Goal: Task Accomplishment & Management: Use online tool/utility

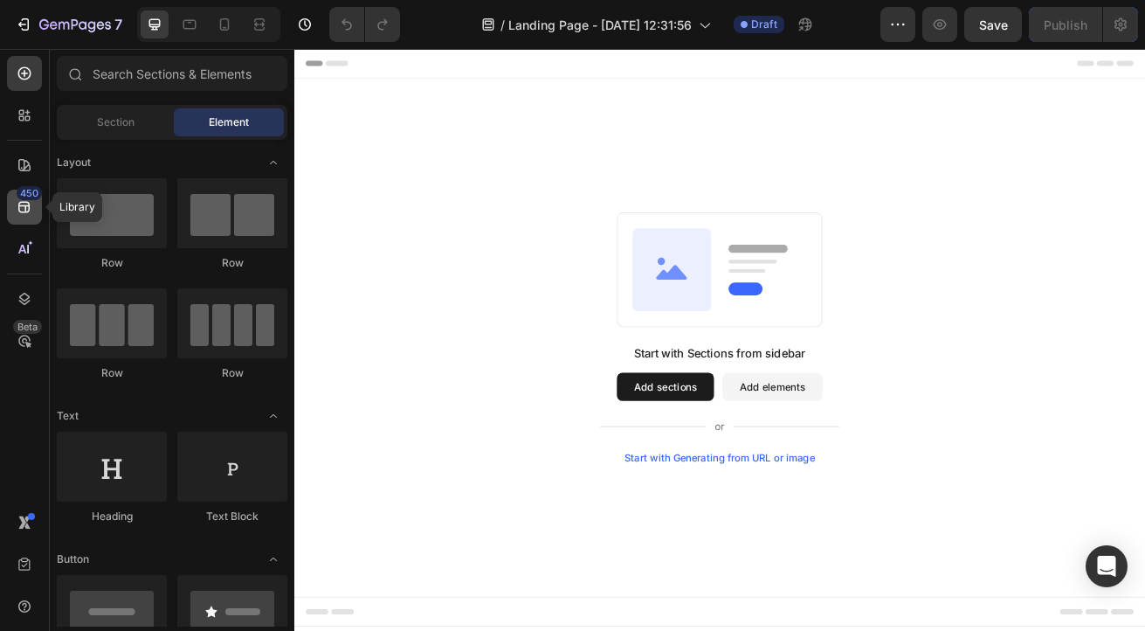
click at [23, 207] on icon at bounding box center [24, 206] width 17 height 17
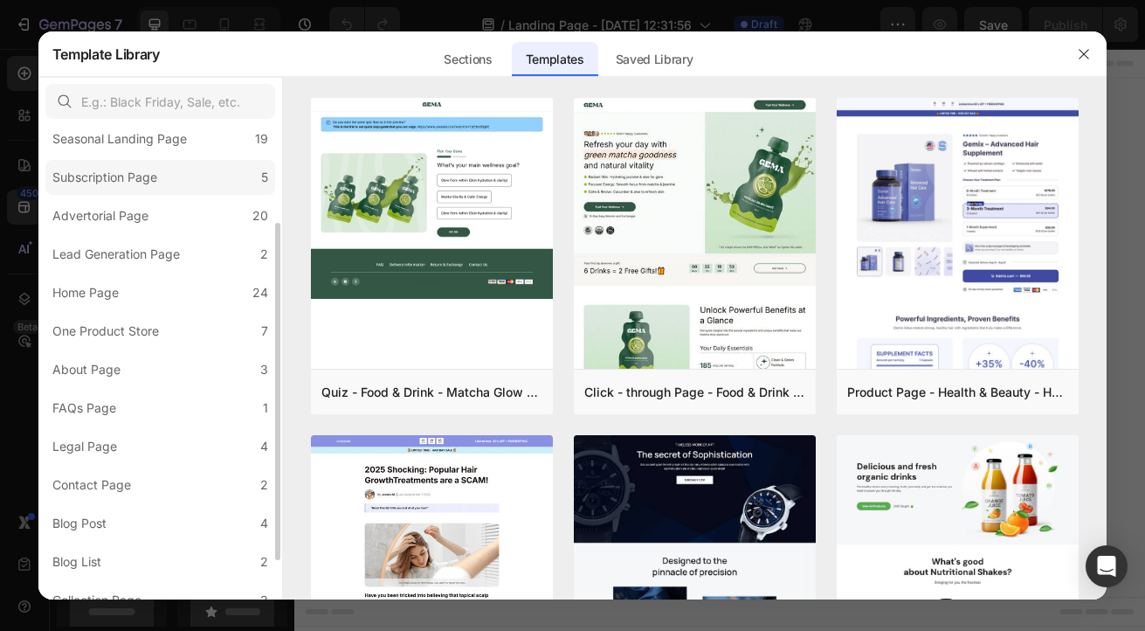
scroll to position [135, 0]
click at [93, 486] on div "Contact Page" at bounding box center [91, 484] width 79 height 21
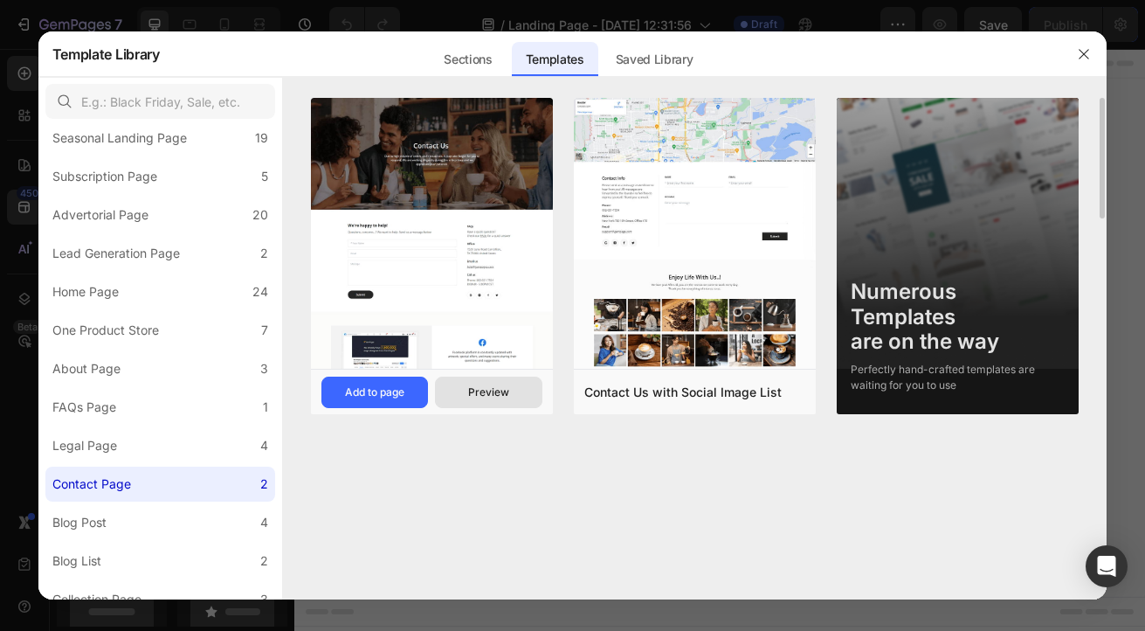
click at [477, 399] on div "Preview" at bounding box center [488, 392] width 41 height 16
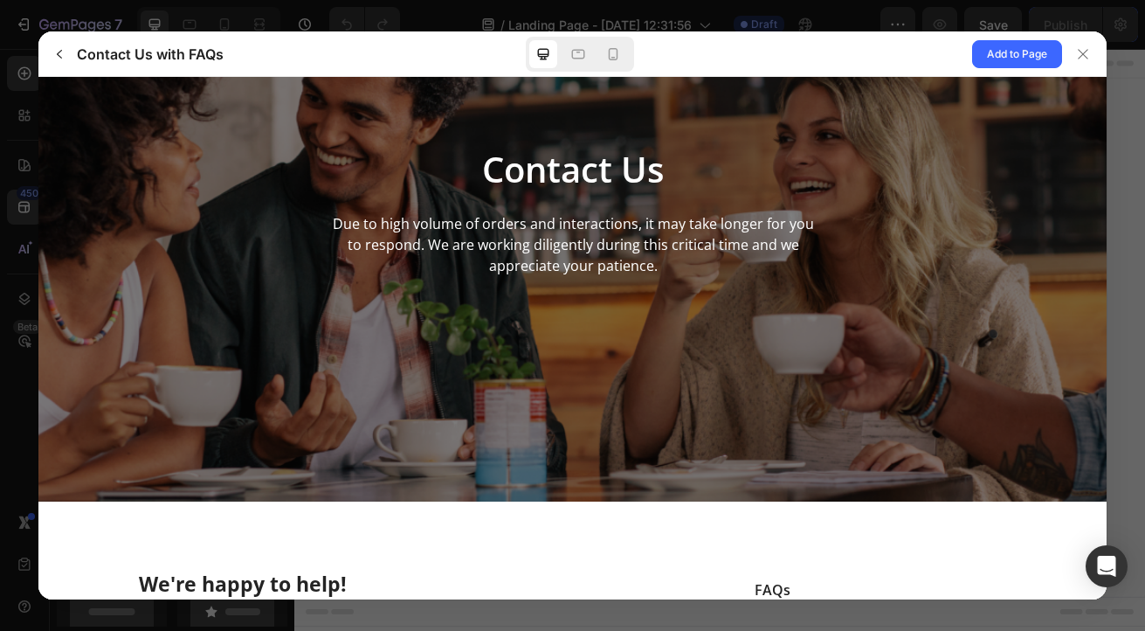
scroll to position [147, 0]
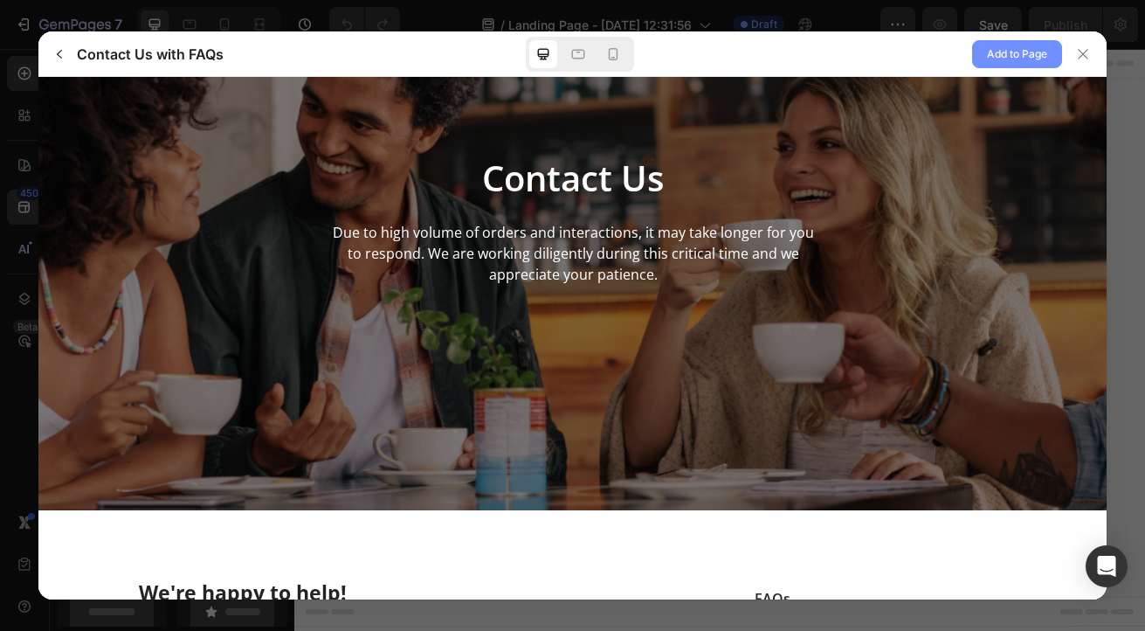
click at [992, 59] on span "Add to Page" at bounding box center [1017, 54] width 60 height 21
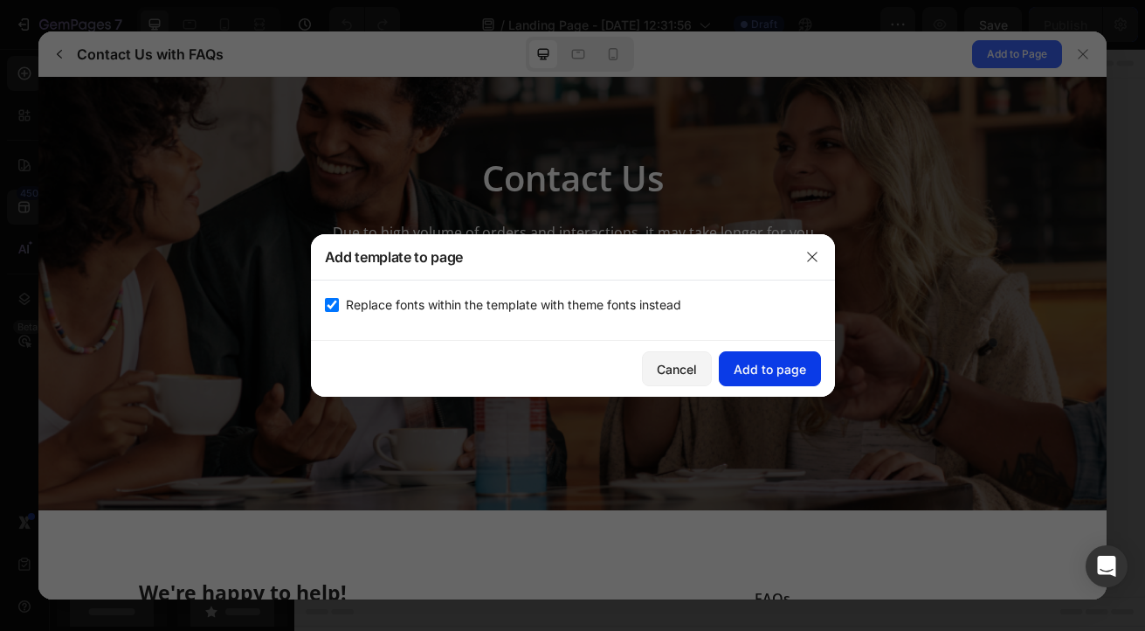
click at [771, 371] on div "Add to page" at bounding box center [770, 369] width 73 height 18
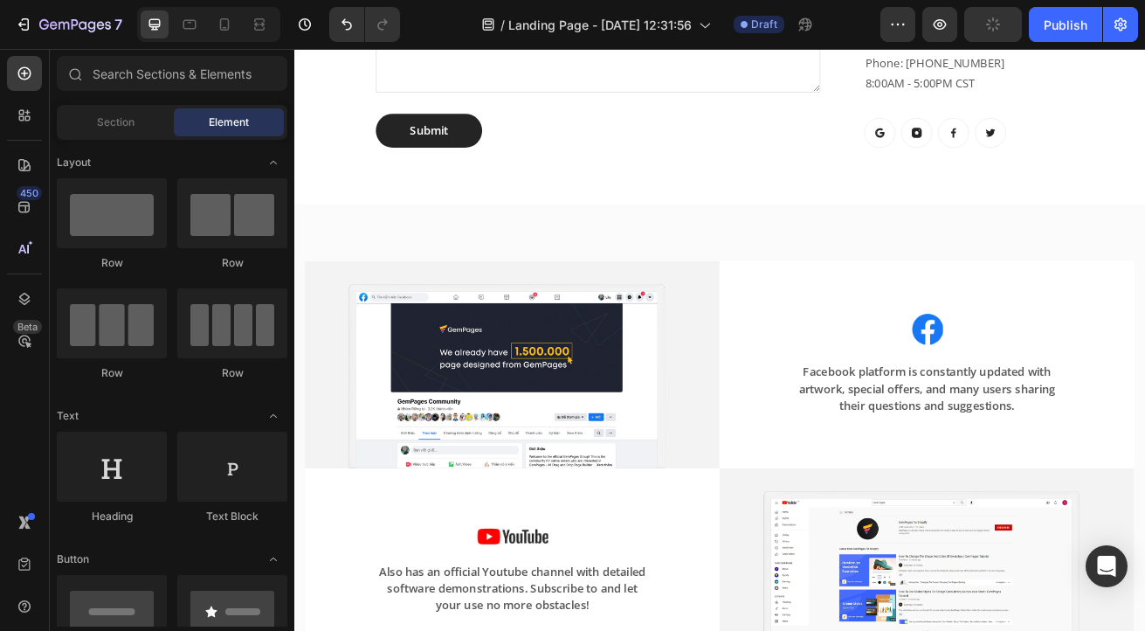
scroll to position [1000, 0]
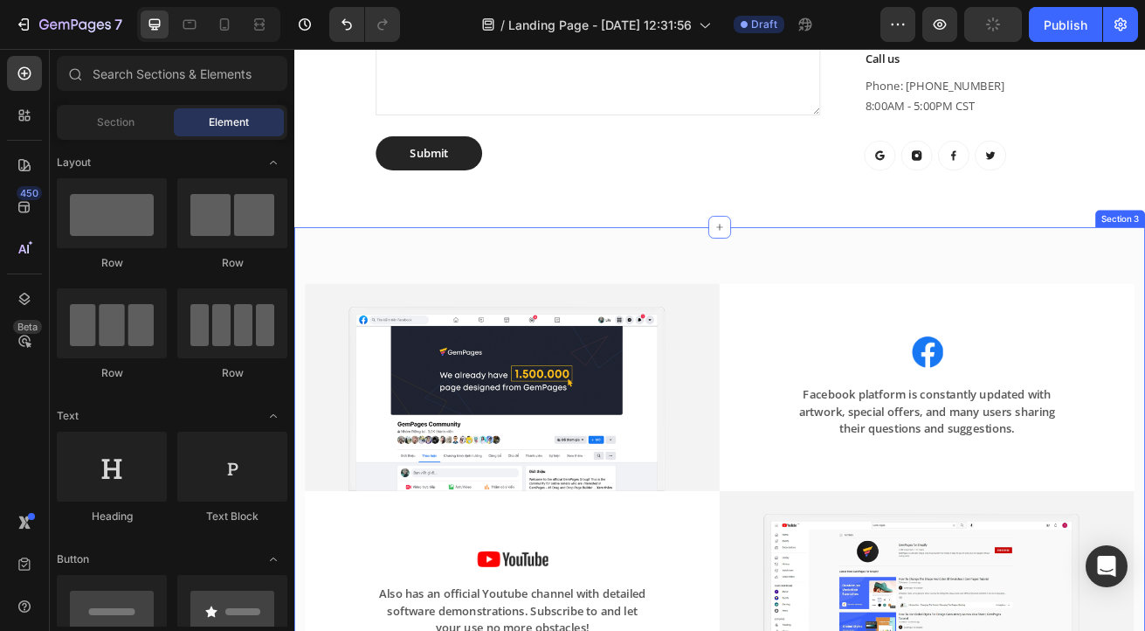
click at [1145, 271] on div "Image Image Facebook platform is constantly updated with artwork, special offer…" at bounding box center [818, 593] width 1048 height 650
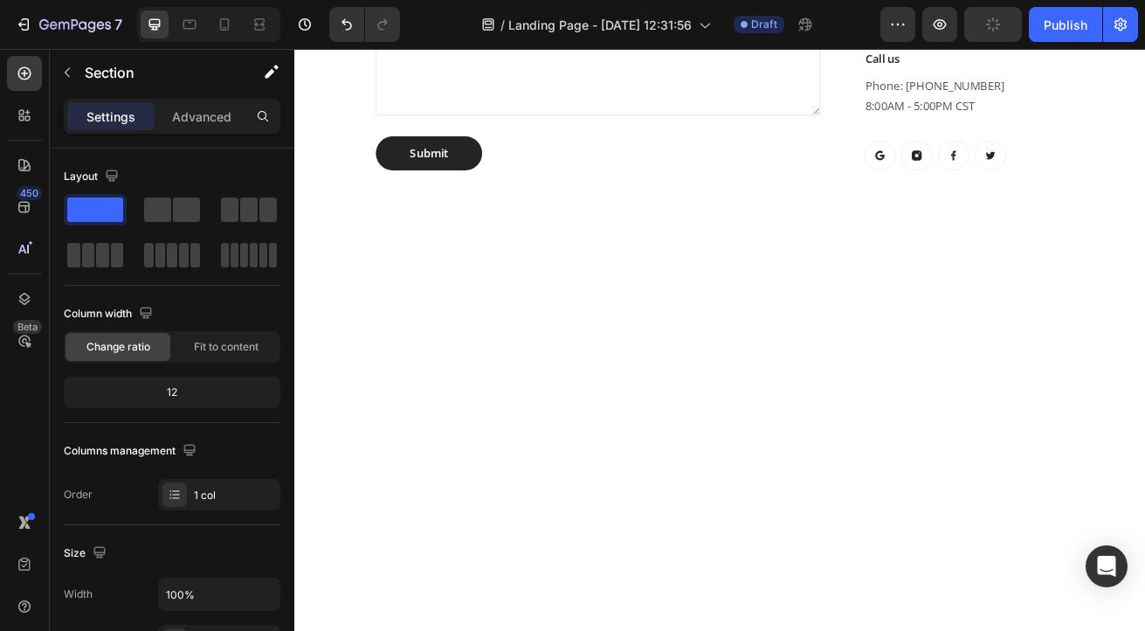
click at [820, 356] on div at bounding box center [819, 635] width 1022 height 650
click at [900, 499] on div at bounding box center [819, 635] width 1022 height 650
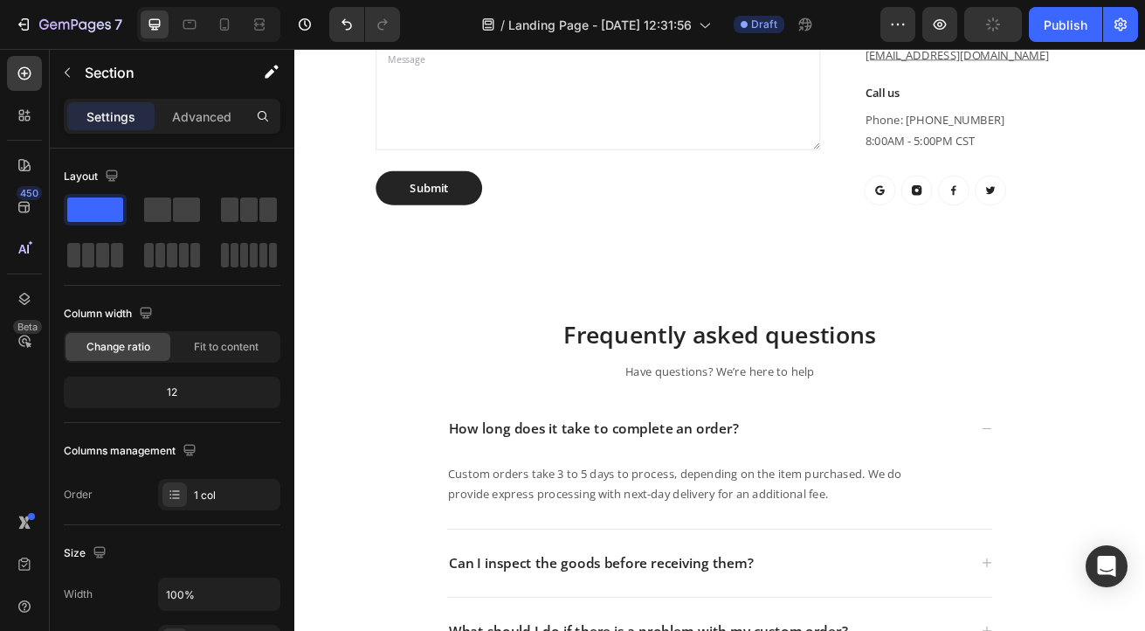
scroll to position [956, 0]
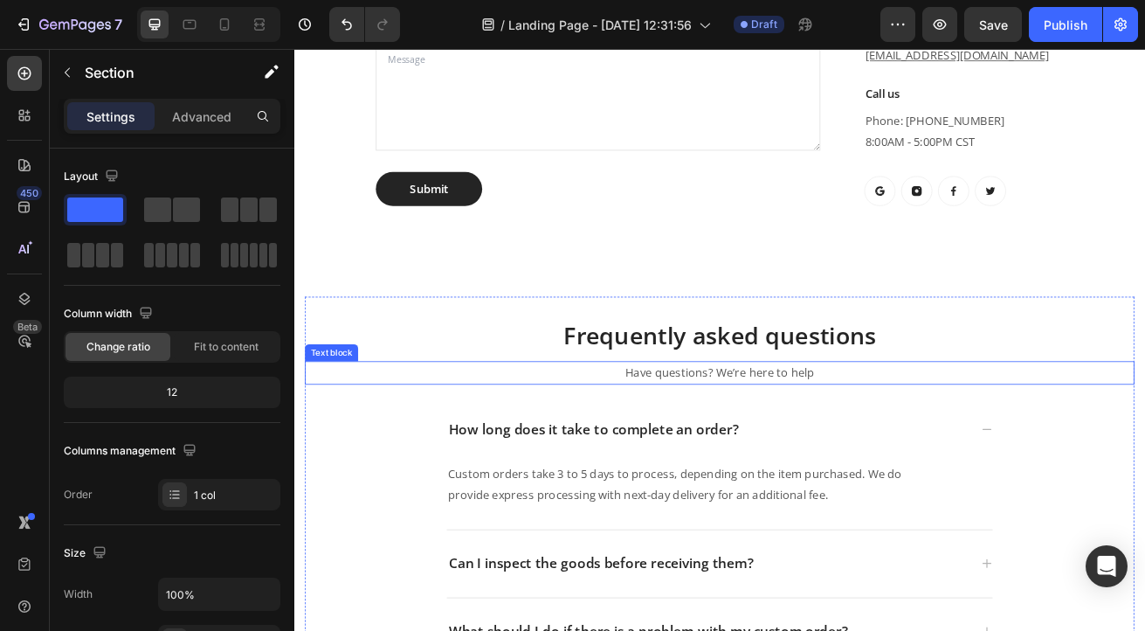
click at [924, 443] on p "Have questions? We’re here to help" at bounding box center [818, 447] width 1019 height 25
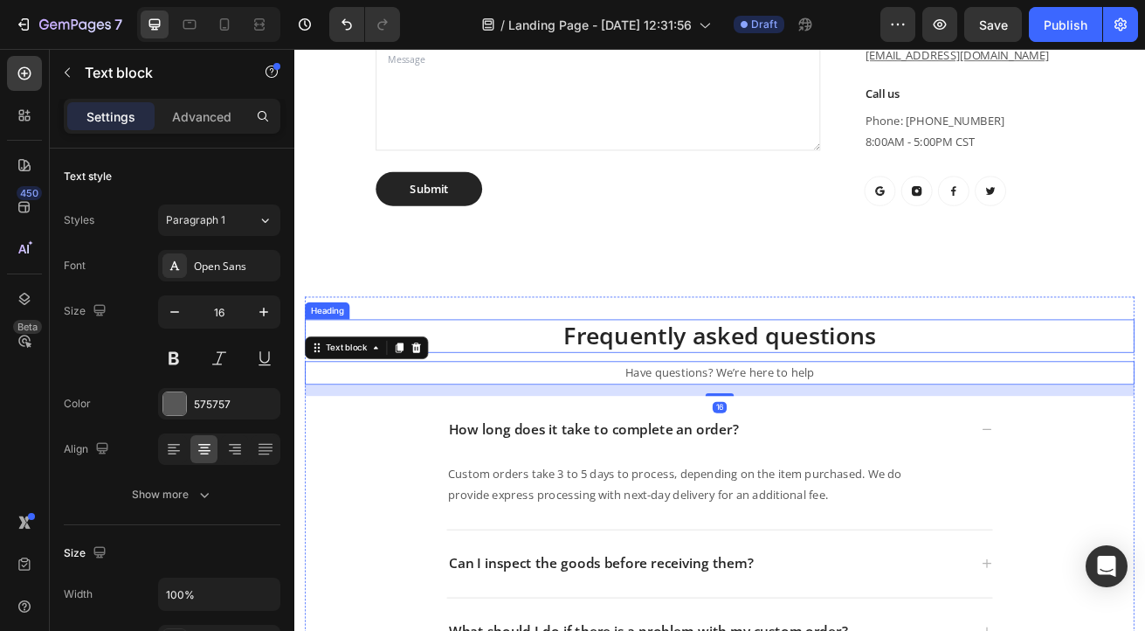
click at [501, 391] on p "Frequently asked questions" at bounding box center [818, 403] width 1019 height 38
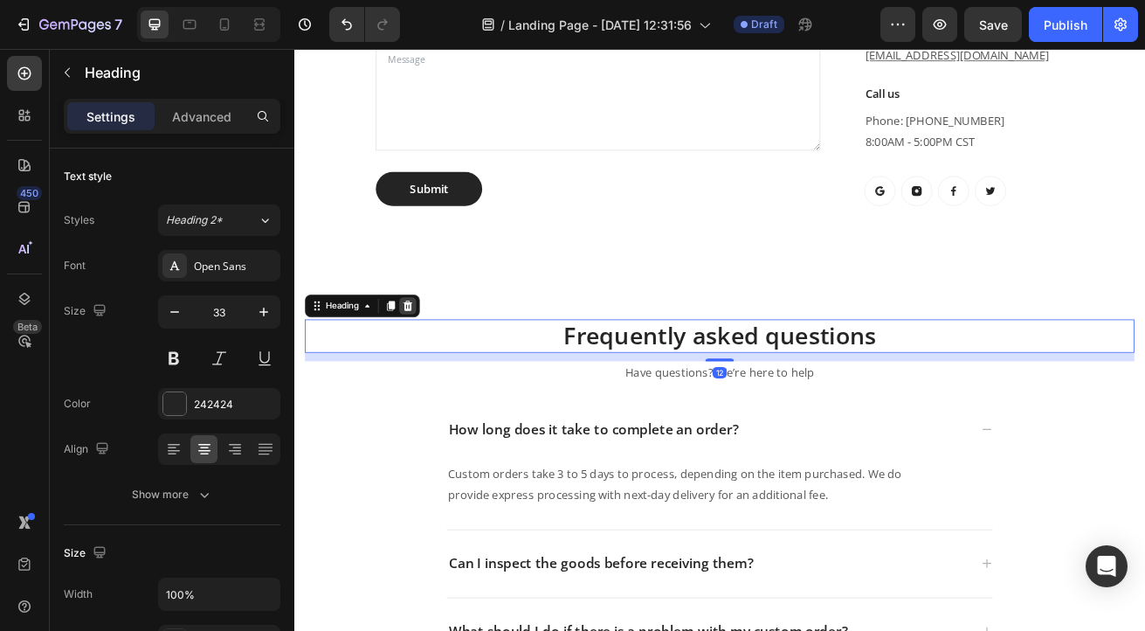
click at [439, 362] on icon at bounding box center [434, 365] width 14 height 14
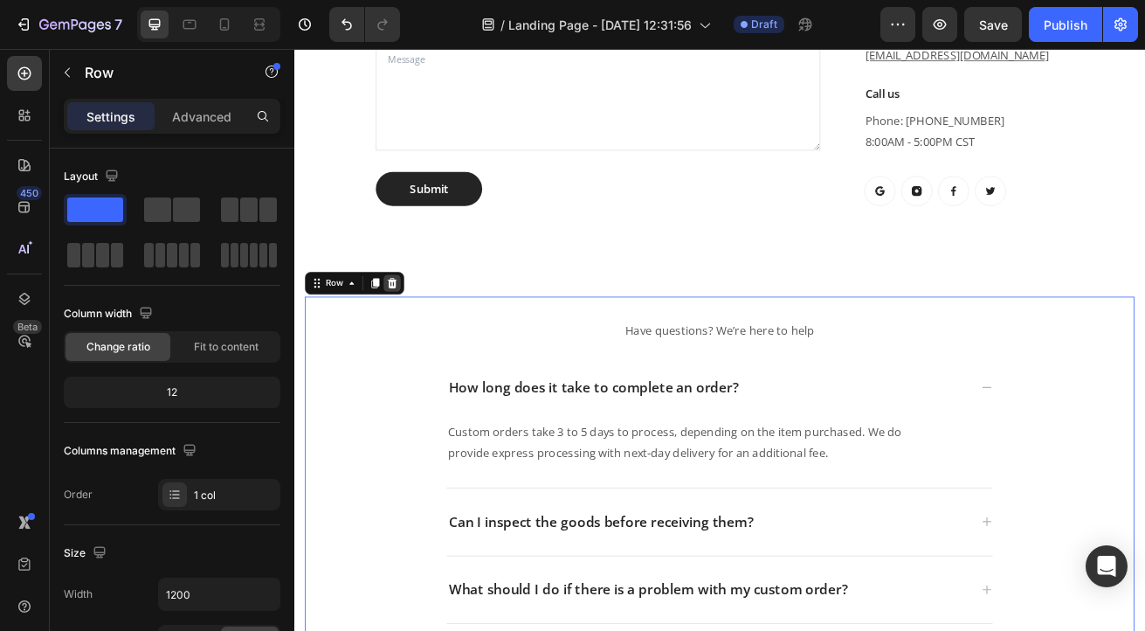
click at [409, 333] on icon at bounding box center [415, 337] width 14 height 14
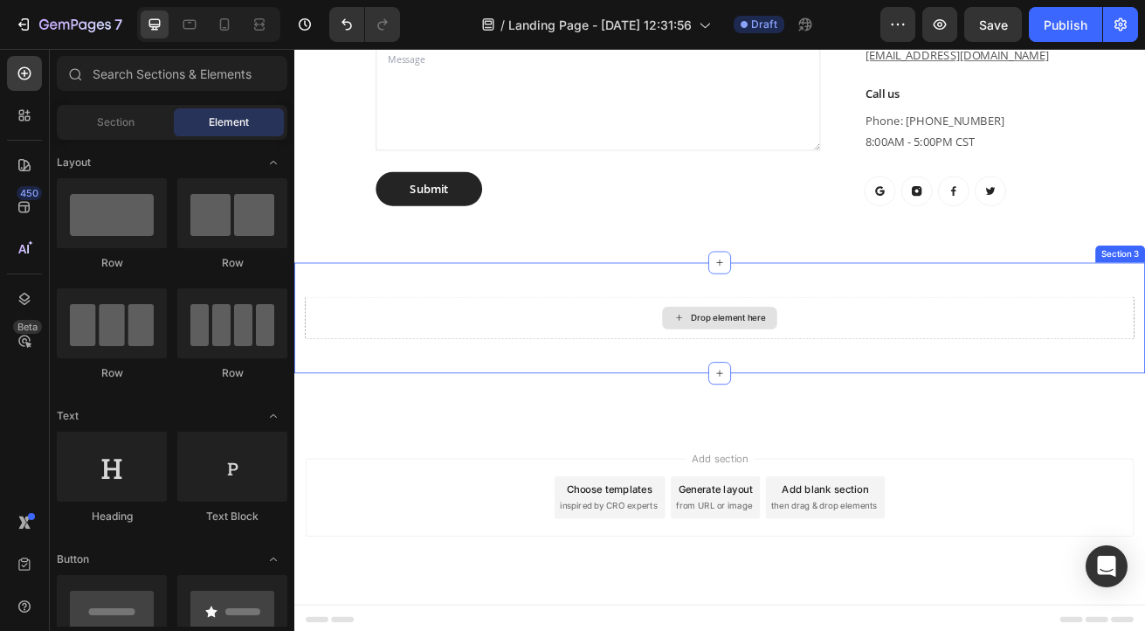
click at [476, 362] on div "Drop element here" at bounding box center [819, 380] width 1022 height 52
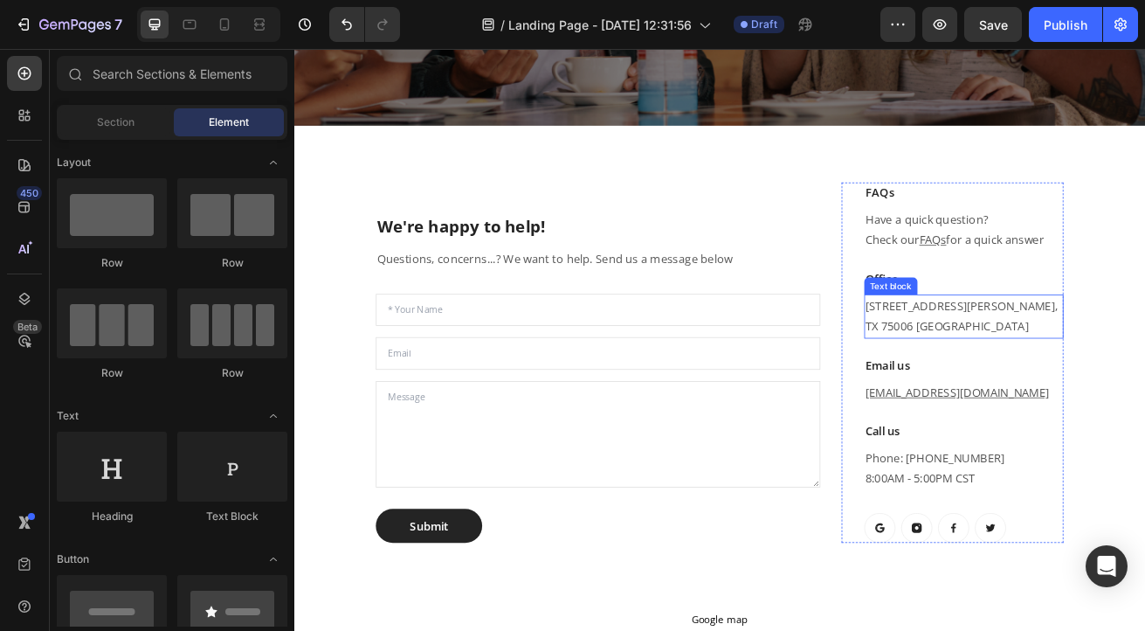
scroll to position [543, 0]
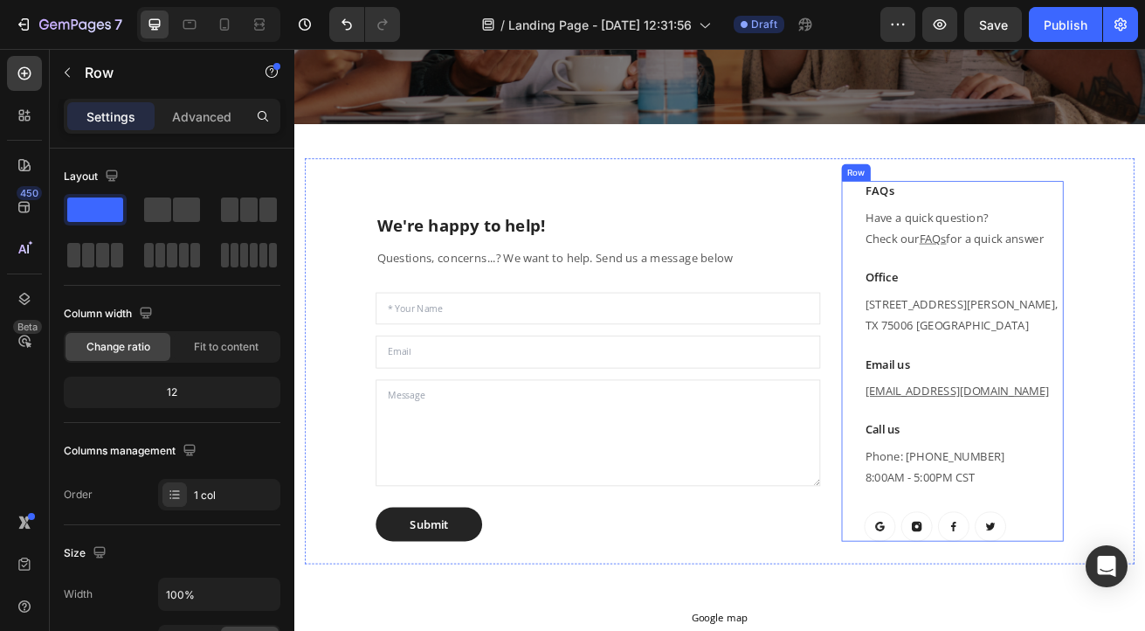
click at [976, 230] on div "FAQs Heading Have a quick question? Check our FAQs for a quick answer Text bloc…" at bounding box center [1105, 433] width 273 height 444
click at [1069, 193] on icon at bounding box center [1076, 195] width 14 height 14
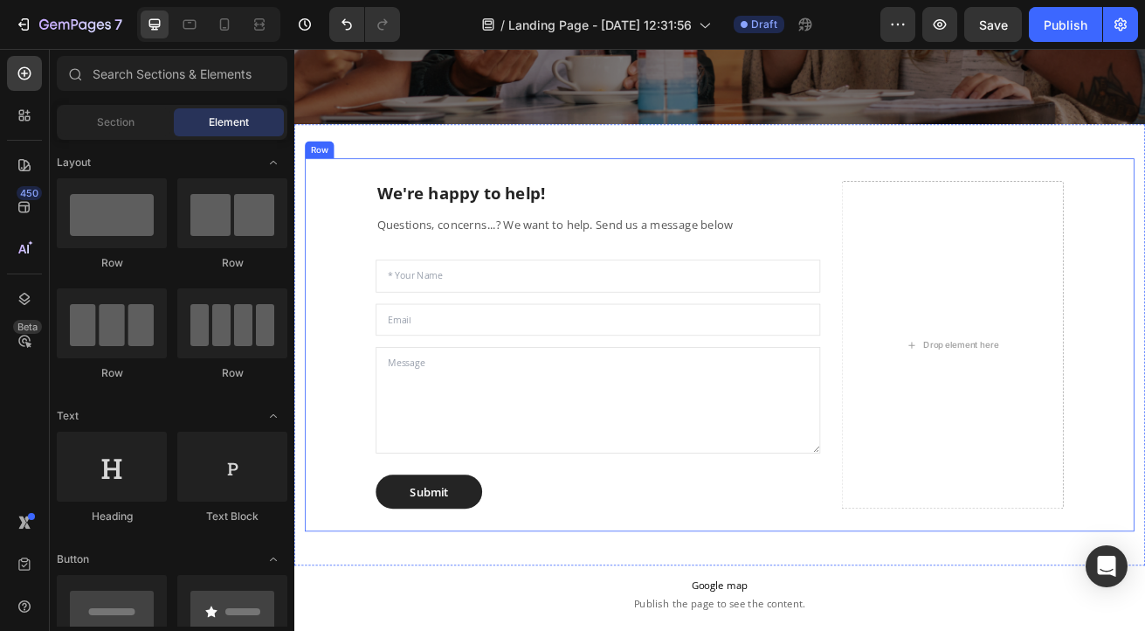
click at [1012, 298] on div "Drop element here" at bounding box center [1105, 413] width 273 height 404
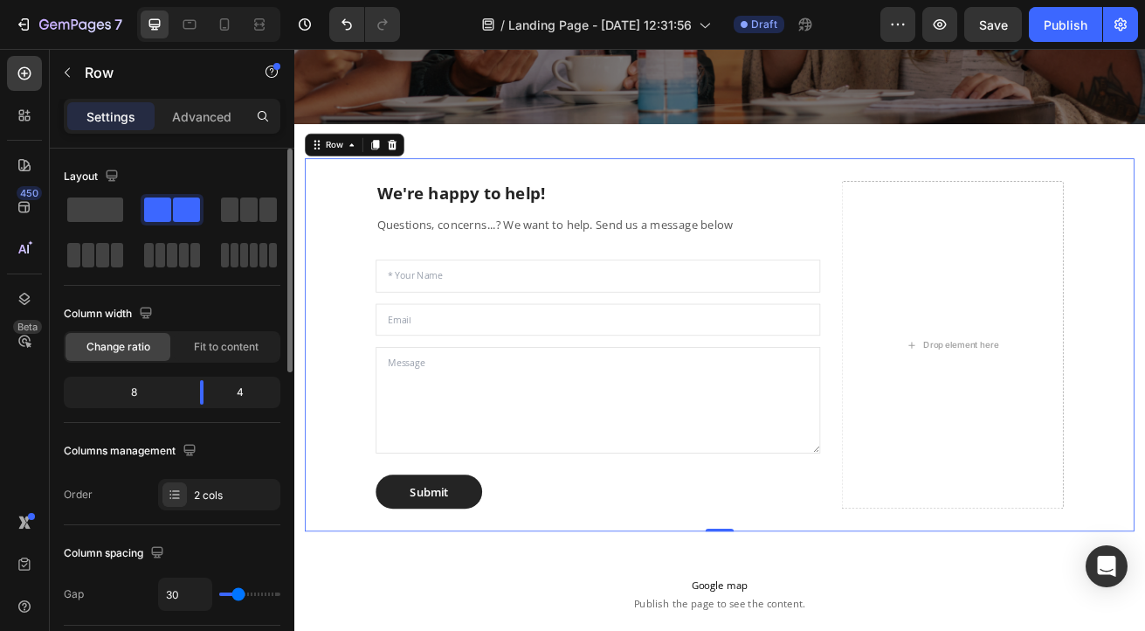
drag, startPoint x: 98, startPoint y: 205, endPoint x: 134, endPoint y: 233, distance: 45.4
click at [134, 233] on div at bounding box center [172, 232] width 217 height 77
drag, startPoint x: 100, startPoint y: 212, endPoint x: 241, endPoint y: 208, distance: 140.7
click at [241, 208] on div at bounding box center [172, 232] width 217 height 77
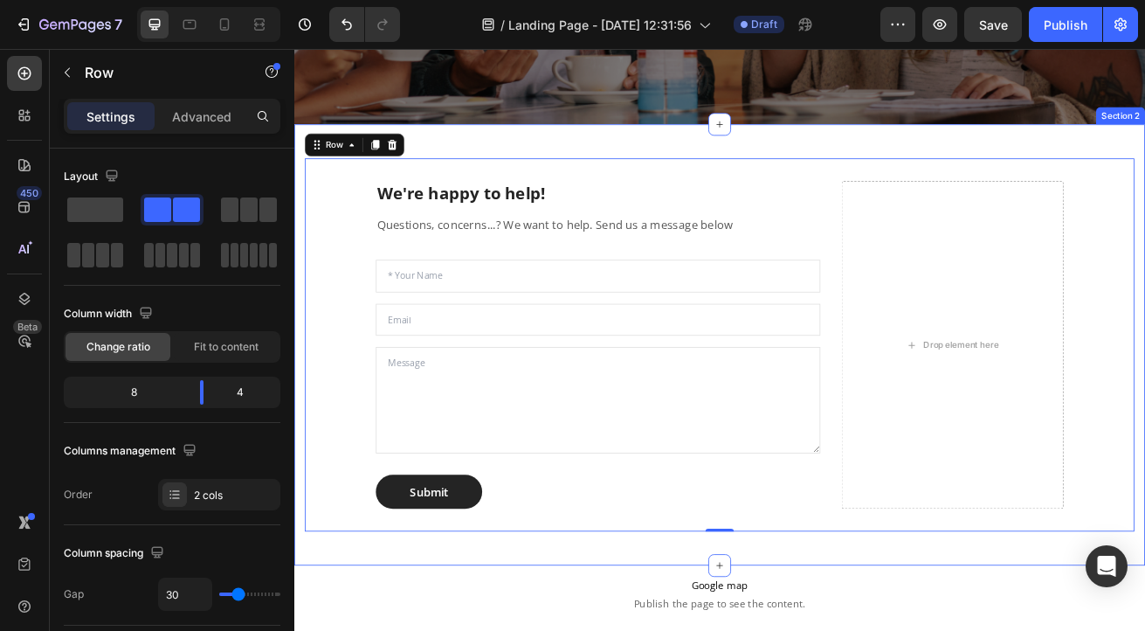
click at [640, 169] on div "We're happy to help! Heading Questions, concerns...? We want to help. Send us a…" at bounding box center [818, 413] width 1048 height 543
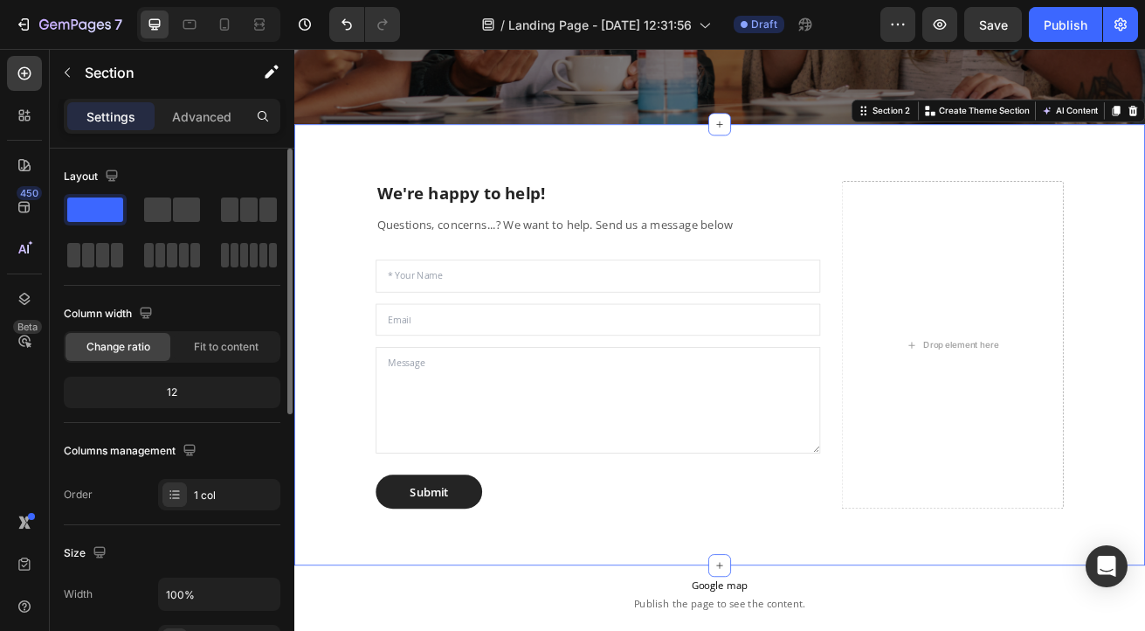
click at [102, 208] on span at bounding box center [95, 209] width 56 height 24
drag, startPoint x: 102, startPoint y: 208, endPoint x: 268, endPoint y: 225, distance: 166.9
click at [268, 225] on div at bounding box center [172, 232] width 217 height 77
click at [19, 118] on icon at bounding box center [21, 118] width 5 height 5
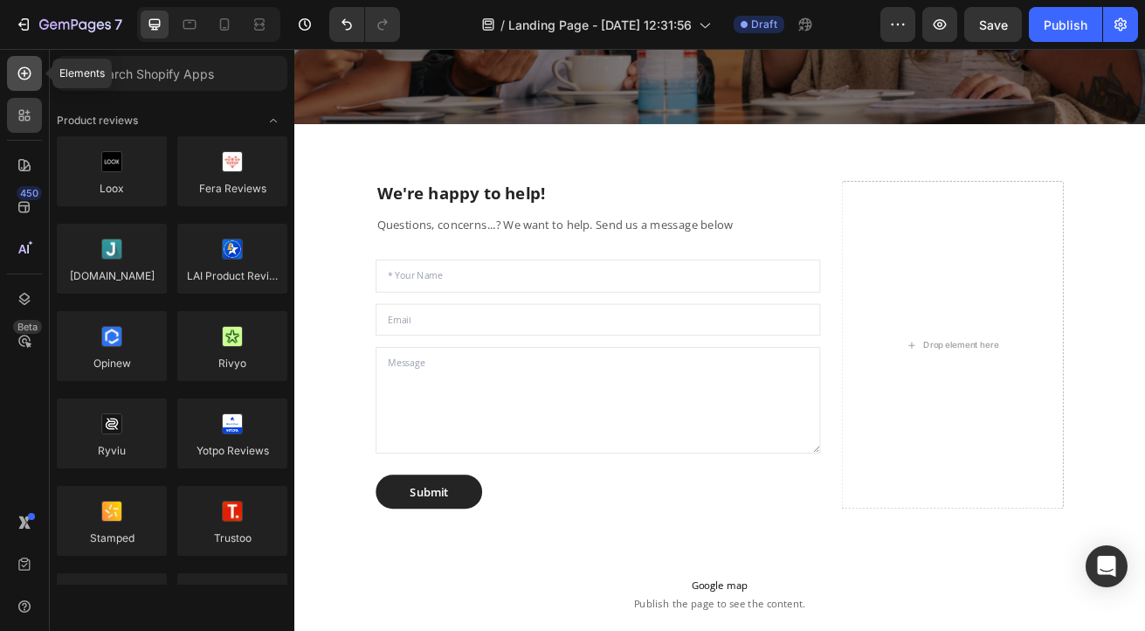
click at [23, 76] on icon at bounding box center [24, 73] width 17 height 17
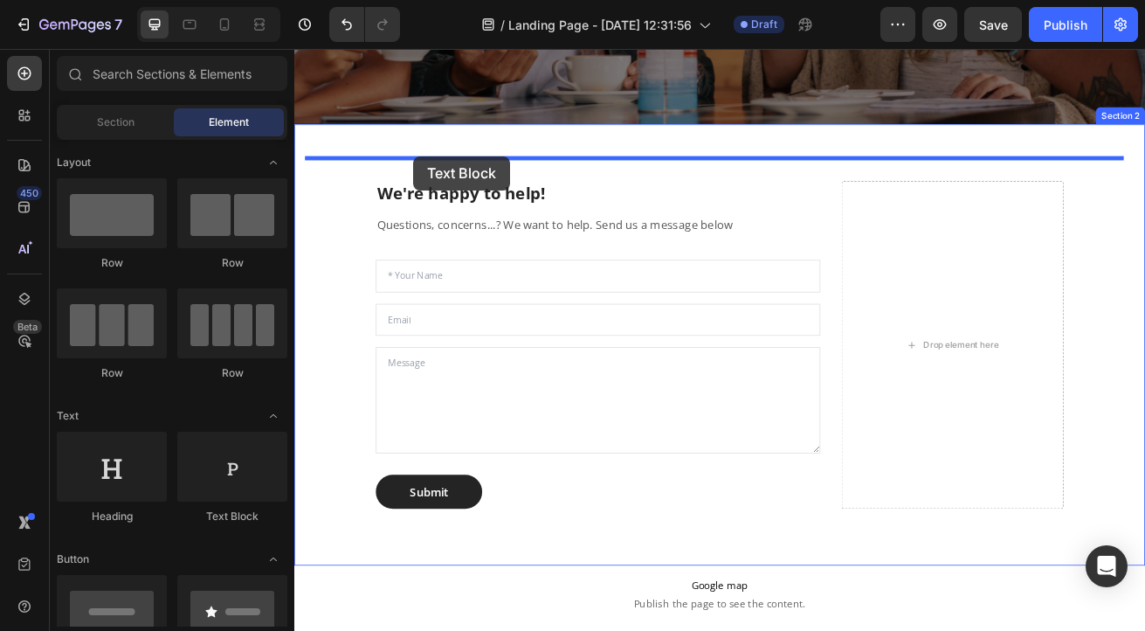
drag, startPoint x: 530, startPoint y: 521, endPoint x: 440, endPoint y: 182, distance: 350.7
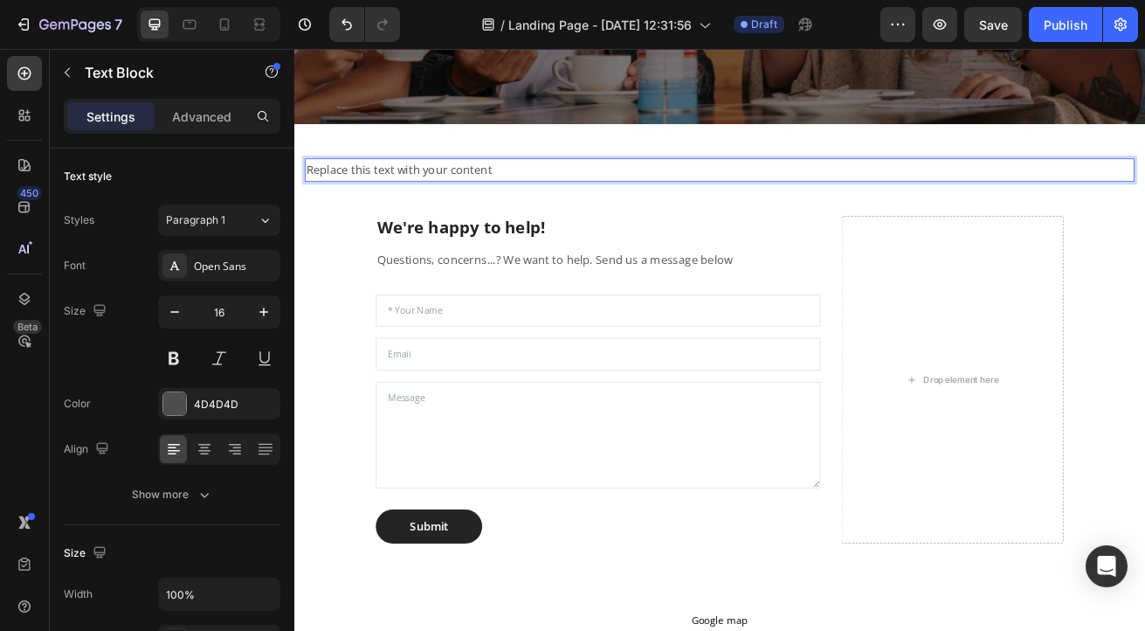
click at [502, 193] on div "Replace this text with your content" at bounding box center [819, 197] width 1022 height 29
click at [557, 195] on p "Replace this text with your content" at bounding box center [818, 197] width 1019 height 25
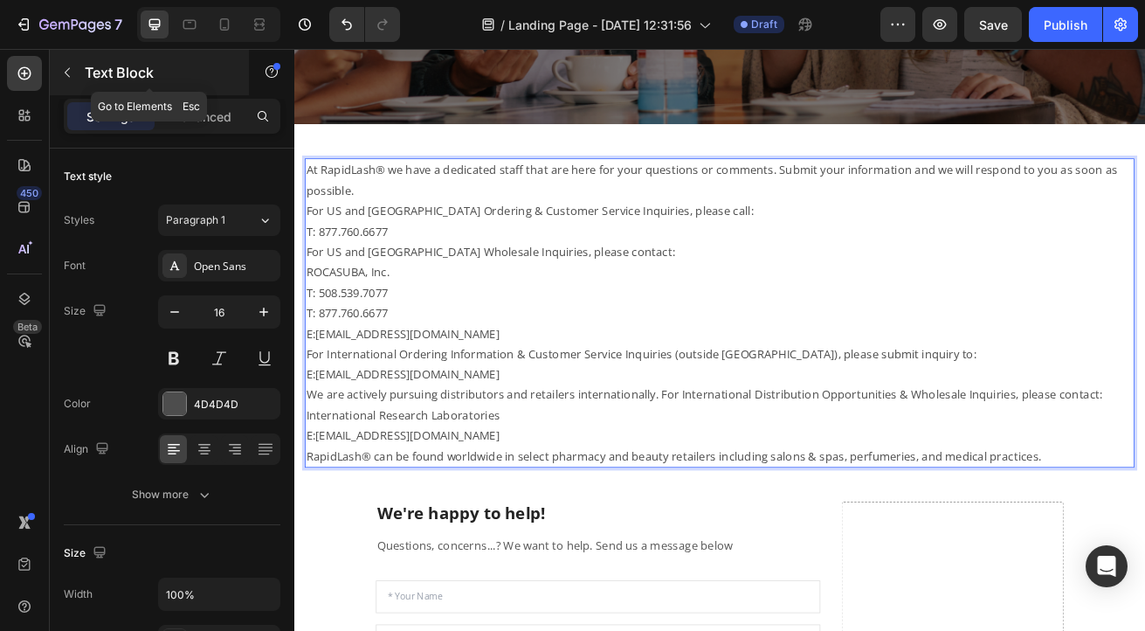
click at [62, 71] on icon "button" at bounding box center [67, 73] width 14 height 14
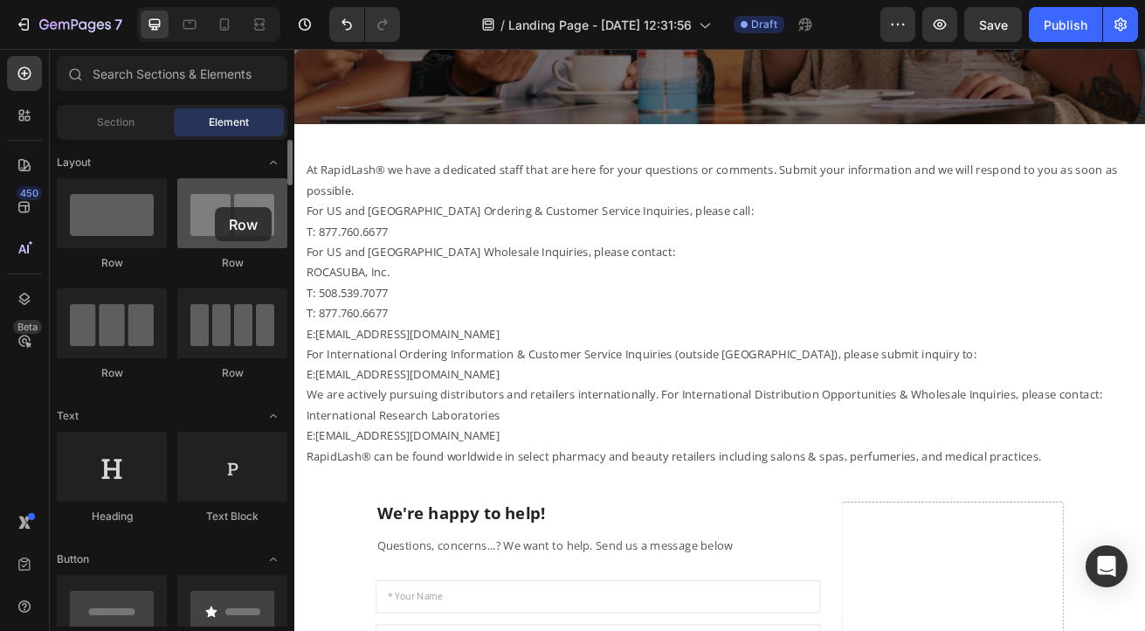
click at [215, 207] on div at bounding box center [232, 213] width 110 height 70
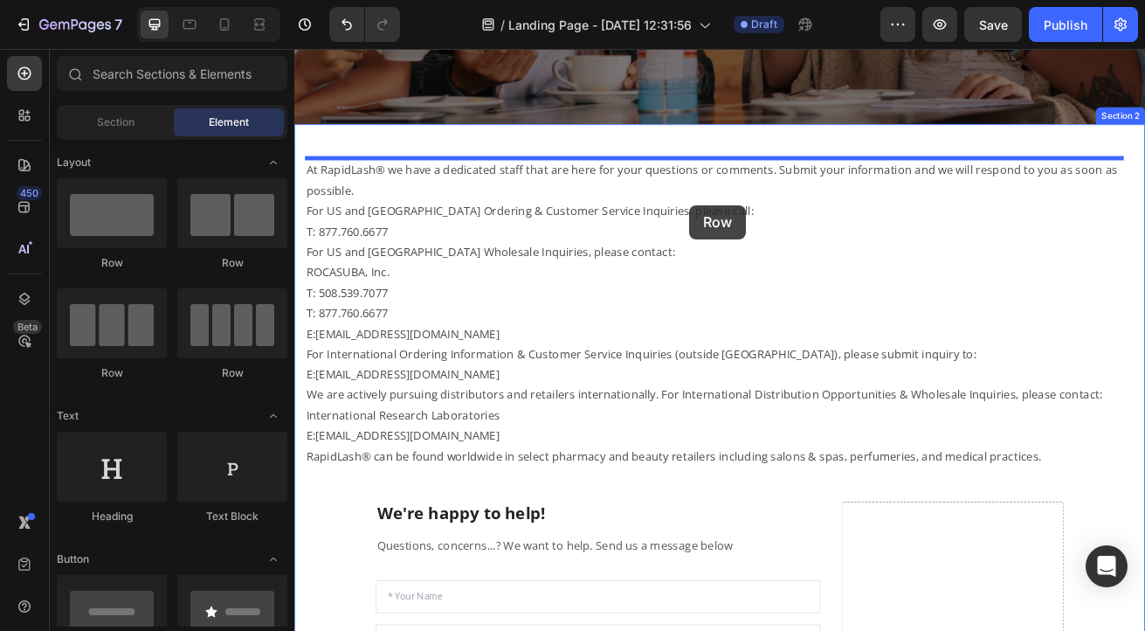
drag, startPoint x: 402, startPoint y: 264, endPoint x: 781, endPoint y: 239, distance: 380.0
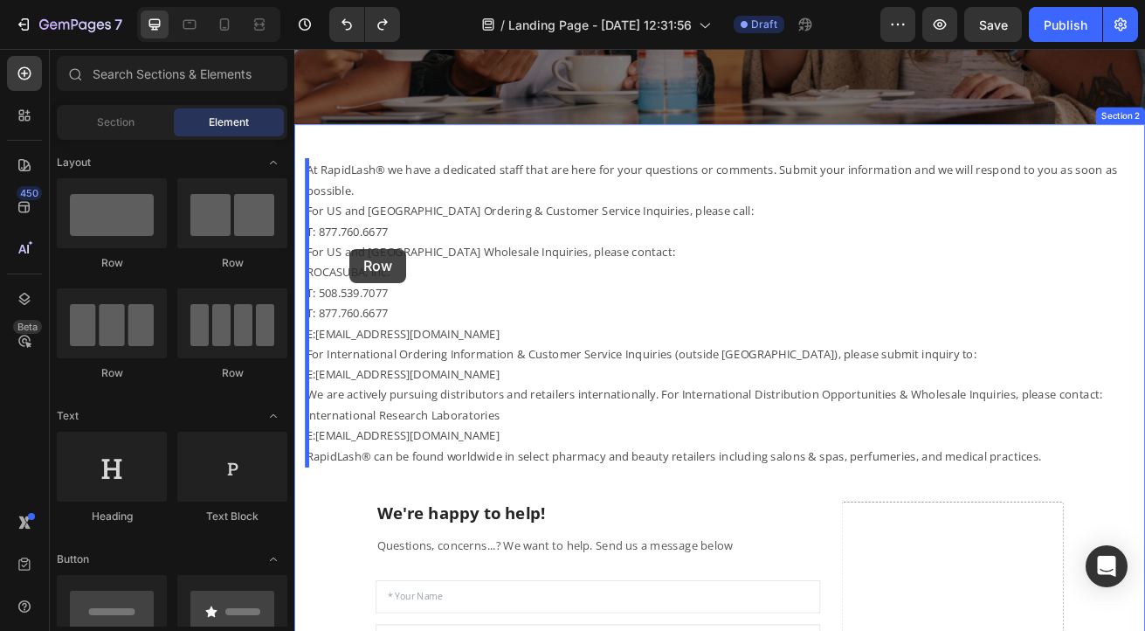
drag, startPoint x: 553, startPoint y: 267, endPoint x: 363, endPoint y: 295, distance: 192.5
drag, startPoint x: 401, startPoint y: 272, endPoint x: 310, endPoint y: 297, distance: 94.3
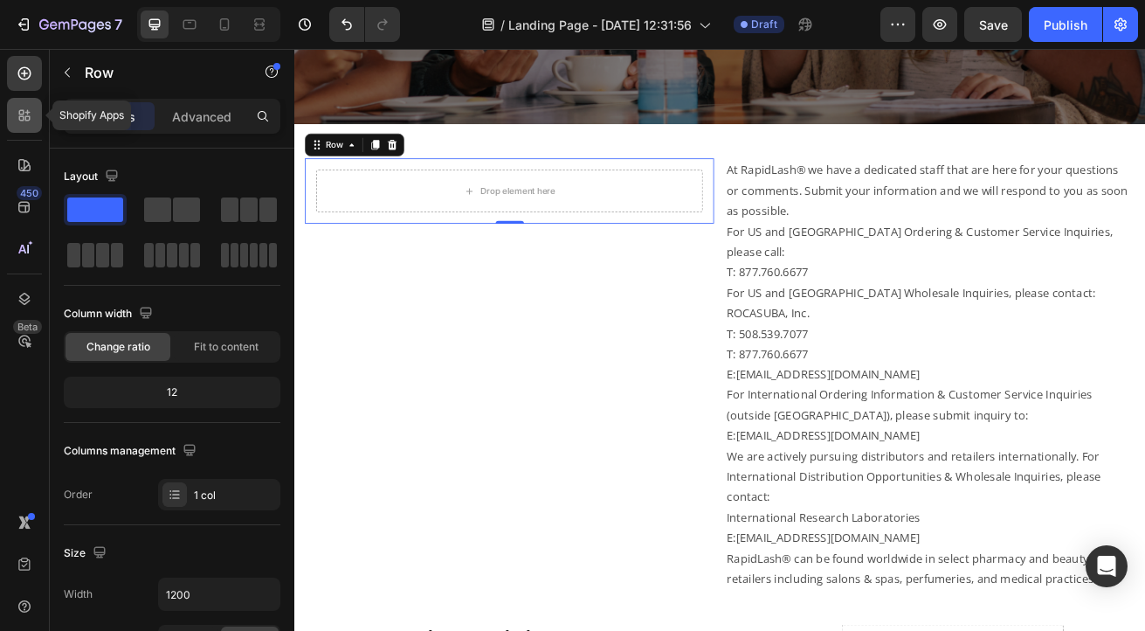
click at [28, 121] on icon at bounding box center [27, 118] width 5 height 5
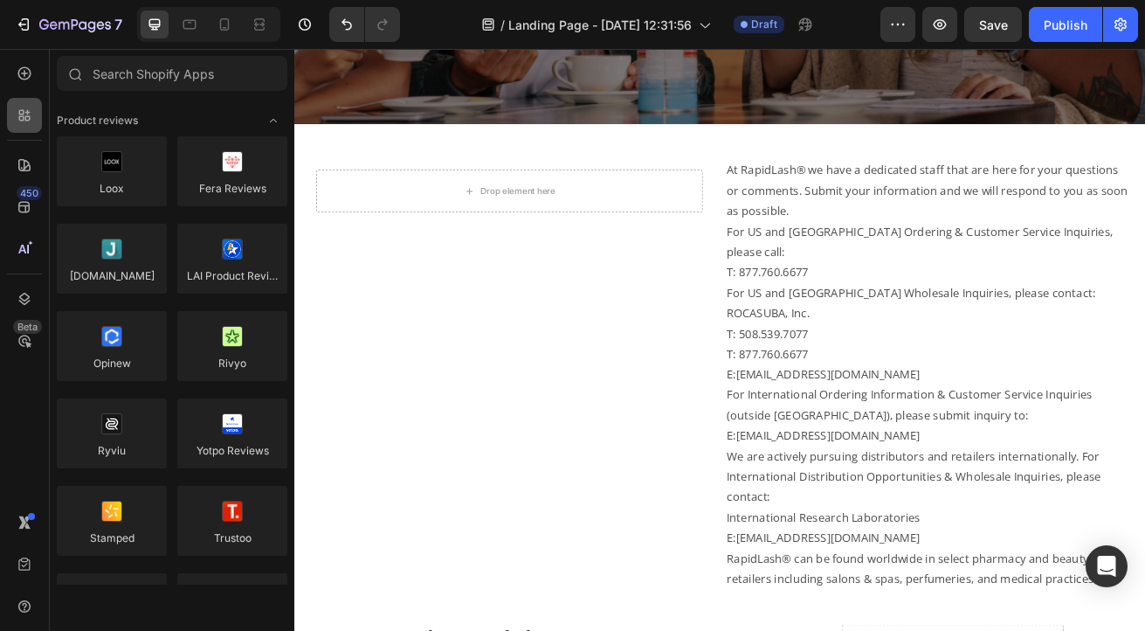
click at [23, 111] on icon at bounding box center [21, 112] width 5 height 5
click at [21, 80] on icon at bounding box center [24, 73] width 17 height 17
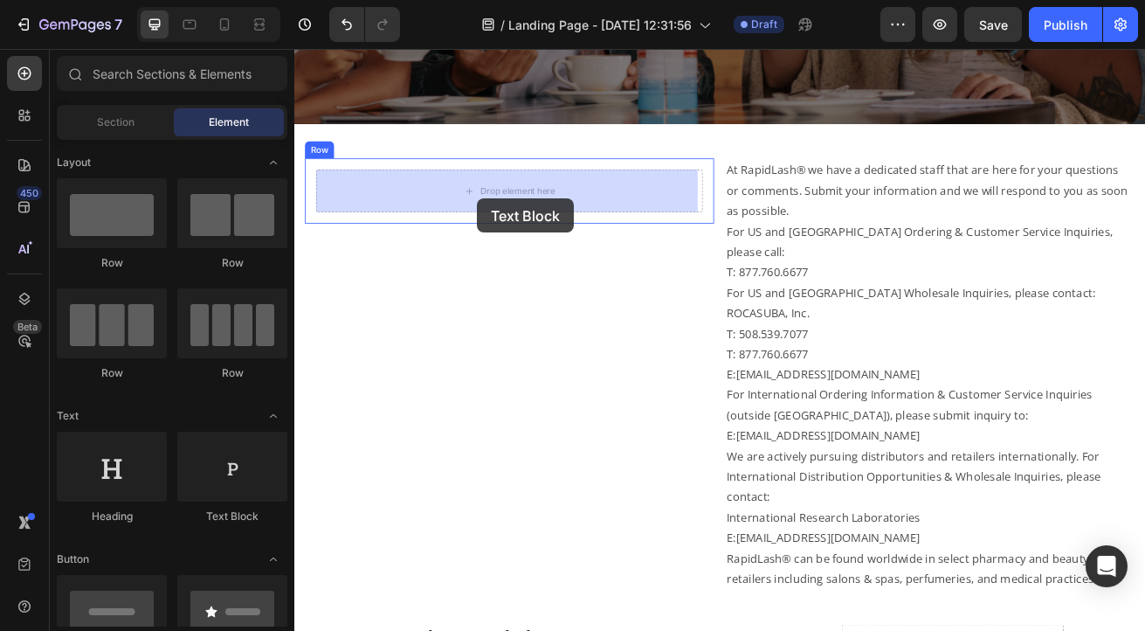
drag, startPoint x: 515, startPoint y: 522, endPoint x: 519, endPoint y: 232, distance: 290.1
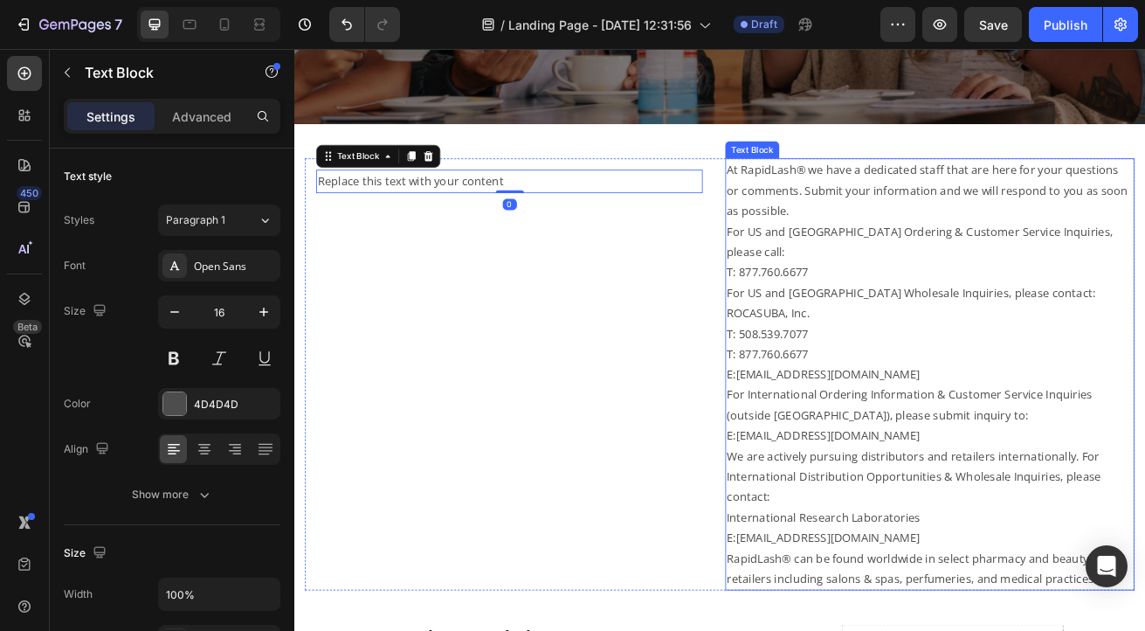
click at [875, 264] on p "For US and [GEOGRAPHIC_DATA] Ordering & Customer Service Inquiries, please call:" at bounding box center [1077, 286] width 501 height 51
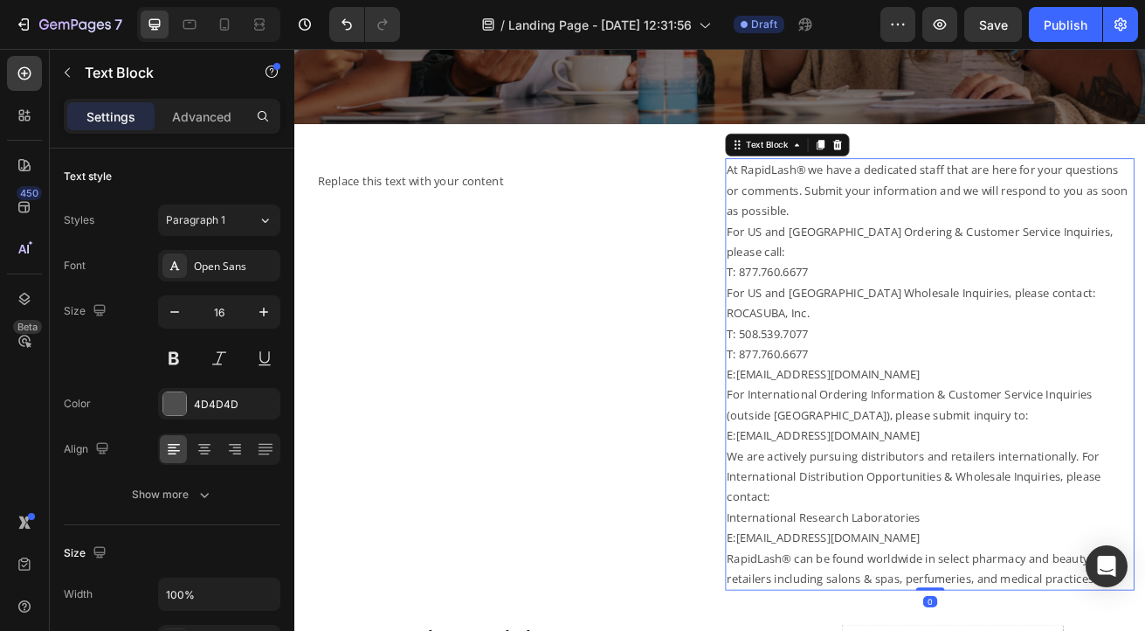
click at [896, 356] on p "For US and [GEOGRAPHIC_DATA] Wholesale Inquiries, please contact: ROCASUBA, Inc." at bounding box center [1077, 361] width 501 height 51
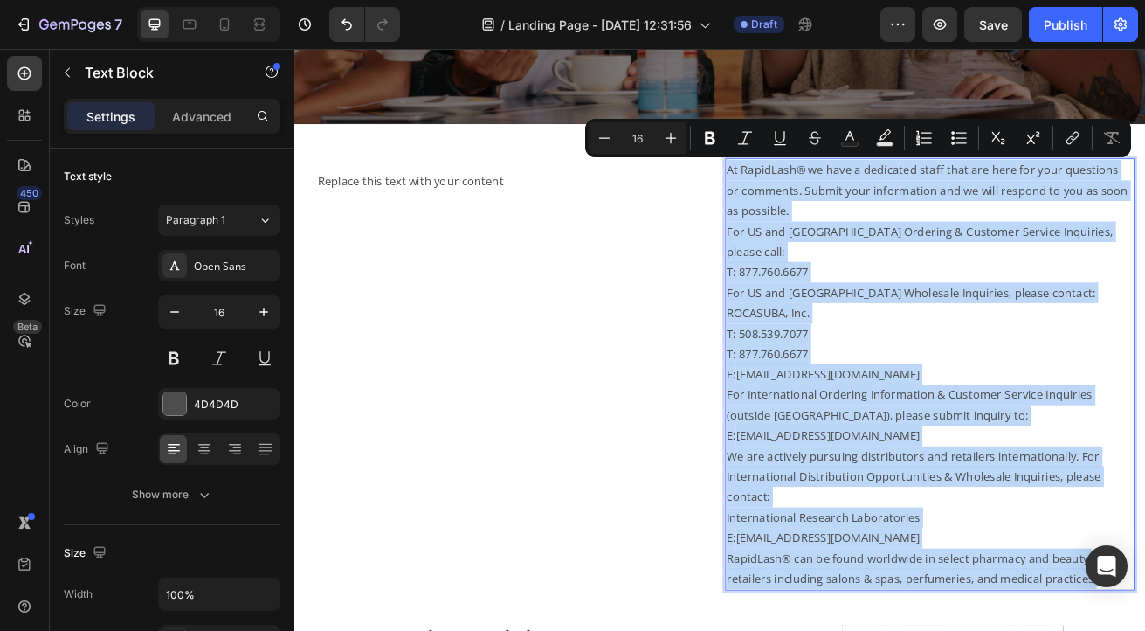
copy div "At RapidLash® we have a dedicated staff that are here for your questions or com…"
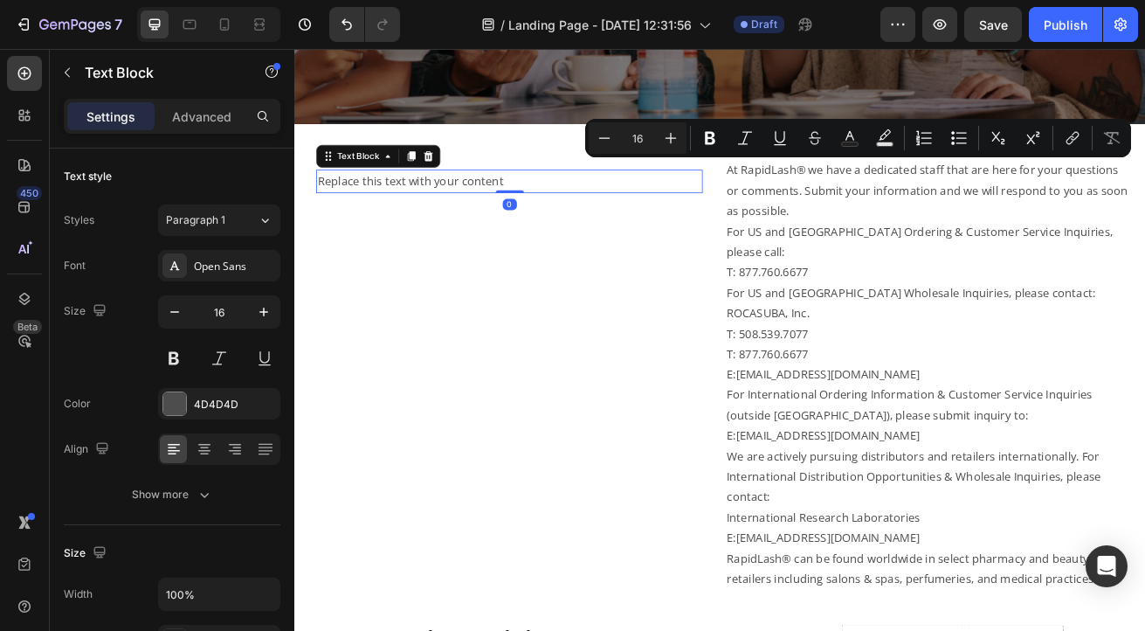
click at [380, 211] on div "Replace this text with your content" at bounding box center [560, 211] width 476 height 29
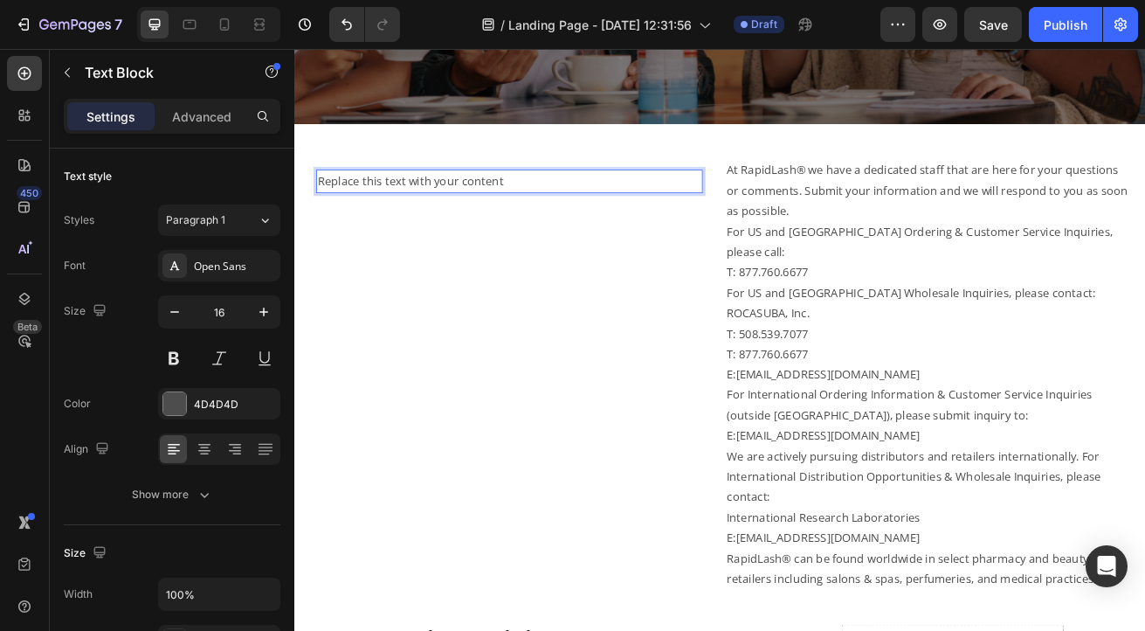
click at [380, 211] on div "Replace this text with your content" at bounding box center [560, 211] width 476 height 29
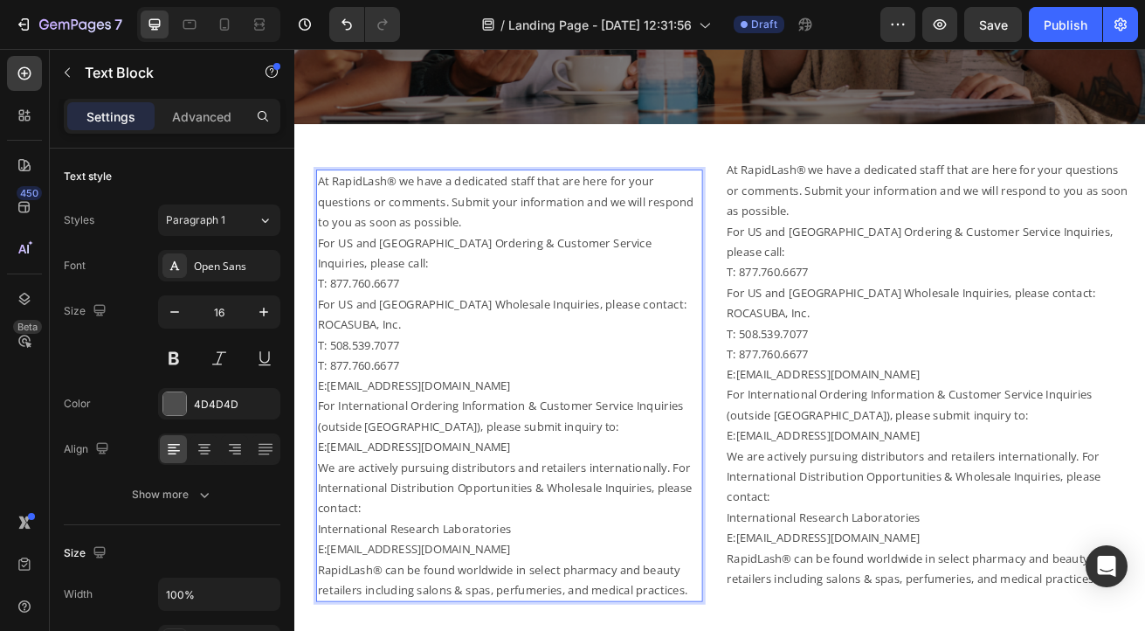
click at [379, 589] on p "We are actively pursuing distributors and retailers internationally. For Intern…" at bounding box center [559, 589] width 473 height 75
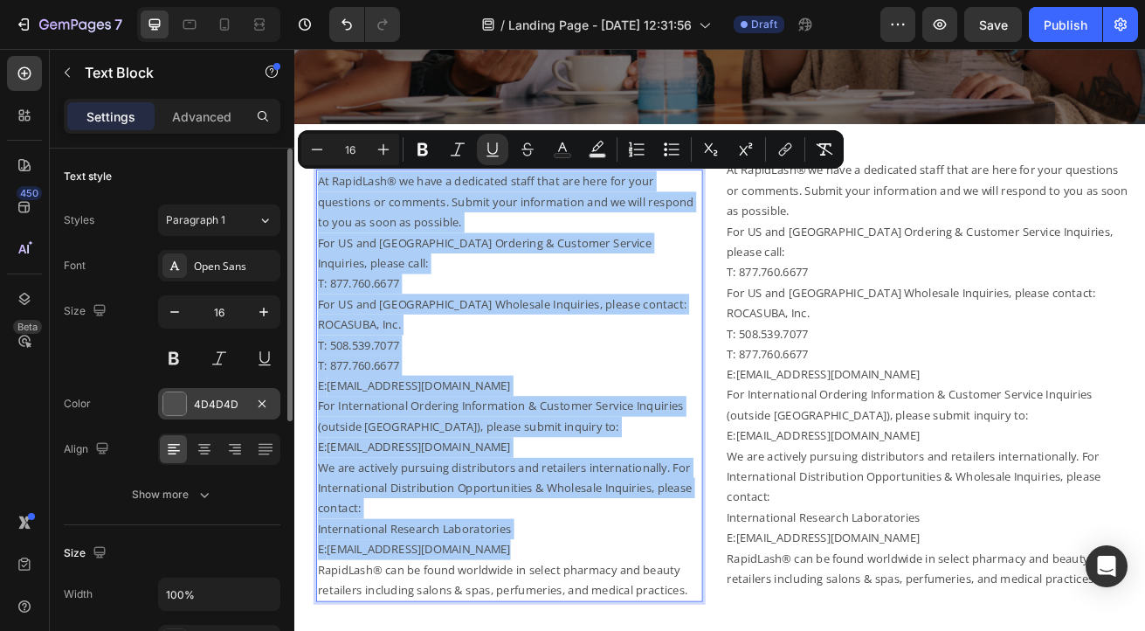
click at [165, 404] on div at bounding box center [174, 403] width 23 height 23
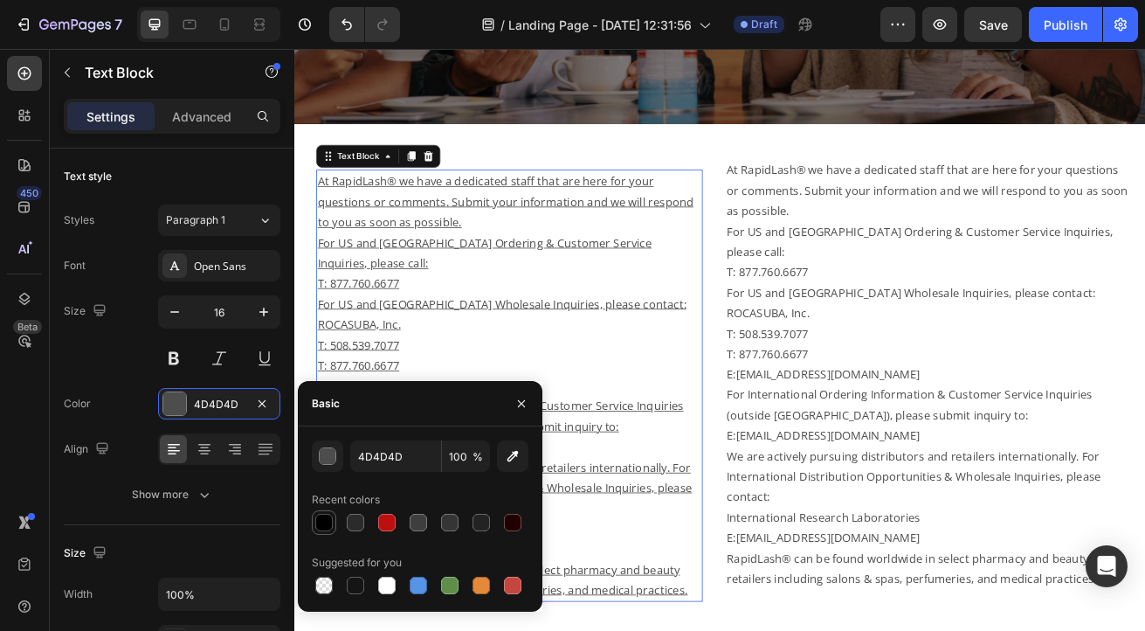
click at [325, 518] on div at bounding box center [323, 522] width 17 height 17
type input "000000"
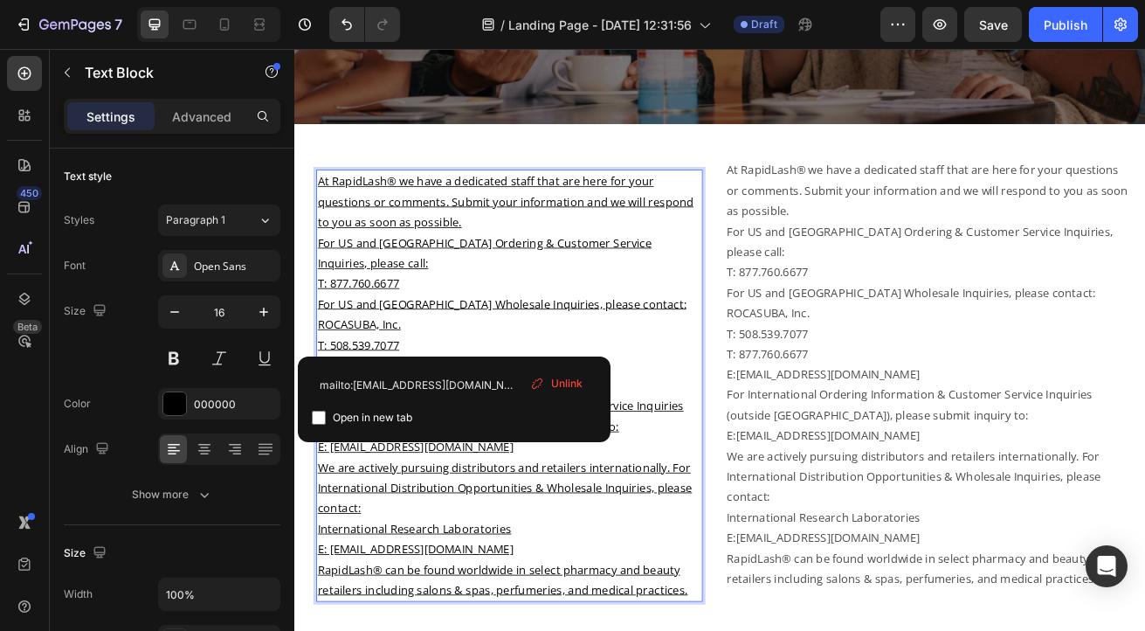
click at [732, 426] on p "T: 877.760.6677" at bounding box center [559, 438] width 473 height 25
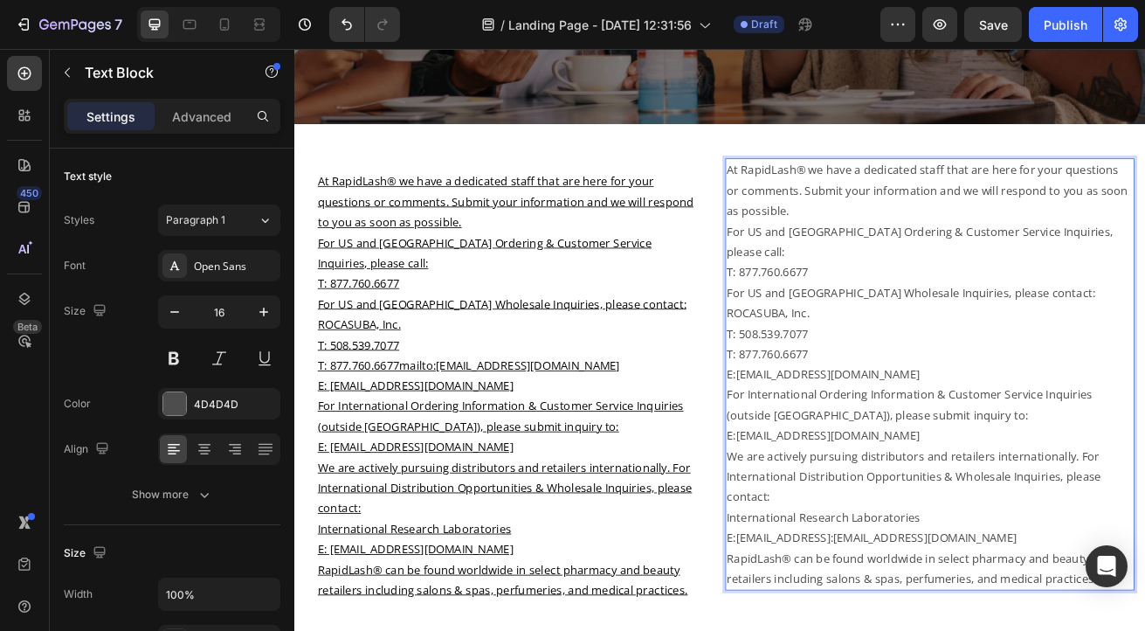
drag, startPoint x: 1131, startPoint y: 625, endPoint x: 994, endPoint y: 630, distance: 137.3
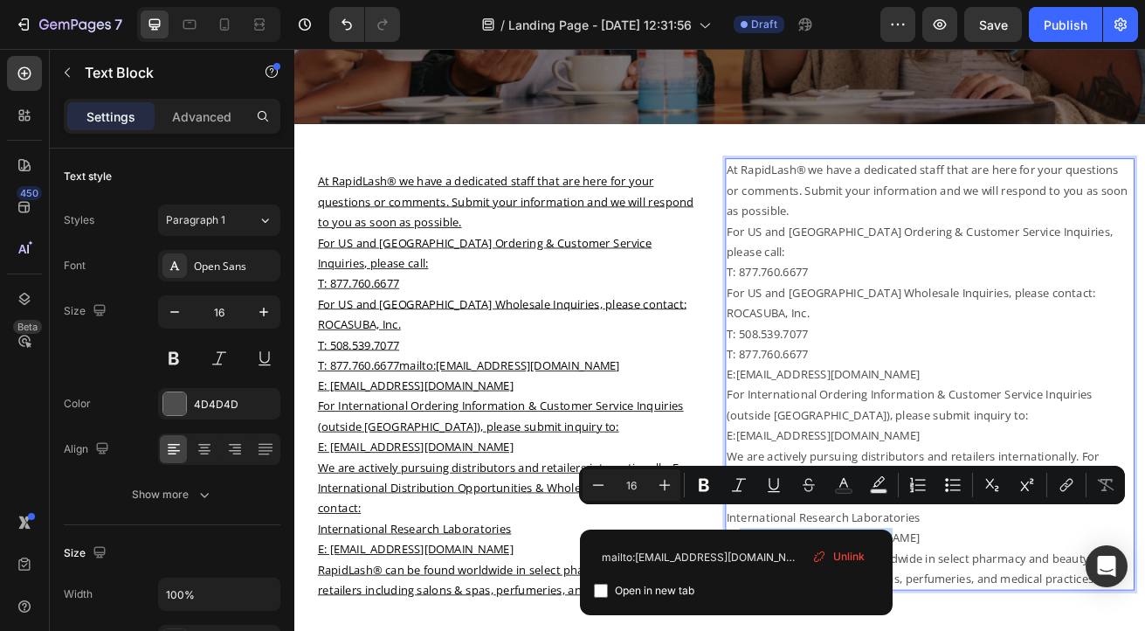
drag, startPoint x: 838, startPoint y: 626, endPoint x: 1000, endPoint y: 626, distance: 162.5
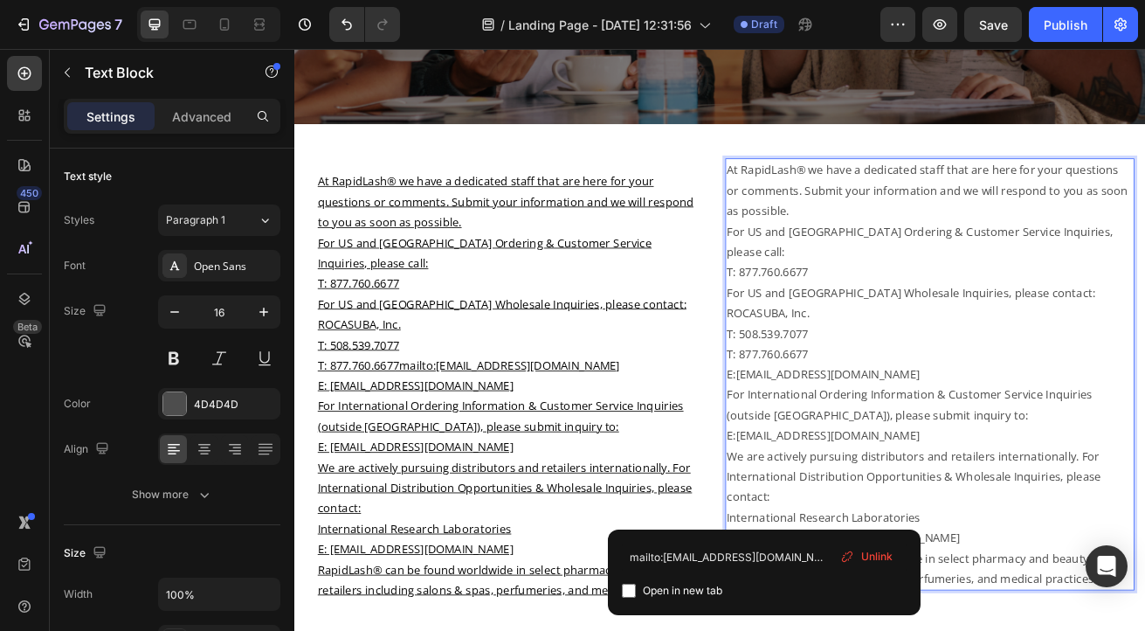
drag, startPoint x: 836, startPoint y: 626, endPoint x: 867, endPoint y: 626, distance: 30.6
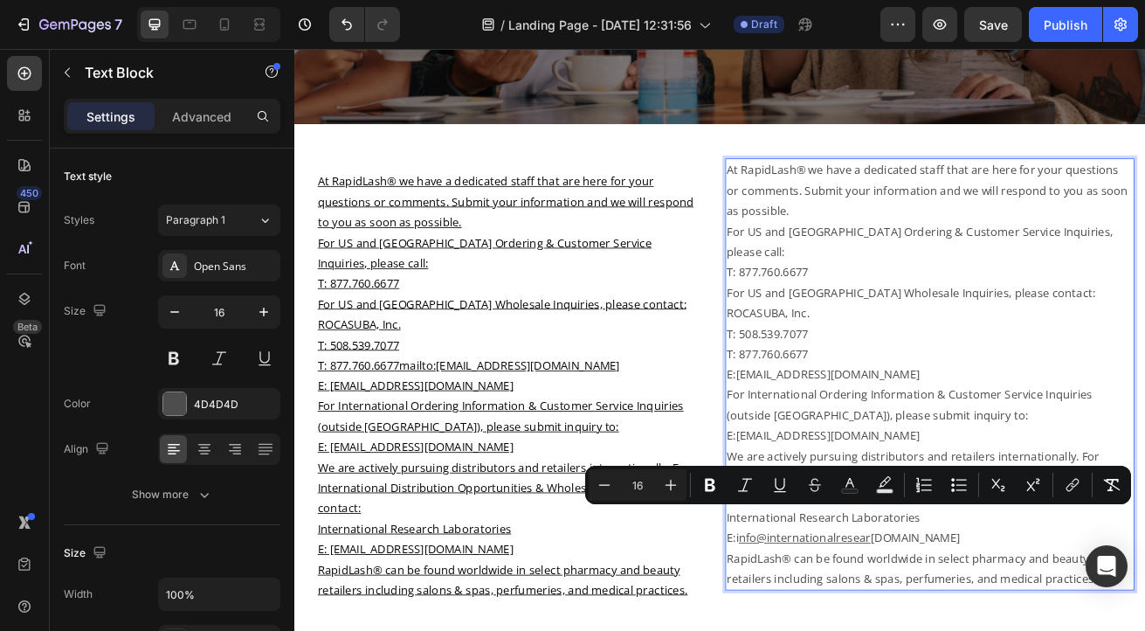
drag, startPoint x: 1123, startPoint y: 624, endPoint x: 832, endPoint y: 626, distance: 291.0
copy p "i nfo@internationalresear [DOMAIN_NAME]"
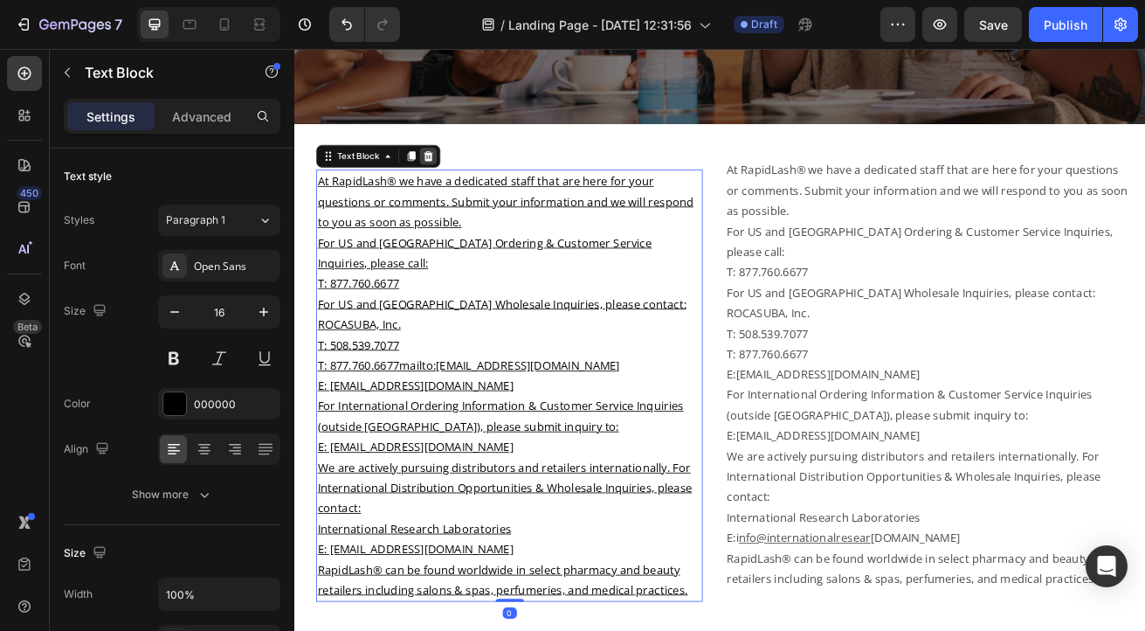
click at [464, 181] on icon at bounding box center [460, 181] width 14 height 14
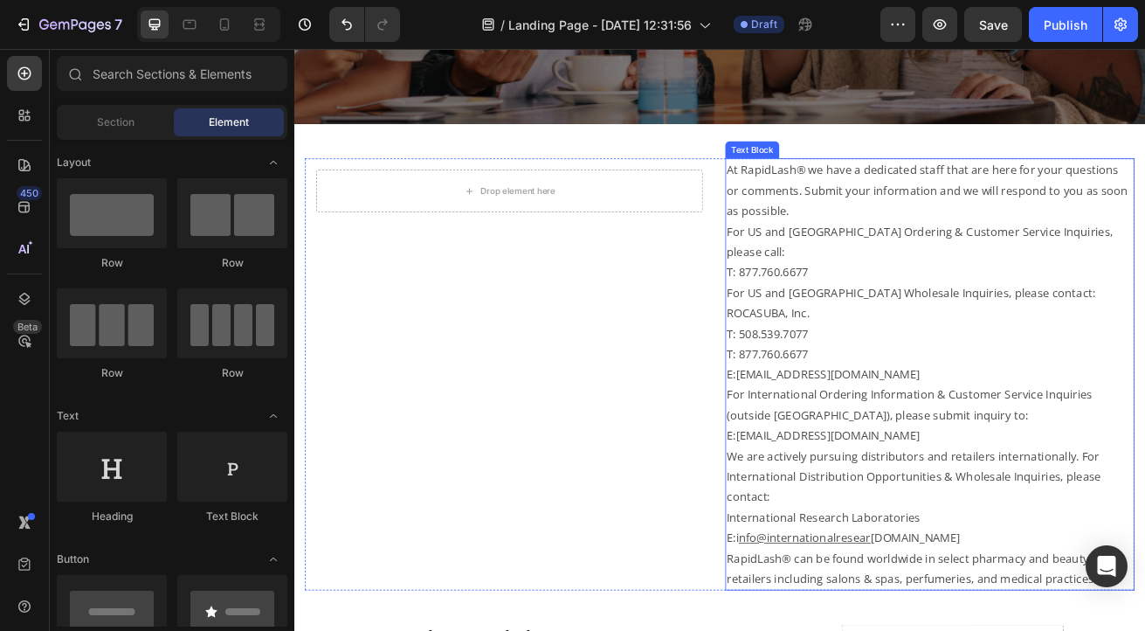
click at [827, 272] on p "For US and [GEOGRAPHIC_DATA] Ordering & Customer Service Inquiries, please call:" at bounding box center [1077, 286] width 501 height 51
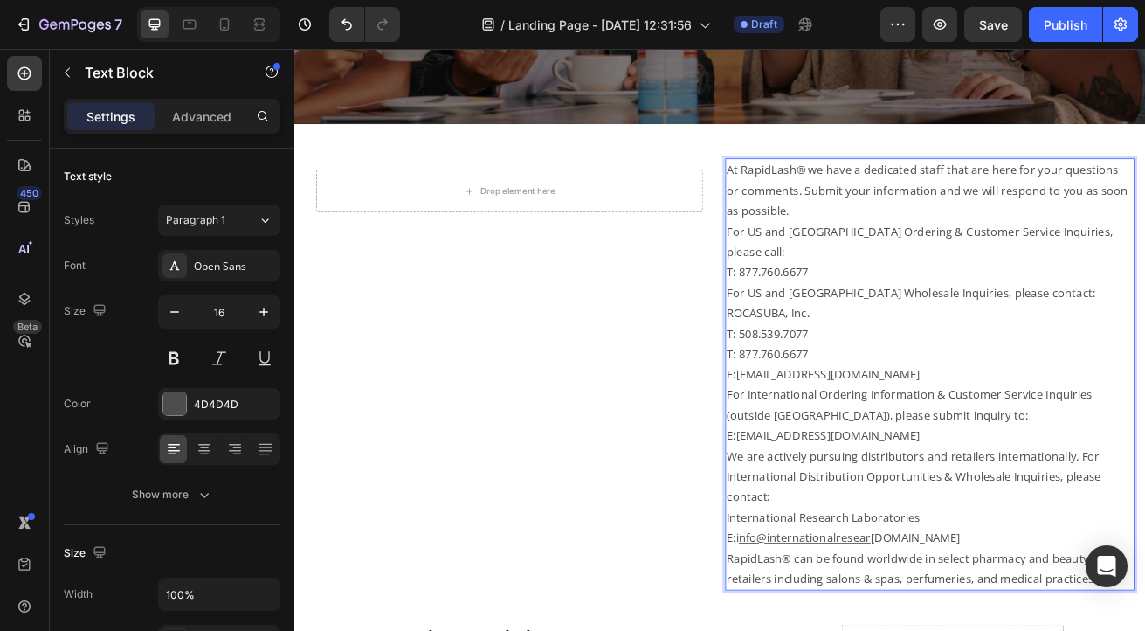
click at [827, 462] on p "For International Ordering Information & Customer Service Inquiries (outside [G…" at bounding box center [1077, 487] width 501 height 51
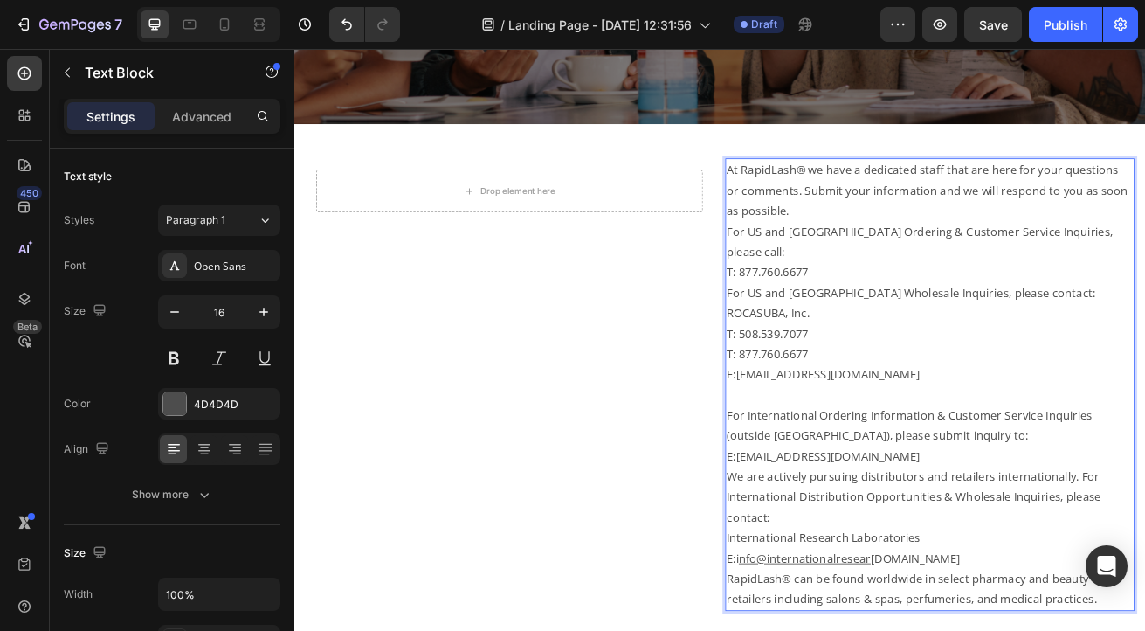
click at [827, 603] on p "We are actively pursuing distributors and retailers internationally. For Intern…" at bounding box center [1077, 600] width 501 height 75
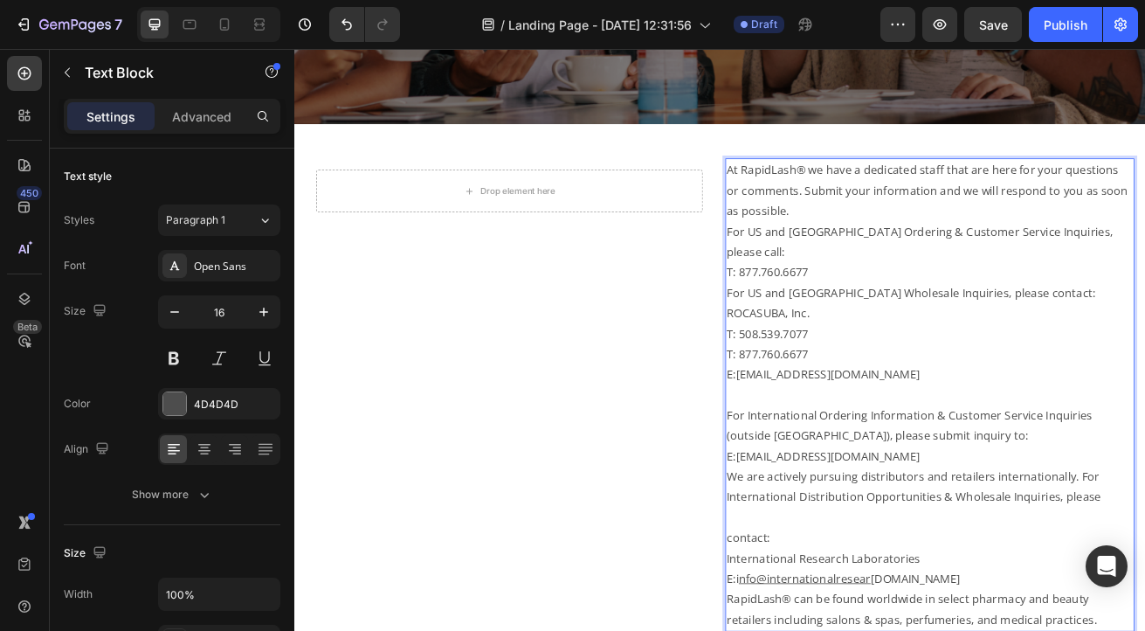
click at [827, 273] on p "For US and [GEOGRAPHIC_DATA] Ordering & Customer Service Inquiries, please call:" at bounding box center [1077, 286] width 501 height 51
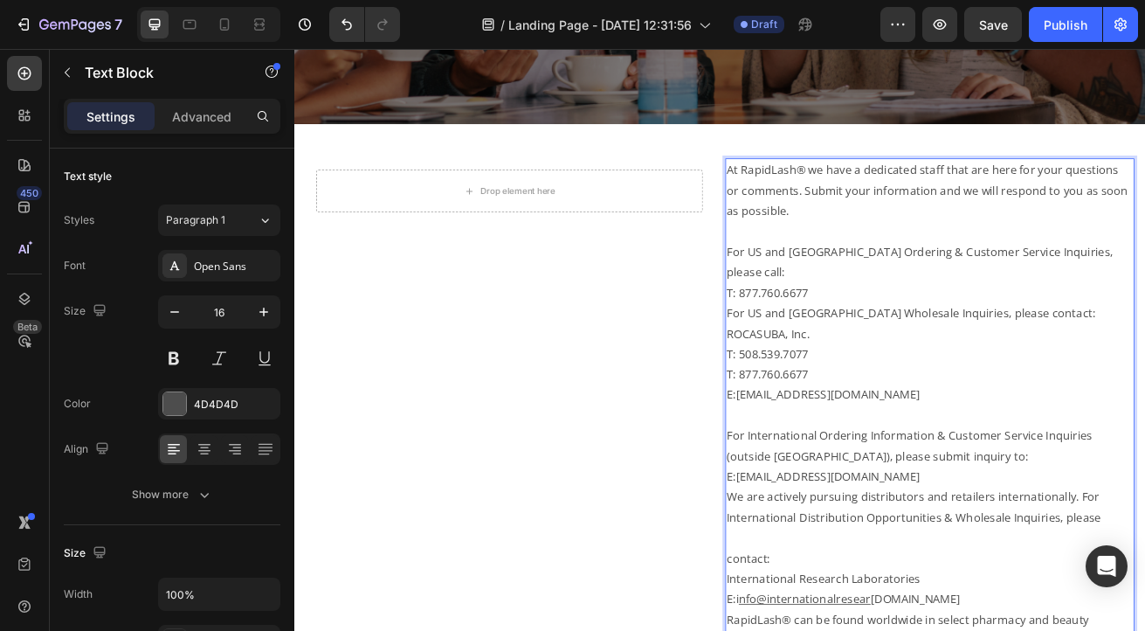
click at [827, 362] on p "For US and [GEOGRAPHIC_DATA] Wholesale Inquiries, please contact: ROCASUBA, Inc." at bounding box center [1077, 387] width 501 height 51
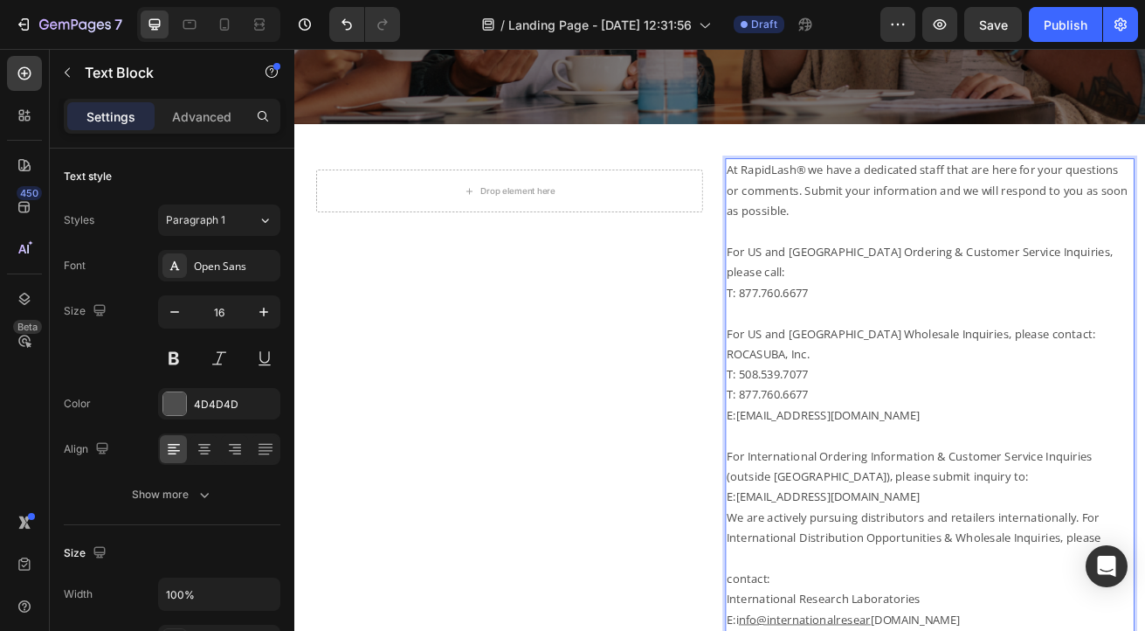
click at [827, 401] on p "For US and [GEOGRAPHIC_DATA] Wholesale Inquiries, please contact: ROCASUBA, Inc." at bounding box center [1077, 412] width 501 height 51
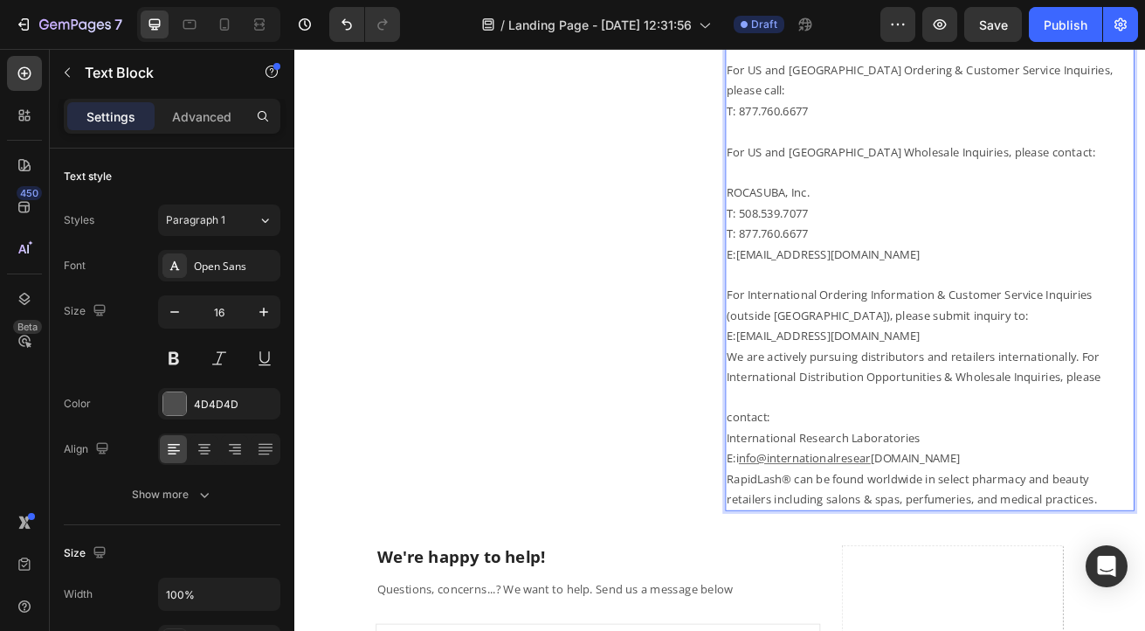
scroll to position [771, 0]
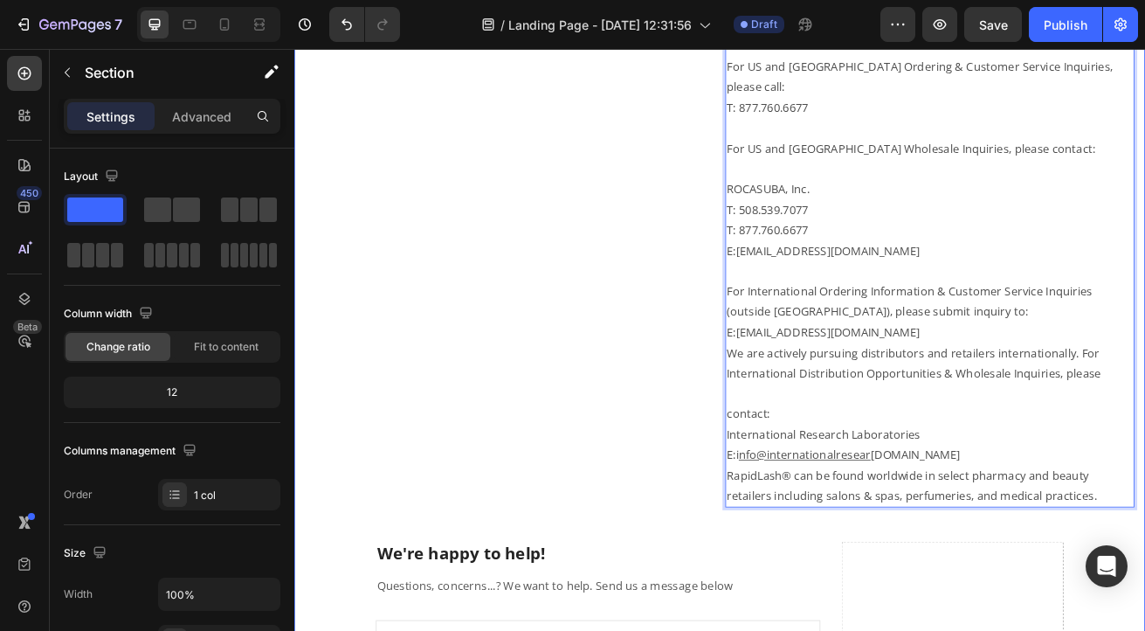
click at [1037, 588] on div "Drop element here Row At RapidLash® we have a dedicated staff that are here for…" at bounding box center [819, 520] width 1022 height 1131
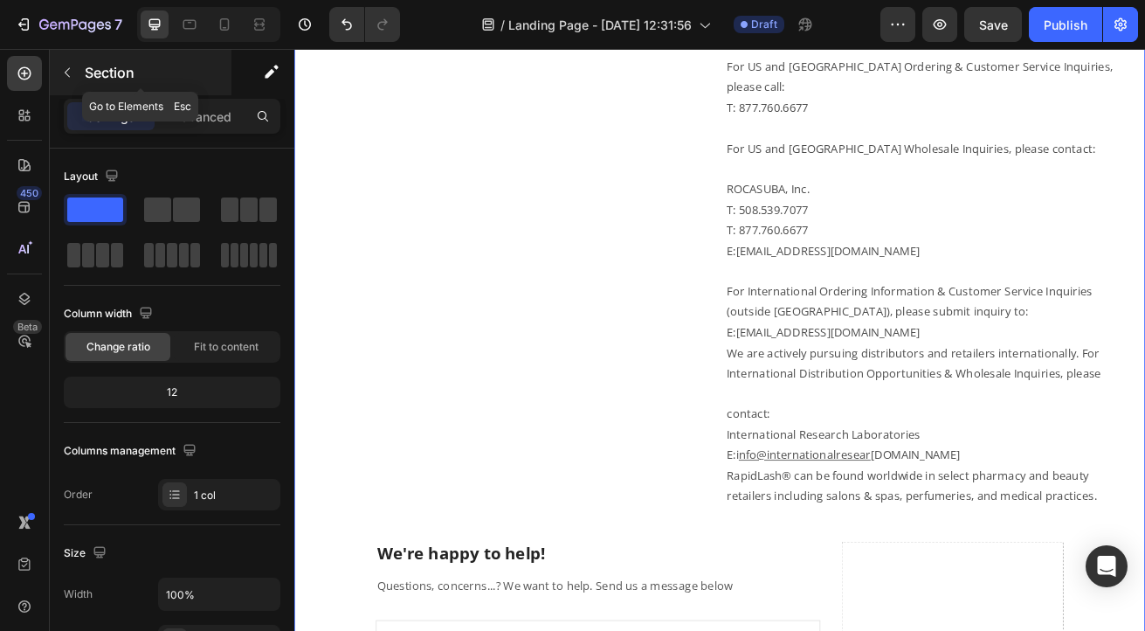
click at [68, 73] on icon "button" at bounding box center [67, 73] width 14 height 14
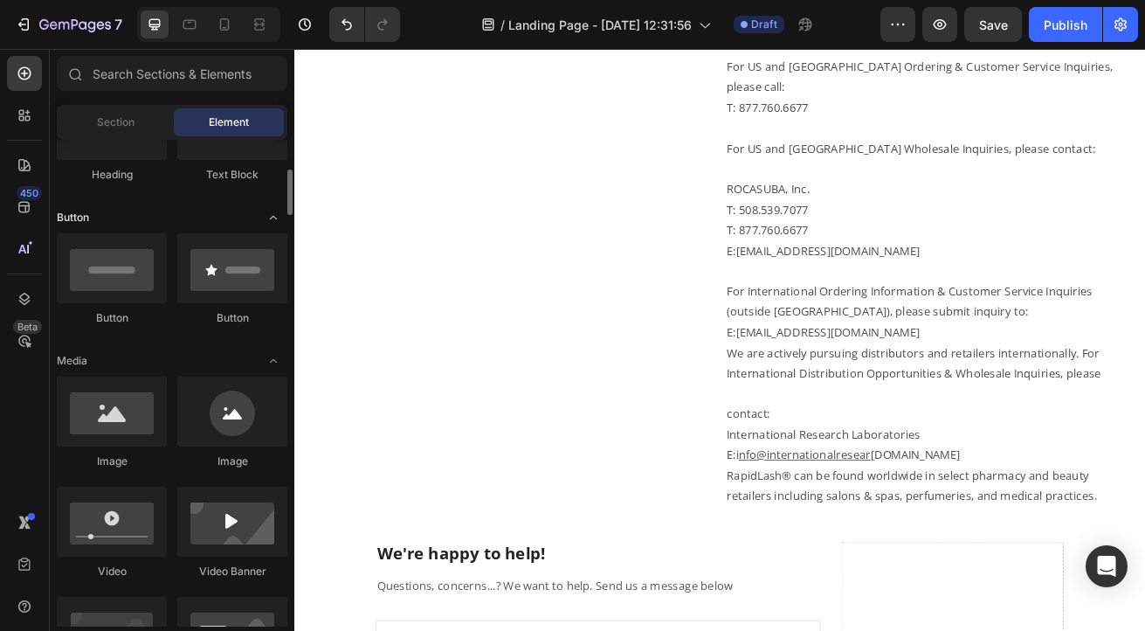
scroll to position [346, 0]
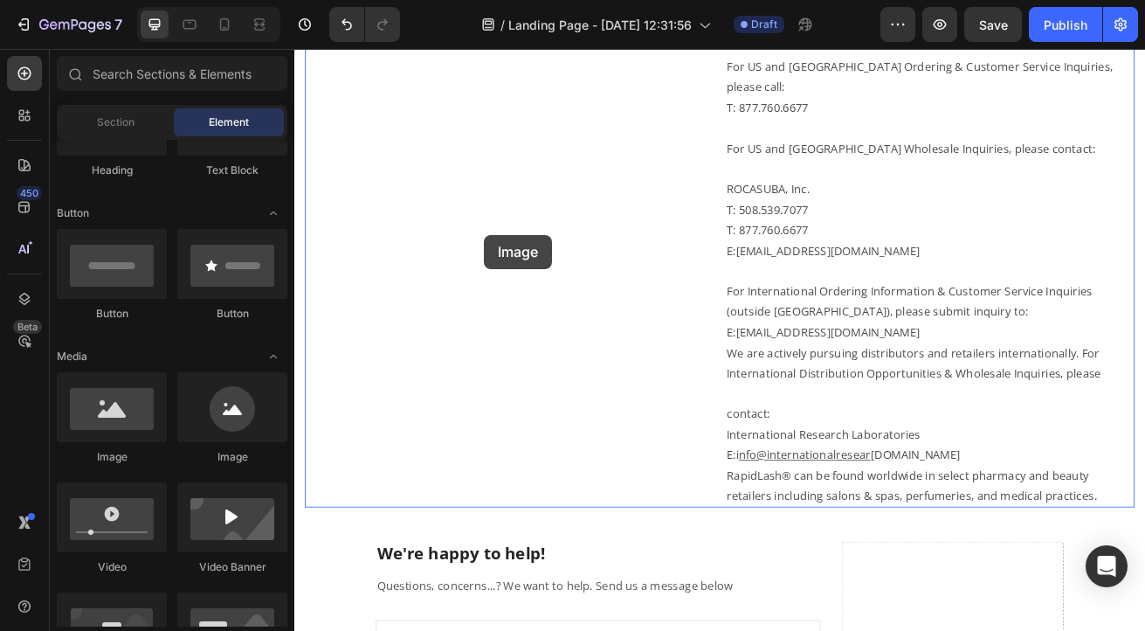
drag, startPoint x: 397, startPoint y: 456, endPoint x: 528, endPoint y: 278, distance: 221.2
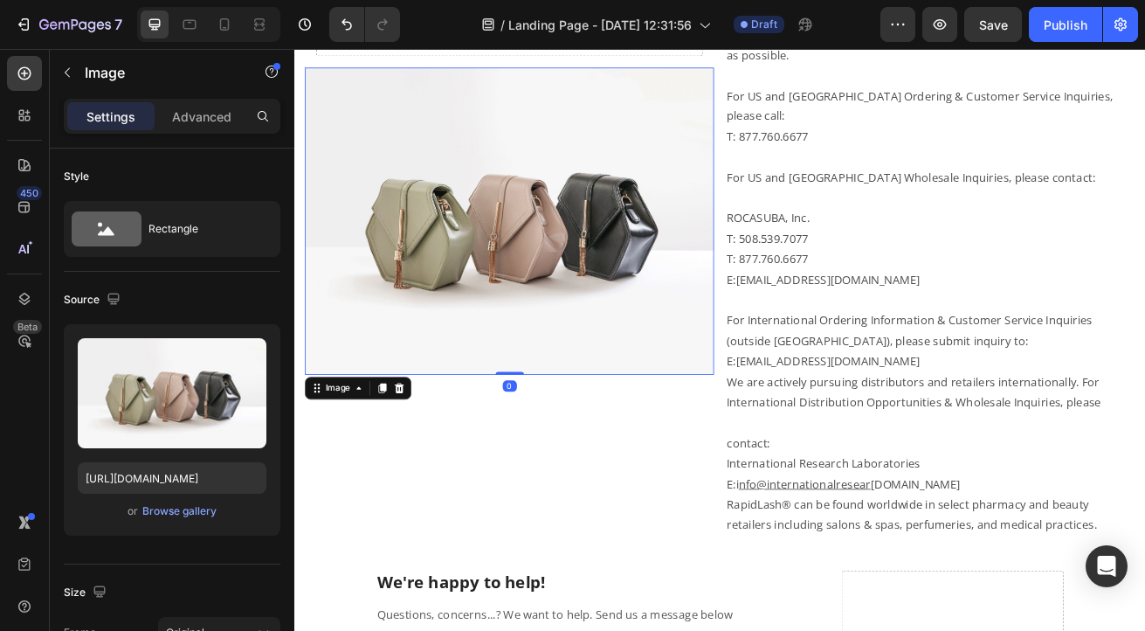
scroll to position [744, 0]
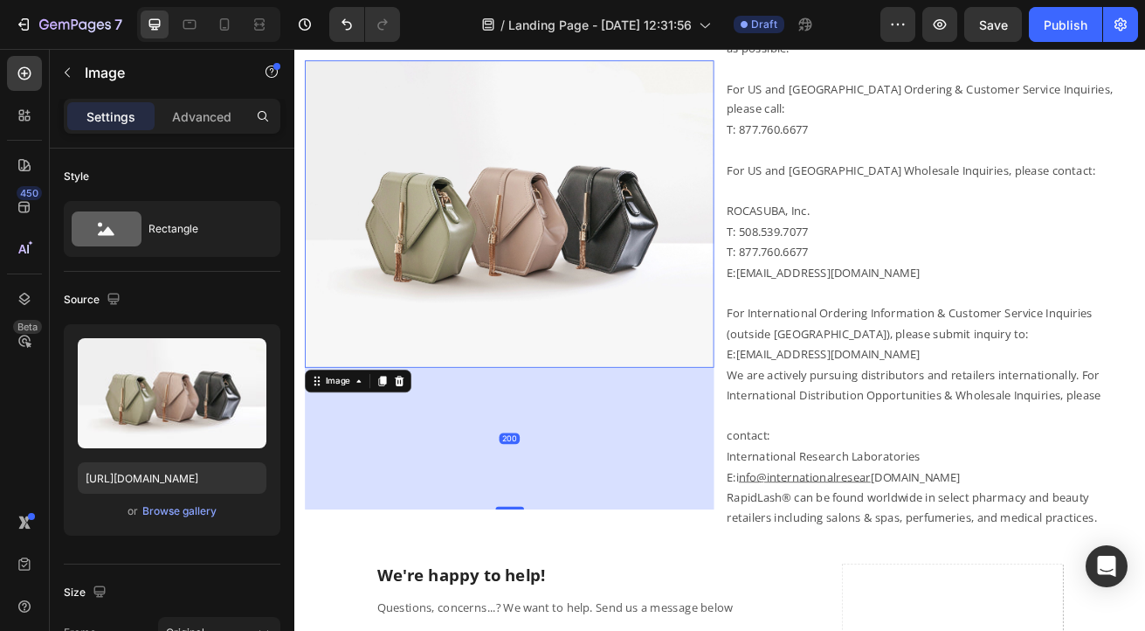
drag, startPoint x: 554, startPoint y: 432, endPoint x: 592, endPoint y: 607, distance: 178.7
click at [592, 441] on div "200" at bounding box center [560, 441] width 504 height 0
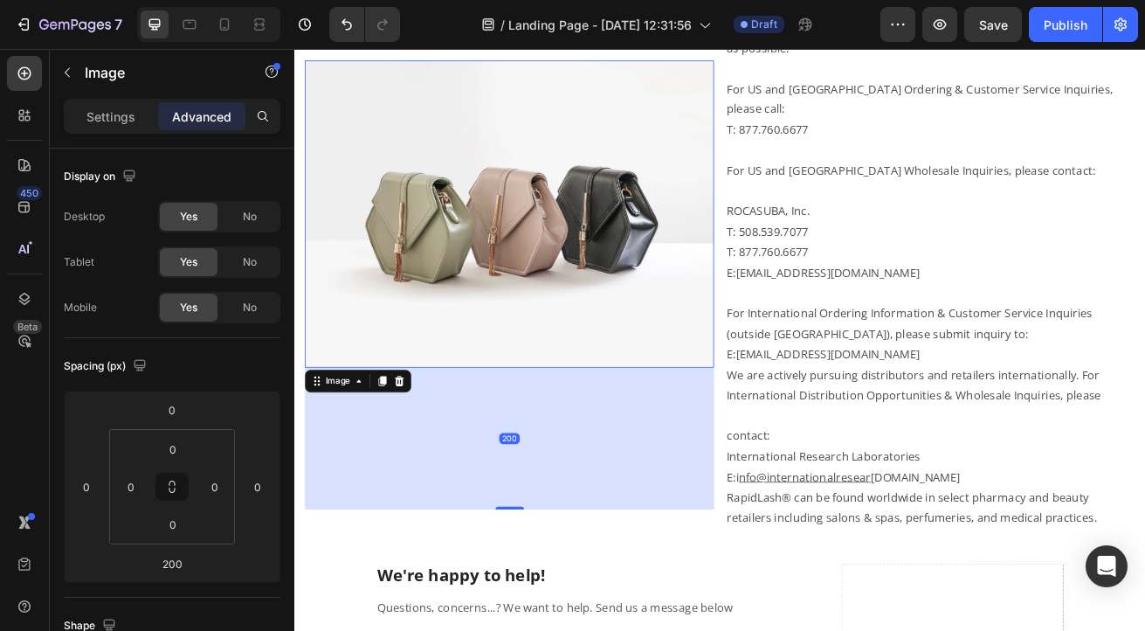
type input "0"
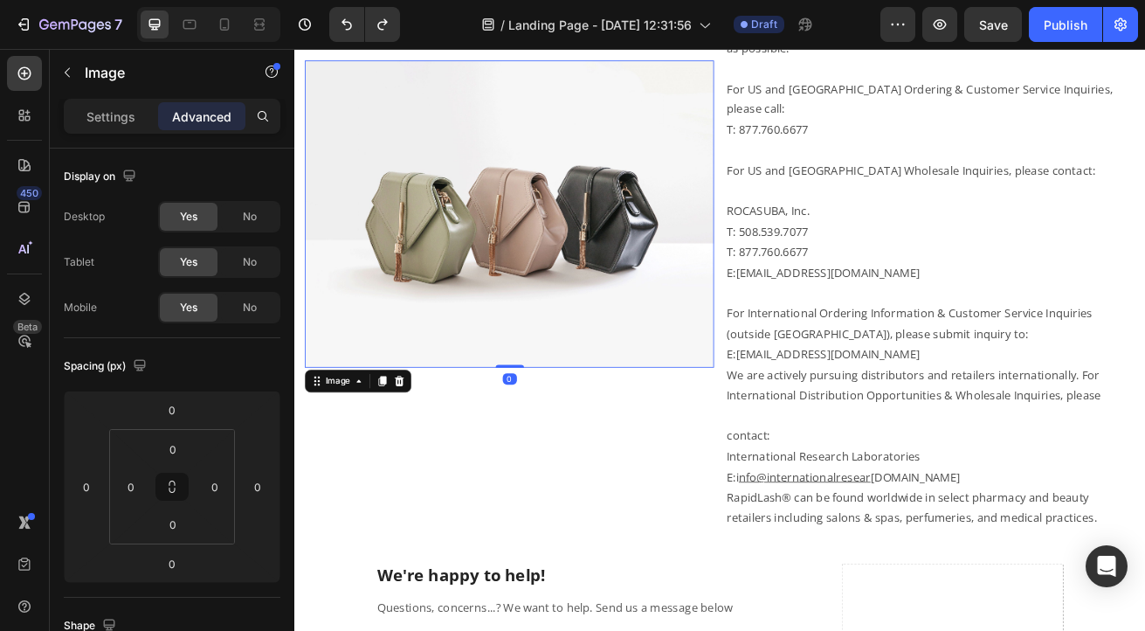
click at [571, 362] on img at bounding box center [560, 252] width 504 height 378
click at [561, 335] on img at bounding box center [560, 252] width 504 height 378
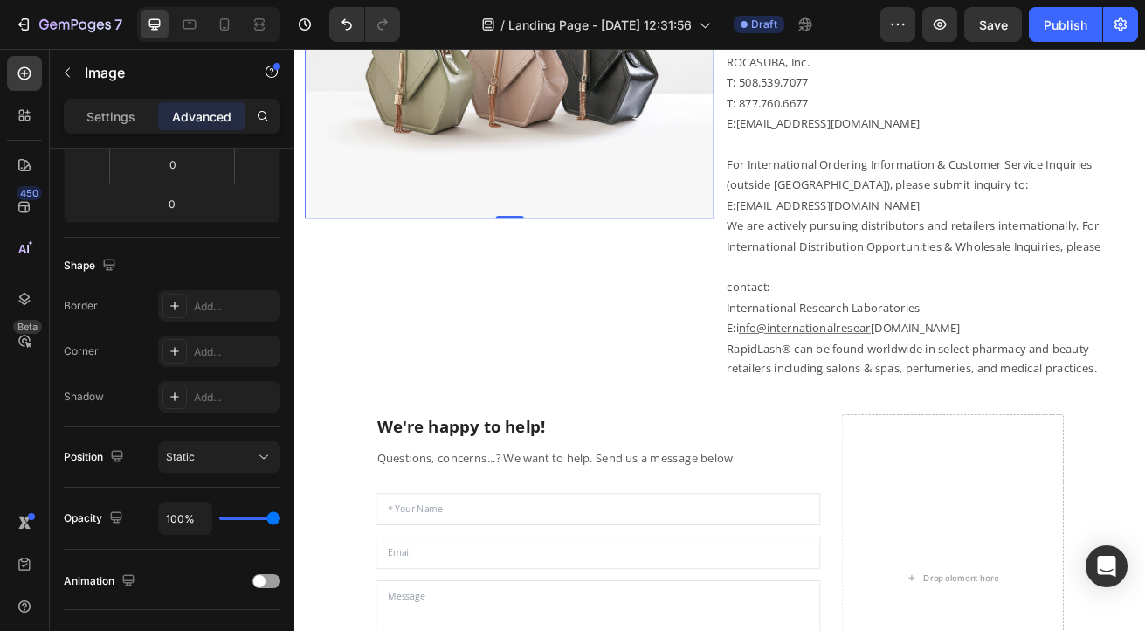
scroll to position [0, 0]
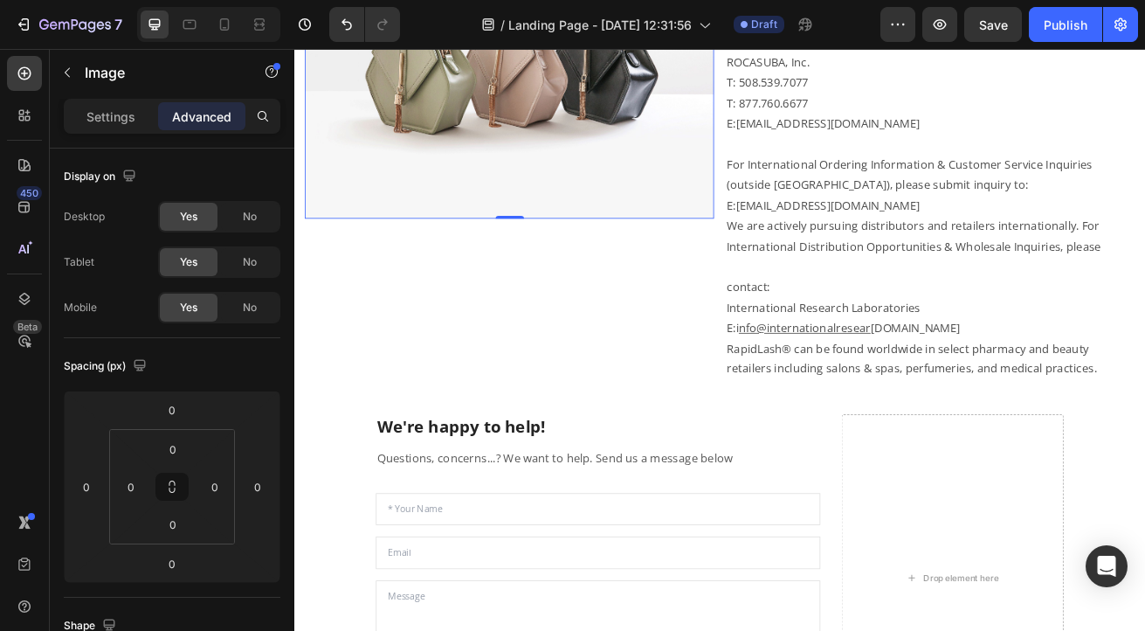
click at [450, 201] on img at bounding box center [560, 68] width 504 height 378
click at [107, 120] on p "Settings" at bounding box center [110, 116] width 49 height 18
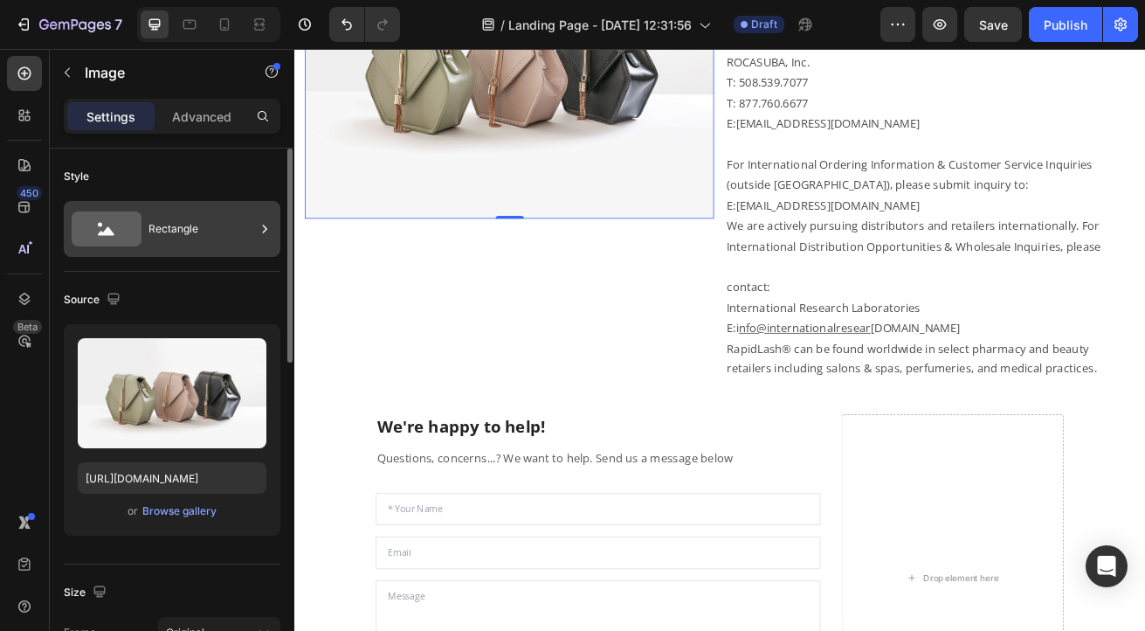
click at [214, 218] on div "Rectangle" at bounding box center [202, 229] width 107 height 40
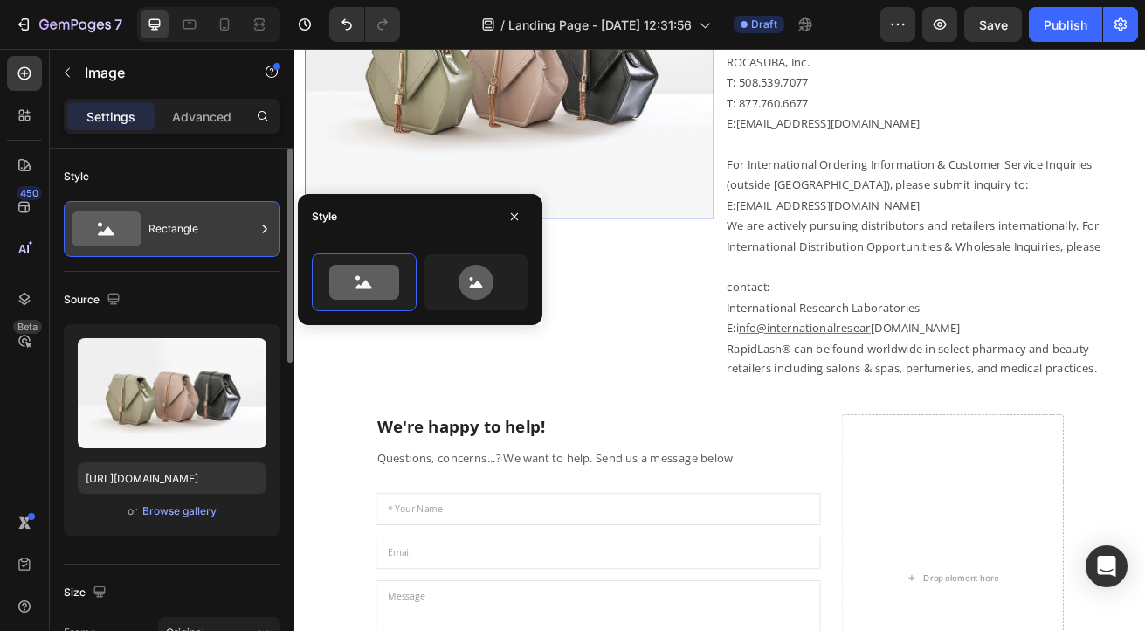
click at [225, 219] on div "Rectangle" at bounding box center [202, 229] width 107 height 40
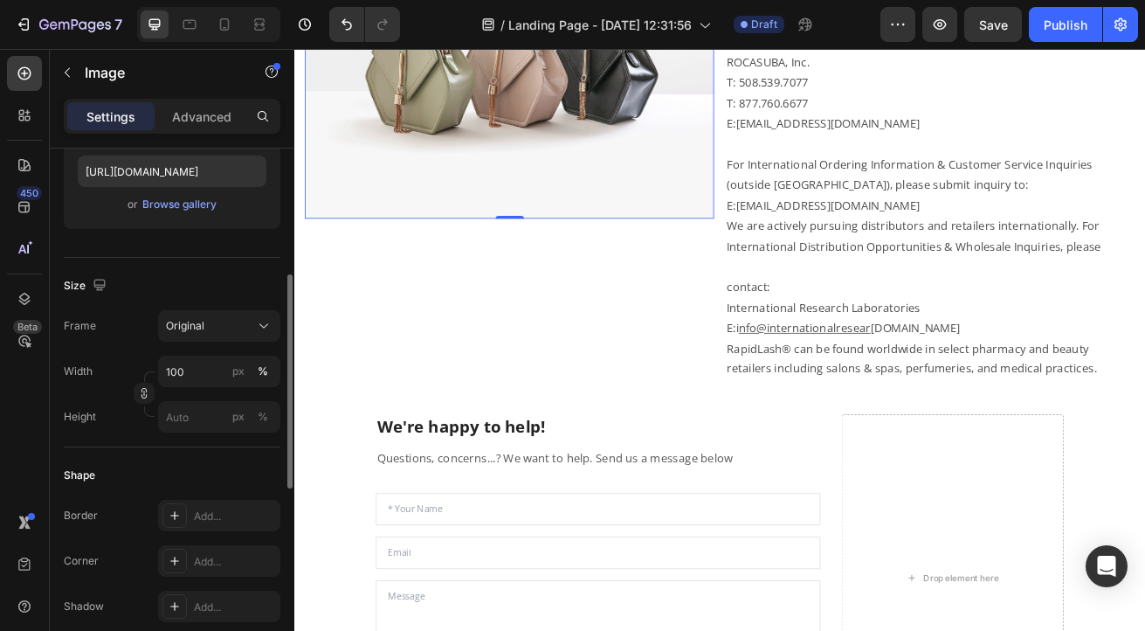
scroll to position [308, 0]
click at [184, 418] on input "px %" at bounding box center [219, 414] width 122 height 31
click at [142, 392] on icon "button" at bounding box center [144, 391] width 12 height 12
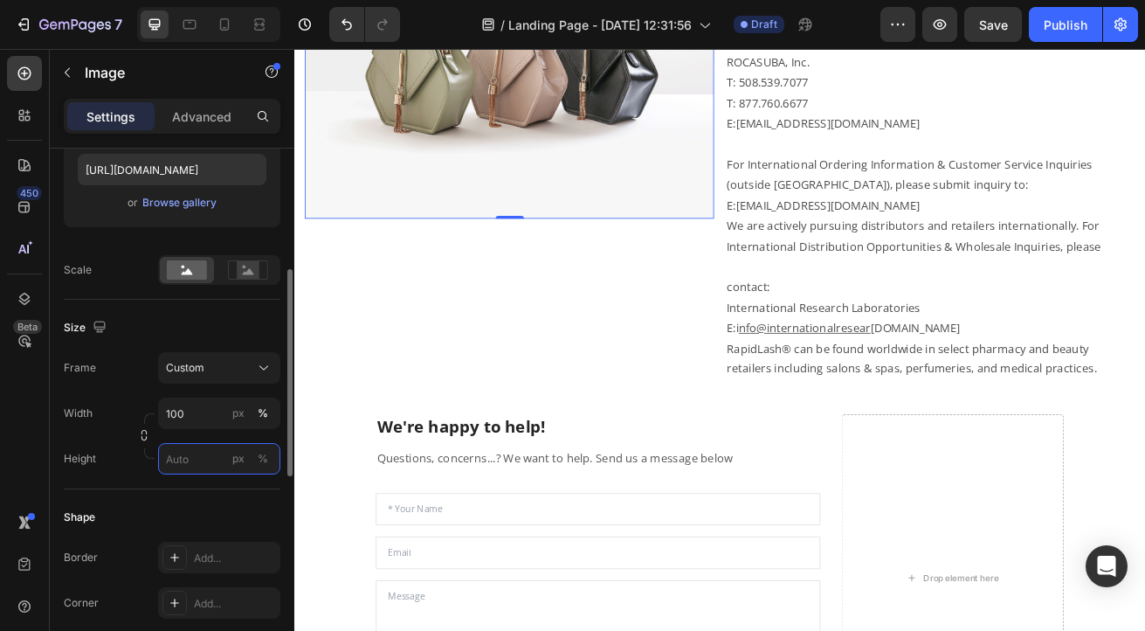
click at [201, 466] on input "px %" at bounding box center [219, 458] width 122 height 31
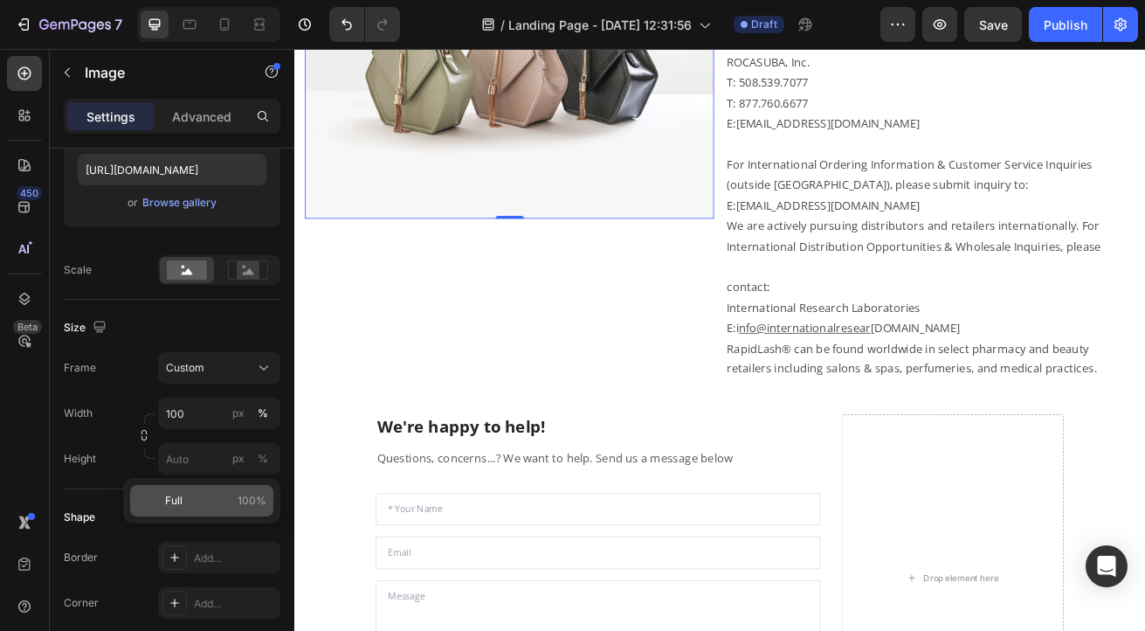
click at [163, 501] on div "Full 100%" at bounding box center [201, 500] width 143 height 31
type input "100"
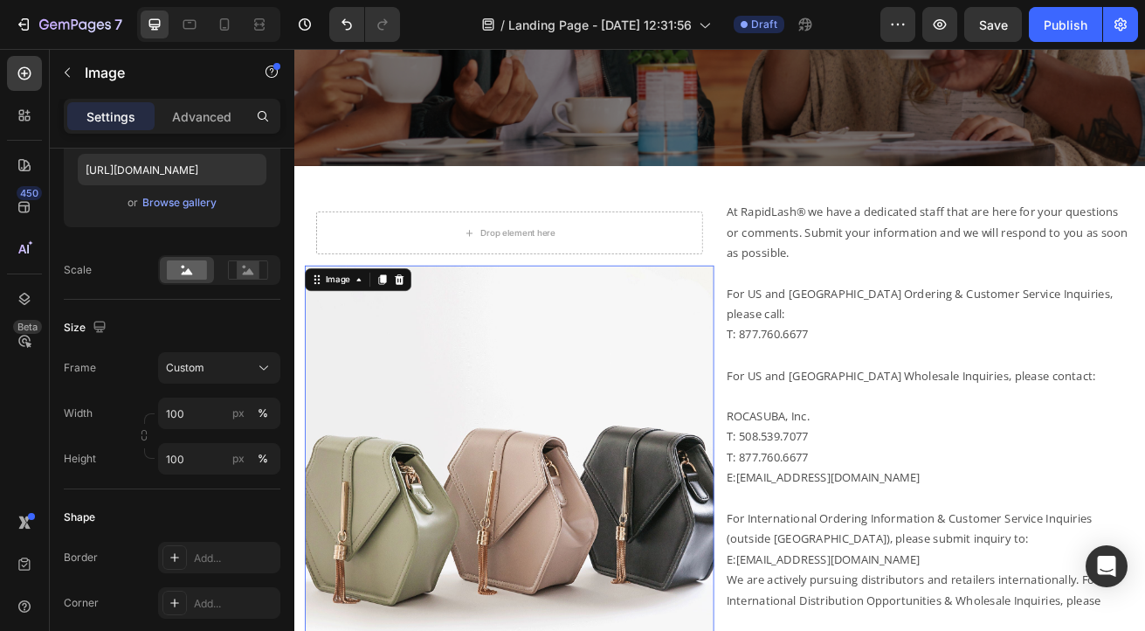
scroll to position [486, 0]
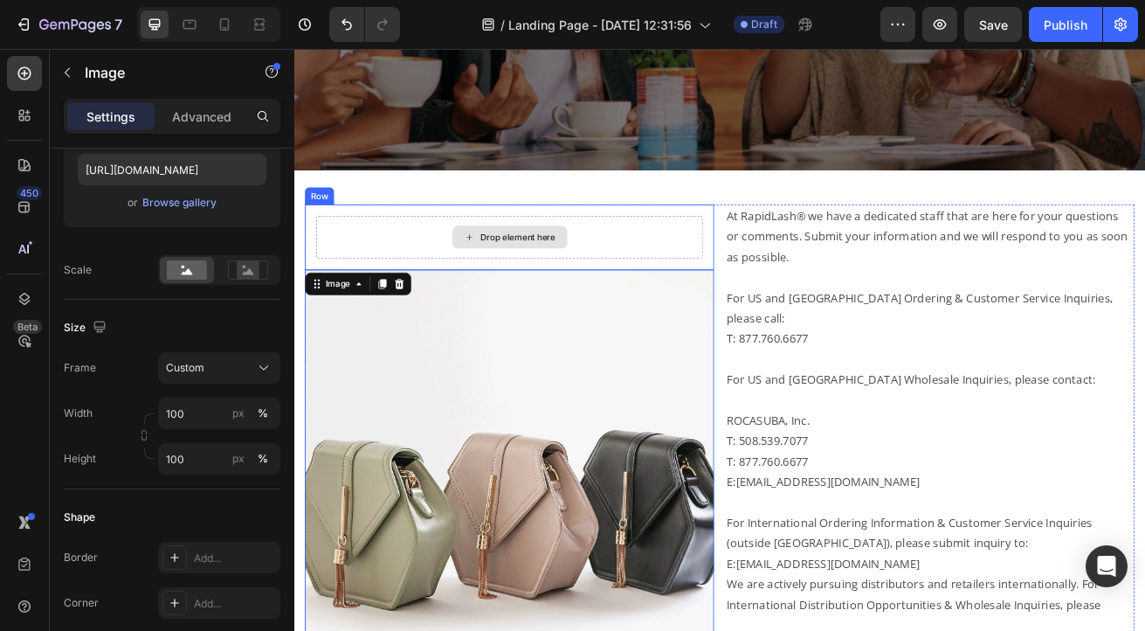
click at [657, 266] on div "Drop element here" at bounding box center [560, 280] width 476 height 52
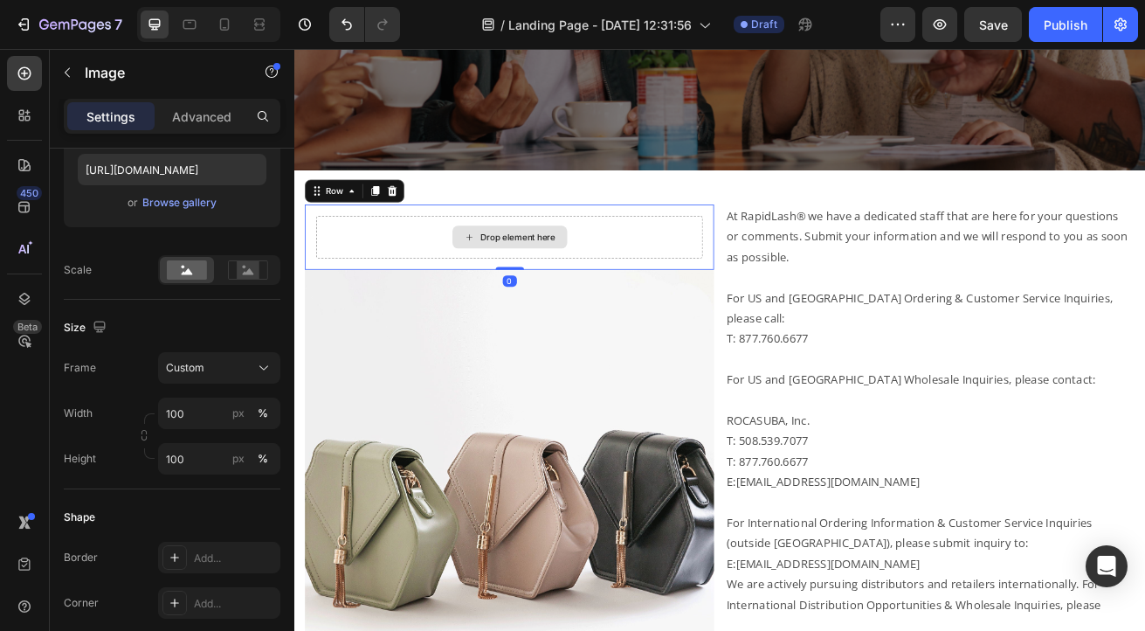
scroll to position [0, 0]
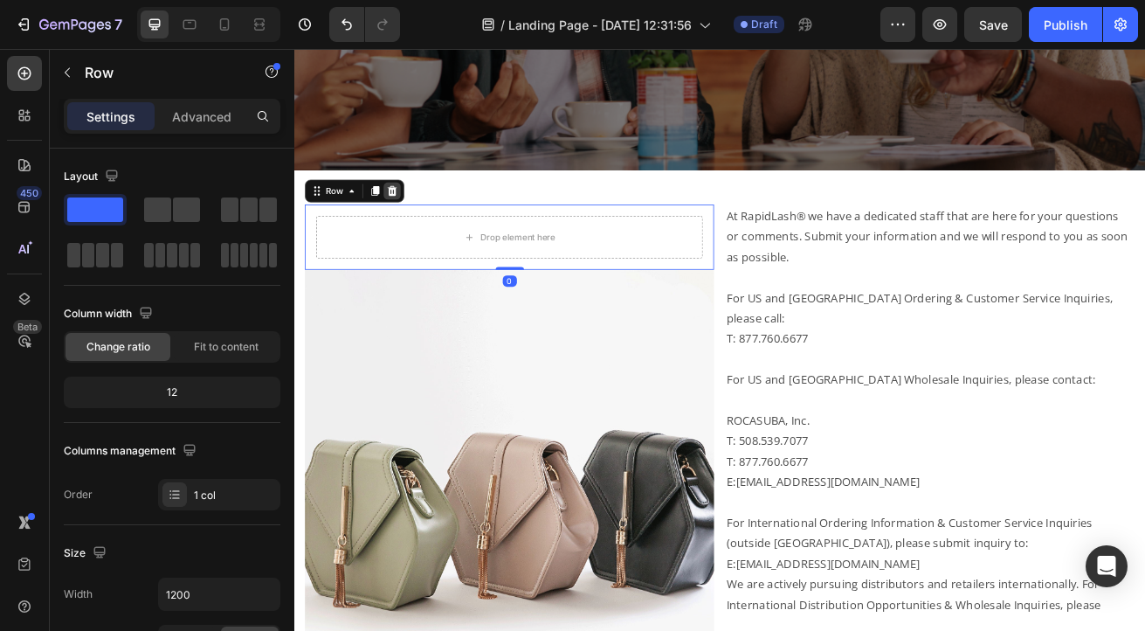
click at [417, 222] on icon at bounding box center [415, 224] width 11 height 12
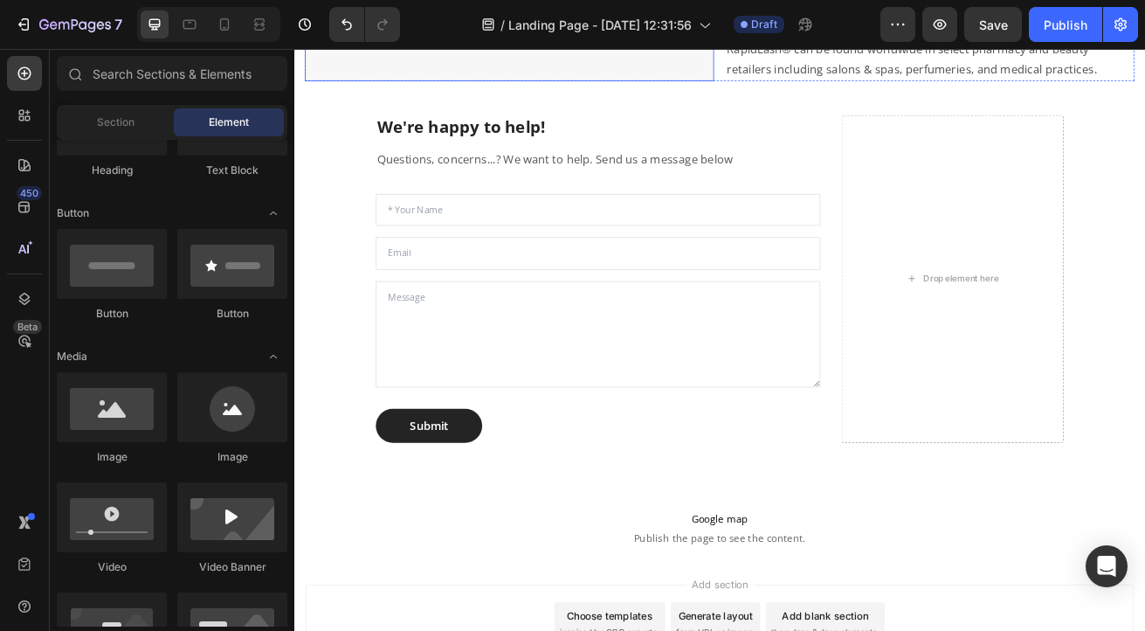
scroll to position [1298, 0]
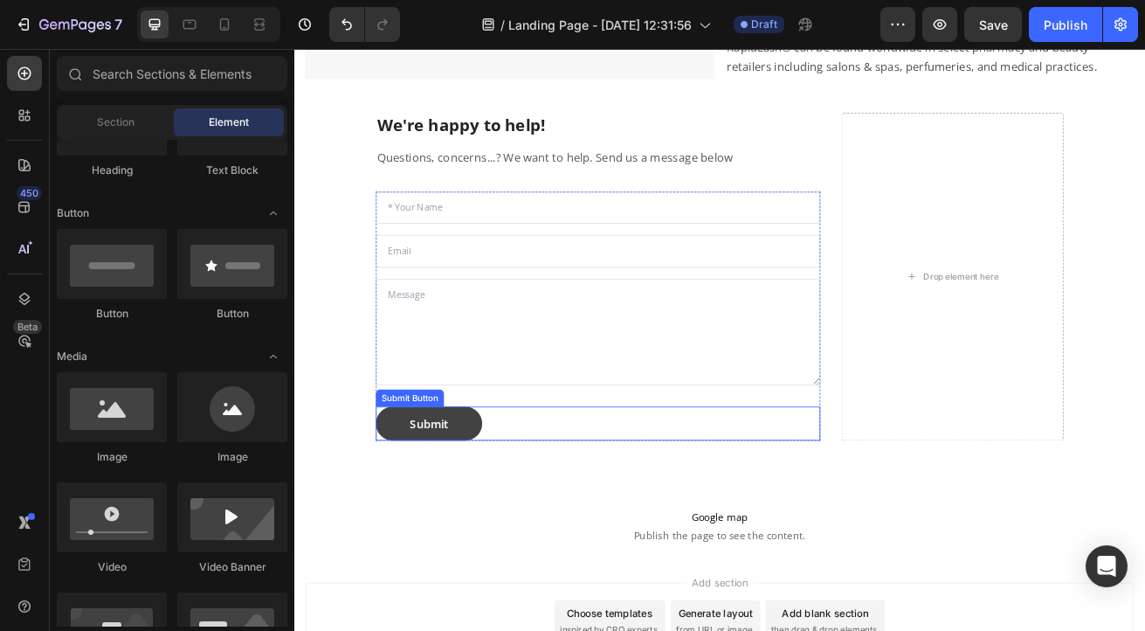
click at [510, 489] on button "Submit" at bounding box center [460, 510] width 131 height 42
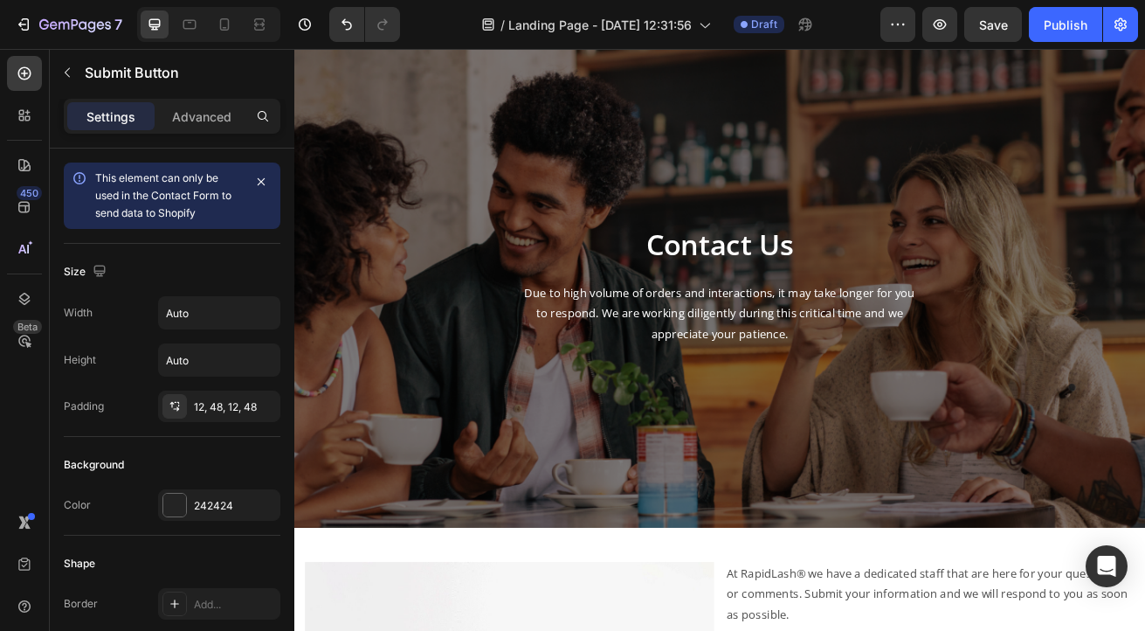
scroll to position [0, 0]
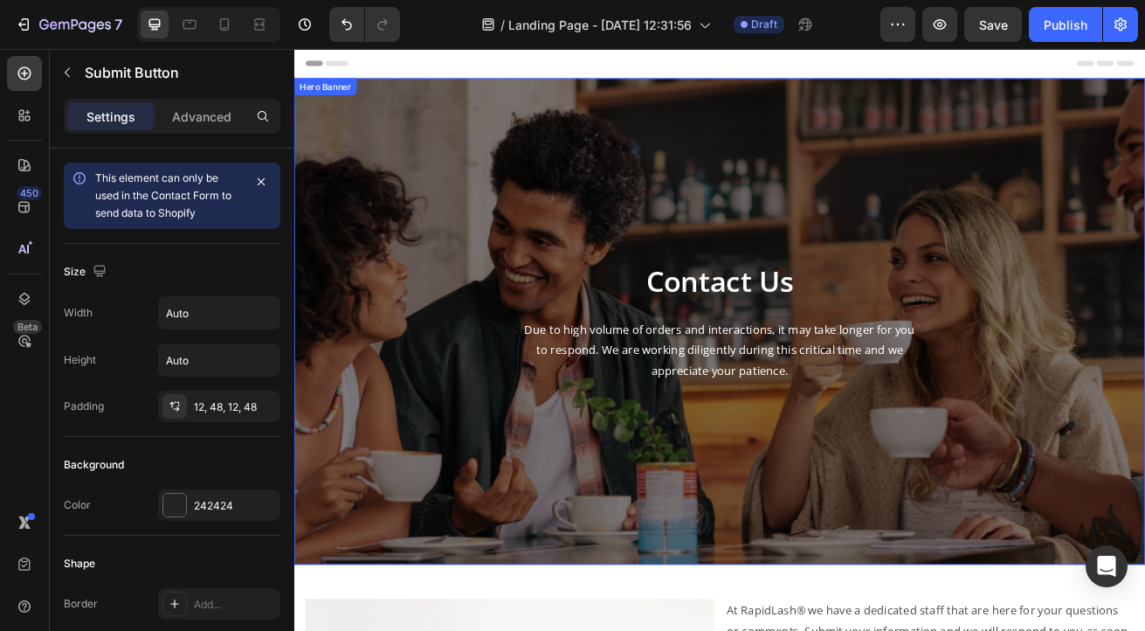
click at [429, 259] on div "Contact Us Heading Due to high volume of orders and interactions, it may take l…" at bounding box center [819, 384] width 1022 height 543
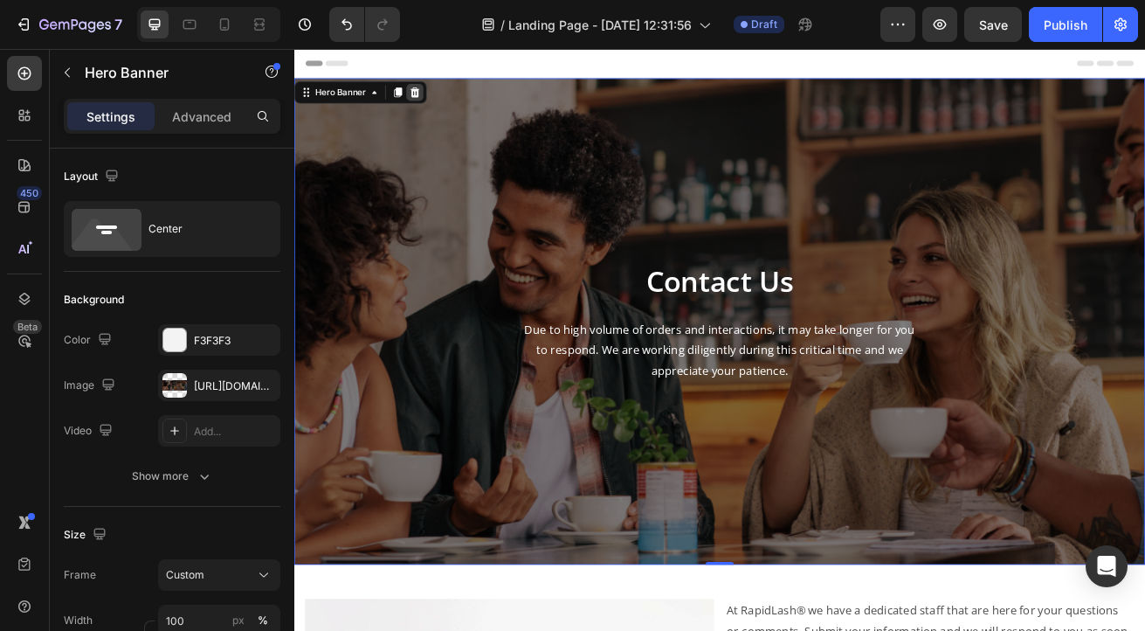
click at [444, 105] on icon at bounding box center [443, 102] width 14 height 14
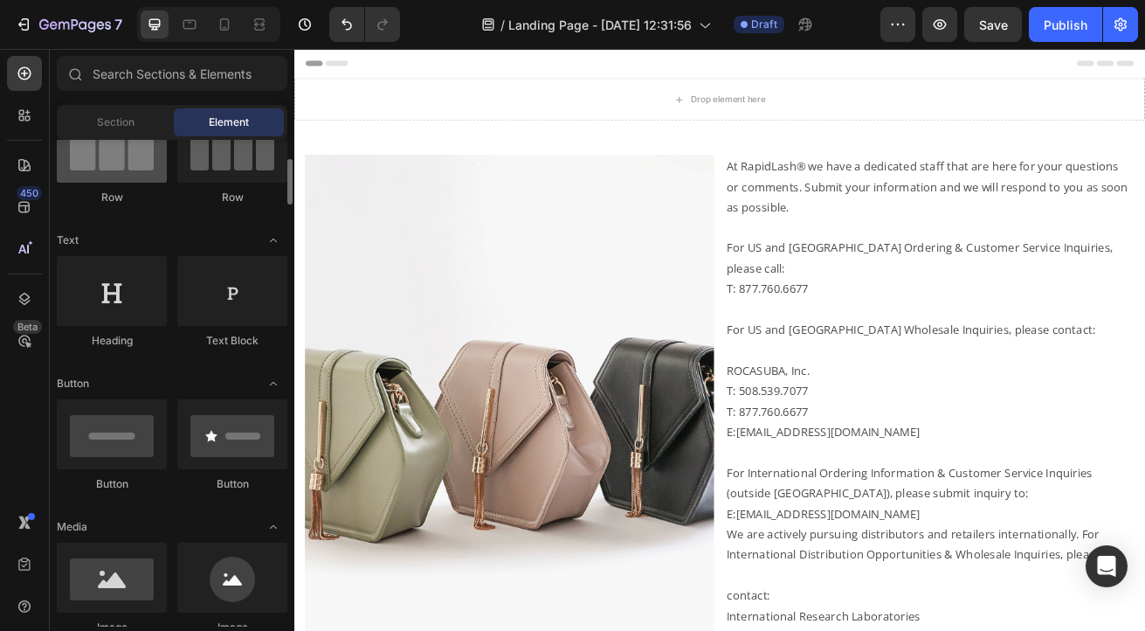
scroll to position [192, 0]
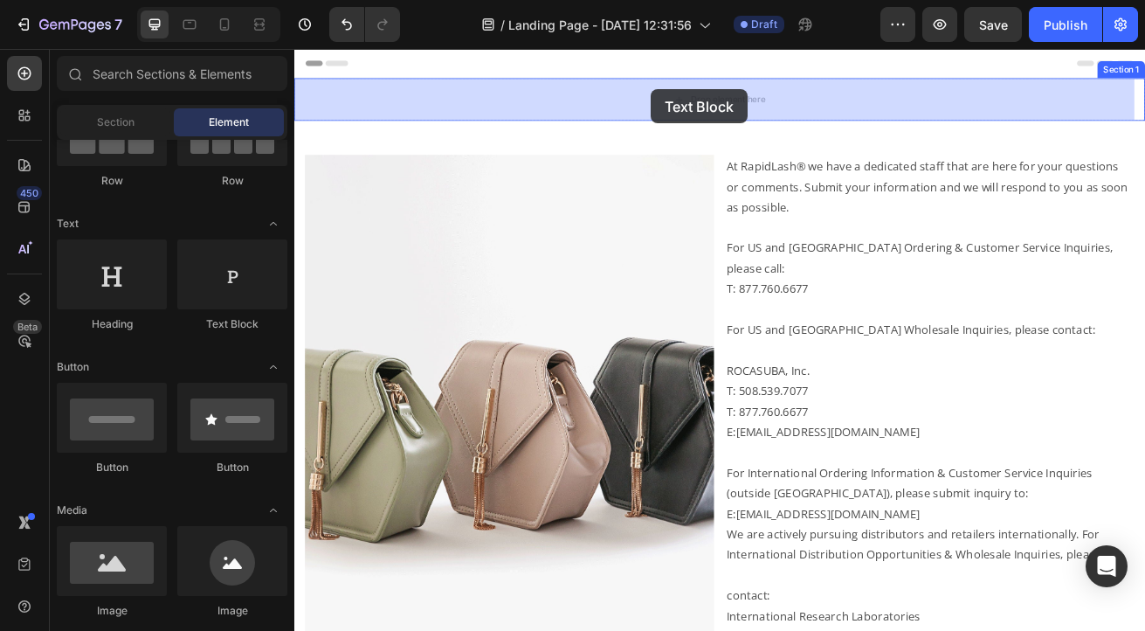
drag, startPoint x: 513, startPoint y: 347, endPoint x: 734, endPoint y: 99, distance: 332.3
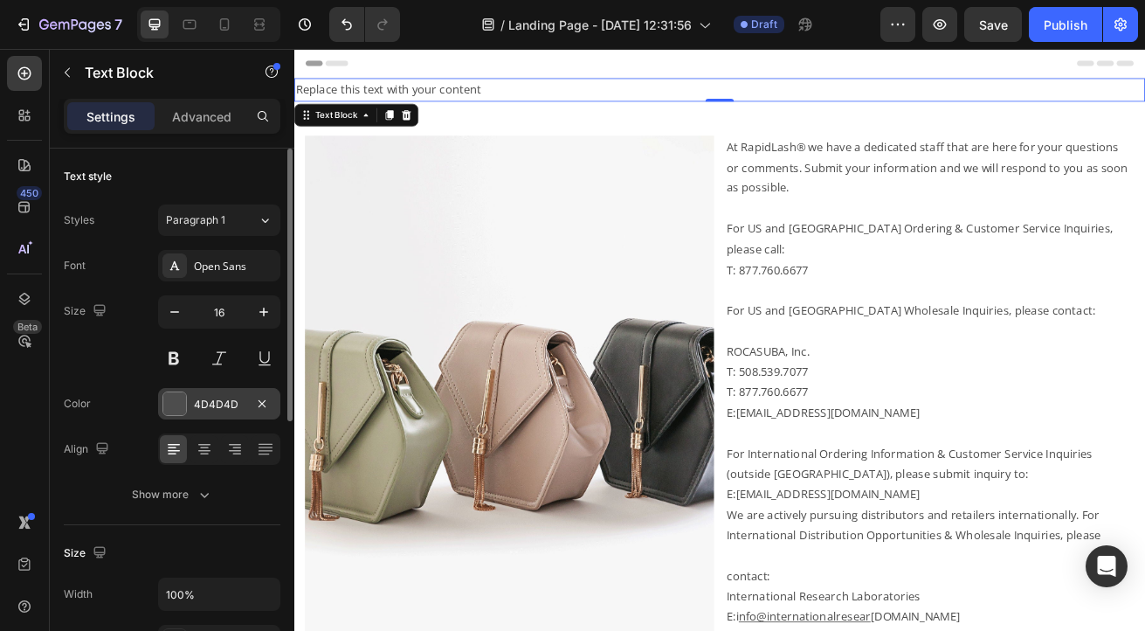
click at [169, 403] on div at bounding box center [174, 403] width 23 height 23
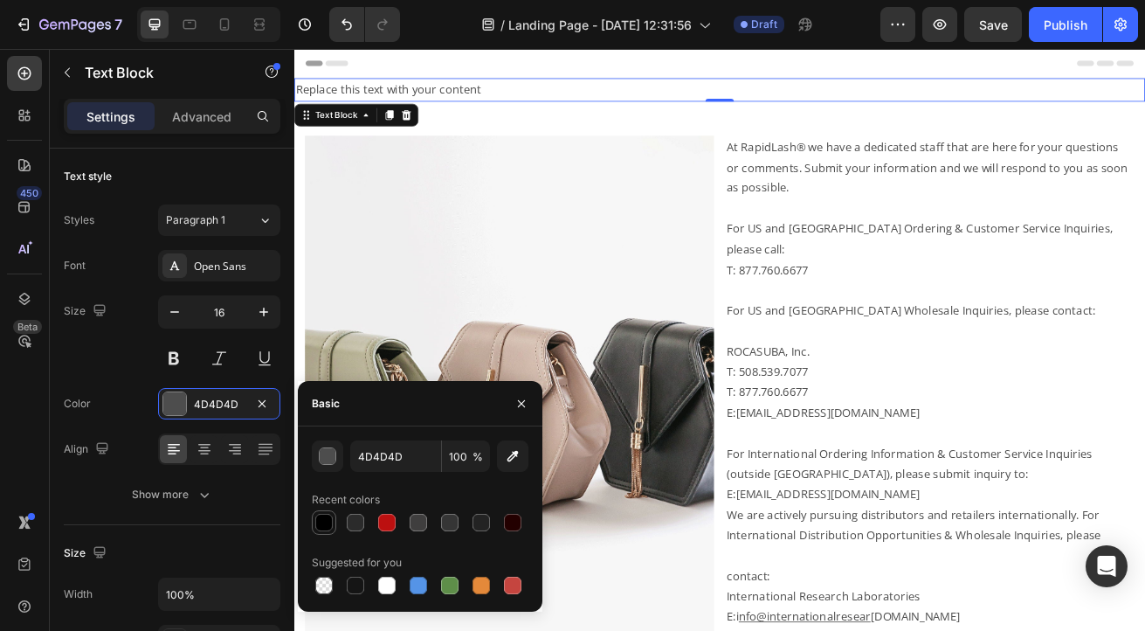
click at [323, 521] on div at bounding box center [323, 522] width 17 height 17
type input "000000"
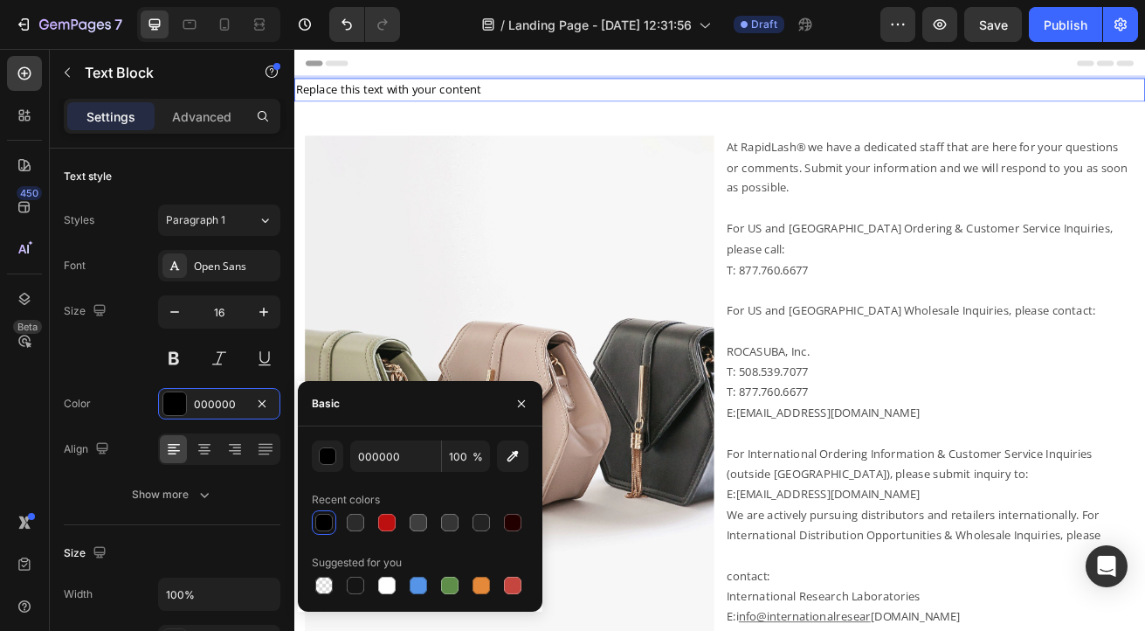
click at [370, 100] on div "Replace this text with your content" at bounding box center [818, 99] width 1048 height 29
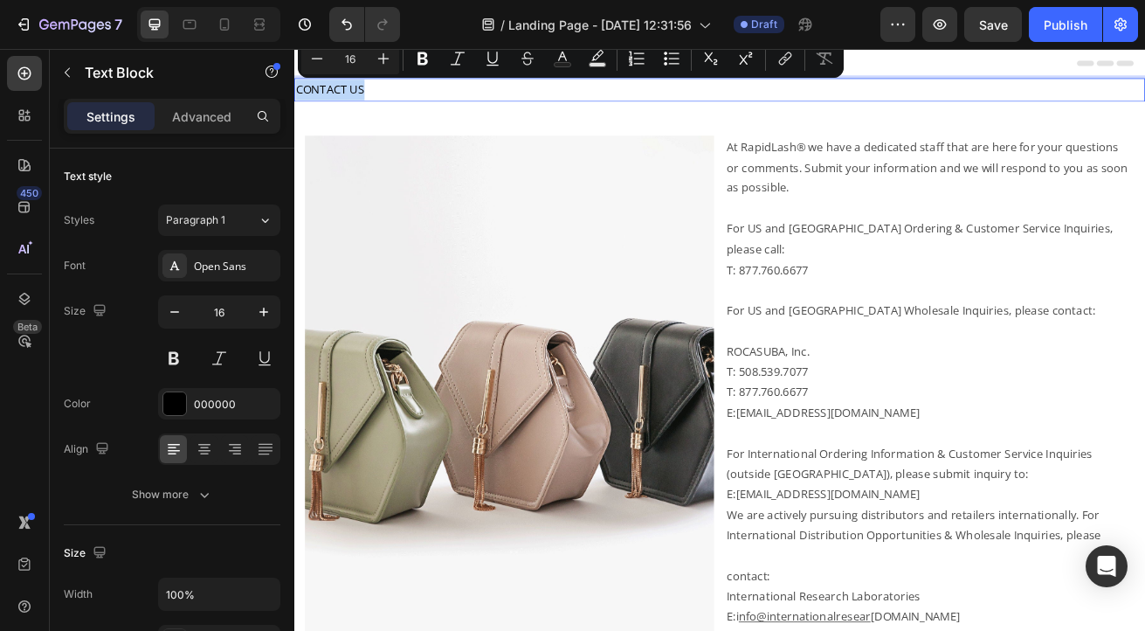
drag, startPoint x: 413, startPoint y: 97, endPoint x: 287, endPoint y: 96, distance: 126.7
click at [203, 449] on icon at bounding box center [204, 448] width 17 height 17
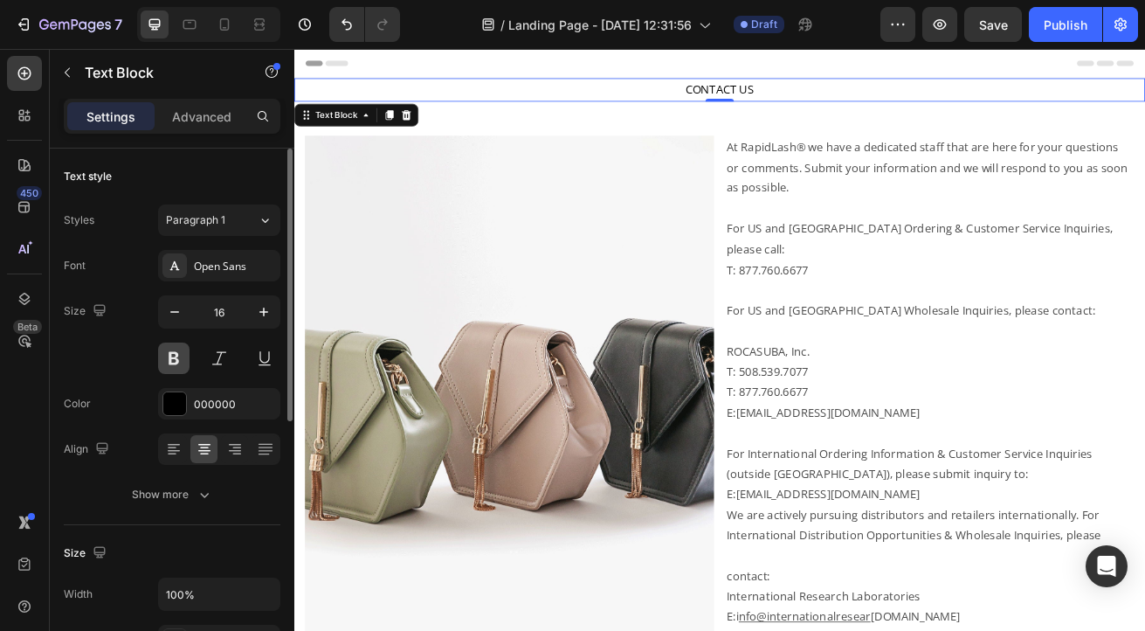
click at [175, 352] on button at bounding box center [173, 357] width 31 height 31
click at [268, 313] on icon "button" at bounding box center [263, 311] width 17 height 17
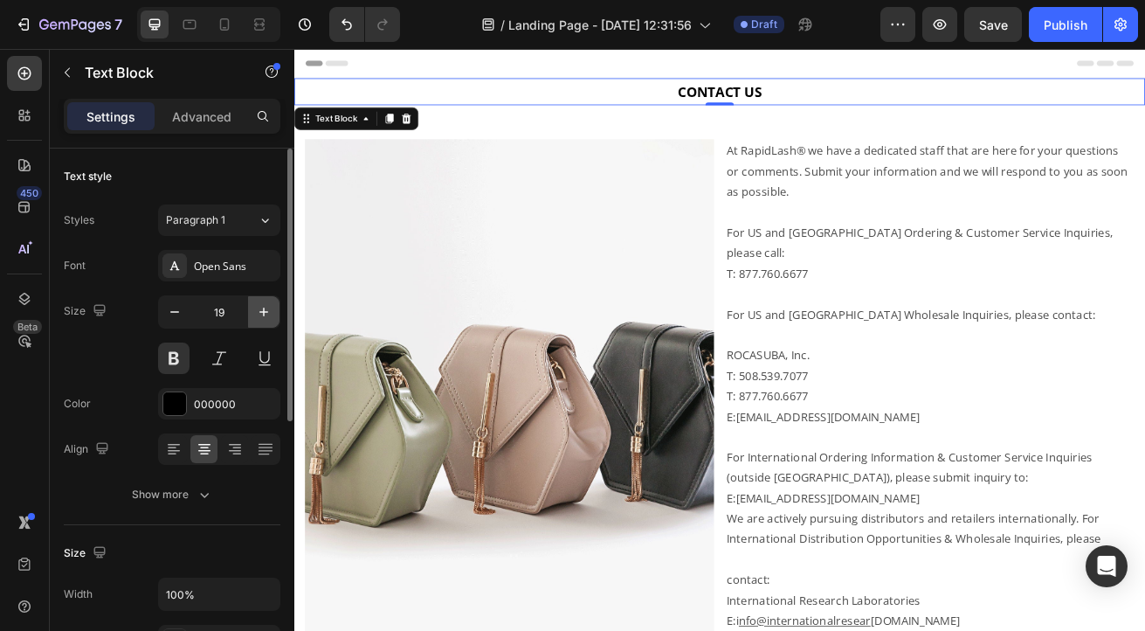
click at [268, 313] on icon "button" at bounding box center [263, 311] width 17 height 17
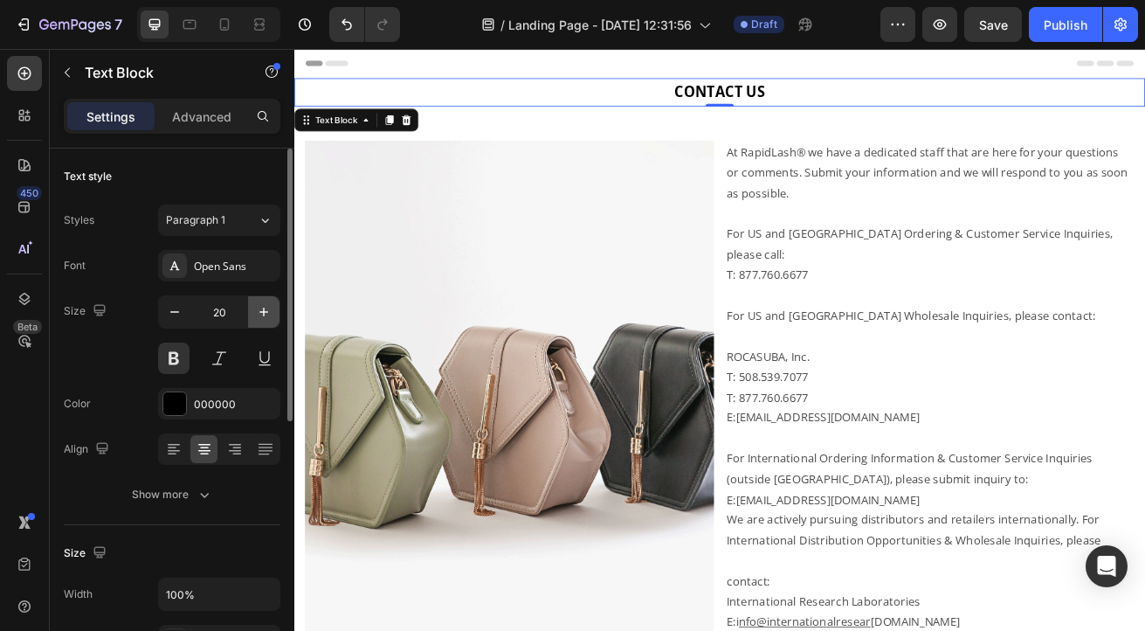
click at [268, 313] on icon "button" at bounding box center [263, 311] width 17 height 17
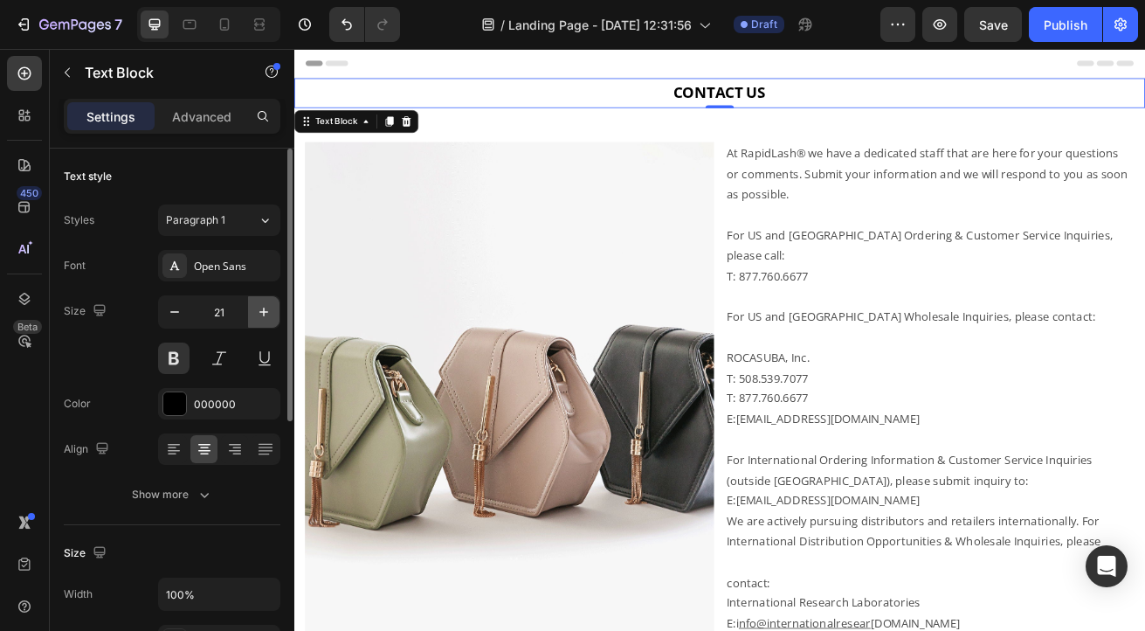
click at [268, 313] on icon "button" at bounding box center [263, 311] width 17 height 17
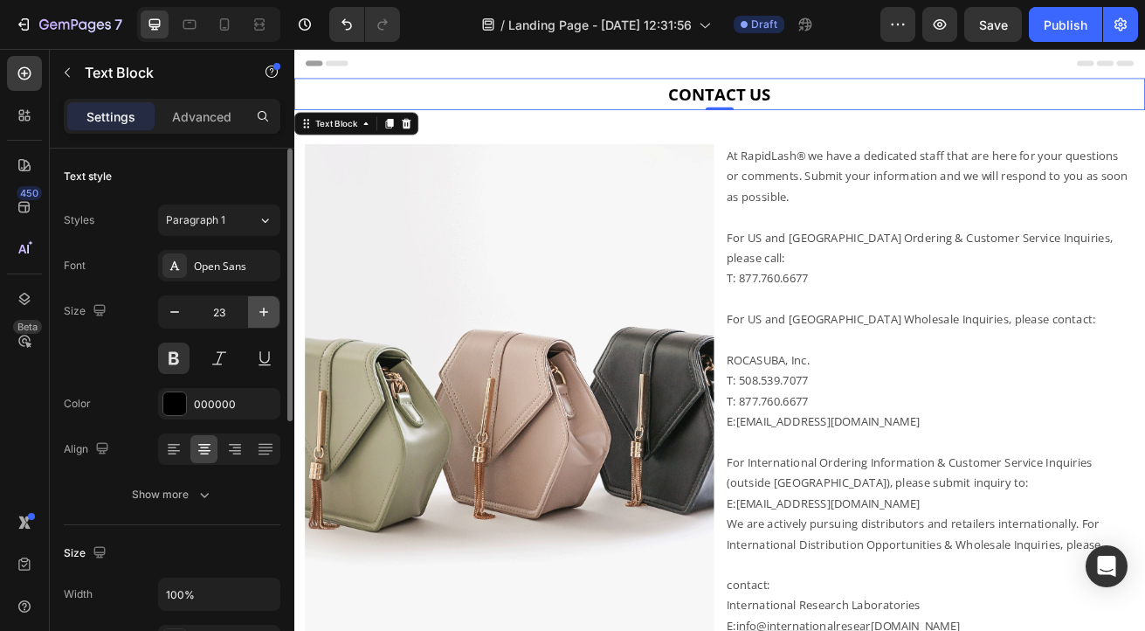
click at [268, 313] on icon "button" at bounding box center [263, 311] width 17 height 17
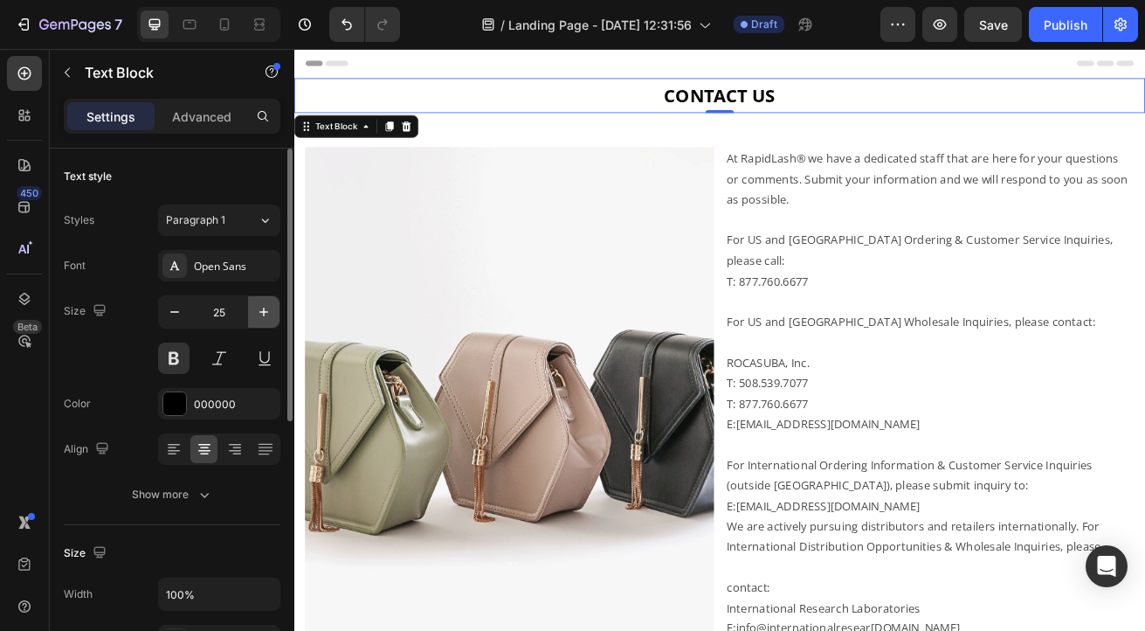
click at [268, 313] on icon "button" at bounding box center [263, 311] width 17 height 17
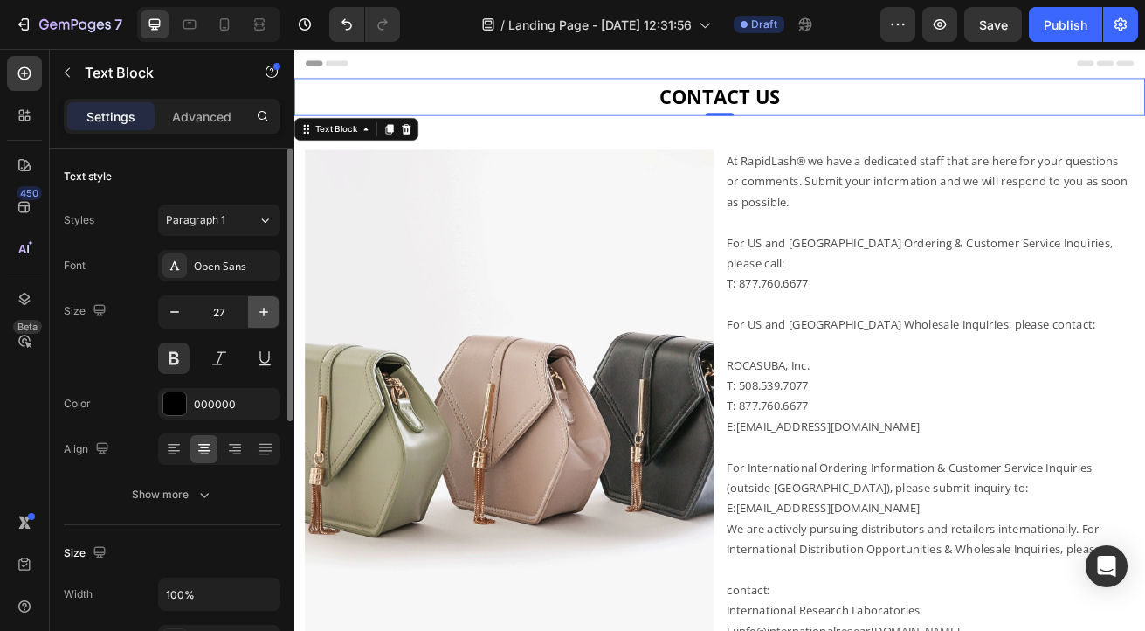
click at [268, 313] on icon "button" at bounding box center [263, 311] width 17 height 17
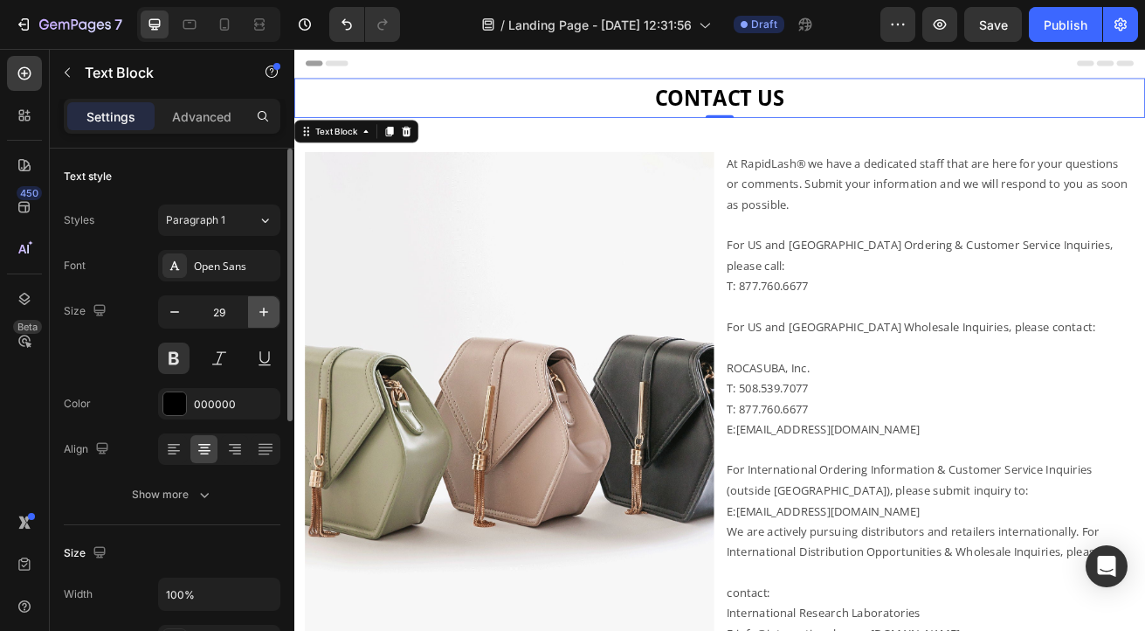
click at [268, 313] on icon "button" at bounding box center [263, 311] width 17 height 17
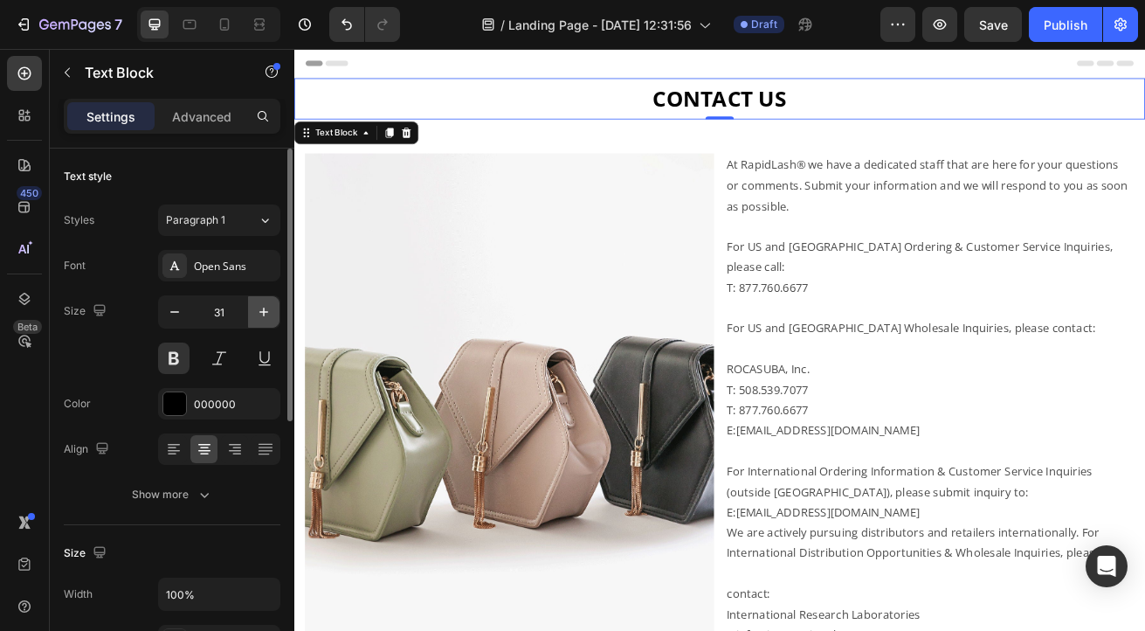
click at [268, 313] on icon "button" at bounding box center [263, 311] width 17 height 17
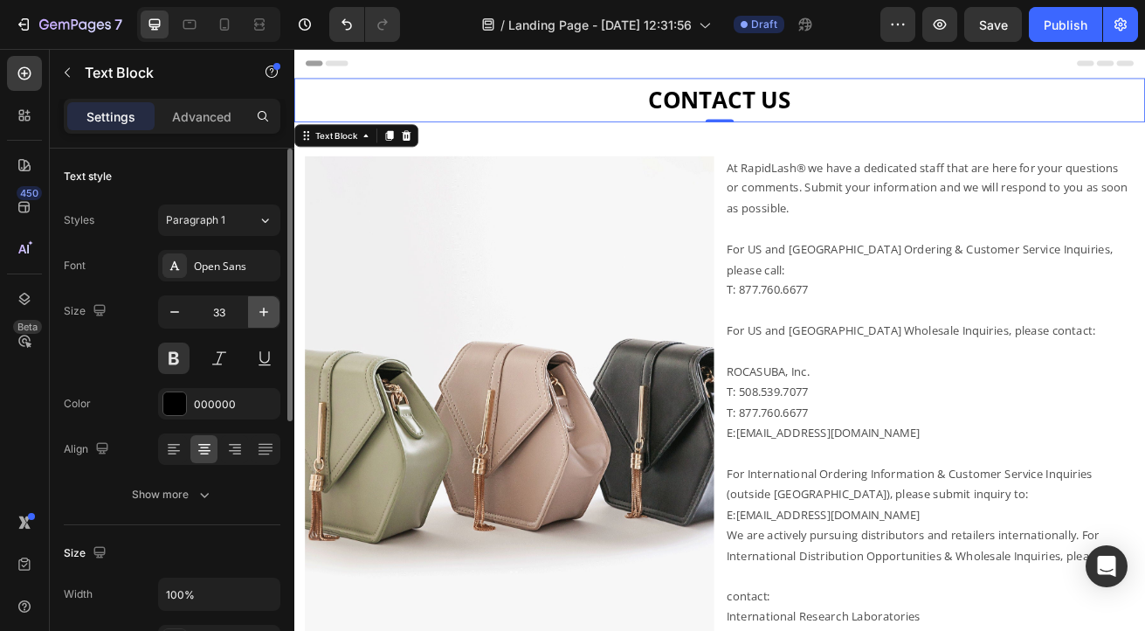
click at [268, 313] on icon "button" at bounding box center [263, 311] width 17 height 17
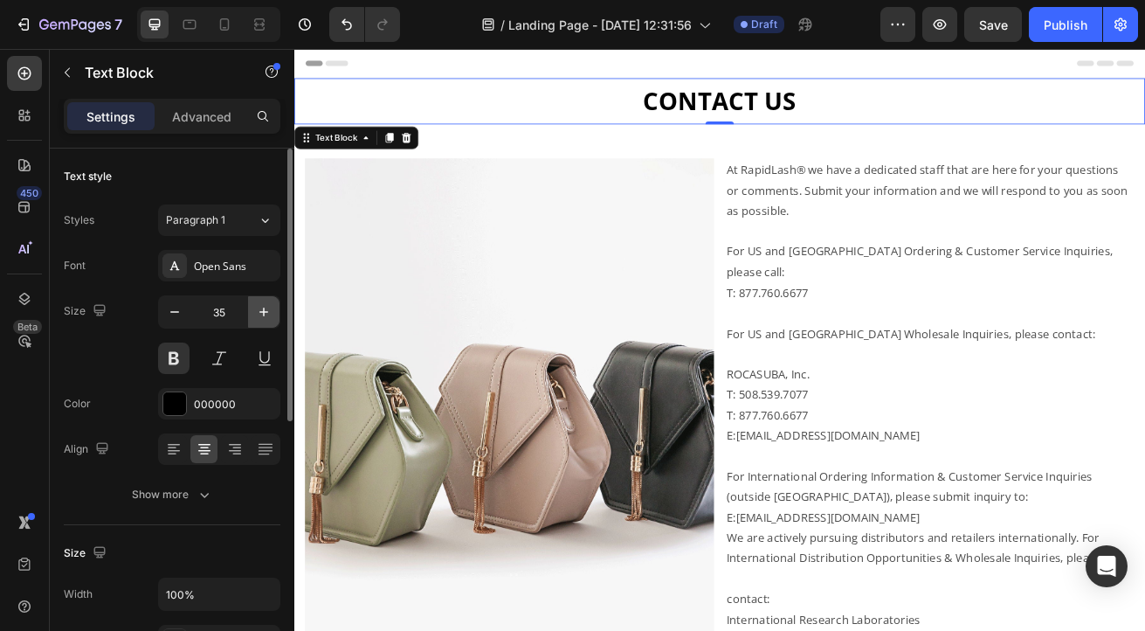
click at [268, 313] on icon "button" at bounding box center [263, 311] width 17 height 17
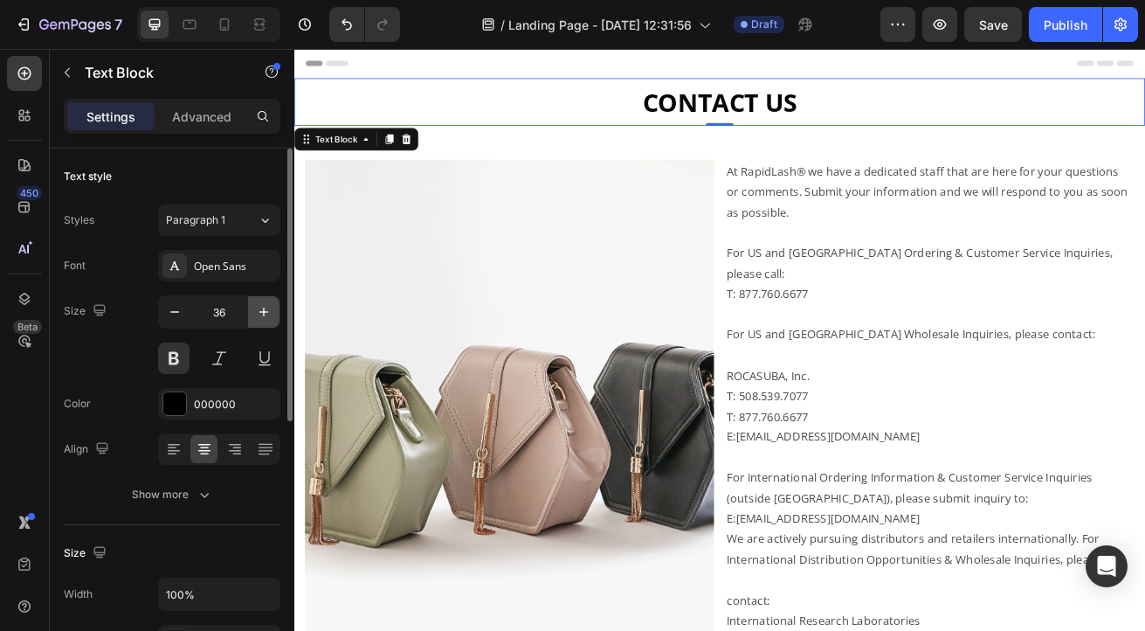
click at [268, 313] on icon "button" at bounding box center [263, 311] width 17 height 17
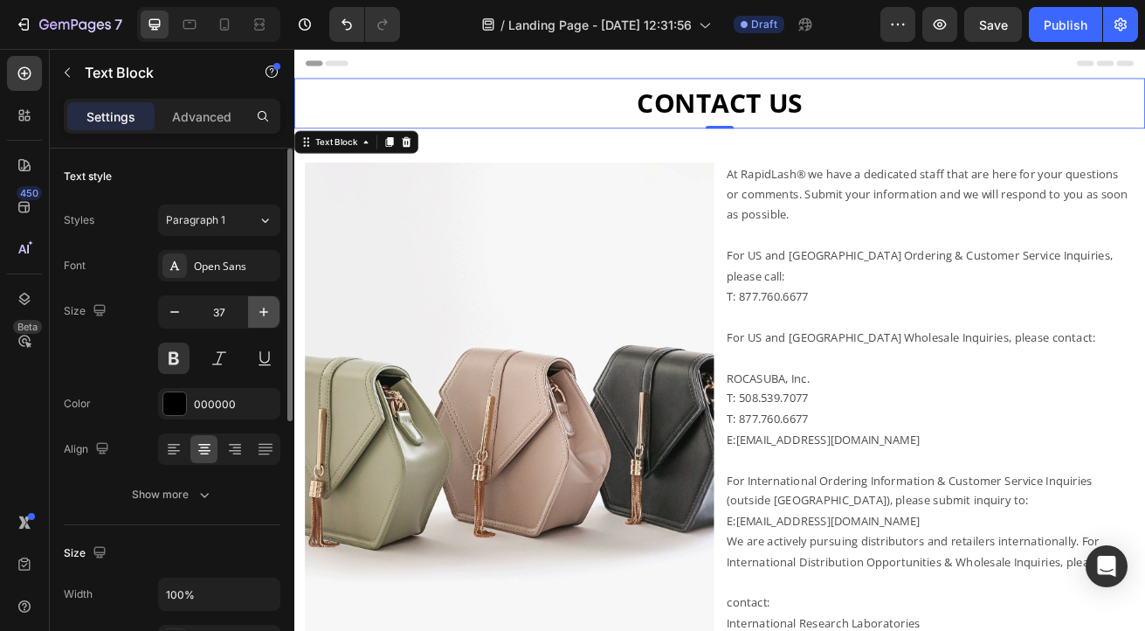
click at [268, 313] on icon "button" at bounding box center [263, 311] width 17 height 17
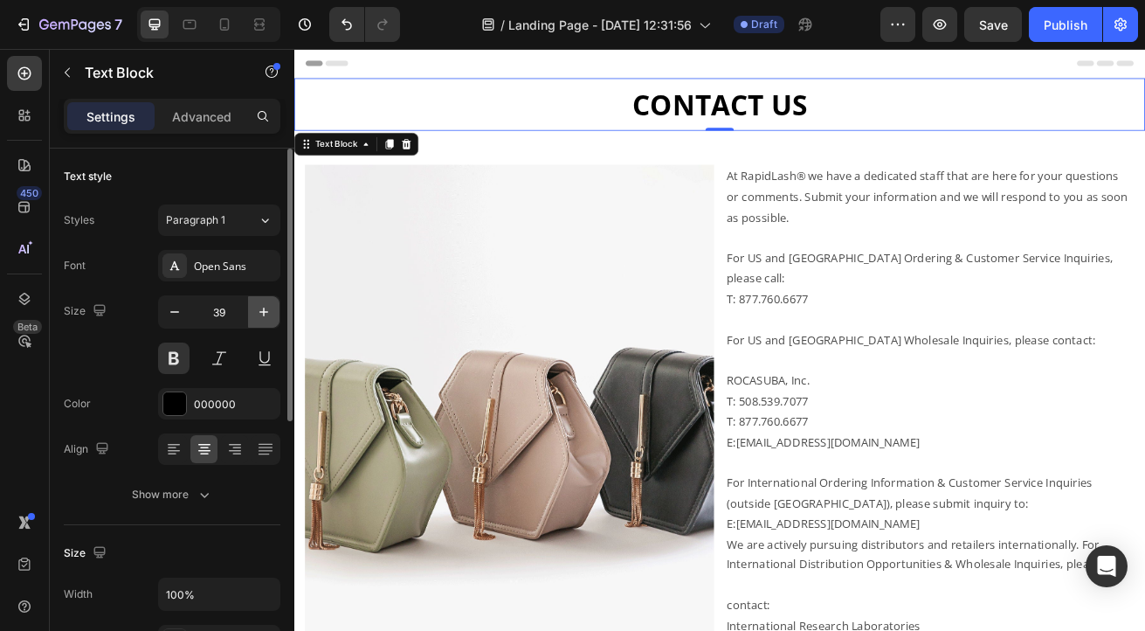
click at [268, 313] on icon "button" at bounding box center [263, 311] width 17 height 17
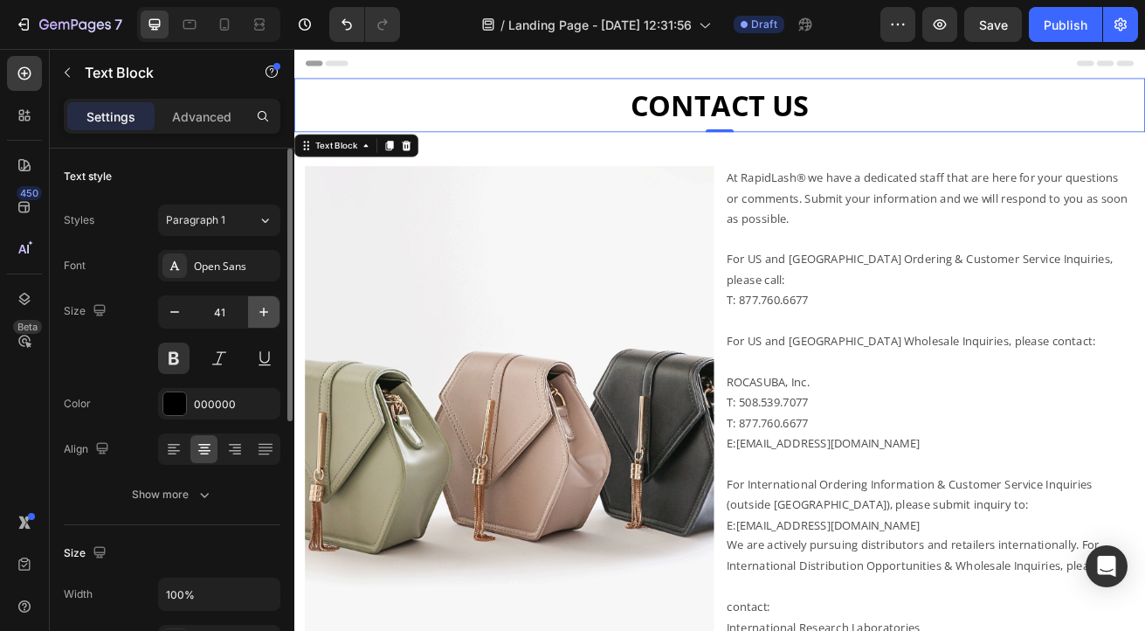
click at [268, 313] on icon "button" at bounding box center [263, 311] width 17 height 17
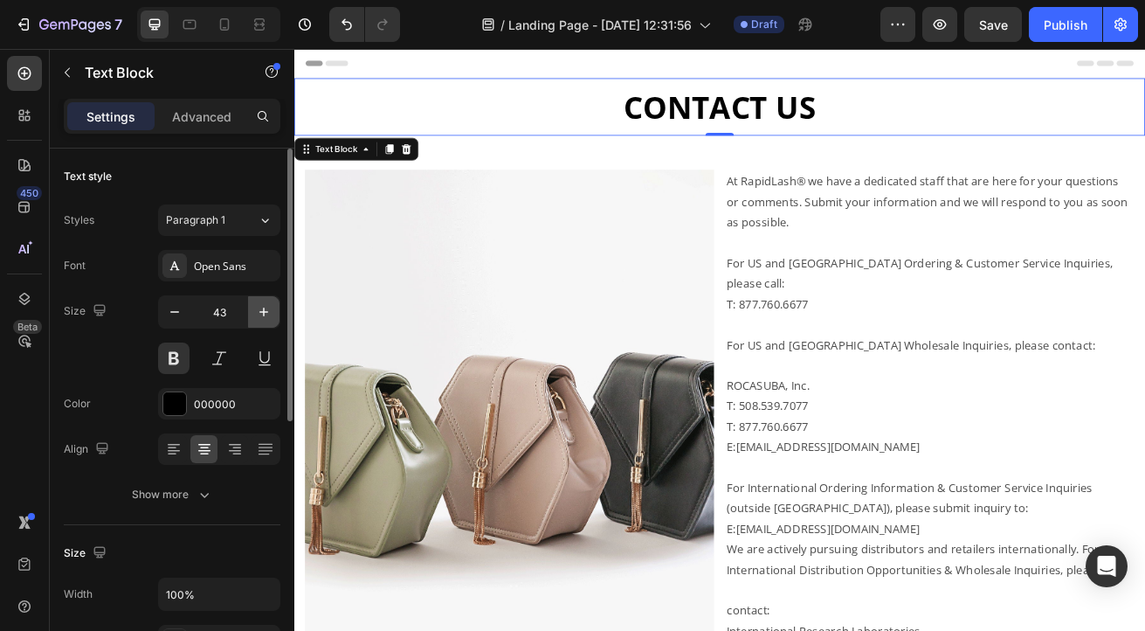
click at [268, 313] on icon "button" at bounding box center [263, 311] width 17 height 17
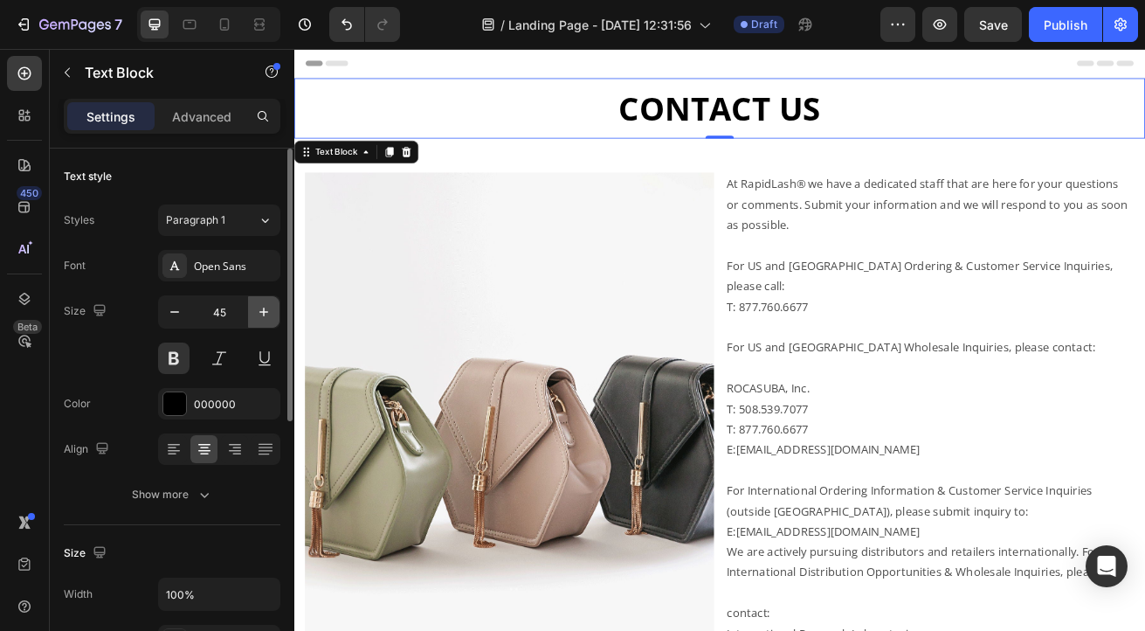
click at [268, 313] on icon "button" at bounding box center [263, 311] width 17 height 17
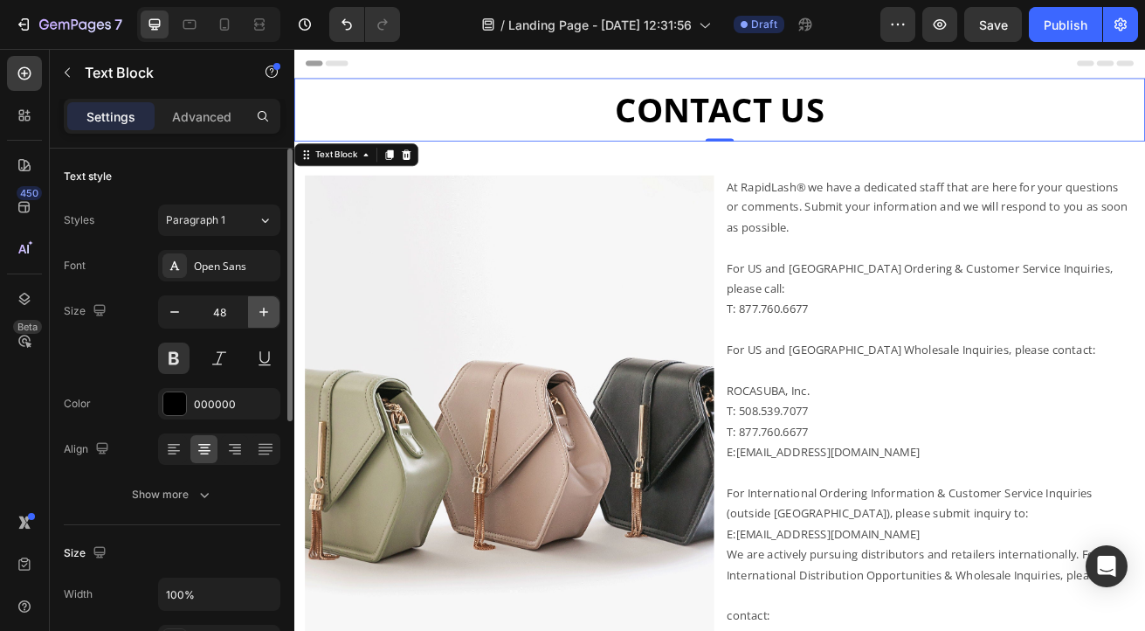
click at [268, 313] on icon "button" at bounding box center [263, 311] width 17 height 17
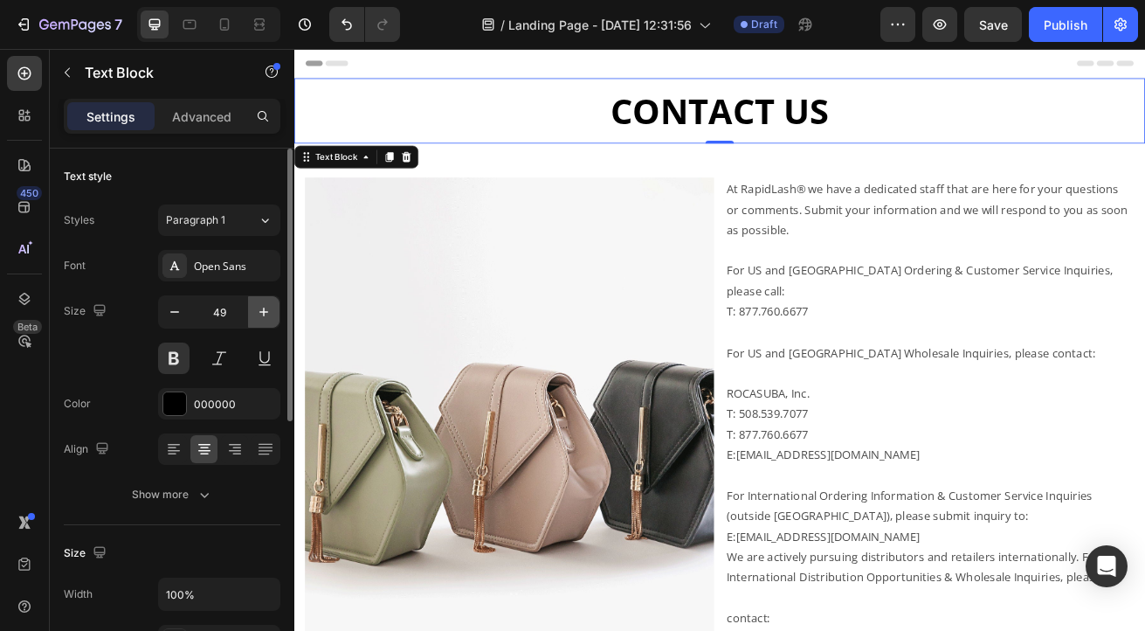
type input "50"
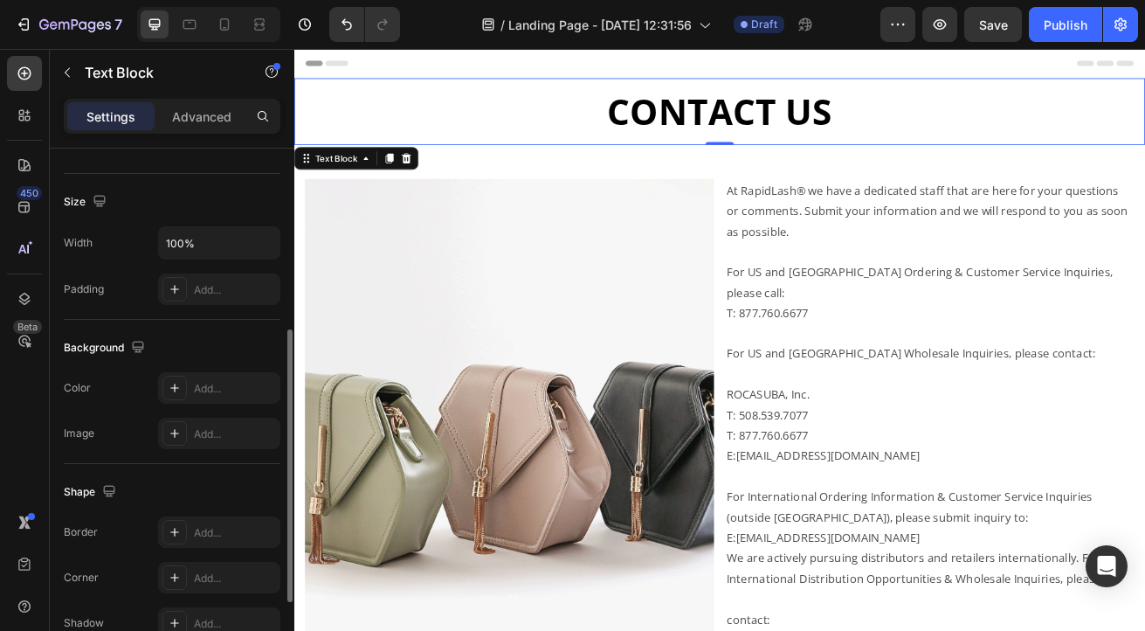
scroll to position [348, 0]
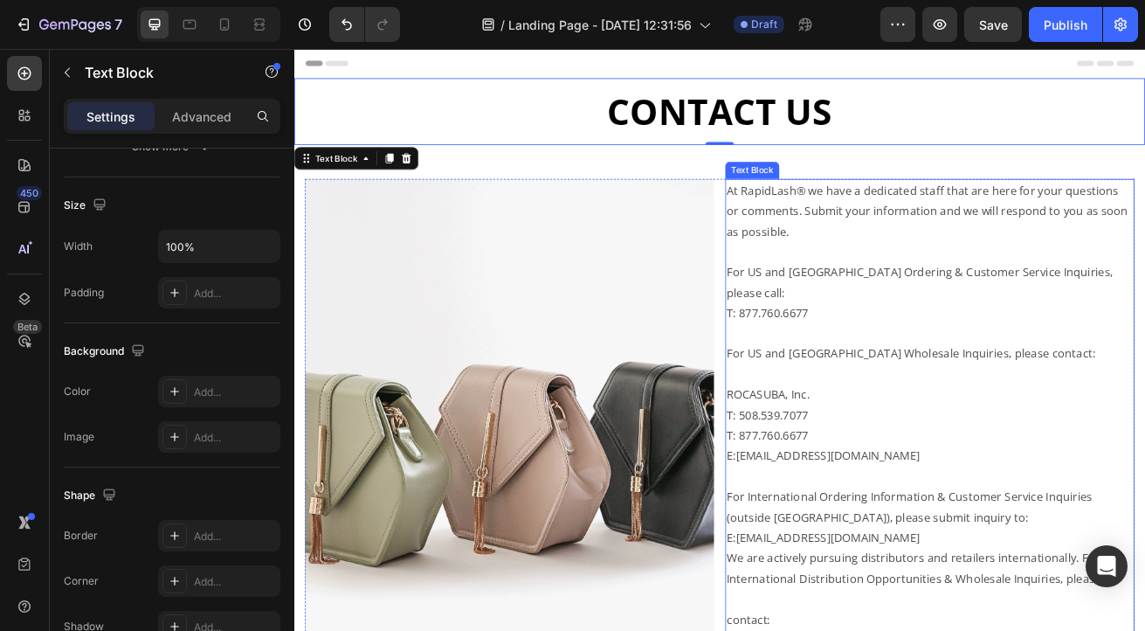
click at [896, 310] on p "Rich Text Editor. Editing area: main" at bounding box center [1077, 298] width 501 height 25
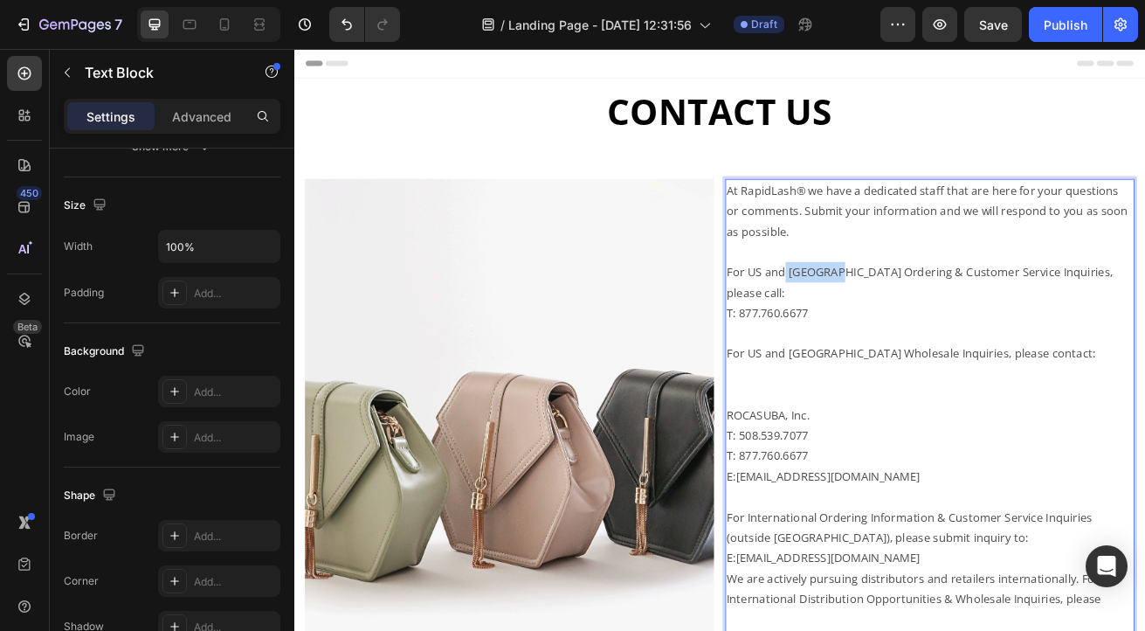
drag, startPoint x: 893, startPoint y: 330, endPoint x: 966, endPoint y: 333, distance: 73.4
click at [966, 333] on p "For US and [GEOGRAPHIC_DATA] Ordering & Customer Service Inquiries, please call:" at bounding box center [1077, 336] width 501 height 51
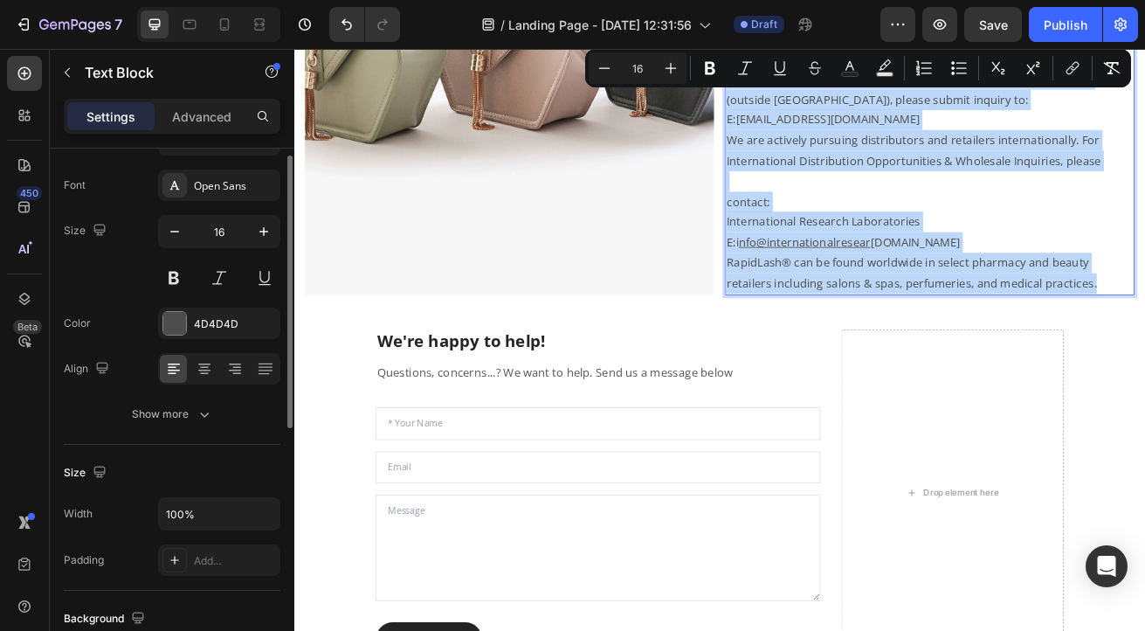
scroll to position [0, 0]
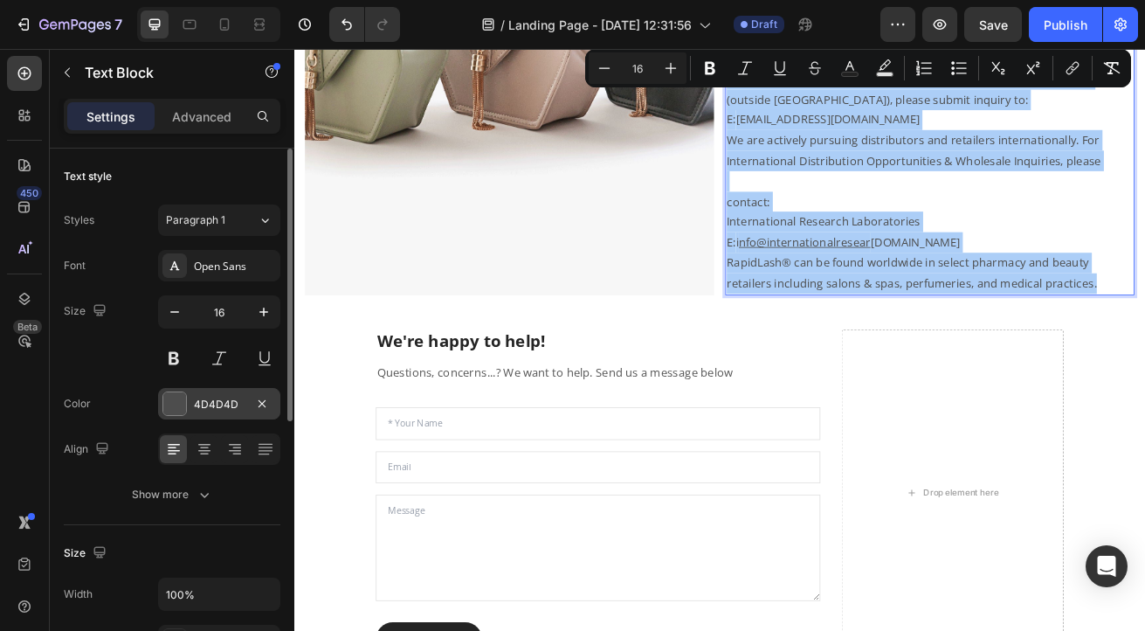
click at [171, 407] on div at bounding box center [174, 403] width 23 height 23
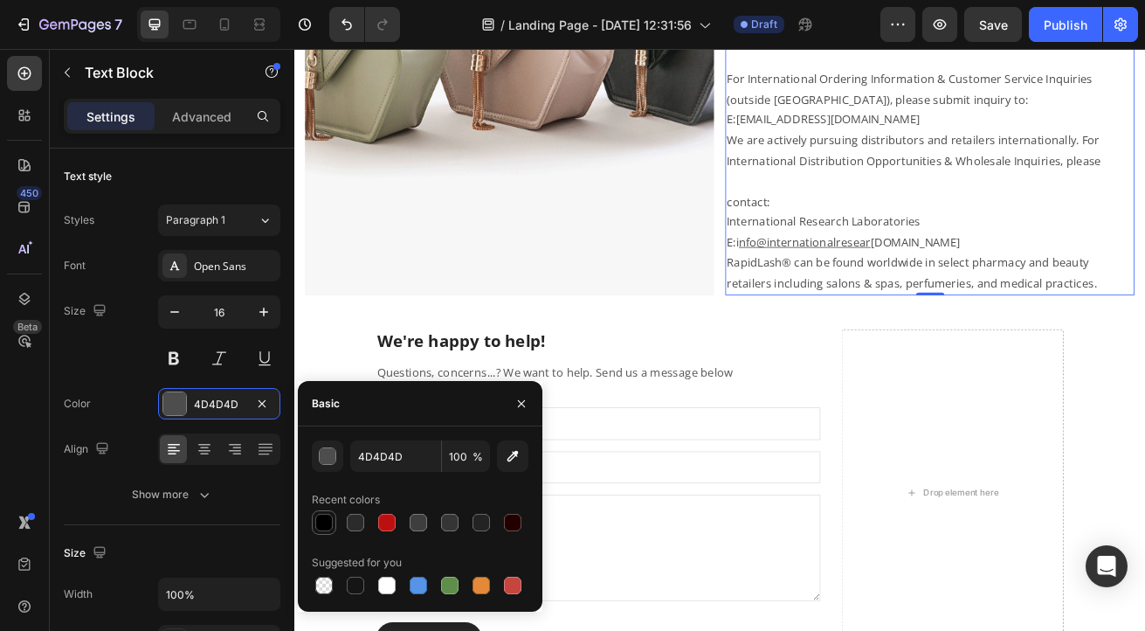
click at [326, 525] on div at bounding box center [323, 522] width 17 height 17
type input "000000"
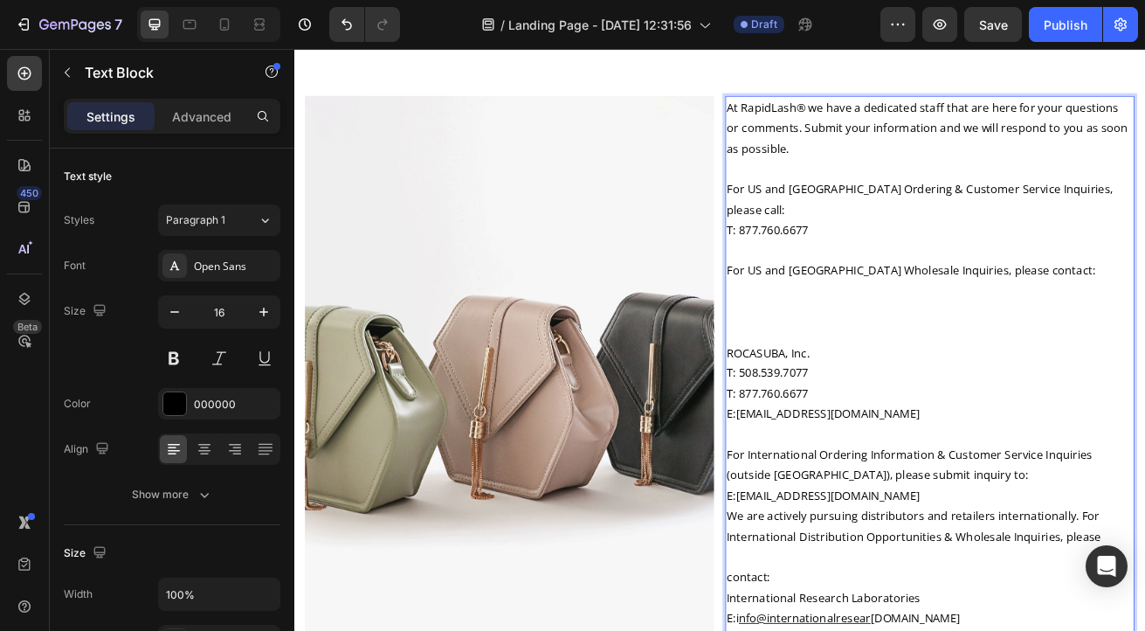
scroll to position [101, 0]
click at [827, 412] on p "ROCASUBA, Inc." at bounding box center [1077, 424] width 501 height 25
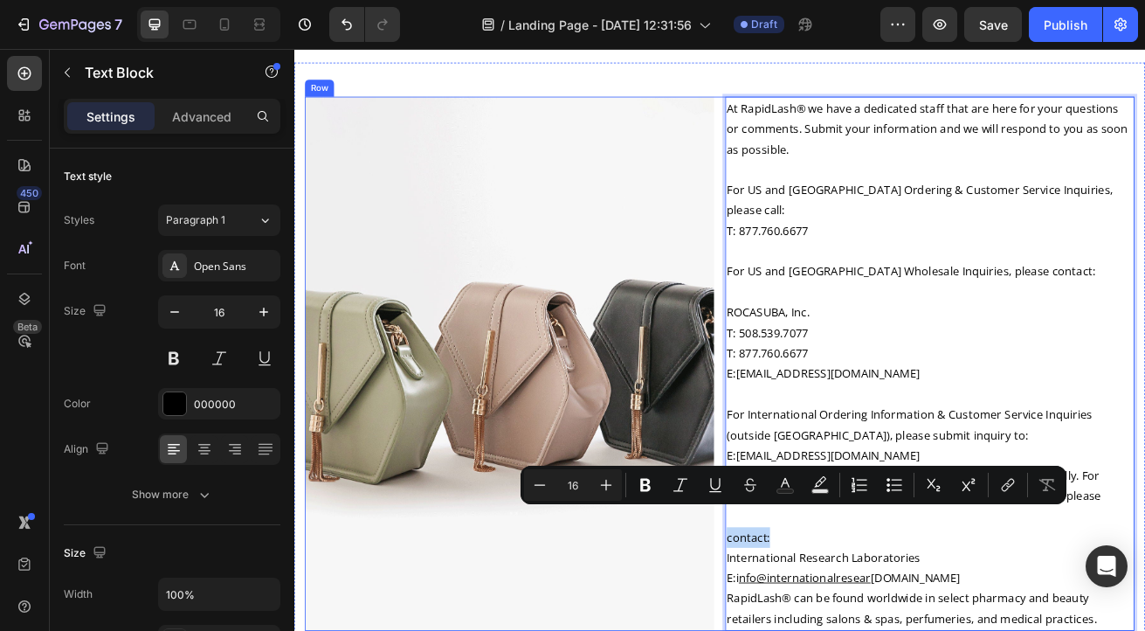
drag, startPoint x: 882, startPoint y: 630, endPoint x: 816, endPoint y: 629, distance: 65.5
click at [816, 629] on div "Image At RapidLash® we have a dedicated staff that are here for your questions …" at bounding box center [819, 436] width 1022 height 658
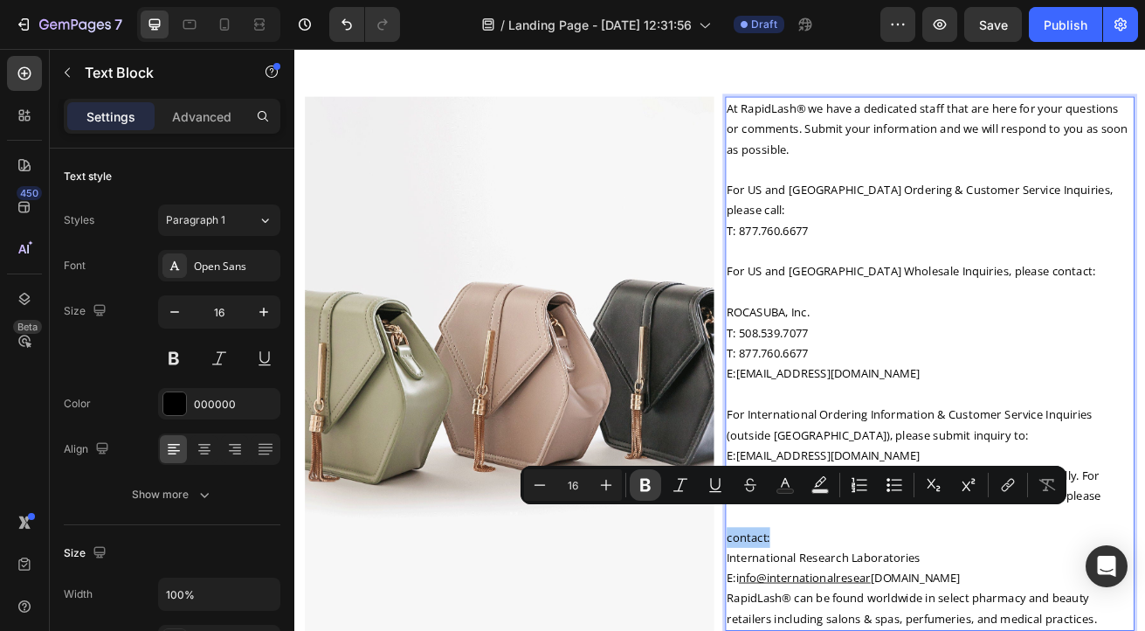
click at [644, 482] on icon "Editor contextual toolbar" at bounding box center [645, 484] width 17 height 17
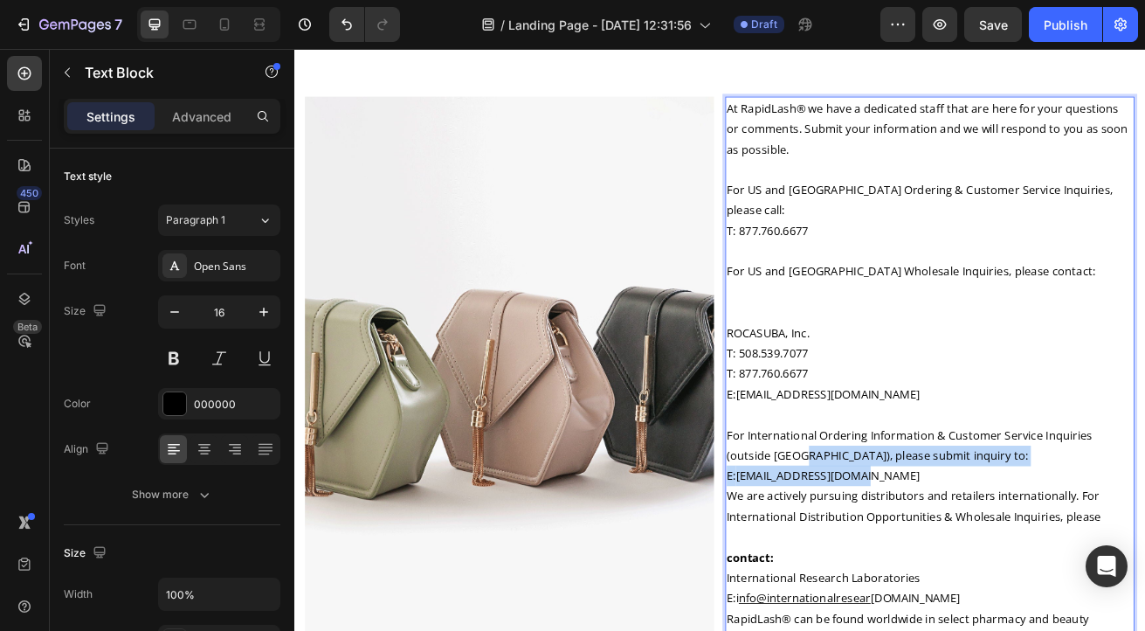
drag, startPoint x: 910, startPoint y: 515, endPoint x: 978, endPoint y: 553, distance: 77.8
click at [978, 553] on div "At RapidLash® we have a dedicated staff that are here for your questions or com…" at bounding box center [1078, 448] width 504 height 683
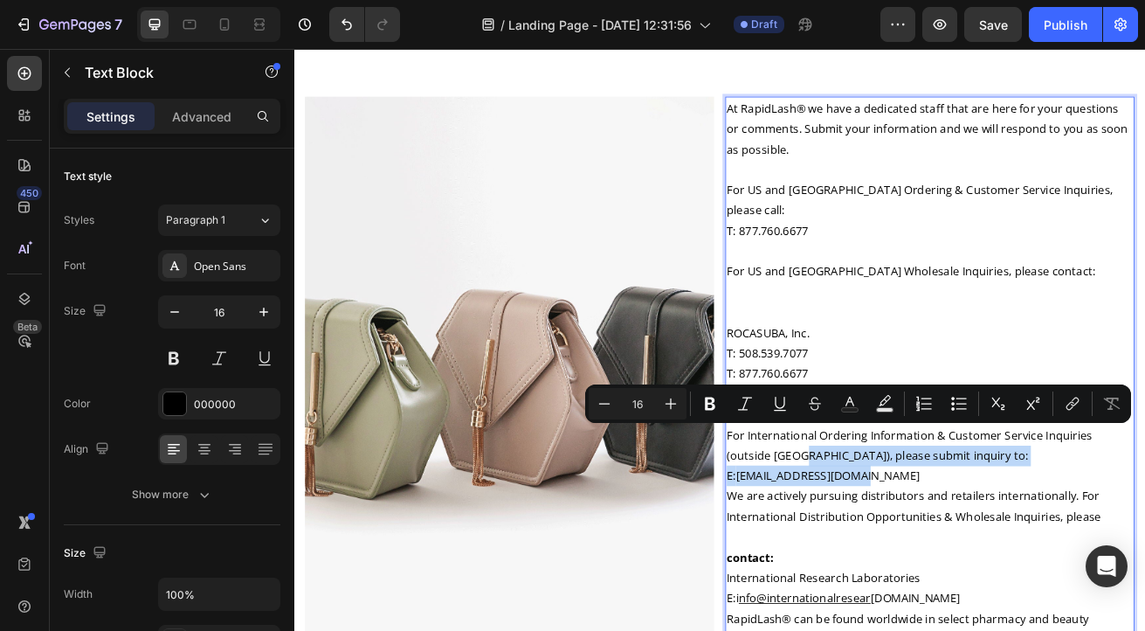
click at [978, 564] on link "[EMAIL_ADDRESS][DOMAIN_NAME]" at bounding box center [952, 573] width 226 height 19
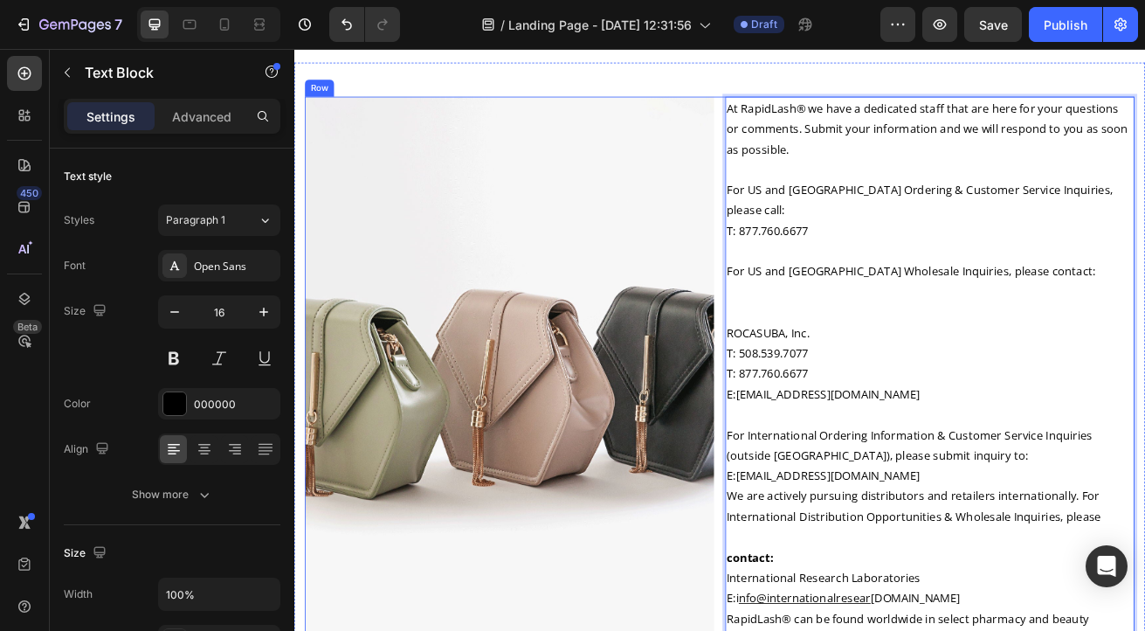
drag, startPoint x: 1285, startPoint y: 599, endPoint x: 818, endPoint y: 504, distance: 477.0
click at [818, 504] on div "Image At RapidLash® we have a dedicated staff that are here for your questions …" at bounding box center [819, 448] width 1022 height 683
click at [923, 564] on link "[EMAIL_ADDRESS][DOMAIN_NAME]" at bounding box center [952, 573] width 226 height 19
drag, startPoint x: 901, startPoint y: 542, endPoint x: 1020, endPoint y: 544, distance: 119.7
click at [1020, 564] on link "[EMAIL_ADDRESS][DOMAIN_NAME]" at bounding box center [952, 573] width 226 height 19
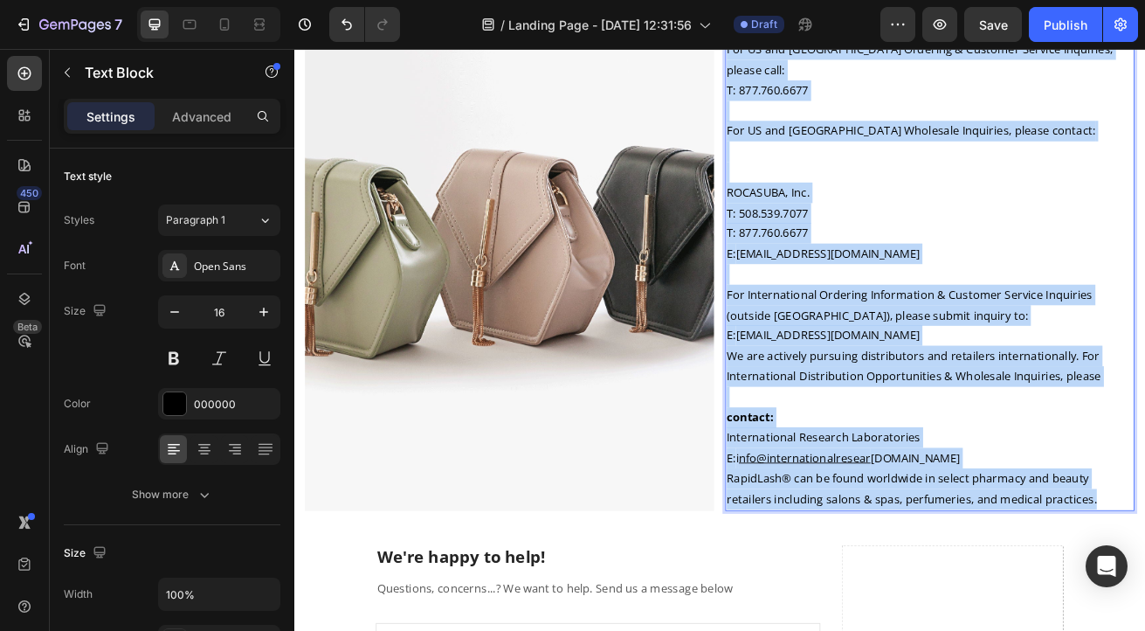
drag, startPoint x: 824, startPoint y: 121, endPoint x: 1125, endPoint y: 798, distance: 741.2
click at [1125, 630] on html "Header Image At RapidLash® we have a dedicated staff that are here for your que…" at bounding box center [818, 614] width 1048 height 1679
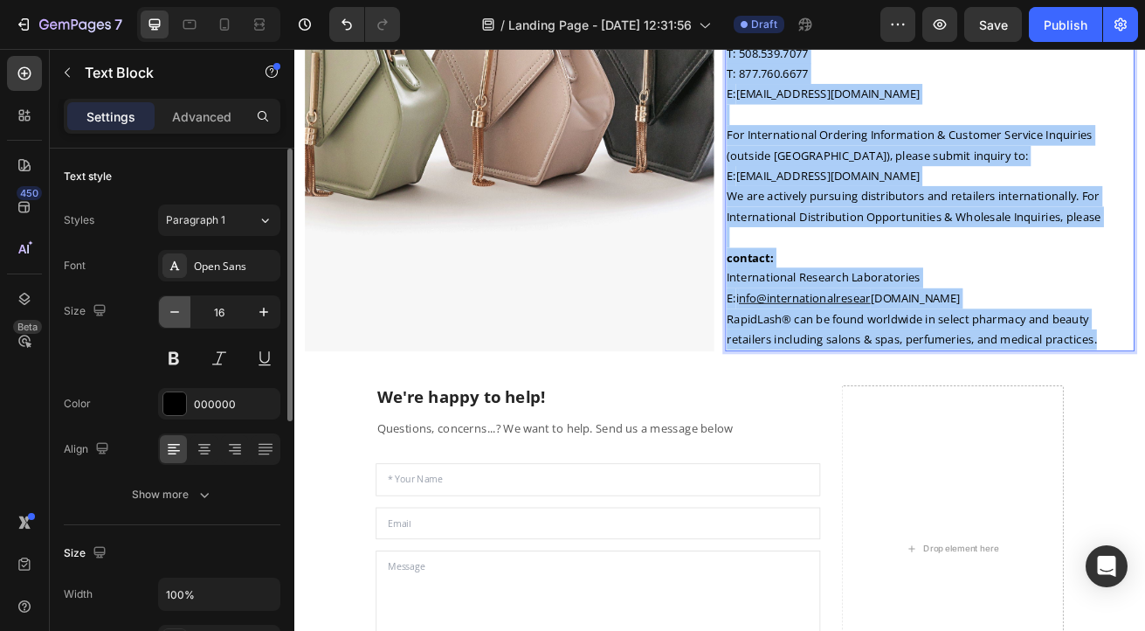
click at [174, 318] on icon "button" at bounding box center [174, 311] width 17 height 17
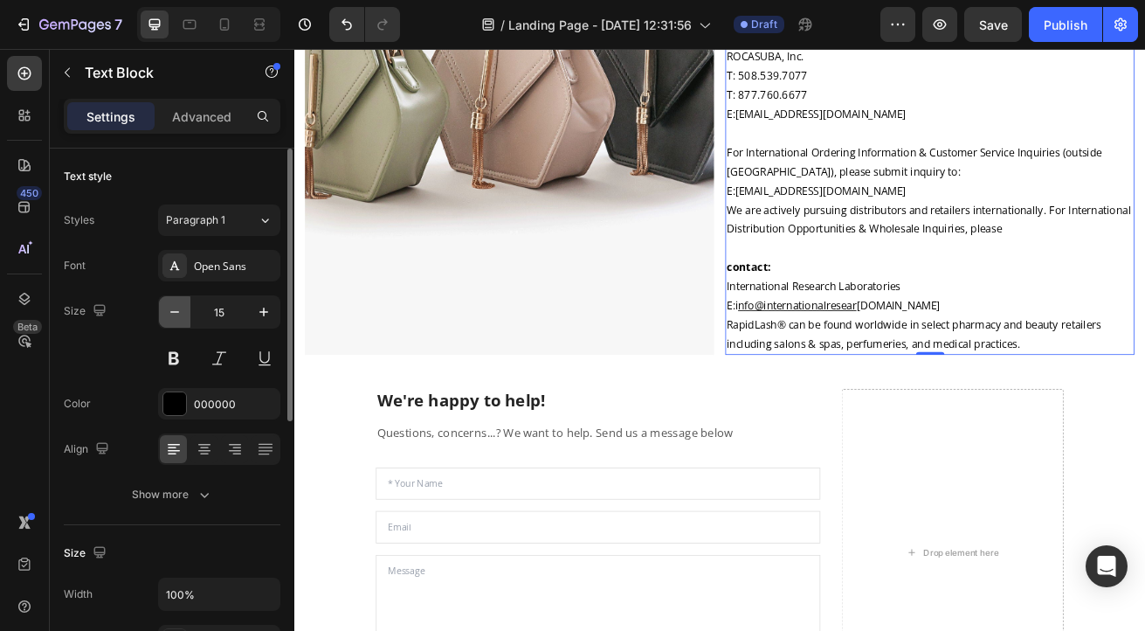
click at [170, 308] on icon "button" at bounding box center [174, 311] width 17 height 17
type input "14"
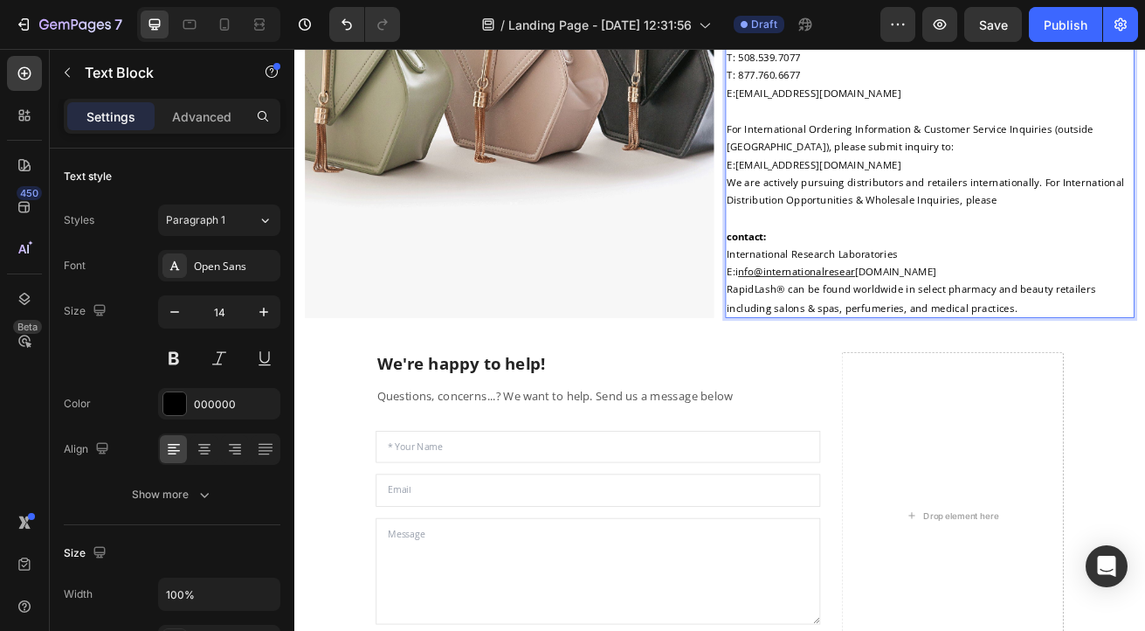
click at [897, 273] on p "contact:" at bounding box center [1077, 279] width 501 height 22
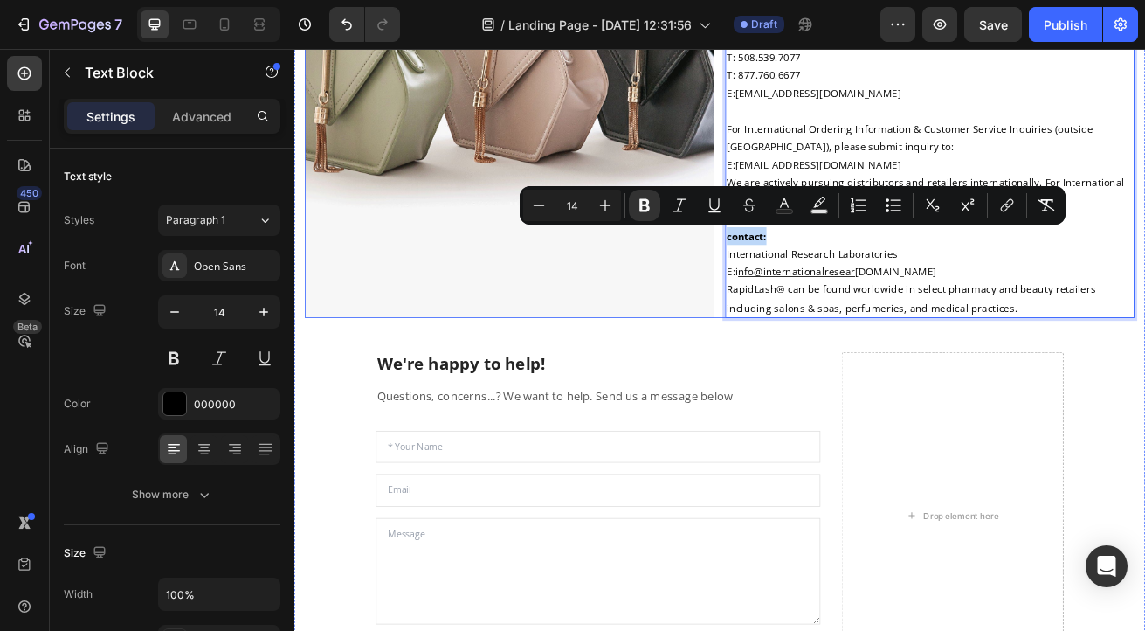
drag, startPoint x: 882, startPoint y: 274, endPoint x: 817, endPoint y: 276, distance: 65.6
click at [817, 276] on div "Image At RapidLash® we have a dedicated staff that are here for your questions …" at bounding box center [819, 59] width 1022 height 642
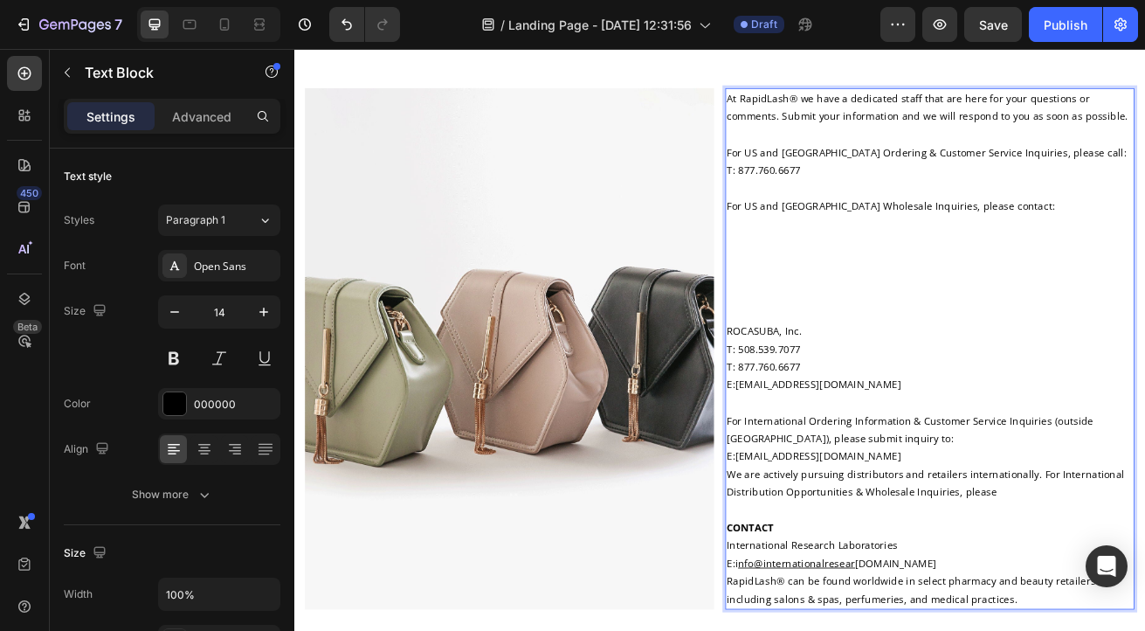
scroll to position [86, 0]
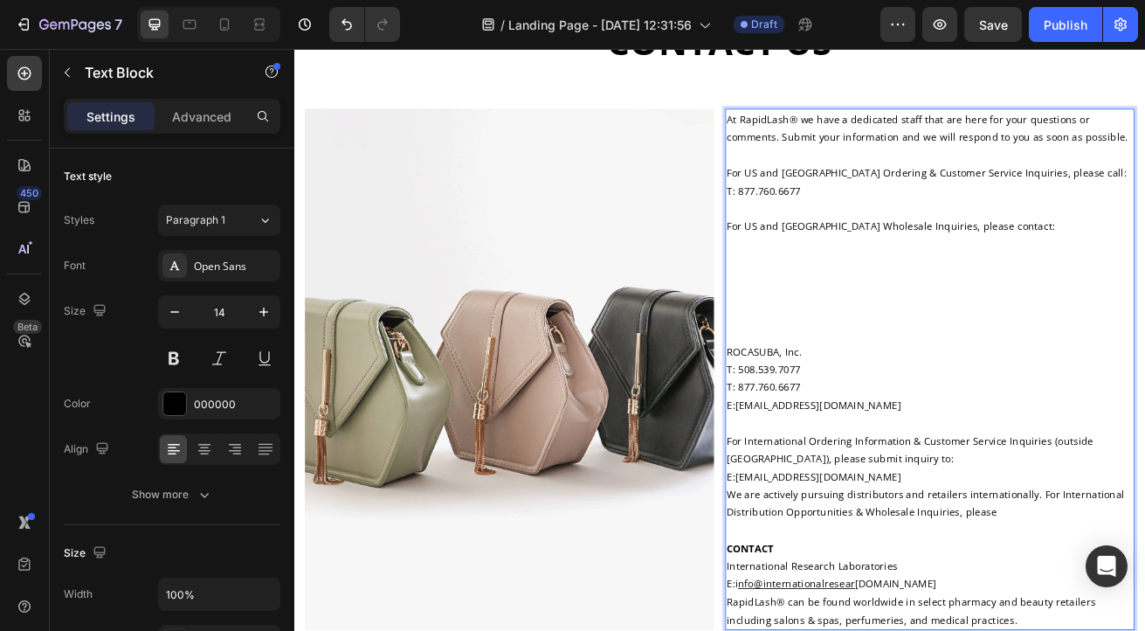
click at [827, 409] on p "For US and [GEOGRAPHIC_DATA] Wholesale Inquiries, please contact:" at bounding box center [1077, 333] width 501 height 154
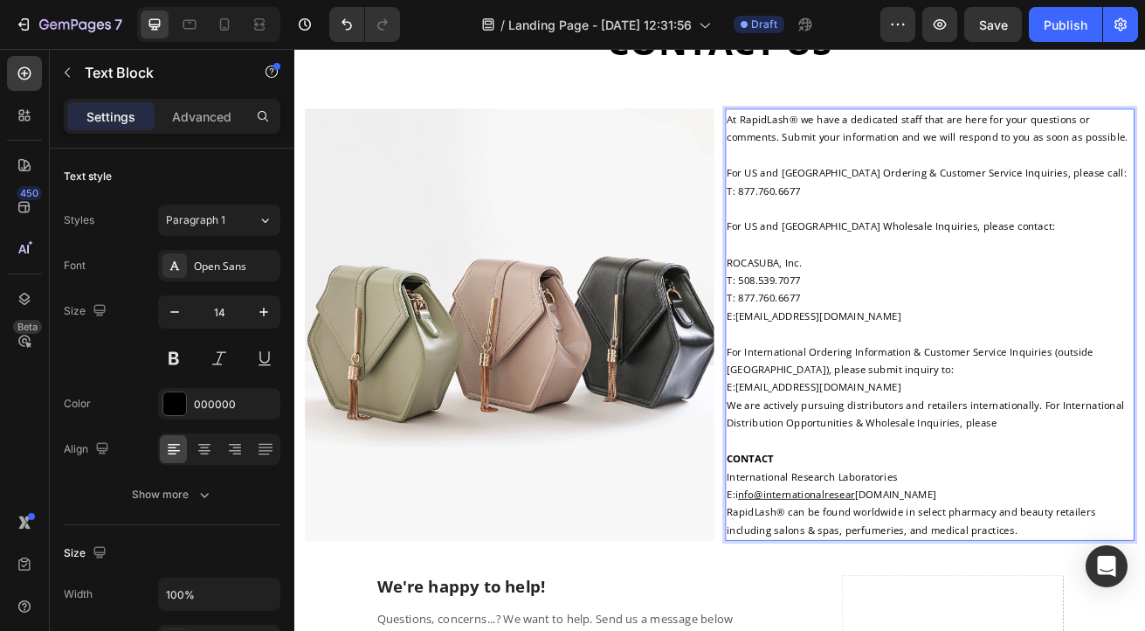
scroll to position [0, 0]
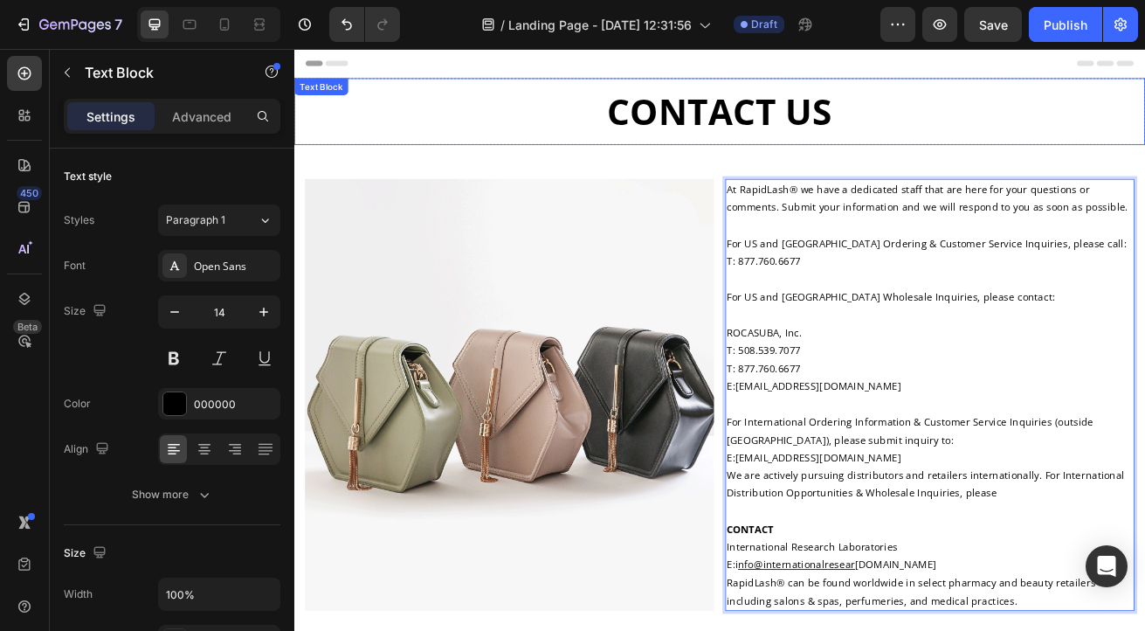
click at [943, 130] on p "CONTACT US" at bounding box center [818, 125] width 1045 height 79
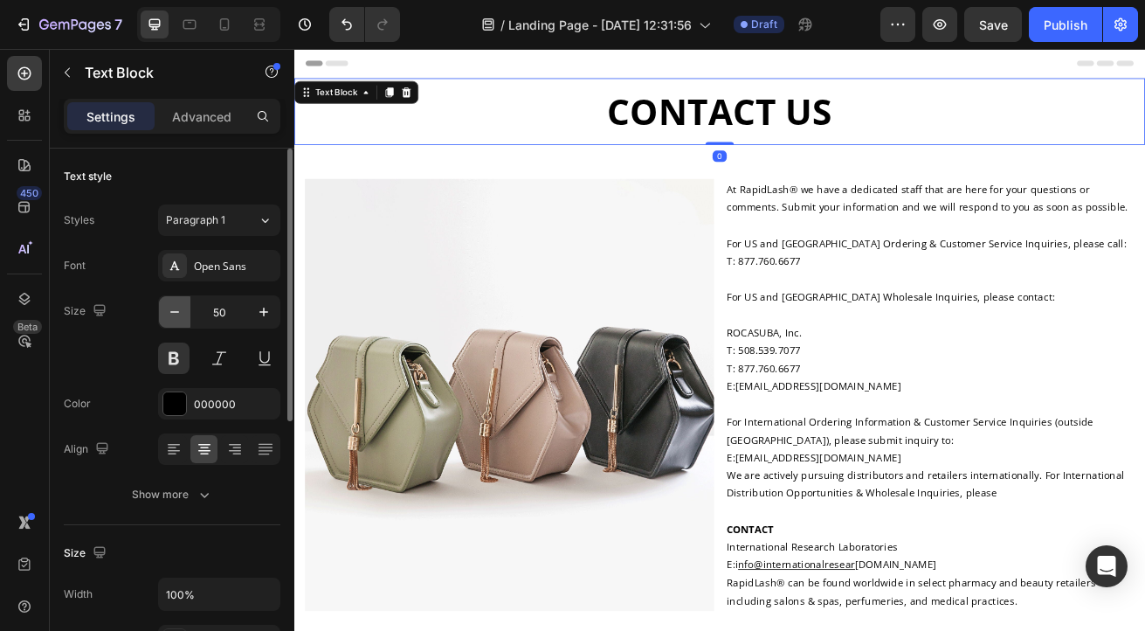
click at [182, 316] on icon "button" at bounding box center [174, 311] width 17 height 17
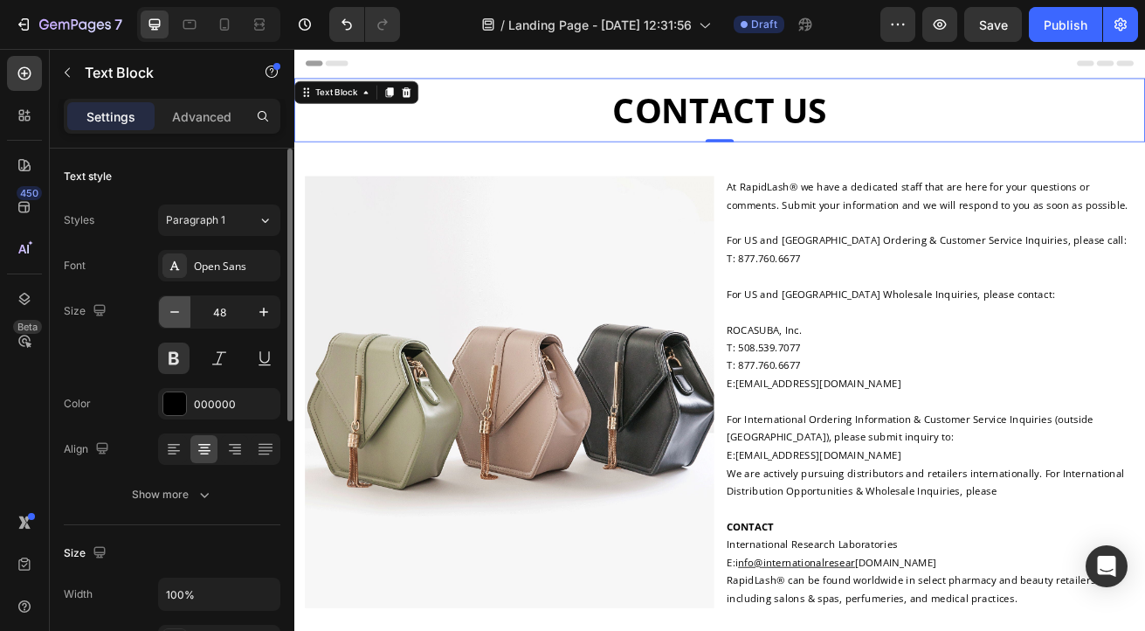
click at [182, 316] on icon "button" at bounding box center [174, 311] width 17 height 17
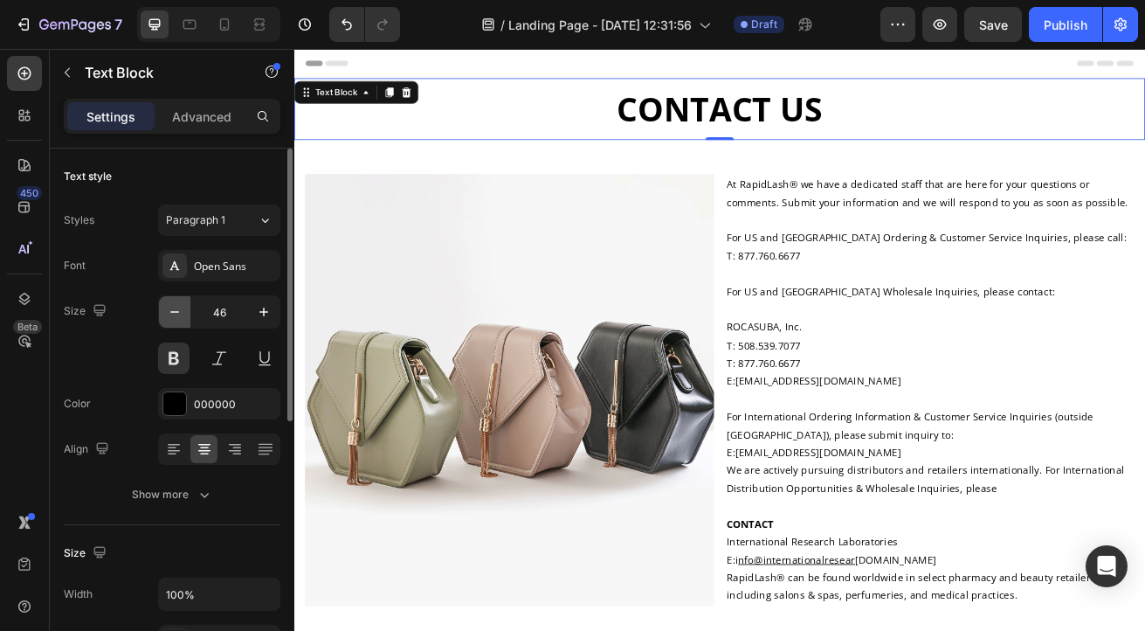
type input "45"
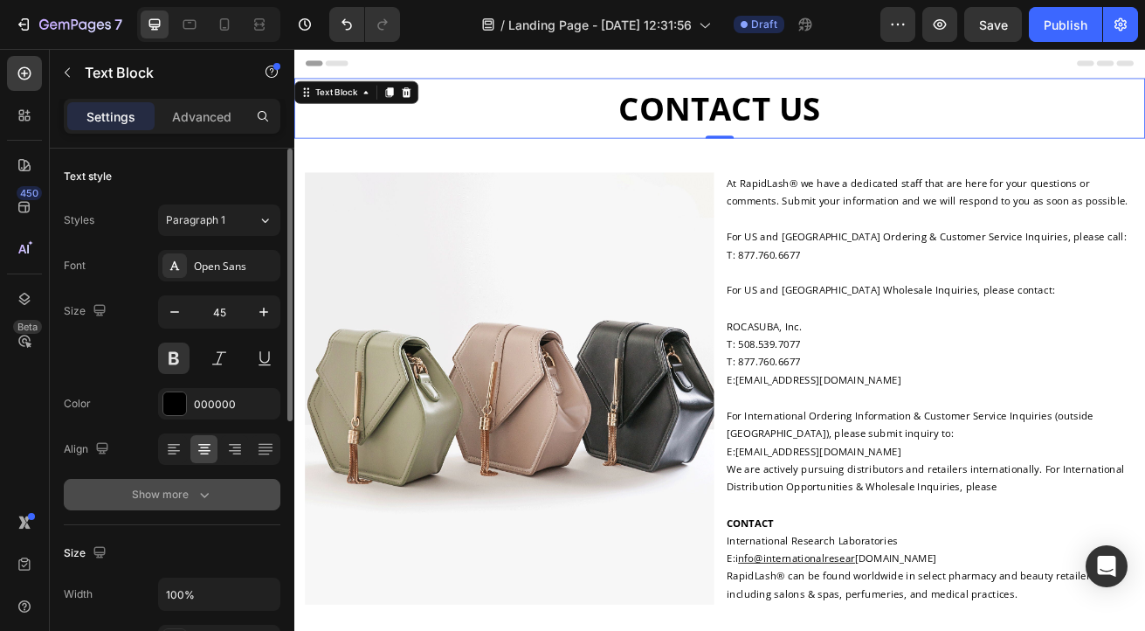
click at [152, 500] on div "Show more" at bounding box center [172, 494] width 81 height 17
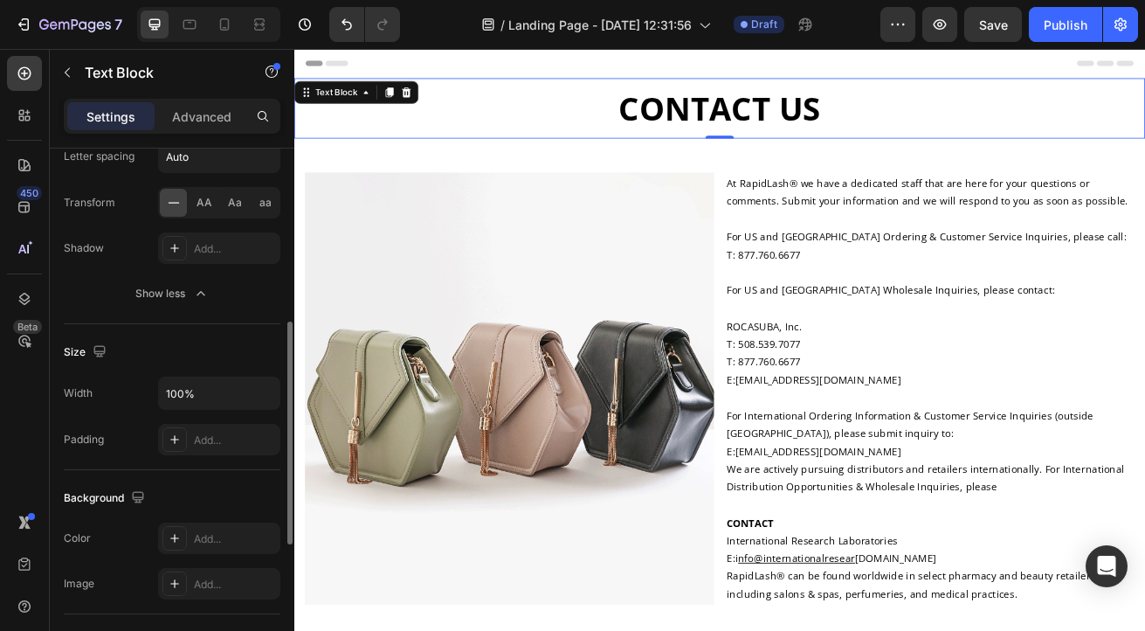
scroll to position [435, 0]
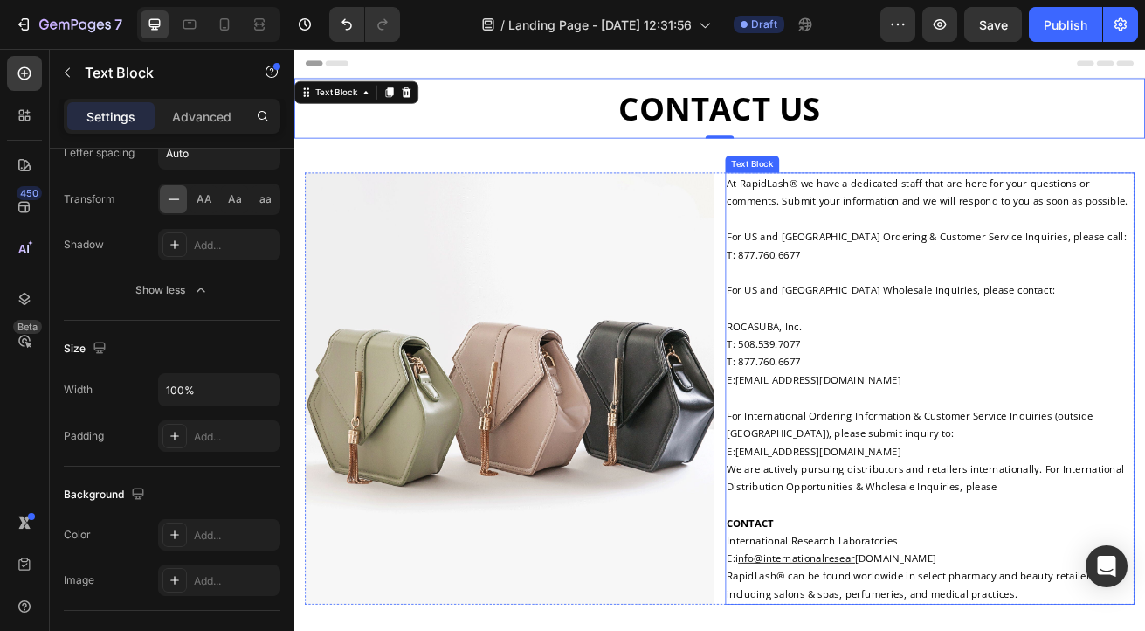
click at [831, 550] on p "E: [EMAIL_ADDRESS][DOMAIN_NAME]" at bounding box center [1077, 544] width 501 height 22
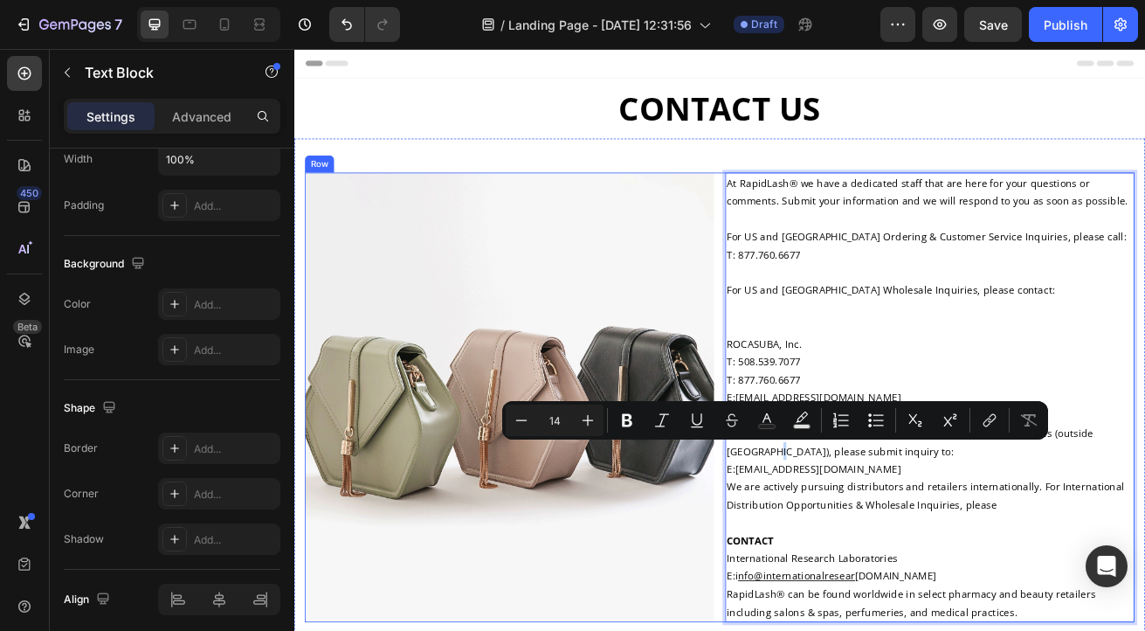
drag, startPoint x: 829, startPoint y: 542, endPoint x: 818, endPoint y: 542, distance: 11.4
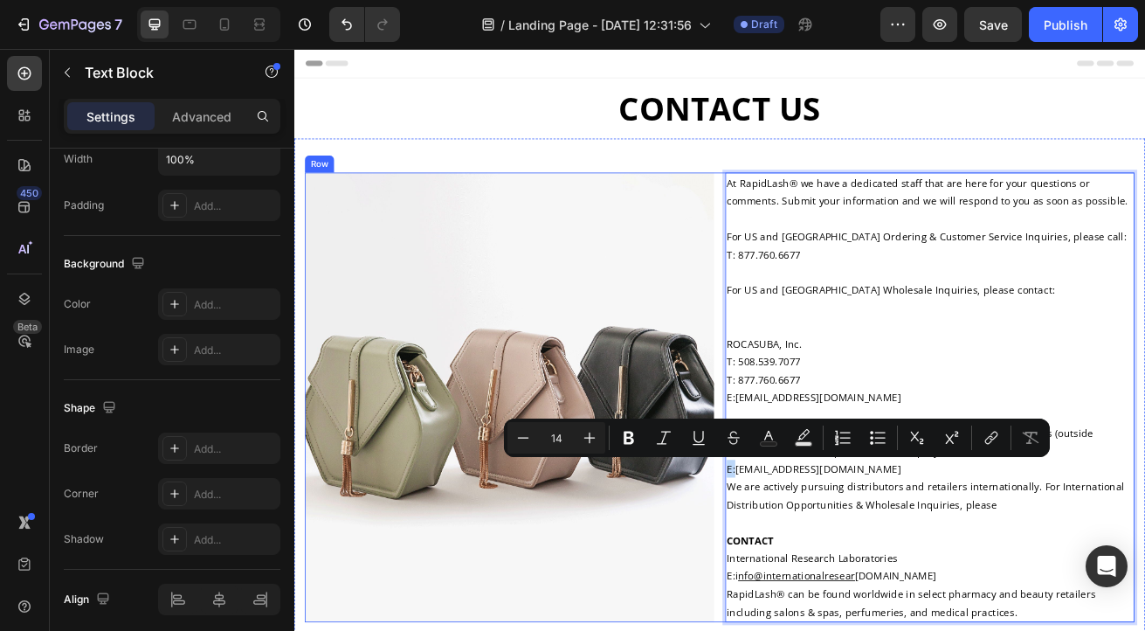
drag, startPoint x: 831, startPoint y: 567, endPoint x: 816, endPoint y: 566, distance: 14.9
click at [816, 566] on div "Image At RapidLash® we have a dedicated staff that are here for your questions …" at bounding box center [819, 478] width 1022 height 554
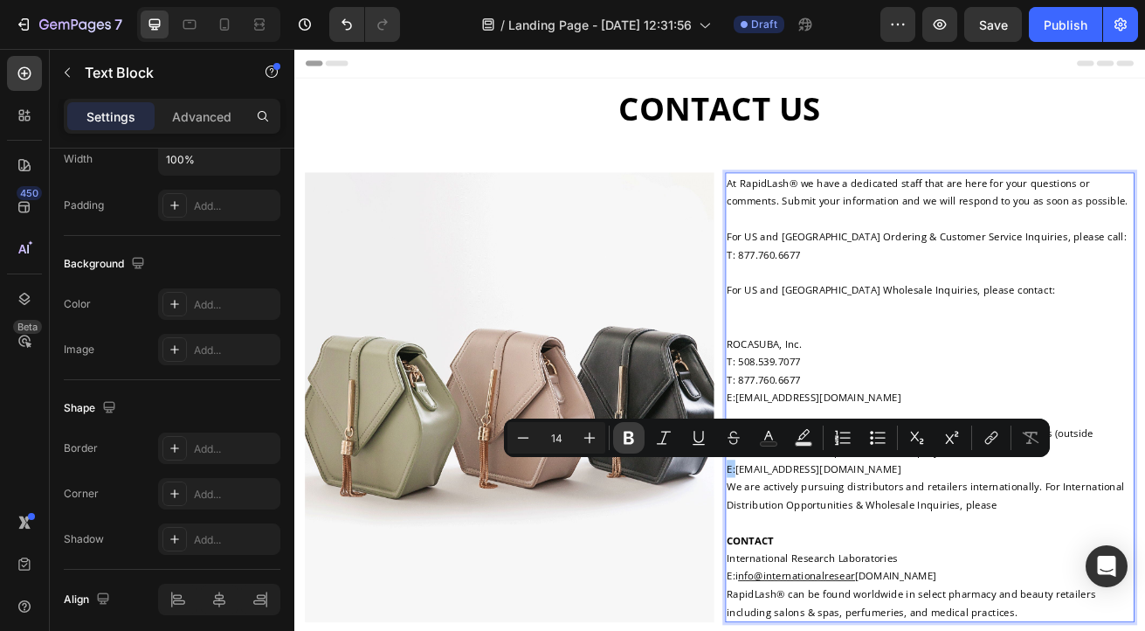
click at [626, 436] on icon "Editor contextual toolbar" at bounding box center [629, 438] width 10 height 13
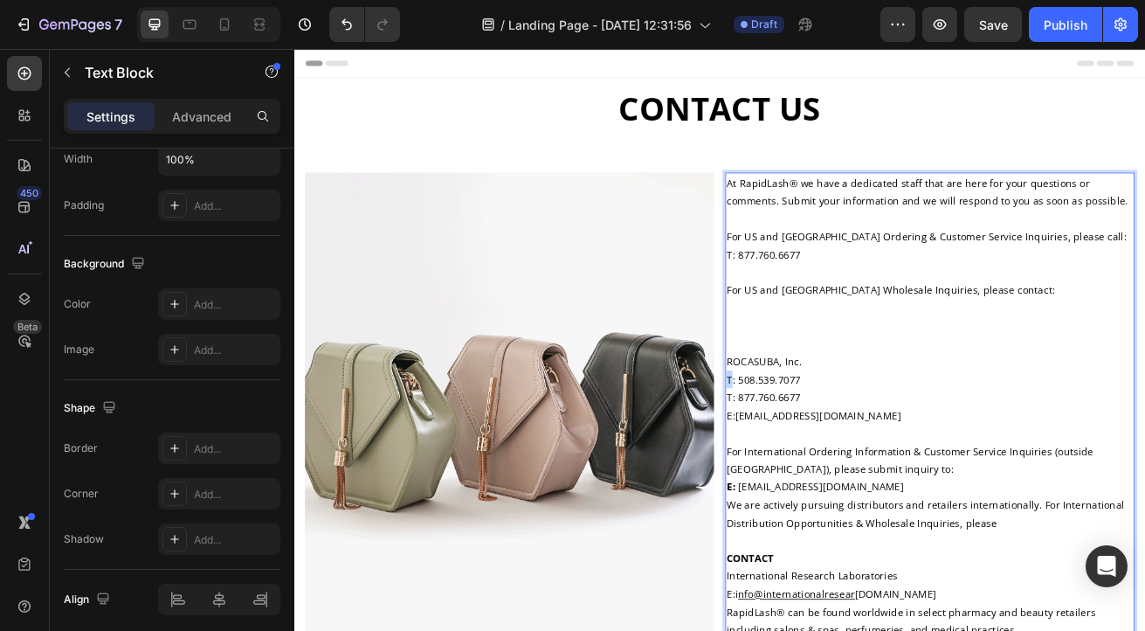
drag, startPoint x: 829, startPoint y: 455, endPoint x: 819, endPoint y: 455, distance: 10.5
click at [826, 455] on div "At RapidLash® we have a dedicated staff that are here for your questions or com…" at bounding box center [1078, 489] width 504 height 576
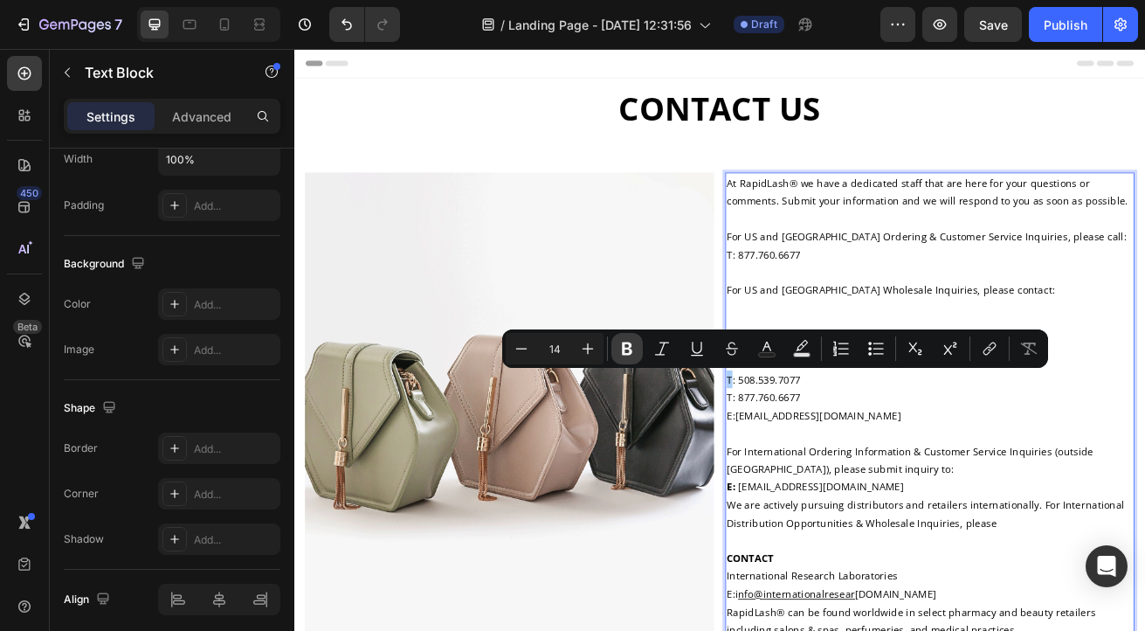
click at [621, 350] on icon "Editor contextual toolbar" at bounding box center [627, 348] width 17 height 17
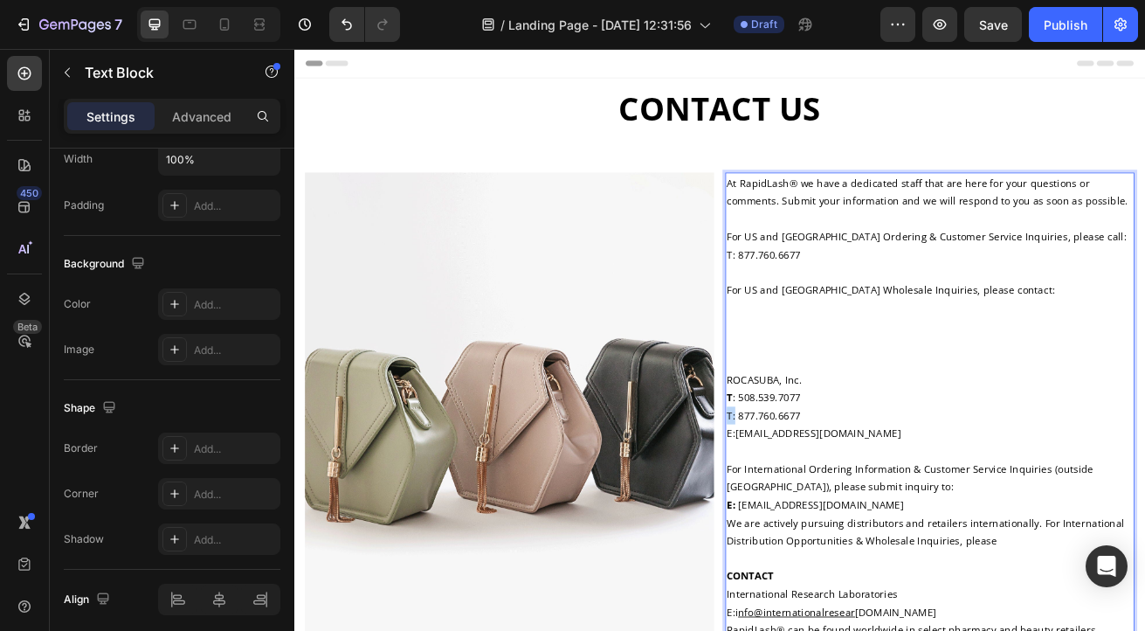
drag, startPoint x: 829, startPoint y: 499, endPoint x: 820, endPoint y: 498, distance: 8.8
click at [827, 498] on p "T: 877.760.6677" at bounding box center [1077, 500] width 501 height 22
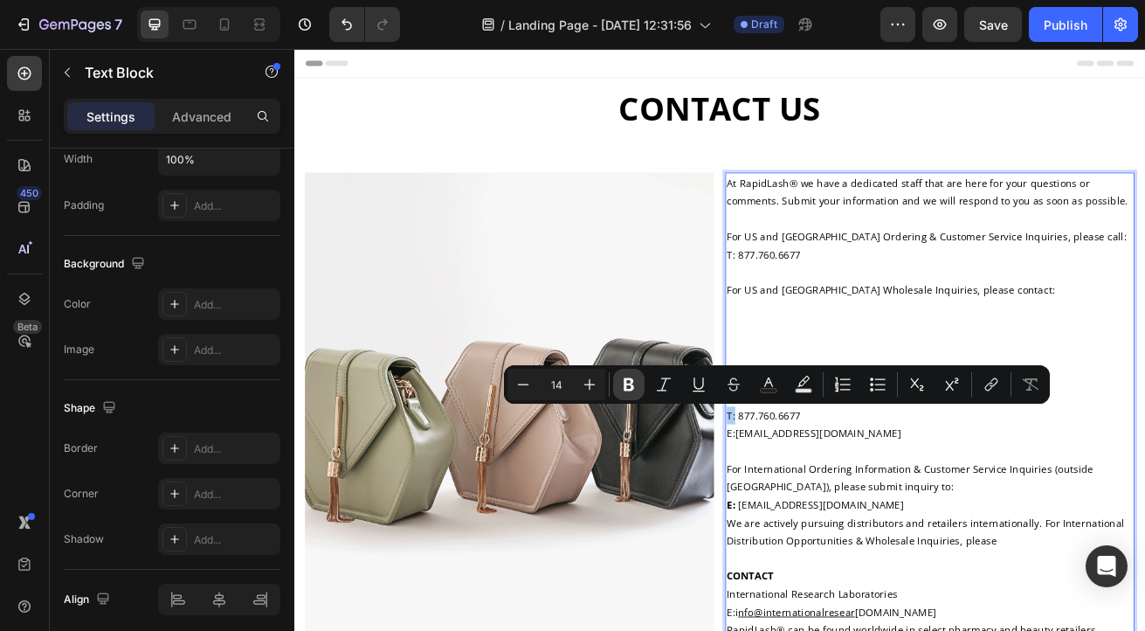
click at [623, 382] on icon "Editor contextual toolbar" at bounding box center [628, 384] width 17 height 17
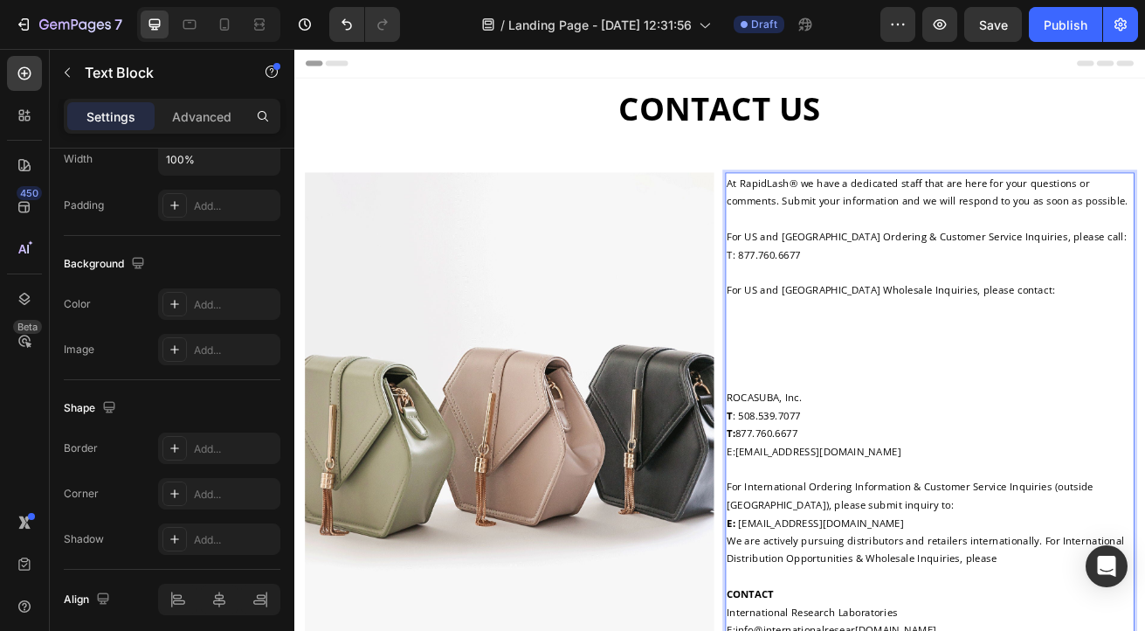
click at [827, 522] on strong "T:" at bounding box center [832, 522] width 10 height 17
drag, startPoint x: 829, startPoint y: 543, endPoint x: 818, endPoint y: 543, distance: 11.4
click at [818, 543] on div "Image At RapidLash® we have a dedicated staff that are here for your questions …" at bounding box center [819, 511] width 1022 height 620
click at [834, 512] on p "T: 877.760.6677" at bounding box center [1077, 522] width 501 height 22
click at [827, 543] on p "E: [EMAIL_ADDRESS][DOMAIN_NAME]" at bounding box center [1077, 544] width 501 height 22
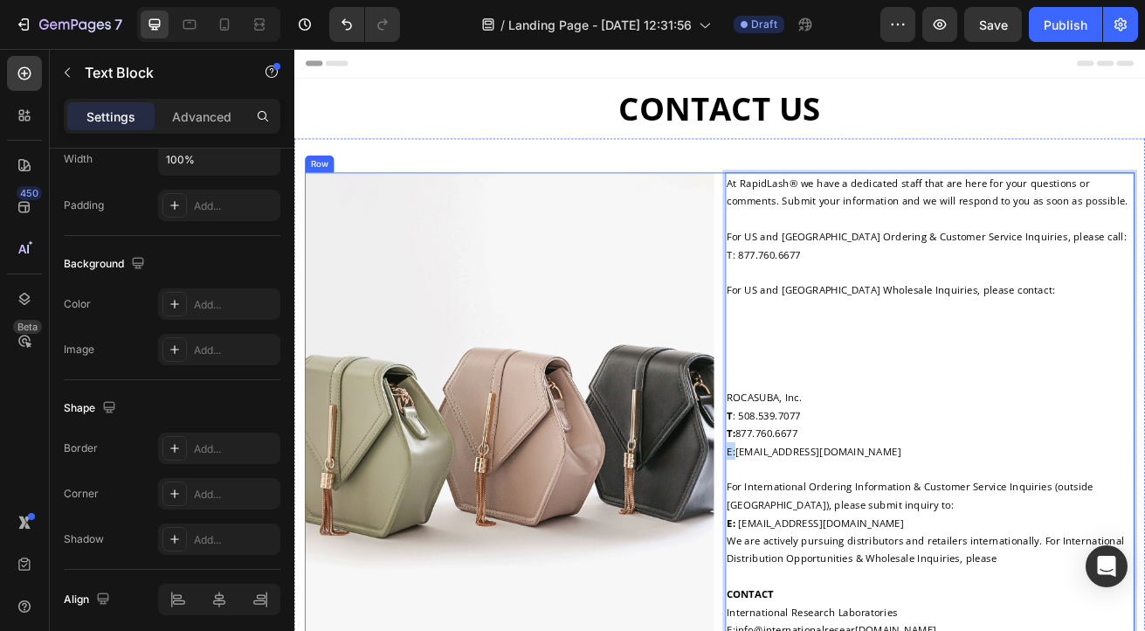
drag, startPoint x: 830, startPoint y: 543, endPoint x: 818, endPoint y: 543, distance: 12.2
click at [818, 543] on div "Image At RapidLash® we have a dedicated staff that are here for your questions …" at bounding box center [819, 511] width 1022 height 620
click at [842, 488] on p "ROCASUBA, Inc." at bounding box center [1077, 478] width 501 height 22
click at [827, 471] on p "ROCASUBA, Inc." at bounding box center [1077, 478] width 501 height 22
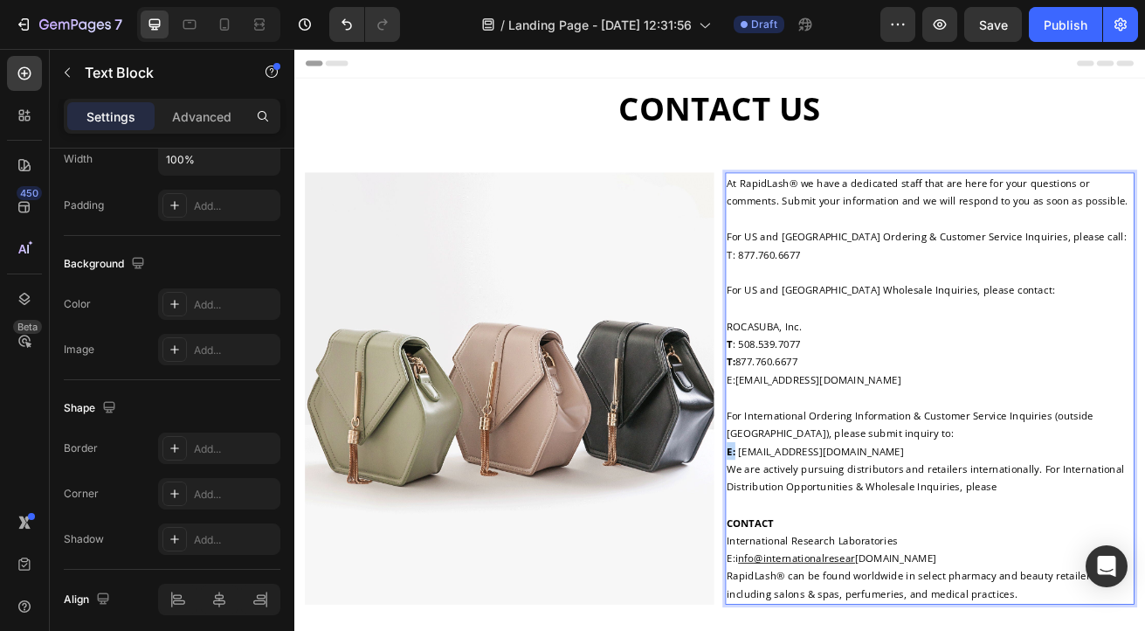
click at [827, 542] on p "E: [EMAIL_ADDRESS][DOMAIN_NAME]" at bounding box center [1077, 544] width 501 height 22
copy strong "E:"
click at [827, 456] on p "E: [EMAIL_ADDRESS][DOMAIN_NAME]" at bounding box center [1077, 456] width 501 height 22
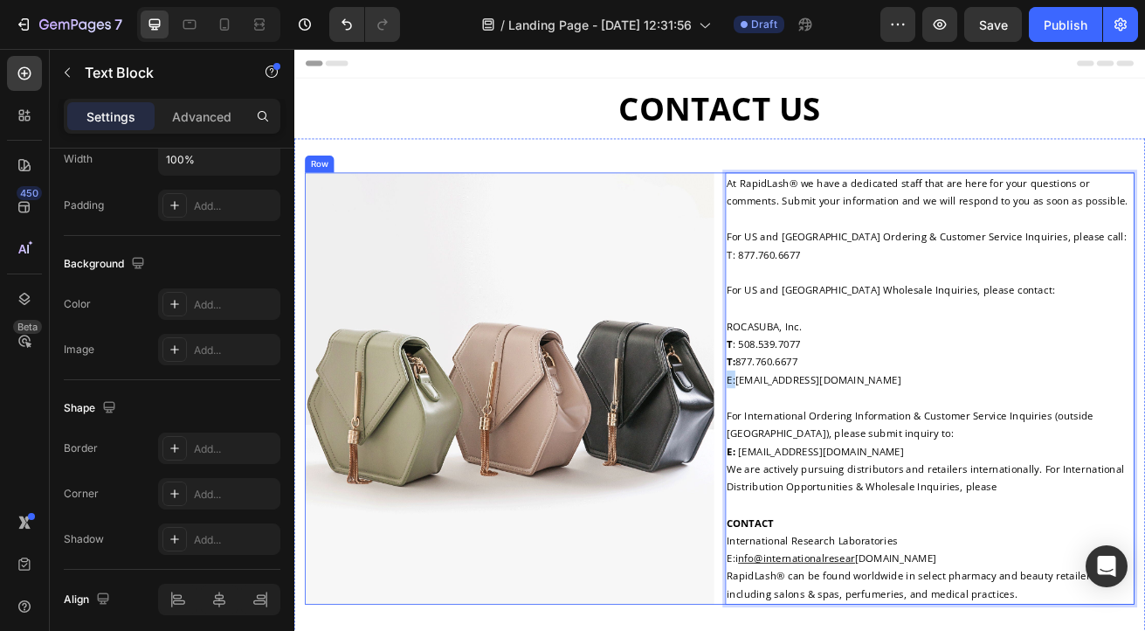
drag, startPoint x: 830, startPoint y: 457, endPoint x: 818, endPoint y: 457, distance: 12.2
click at [818, 457] on div "Image At RapidLash® we have a dedicated staff that are here for your questions …" at bounding box center [819, 467] width 1022 height 532
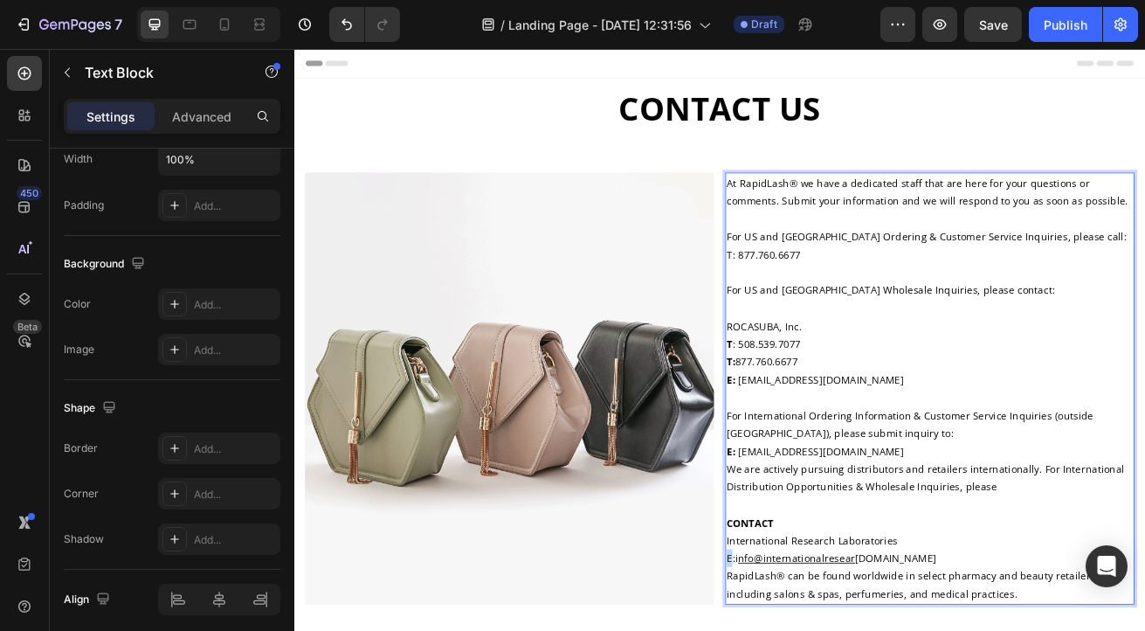
drag, startPoint x: 829, startPoint y: 677, endPoint x: 820, endPoint y: 678, distance: 9.7
click at [826, 630] on div "At RapidLash® we have a dedicated staff that are here for your questions or com…" at bounding box center [1078, 467] width 504 height 532
drag, startPoint x: 831, startPoint y: 675, endPoint x: 821, endPoint y: 675, distance: 9.6
click at [827, 302] on p "T: 877.760.6677" at bounding box center [1077, 302] width 501 height 22
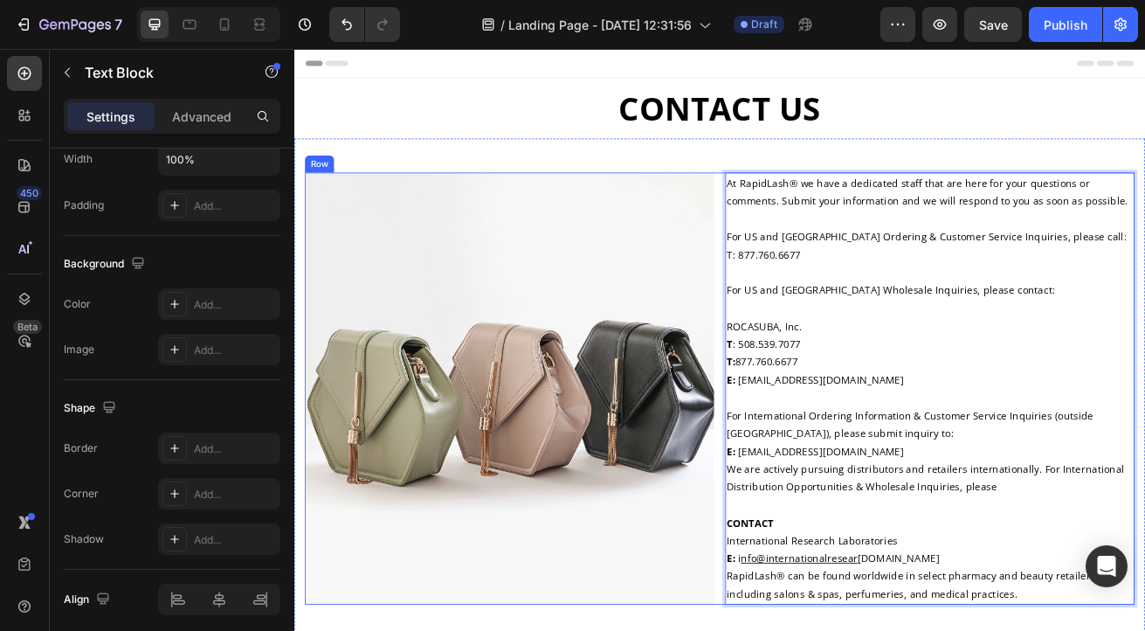
drag, startPoint x: 827, startPoint y: 302, endPoint x: 814, endPoint y: 302, distance: 12.2
click at [814, 302] on div "Image At RapidLash® we have a dedicated staff that are here for your questions …" at bounding box center [819, 467] width 1022 height 532
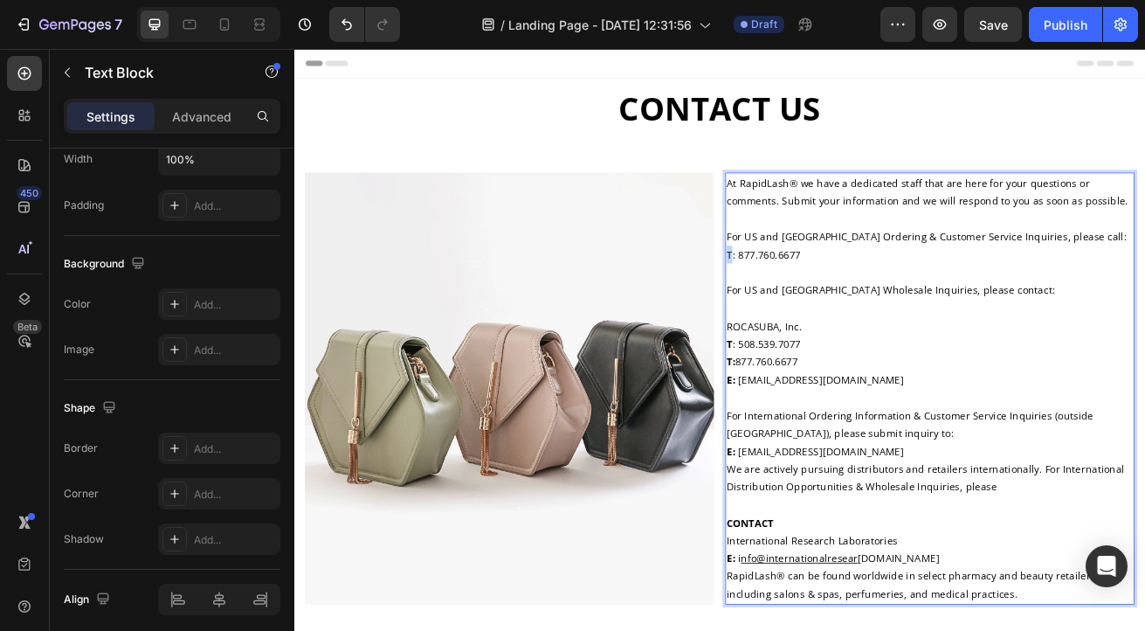
drag, startPoint x: 829, startPoint y: 303, endPoint x: 820, endPoint y: 303, distance: 9.6
click at [826, 303] on div "At RapidLash® we have a dedicated staff that are here for your questions or com…" at bounding box center [1078, 467] width 504 height 532
drag, startPoint x: 831, startPoint y: 302, endPoint x: 820, endPoint y: 302, distance: 10.5
click at [827, 302] on p "T: 877.760.6677" at bounding box center [1077, 302] width 501 height 22
click at [827, 412] on p "T : 508.539.7077" at bounding box center [1077, 412] width 501 height 22
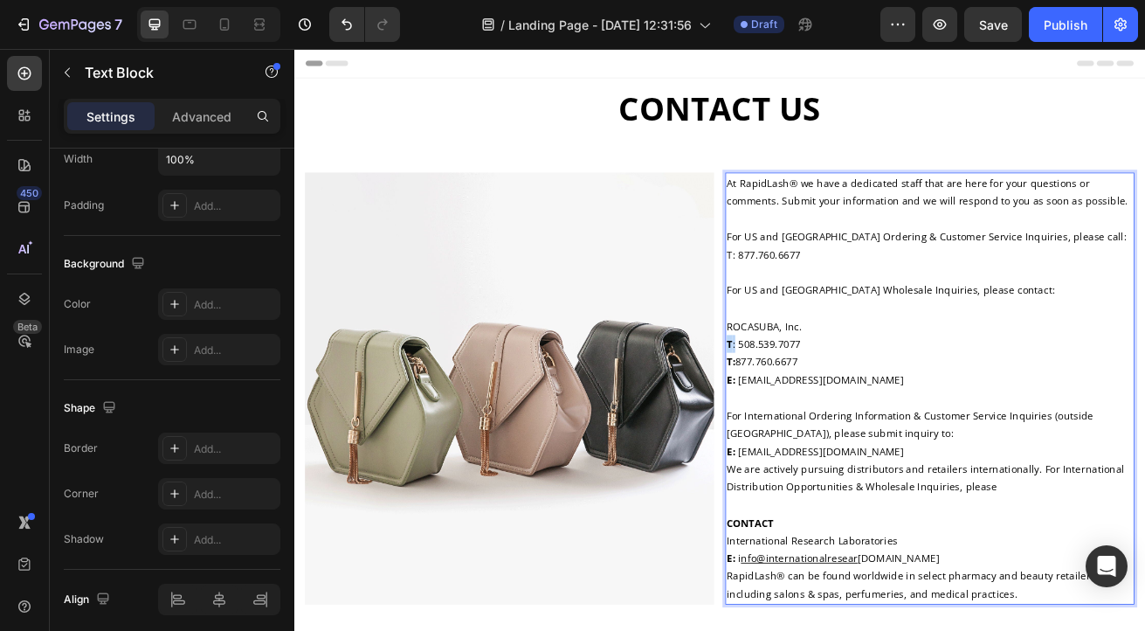
drag, startPoint x: 830, startPoint y: 410, endPoint x: 819, endPoint y: 411, distance: 11.4
click at [826, 411] on div "At RapidLash® we have a dedicated staff that are here for your questions or com…" at bounding box center [1078, 467] width 504 height 532
copy p "T :"
drag, startPoint x: 829, startPoint y: 302, endPoint x: 820, endPoint y: 302, distance: 9.6
click at [826, 302] on div "At RapidLash® we have a dedicated staff that are here for your questions or com…" at bounding box center [1078, 467] width 504 height 532
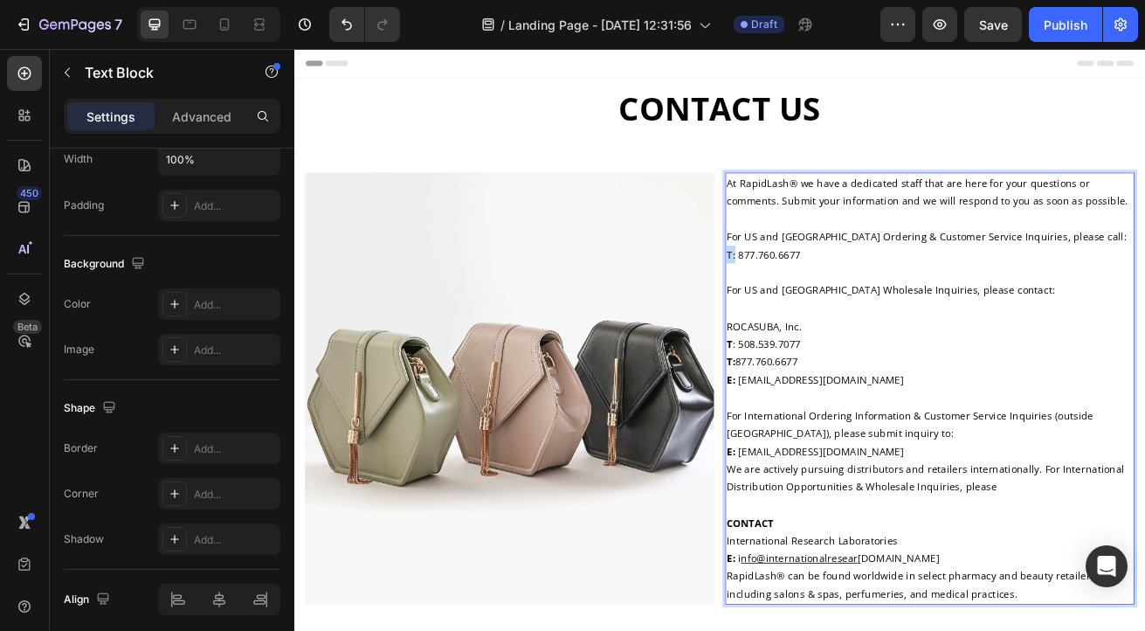
click at [827, 300] on p "T: 877.760.6677" at bounding box center [1077, 302] width 501 height 22
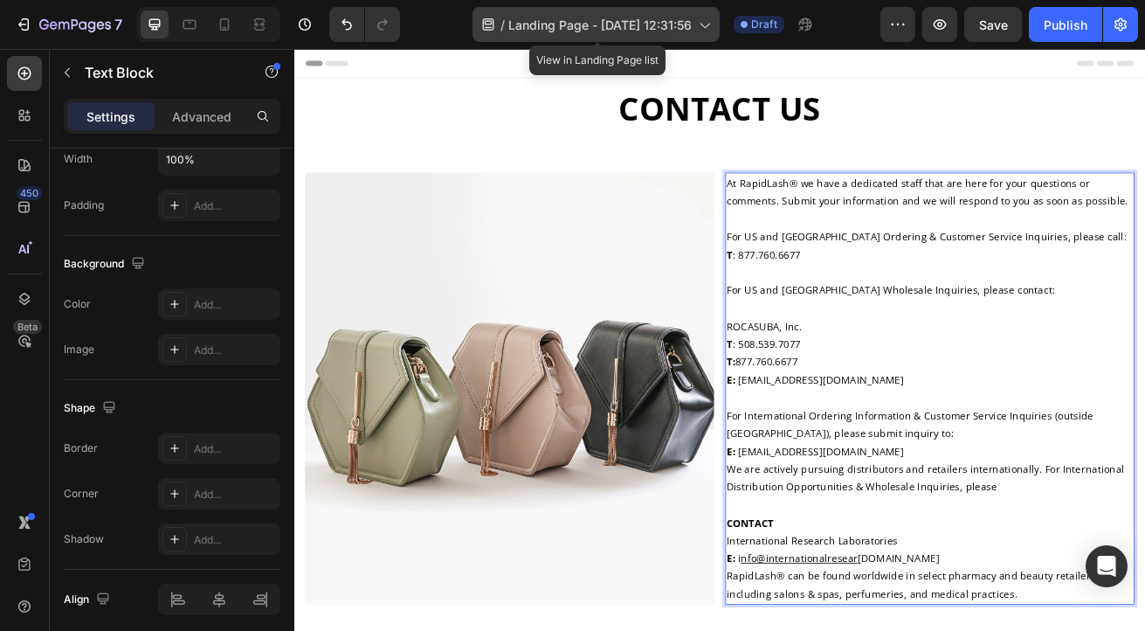
click at [709, 26] on icon at bounding box center [705, 26] width 10 height 5
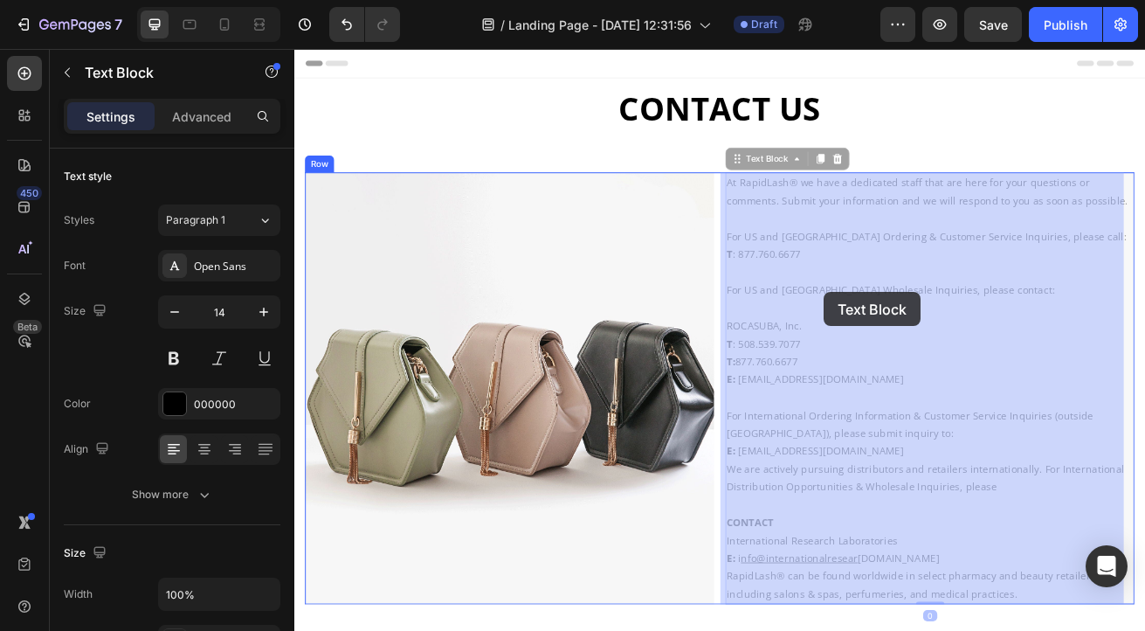
drag, startPoint x: 1139, startPoint y: 342, endPoint x: 1120, endPoint y: 342, distance: 19.2
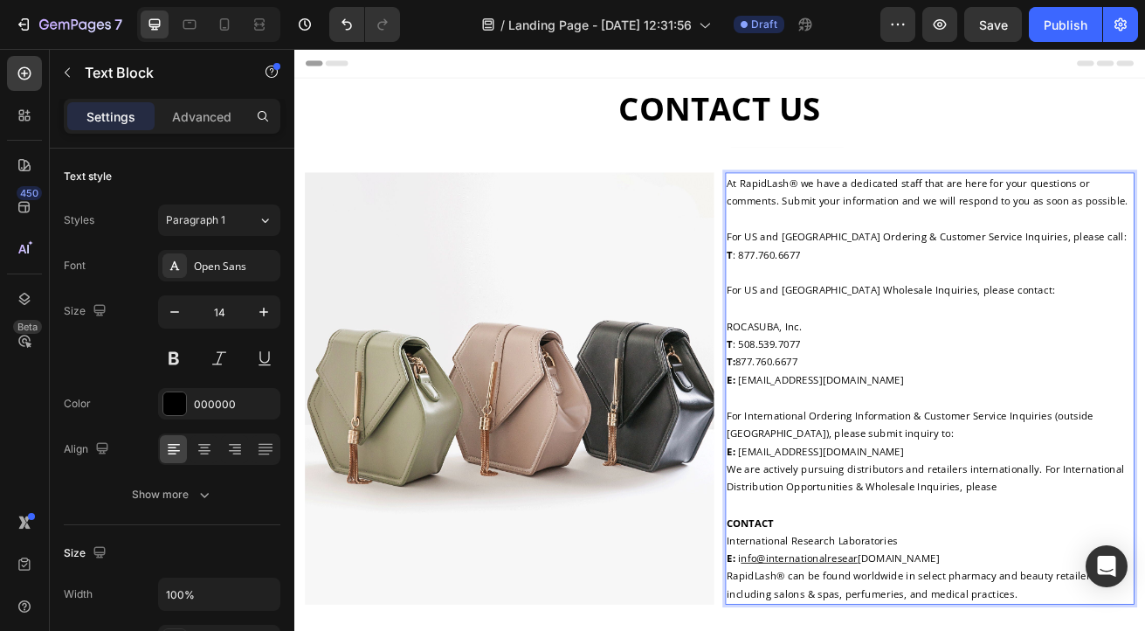
click at [827, 386] on p "For US and [GEOGRAPHIC_DATA] Wholesale Inquiries, please contact: ROCASUBA, Inc." at bounding box center [1077, 368] width 501 height 66
click at [827, 392] on p "For US and [GEOGRAPHIC_DATA] Wholesale Inquiries, please contact: ROCASUBA, Inc." at bounding box center [1077, 368] width 501 height 66
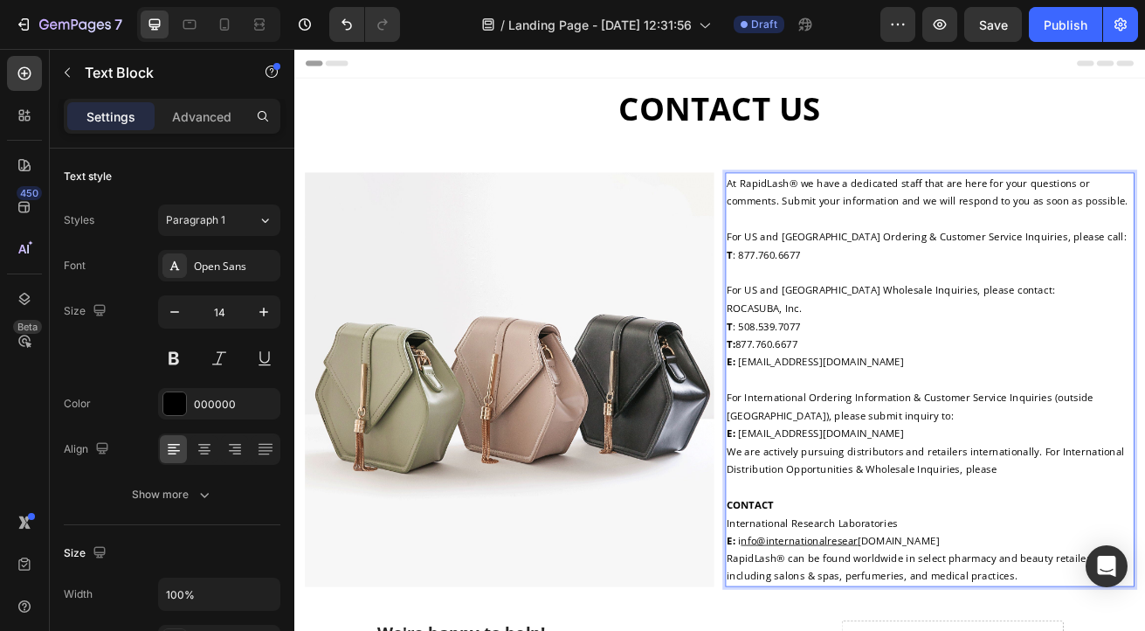
click at [1145, 482] on p "For International Ordering Information & Customer Service Inquiries (outside [G…" at bounding box center [1077, 489] width 501 height 44
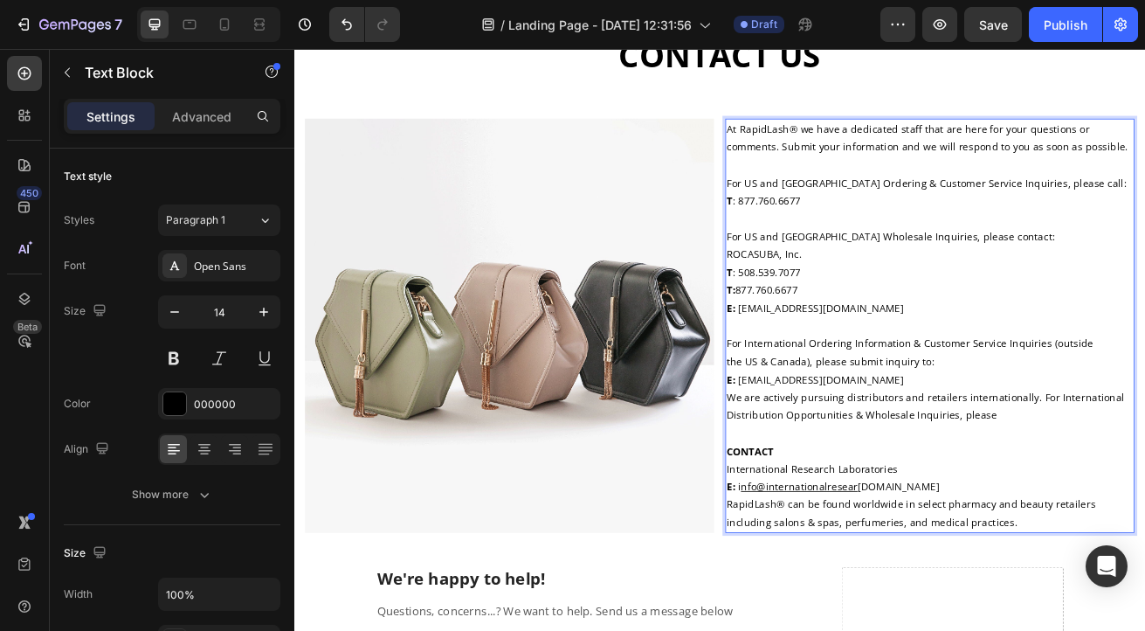
scroll to position [71, 0]
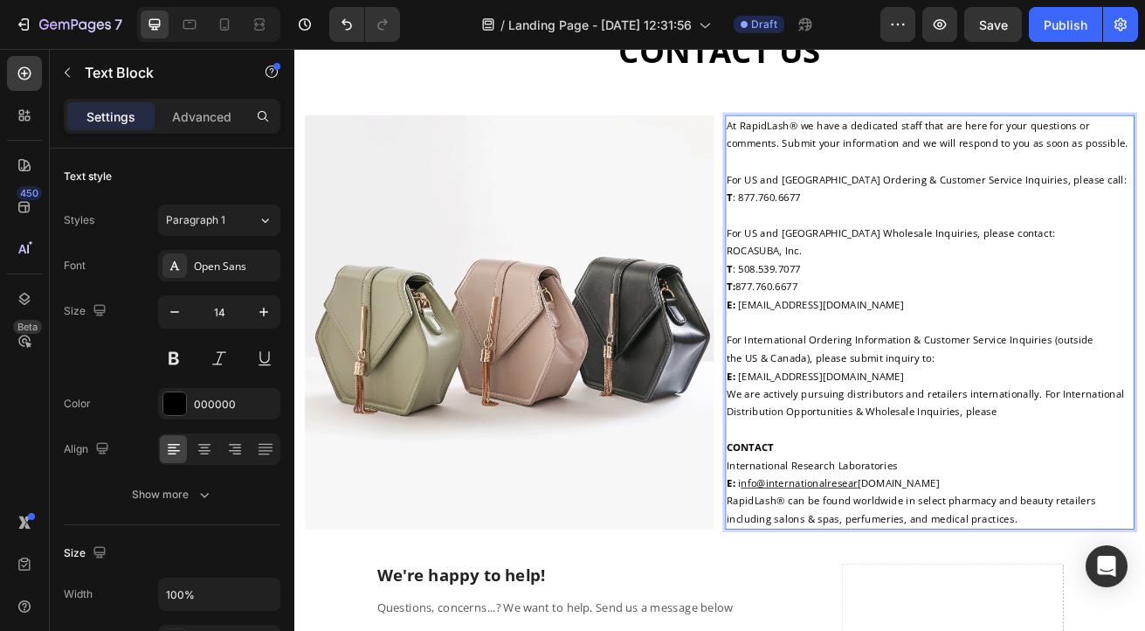
click at [1145, 611] on p "RapidLash® can be found worldwide in select pharmacy and beauty retailers inclu…" at bounding box center [1077, 616] width 501 height 44
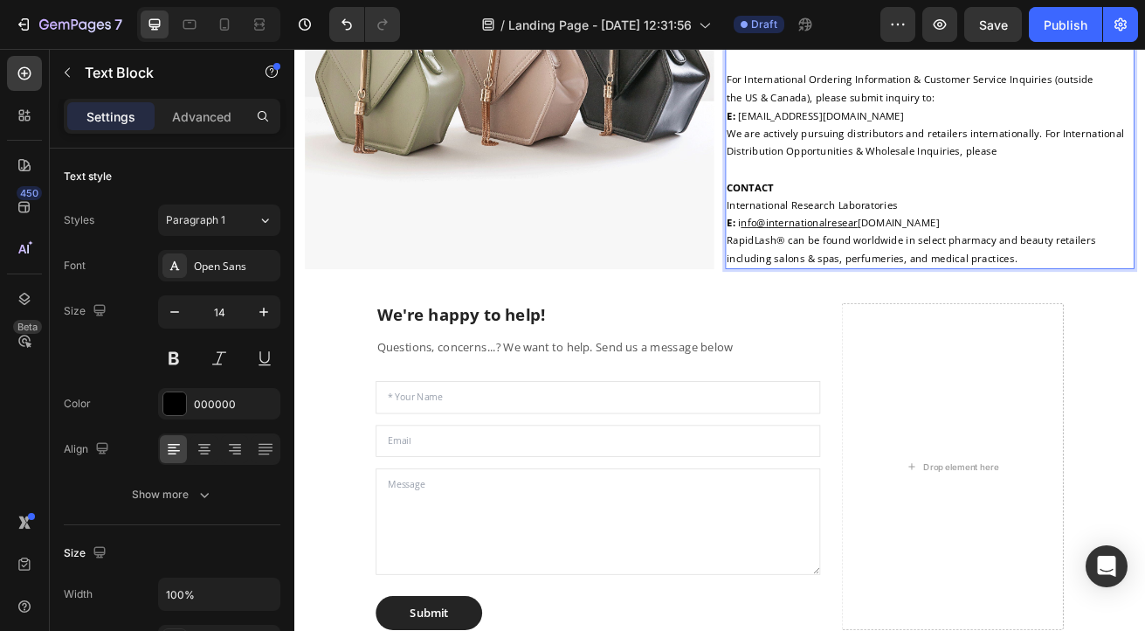
scroll to position [393, 0]
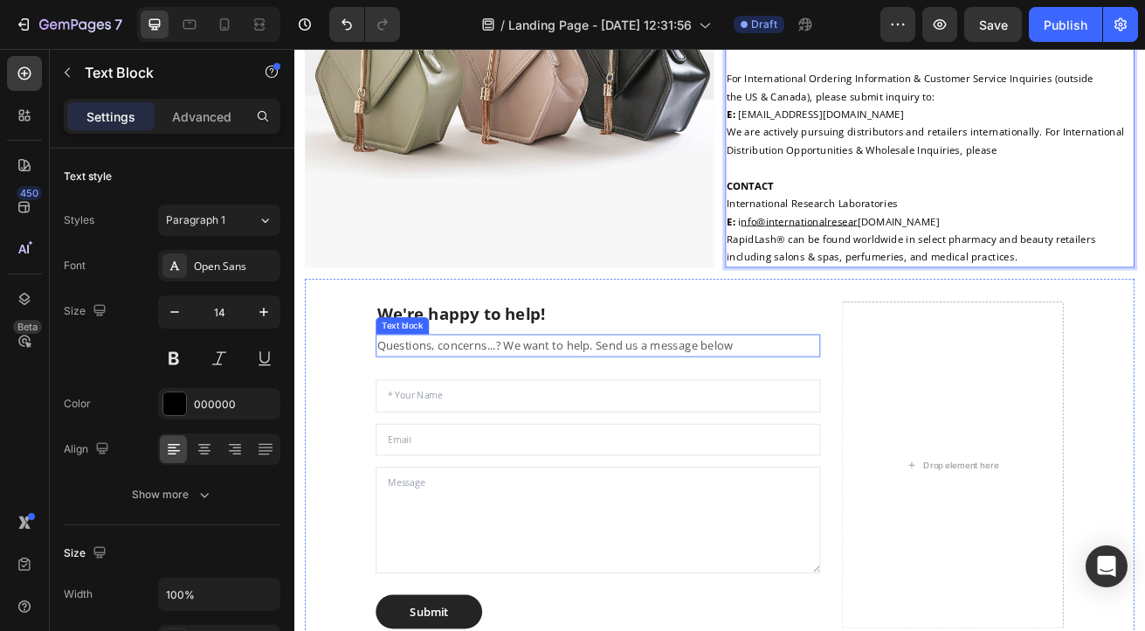
click at [835, 412] on p "Questions, concerns...? We want to help. Send us a message below" at bounding box center [669, 414] width 544 height 25
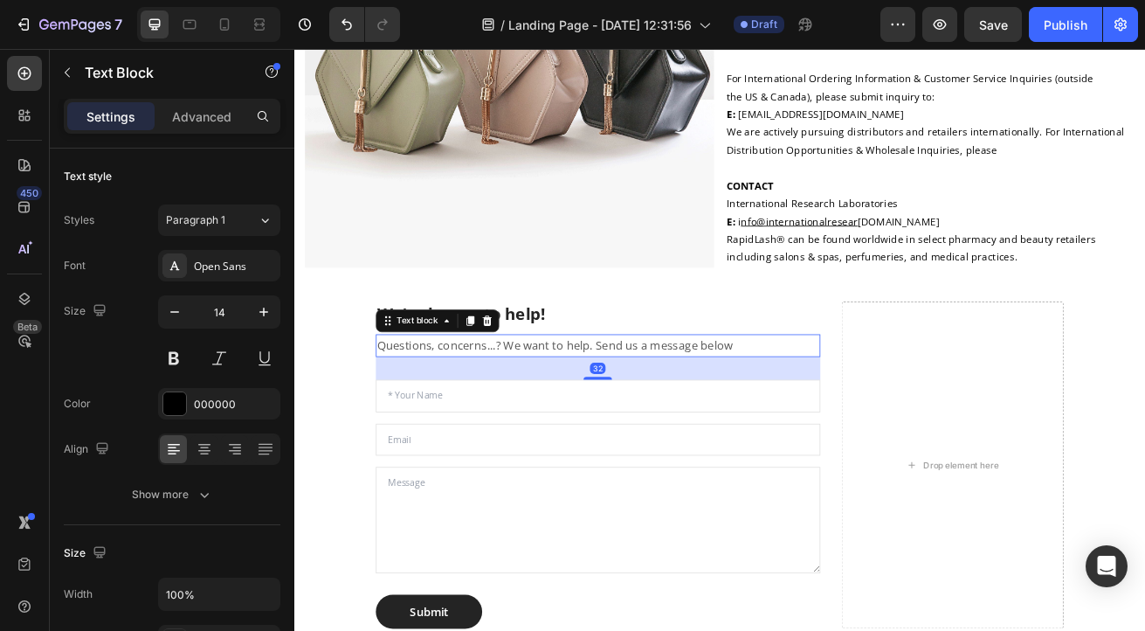
scroll to position [435, 0]
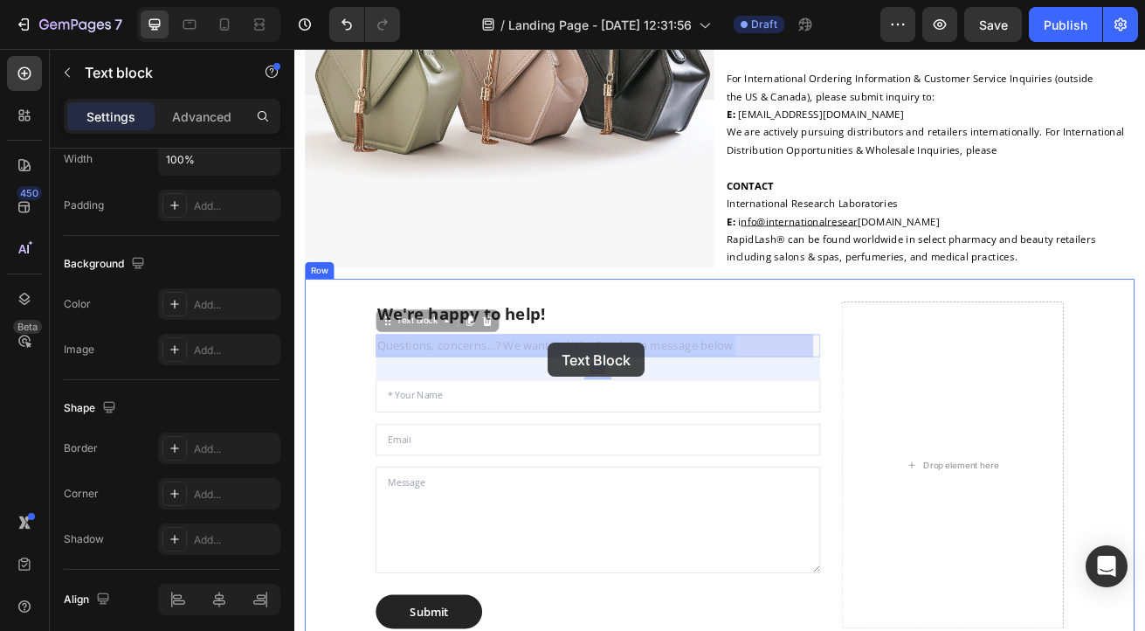
drag, startPoint x: 835, startPoint y: 412, endPoint x: 606, endPoint y: 411, distance: 228.9
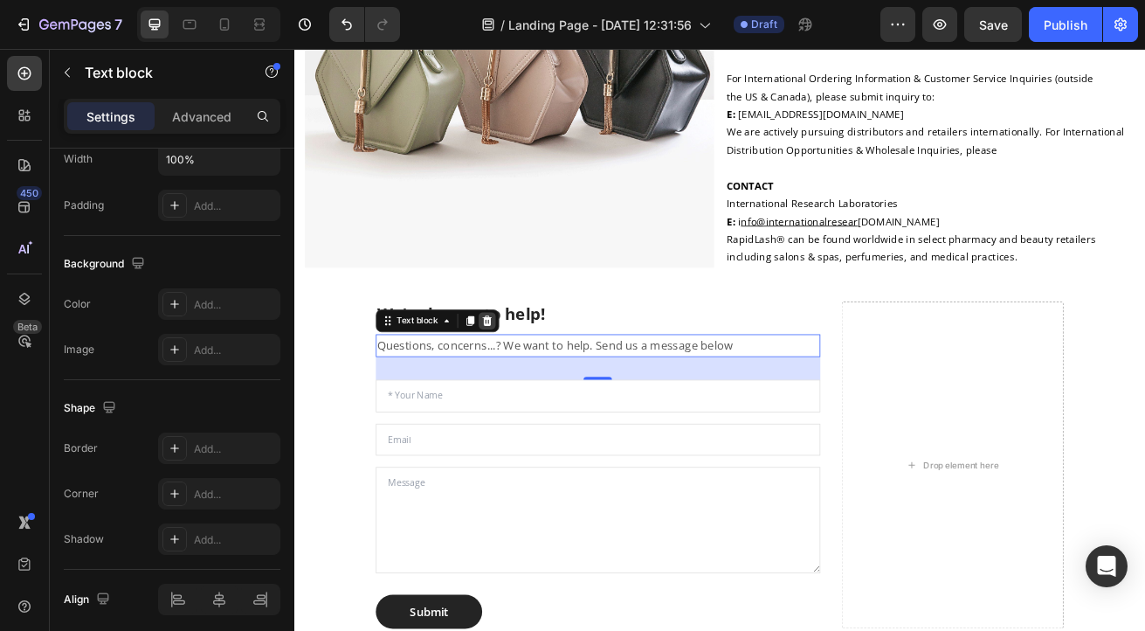
click at [533, 383] on icon at bounding box center [532, 384] width 14 height 14
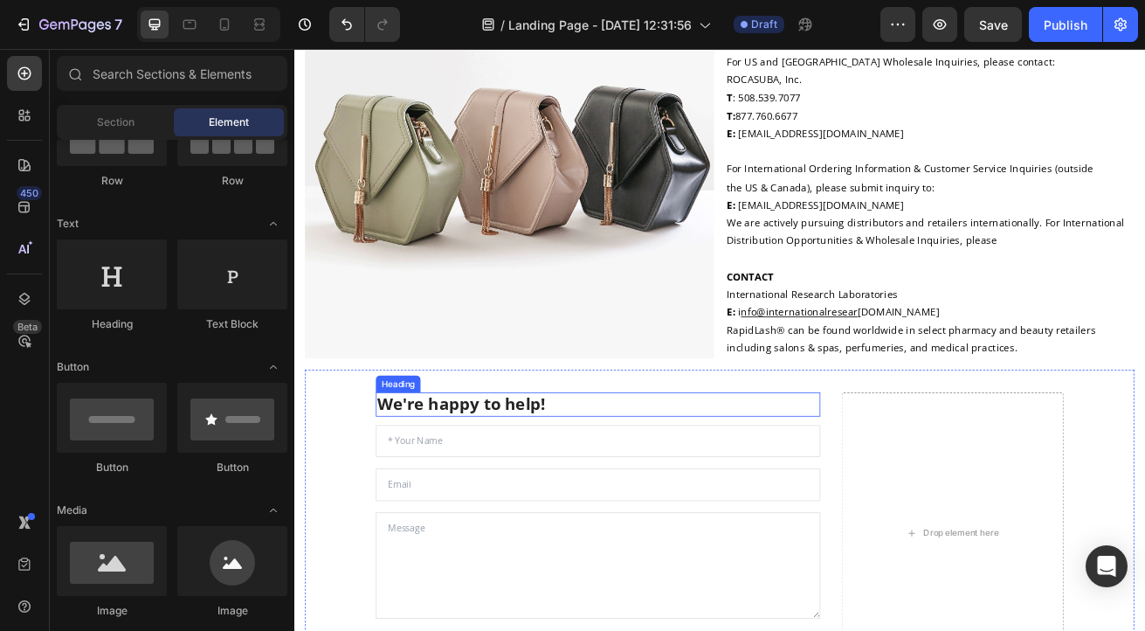
scroll to position [0, 0]
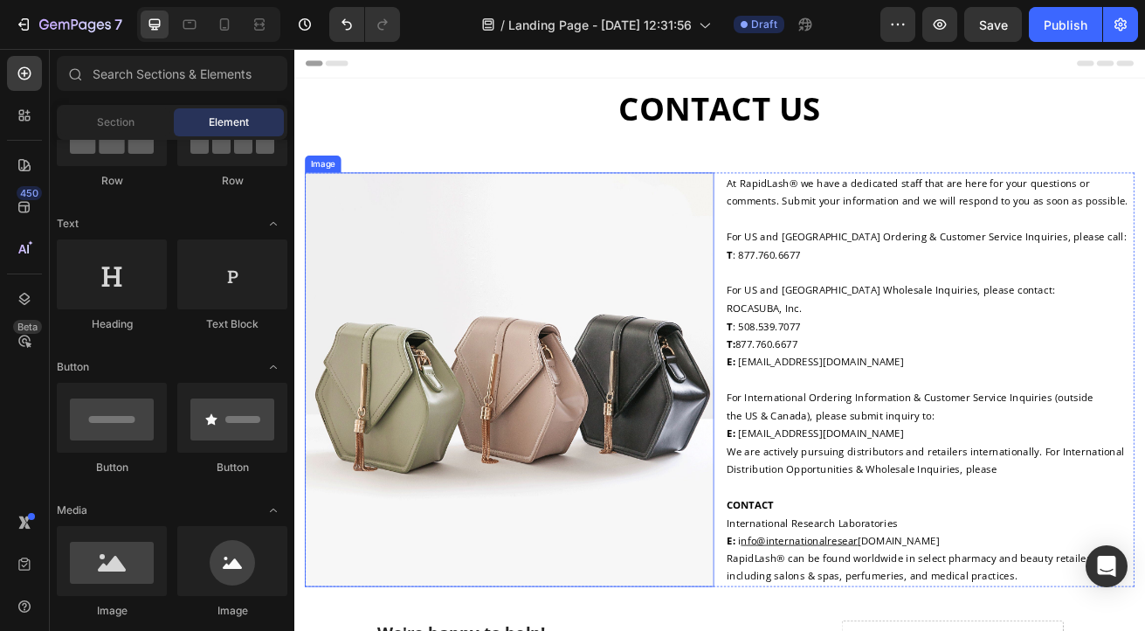
click at [580, 481] on img at bounding box center [560, 456] width 504 height 510
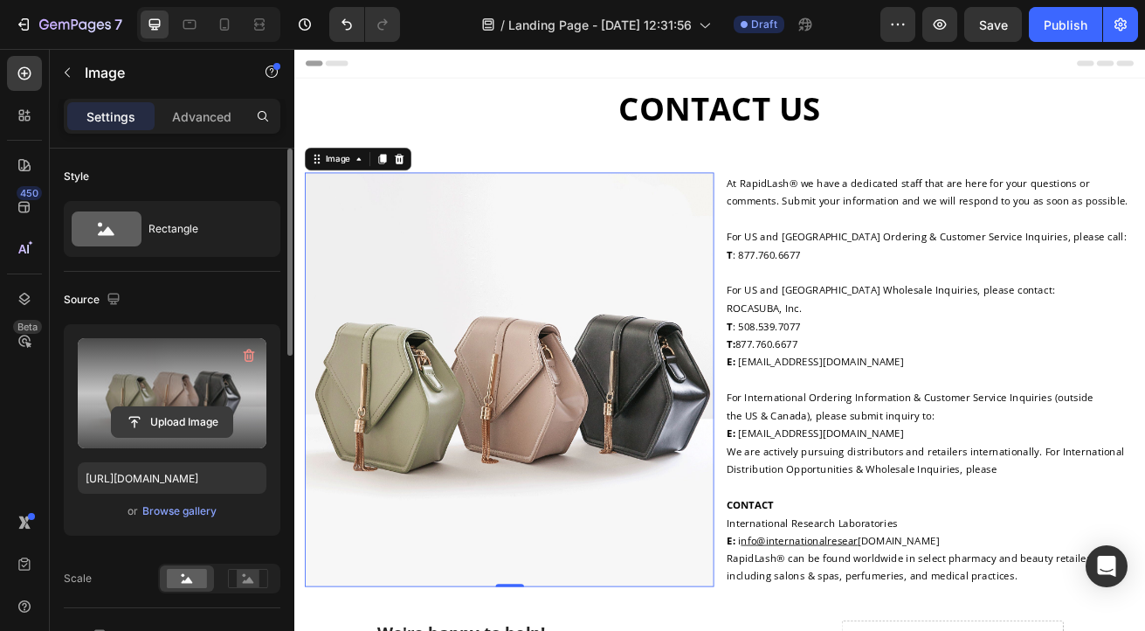
click at [173, 421] on input "file" at bounding box center [172, 422] width 121 height 30
click at [182, 509] on div "Browse gallery" at bounding box center [179, 511] width 74 height 16
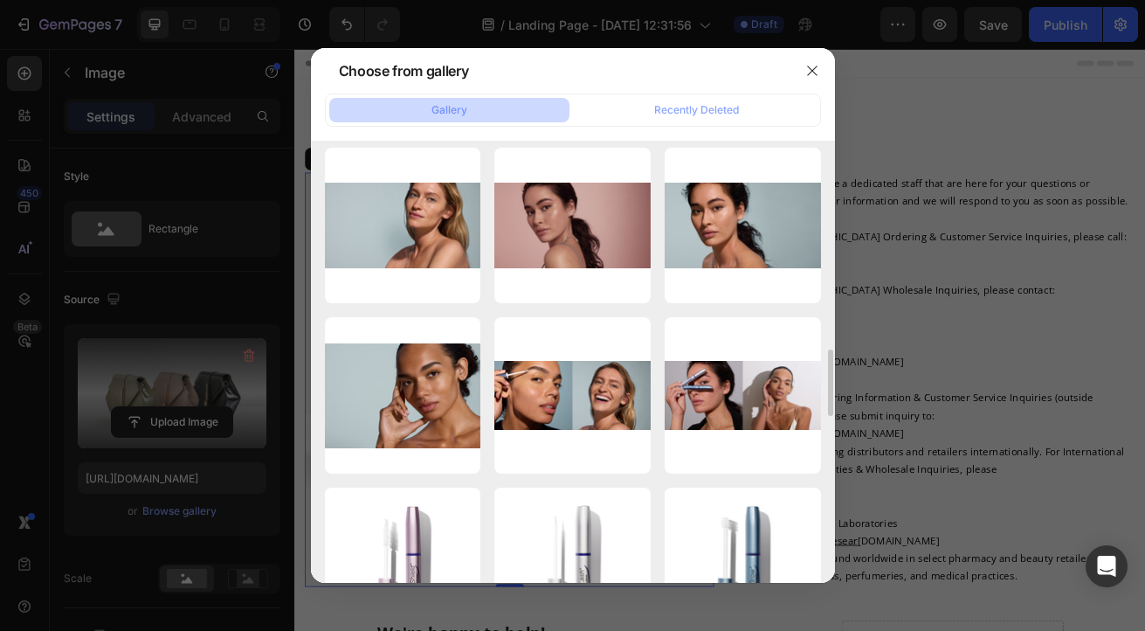
scroll to position [1369, 0]
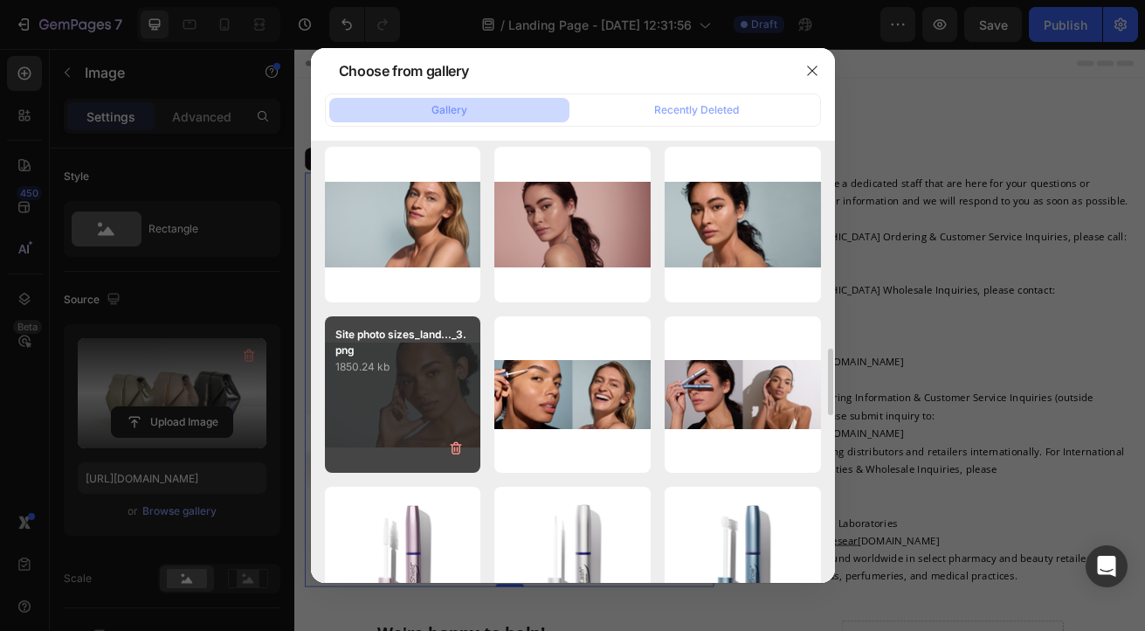
click at [421, 406] on div "Site photo sizes_land..._3.png 1850.24 kb" at bounding box center [403, 394] width 156 height 156
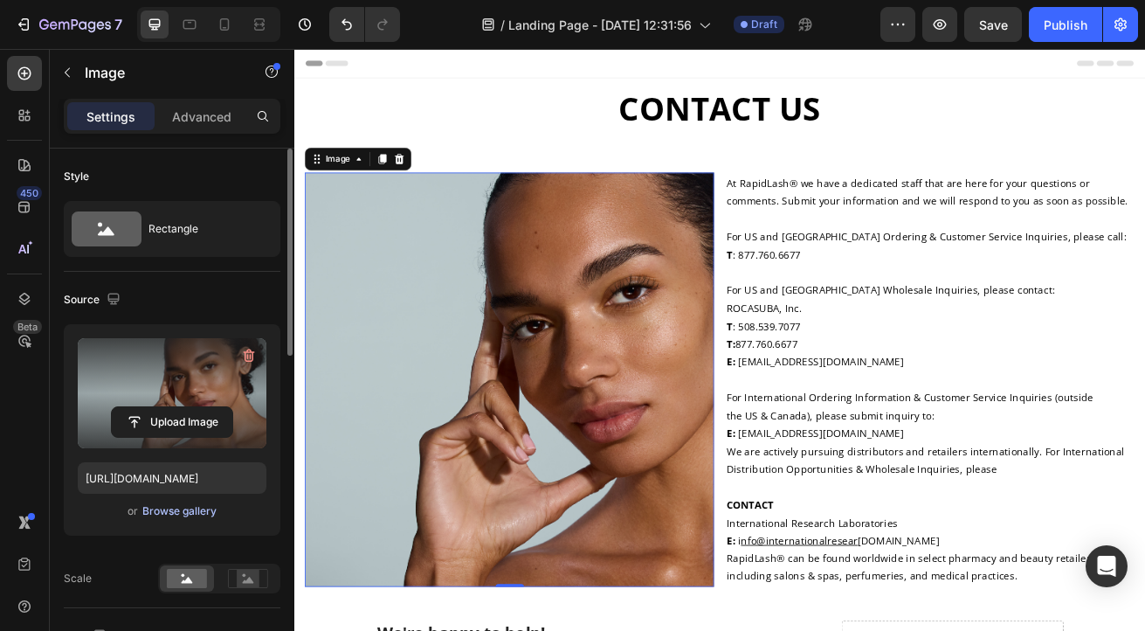
click at [163, 516] on div "Browse gallery" at bounding box center [179, 511] width 74 height 16
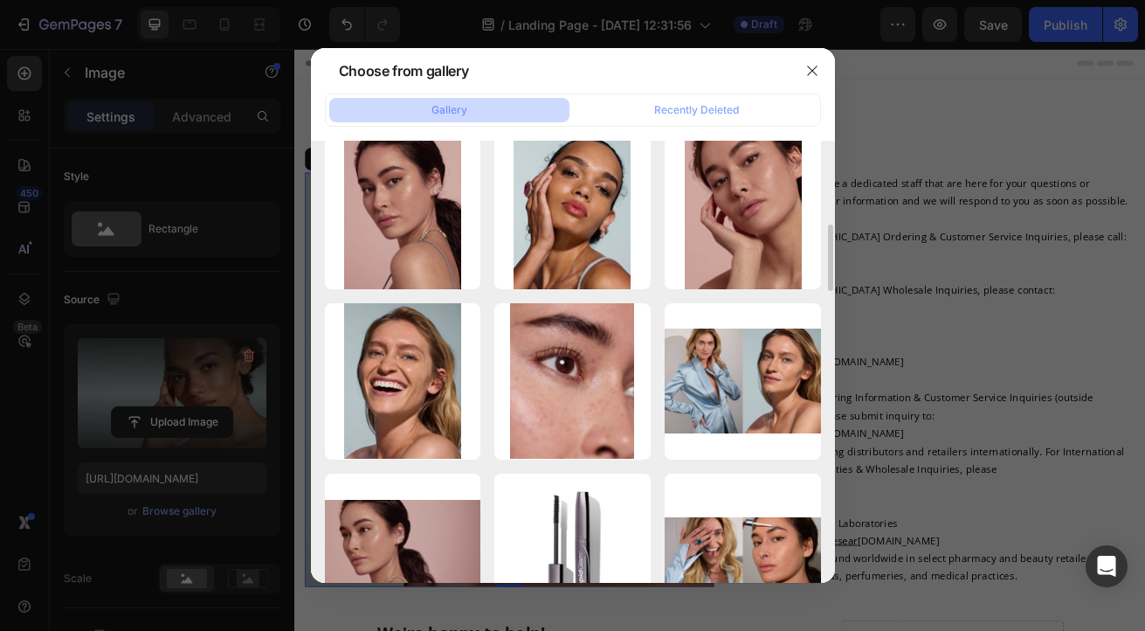
scroll to position [531, 0]
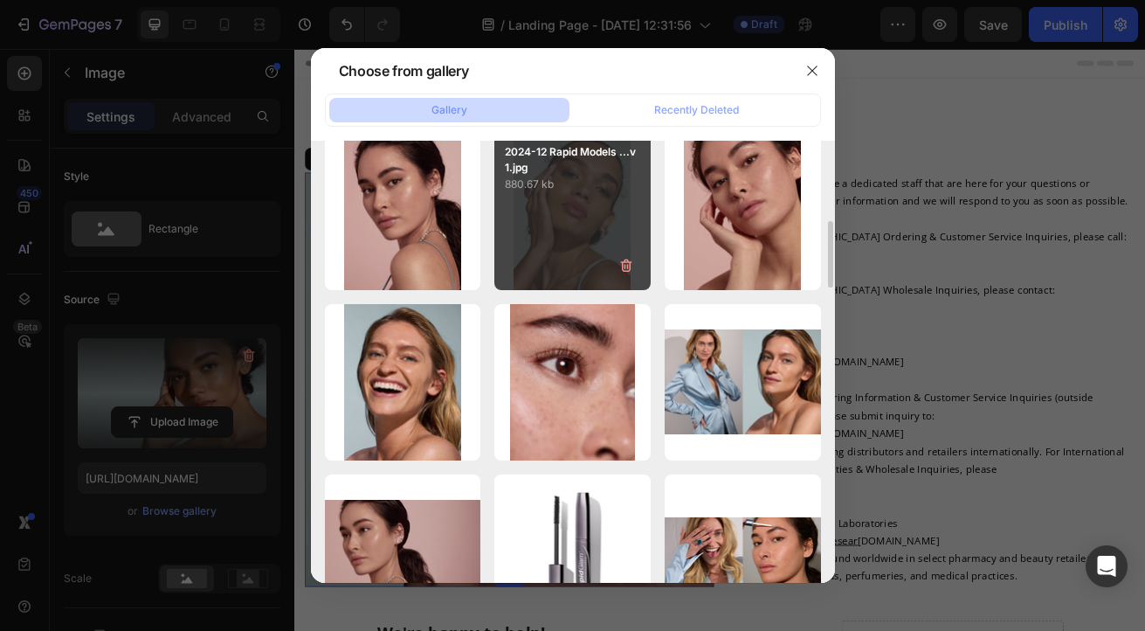
click at [590, 245] on div "2024-12 Rapid Models ...v1.jpg 880.67 kb" at bounding box center [573, 212] width 156 height 156
type input "[URL][DOMAIN_NAME]"
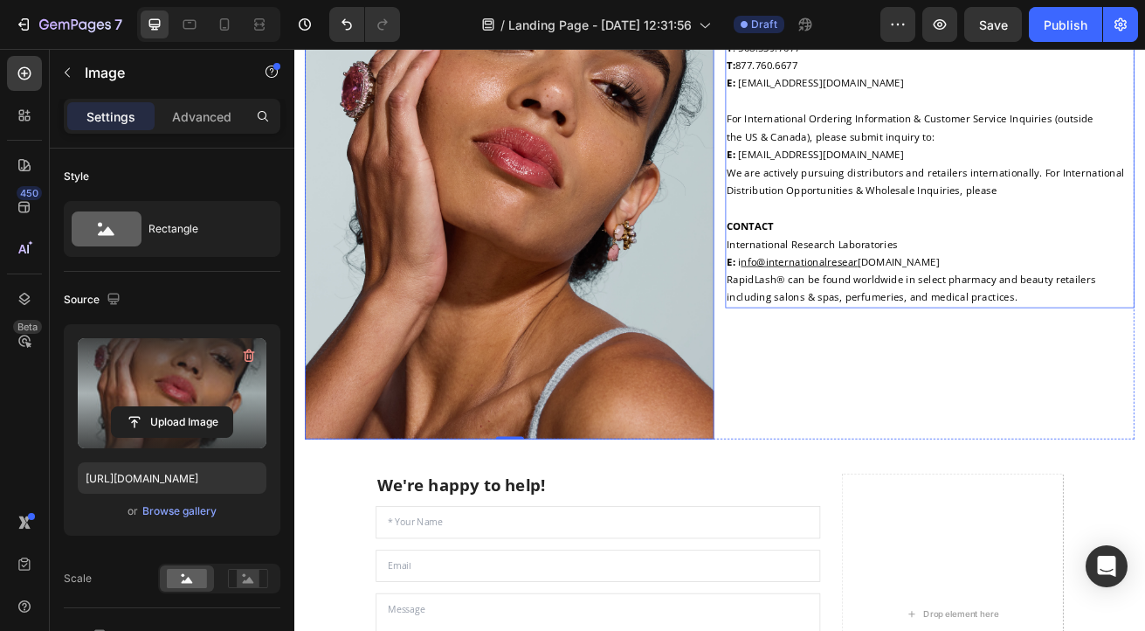
scroll to position [344, 0]
drag, startPoint x: 564, startPoint y: 515, endPoint x: 563, endPoint y: 470, distance: 45.4
click at [563, 470] on div "Image 0" at bounding box center [560, 193] width 504 height 672
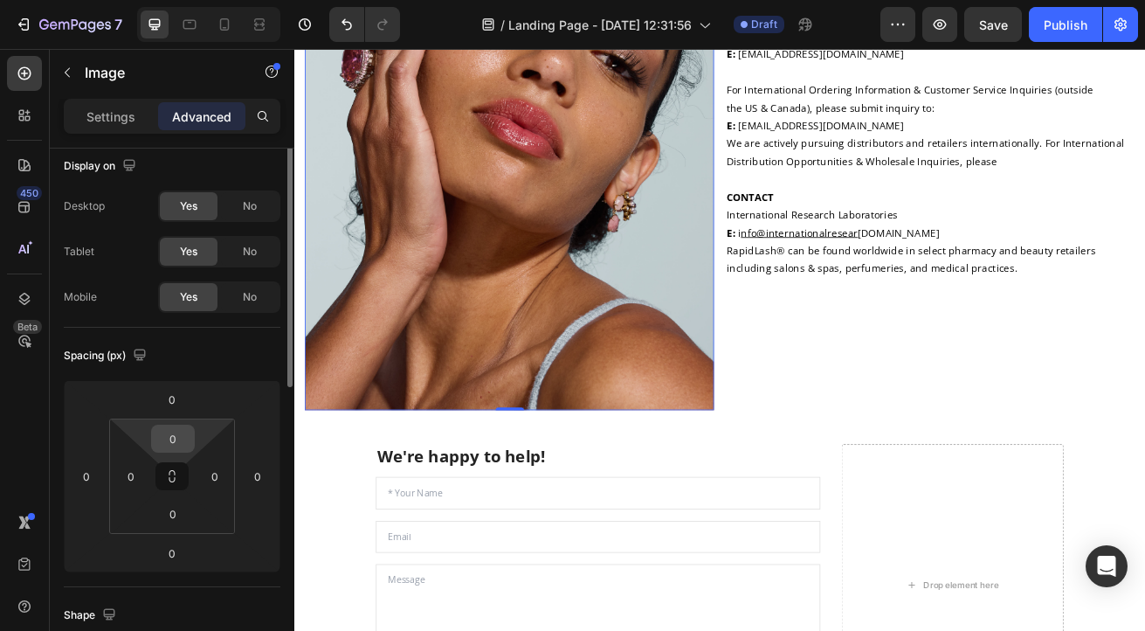
scroll to position [0, 0]
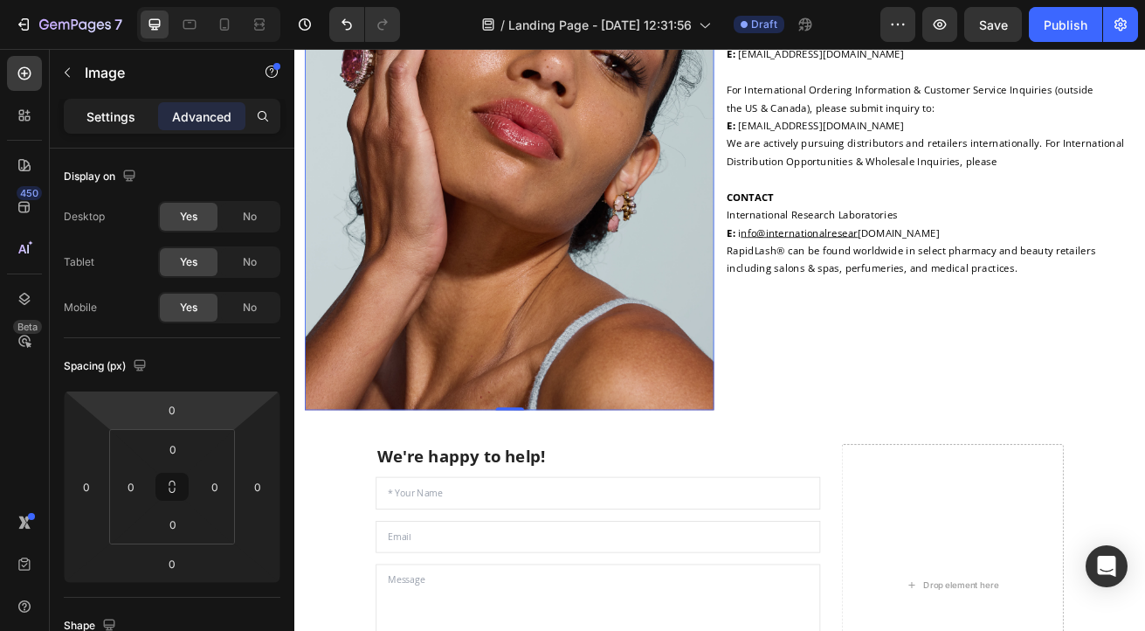
click at [104, 108] on p "Settings" at bounding box center [110, 116] width 49 height 18
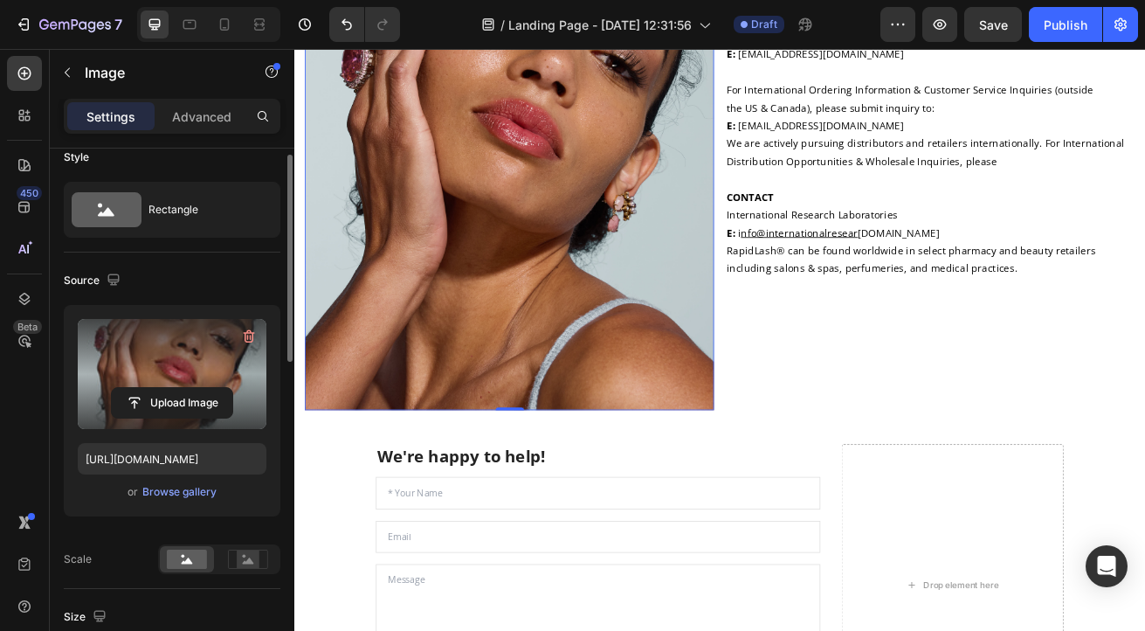
scroll to position [5, 0]
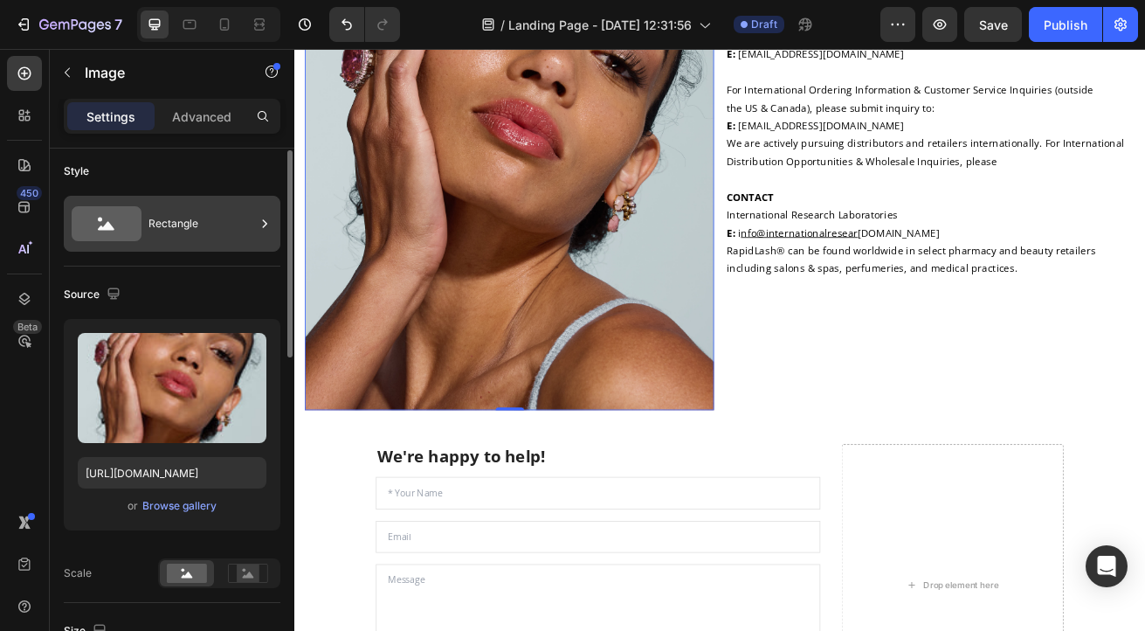
click at [192, 227] on div "Rectangle" at bounding box center [202, 224] width 107 height 40
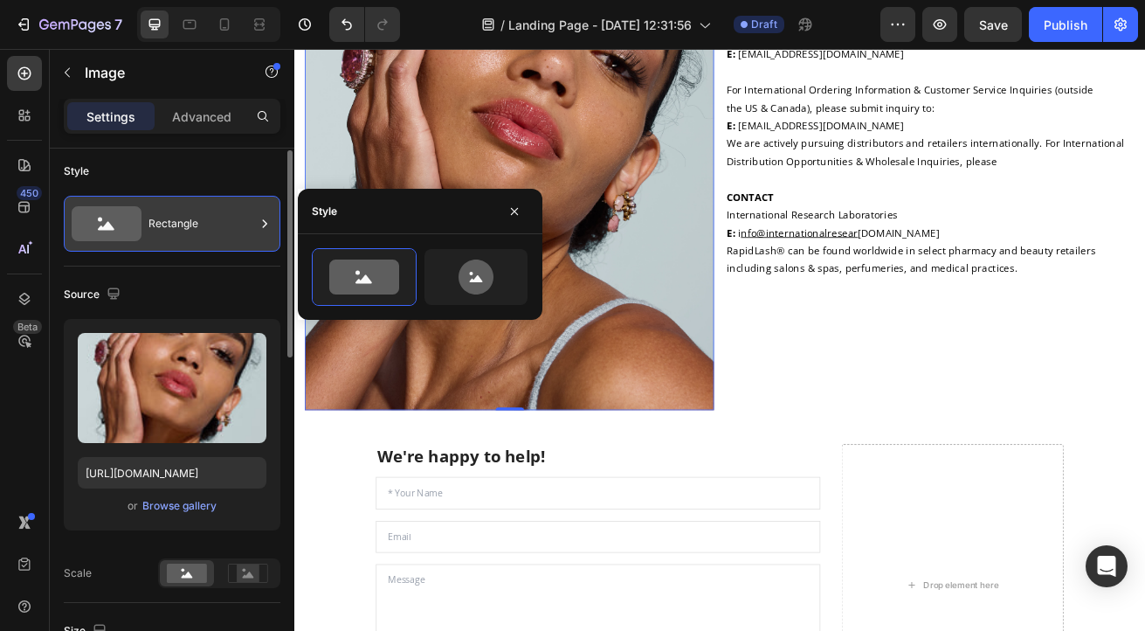
click at [192, 227] on div "Rectangle" at bounding box center [202, 224] width 107 height 40
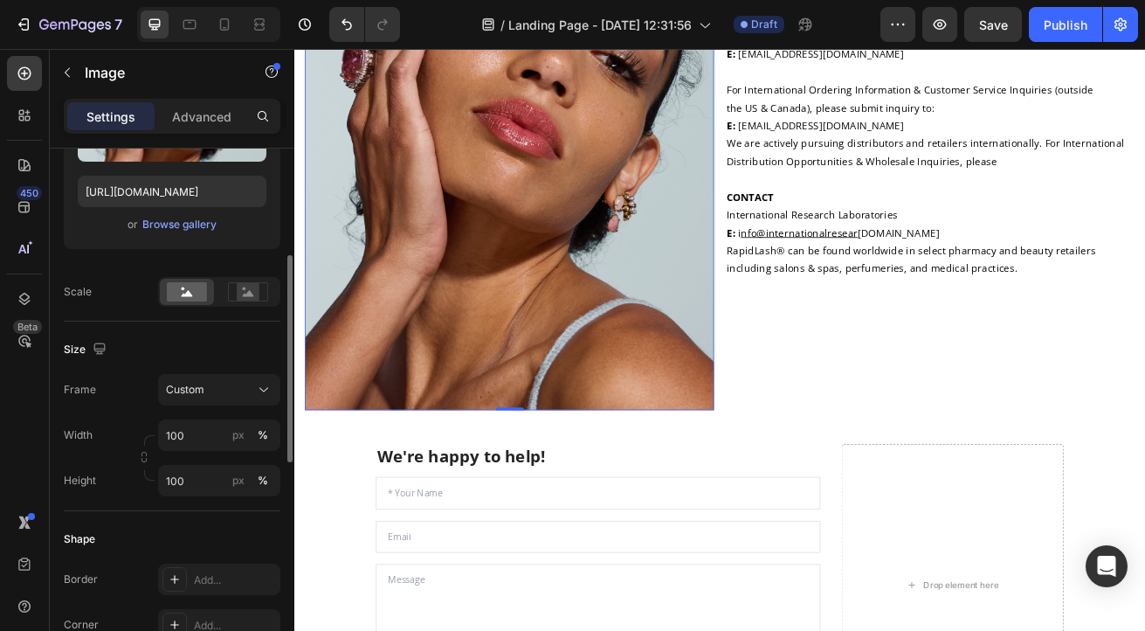
scroll to position [291, 0]
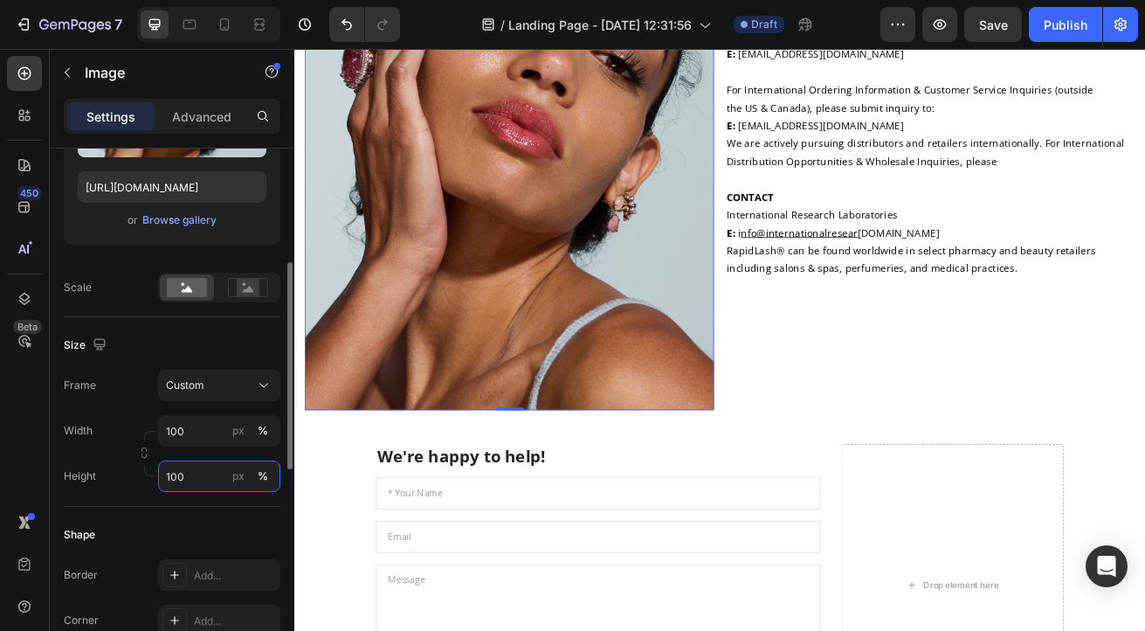
click at [219, 482] on input "100" at bounding box center [219, 475] width 122 height 31
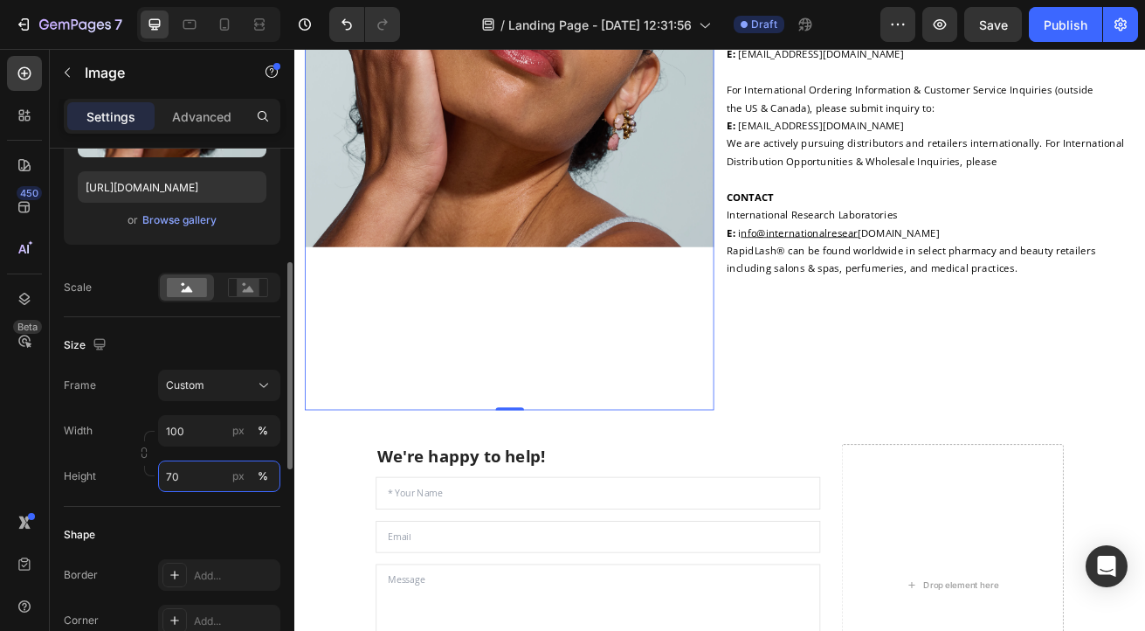
type input "7"
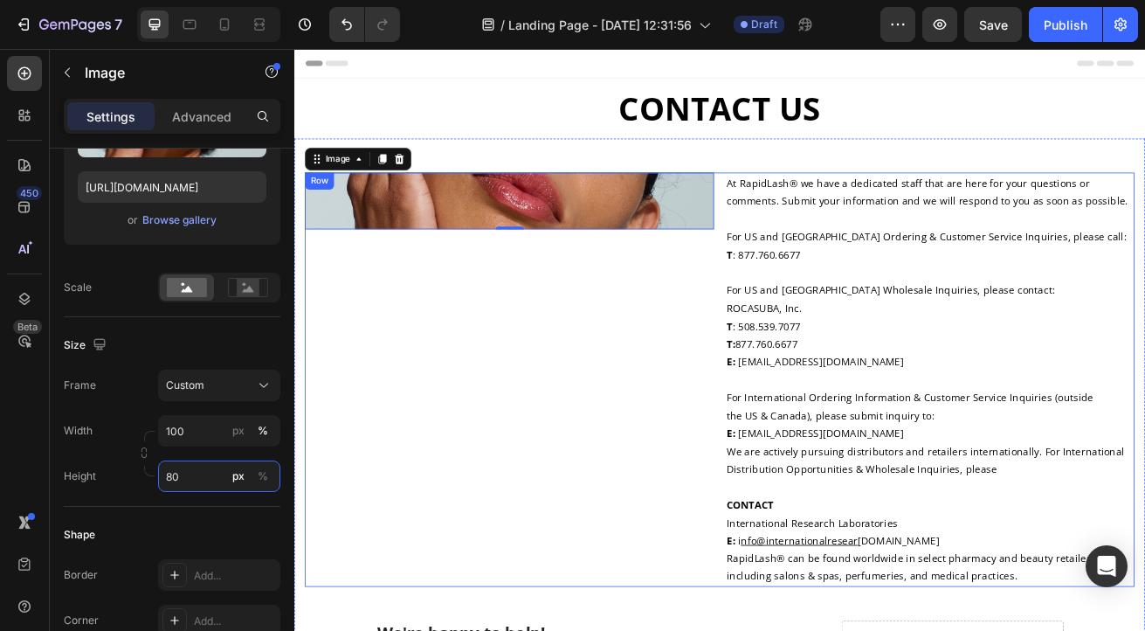
scroll to position [17, 0]
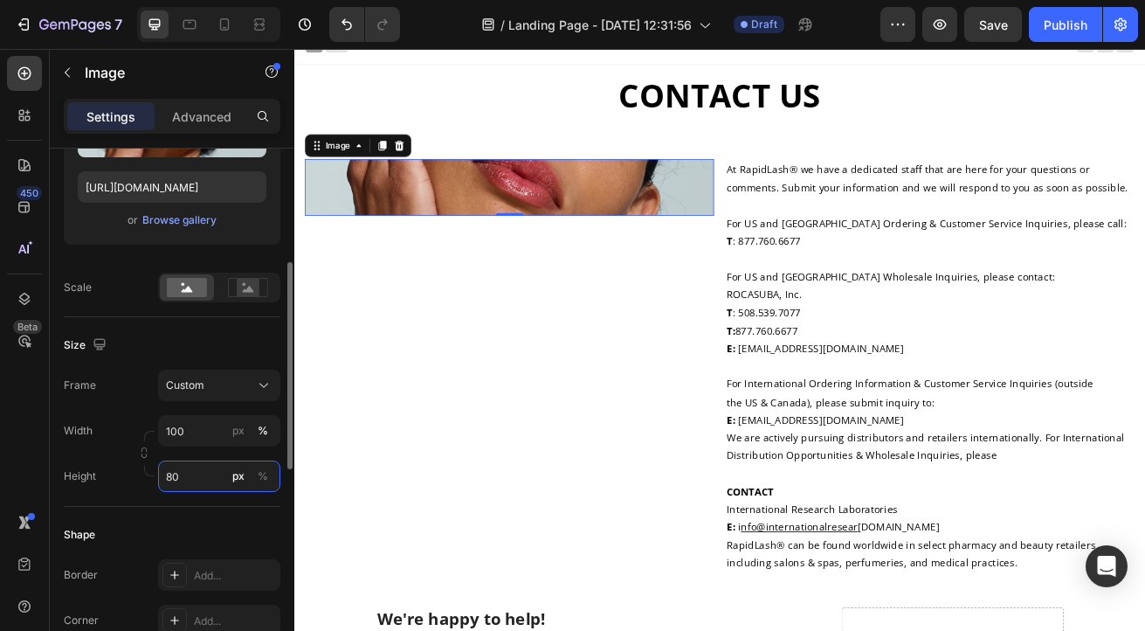
type input "8"
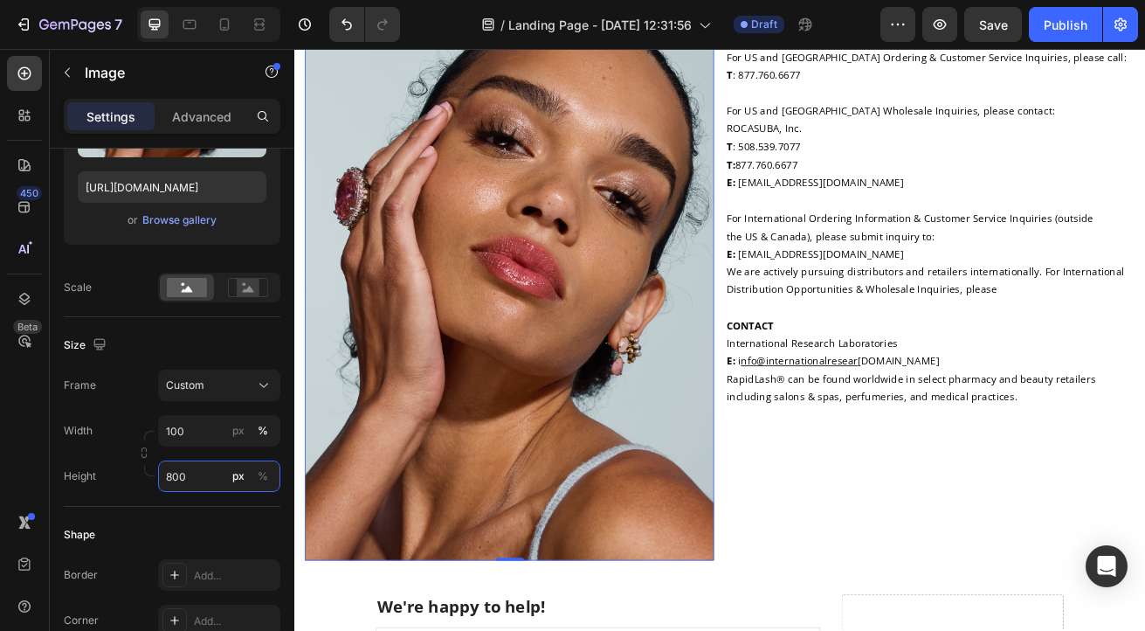
scroll to position [200, 0]
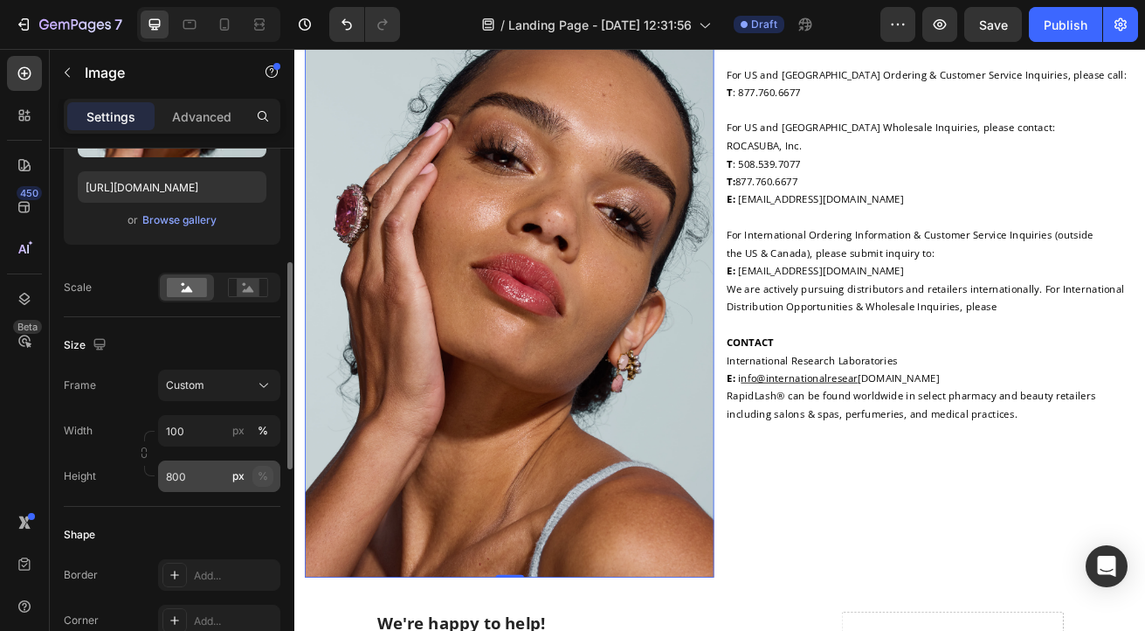
click at [267, 478] on div "%" at bounding box center [263, 476] width 10 height 16
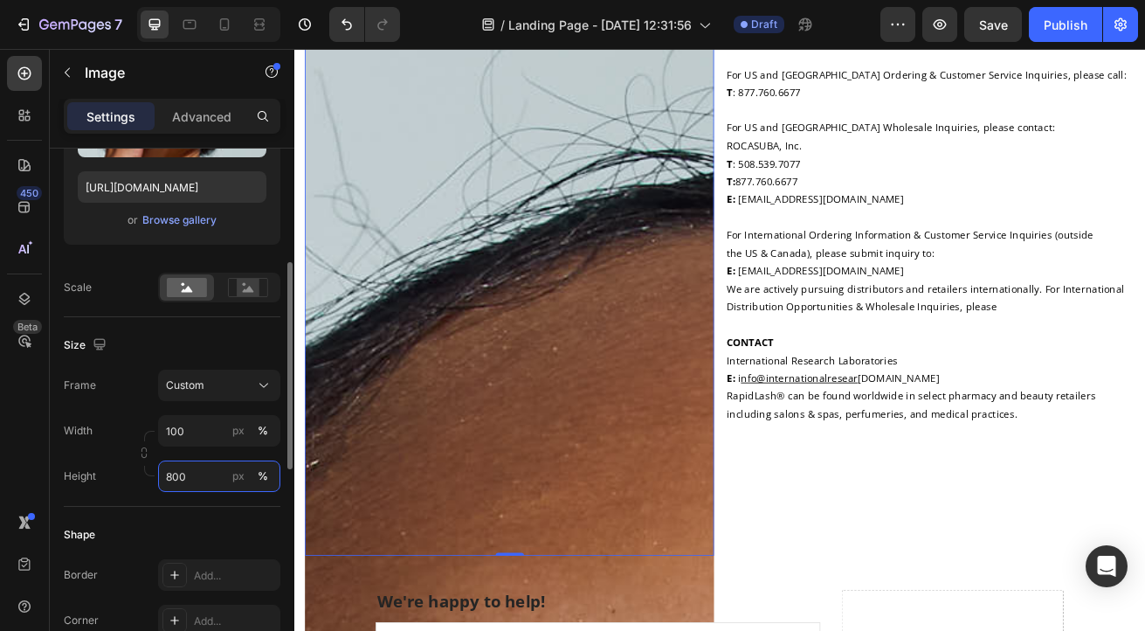
drag, startPoint x: 195, startPoint y: 474, endPoint x: 169, endPoint y: 467, distance: 26.9
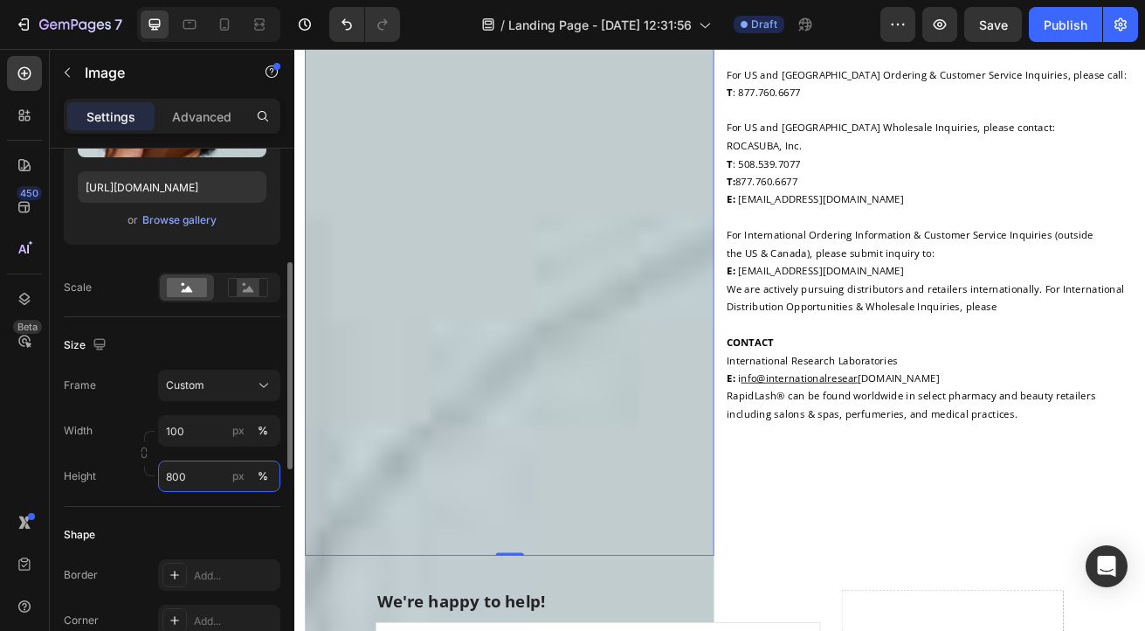
drag, startPoint x: 190, startPoint y: 476, endPoint x: 160, endPoint y: 475, distance: 29.7
click at [160, 475] on input "800" at bounding box center [219, 475] width 122 height 31
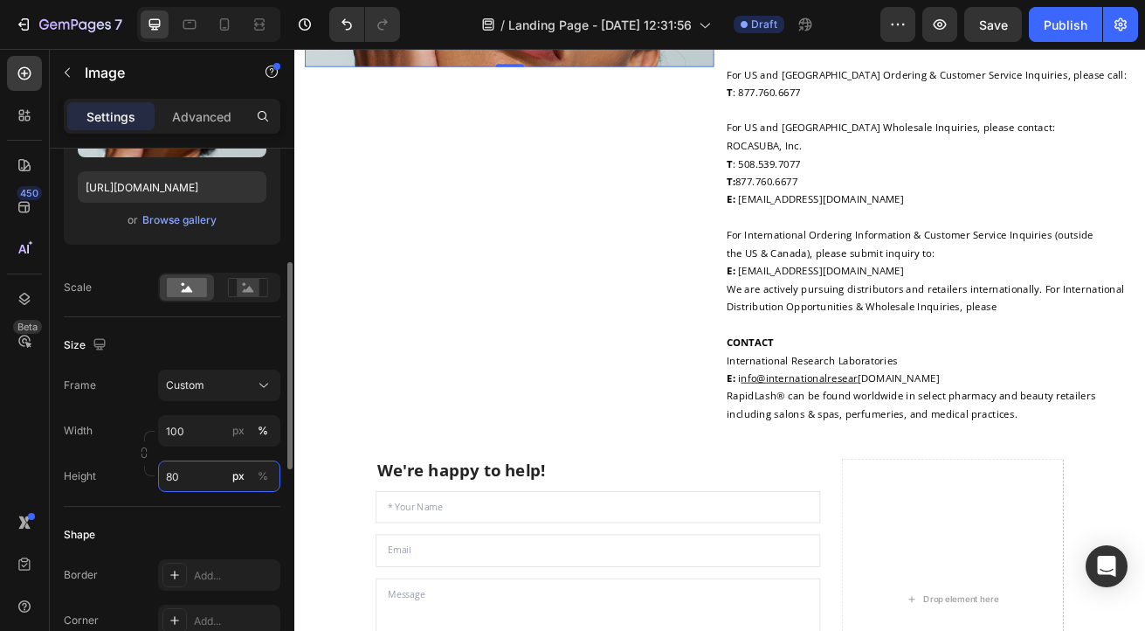
type input "8"
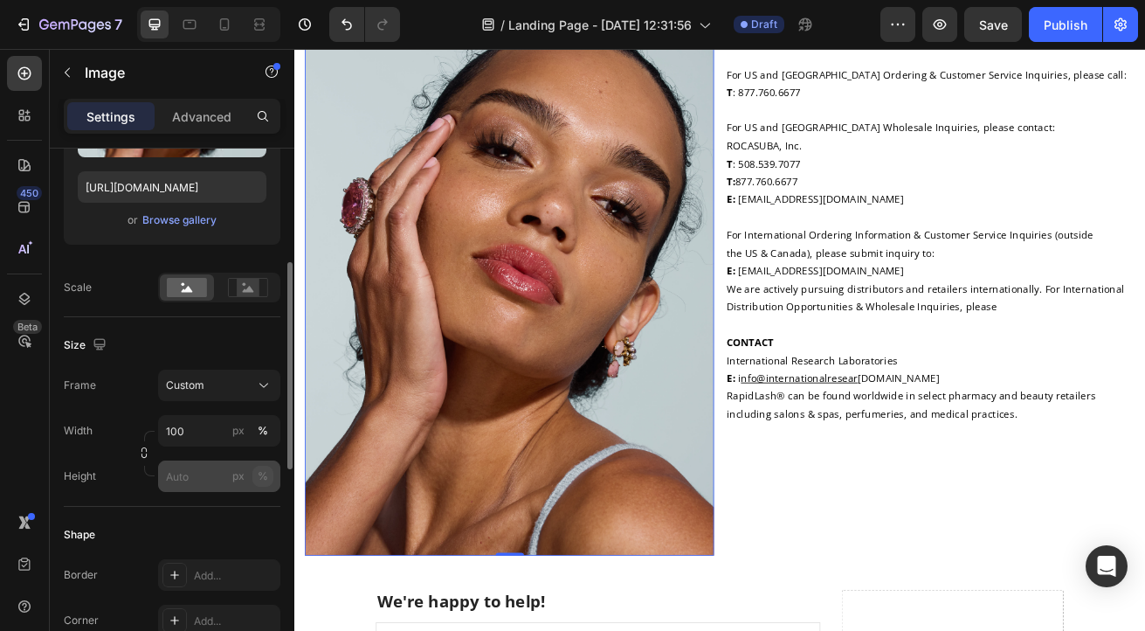
click at [262, 467] on div "Style Rectangle Source Upload Image [URL][DOMAIN_NAME] or Browse gallery Scale …" at bounding box center [172, 479] width 217 height 1243
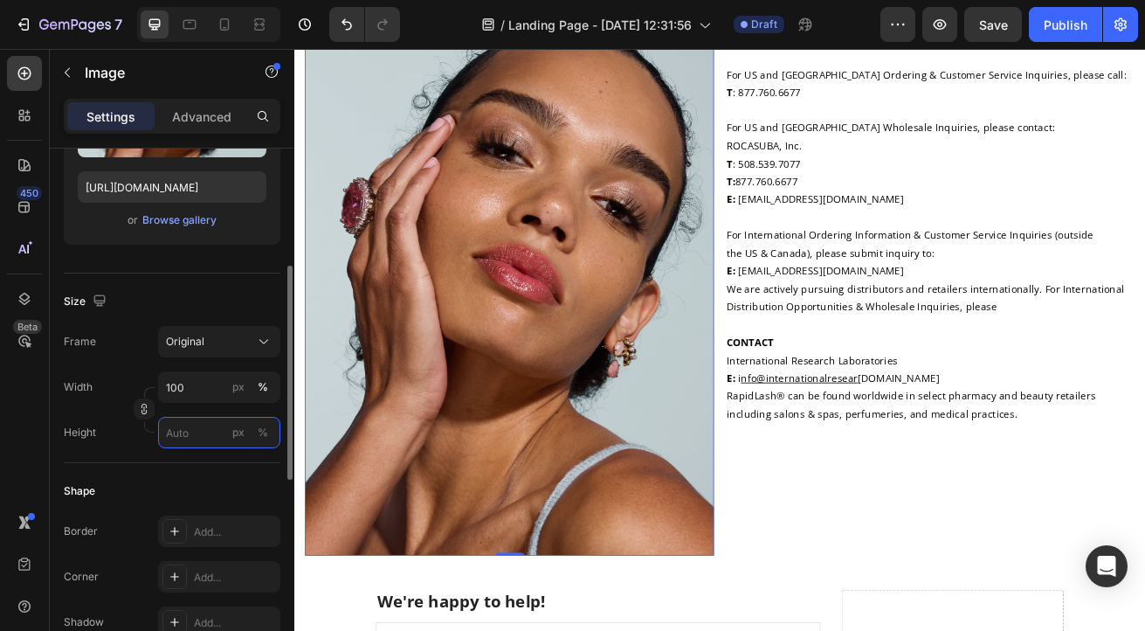
click at [192, 432] on input "px %" at bounding box center [219, 432] width 122 height 31
click at [136, 406] on button "button" at bounding box center [144, 408] width 21 height 21
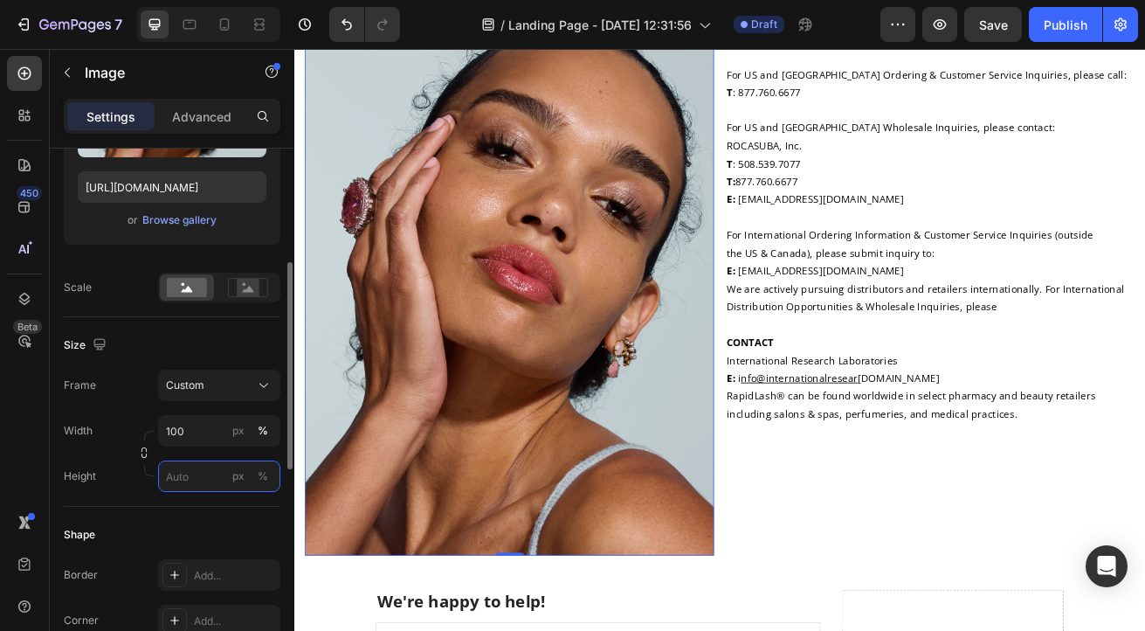
click at [201, 474] on input "px %" at bounding box center [219, 475] width 122 height 31
click at [252, 519] on span "100%" at bounding box center [252, 518] width 29 height 16
drag, startPoint x: 190, startPoint y: 473, endPoint x: 163, endPoint y: 473, distance: 28.0
click at [163, 473] on input "100" at bounding box center [219, 475] width 122 height 31
click at [188, 477] on input "100" at bounding box center [219, 475] width 122 height 31
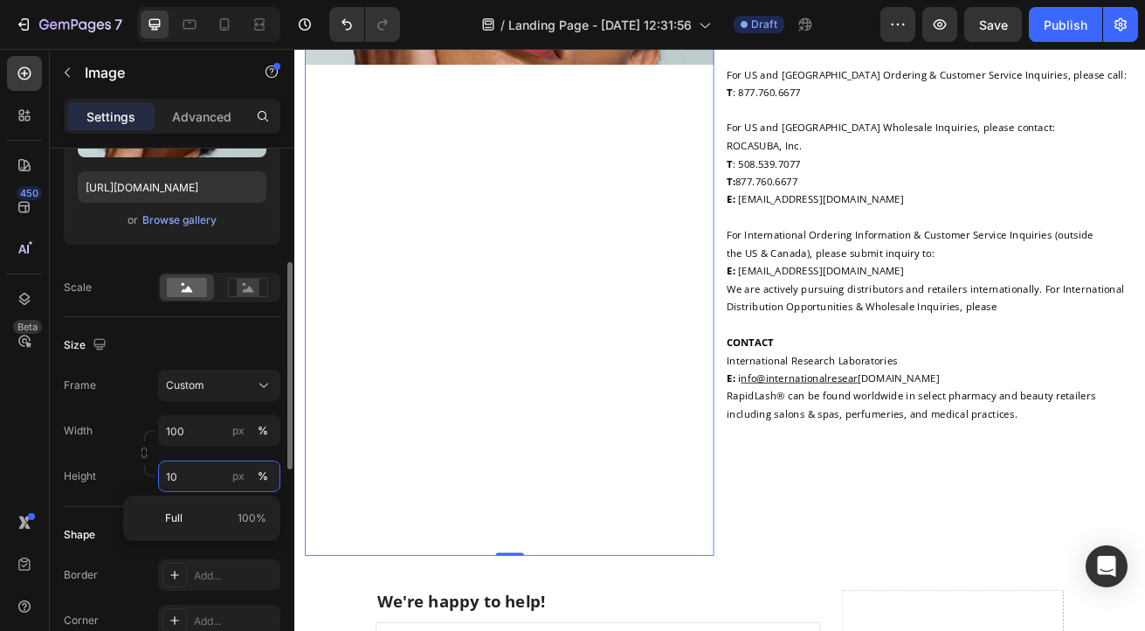
type input "1"
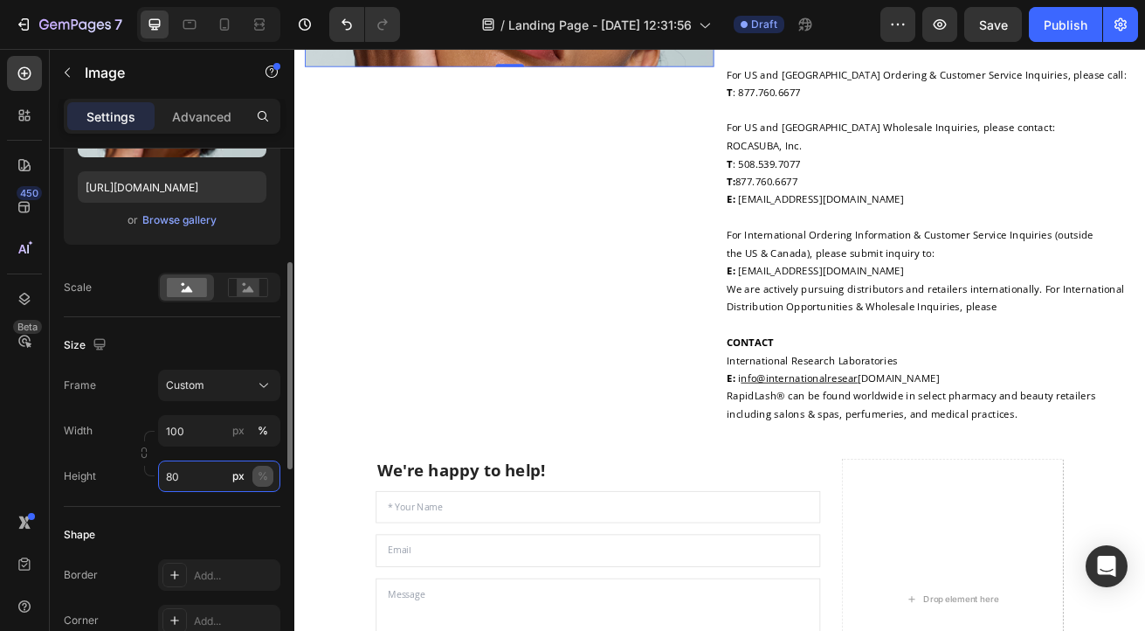
type input "80"
click at [261, 477] on div "%" at bounding box center [263, 476] width 10 height 16
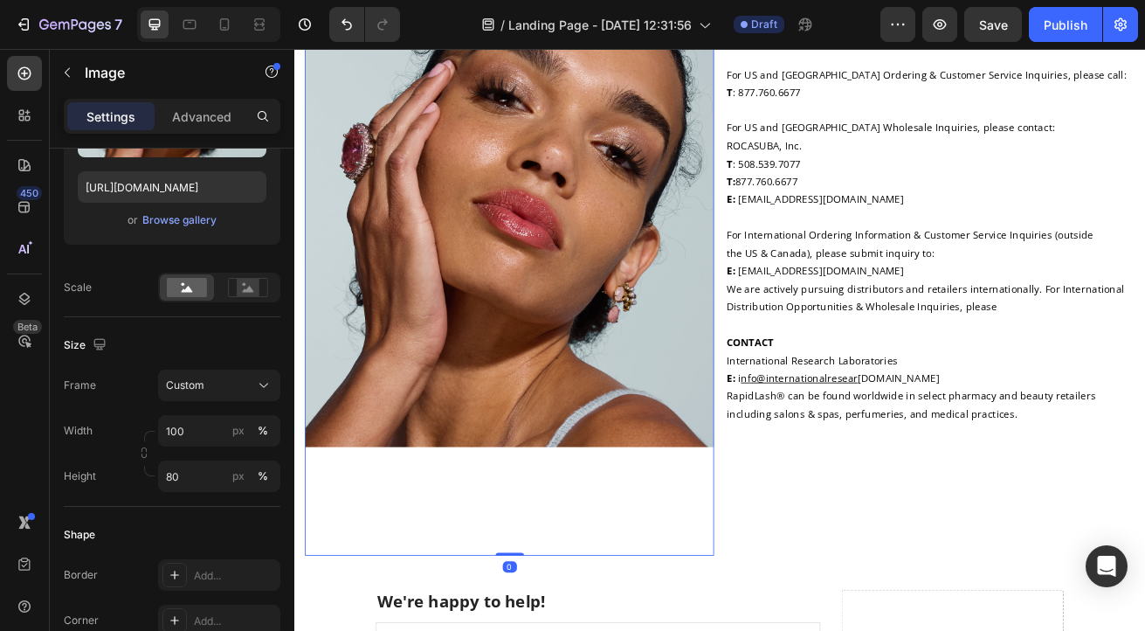
drag, startPoint x: 561, startPoint y: 660, endPoint x: 564, endPoint y: 594, distance: 65.6
click at [564, 592] on div "Image 0" at bounding box center [560, 337] width 504 height 672
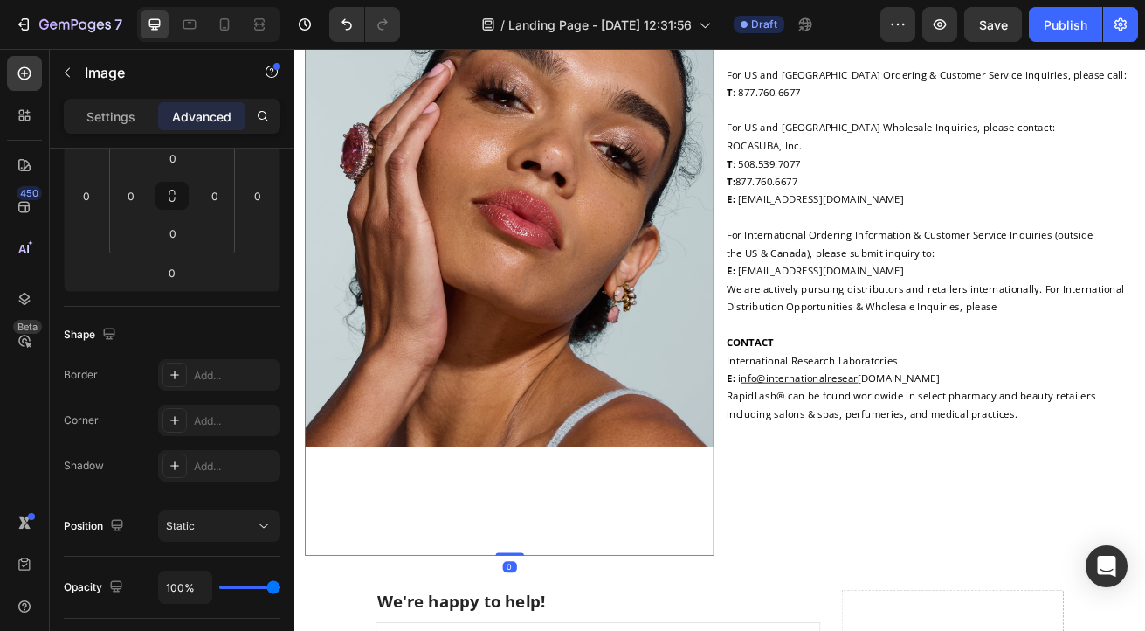
drag, startPoint x: 559, startPoint y: 664, endPoint x: 548, endPoint y: 587, distance: 77.7
click at [548, 587] on div "Image 0" at bounding box center [560, 337] width 504 height 672
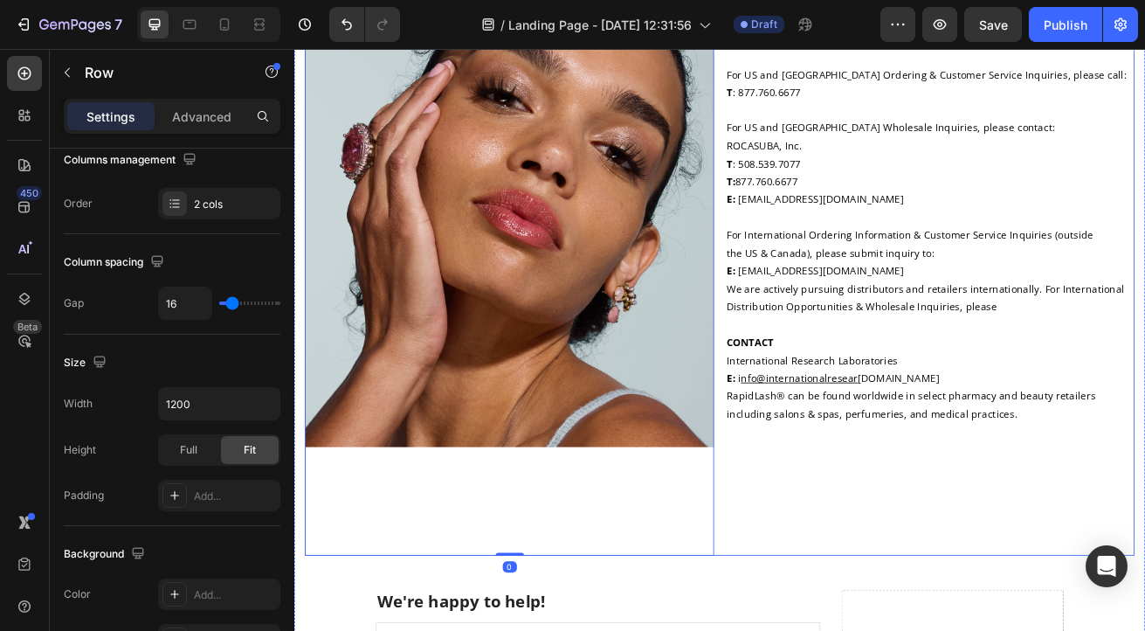
click at [969, 544] on div "At RapidLash® we have a dedicated staff that are here for your questions or com…" at bounding box center [1078, 337] width 504 height 672
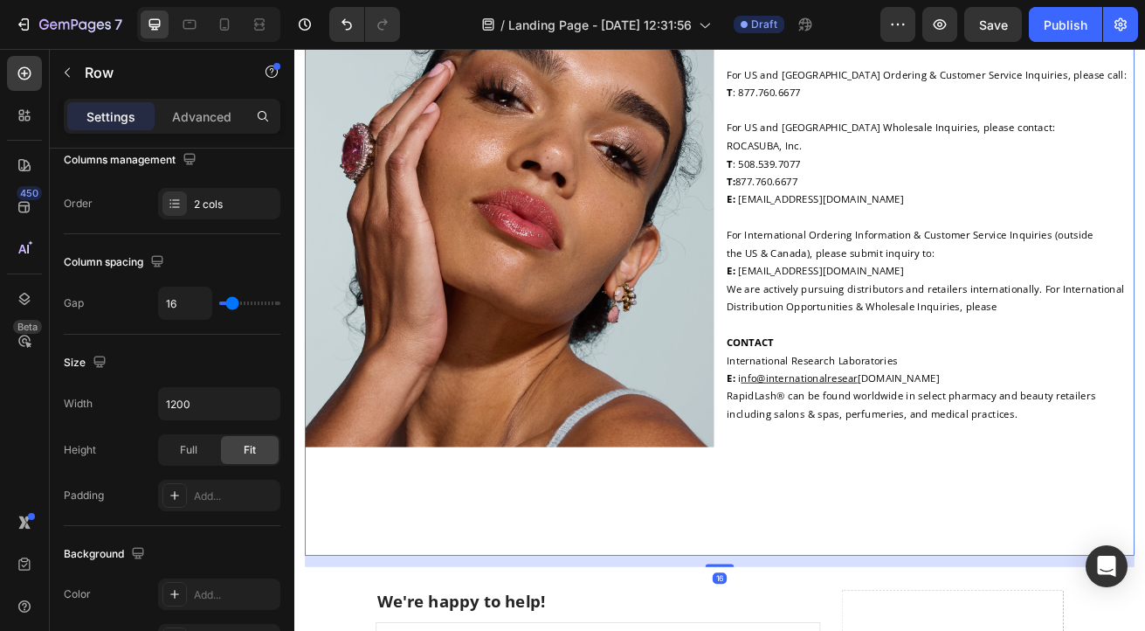
scroll to position [0, 0]
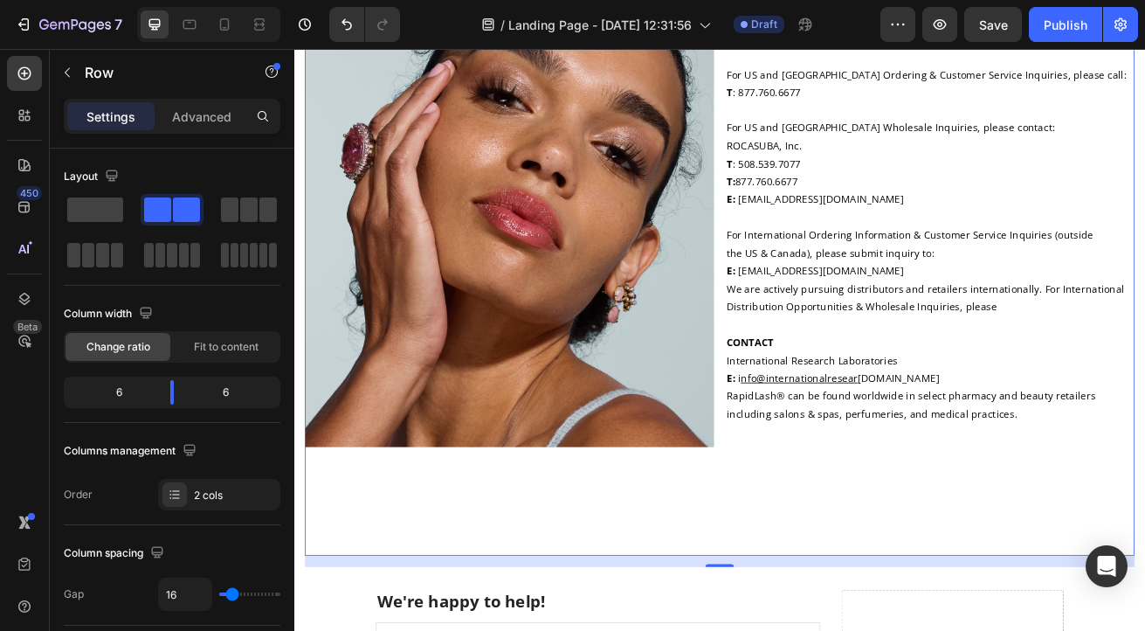
click at [814, 630] on div "Image At RapidLash® we have a dedicated staff that are here for your questions …" at bounding box center [819, 337] width 1022 height 672
click at [867, 505] on p "including salons & spas, perfumeries, and medical practices." at bounding box center [1077, 498] width 501 height 22
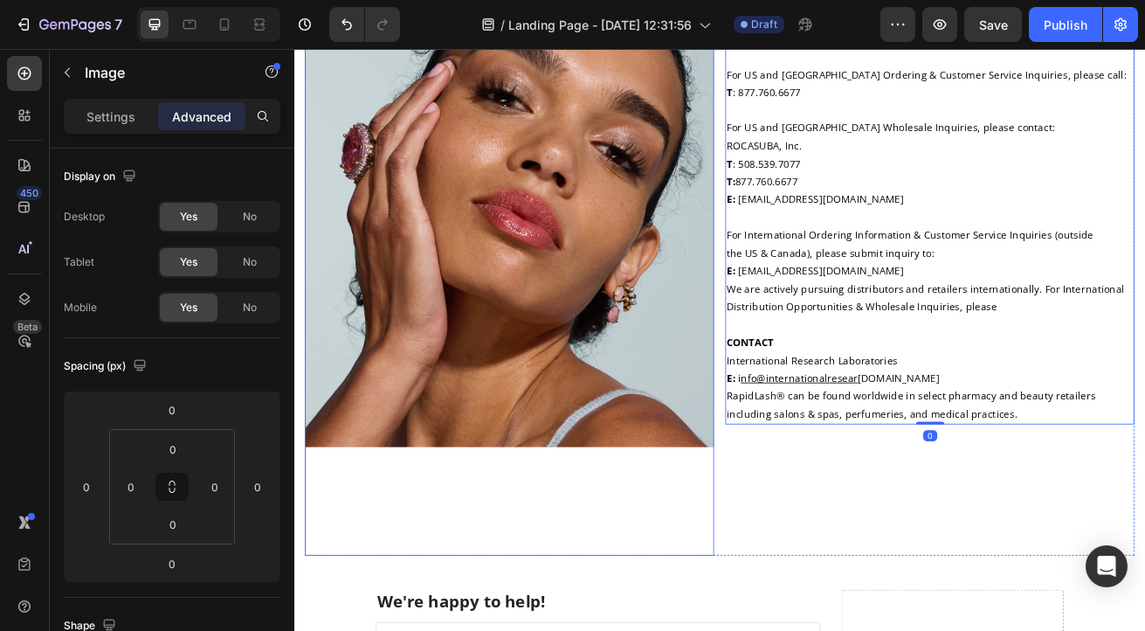
click at [787, 533] on div at bounding box center [560, 337] width 504 height 672
drag, startPoint x: 557, startPoint y: 663, endPoint x: 553, endPoint y: 597, distance: 66.5
click at [553, 597] on div "Image 0" at bounding box center [560, 337] width 504 height 672
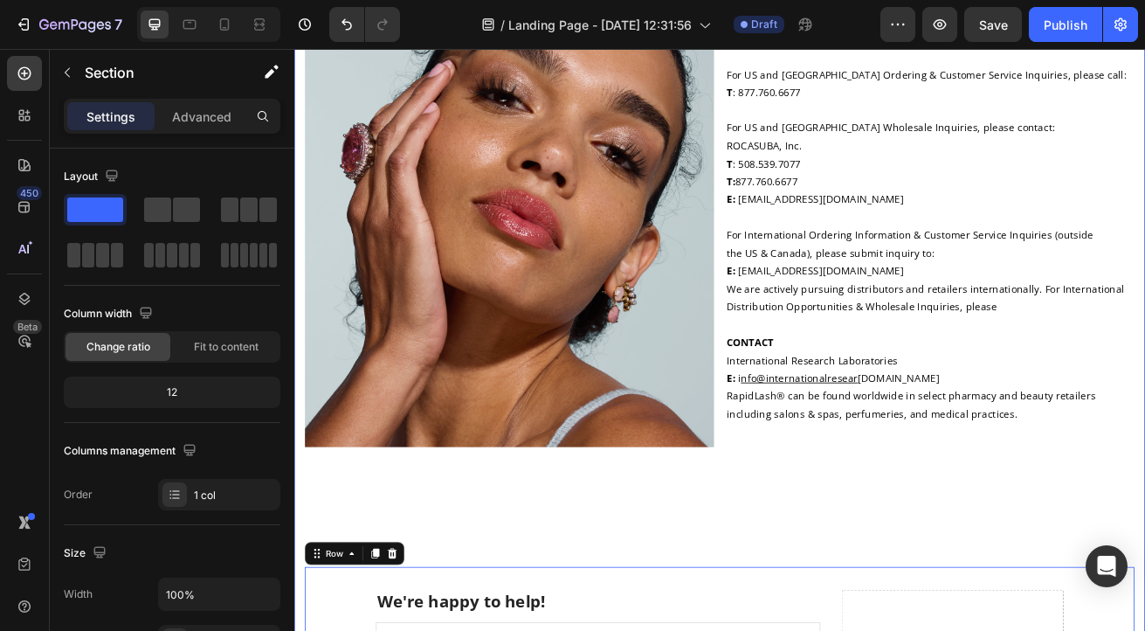
click at [874, 630] on div "Image At RapidLash® we have a dedicated staff that are here for your questions …" at bounding box center [819, 545] width 1022 height 1089
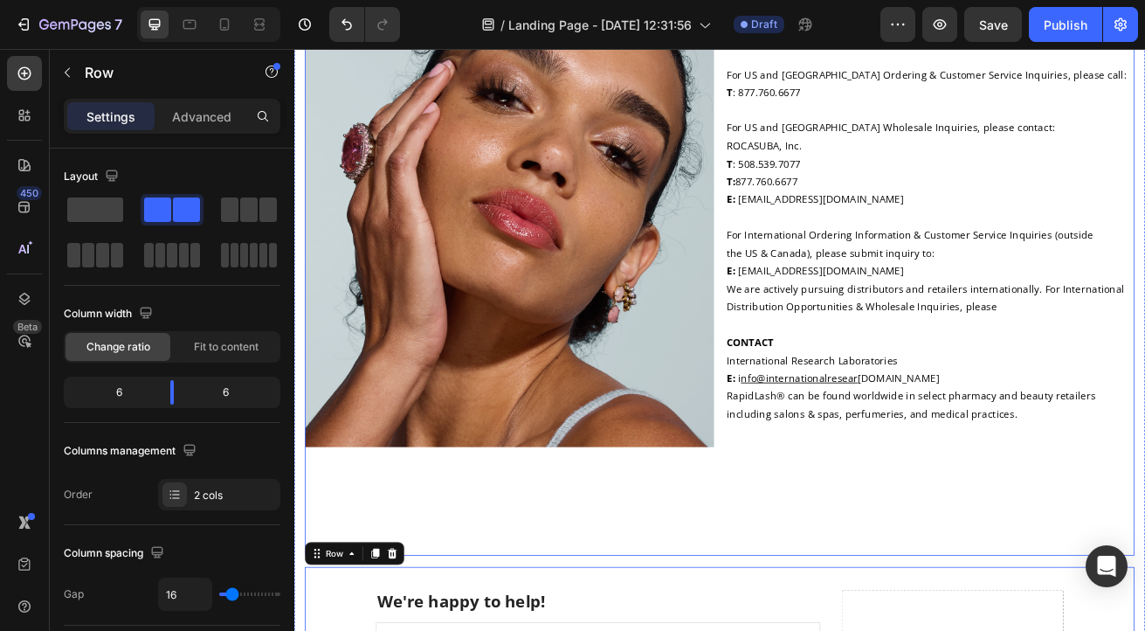
click at [993, 561] on div "At RapidLash® we have a dedicated staff that are here for your questions or com…" at bounding box center [1078, 337] width 504 height 672
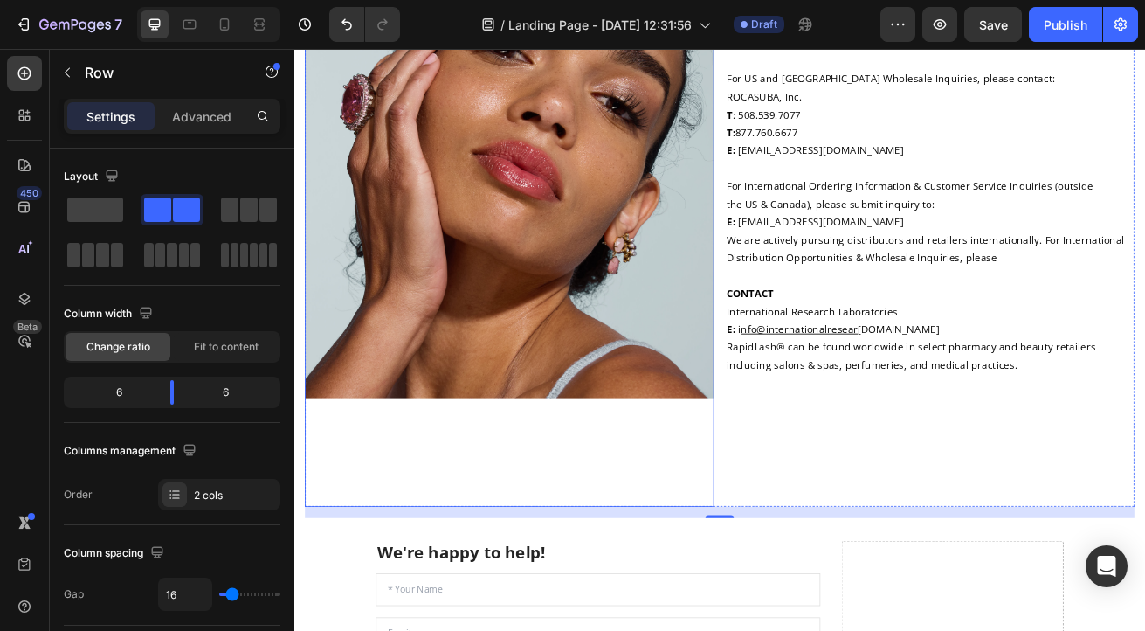
scroll to position [280, 0]
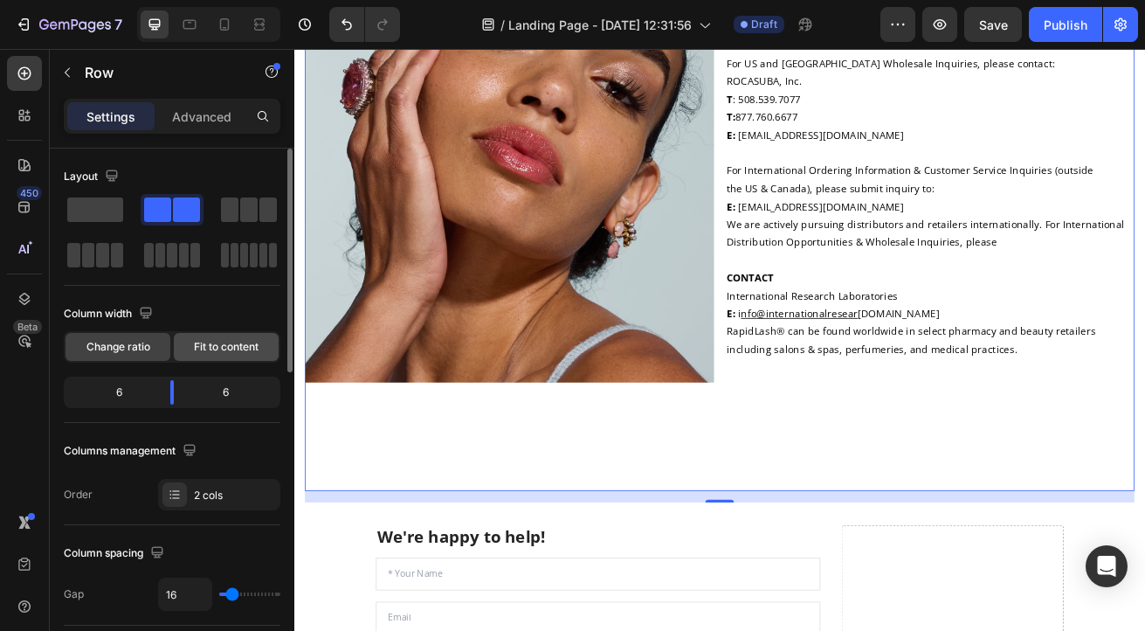
click at [225, 346] on span "Fit to content" at bounding box center [226, 347] width 65 height 16
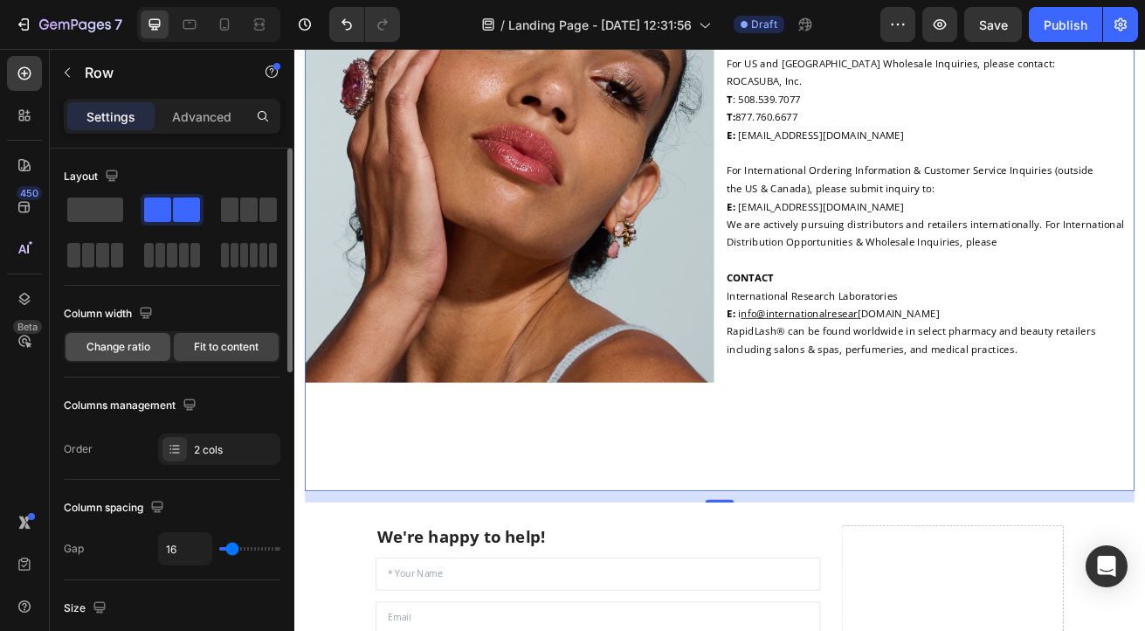
click at [107, 340] on span "Change ratio" at bounding box center [118, 347] width 64 height 16
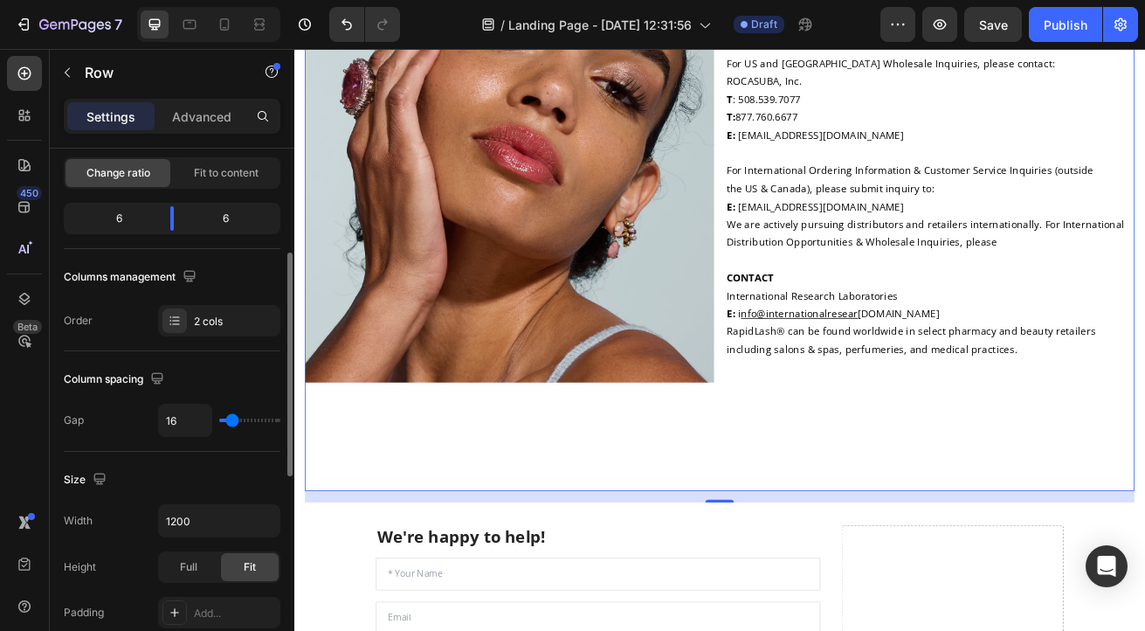
scroll to position [203, 0]
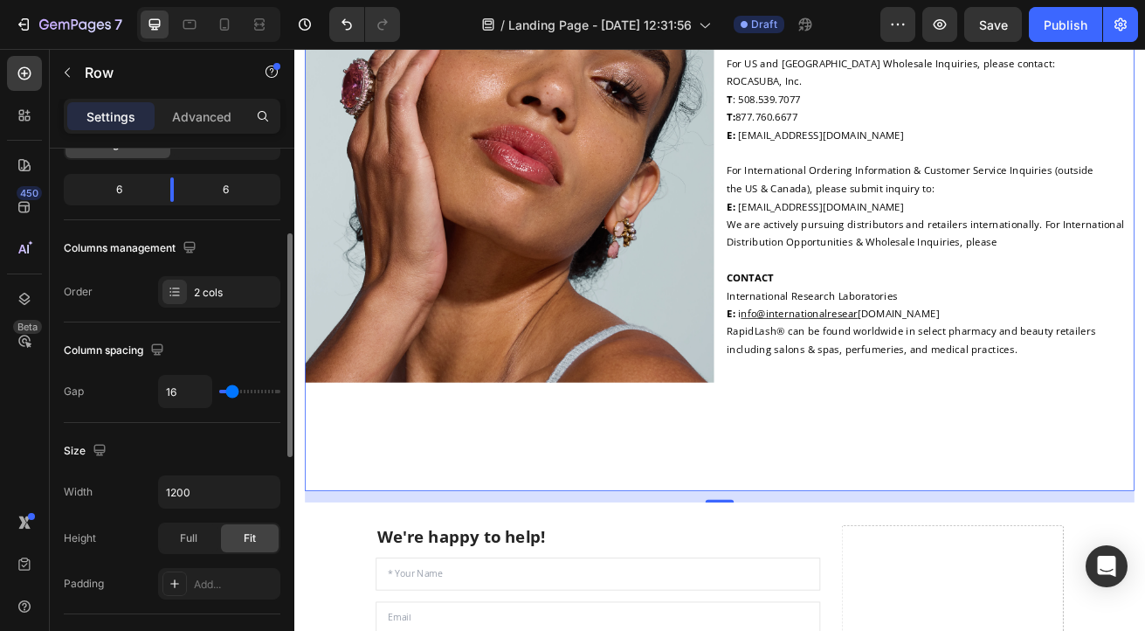
type input "26"
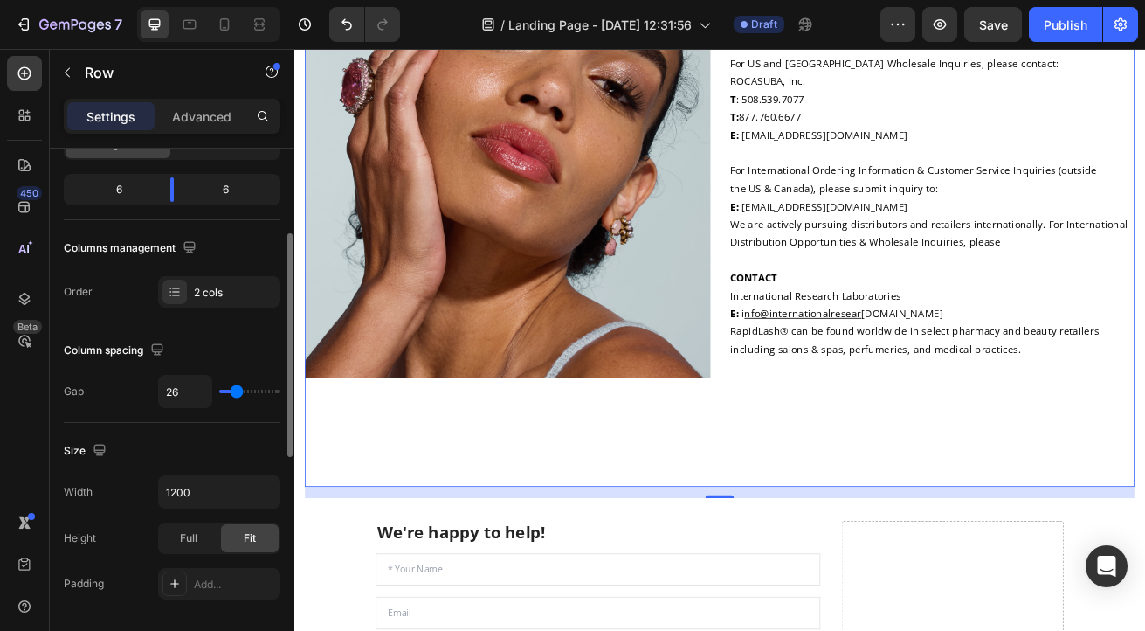
type input "27"
type input "30"
type input "40"
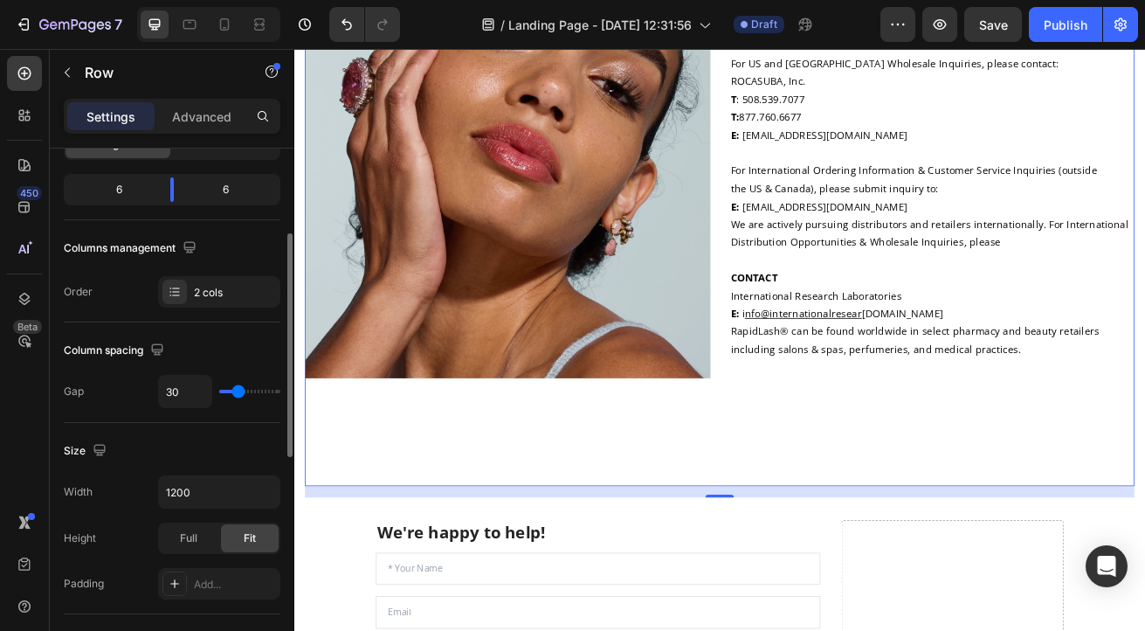
type input "40"
type input "42"
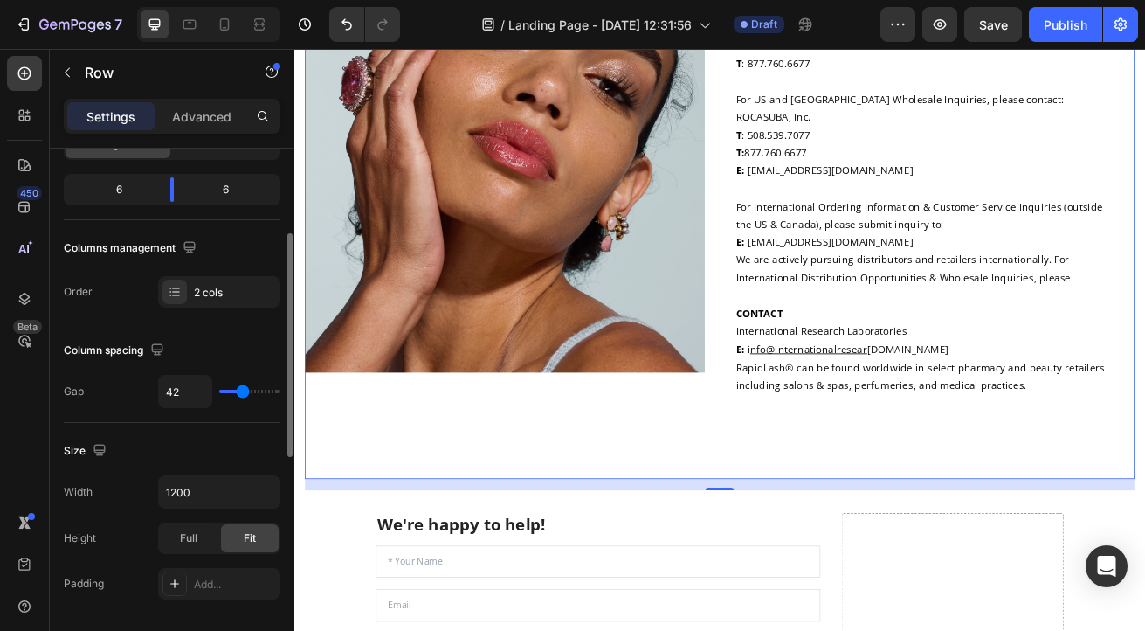
type input "41"
type input "40"
type input "39"
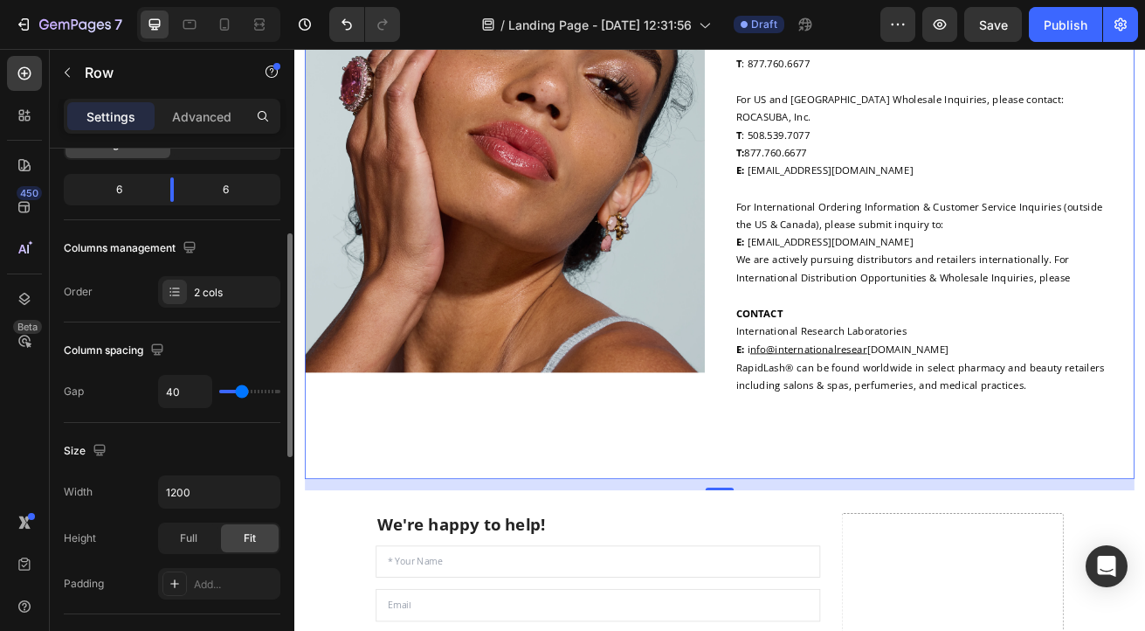
type input "39"
type input "32"
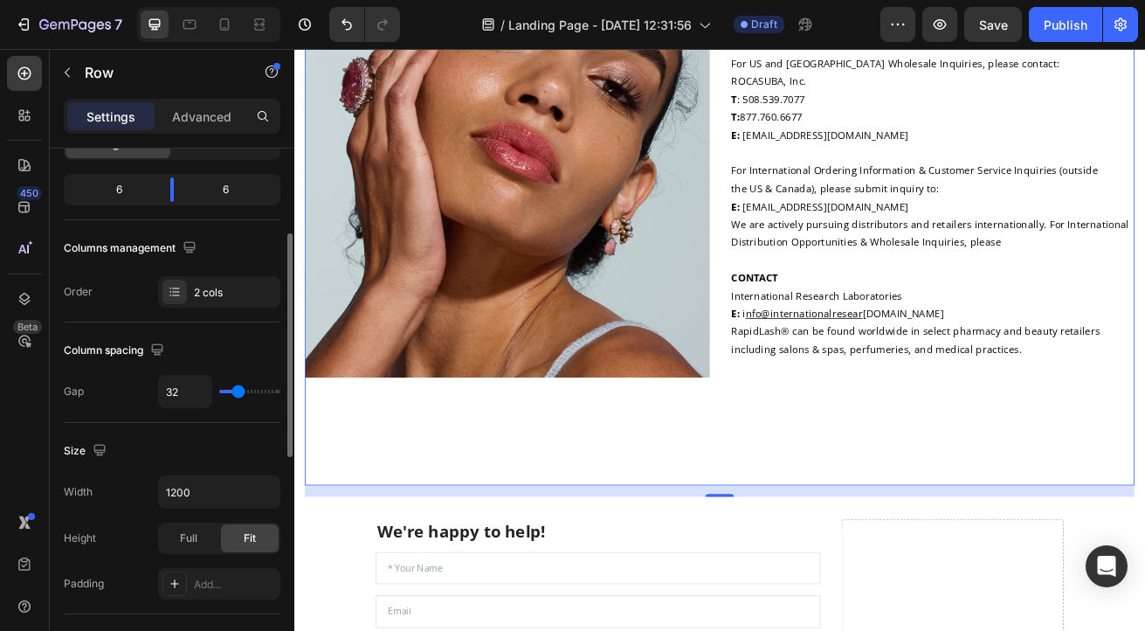
type input "29"
type input "28"
type input "29"
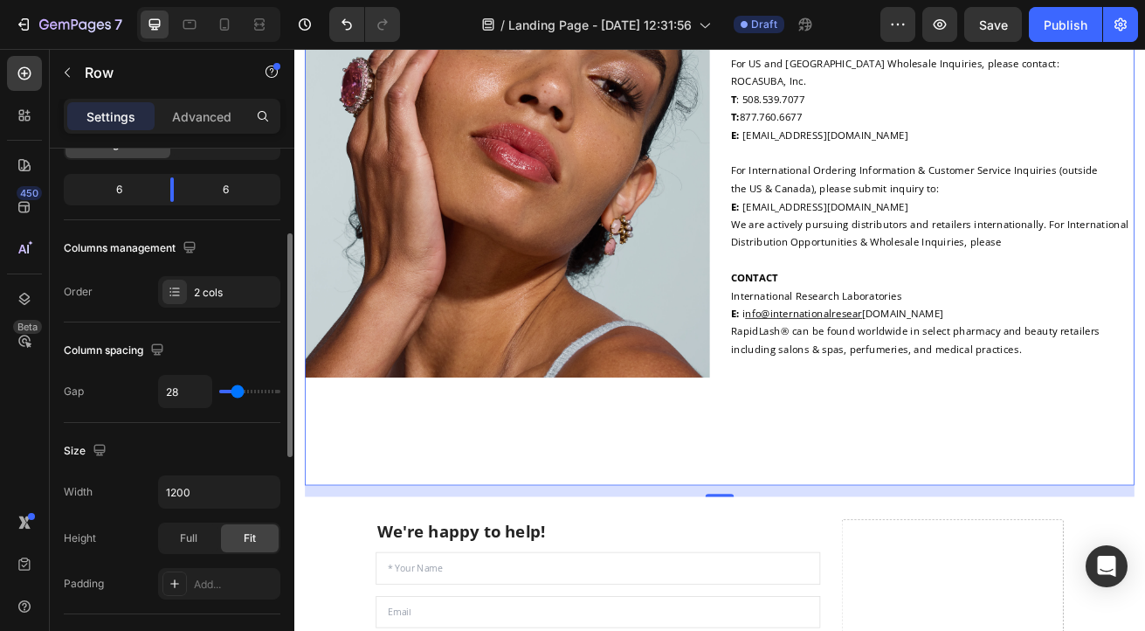
type input "29"
type input "33"
type input "34"
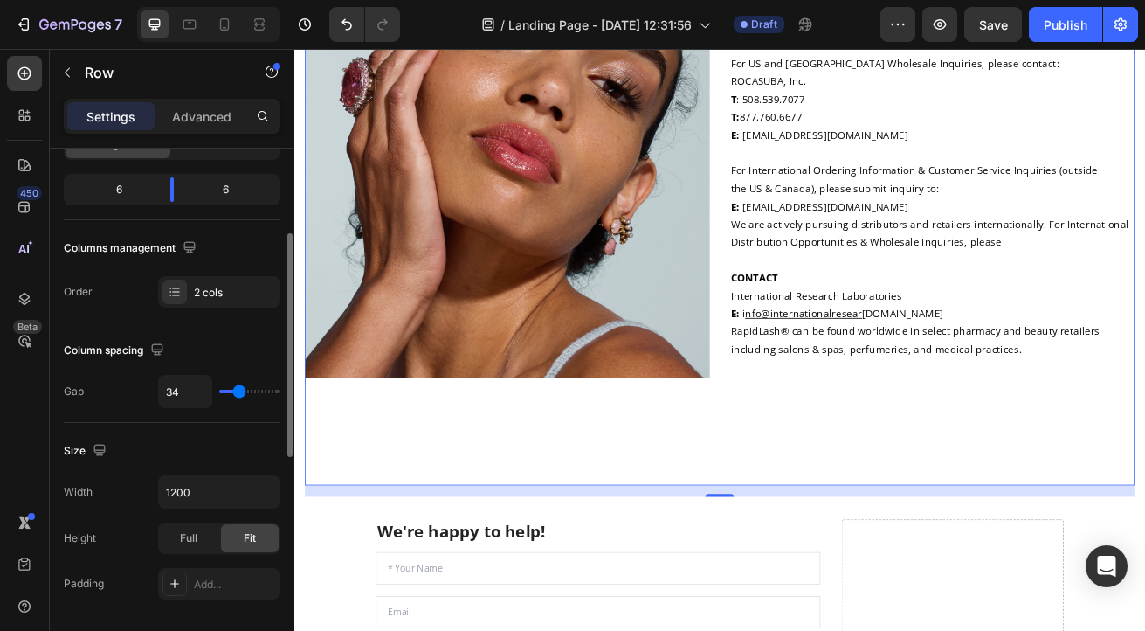
type input "35"
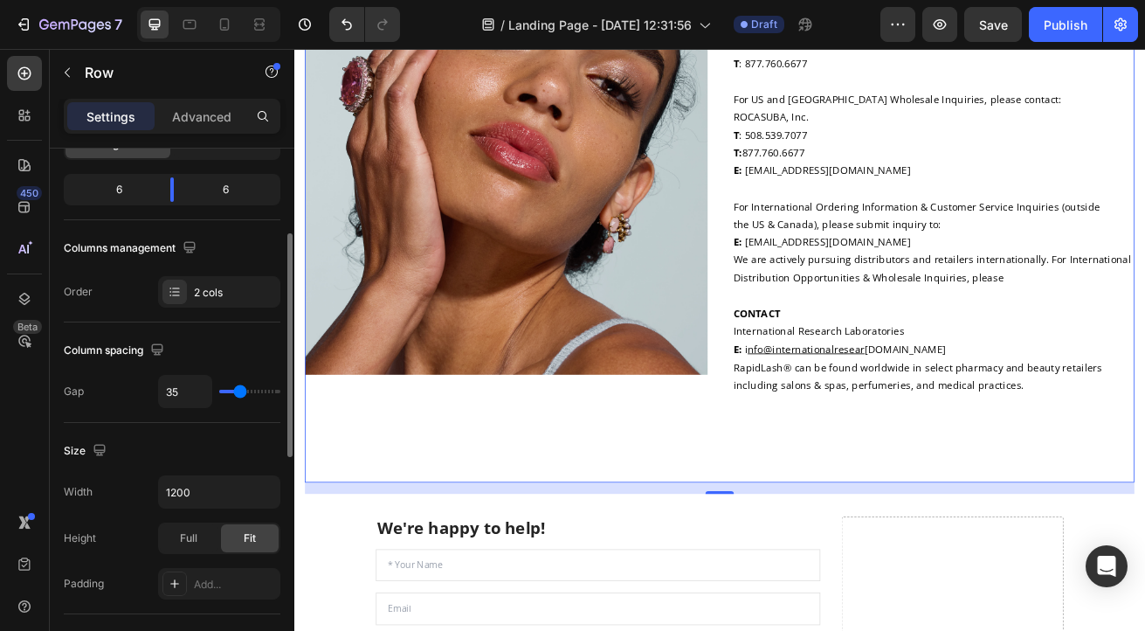
type input "34"
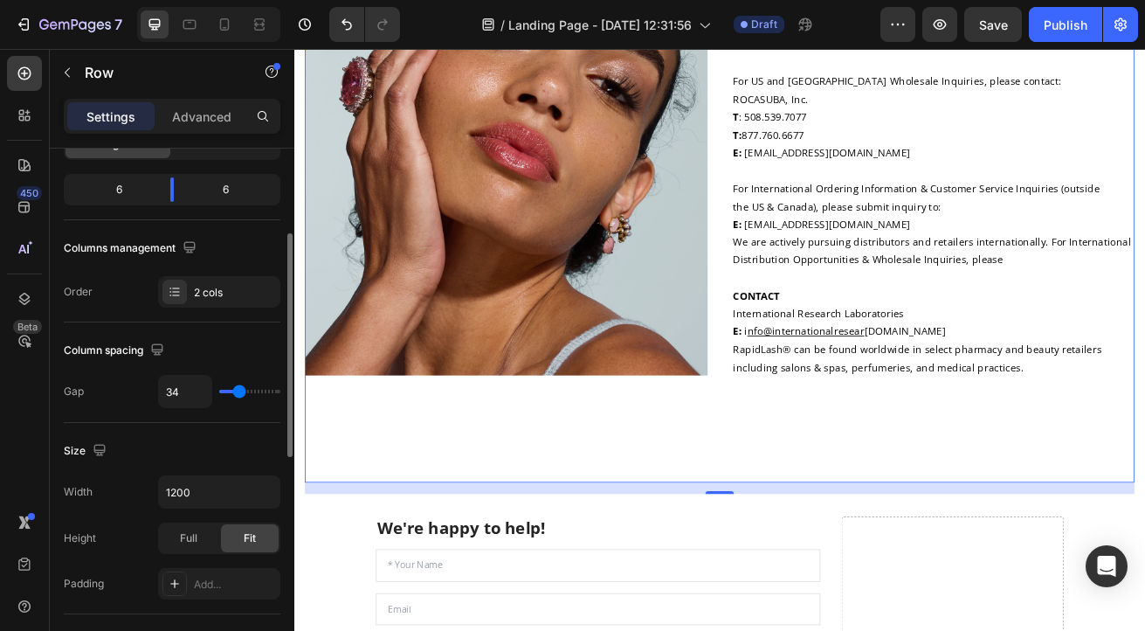
type input "31"
type input "29"
type input "27"
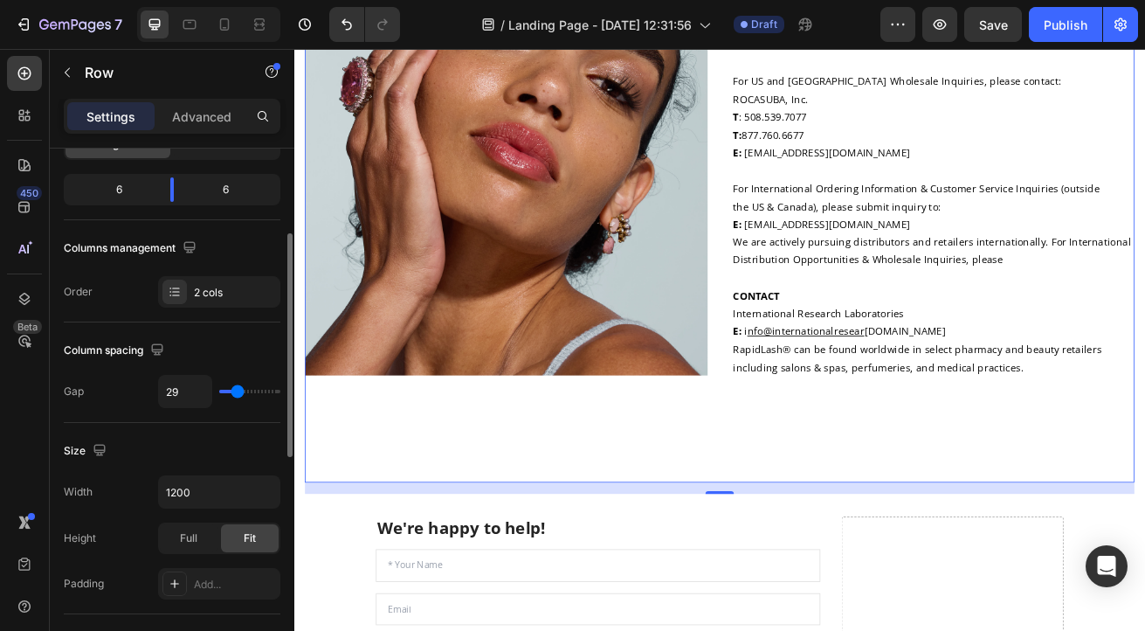
type input "27"
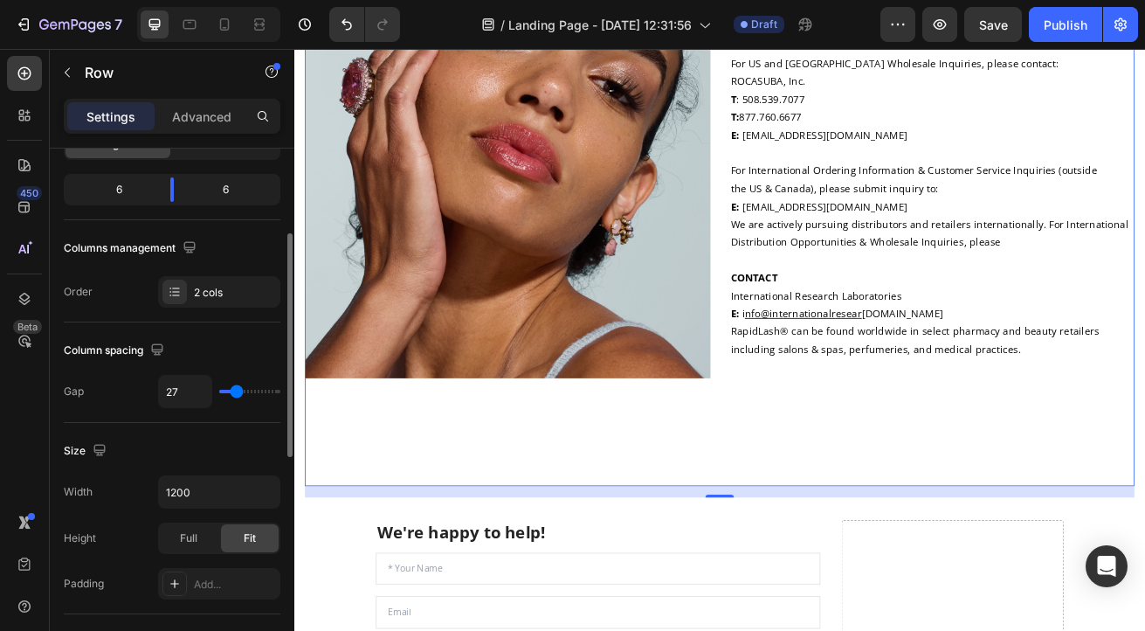
type input "28"
type input "31"
type input "33"
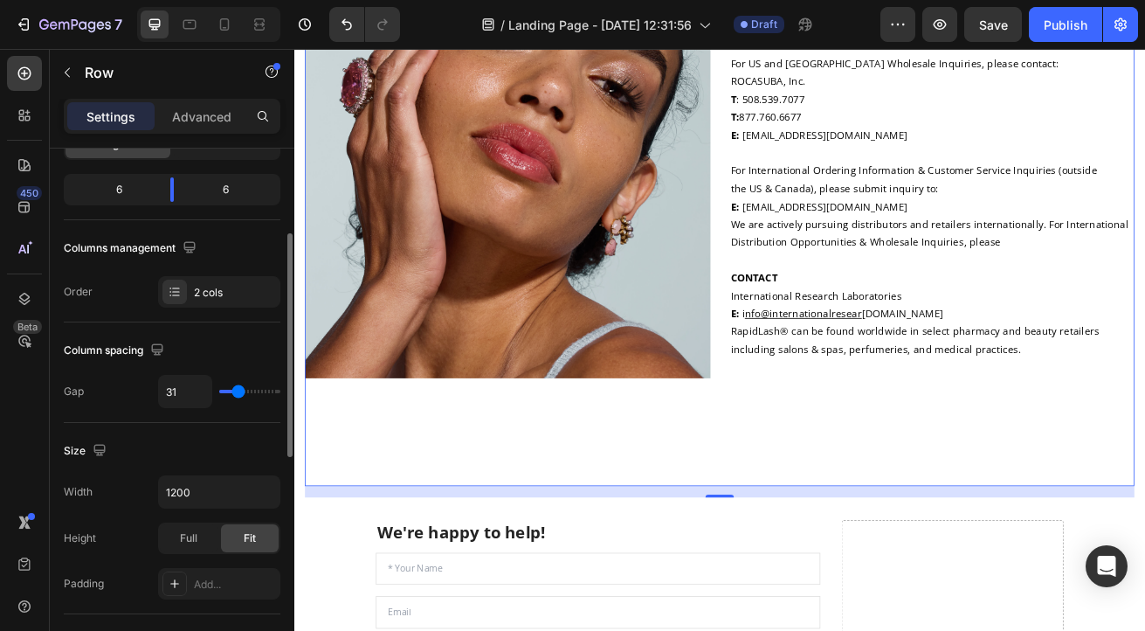
type input "33"
type input "36"
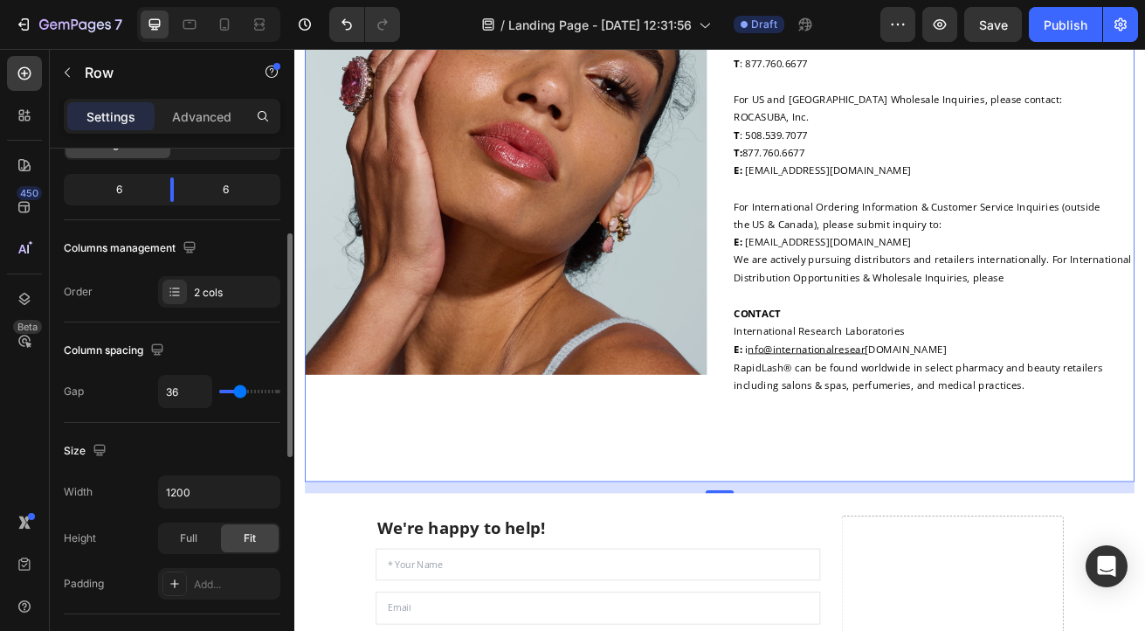
type input "38"
type input "39"
type input "41"
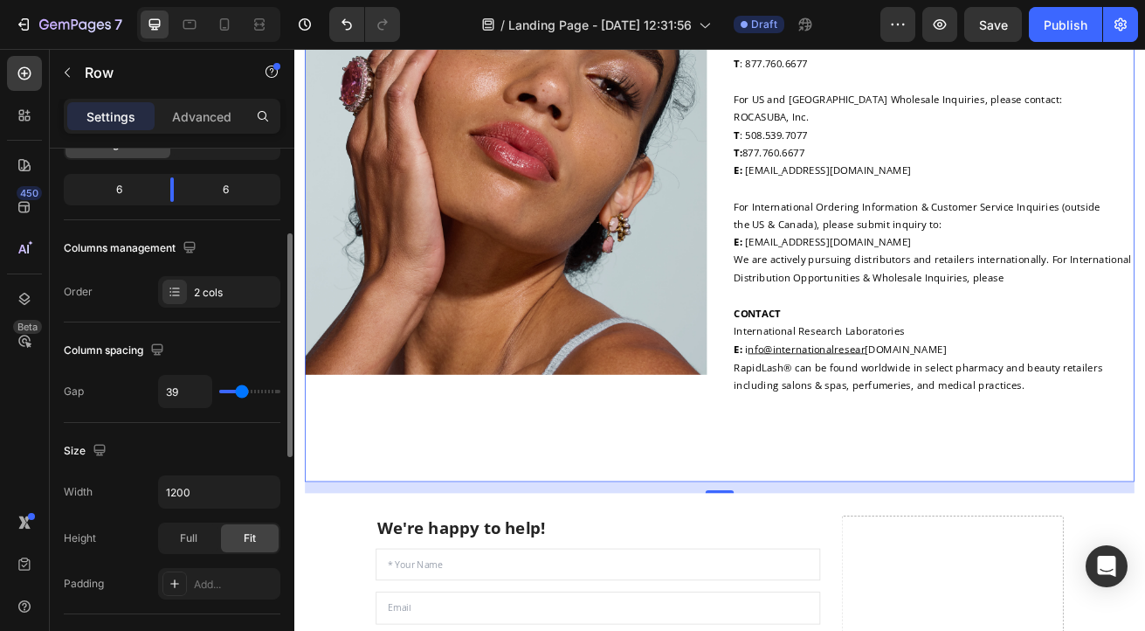
type input "41"
type input "47"
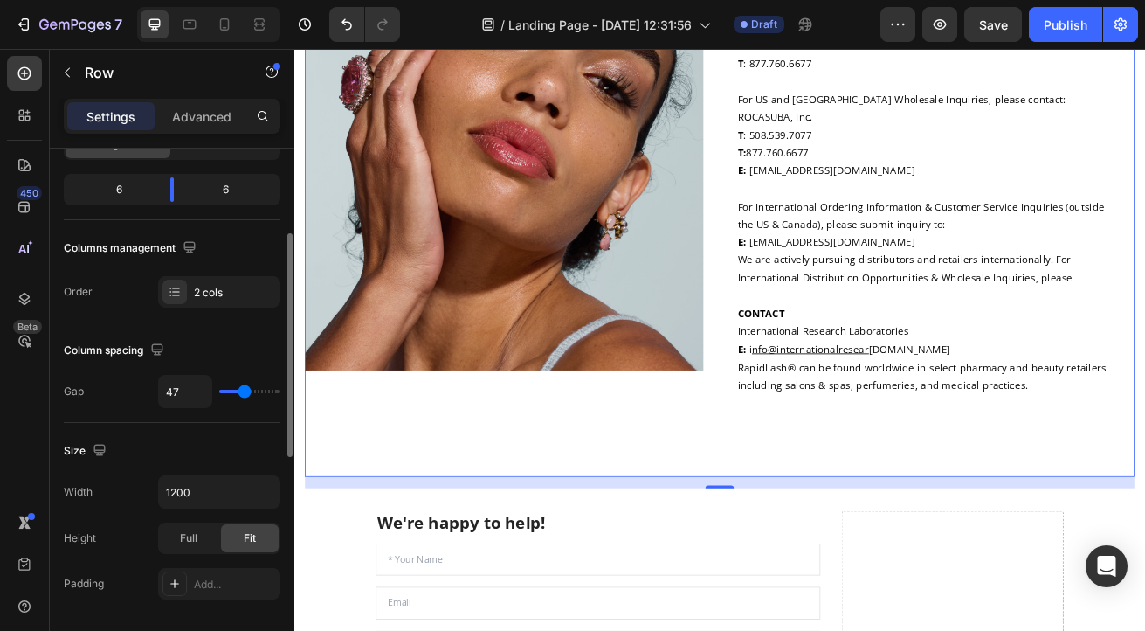
type input "48"
type input "49"
type input "50"
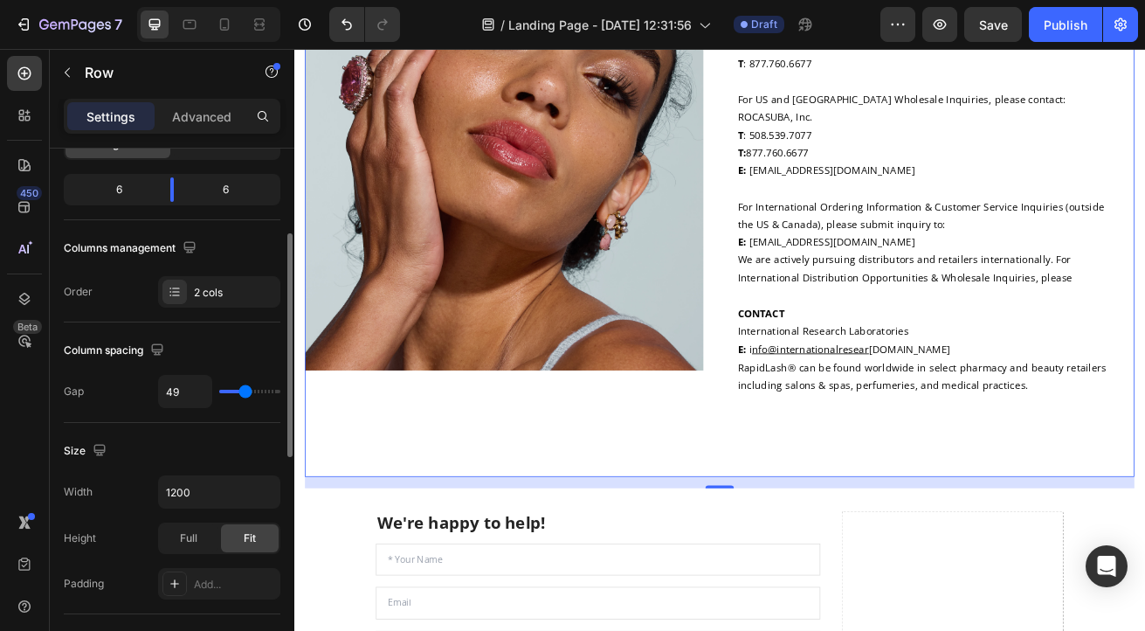
type input "50"
type input "51"
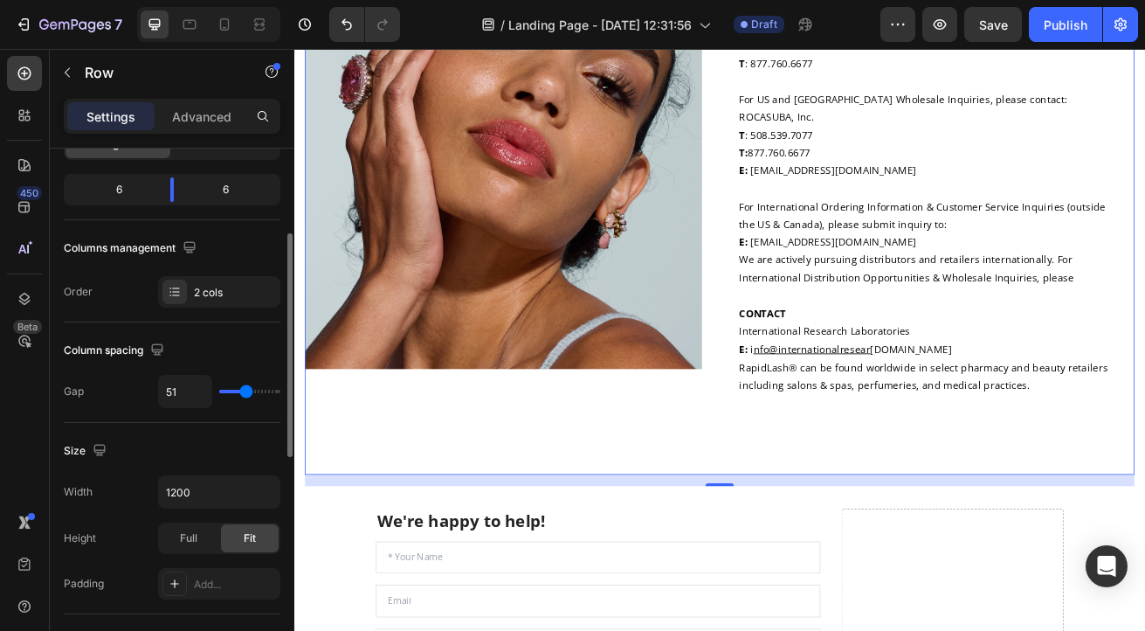
type input "50"
type input "49"
type input "48"
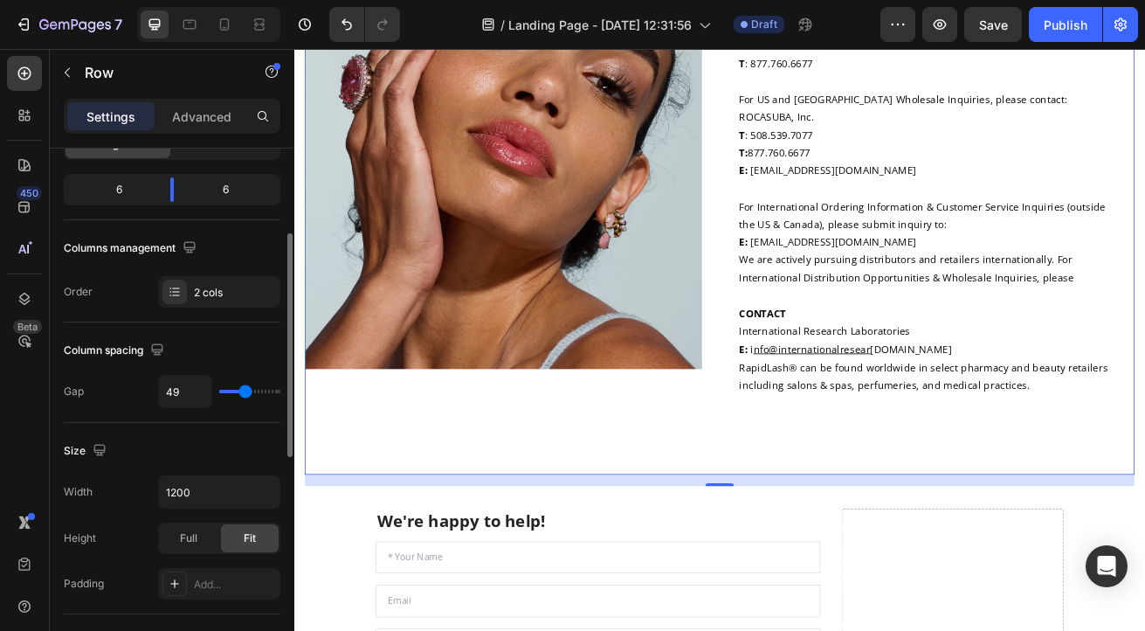
type input "48"
type input "47"
type input "45"
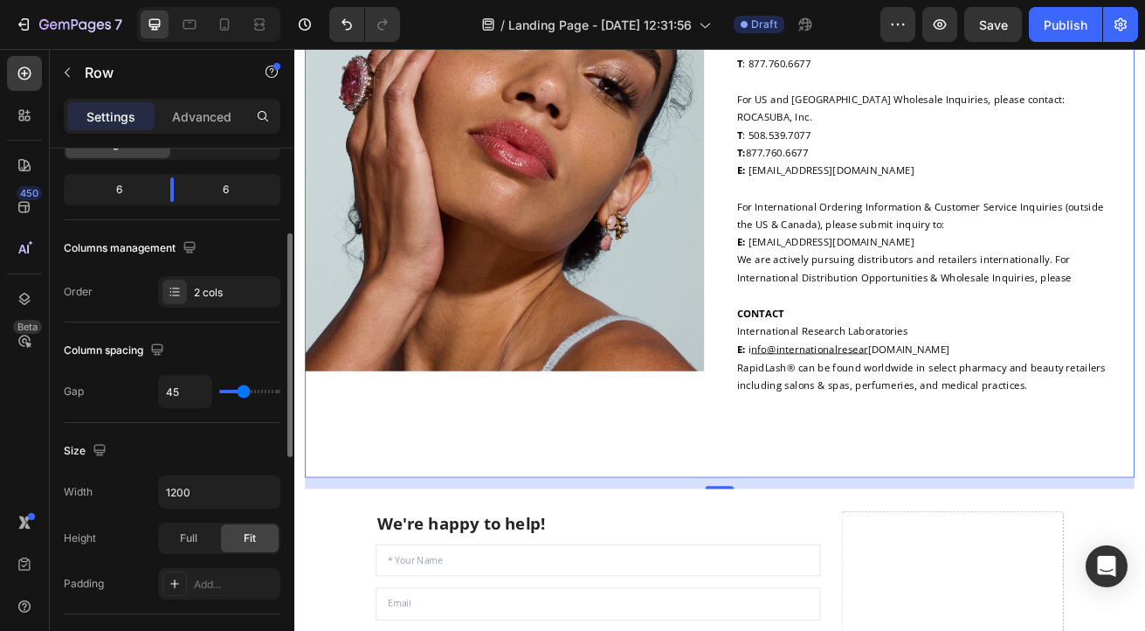
type input "44"
type input "43"
type input "39"
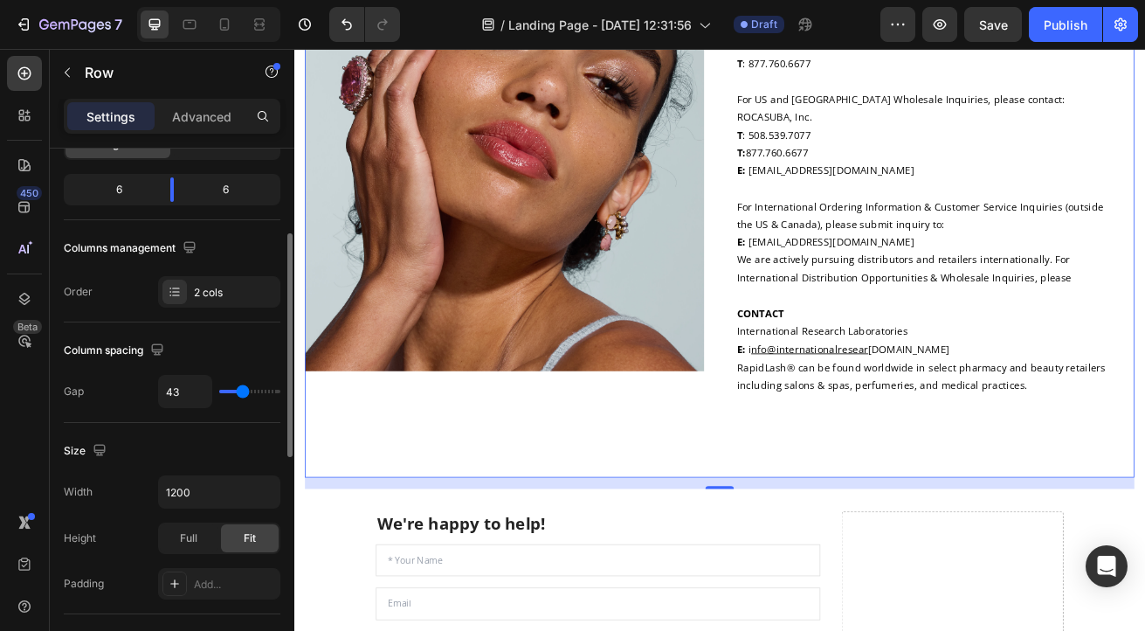
type input "39"
type input "38"
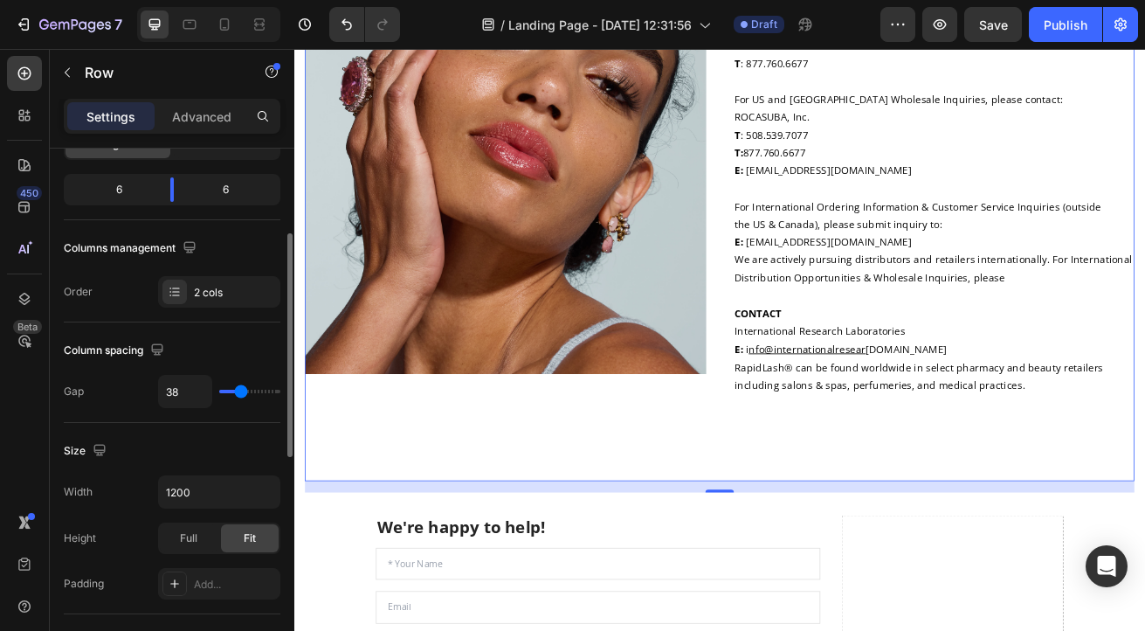
type input "39"
type input "41"
type input "45"
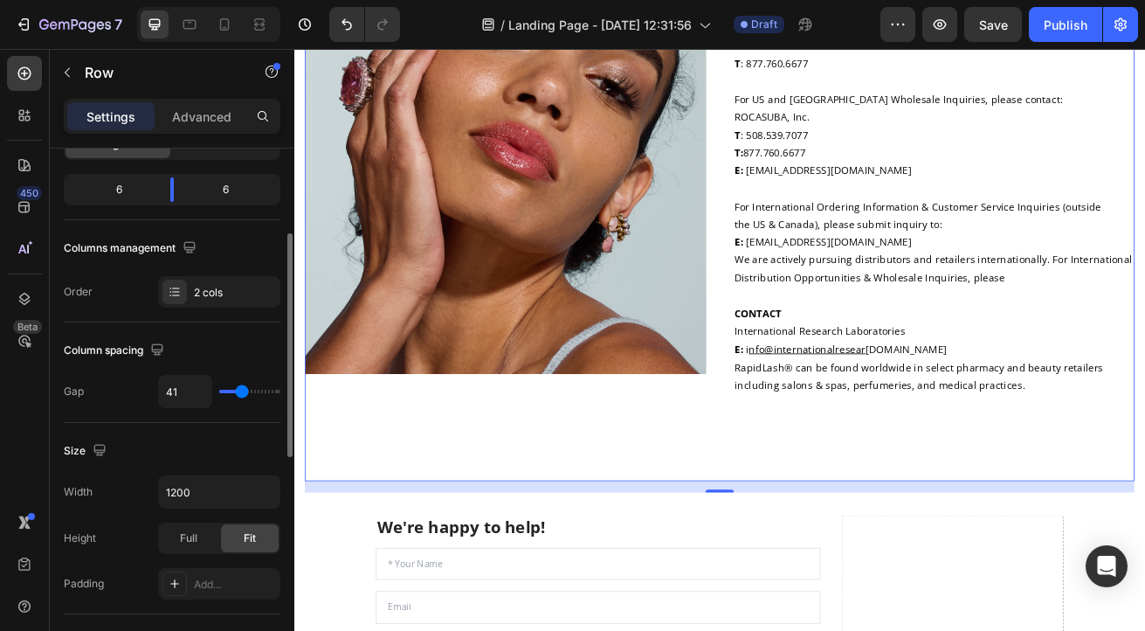
type input "45"
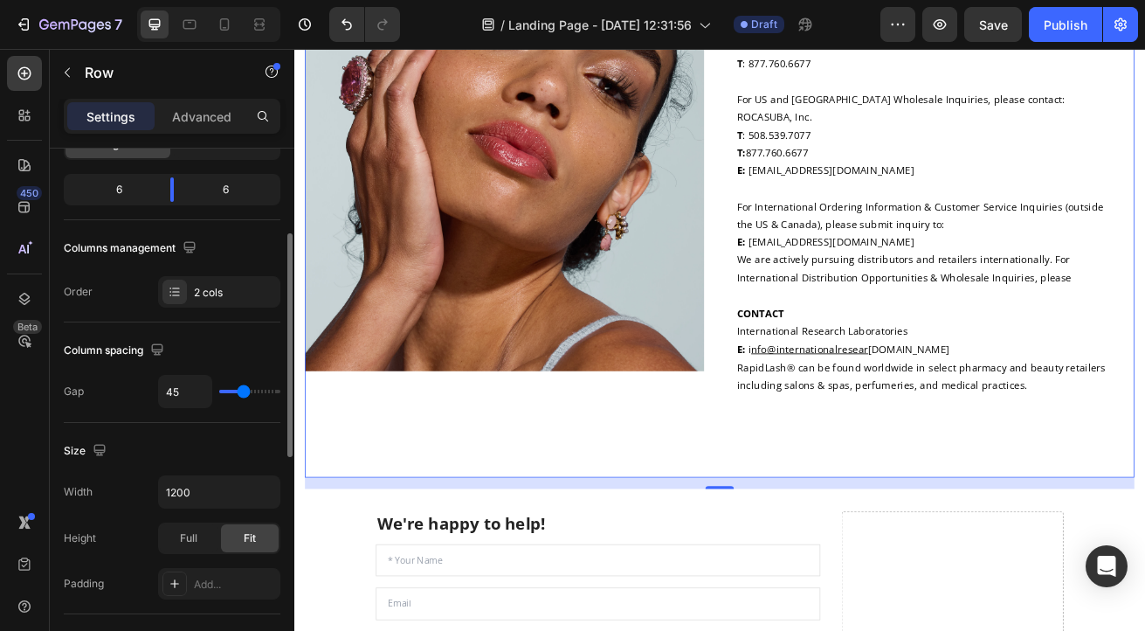
type input "54"
type input "55"
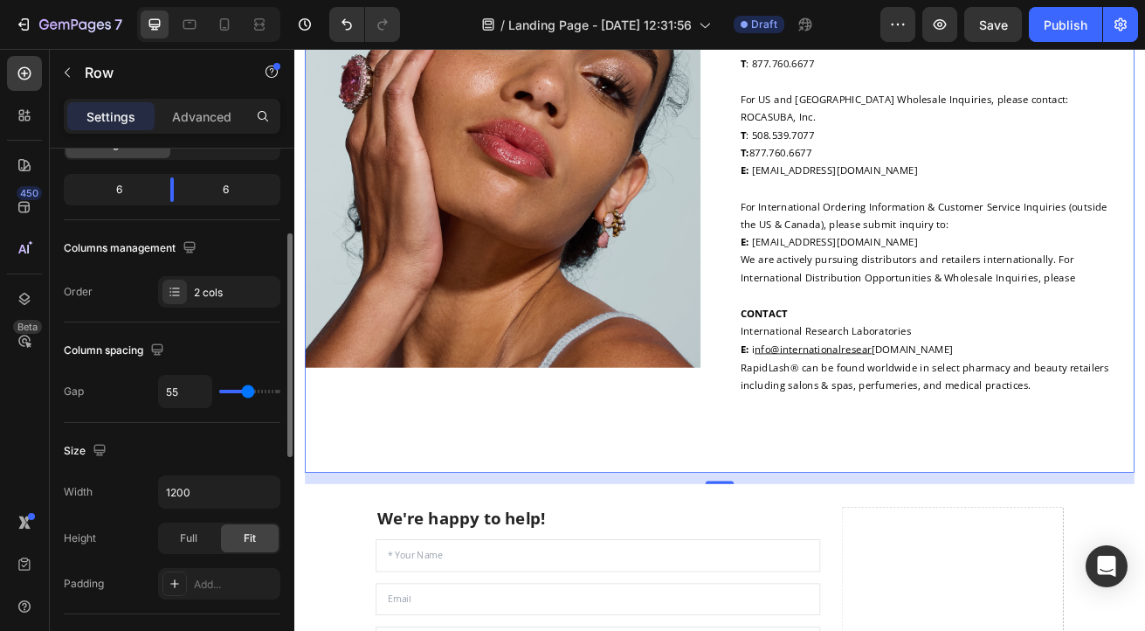
type input "54"
type input "53"
type input "51"
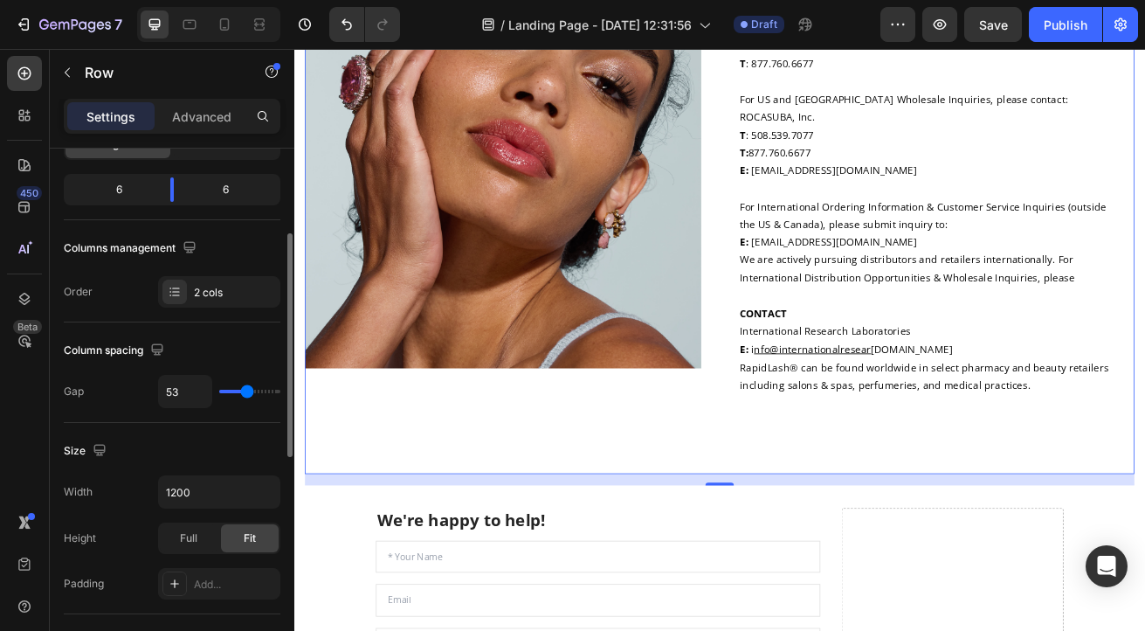
type input "51"
type input "50"
type input "49"
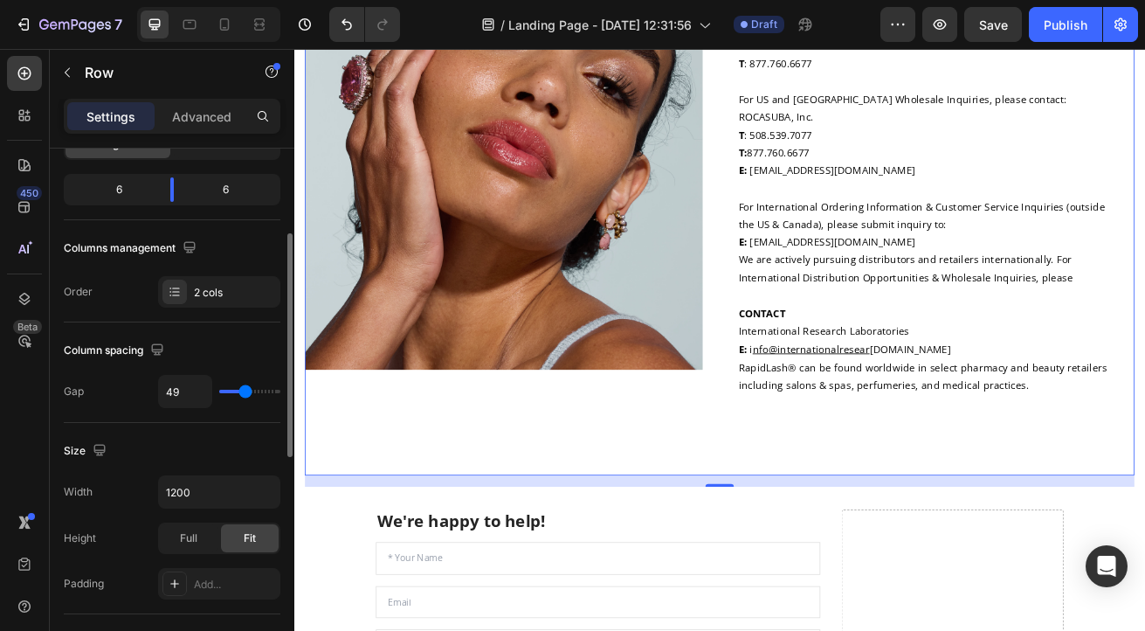
type input "48"
type input "44"
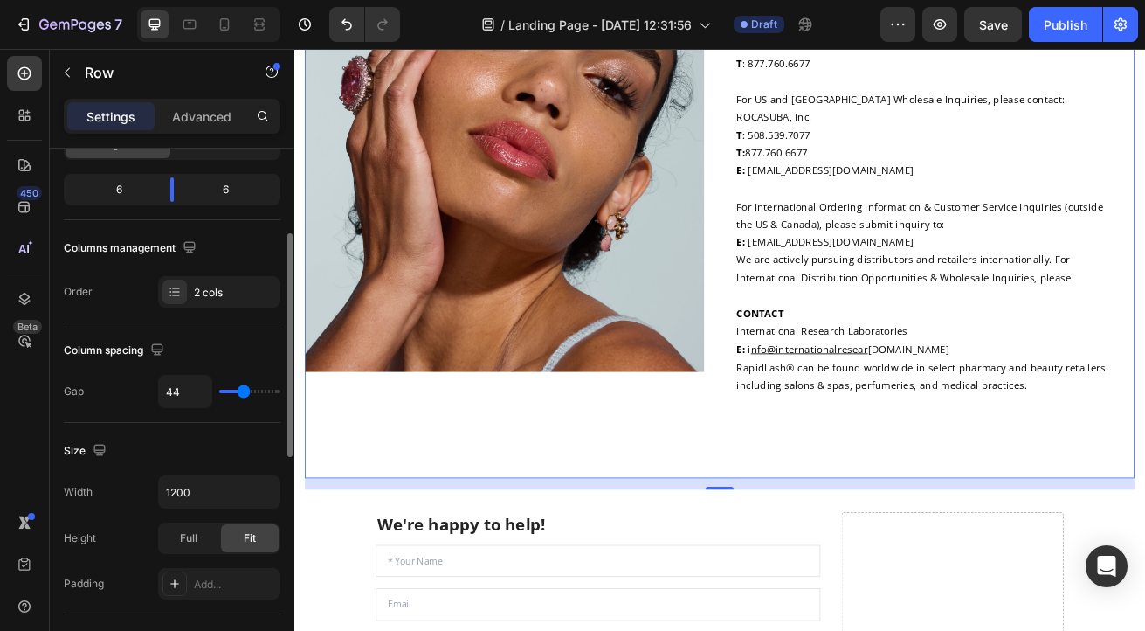
type input "45"
click at [244, 391] on input "range" at bounding box center [249, 391] width 61 height 3
click at [375, 532] on div at bounding box center [554, 248] width 492 height 655
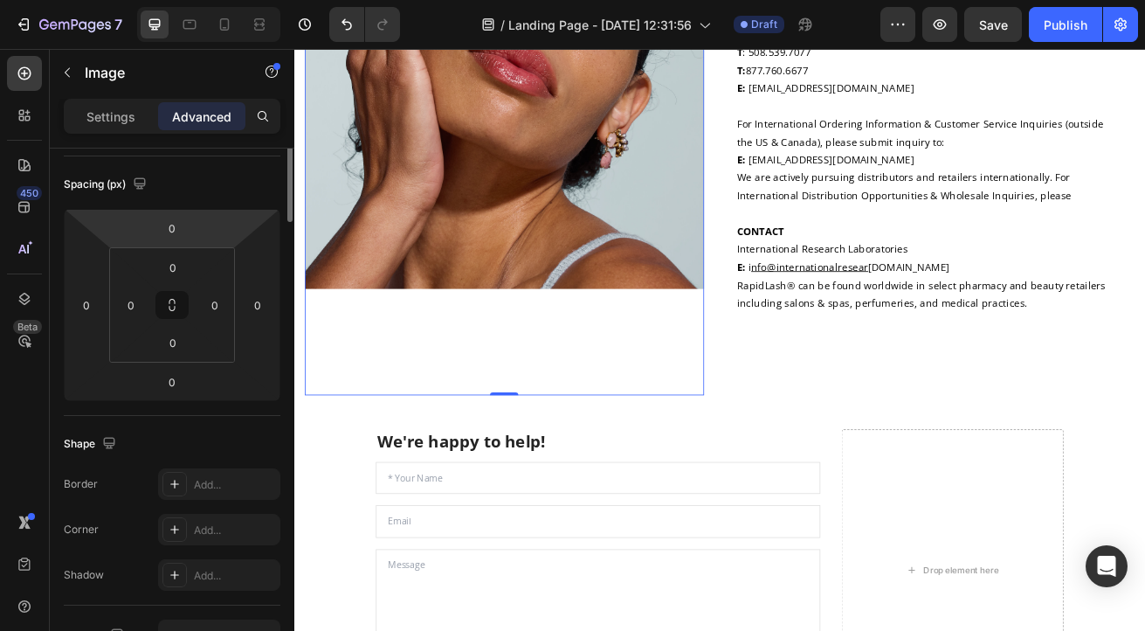
scroll to position [0, 0]
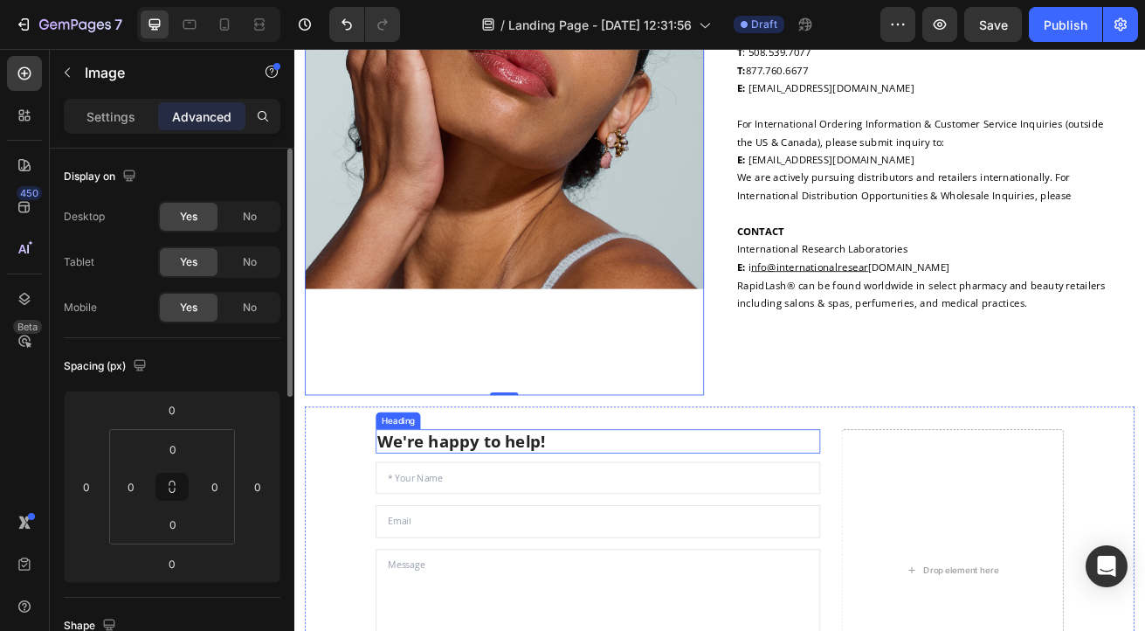
click at [904, 519] on p "We're happy to help!" at bounding box center [669, 532] width 544 height 26
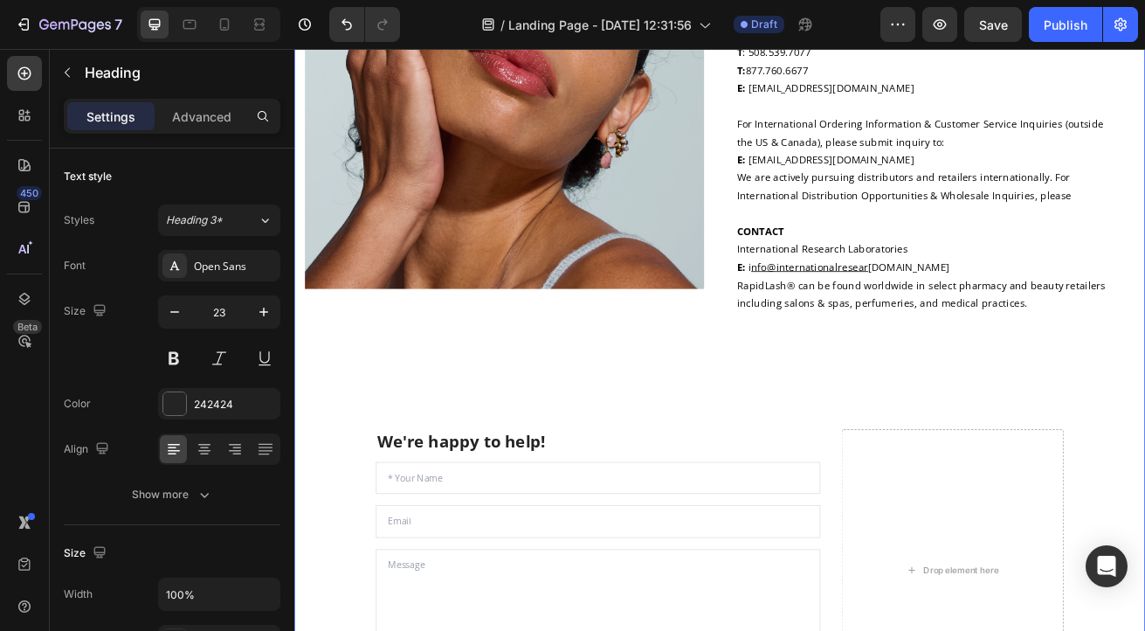
click at [896, 480] on div "Image At RapidLash® we have a dedicated staff that are here for your questions …" at bounding box center [819, 356] width 1022 height 1072
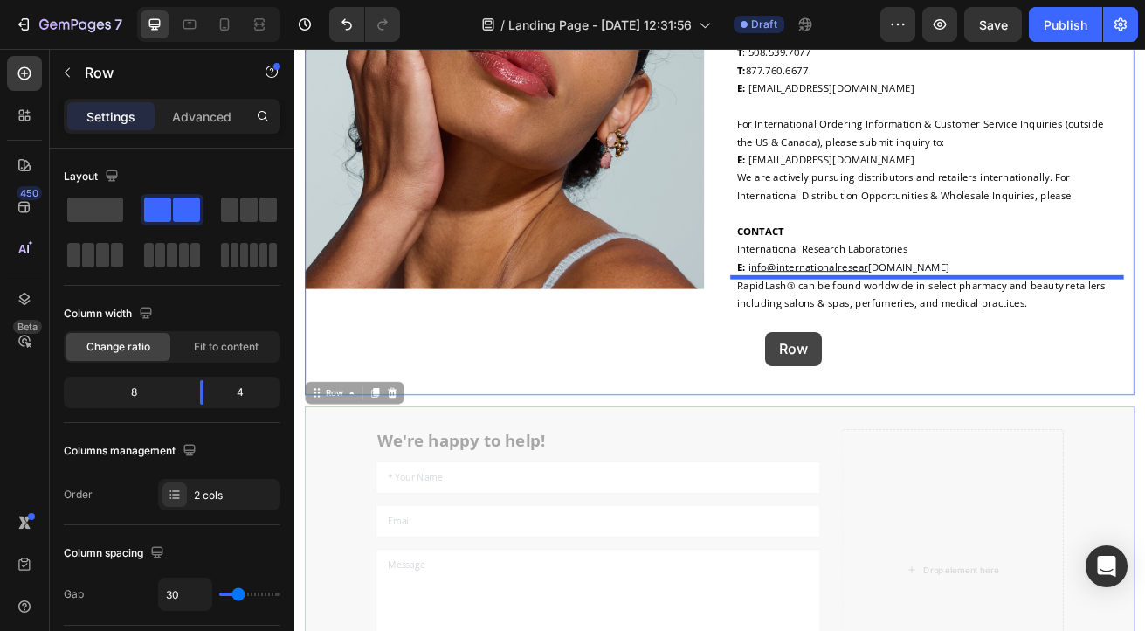
drag, startPoint x: 892, startPoint y: 481, endPoint x: 875, endPoint y: 399, distance: 83.1
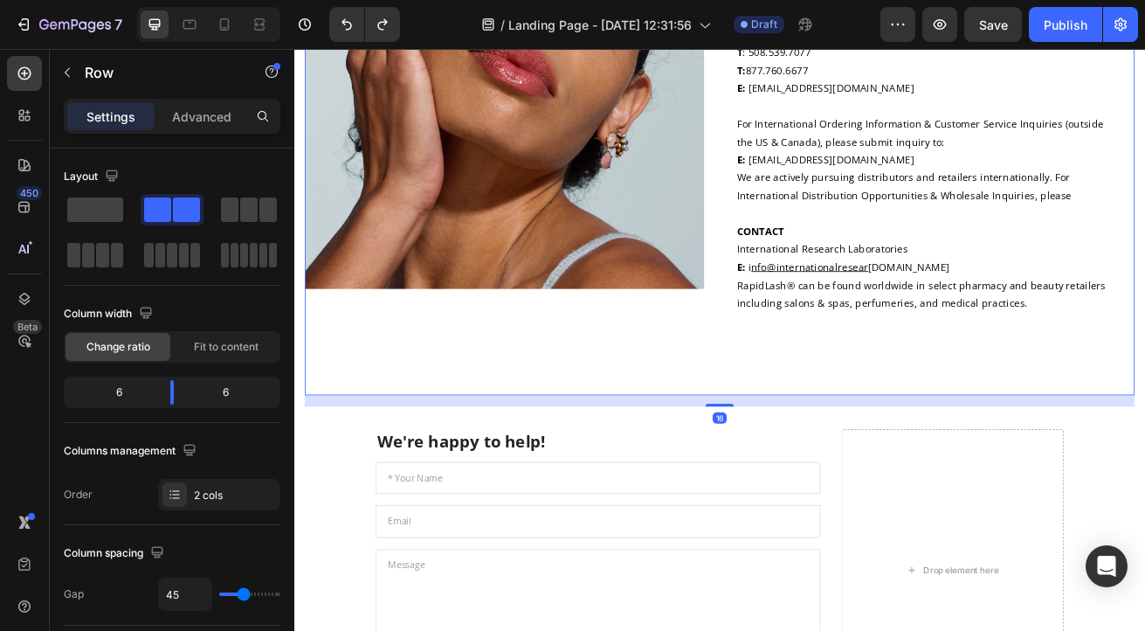
click at [794, 464] on div "Image At RapidLash® we have a dedicated staff that are here for your questions …" at bounding box center [819, 147] width 1022 height 655
click at [817, 465] on div "Image At RapidLash® we have a dedicated staff that are here for your questions …" at bounding box center [819, 147] width 1022 height 655
click at [808, 436] on div "Image At RapidLash® we have a dedicated staff that are here for your questions …" at bounding box center [819, 147] width 1022 height 655
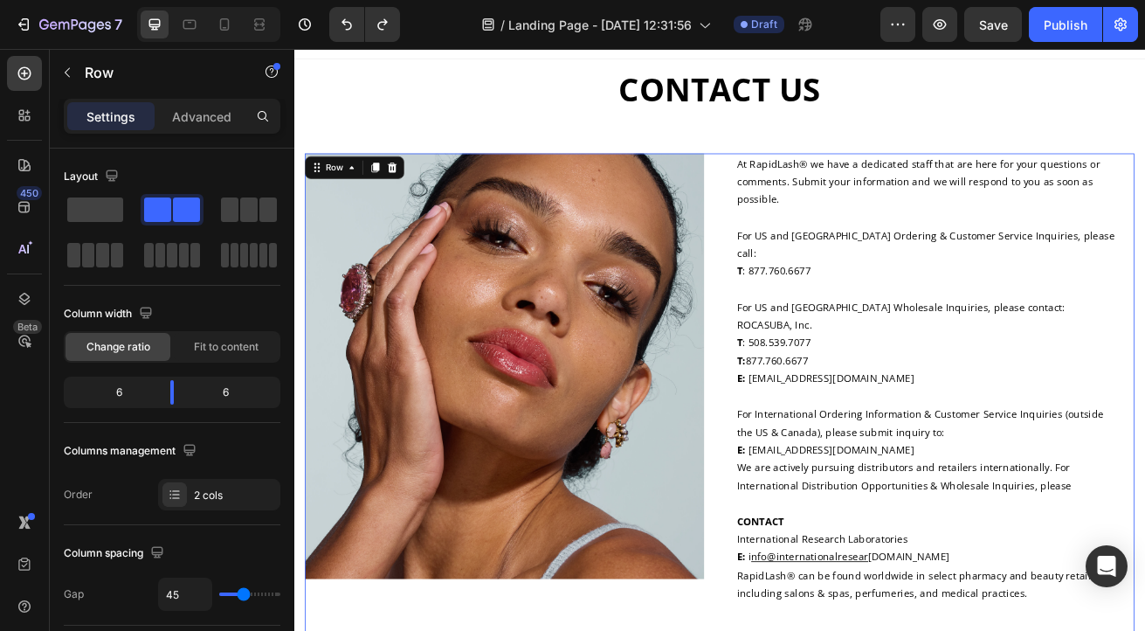
scroll to position [18, 0]
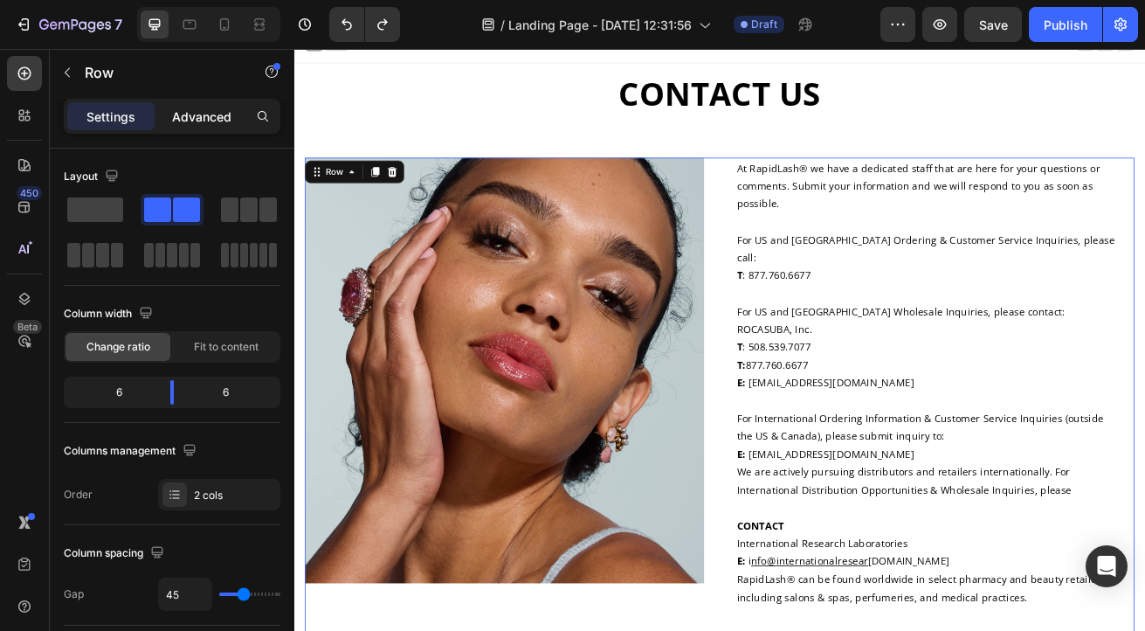
click at [197, 114] on p "Advanced" at bounding box center [201, 116] width 59 height 18
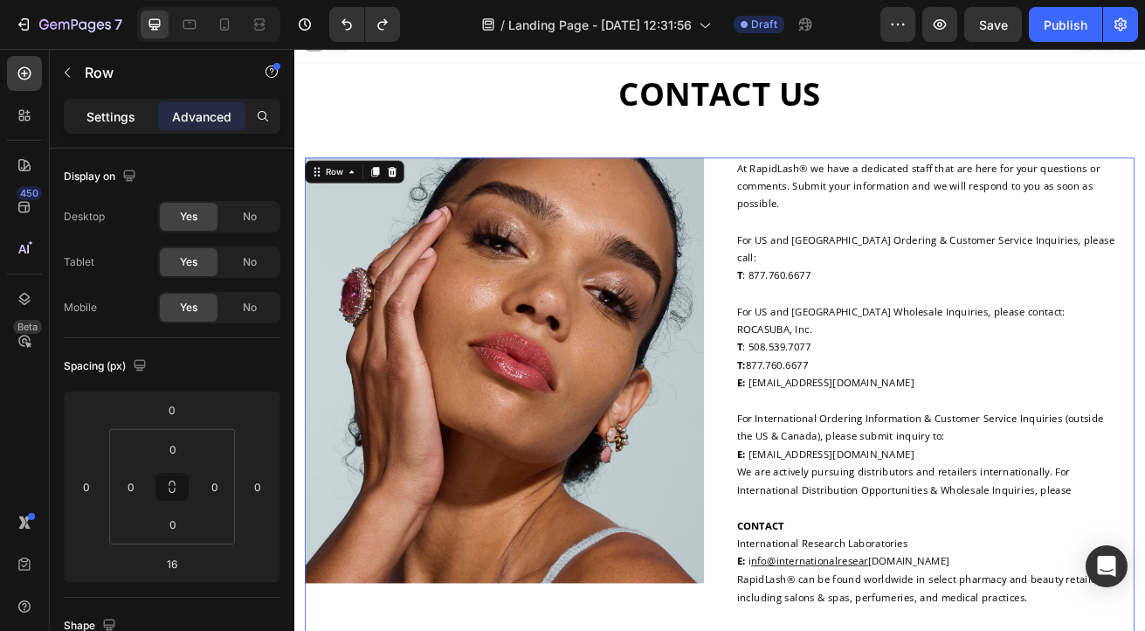
click at [97, 114] on p "Settings" at bounding box center [110, 116] width 49 height 18
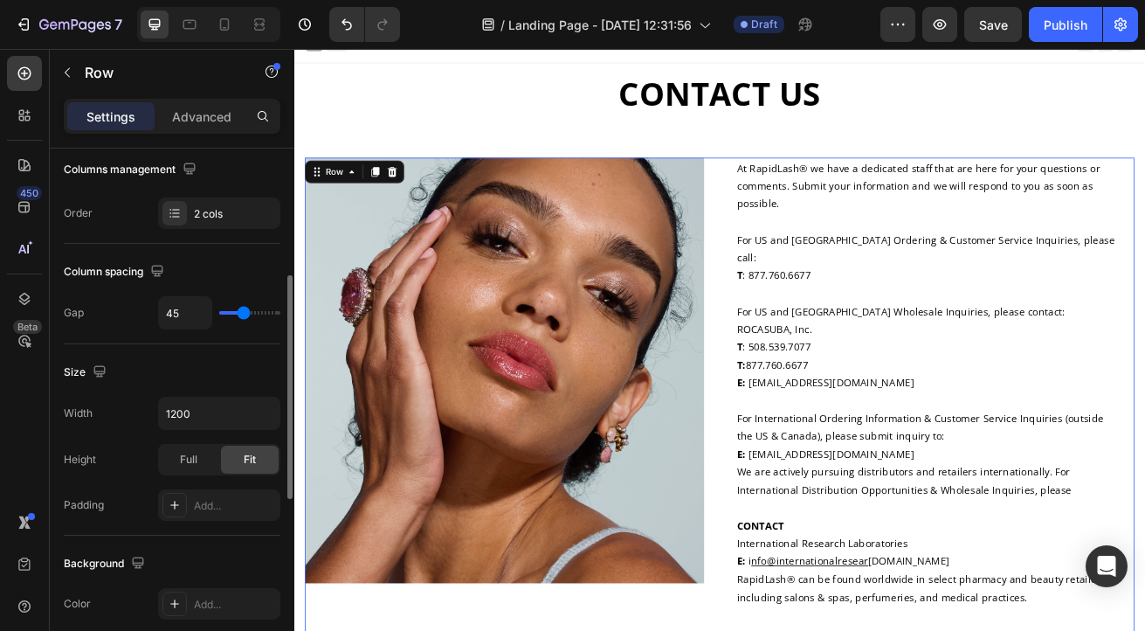
scroll to position [291, 0]
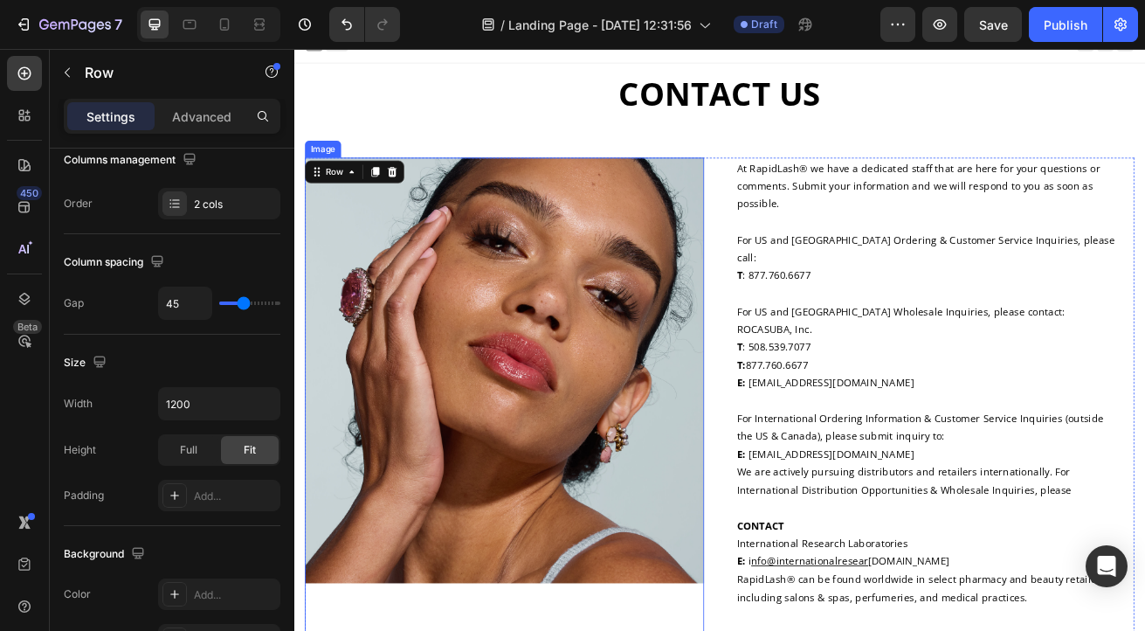
click at [537, 532] on img at bounding box center [554, 445] width 492 height 524
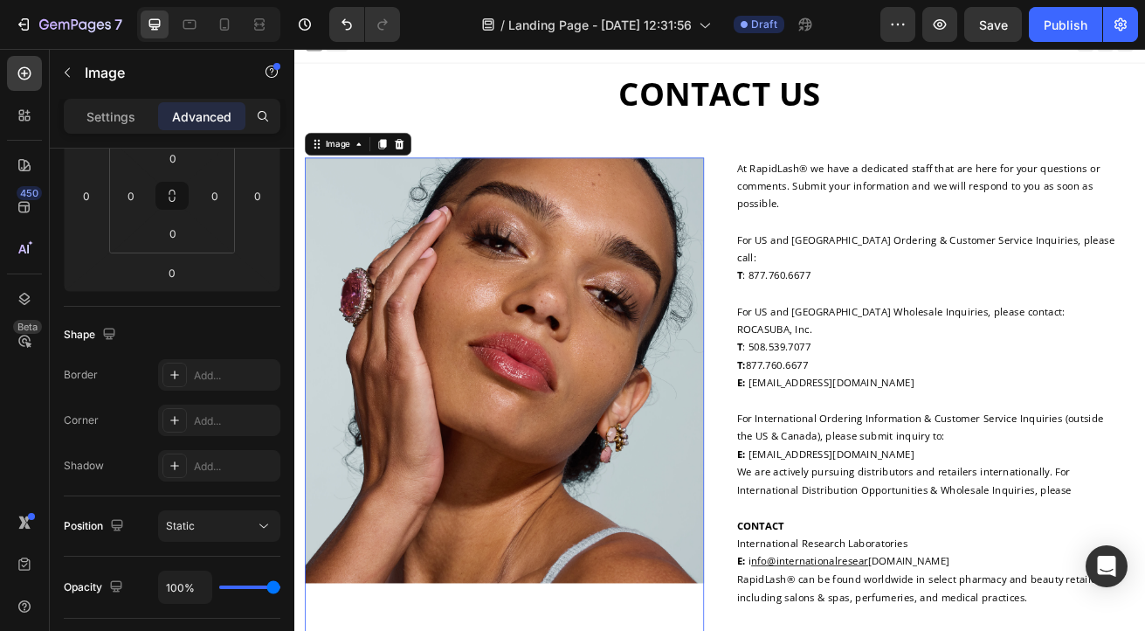
scroll to position [0, 0]
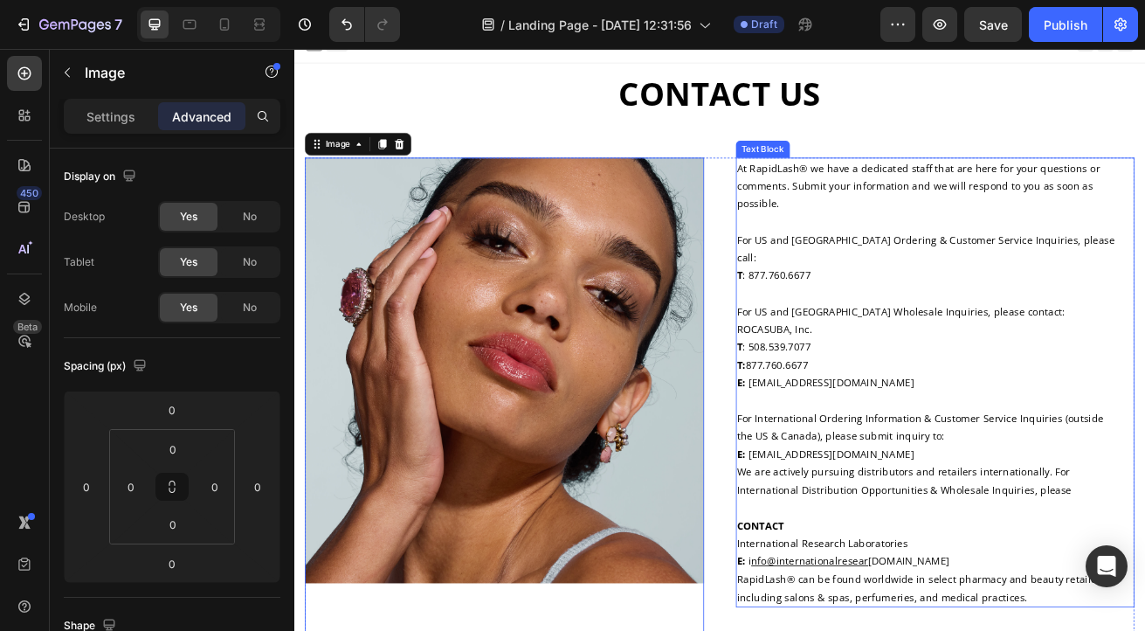
click at [896, 536] on p "E: [EMAIL_ADDRESS][DOMAIN_NAME]" at bounding box center [1085, 547] width 488 height 22
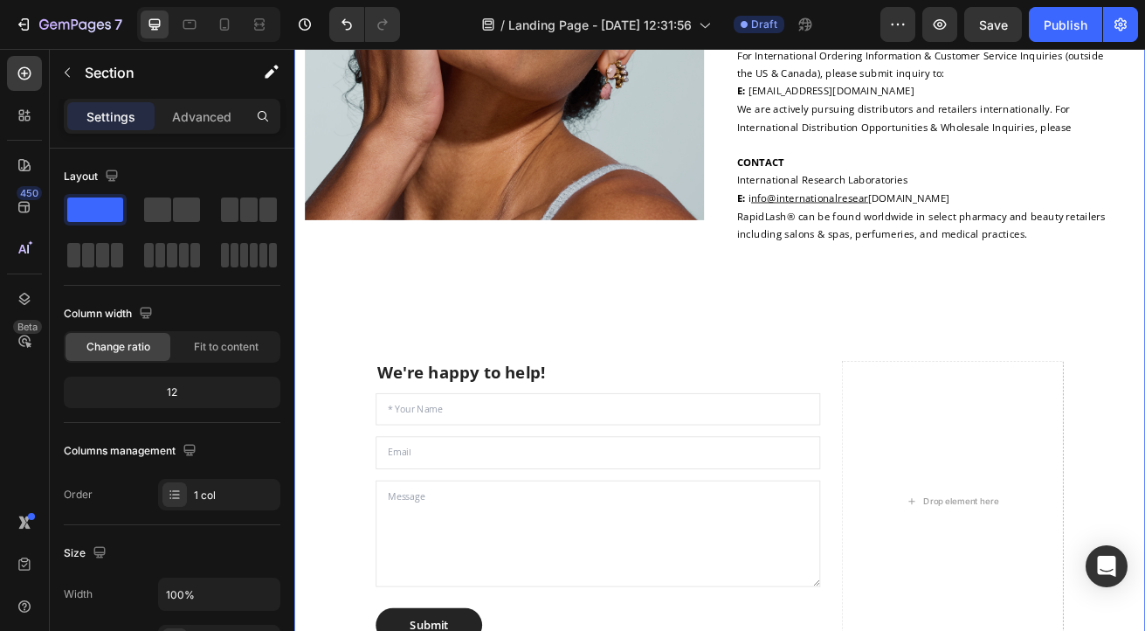
scroll to position [474, 0]
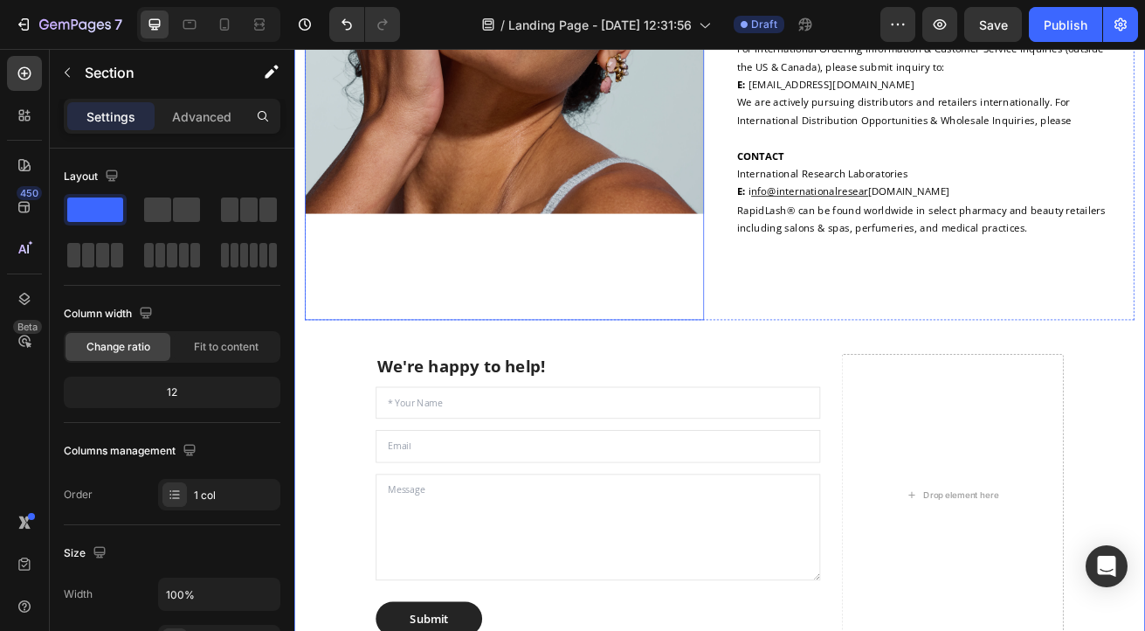
click at [431, 281] on div at bounding box center [554, 54] width 492 height 655
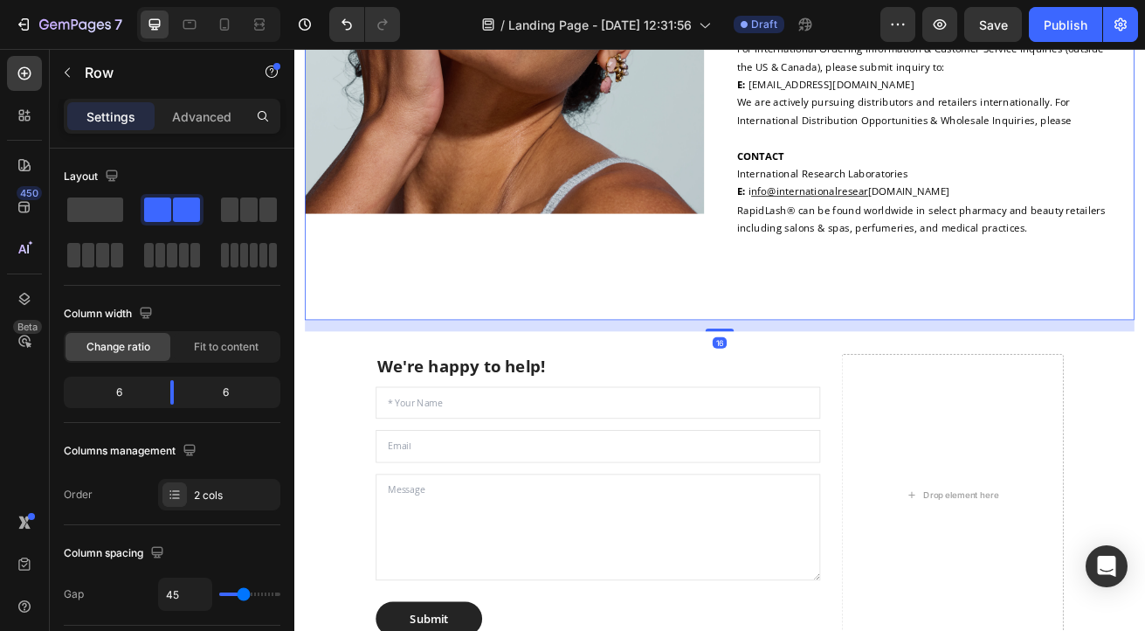
click at [994, 287] on div "At RapidLash® we have a dedicated staff that are here for your questions or com…" at bounding box center [1085, 54] width 492 height 655
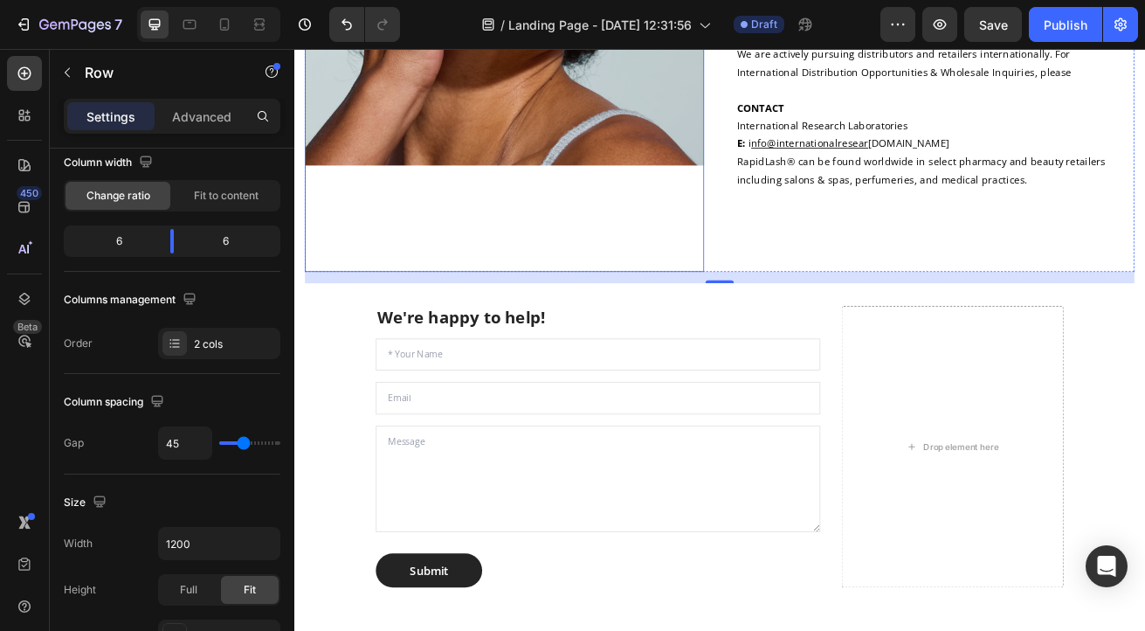
scroll to position [598, 0]
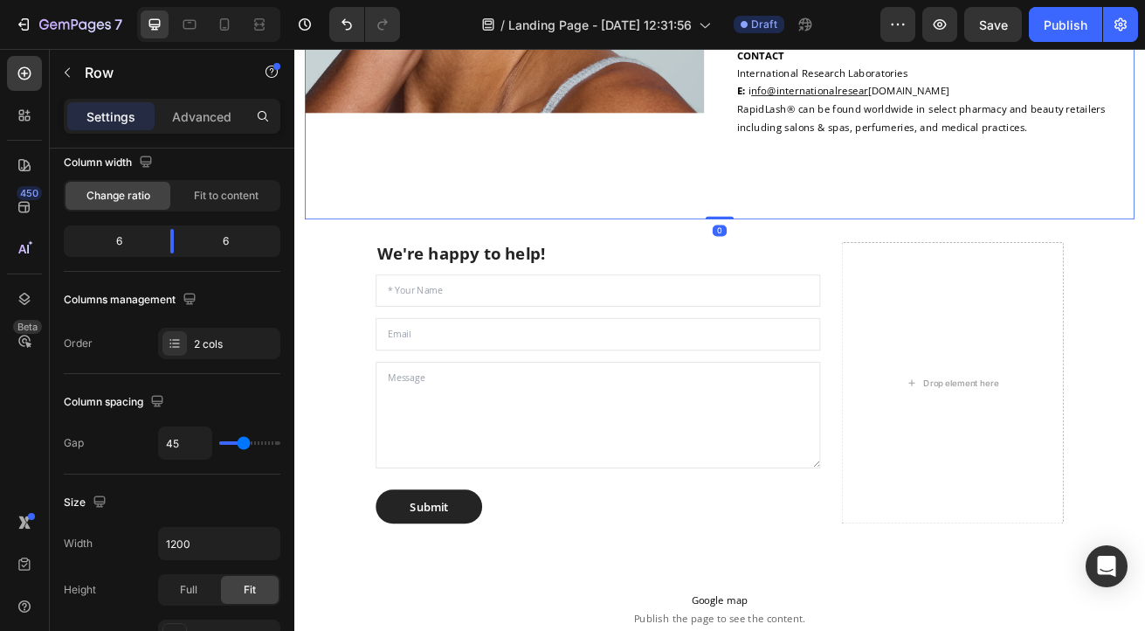
drag, startPoint x: 814, startPoint y: 259, endPoint x: 813, endPoint y: 204, distance: 55.1
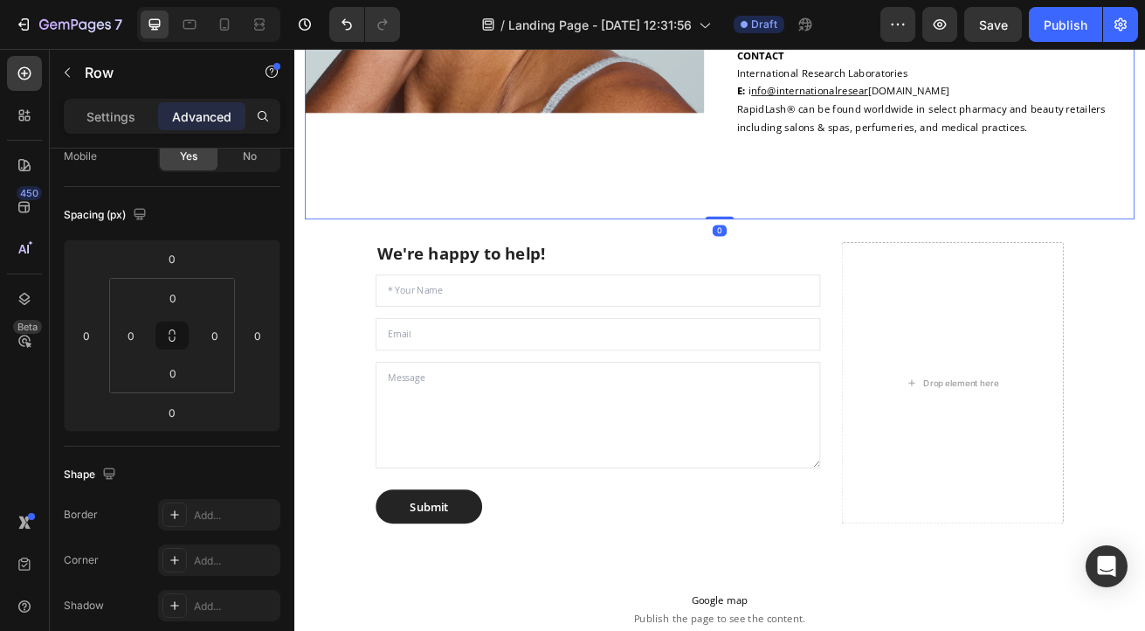
drag, startPoint x: 812, startPoint y: 246, endPoint x: 811, endPoint y: 204, distance: 41.9
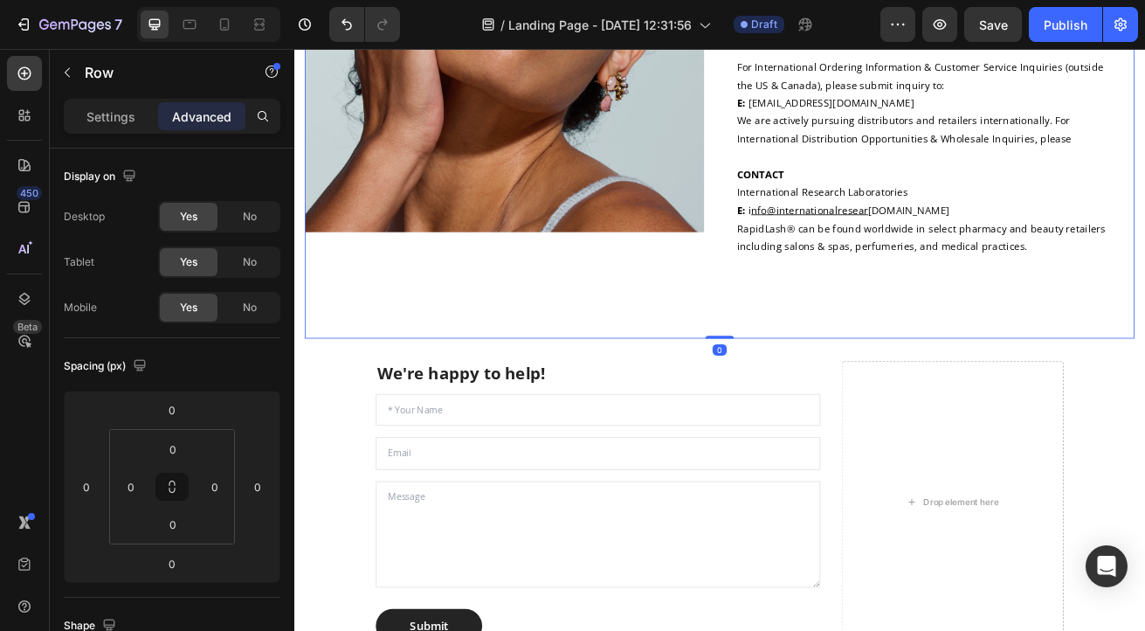
scroll to position [425, 0]
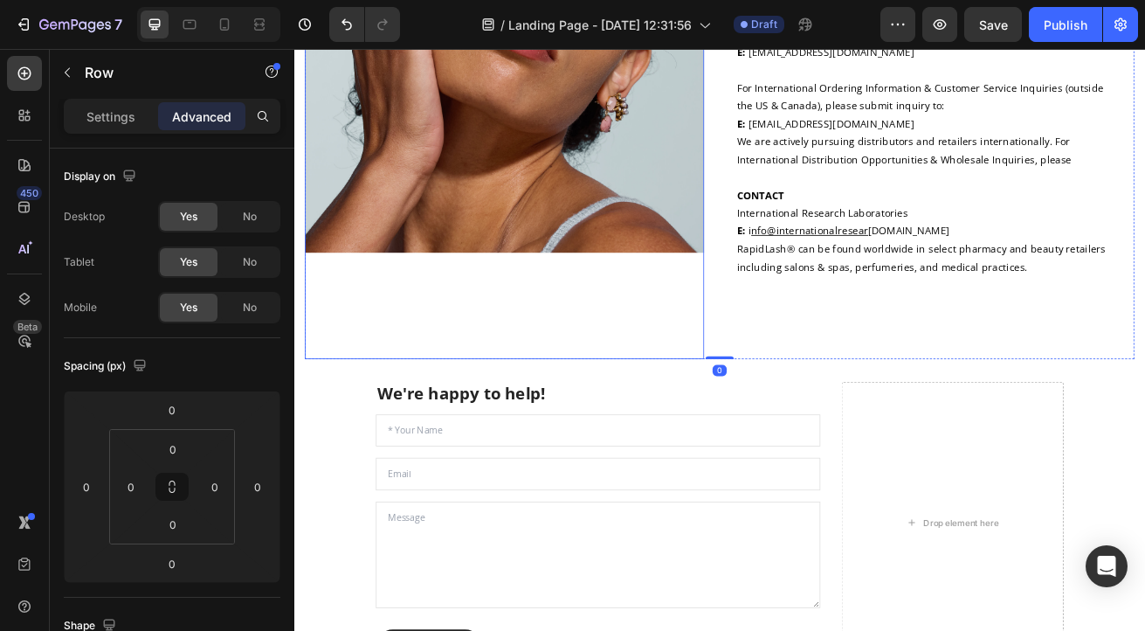
click at [701, 185] on img at bounding box center [554, 37] width 492 height 524
click at [106, 113] on p "Settings" at bounding box center [110, 116] width 49 height 18
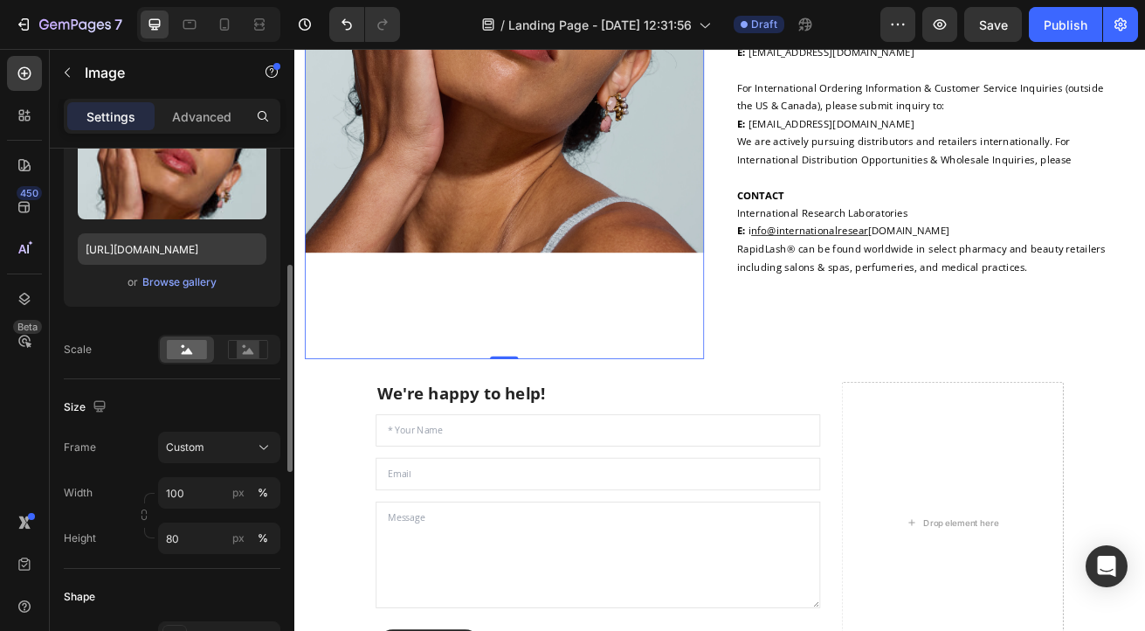
scroll to position [286, 0]
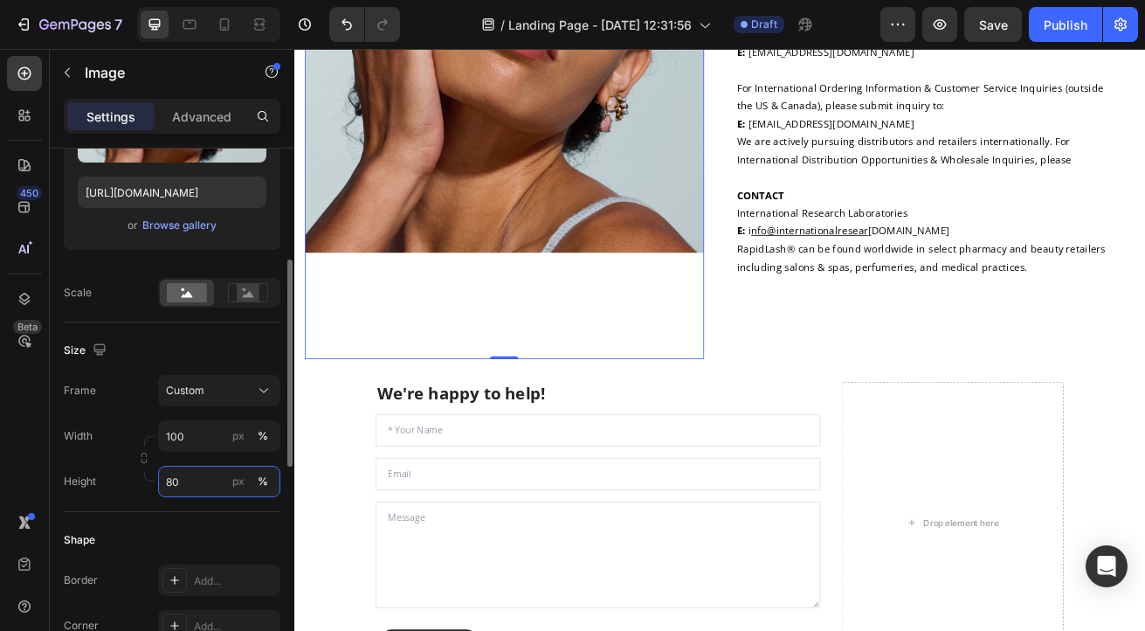
click at [196, 482] on input "80" at bounding box center [219, 481] width 122 height 31
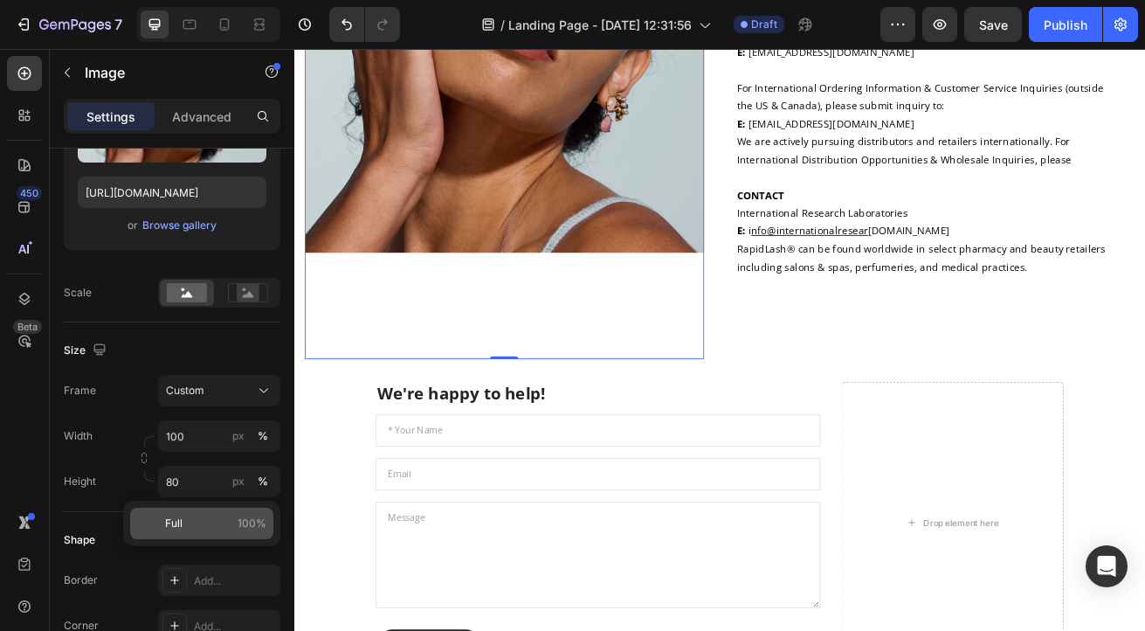
click at [189, 522] on p "Full 100%" at bounding box center [215, 523] width 101 height 16
type input "100"
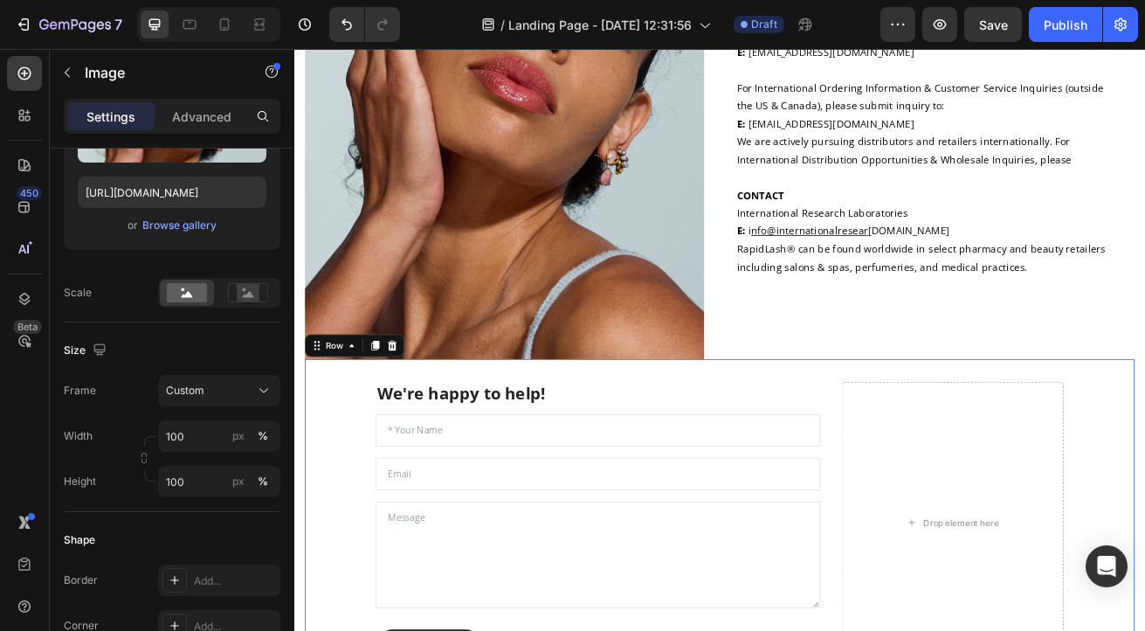
click at [363, 630] on div "We're happy to help! Heading Text Field Email Field Text Area Submit Submit But…" at bounding box center [819, 632] width 1022 height 403
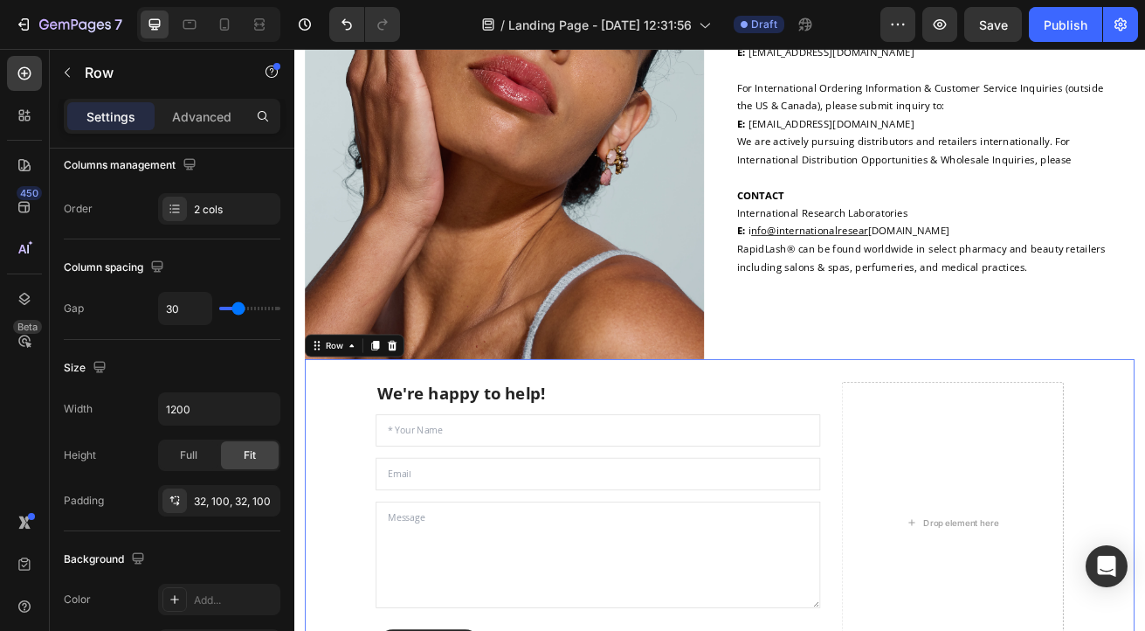
scroll to position [0, 0]
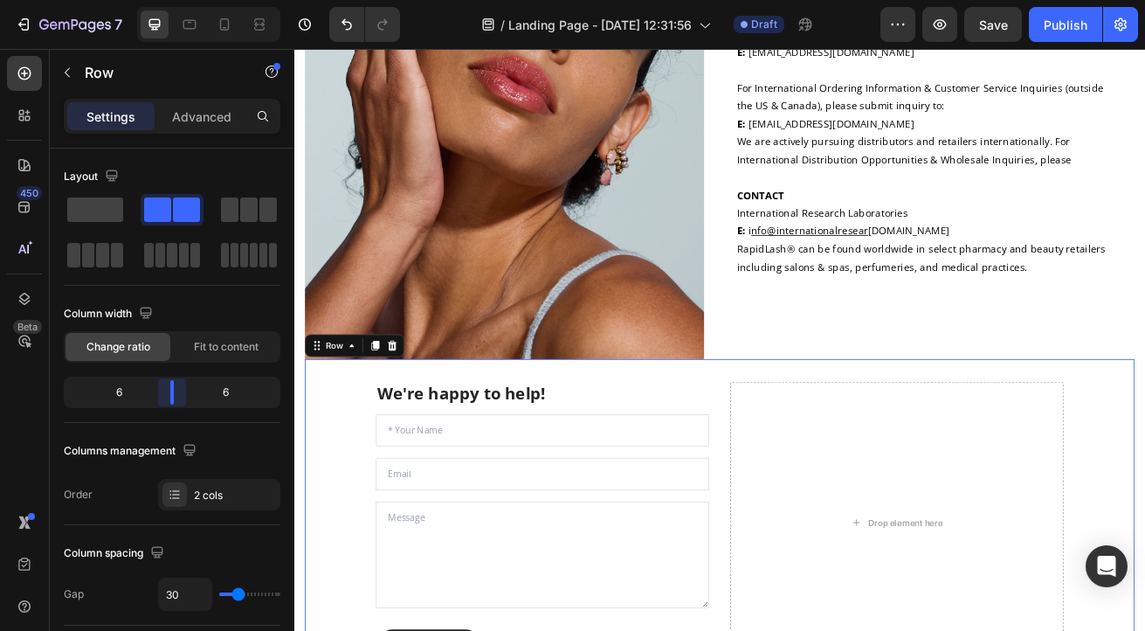
drag, startPoint x: 203, startPoint y: 398, endPoint x: 168, endPoint y: 398, distance: 35.0
click at [168, 0] on body "7 Version history / Landing Page - [DATE] 12:31:56 Draft Preview Save Publish 4…" at bounding box center [572, 0] width 1145 height 0
click at [173, 0] on body "7 Version history / Landing Page - [DATE] 12:31:56 Draft Preview Save Publish 4…" at bounding box center [572, 0] width 1145 height 0
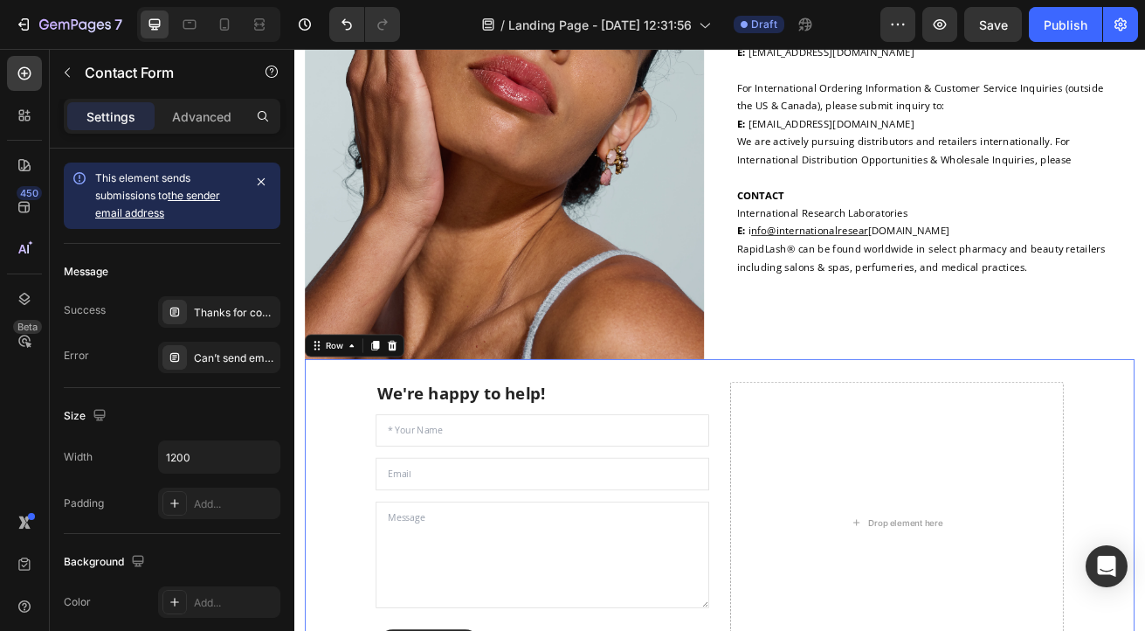
click at [327, 462] on div "We're happy to help! Heading Text Field Email Field Text Area Submit Submit But…" at bounding box center [819, 632] width 1022 height 403
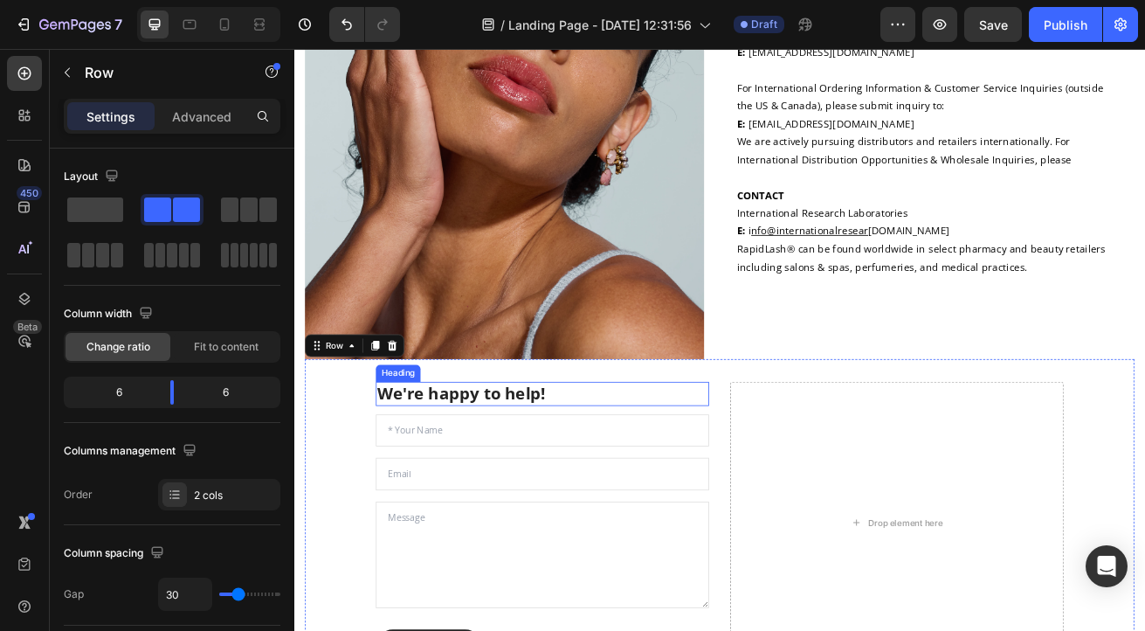
click at [633, 460] on p "We're happy to help!" at bounding box center [600, 473] width 407 height 26
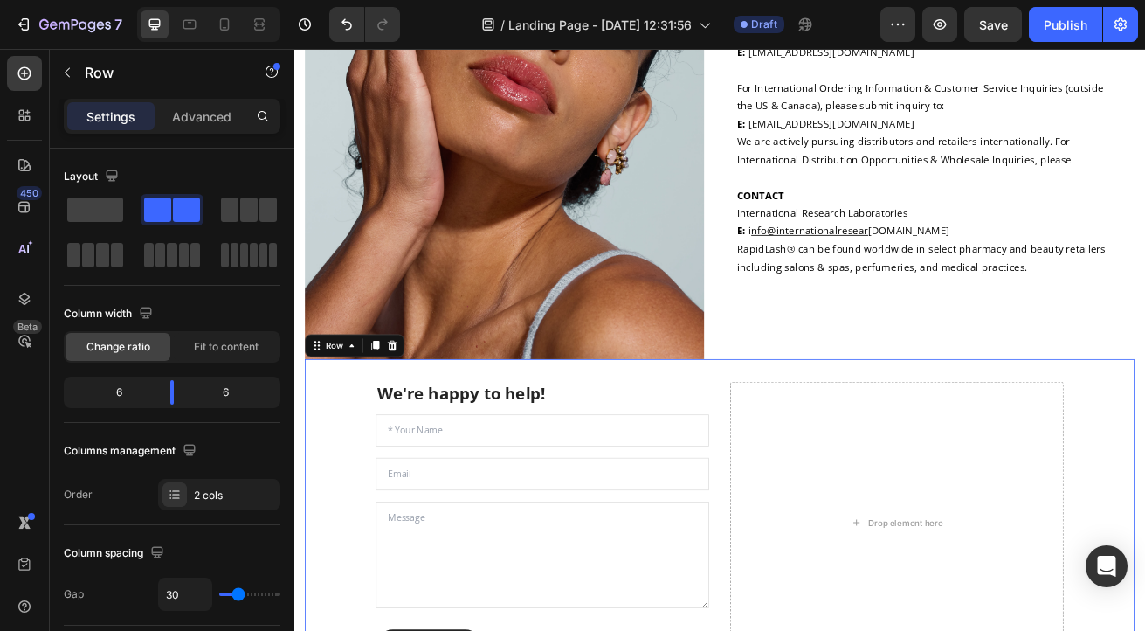
click at [348, 476] on div "We're happy to help! Heading Text Field Email Field Text Area Submit Submit But…" at bounding box center [819, 632] width 1022 height 403
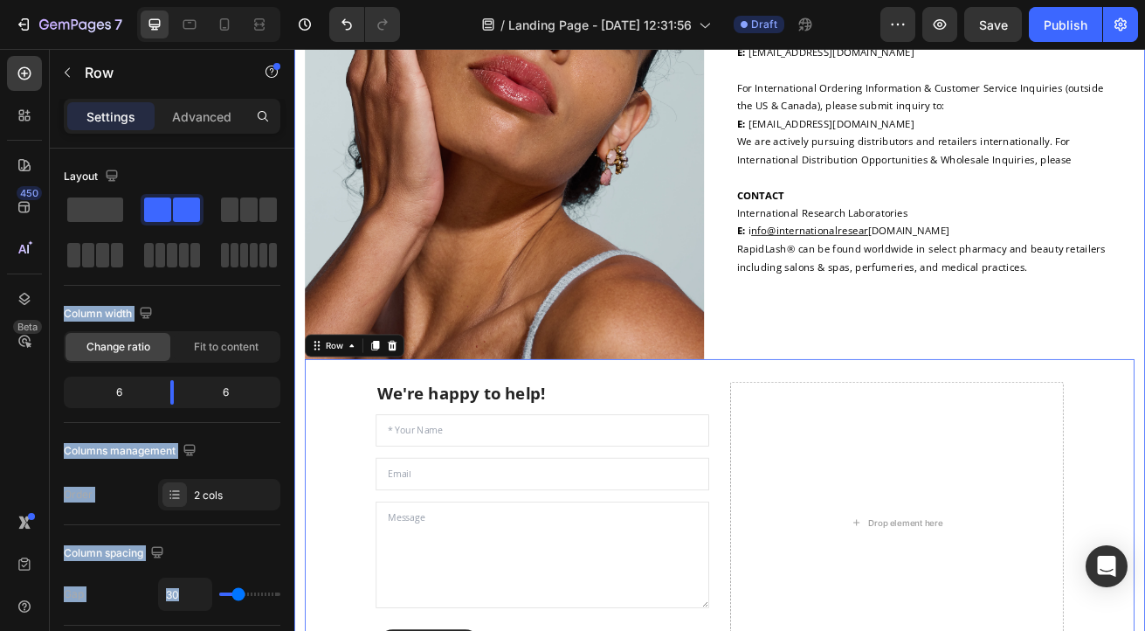
drag, startPoint x: 381, startPoint y: 254, endPoint x: 294, endPoint y: 244, distance: 87.1
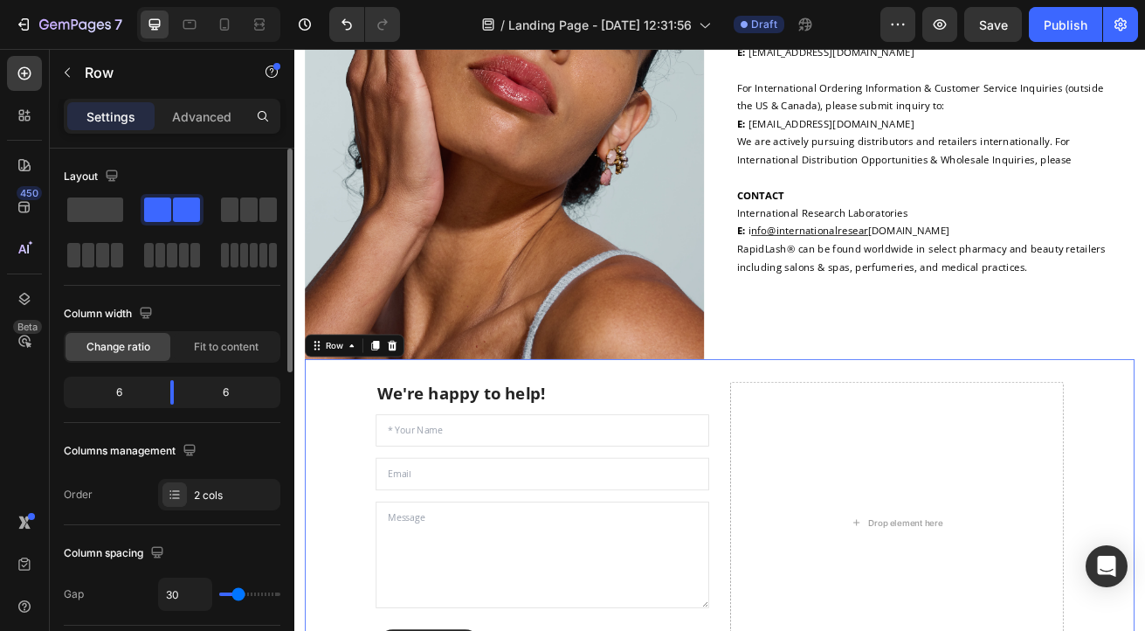
drag, startPoint x: 100, startPoint y: 207, endPoint x: 101, endPoint y: 236, distance: 28.8
click at [101, 236] on div at bounding box center [172, 232] width 217 height 77
click at [253, 210] on span at bounding box center [248, 209] width 17 height 24
click at [958, 306] on p "including salons & spas, perfumeries, and medical practices." at bounding box center [1085, 317] width 488 height 22
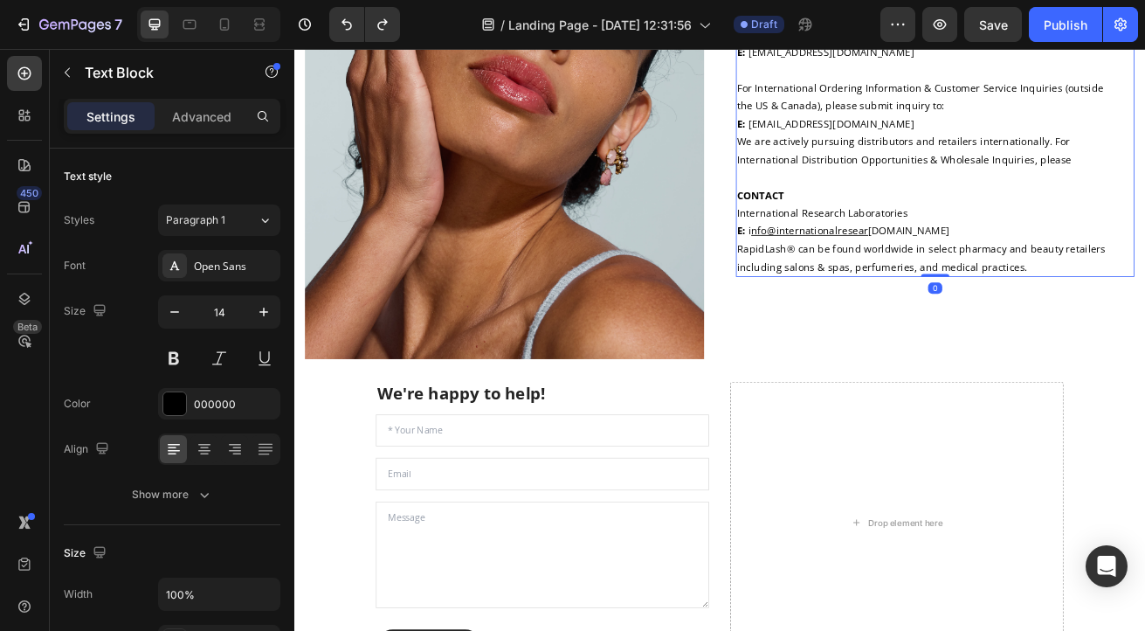
click at [946, 322] on div "At RapidLash® we have a dedicated staff that are here for your questions or com…" at bounding box center [1085, 102] width 492 height 655
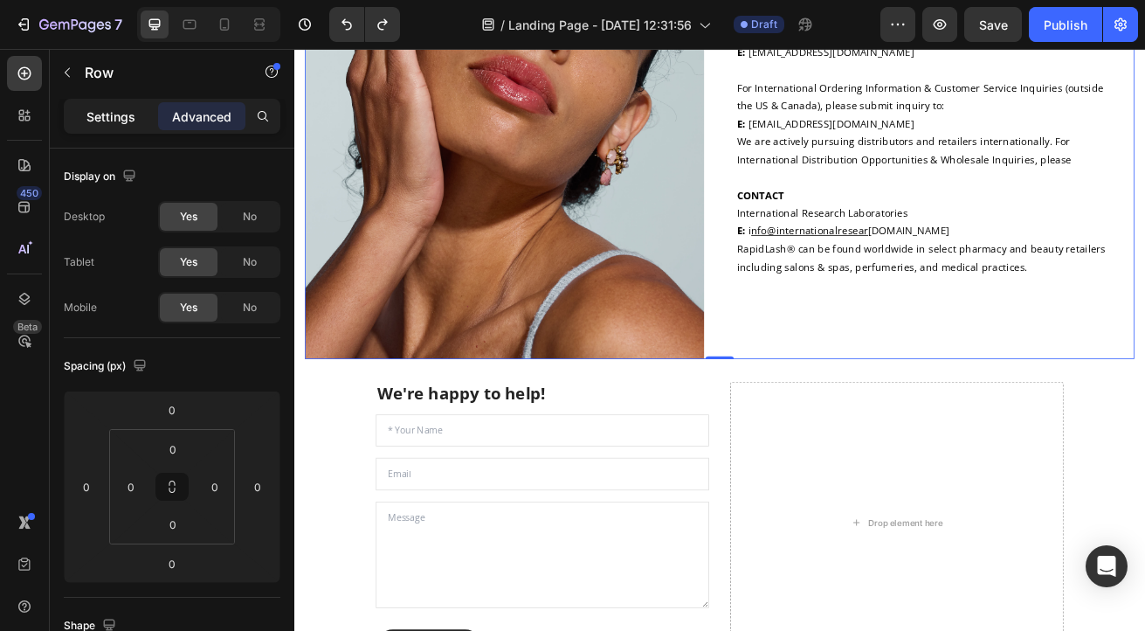
click at [118, 117] on p "Settings" at bounding box center [110, 116] width 49 height 18
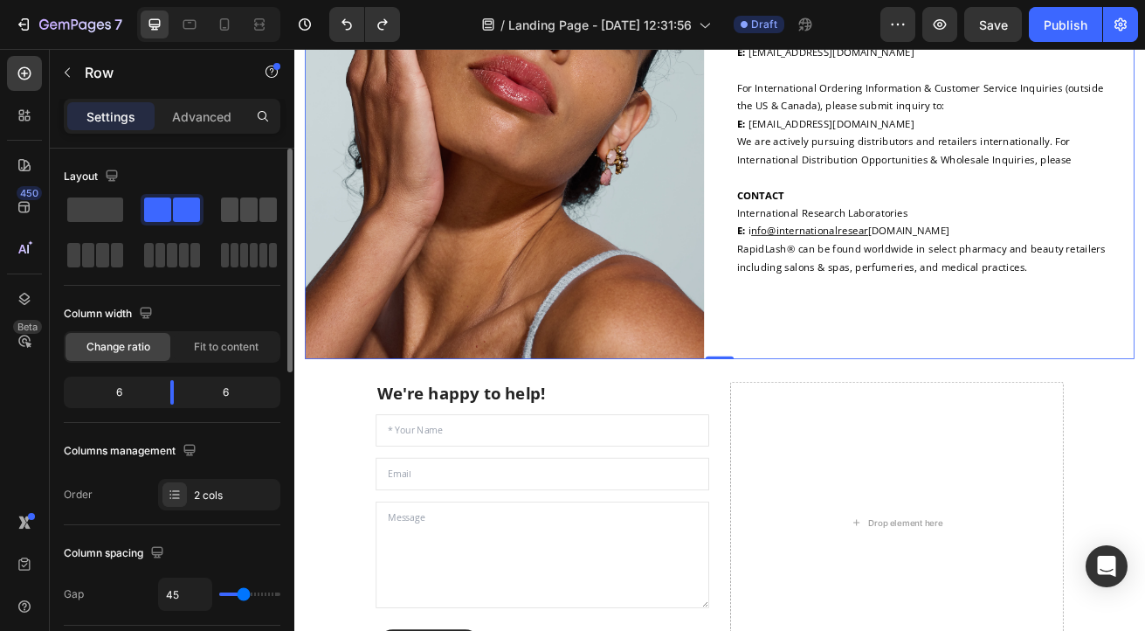
click at [253, 207] on span at bounding box center [248, 209] width 17 height 24
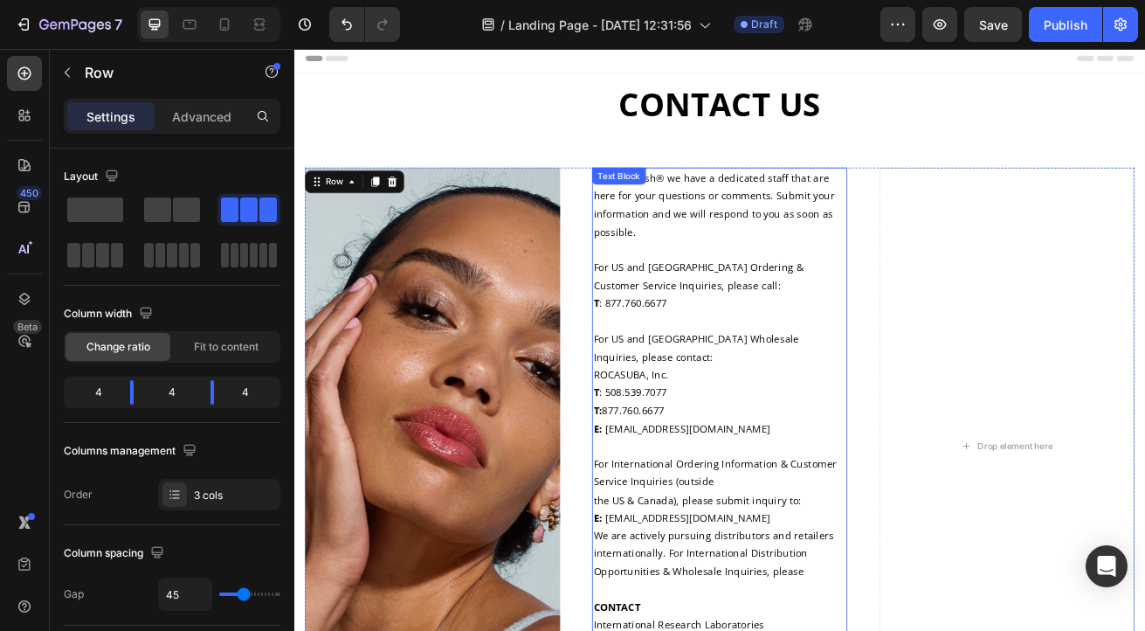
scroll to position [10, 0]
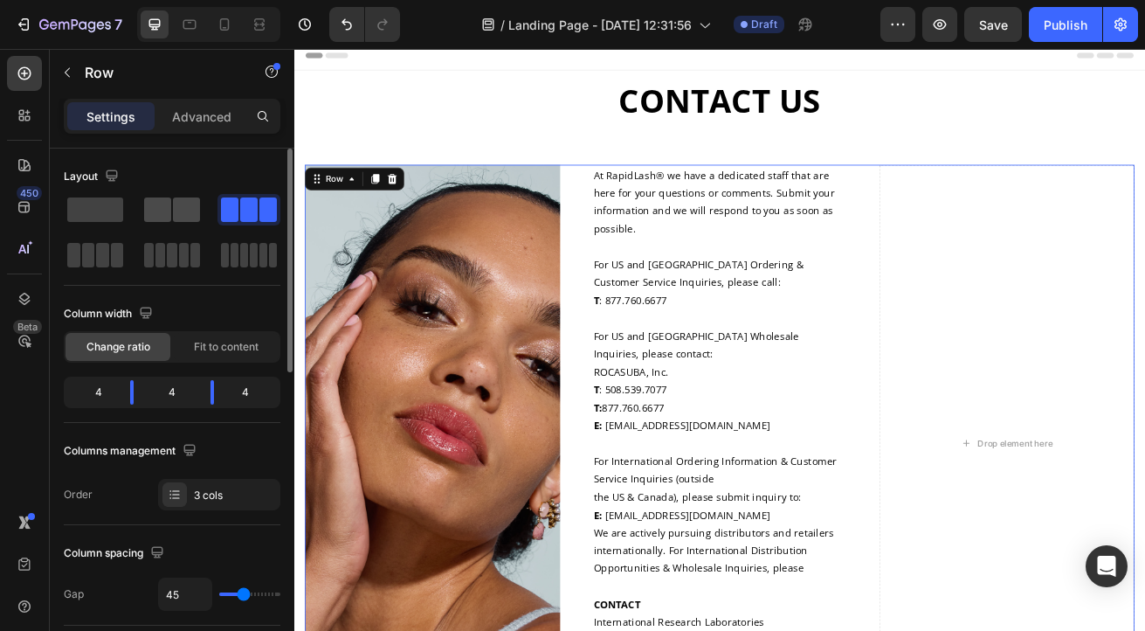
click at [169, 205] on span at bounding box center [157, 209] width 27 height 24
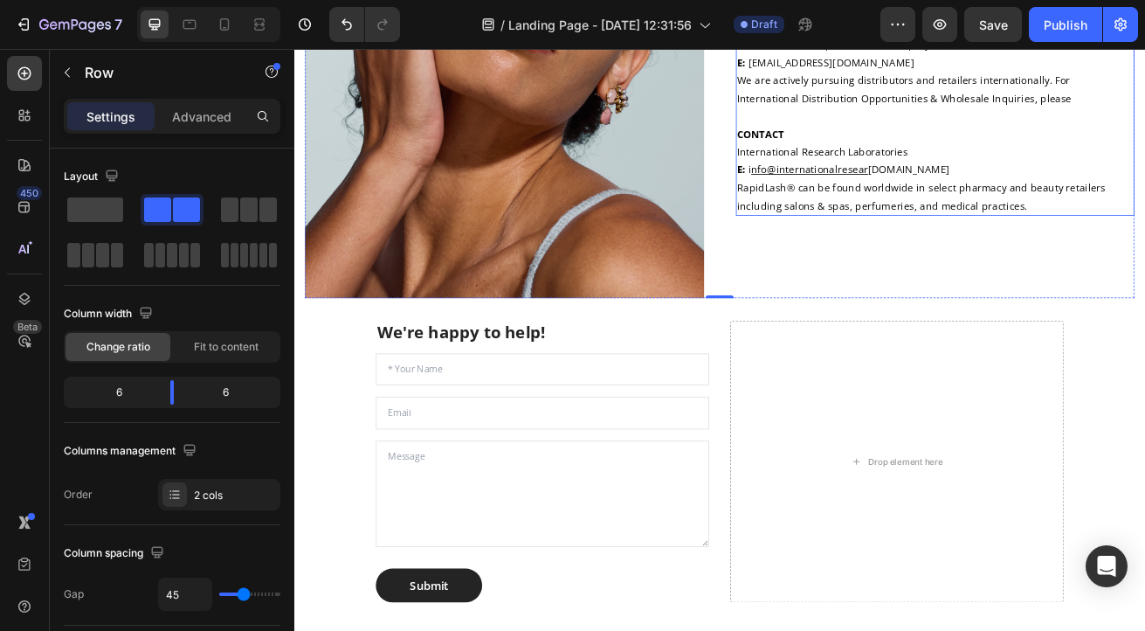
scroll to position [503, 0]
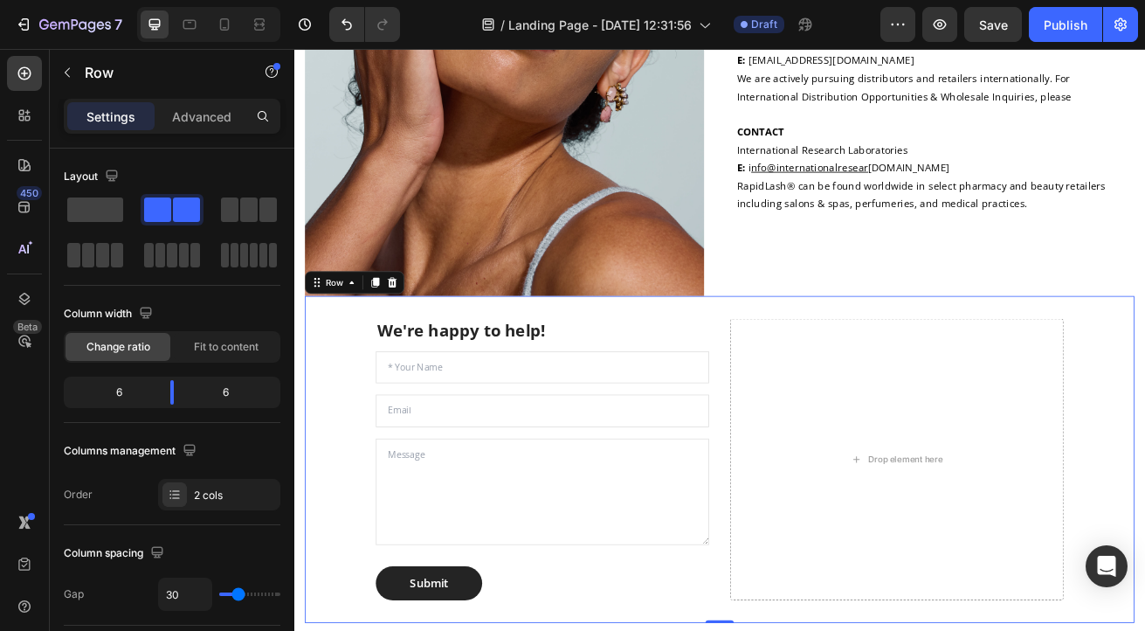
click at [369, 554] on div "We're happy to help! Heading Text Field Email Field Text Area Submit Submit But…" at bounding box center [819, 554] width 1022 height 403
click at [397, 561] on textarea at bounding box center [600, 594] width 411 height 131
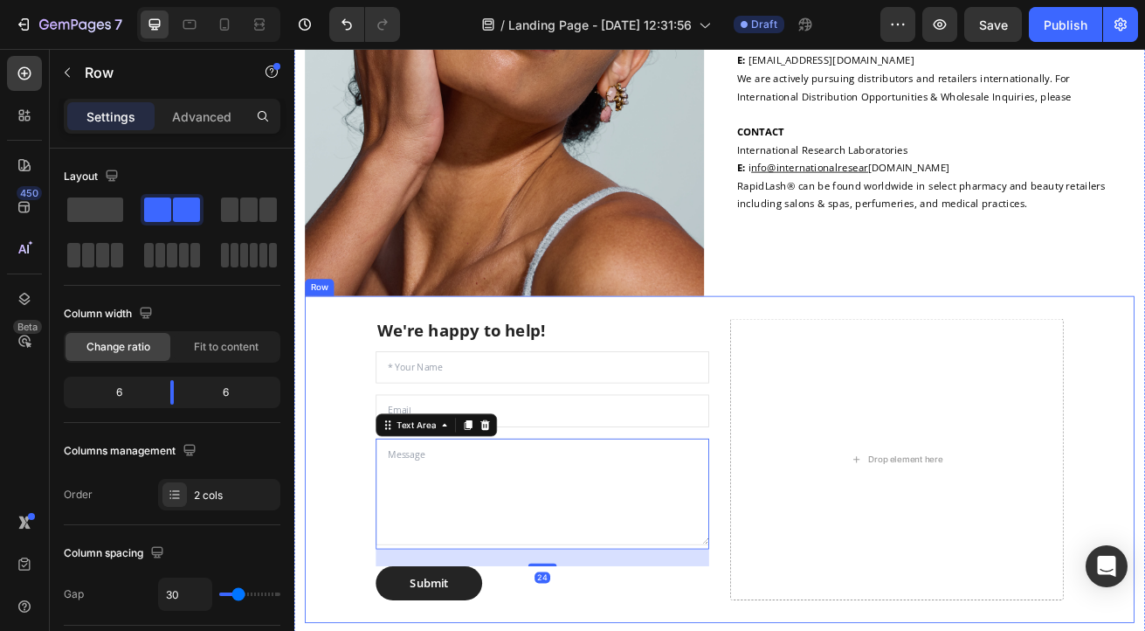
click at [380, 542] on div "We're happy to help! Heading Text Field Email Field Text Area 24 Submit Submit …" at bounding box center [819, 554] width 1022 height 403
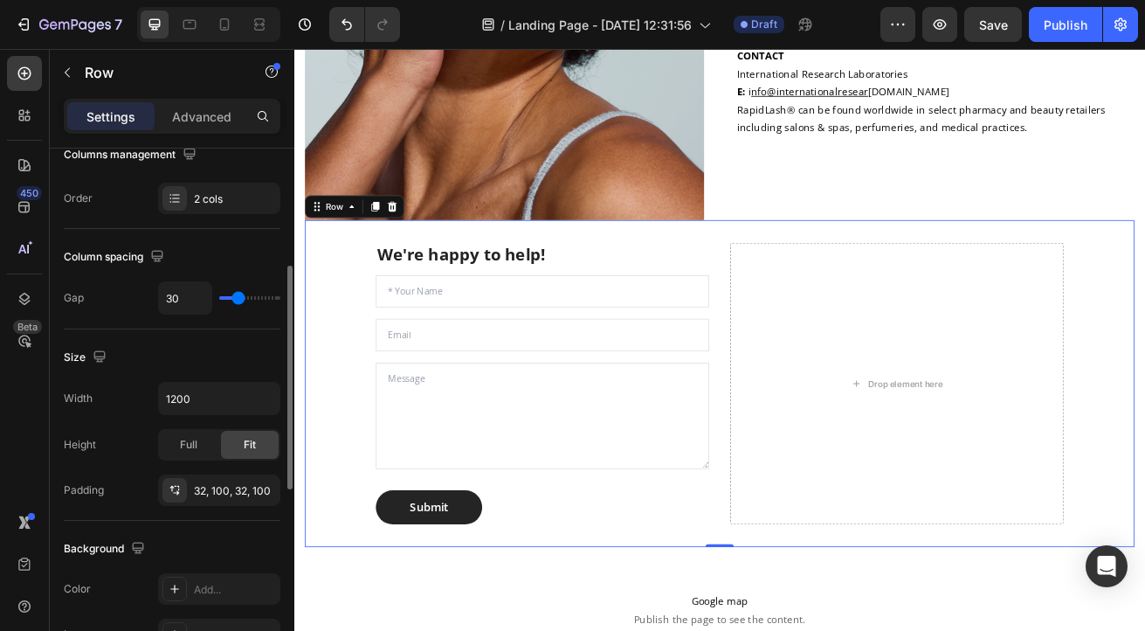
scroll to position [298, 0]
click at [211, 482] on div "32, 100, 32, 100" at bounding box center [219, 489] width 51 height 16
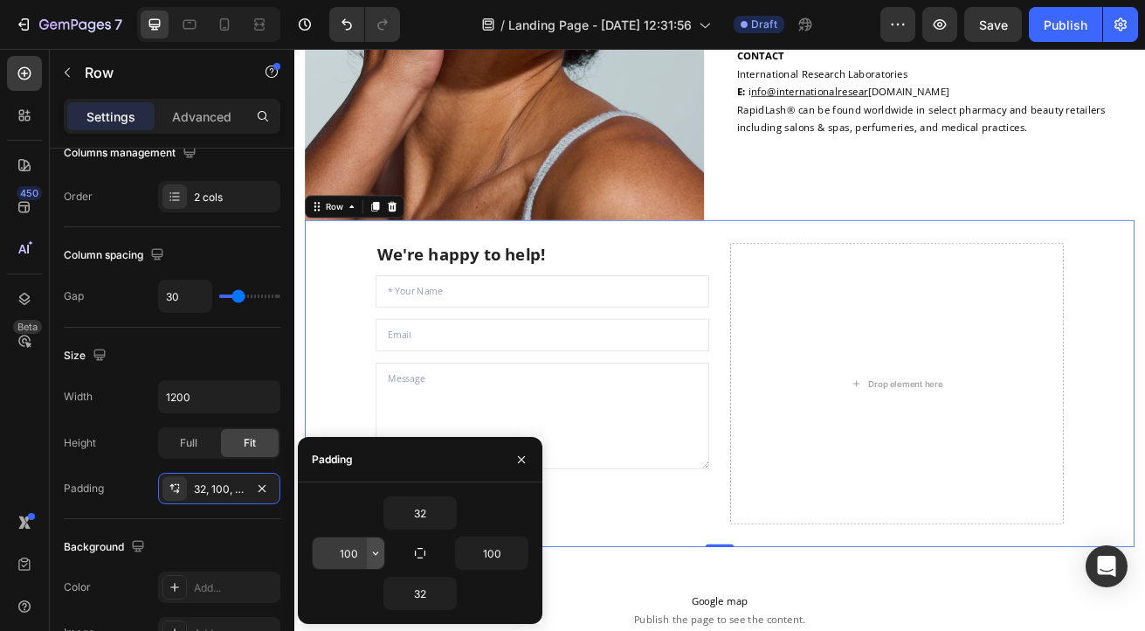
click at [377, 554] on icon "button" at bounding box center [376, 553] width 14 height 14
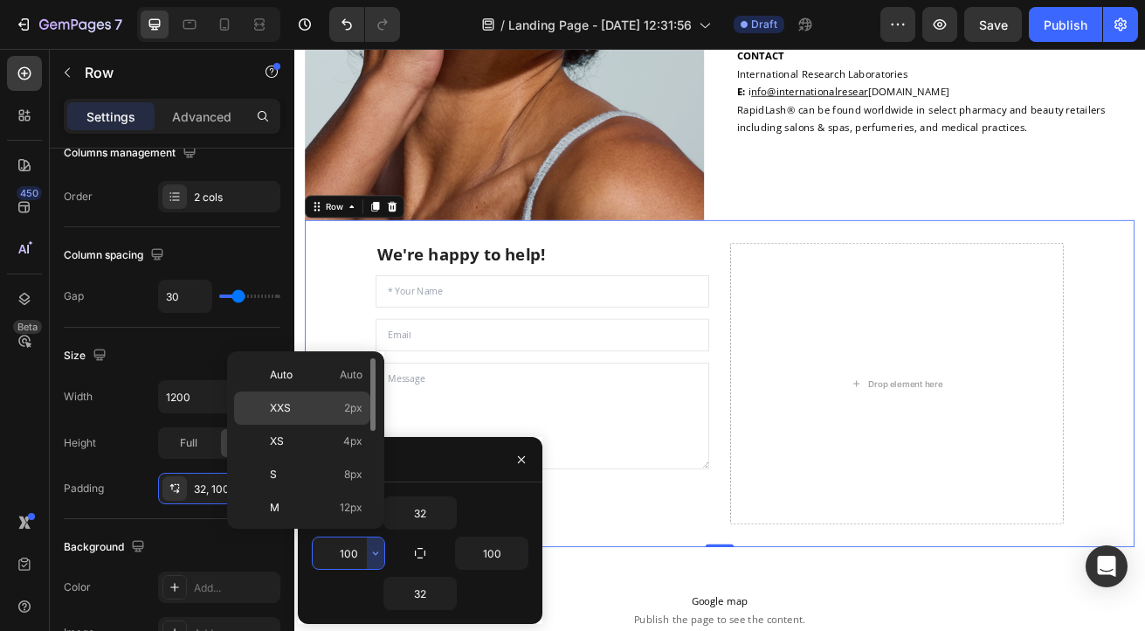
click at [350, 413] on span "2px" at bounding box center [353, 408] width 18 height 16
type input "2"
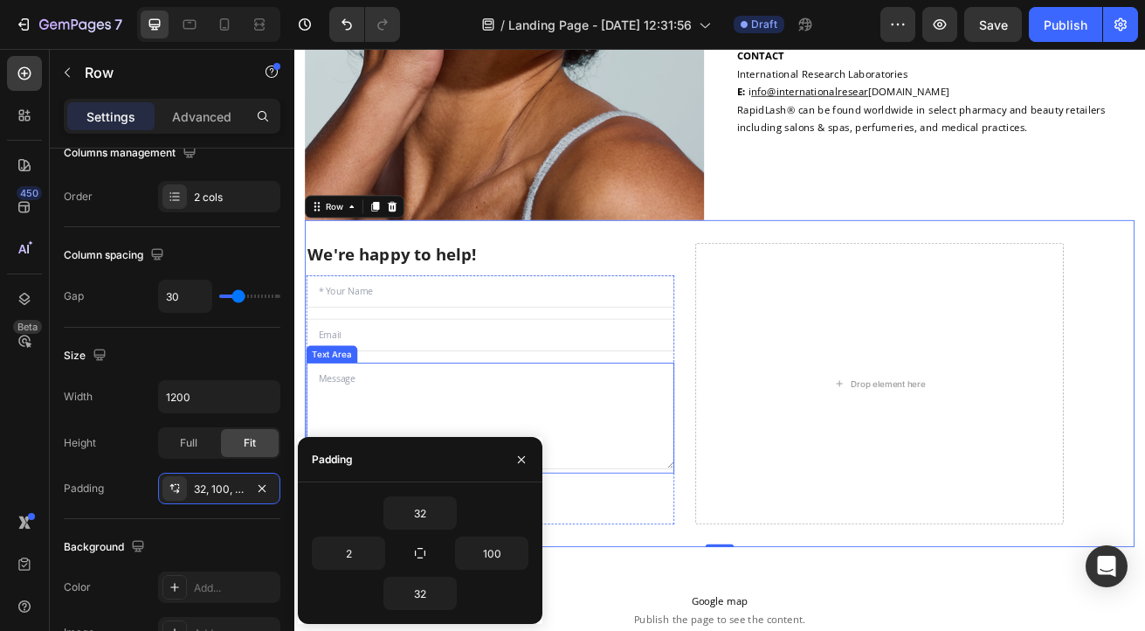
click at [683, 499] on textarea at bounding box center [535, 500] width 453 height 131
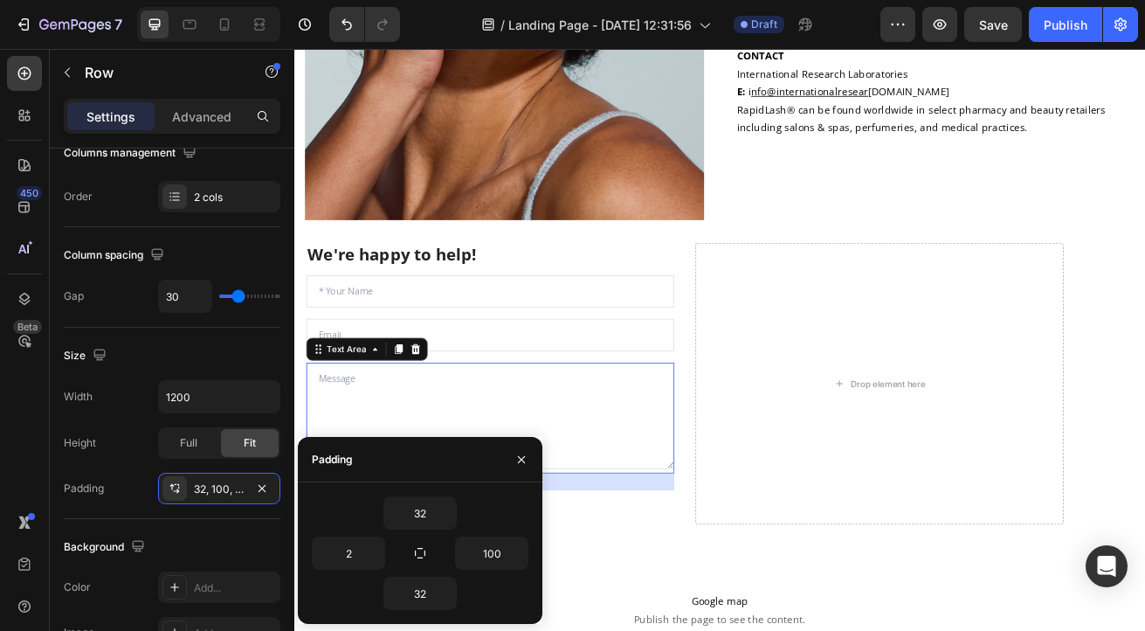
scroll to position [0, 0]
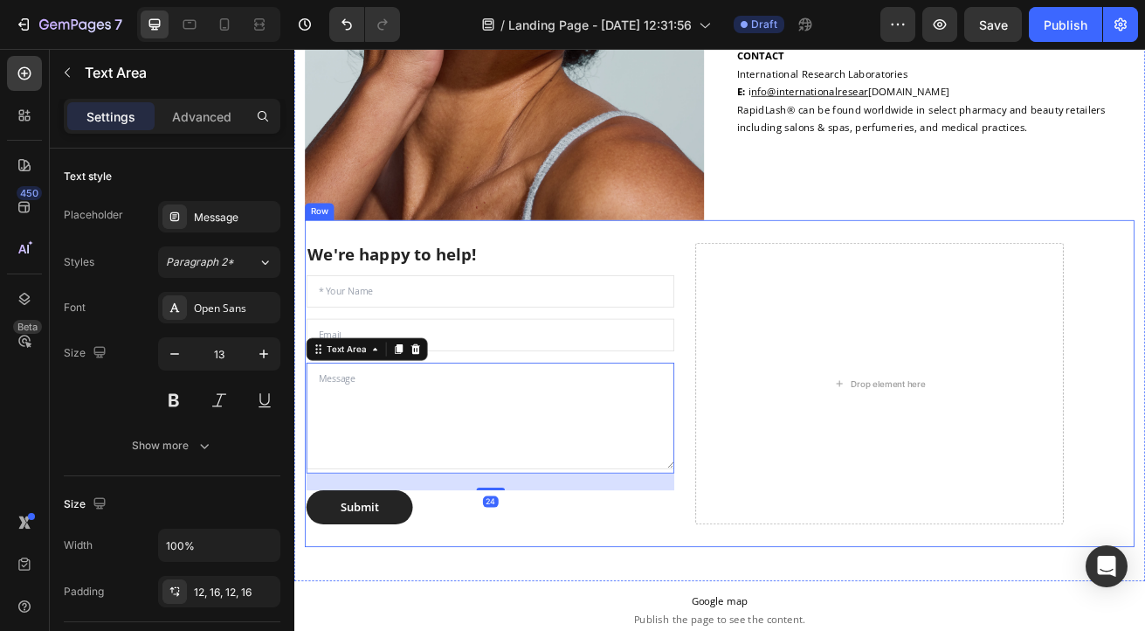
click at [767, 463] on div "We're happy to help! Heading Text Field Email Field Text Area 24 Submit Submit …" at bounding box center [819, 460] width 1022 height 403
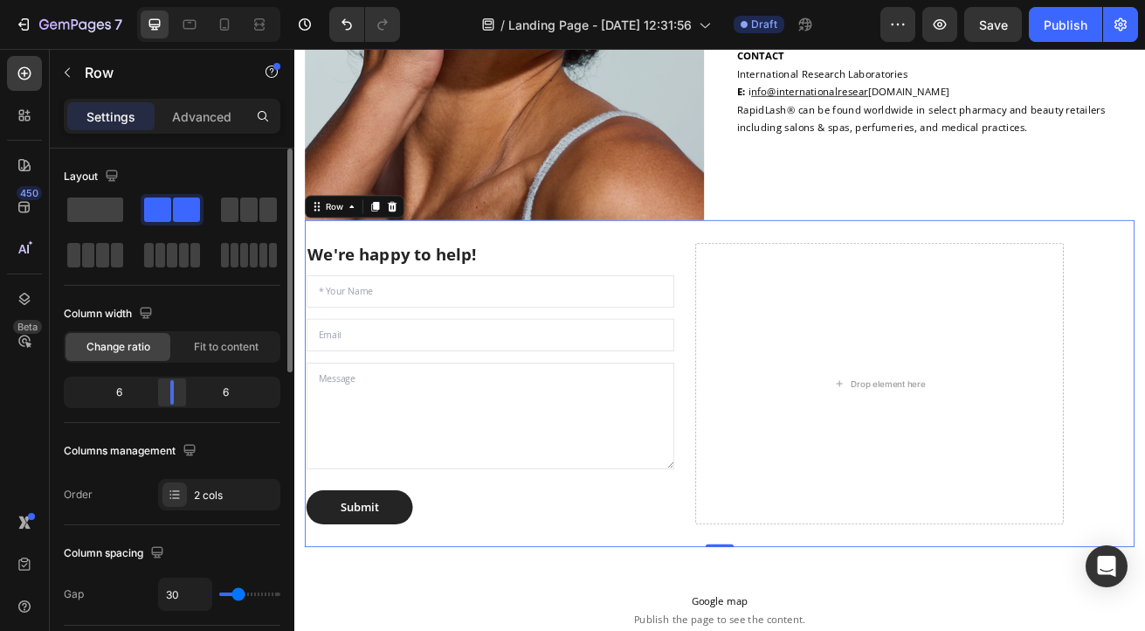
click at [173, 0] on body "7 Version history / Landing Page - [DATE] 12:31:56 Draft Preview Save Publish 4…" at bounding box center [572, 0] width 1145 height 0
click at [95, 201] on span at bounding box center [95, 209] width 56 height 24
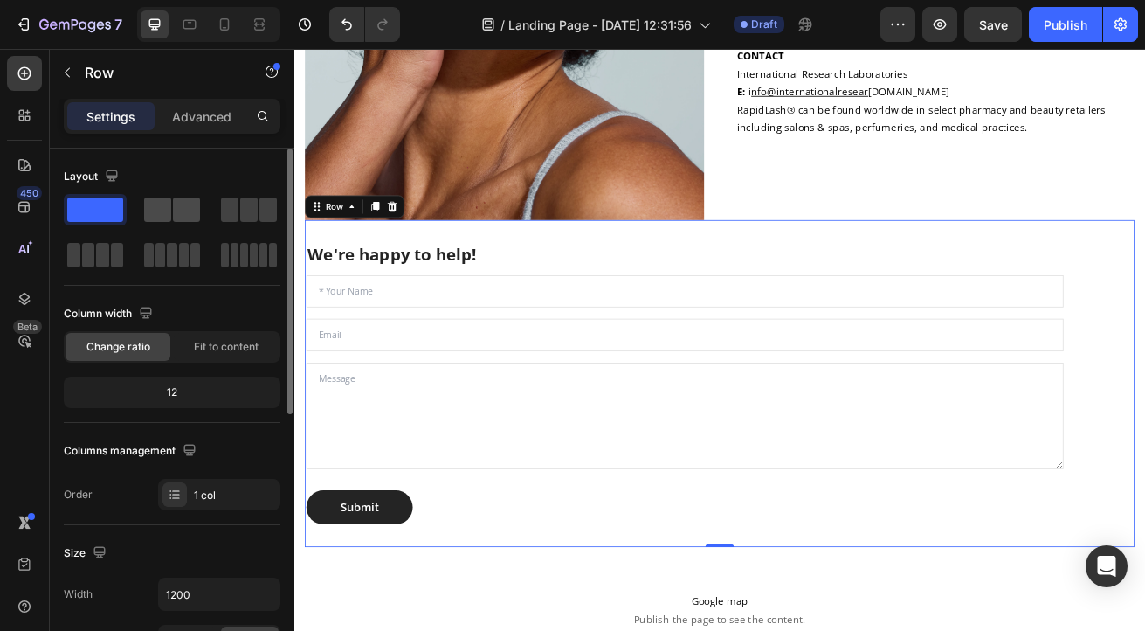
click at [182, 212] on span at bounding box center [186, 209] width 27 height 24
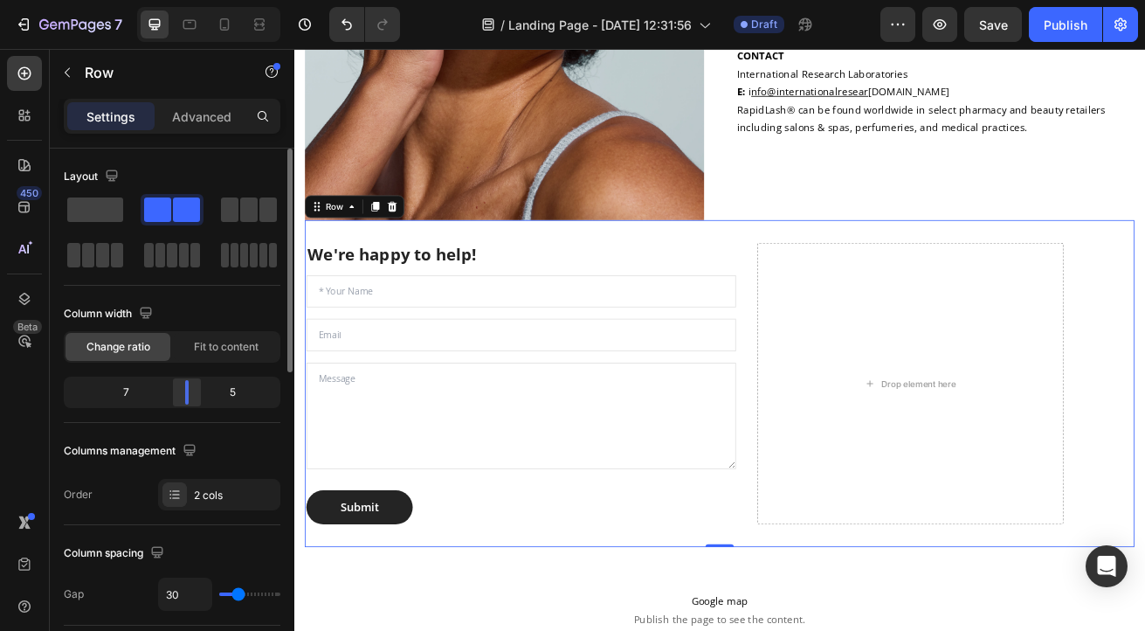
drag, startPoint x: 169, startPoint y: 393, endPoint x: 197, endPoint y: 392, distance: 28.0
click at [197, 0] on body "7 Version history / Landing Page - [DATE] 12:31:56 Draft Preview Save Publish 4…" at bounding box center [572, 0] width 1145 height 0
drag, startPoint x: 197, startPoint y: 392, endPoint x: 175, endPoint y: 389, distance: 23.0
click at [175, 0] on body "7 Version history / Landing Page - [DATE] 12:31:56 Draft Preview Save Publish 4…" at bounding box center [572, 0] width 1145 height 0
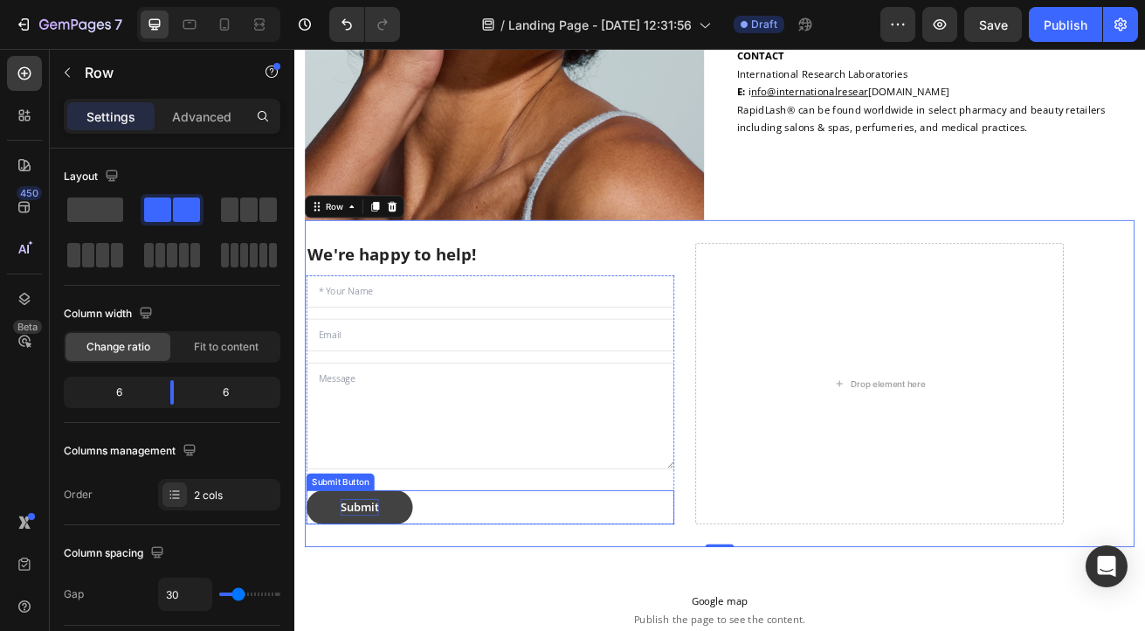
click at [384, 607] on div "Submit" at bounding box center [374, 613] width 47 height 21
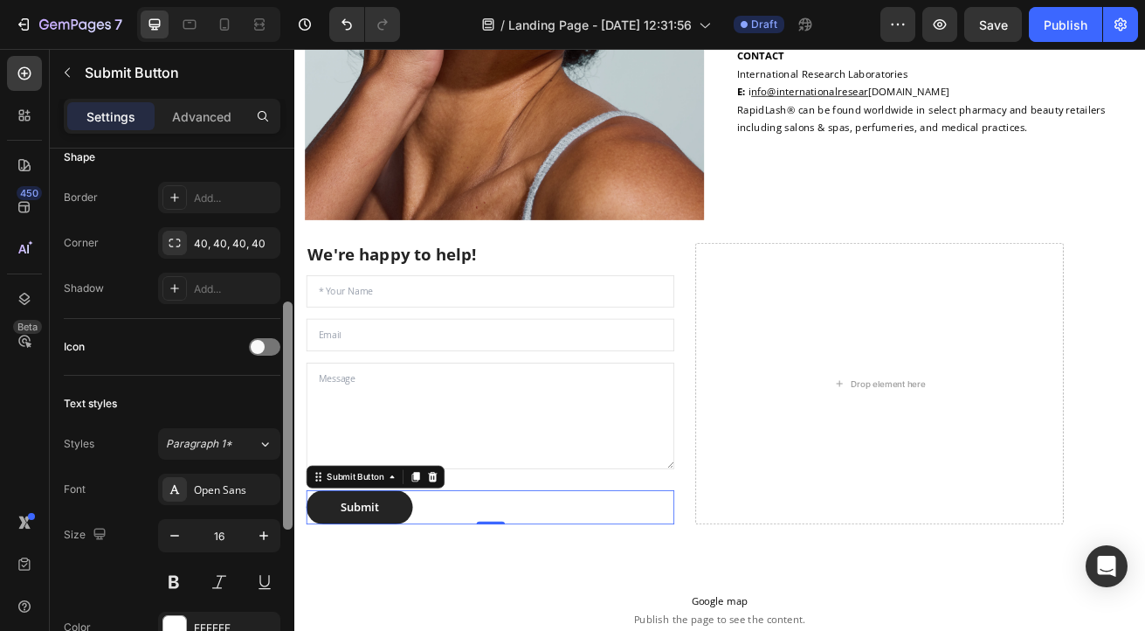
scroll to position [451, 0]
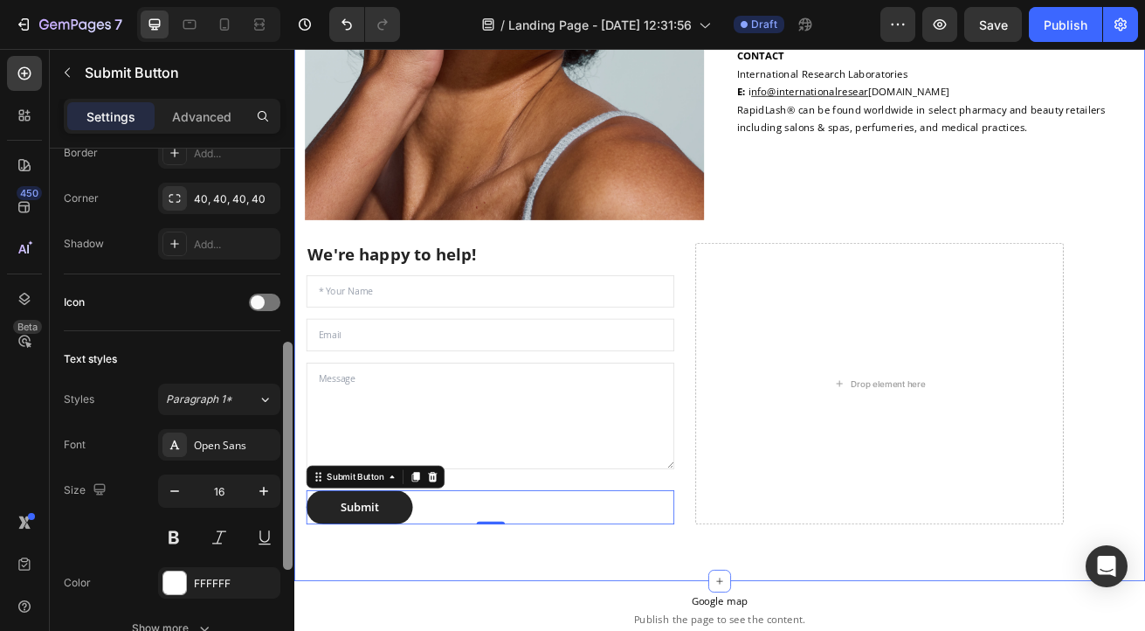
drag, startPoint x: 578, startPoint y: 328, endPoint x: 301, endPoint y: 588, distance: 380.1
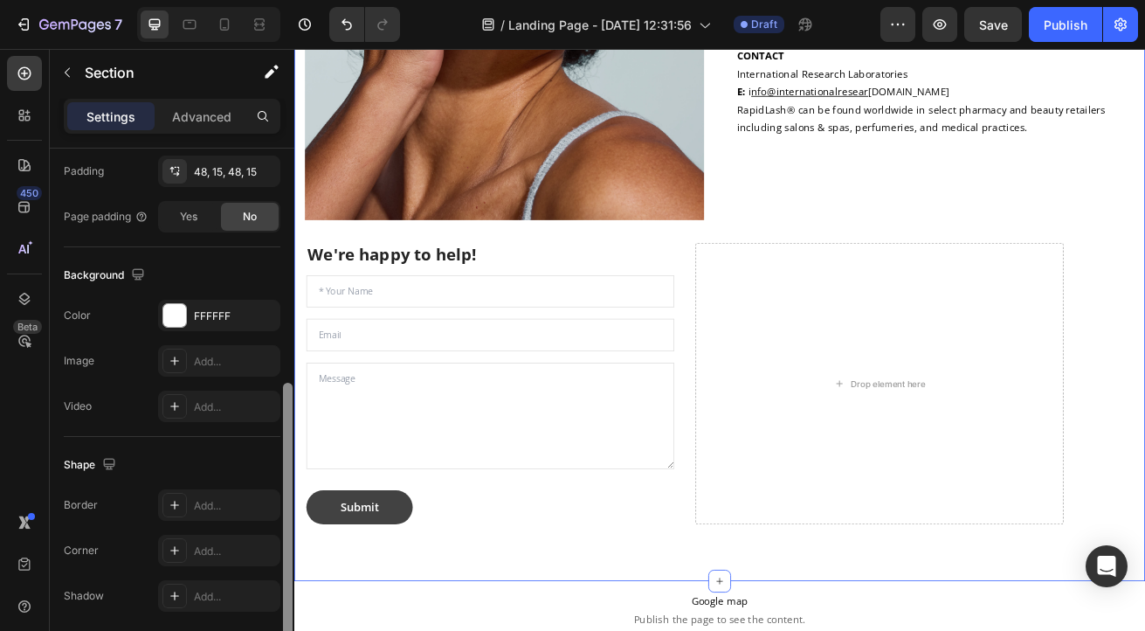
scroll to position [489, 0]
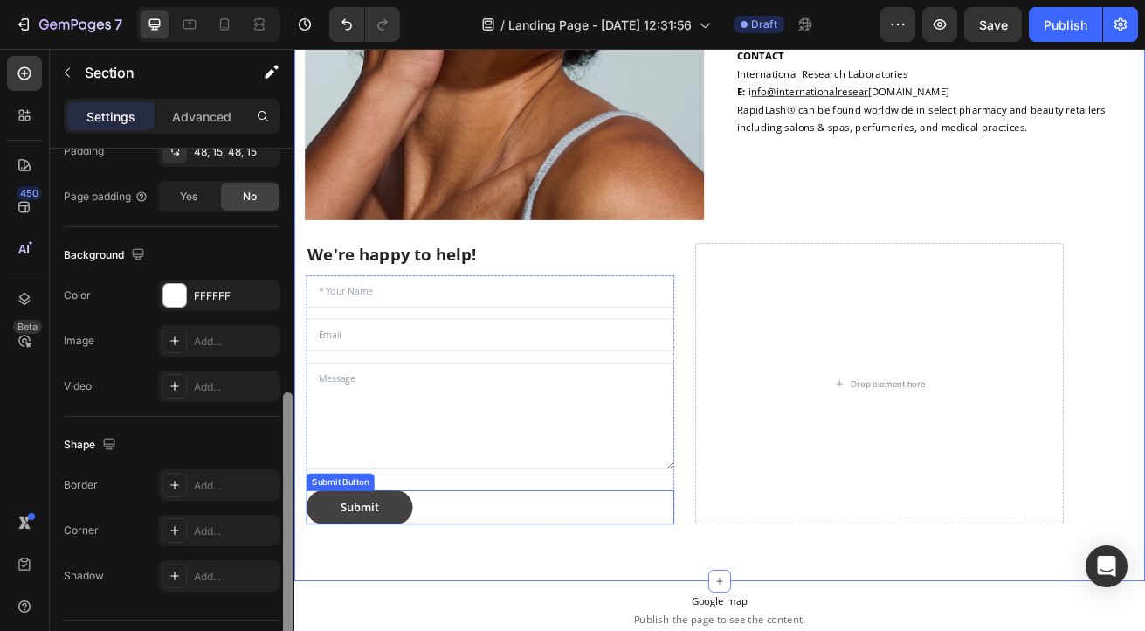
click at [336, 619] on button "Submit" at bounding box center [374, 613] width 131 height 42
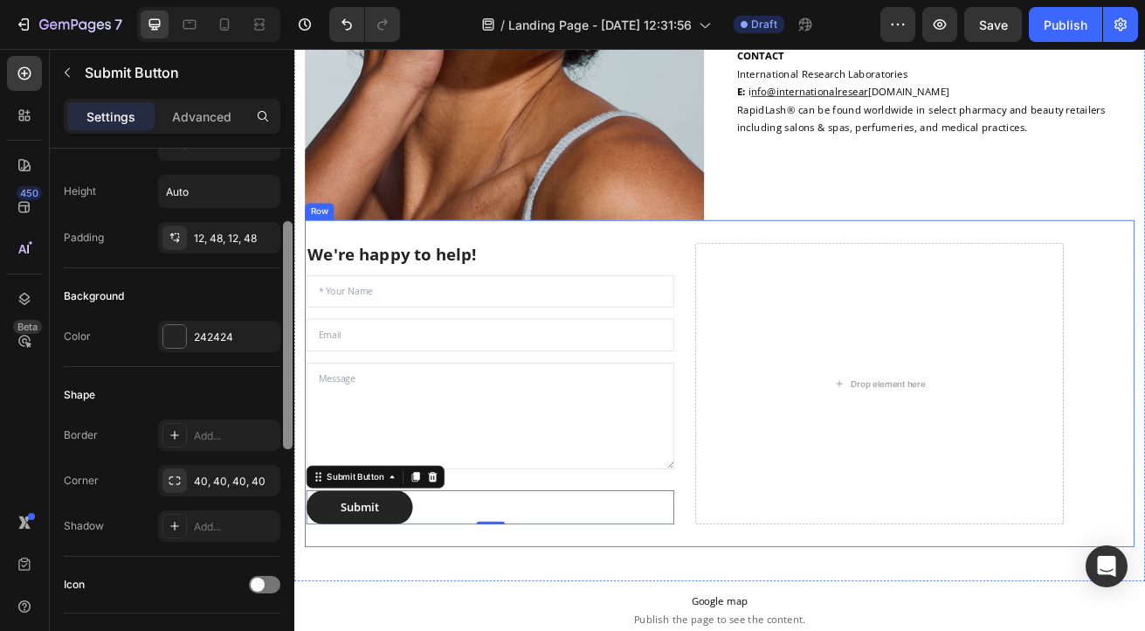
scroll to position [181, 0]
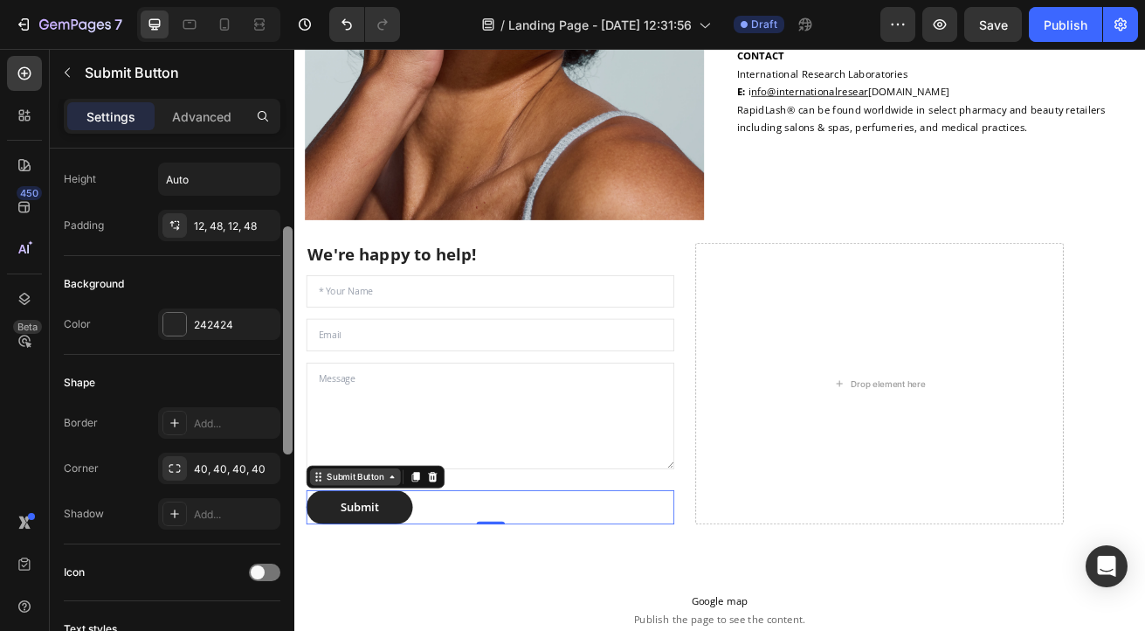
click at [381, 574] on div "Submit Button" at bounding box center [369, 576] width 77 height 16
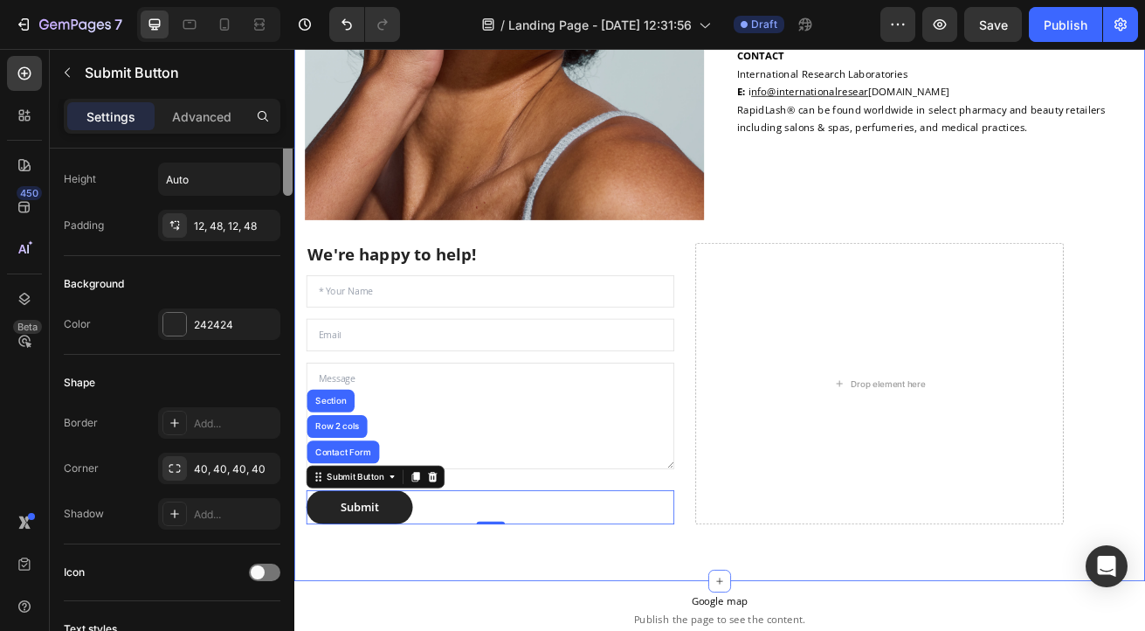
scroll to position [0, 0]
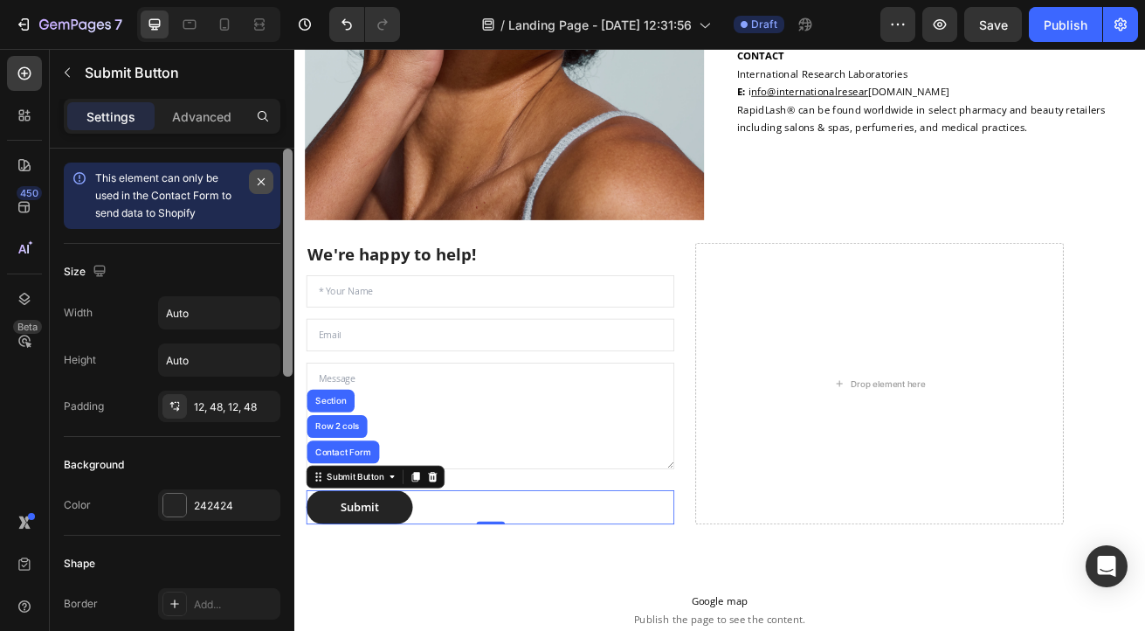
click at [260, 183] on icon "button" at bounding box center [261, 182] width 14 height 14
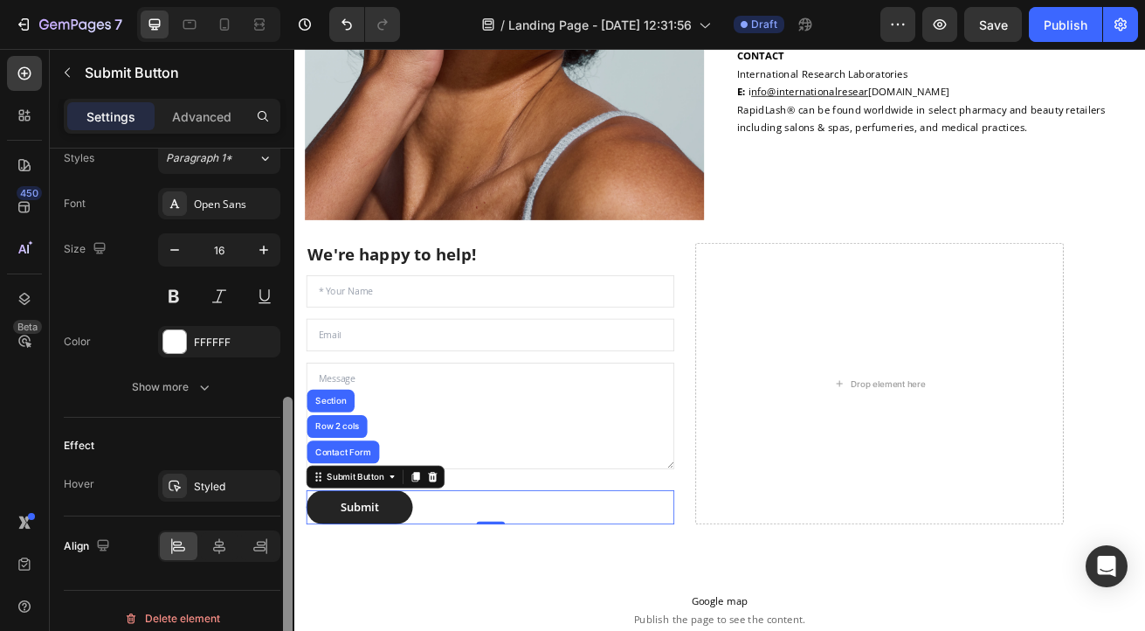
scroll to position [612, 0]
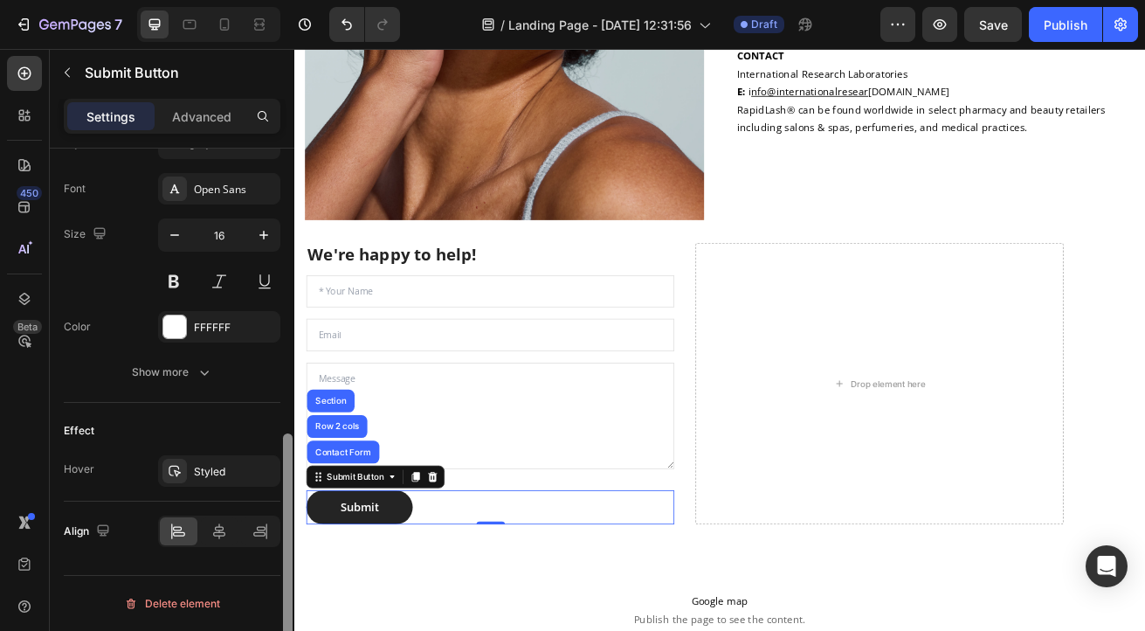
drag, startPoint x: 289, startPoint y: 342, endPoint x: 279, endPoint y: 622, distance: 279.8
click at [279, 622] on div "Size Width Auto Height Auto Padding 12, 48, 12, 48 Background Color 242424 Shap…" at bounding box center [172, 415] width 245 height 532
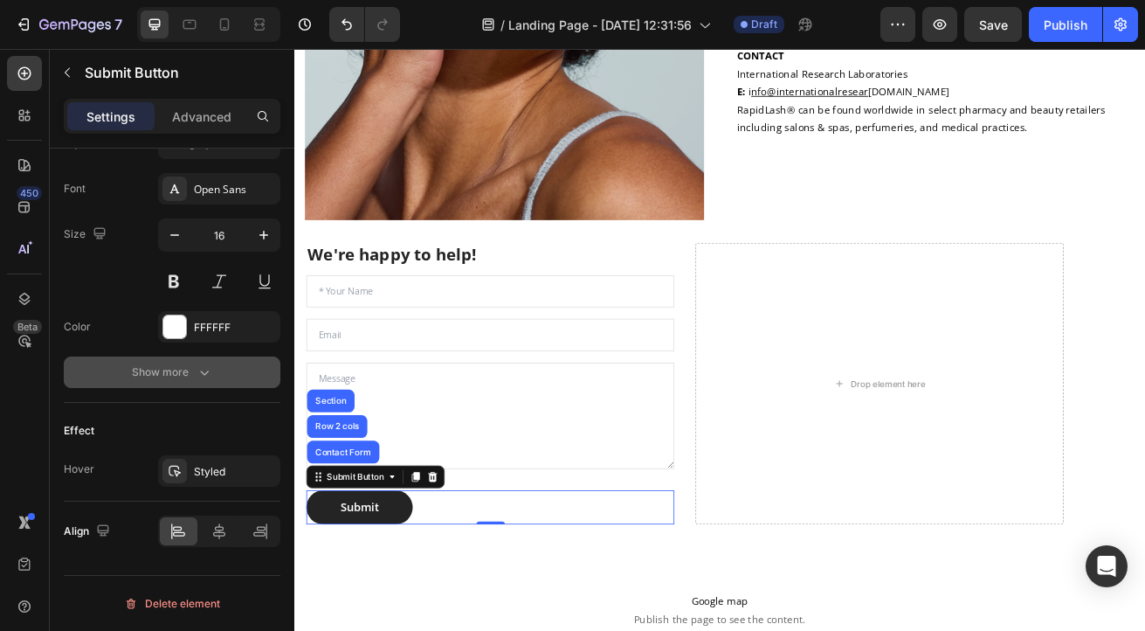
click at [178, 363] on div "Show more" at bounding box center [172, 371] width 81 height 17
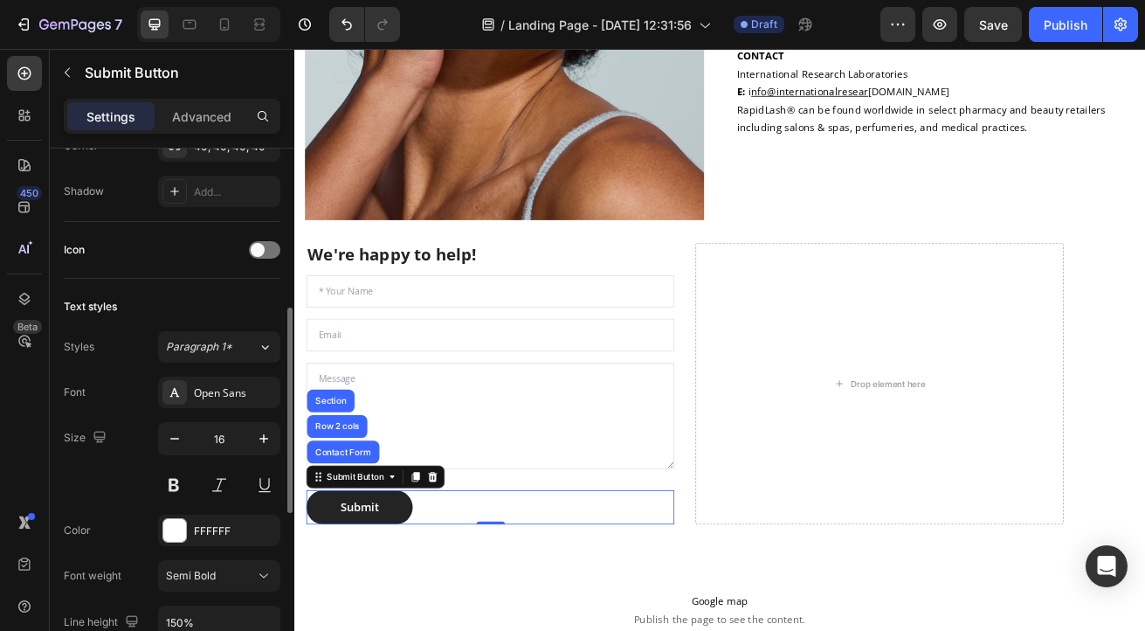
scroll to position [405, 0]
click at [201, 113] on p "Advanced" at bounding box center [201, 116] width 59 height 18
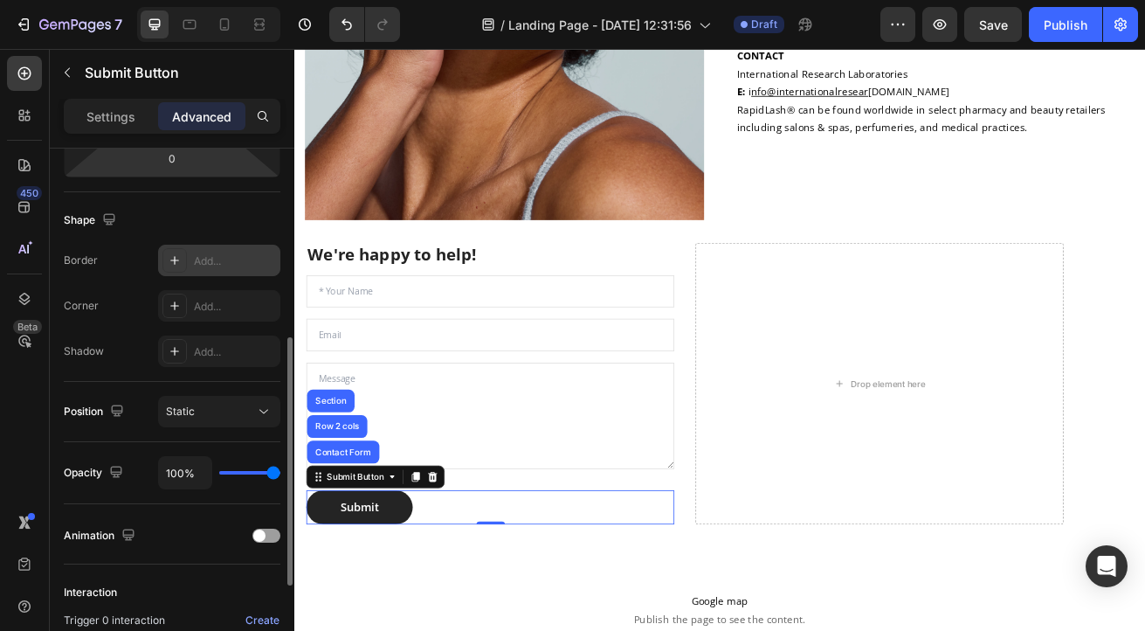
click at [177, 257] on icon at bounding box center [175, 260] width 14 height 14
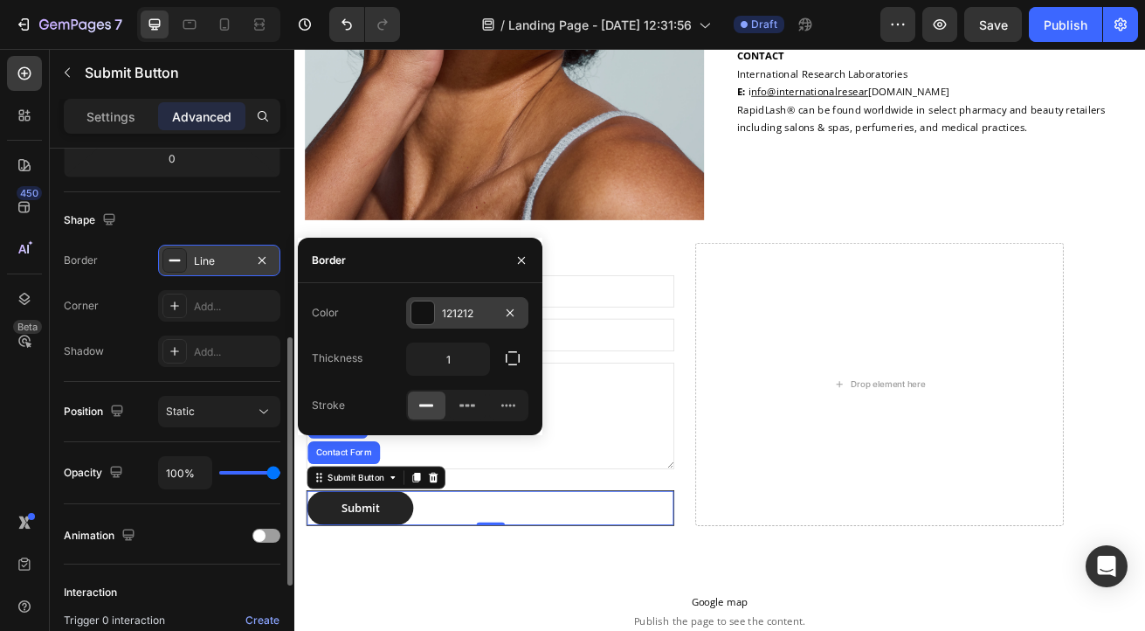
click at [422, 317] on div at bounding box center [423, 312] width 23 height 23
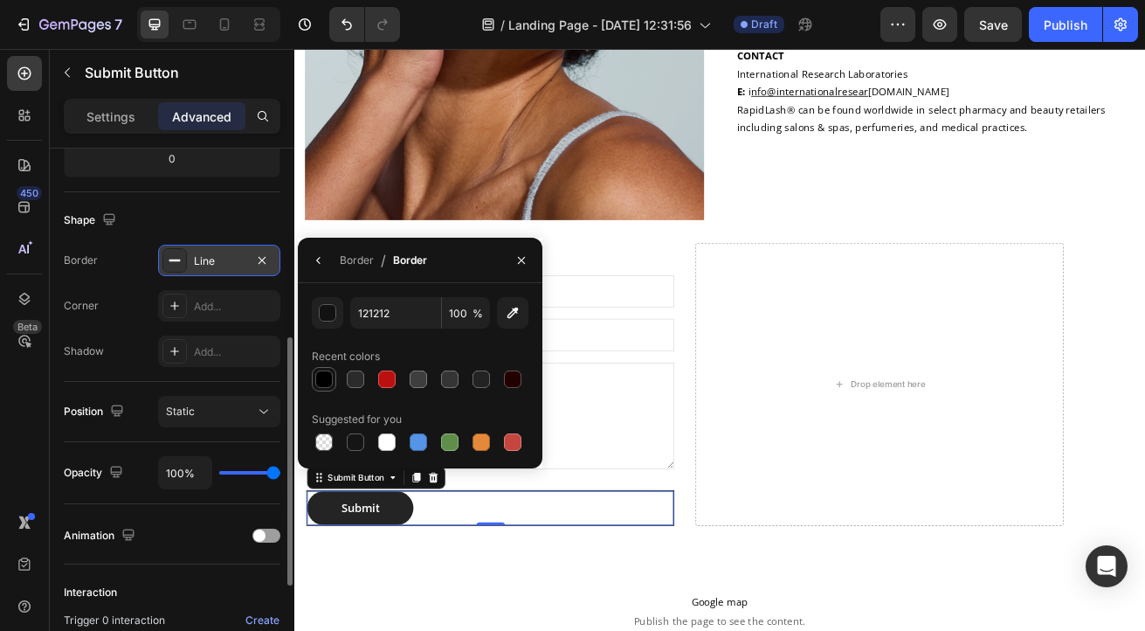
click at [320, 380] on div at bounding box center [323, 378] width 17 height 17
type input "000000"
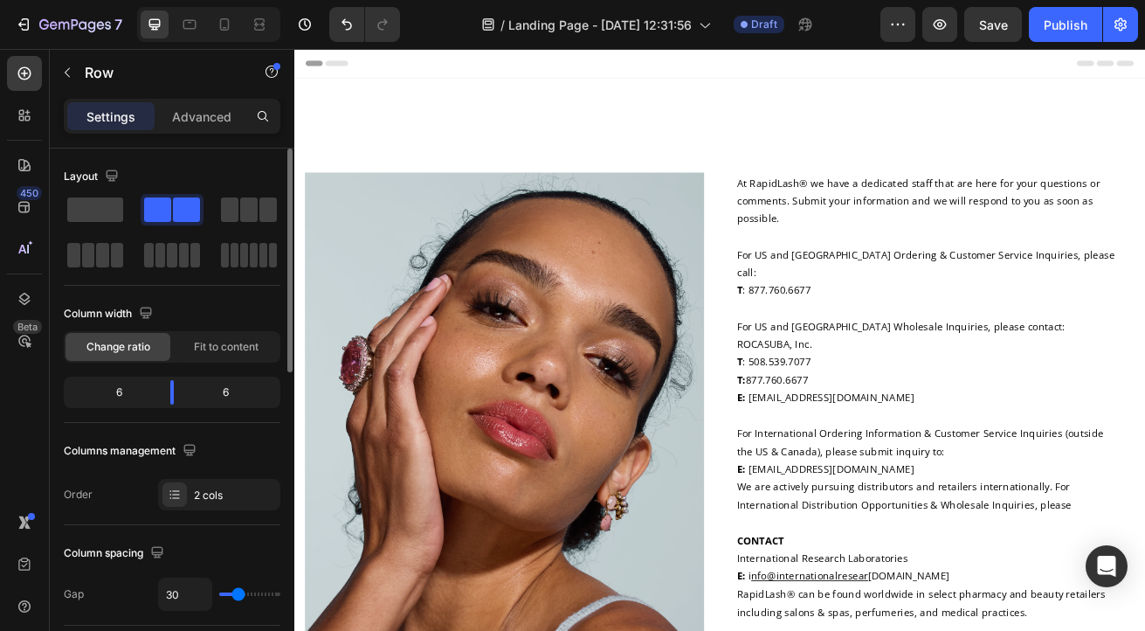
scroll to position [597, 0]
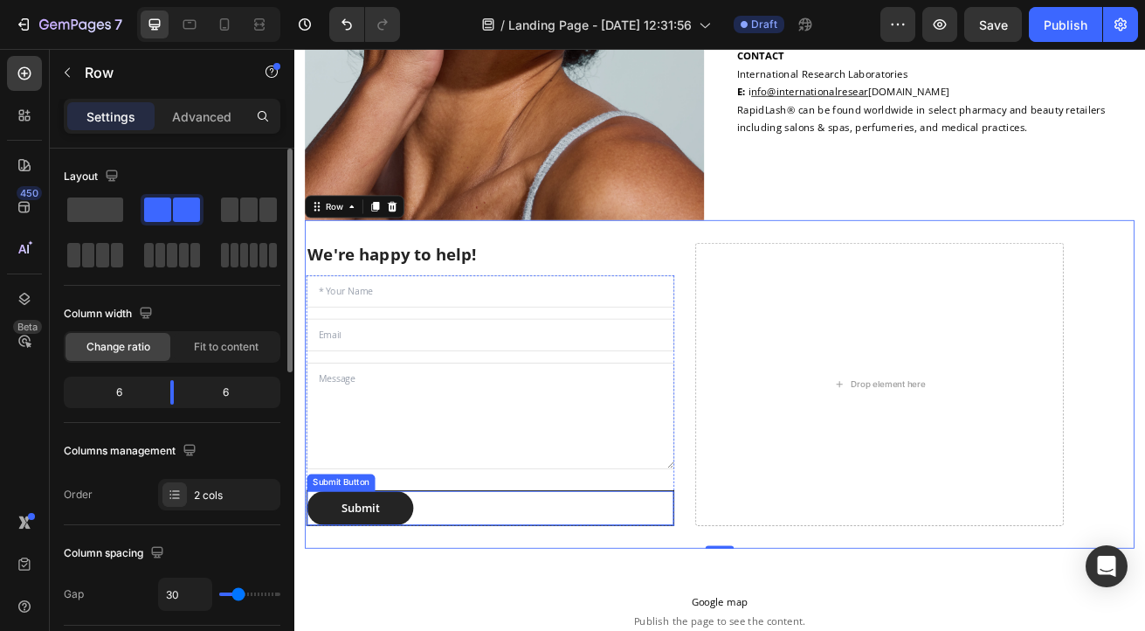
click at [500, 597] on div "Submit Submit Button" at bounding box center [535, 614] width 453 height 44
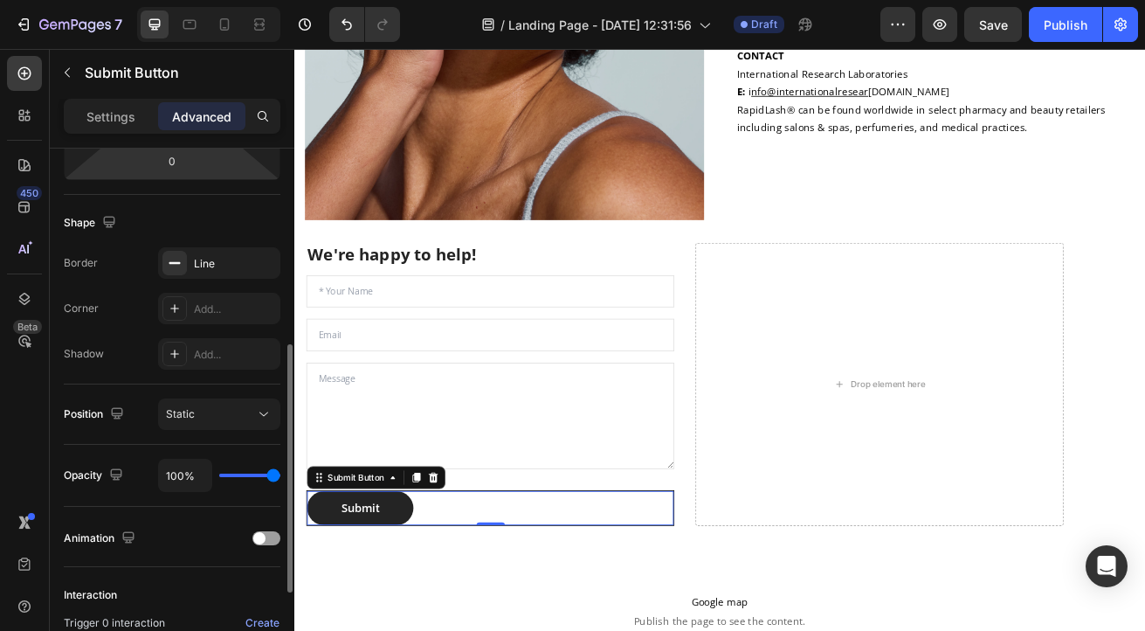
scroll to position [408, 0]
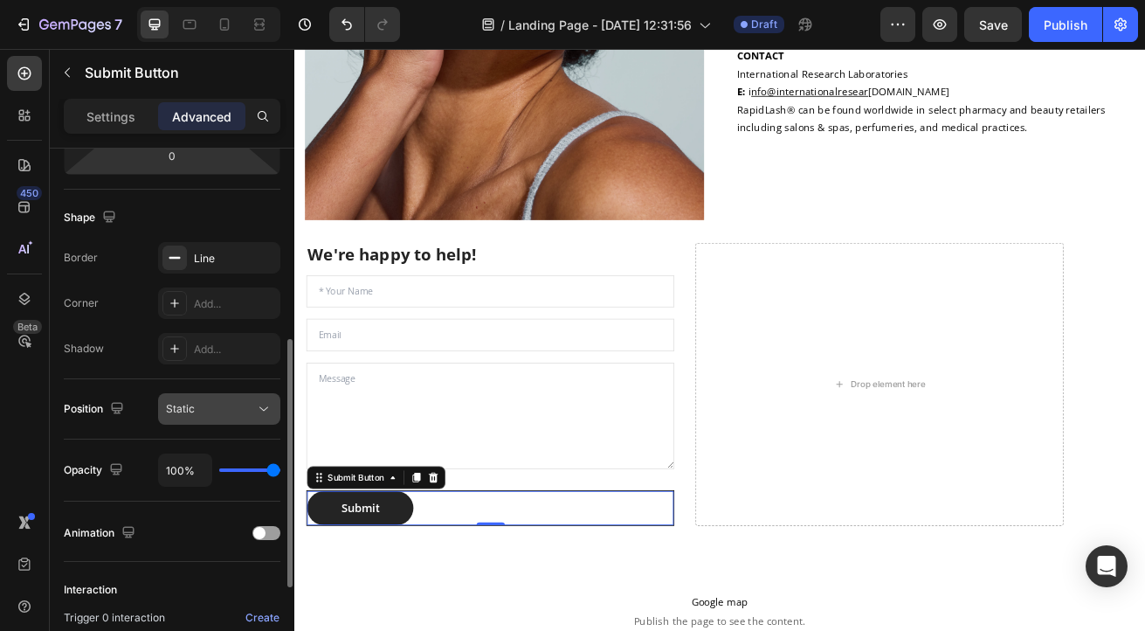
click at [260, 404] on icon at bounding box center [263, 408] width 17 height 17
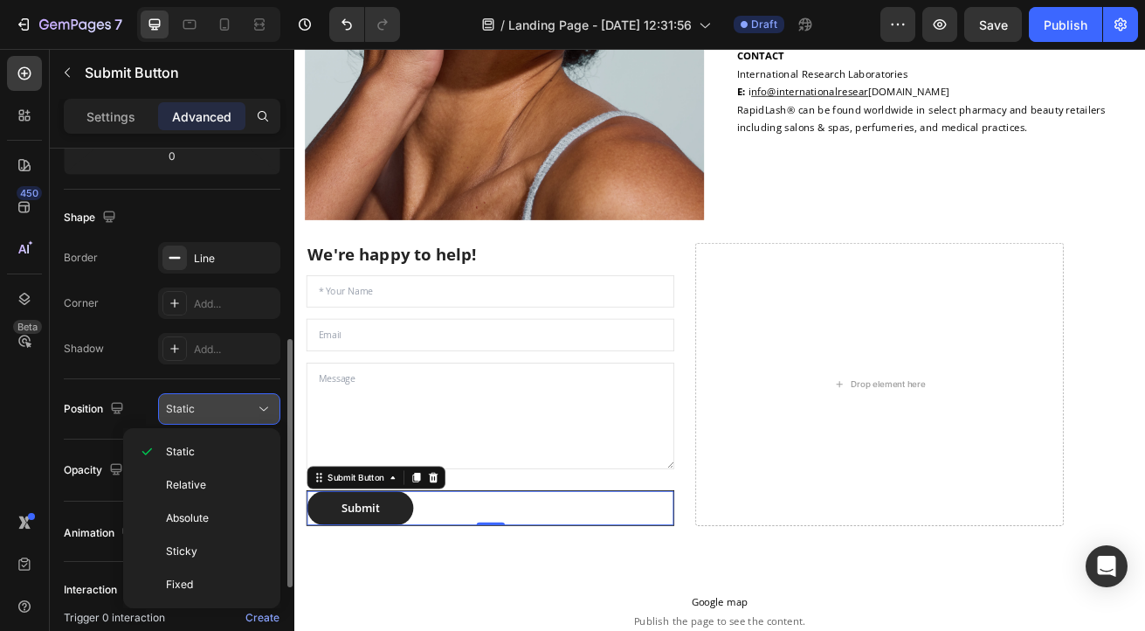
click at [260, 404] on icon at bounding box center [263, 408] width 17 height 17
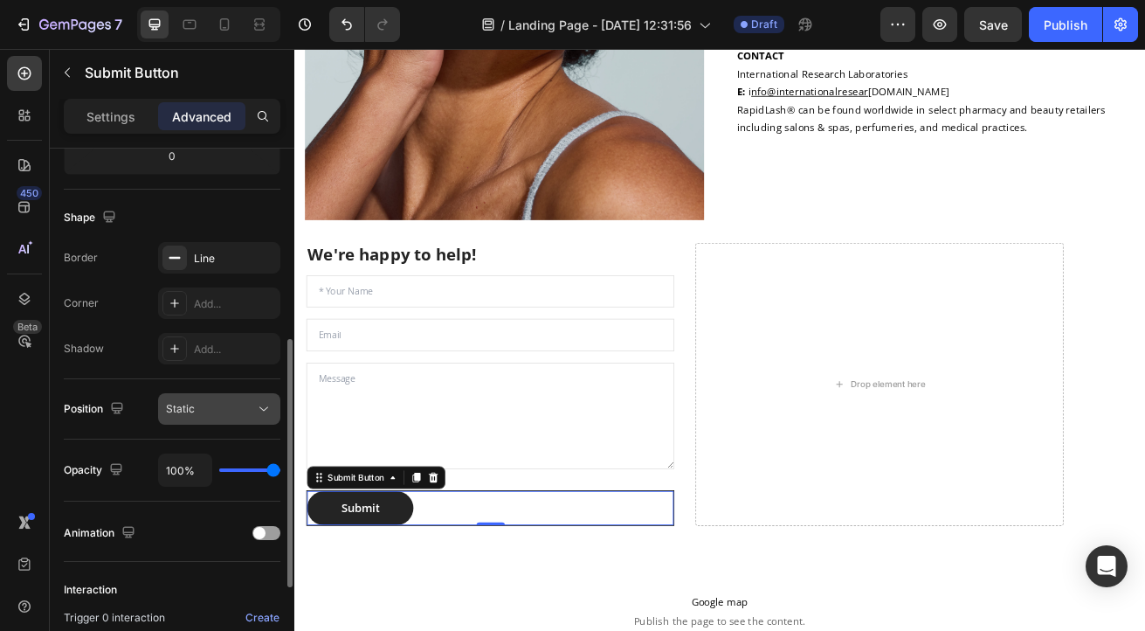
click at [259, 407] on icon at bounding box center [263, 409] width 9 height 4
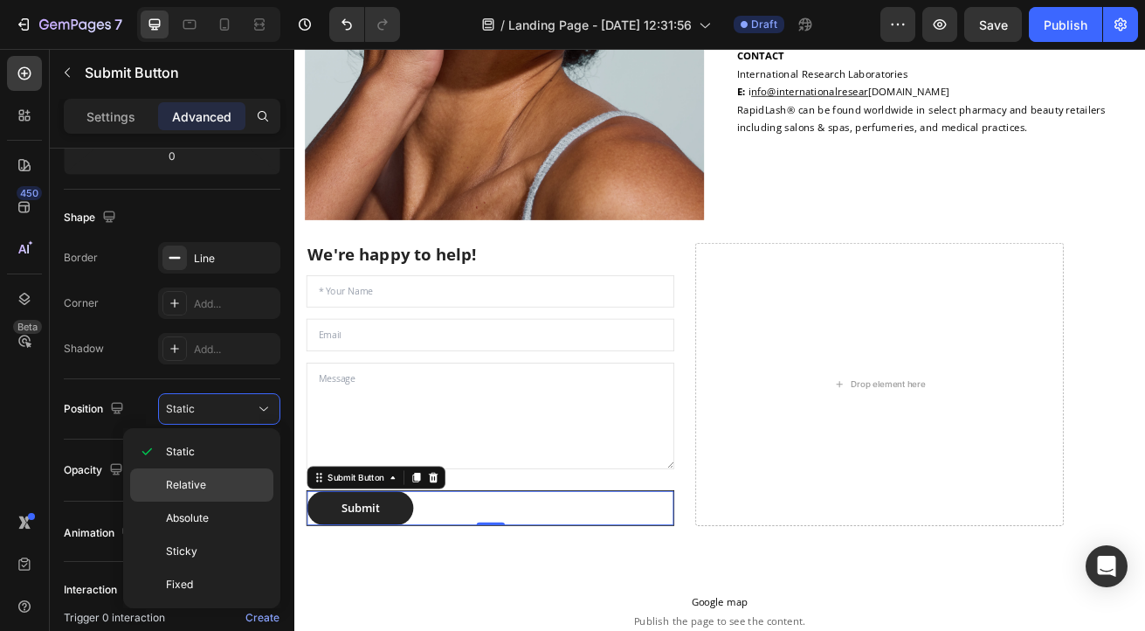
click at [194, 488] on span "Relative" at bounding box center [186, 485] width 40 height 16
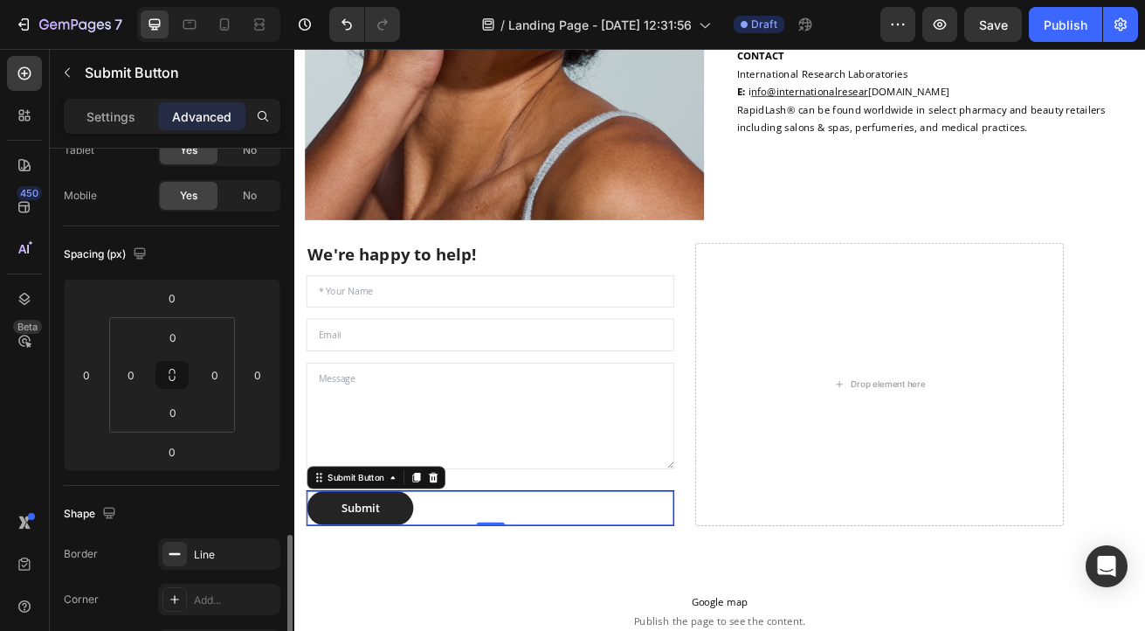
scroll to position [0, 0]
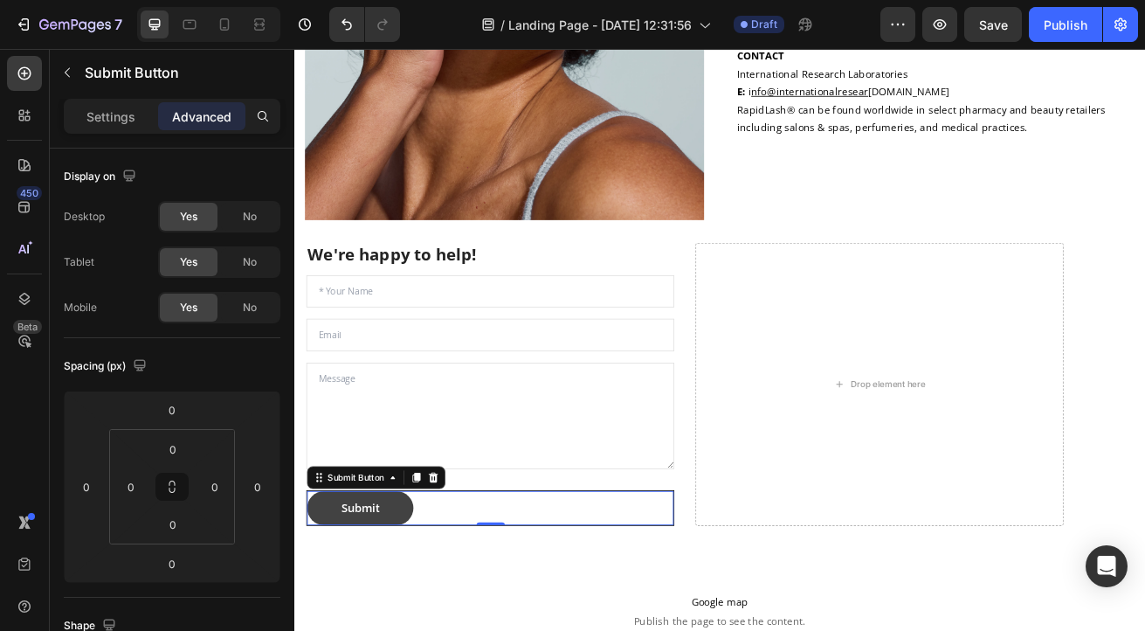
click at [402, 603] on button "Submit" at bounding box center [375, 614] width 131 height 42
click at [107, 110] on p "Settings" at bounding box center [110, 116] width 49 height 18
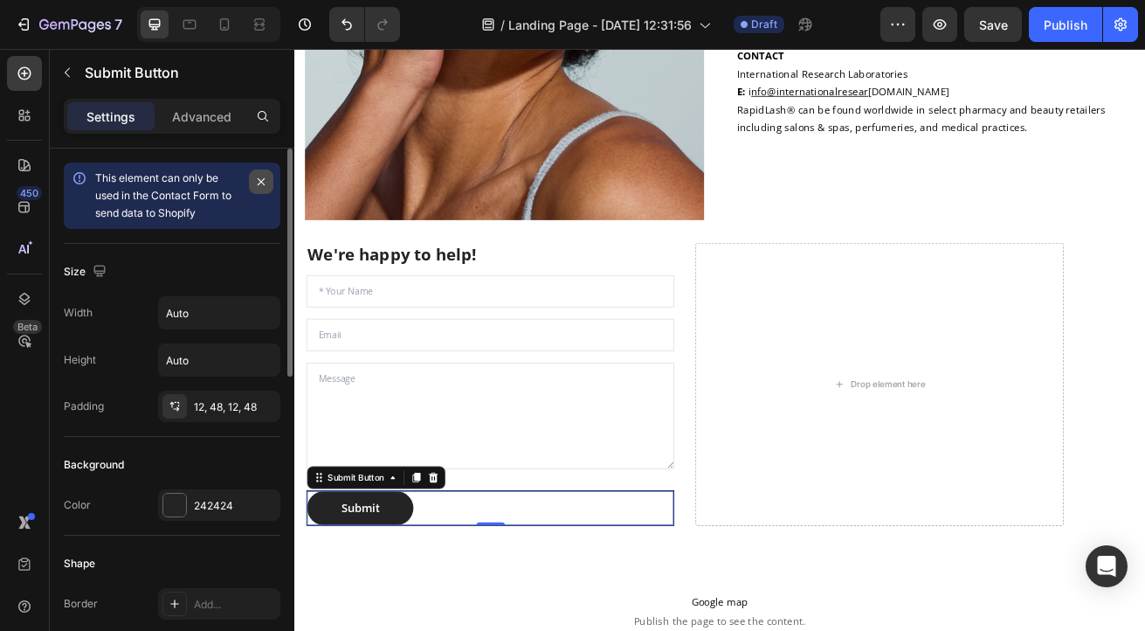
click at [263, 178] on icon "button" at bounding box center [261, 181] width 7 height 7
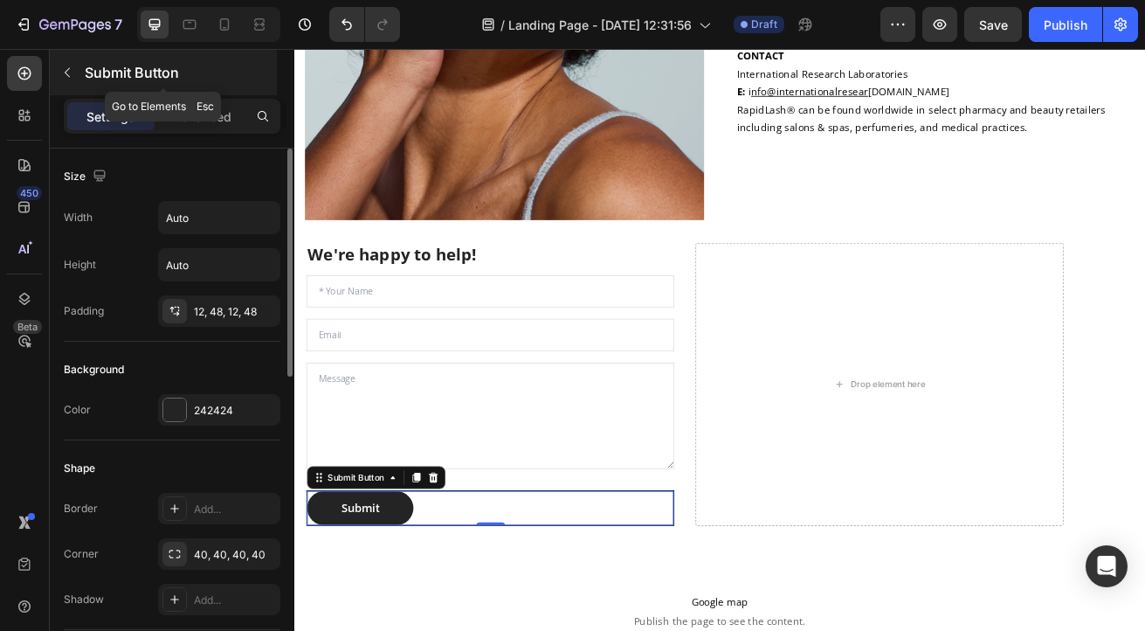
click at [66, 72] on icon "button" at bounding box center [67, 73] width 14 height 14
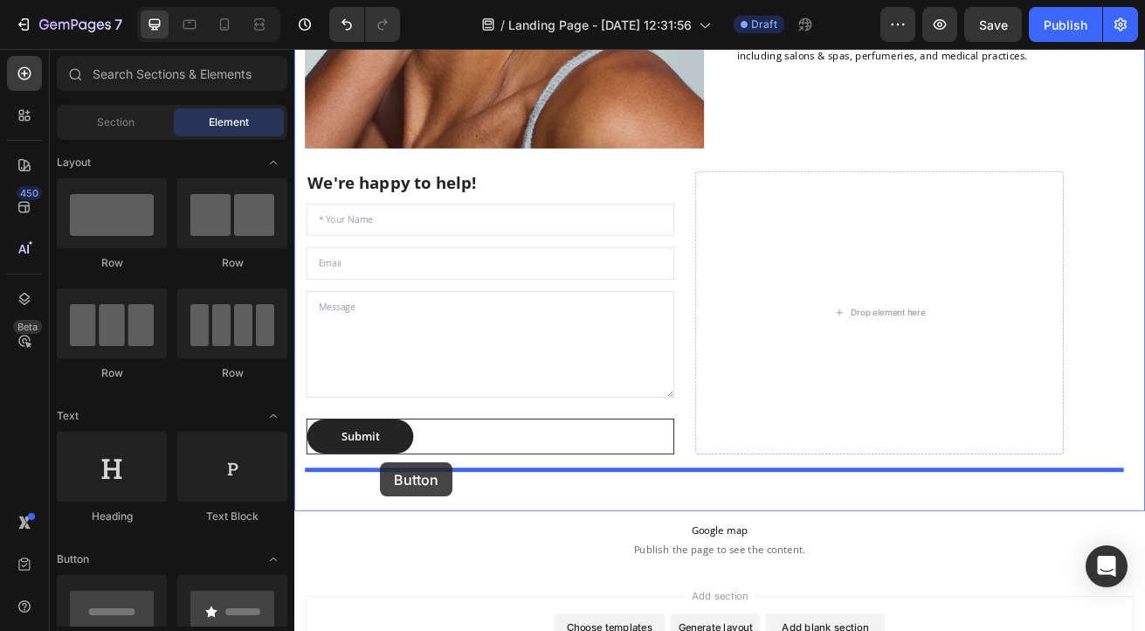
scroll to position [695, 0]
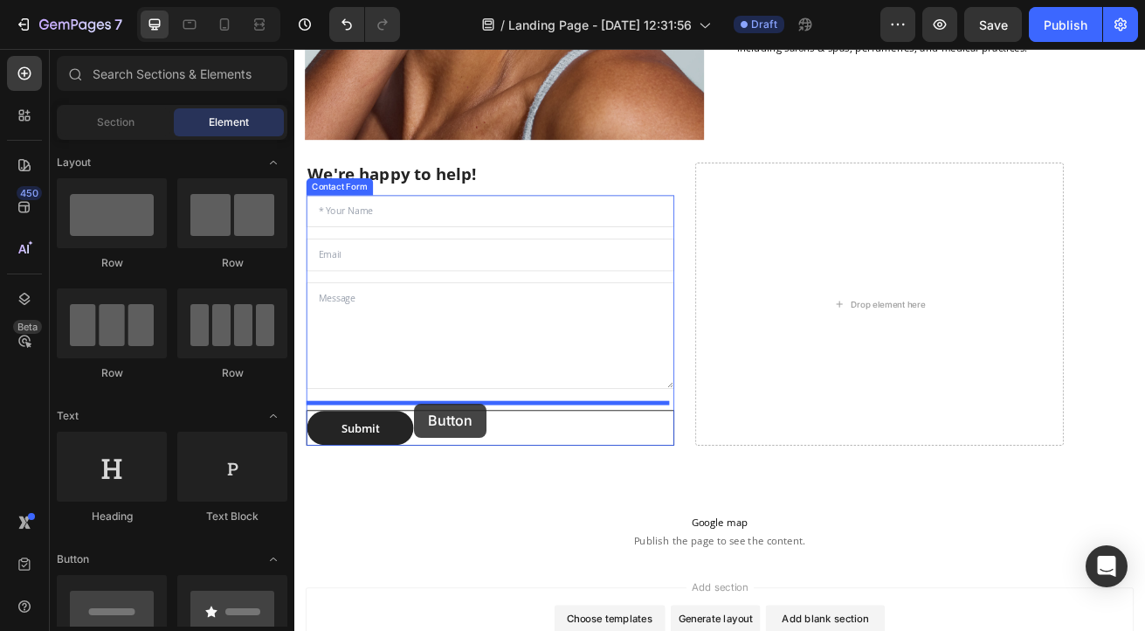
drag, startPoint x: 412, startPoint y: 467, endPoint x: 442, endPoint y: 486, distance: 34.9
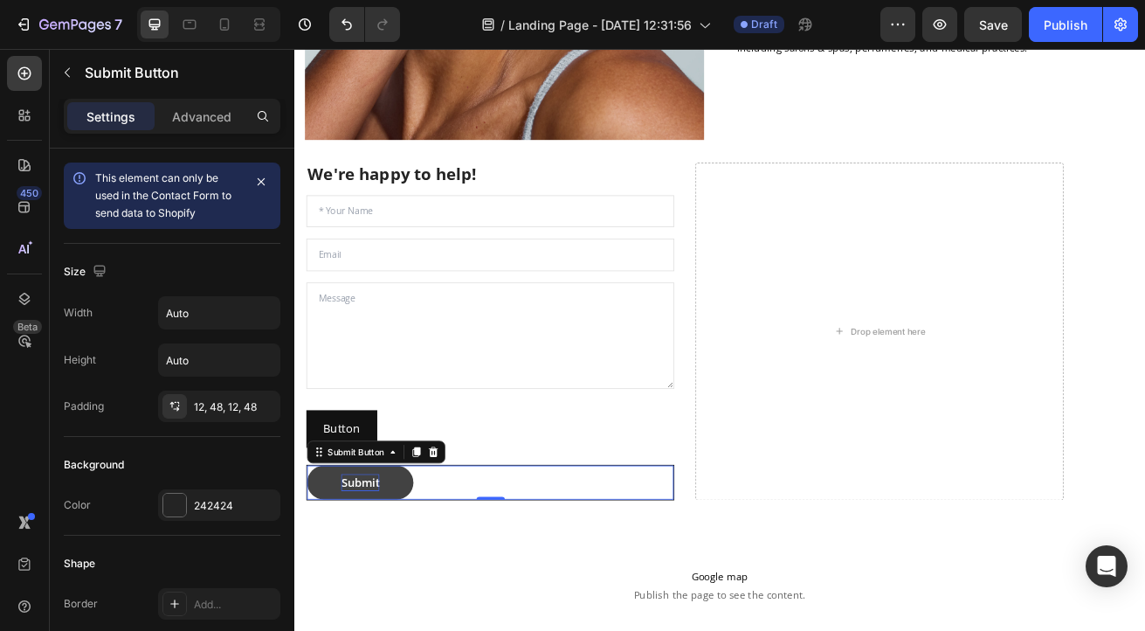
click at [385, 573] on div "Submit" at bounding box center [375, 582] width 47 height 21
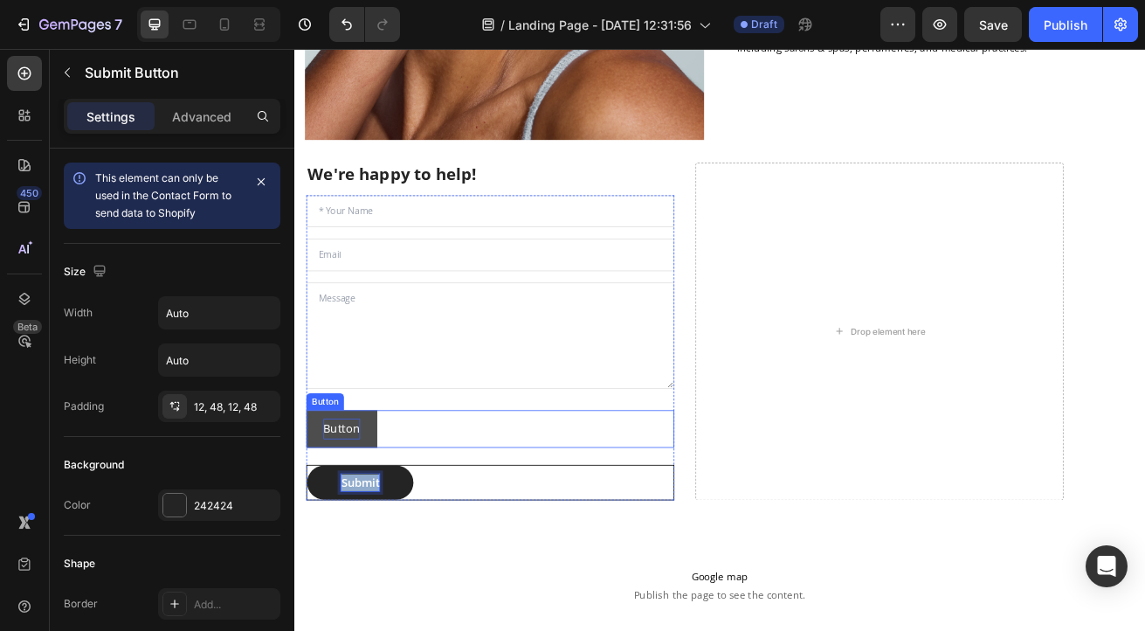
click at [349, 509] on p "Button" at bounding box center [352, 516] width 45 height 25
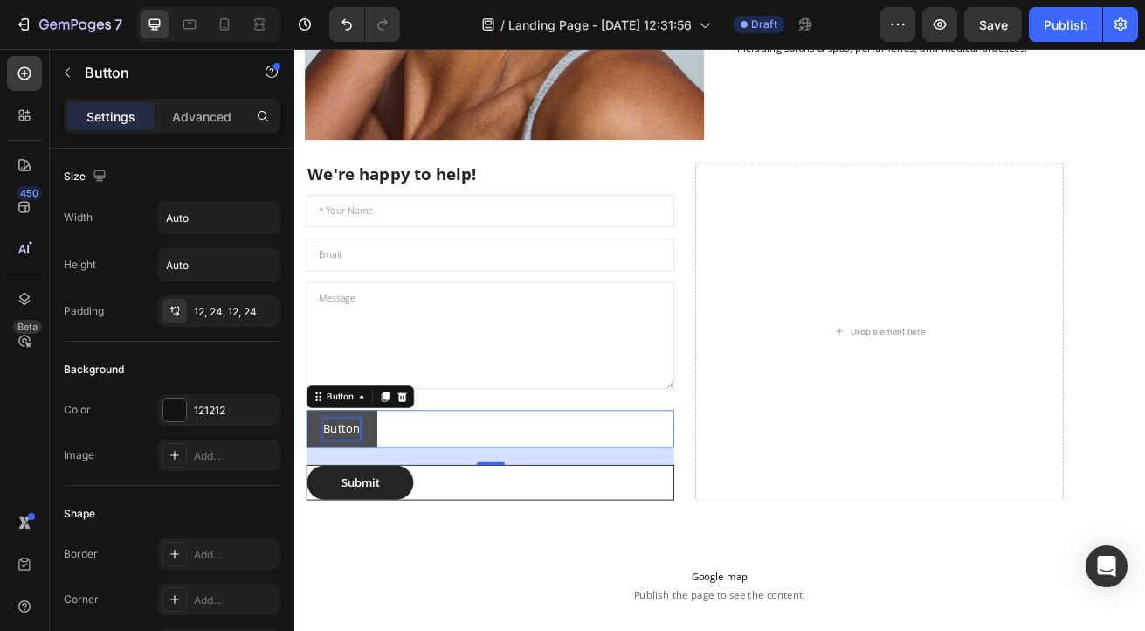
click at [356, 505] on p "Button" at bounding box center [352, 516] width 45 height 25
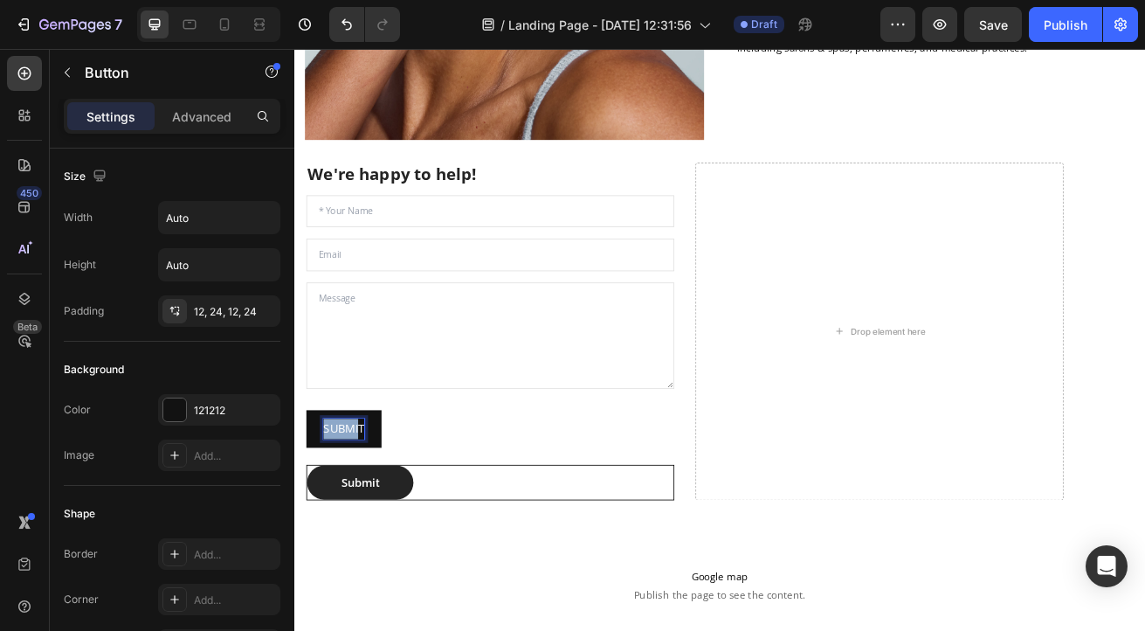
drag, startPoint x: 377, startPoint y: 501, endPoint x: 289, endPoint y: 503, distance: 88.3
click at [294, 503] on html "Header Image At RapidLash® we have a dedicated staff that are here for your que…" at bounding box center [818, 174] width 1048 height 1643
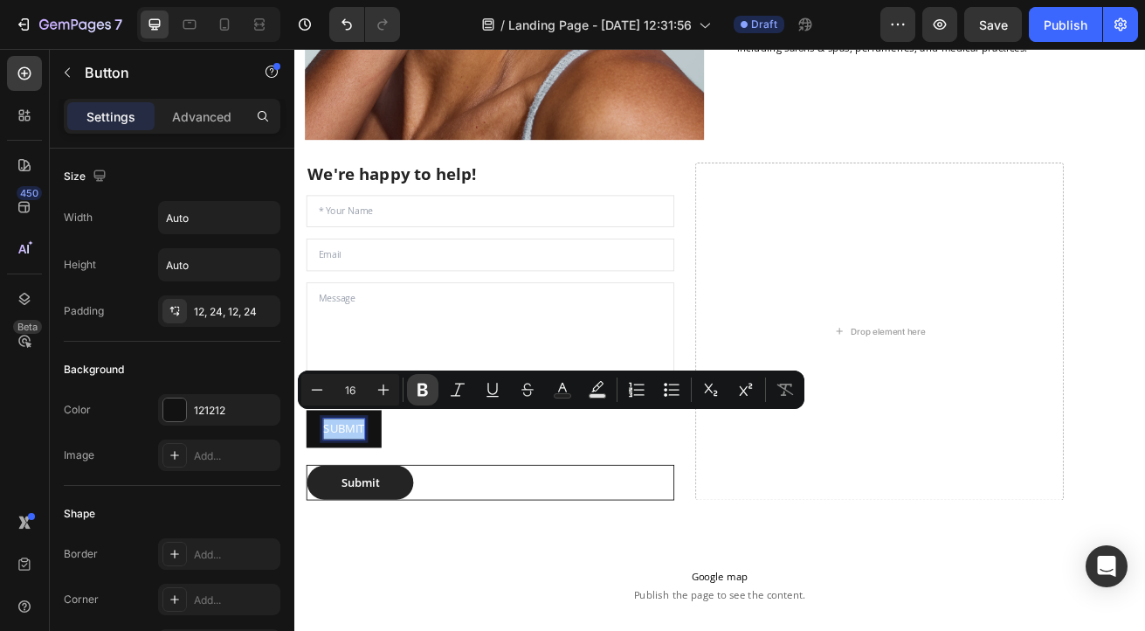
click at [423, 387] on icon "Editor contextual toolbar" at bounding box center [422, 389] width 17 height 17
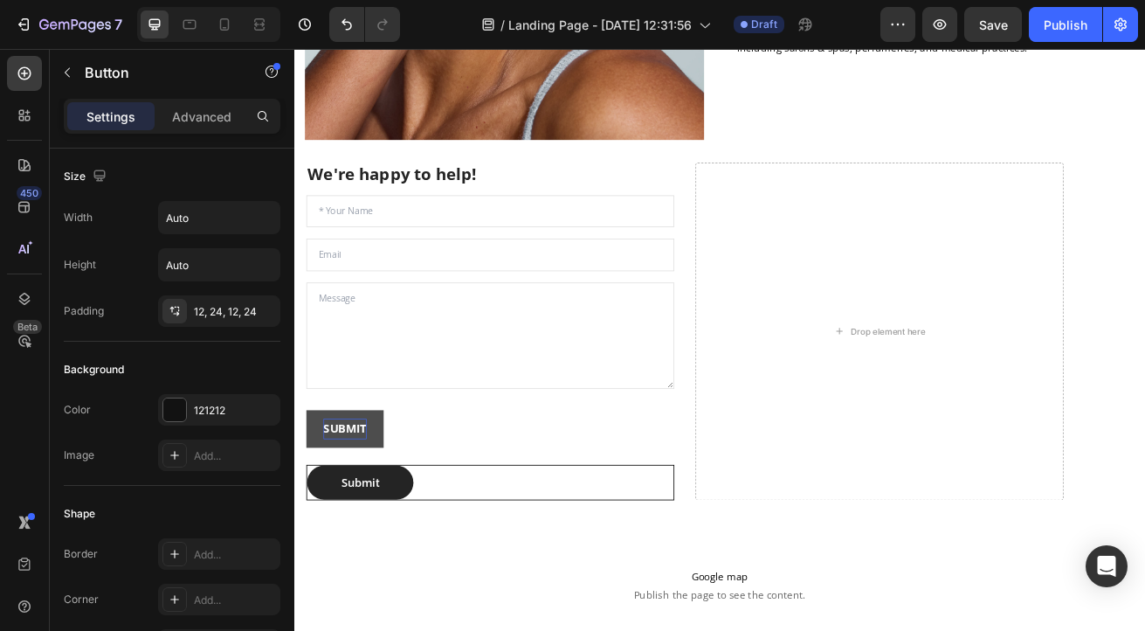
click at [381, 507] on strong "SUBMIT" at bounding box center [356, 516] width 53 height 19
drag, startPoint x: 381, startPoint y: 502, endPoint x: 311, endPoint y: 507, distance: 70.0
click at [311, 507] on button "SUBMIT" at bounding box center [356, 517] width 95 height 46
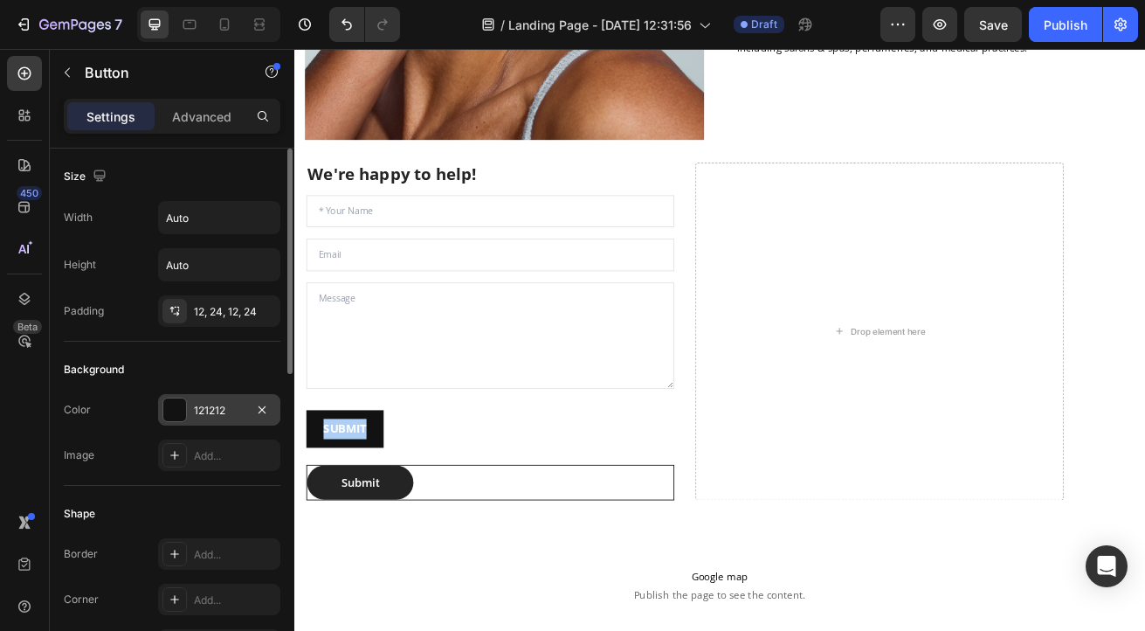
click at [172, 409] on div at bounding box center [174, 409] width 23 height 23
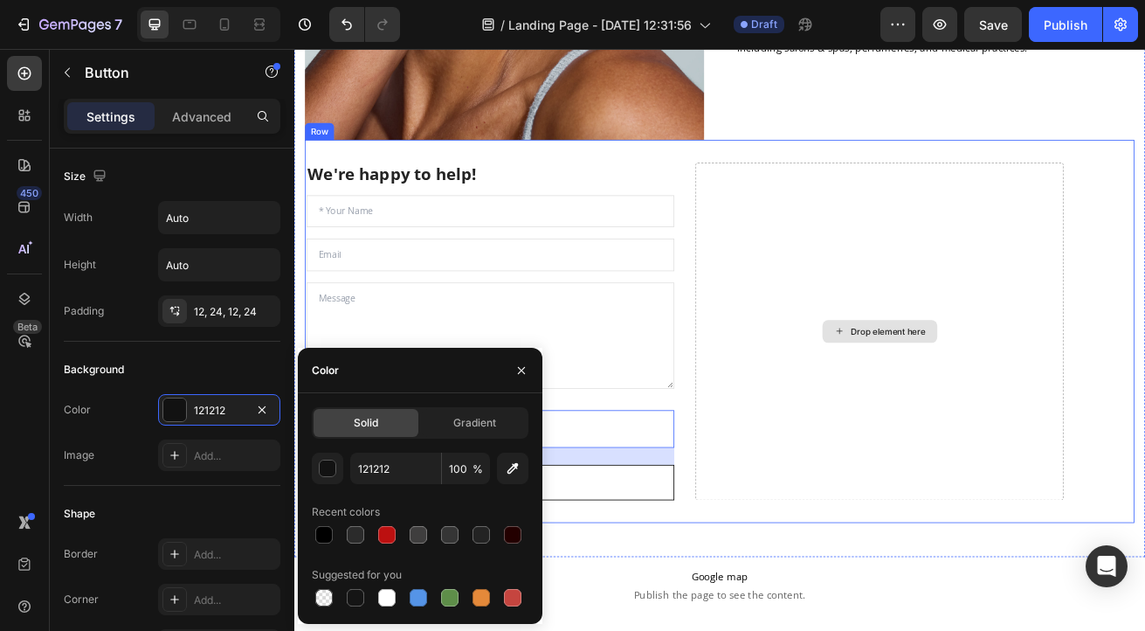
click at [801, 474] on div "Drop element here" at bounding box center [1015, 397] width 453 height 416
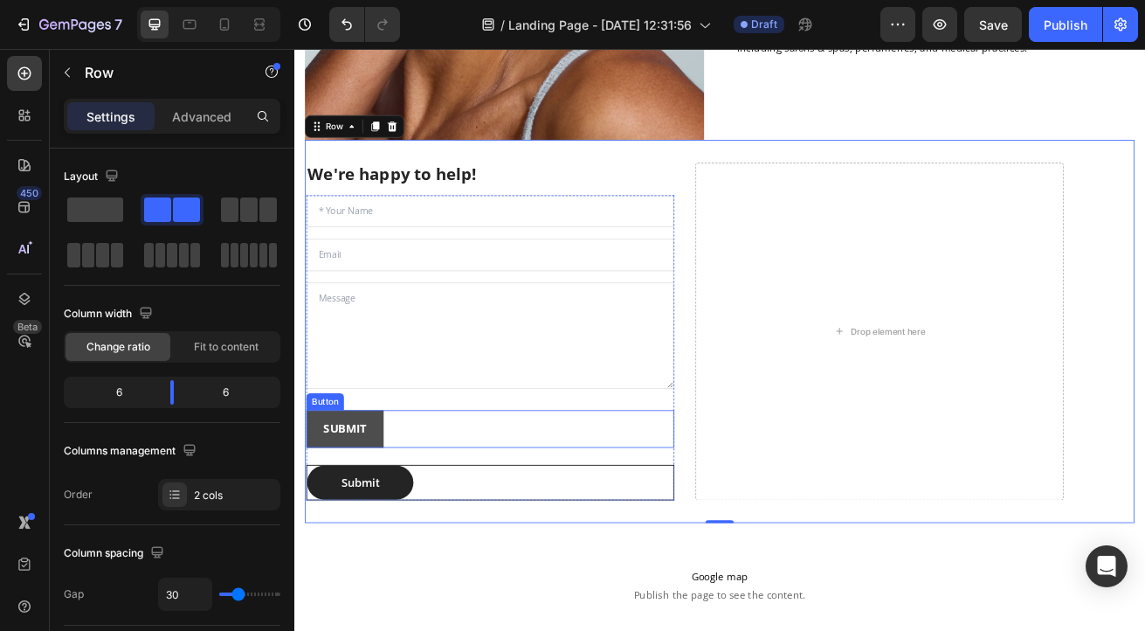
click at [397, 522] on button "SUBMIT" at bounding box center [356, 517] width 95 height 46
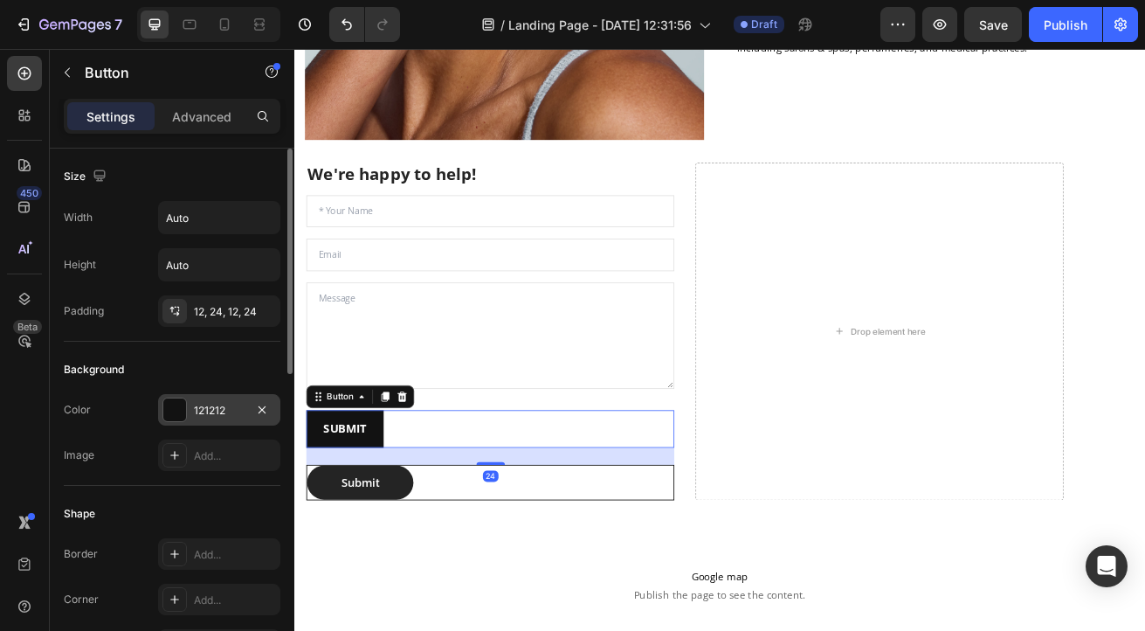
click at [164, 406] on div at bounding box center [174, 409] width 23 height 23
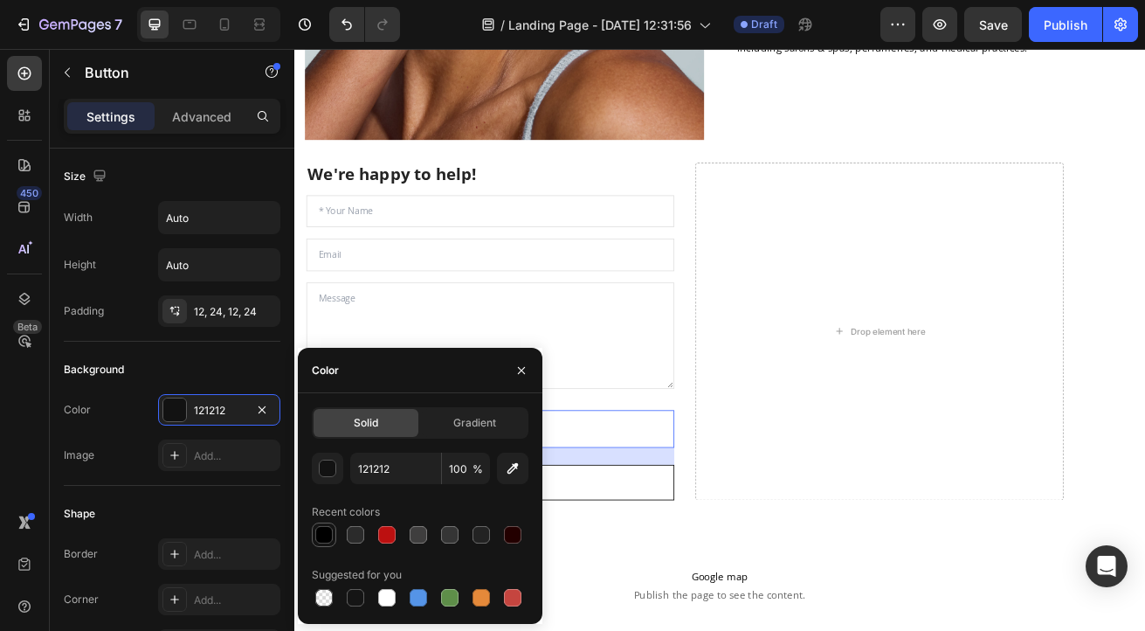
click at [324, 538] on div at bounding box center [323, 534] width 17 height 17
type input "000000"
click at [524, 371] on icon "button" at bounding box center [521, 369] width 7 height 7
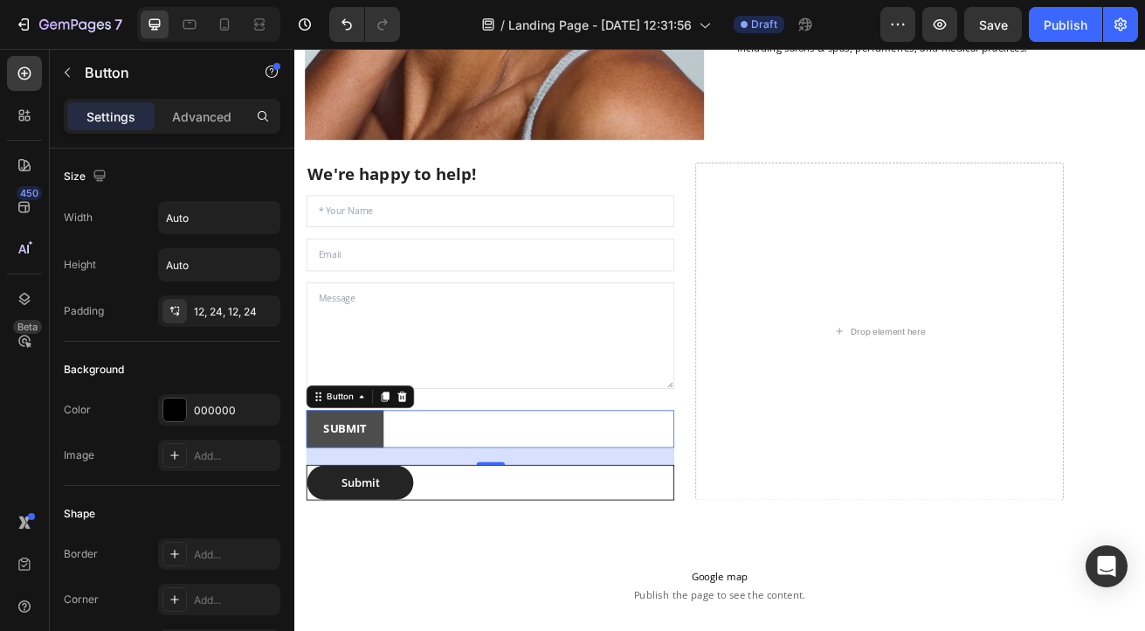
click at [386, 512] on button "SUBMIT" at bounding box center [356, 517] width 95 height 46
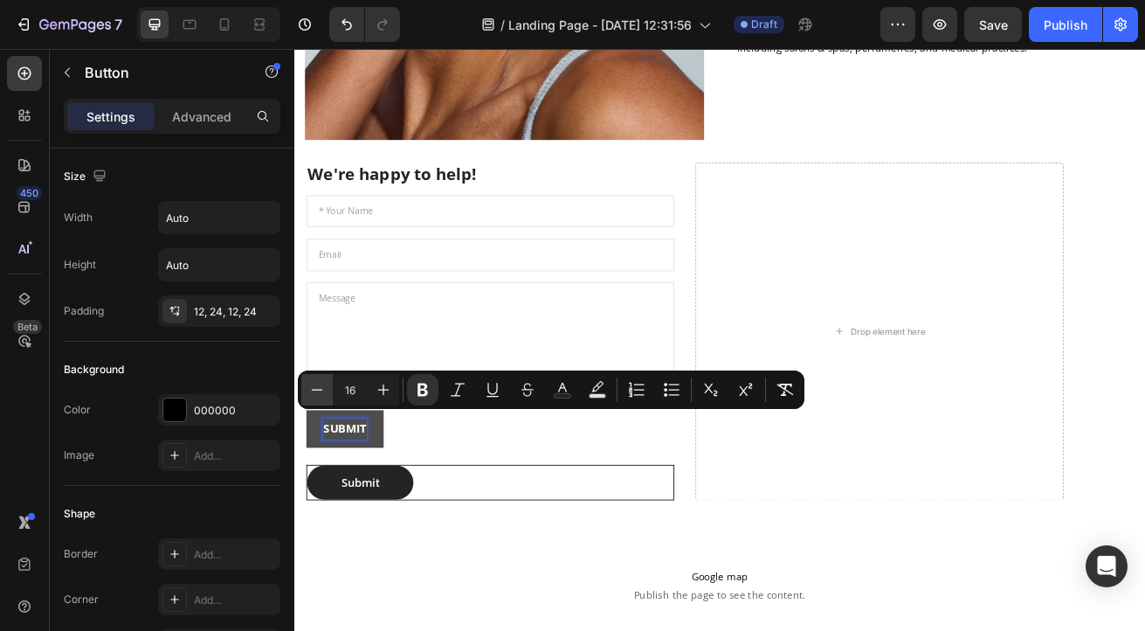
click at [316, 391] on icon "Editor contextual toolbar" at bounding box center [316, 389] width 17 height 17
type input "15"
click at [264, 217] on icon "button" at bounding box center [263, 217] width 17 height 17
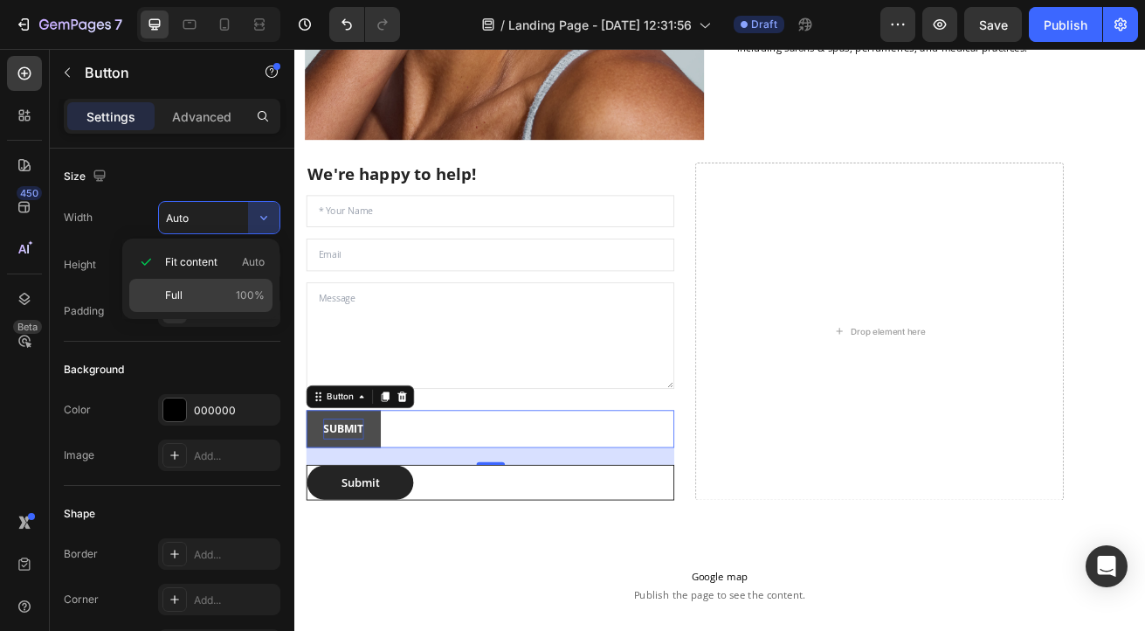
click at [249, 289] on span "100%" at bounding box center [250, 295] width 29 height 16
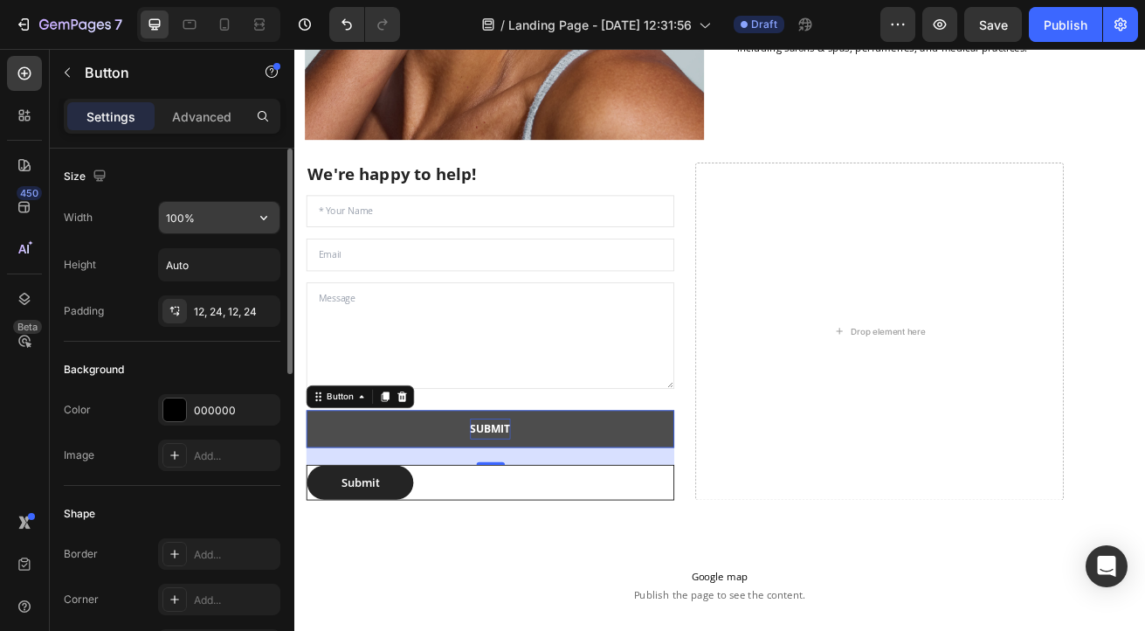
click at [187, 219] on input "100%" at bounding box center [219, 217] width 121 height 31
click at [265, 218] on icon "button" at bounding box center [263, 218] width 7 height 4
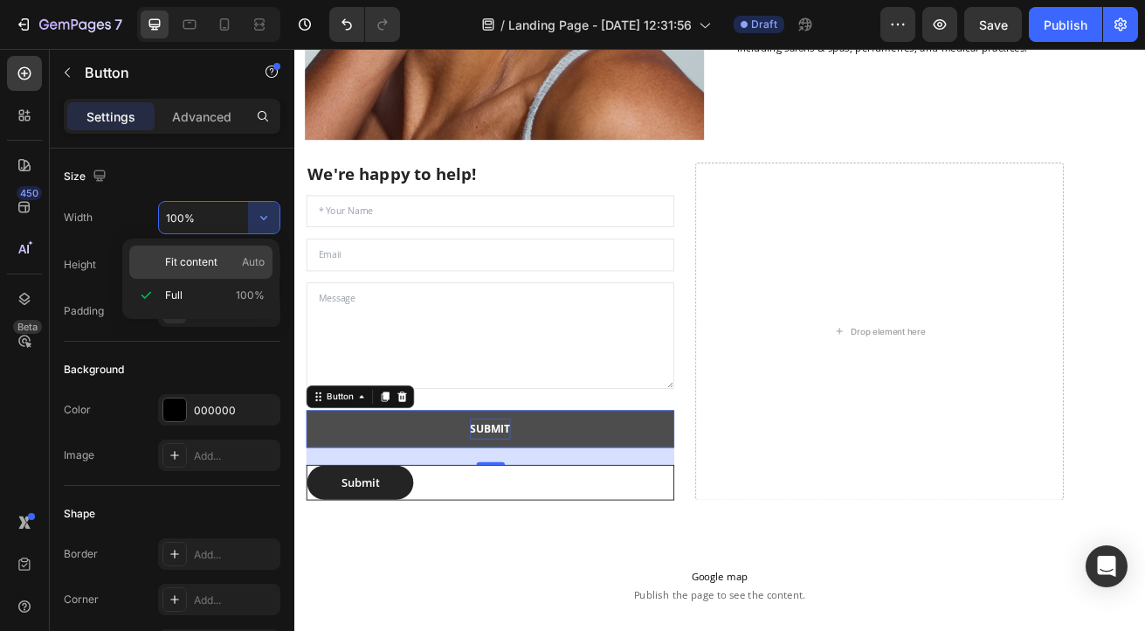
click at [258, 262] on span "Auto" at bounding box center [253, 262] width 23 height 16
type input "Auto"
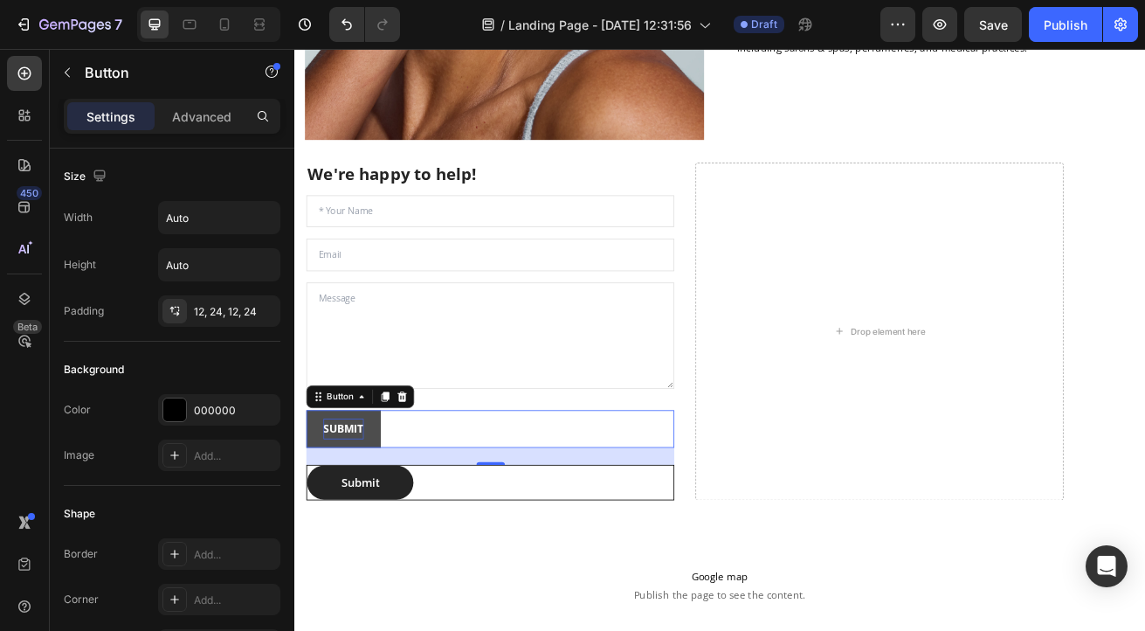
click at [389, 515] on button "SUBMIT" at bounding box center [355, 517] width 92 height 46
click at [400, 568] on button "Submit" at bounding box center [375, 583] width 131 height 42
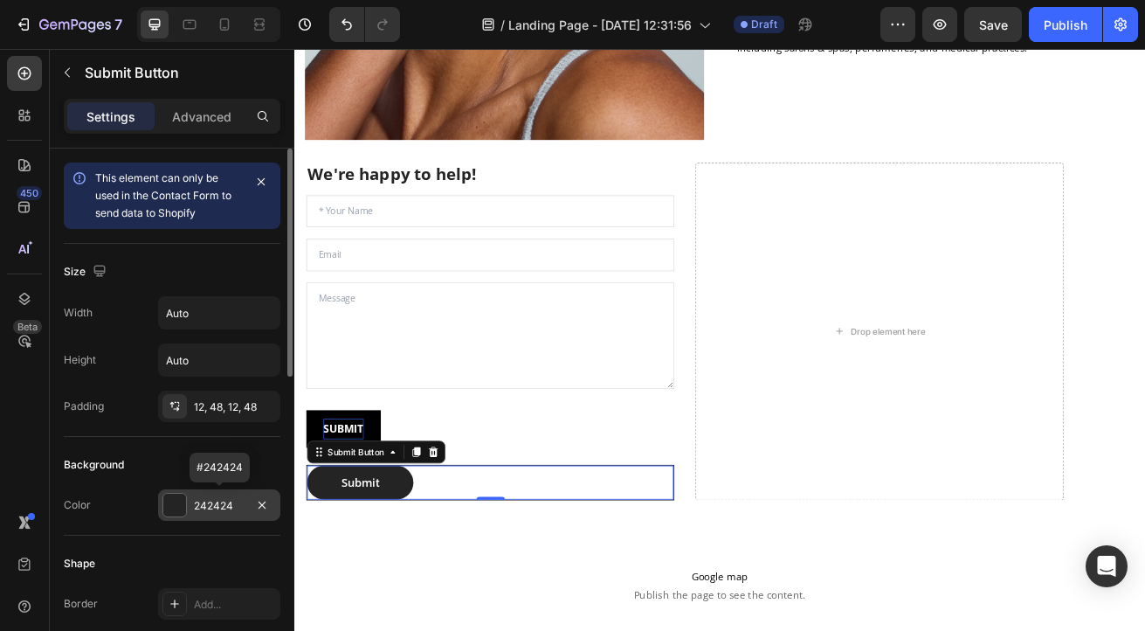
click at [177, 506] on div at bounding box center [174, 505] width 23 height 23
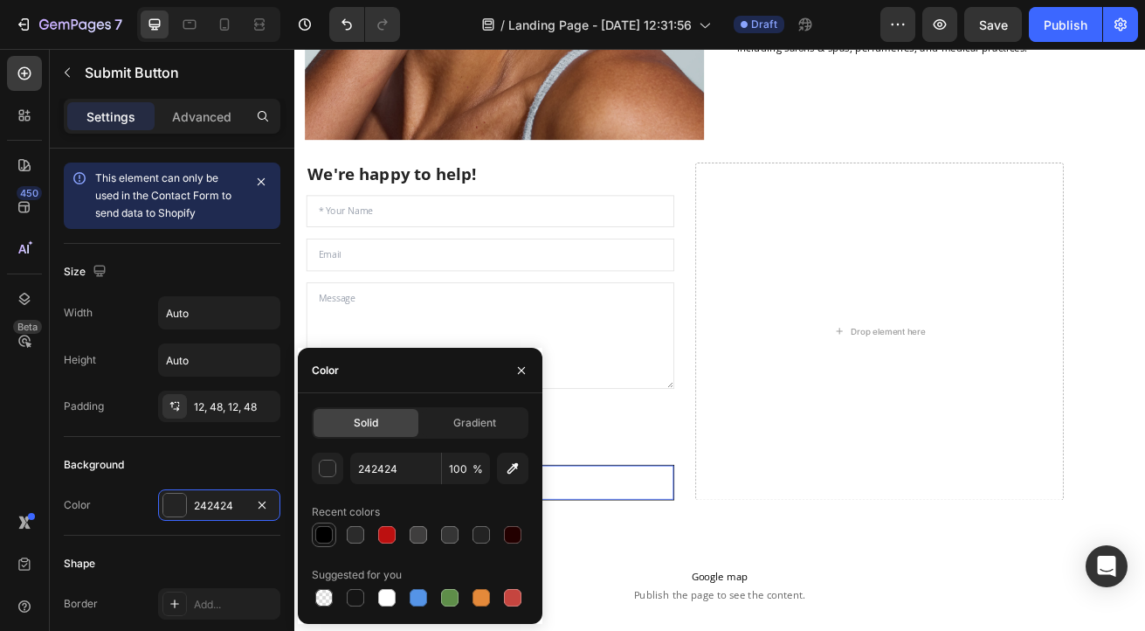
click at [322, 536] on div at bounding box center [323, 534] width 17 height 17
type input "000000"
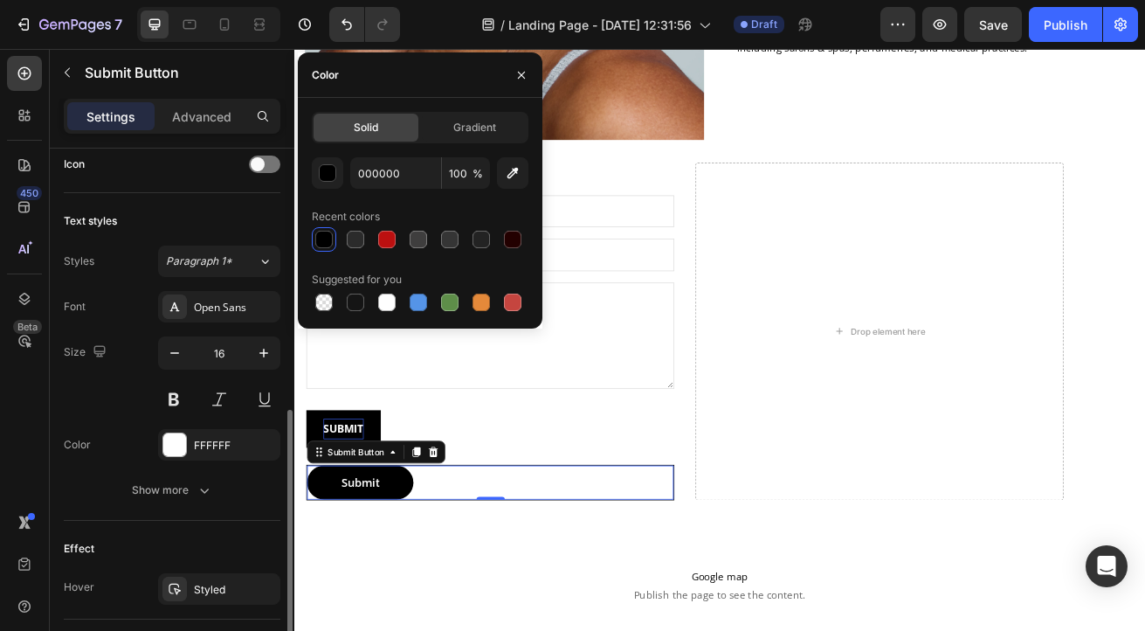
scroll to position [596, 0]
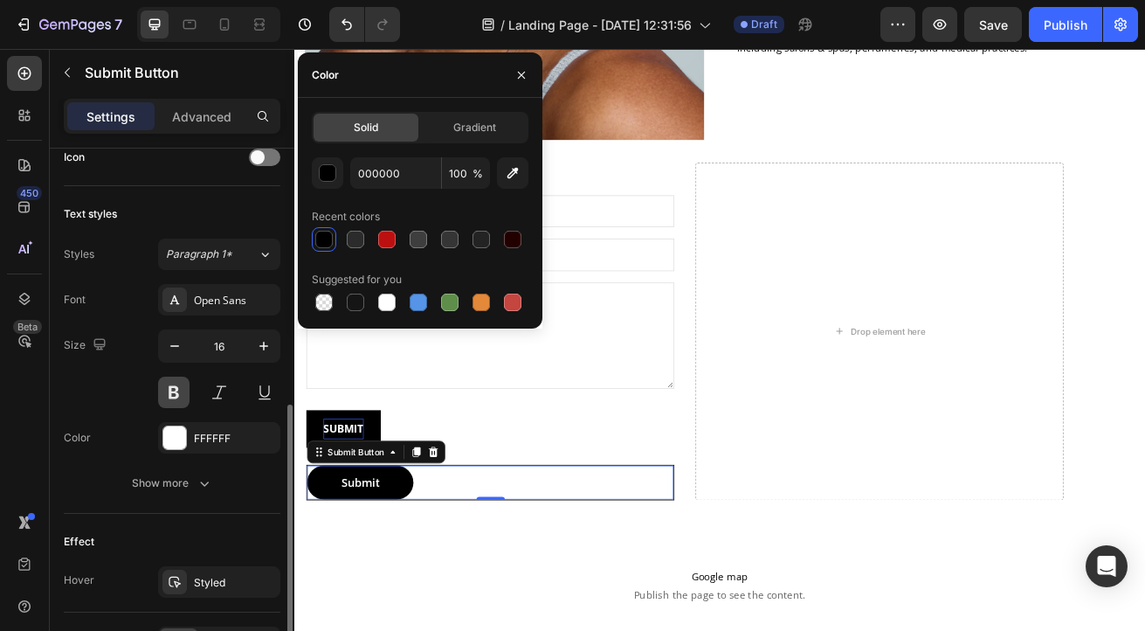
click at [176, 379] on button at bounding box center [173, 392] width 31 height 31
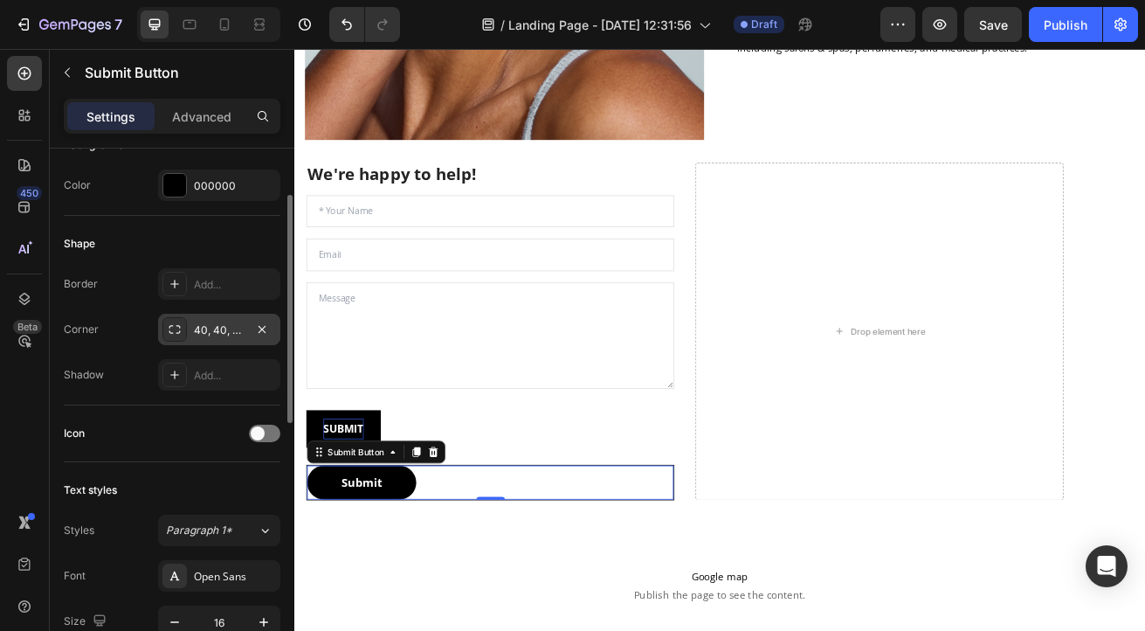
scroll to position [0, 0]
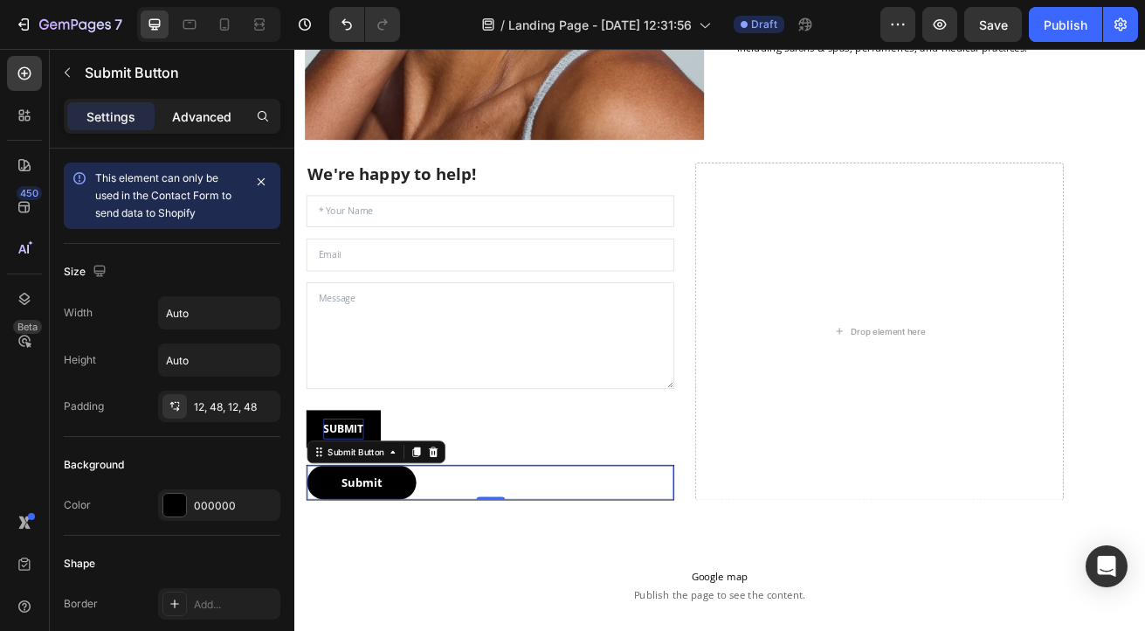
click at [200, 114] on p "Advanced" at bounding box center [201, 116] width 59 height 18
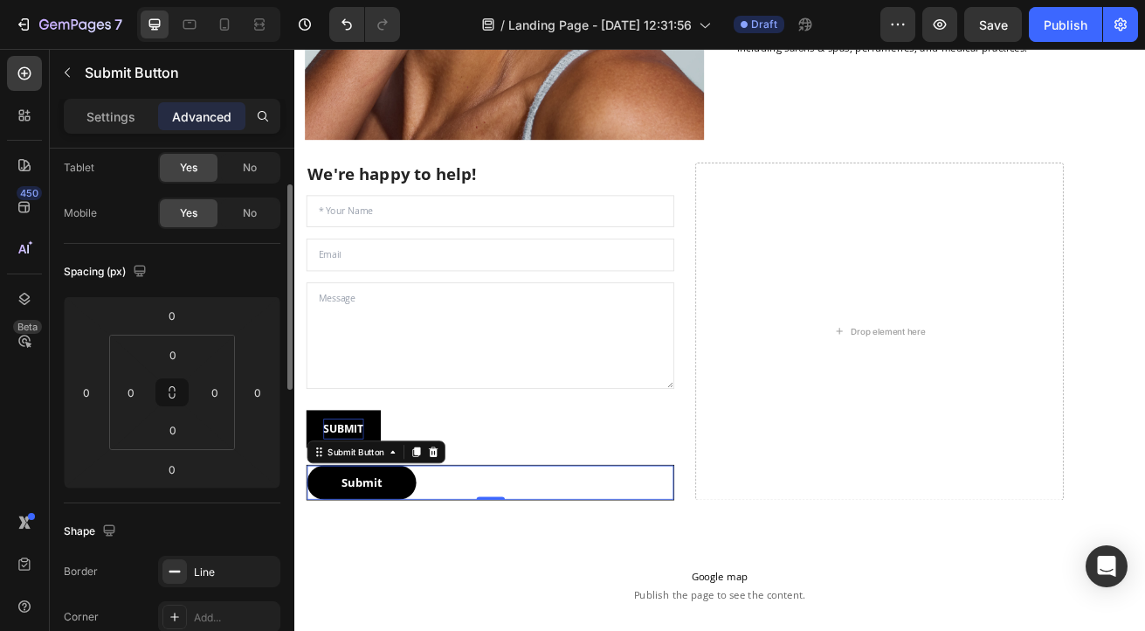
scroll to position [195, 0]
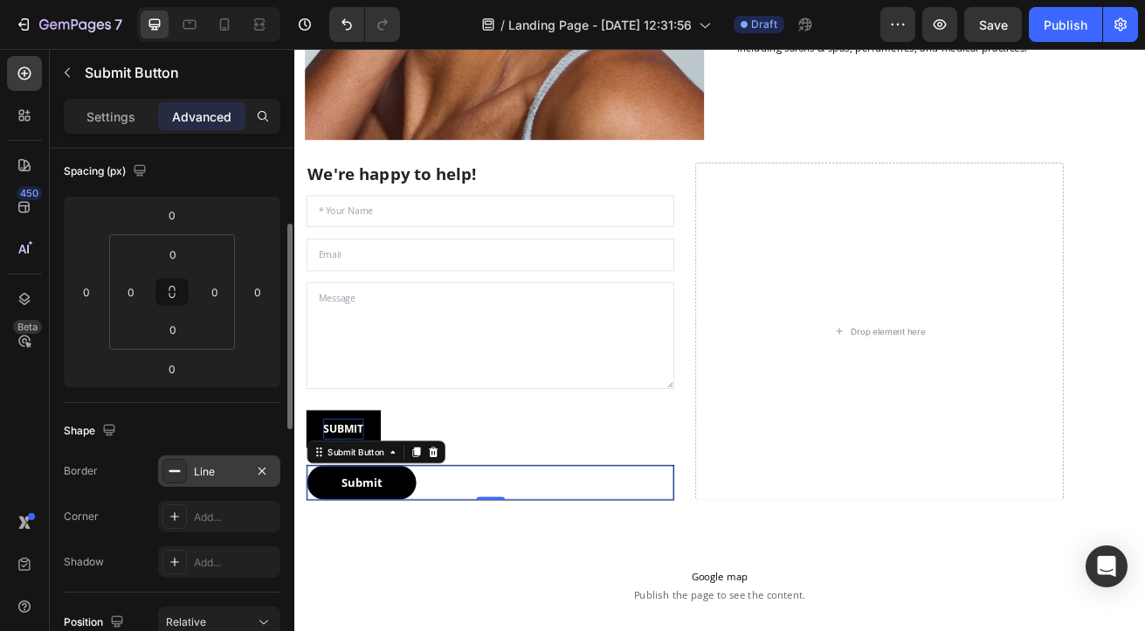
click at [173, 470] on rect at bounding box center [174, 471] width 11 height 2
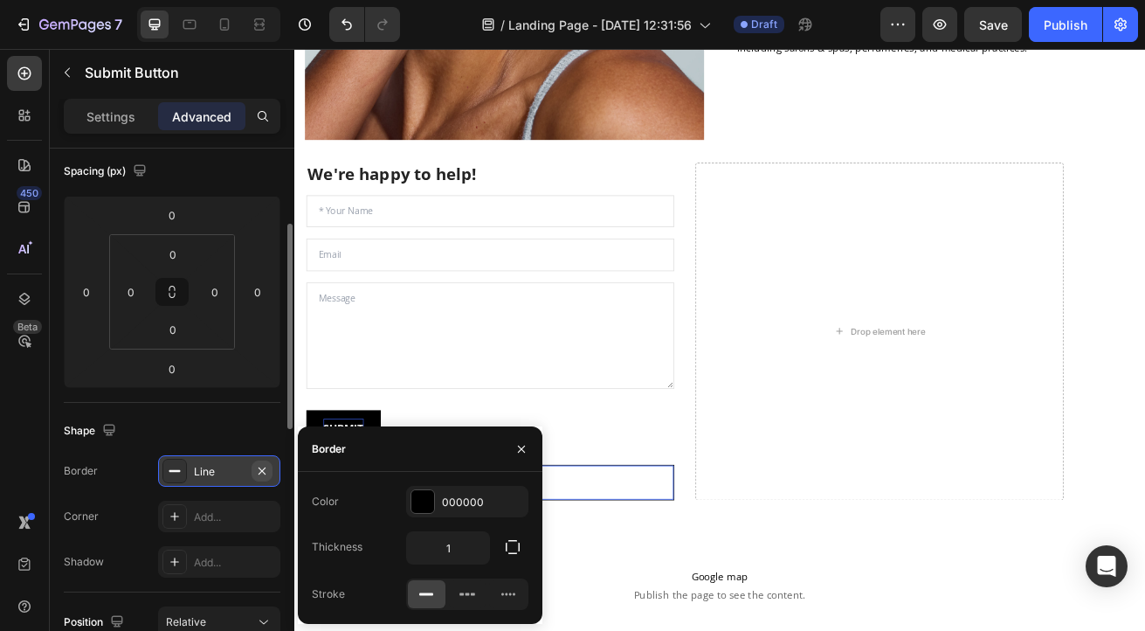
click at [259, 472] on icon "button" at bounding box center [262, 470] width 7 height 7
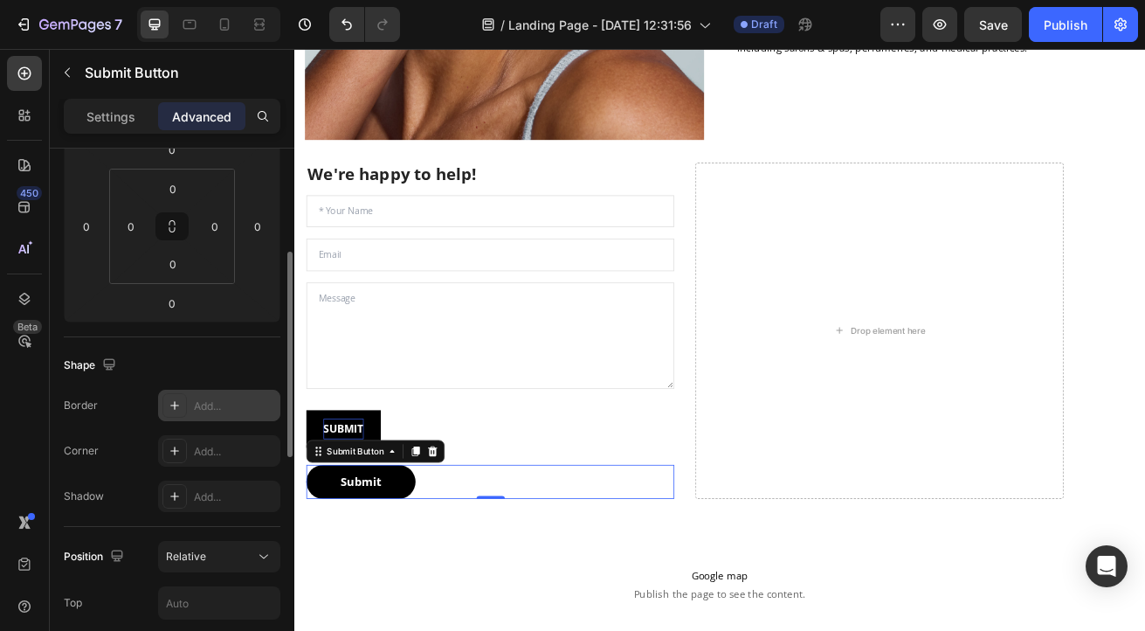
scroll to position [263, 0]
click at [255, 455] on div "Add..." at bounding box center [235, 449] width 82 height 16
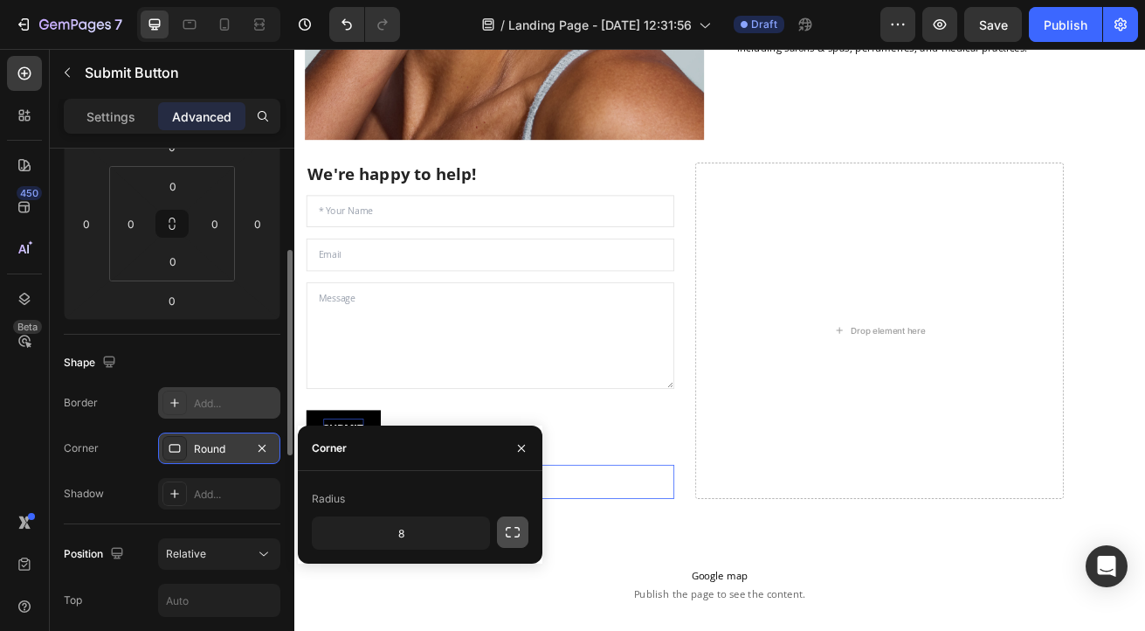
click at [512, 531] on icon "button" at bounding box center [512, 531] width 17 height 17
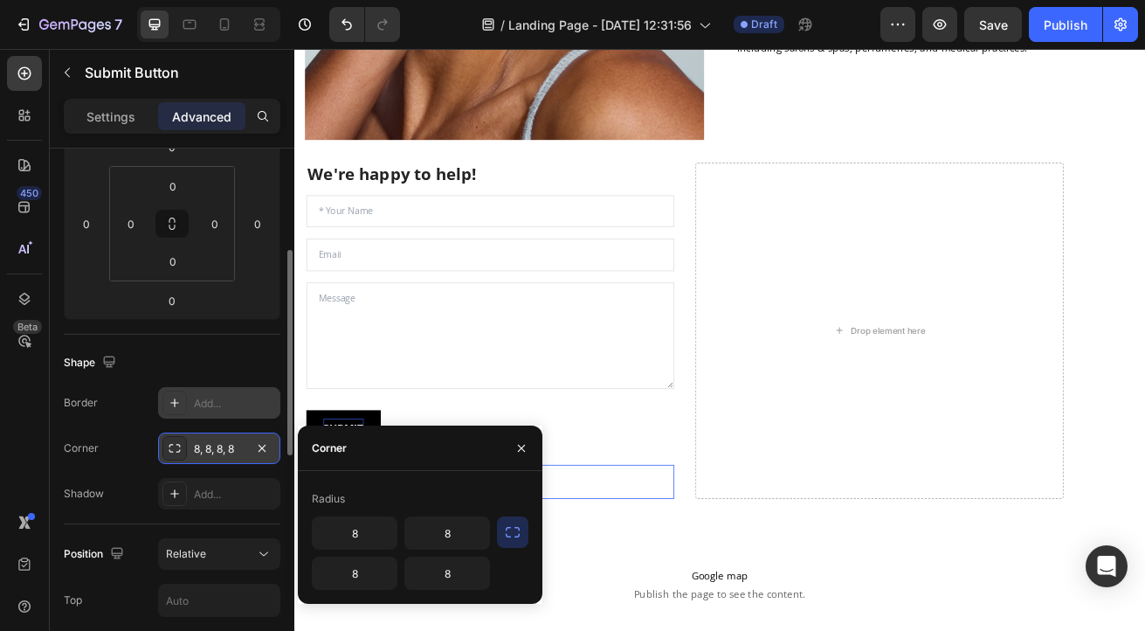
click at [227, 449] on div "8, 8, 8, 8" at bounding box center [219, 449] width 51 height 16
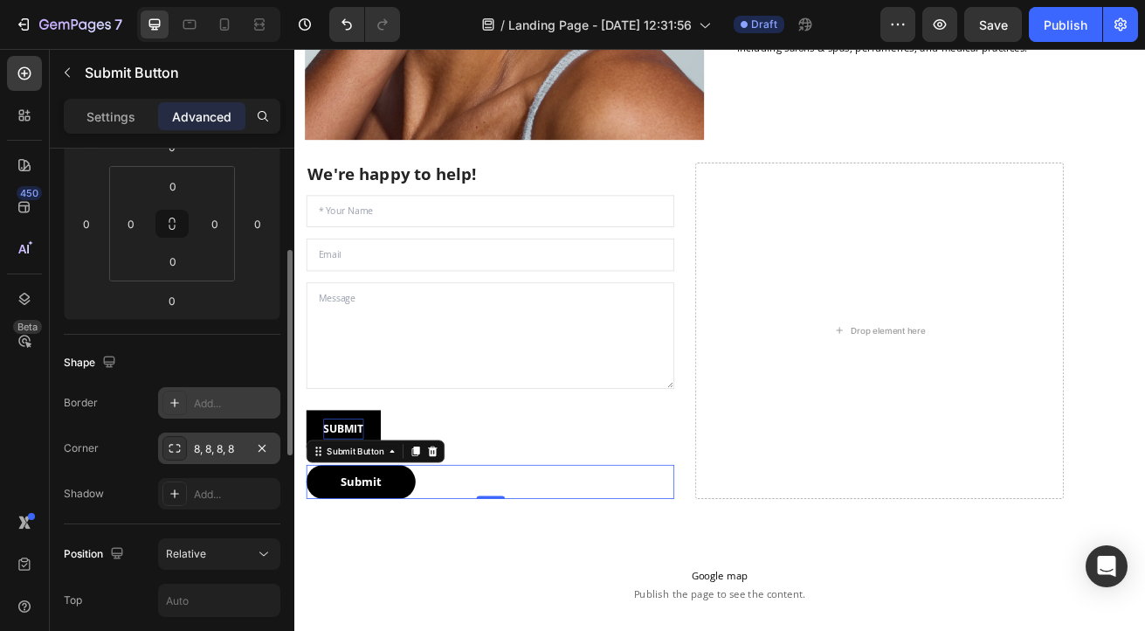
click at [227, 449] on div "8, 8, 8, 8" at bounding box center [219, 449] width 51 height 16
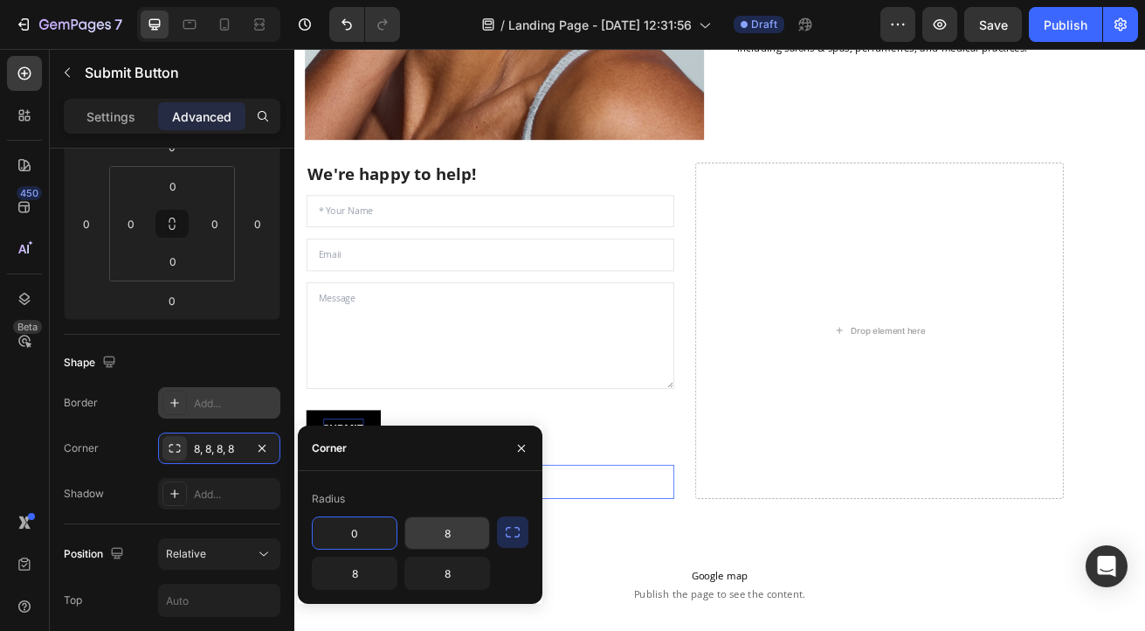
type input "0"
drag, startPoint x: 452, startPoint y: 535, endPoint x: 423, endPoint y: 535, distance: 28.8
click at [423, 535] on input "8" at bounding box center [447, 532] width 84 height 31
drag, startPoint x: 465, startPoint y: 536, endPoint x: 427, endPoint y: 534, distance: 37.7
click at [427, 534] on input "08" at bounding box center [447, 532] width 84 height 31
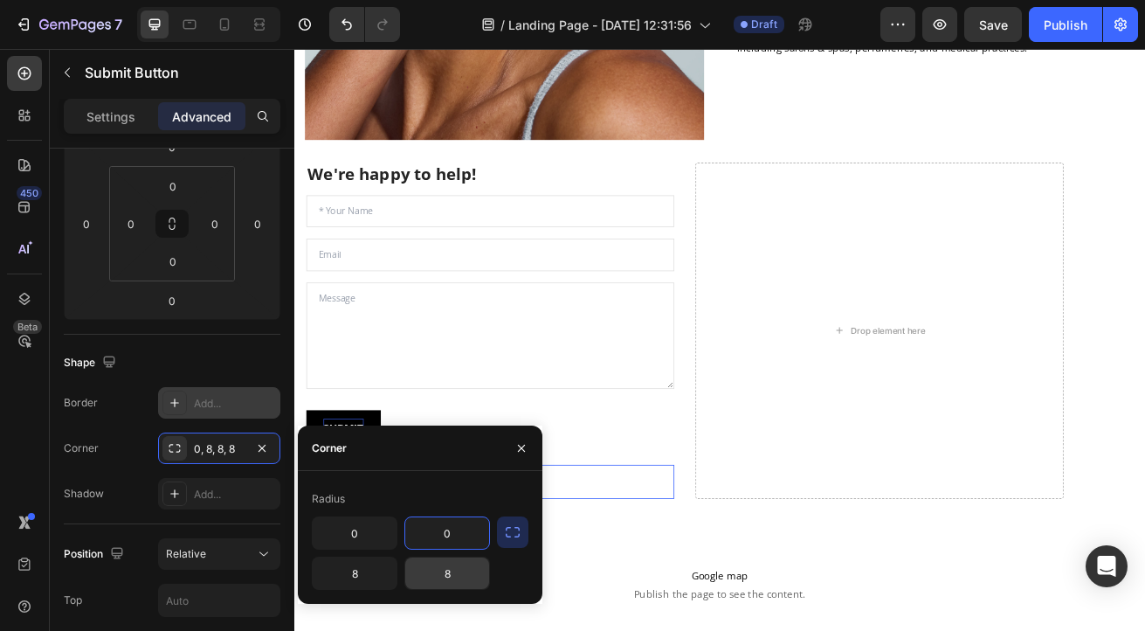
type input "0"
drag, startPoint x: 457, startPoint y: 574, endPoint x: 412, endPoint y: 574, distance: 44.6
click at [412, 574] on input "8" at bounding box center [447, 572] width 84 height 31
drag, startPoint x: 457, startPoint y: 572, endPoint x: 428, endPoint y: 572, distance: 28.8
click at [428, 572] on input "8" at bounding box center [447, 572] width 84 height 31
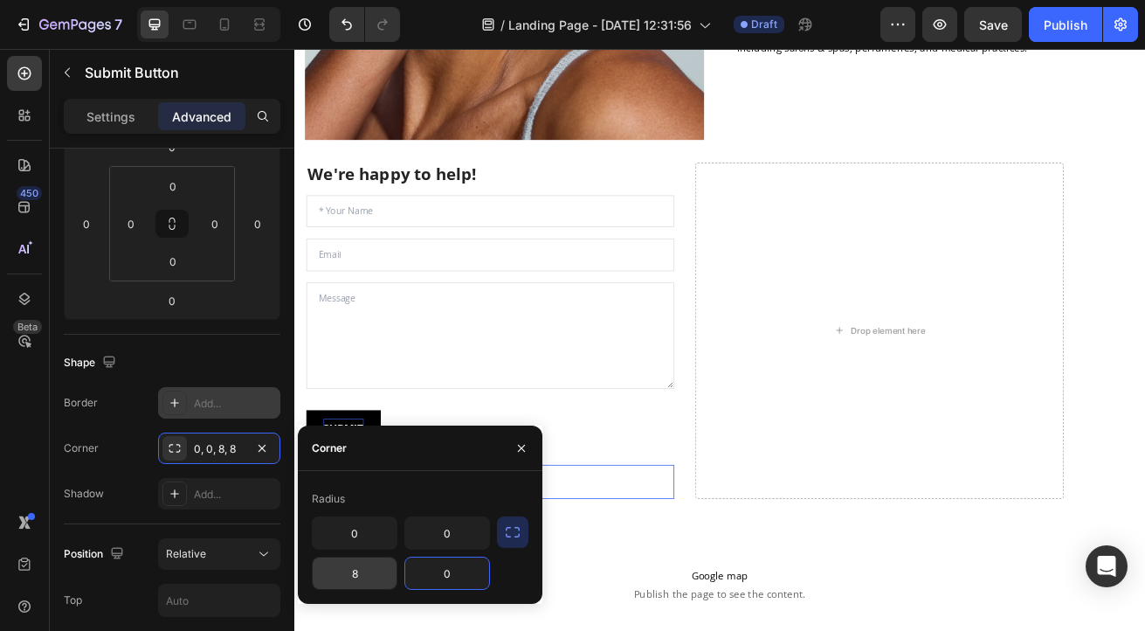
type input "0"
drag, startPoint x: 360, startPoint y: 572, endPoint x: 322, endPoint y: 573, distance: 38.5
click at [322, 573] on input "8" at bounding box center [355, 572] width 84 height 31
drag, startPoint x: 363, startPoint y: 572, endPoint x: 348, endPoint y: 572, distance: 15.7
click at [348, 572] on input "8" at bounding box center [355, 572] width 84 height 31
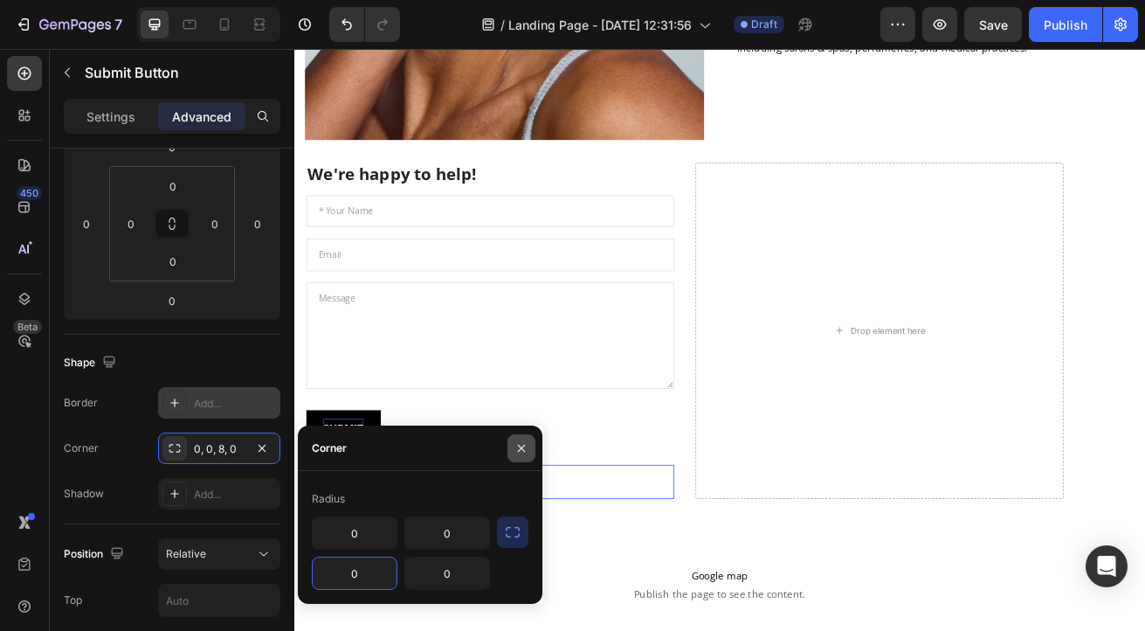
type input "0"
click at [525, 444] on icon "button" at bounding box center [522, 448] width 14 height 14
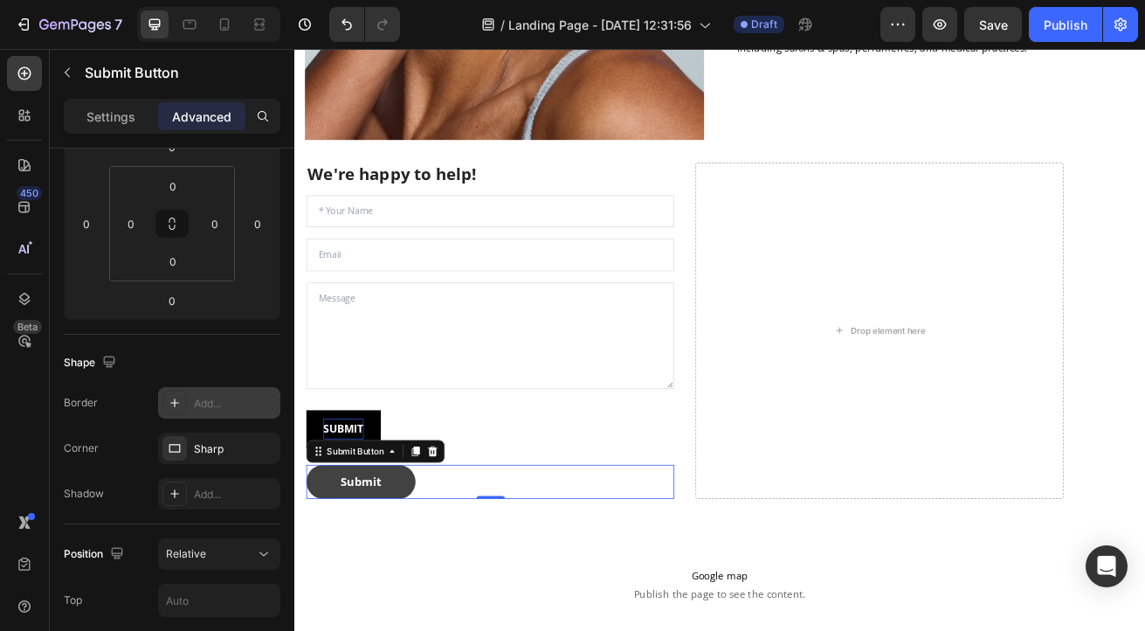
click at [428, 584] on button "Submit" at bounding box center [376, 582] width 135 height 42
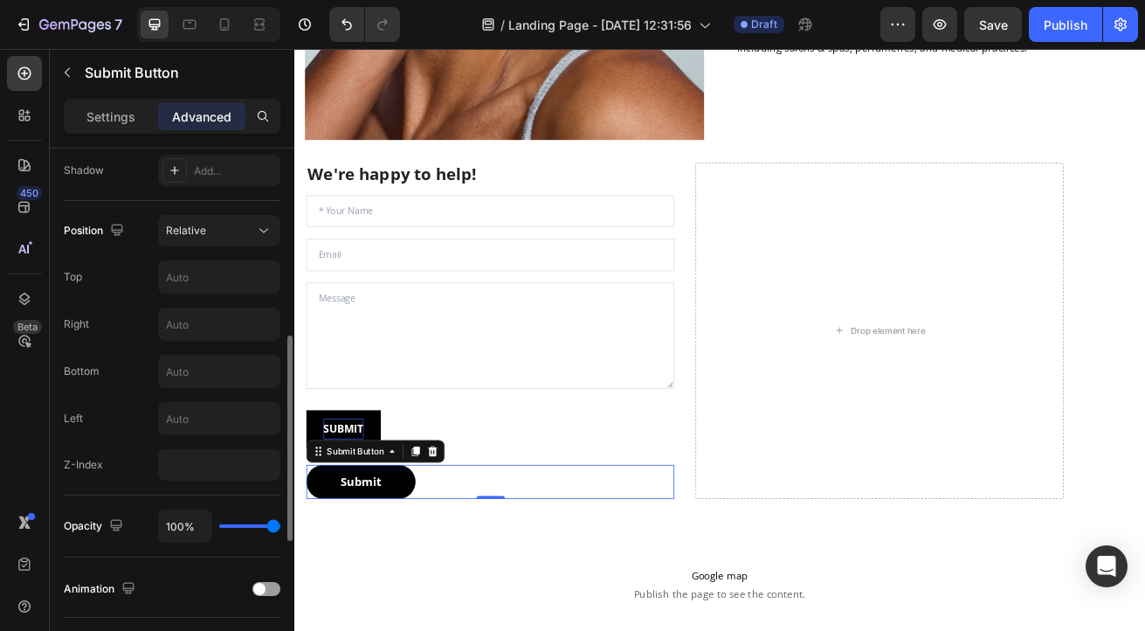
scroll to position [557, 0]
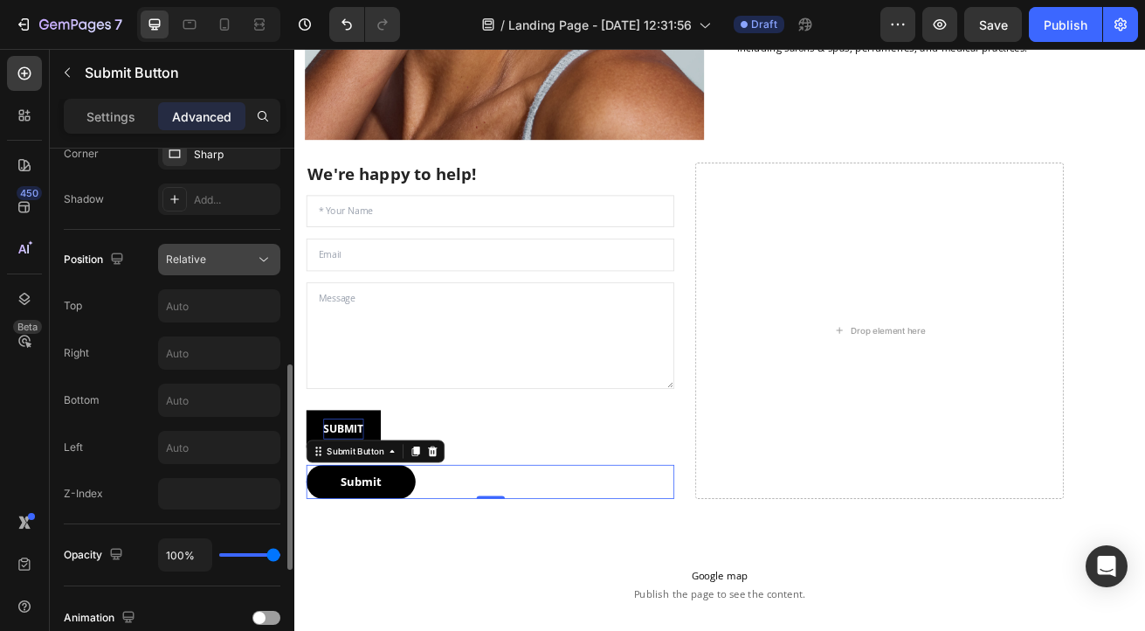
click at [263, 257] on icon at bounding box center [263, 259] width 17 height 17
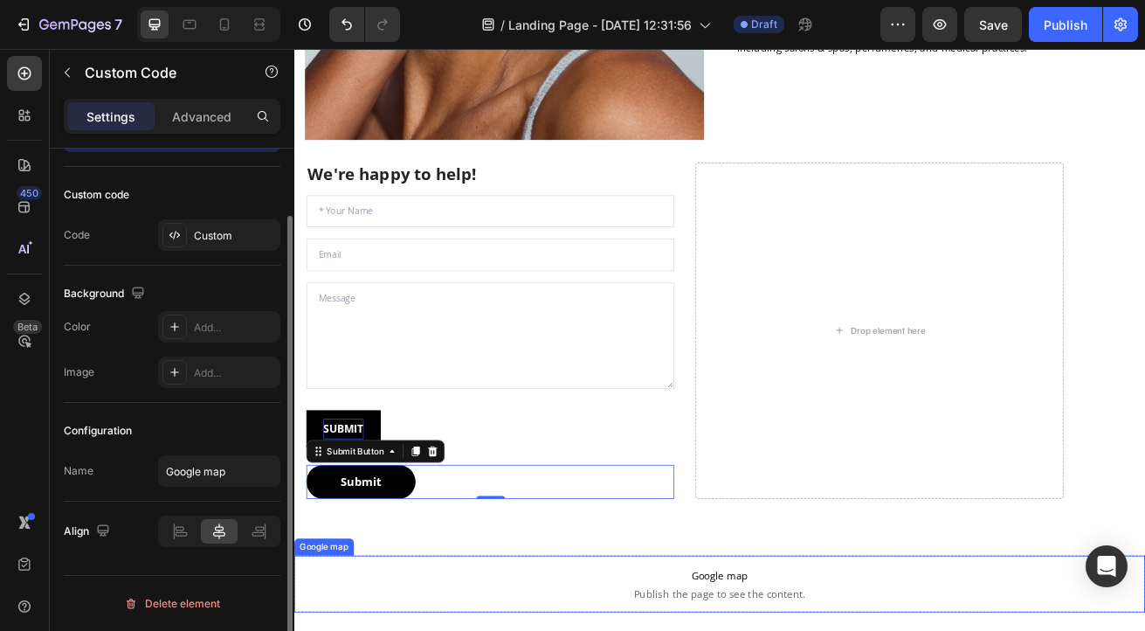
scroll to position [0, 0]
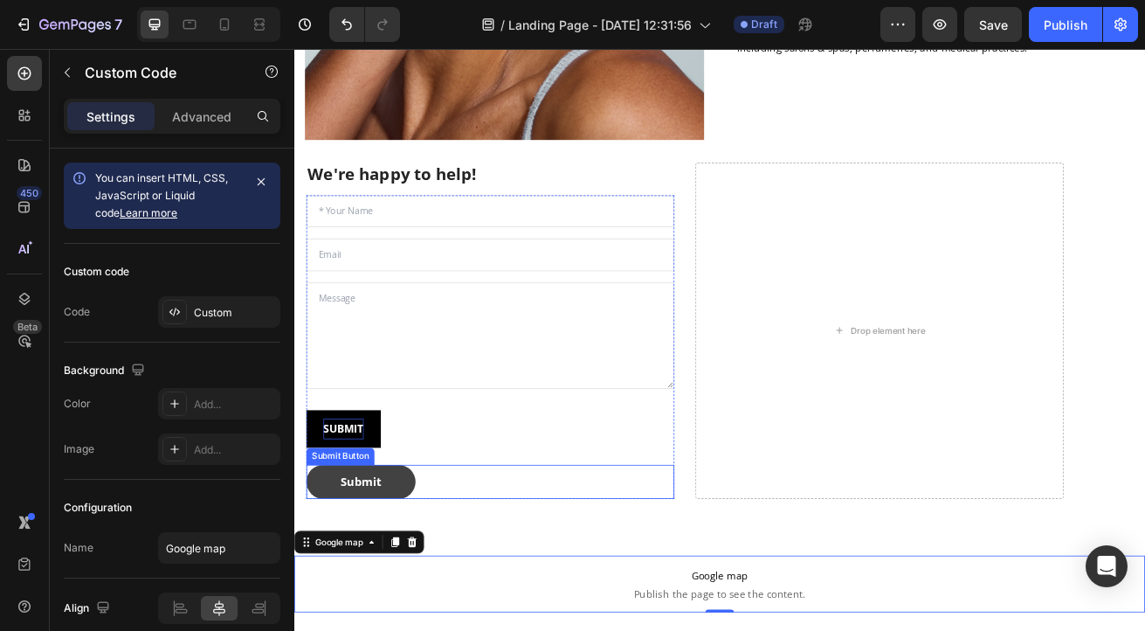
click at [406, 578] on button "Submit" at bounding box center [376, 582] width 135 height 42
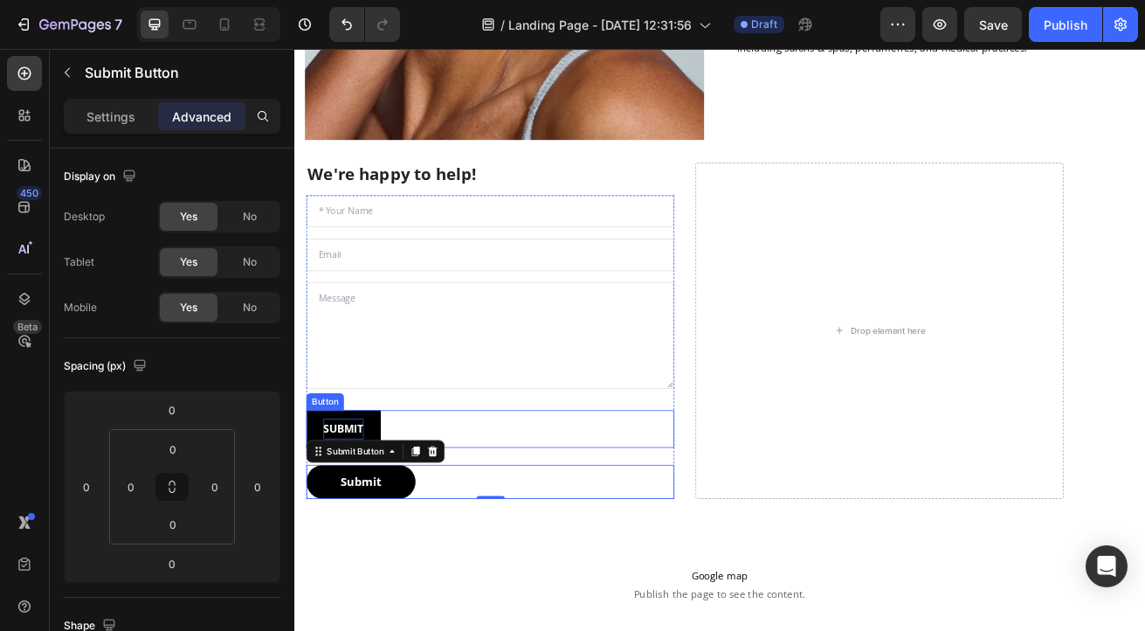
click at [375, 508] on strong "SUBMIT" at bounding box center [355, 516] width 50 height 17
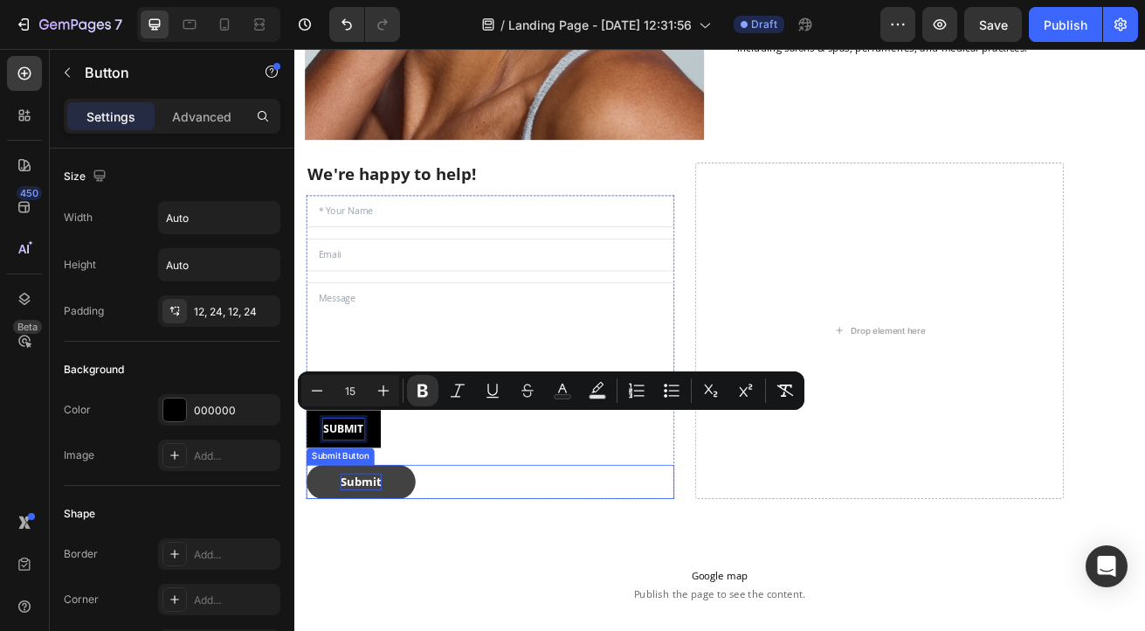
click at [377, 574] on p "Submit" at bounding box center [376, 581] width 51 height 21
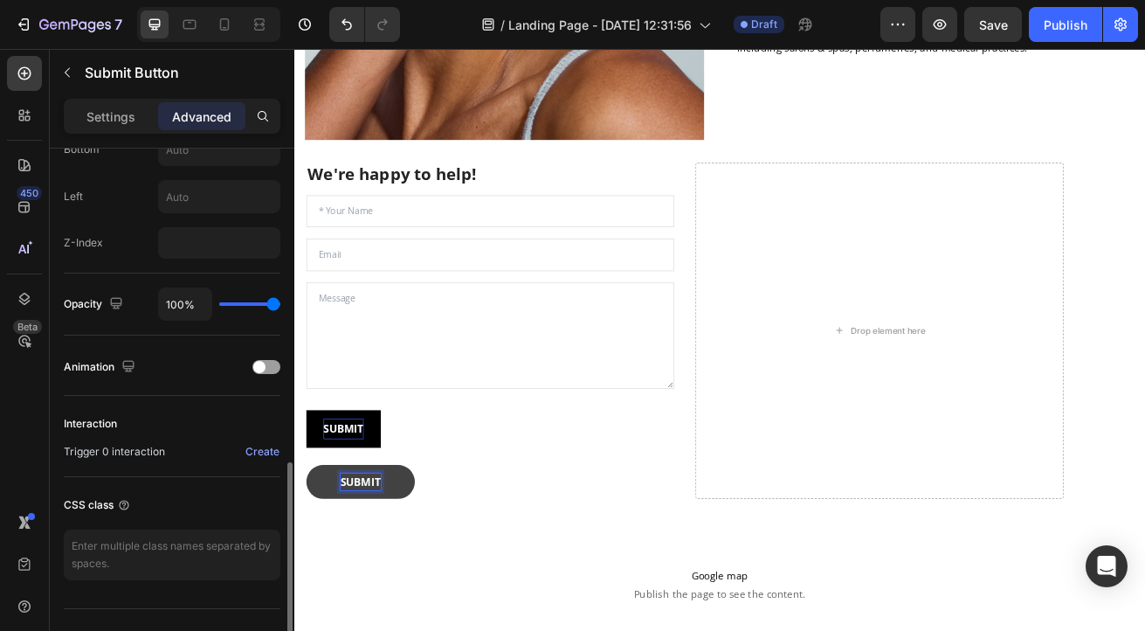
scroll to position [841, 0]
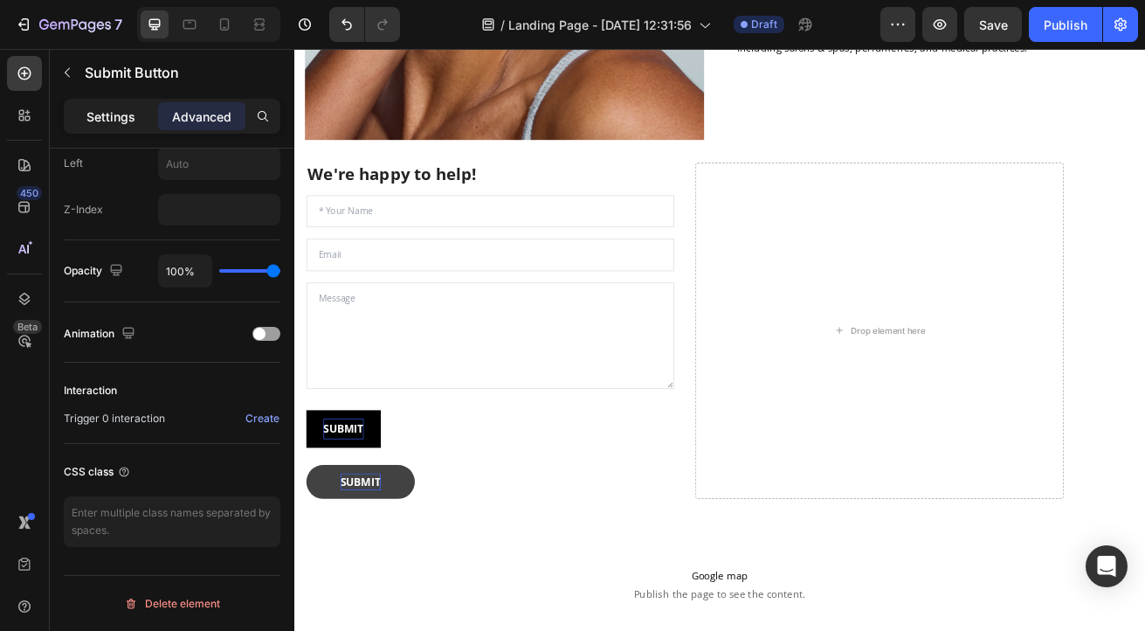
click at [110, 109] on p "Settings" at bounding box center [110, 116] width 49 height 18
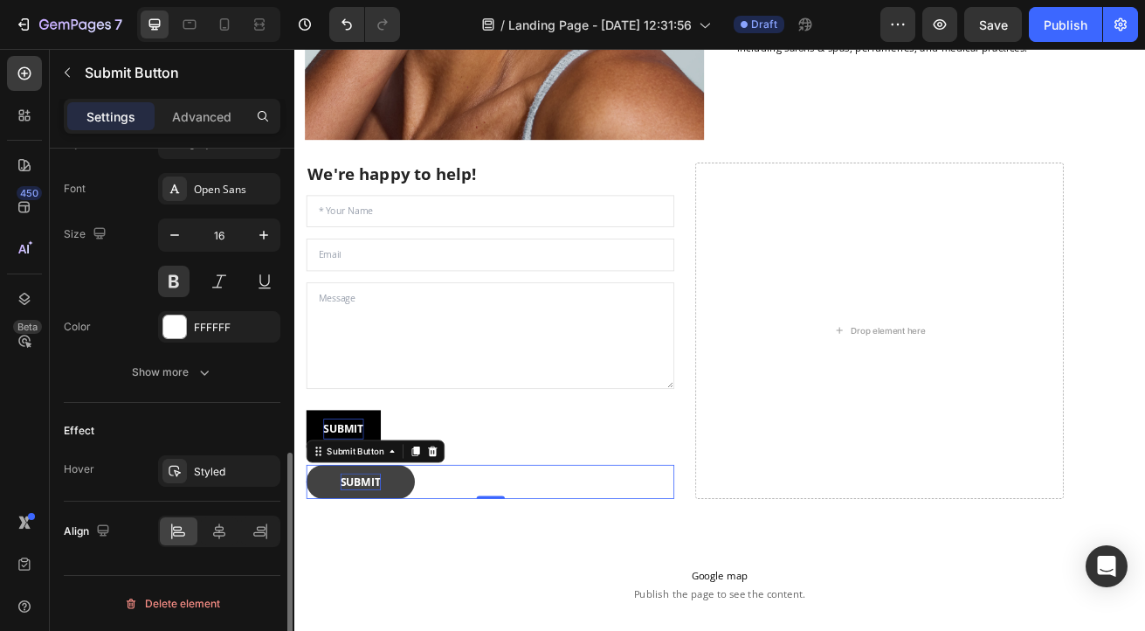
scroll to position [707, 0]
click at [169, 236] on icon "button" at bounding box center [174, 234] width 17 height 17
type input "15"
click at [241, 474] on div "Styled" at bounding box center [219, 472] width 51 height 16
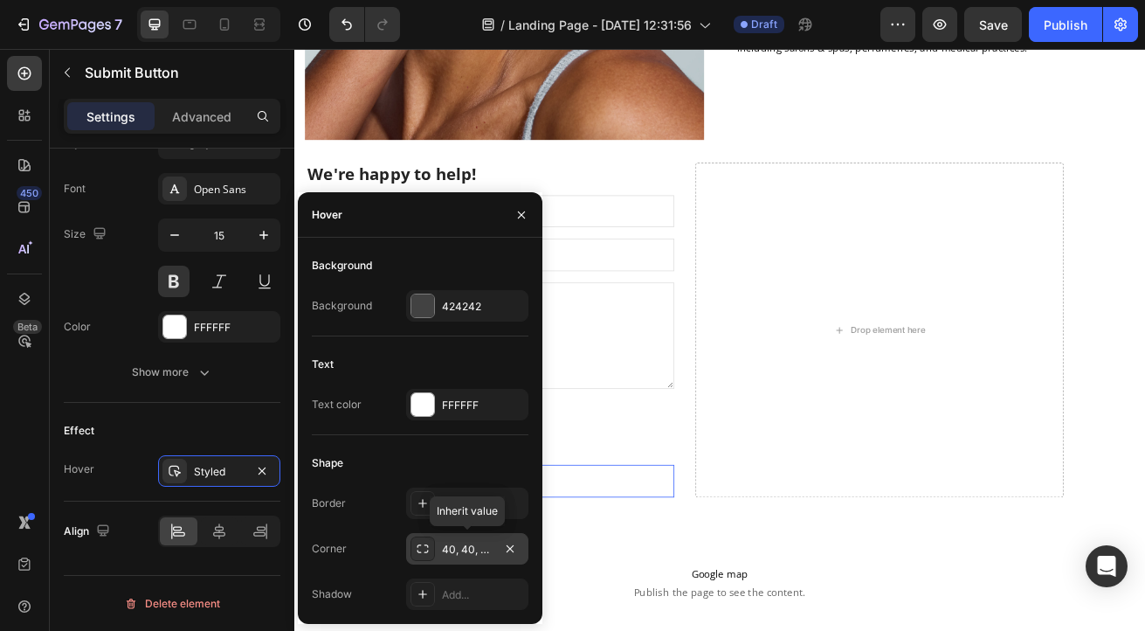
click at [423, 547] on icon at bounding box center [423, 549] width 14 height 14
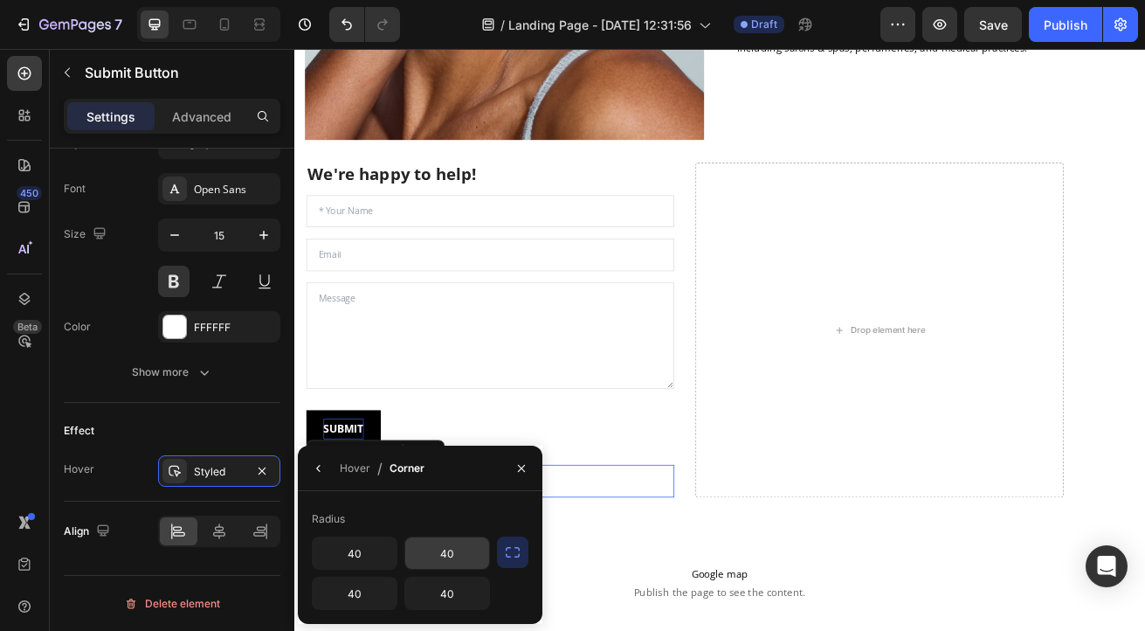
click at [462, 557] on input "40" at bounding box center [447, 552] width 84 height 31
type input "0"
click at [352, 550] on input "40" at bounding box center [355, 552] width 84 height 31
drag, startPoint x: 367, startPoint y: 551, endPoint x: 312, endPoint y: 551, distance: 55.0
click at [313, 551] on input "40" at bounding box center [355, 552] width 84 height 31
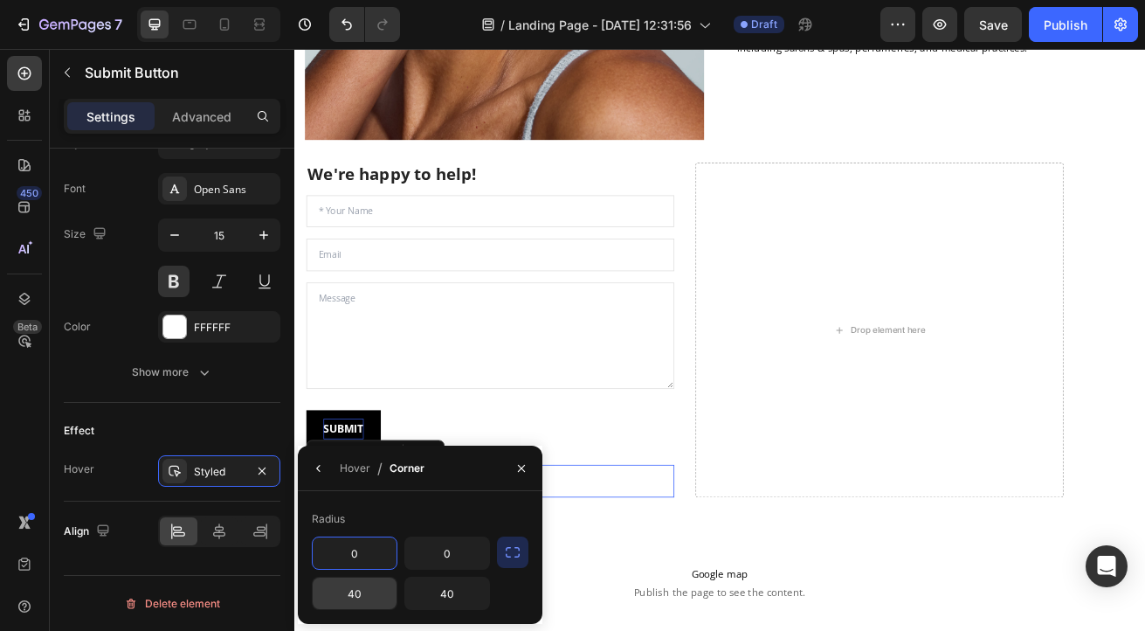
type input "0"
drag, startPoint x: 366, startPoint y: 590, endPoint x: 321, endPoint y: 590, distance: 45.4
click at [321, 590] on input "40" at bounding box center [355, 593] width 84 height 31
drag, startPoint x: 373, startPoint y: 598, endPoint x: 324, endPoint y: 594, distance: 49.1
click at [324, 594] on input "40" at bounding box center [355, 593] width 84 height 31
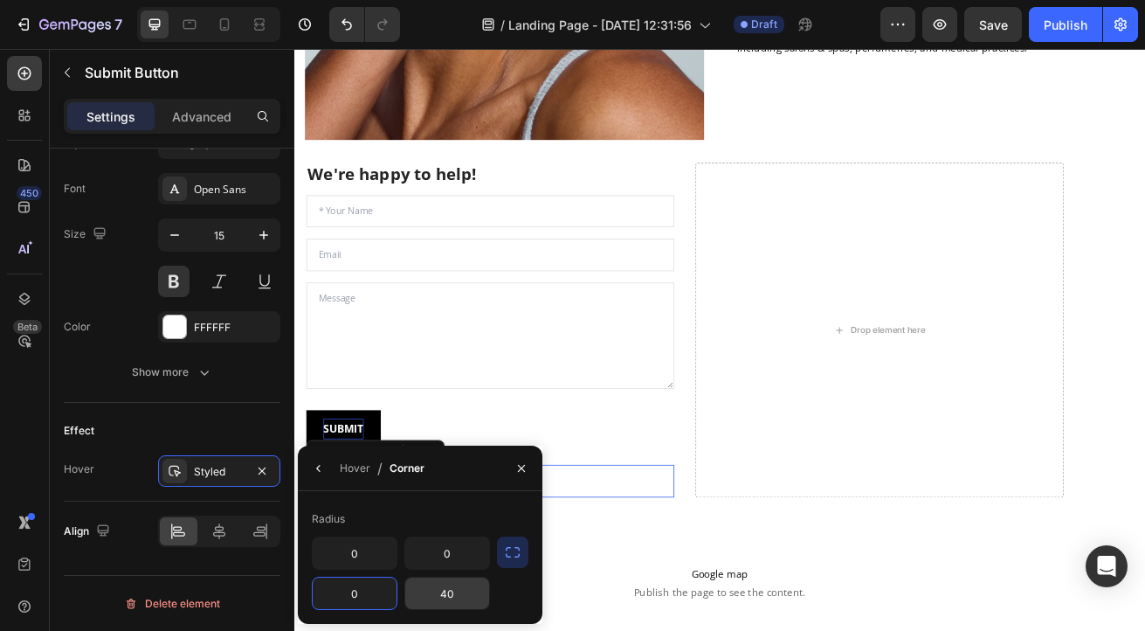
type input "0"
drag, startPoint x: 462, startPoint y: 594, endPoint x: 425, endPoint y: 594, distance: 37.6
click at [425, 594] on input "40" at bounding box center [447, 593] width 84 height 31
drag, startPoint x: 457, startPoint y: 592, endPoint x: 435, endPoint y: 592, distance: 21.8
click at [435, 592] on input "40" at bounding box center [447, 593] width 84 height 31
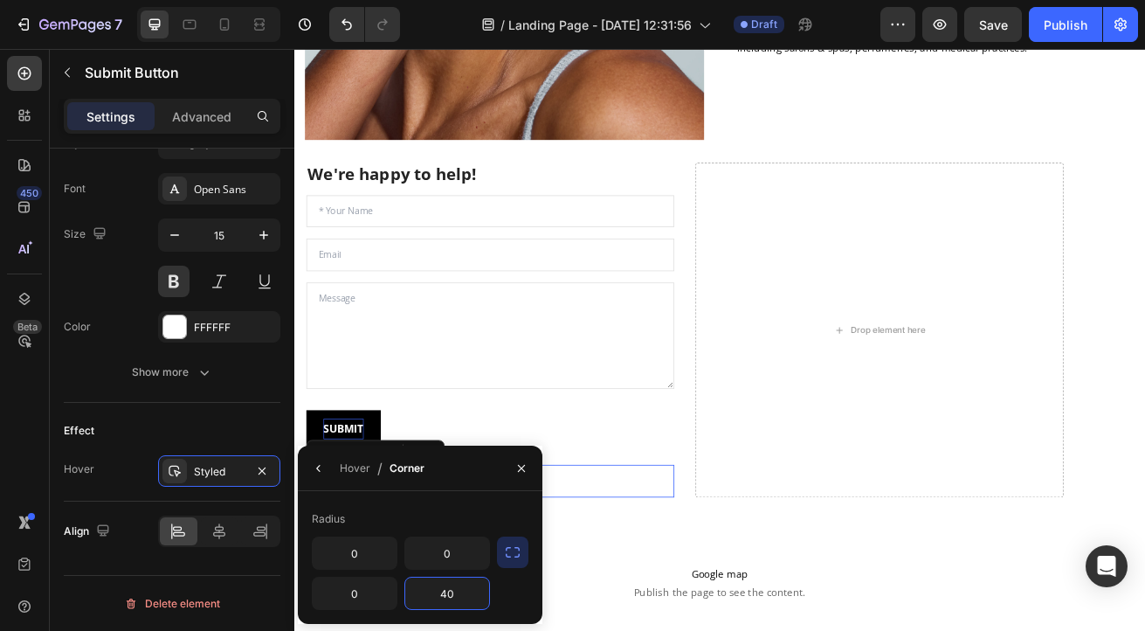
type input "0"
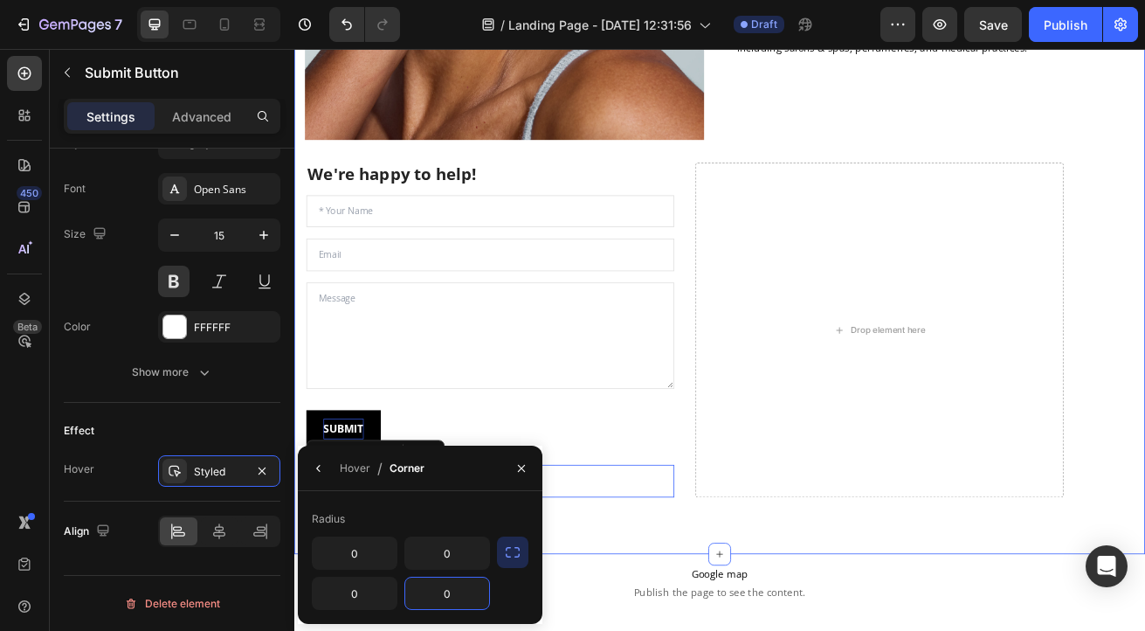
click at [650, 630] on div "Image At RapidLash® we have a dedicated staff that are here for your questions …" at bounding box center [818, 67] width 1048 height 1207
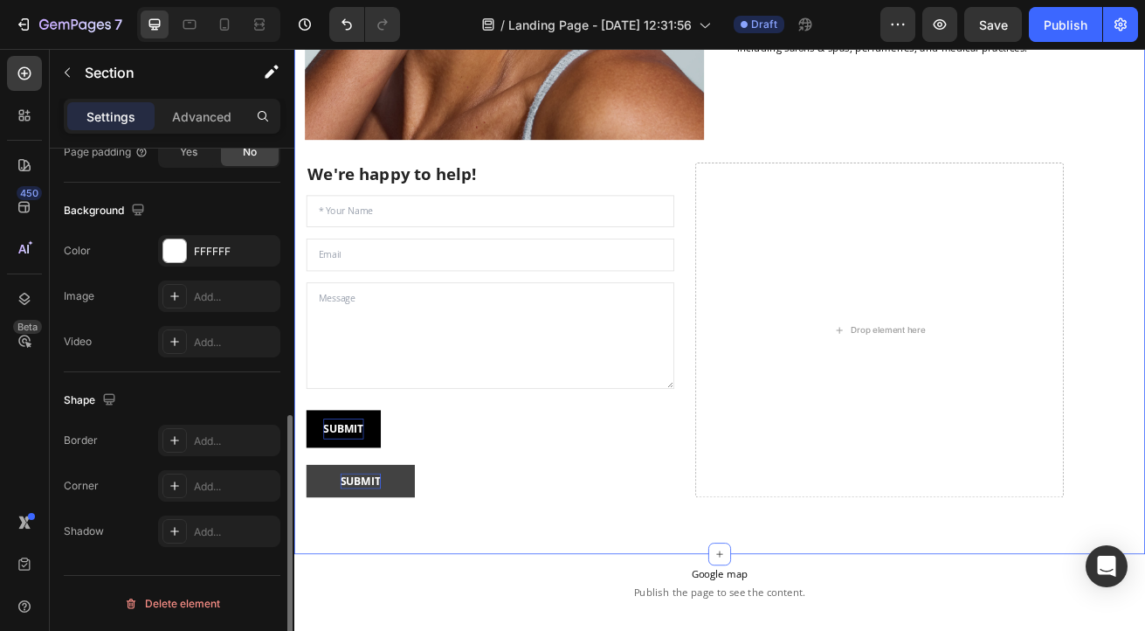
scroll to position [0, 0]
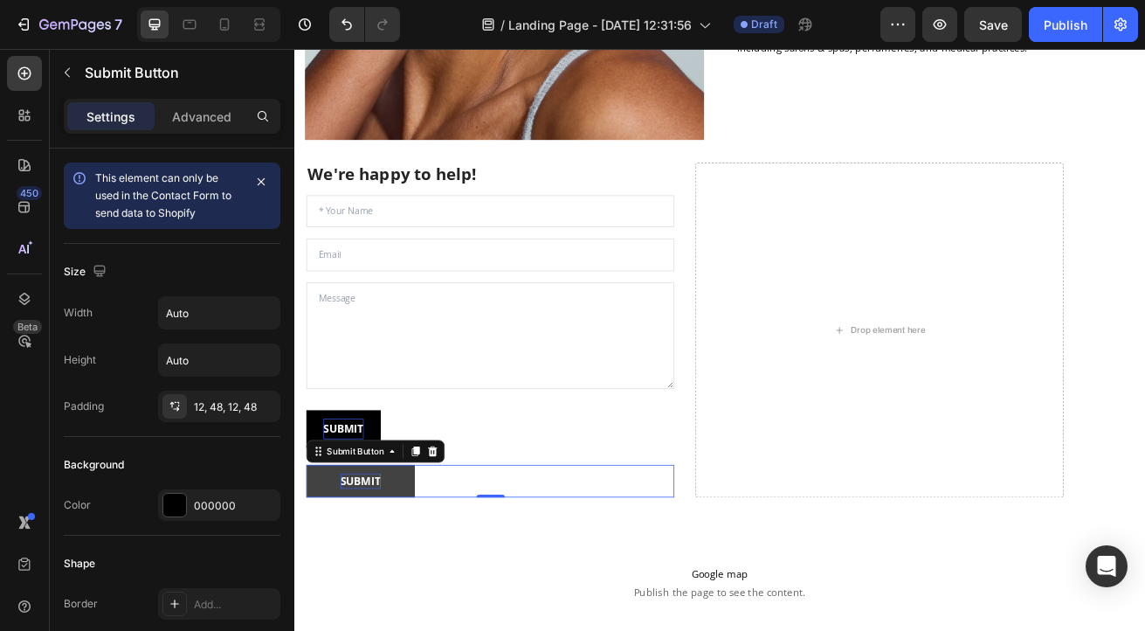
click at [412, 569] on button "SUBMIT" at bounding box center [376, 581] width 134 height 41
click at [329, 540] on icon at bounding box center [324, 544] width 14 height 14
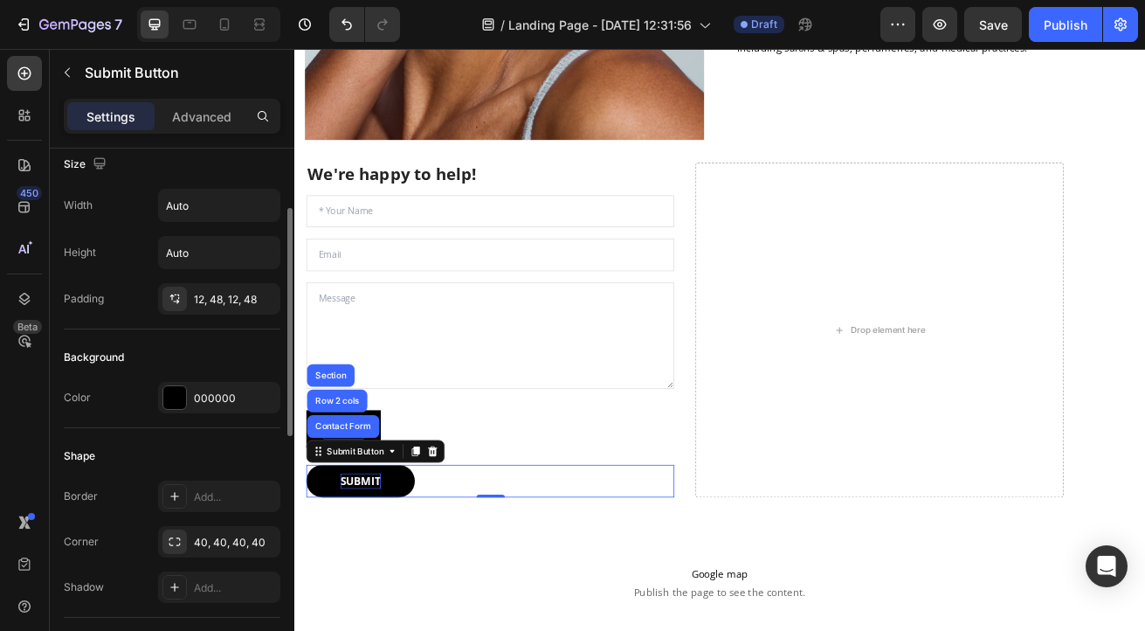
scroll to position [129, 0]
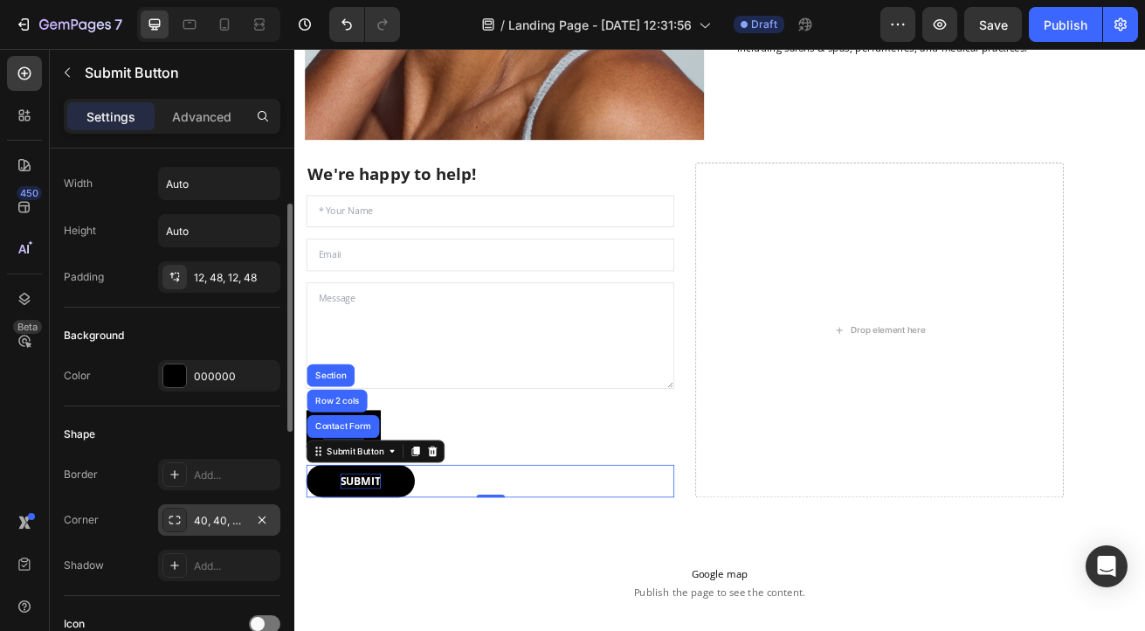
click at [234, 517] on div "40, 40, 40, 40" at bounding box center [219, 521] width 51 height 16
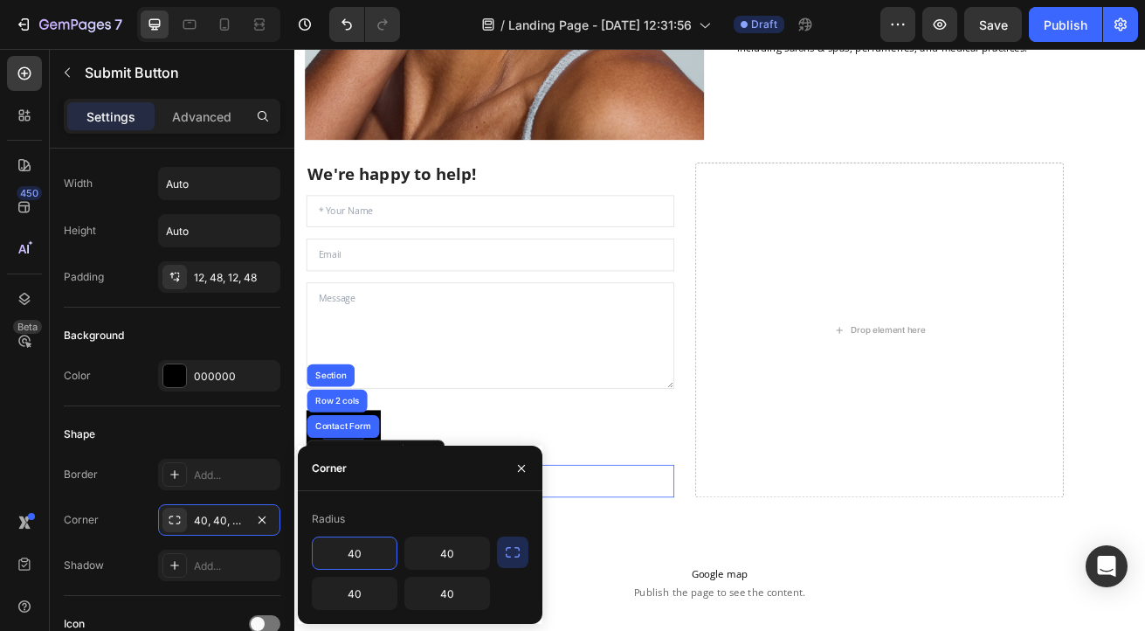
drag, startPoint x: 371, startPoint y: 552, endPoint x: 329, endPoint y: 552, distance: 42.8
click at [329, 552] on input "40" at bounding box center [355, 552] width 84 height 31
drag, startPoint x: 371, startPoint y: 549, endPoint x: 345, endPoint y: 550, distance: 26.3
click at [345, 550] on input "40" at bounding box center [355, 552] width 84 height 31
type input "0"
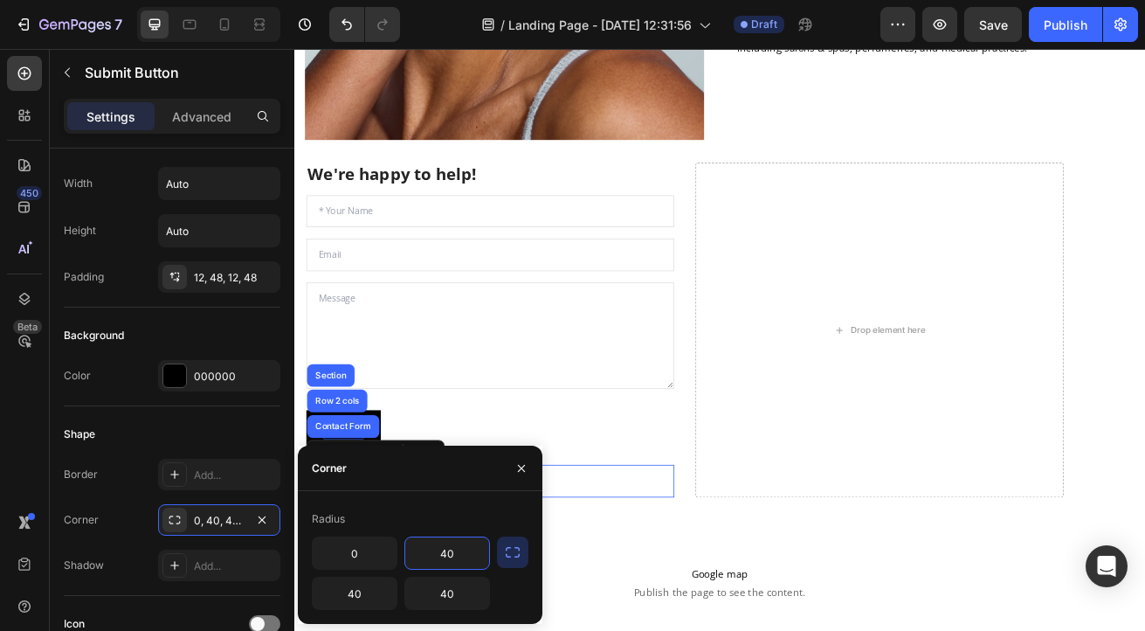
drag, startPoint x: 454, startPoint y: 553, endPoint x: 424, endPoint y: 546, distance: 31.4
click at [424, 545] on input "40" at bounding box center [447, 552] width 84 height 31
drag, startPoint x: 460, startPoint y: 554, endPoint x: 425, endPoint y: 552, distance: 35.9
click at [425, 551] on input "40" at bounding box center [447, 552] width 84 height 31
type input "0"
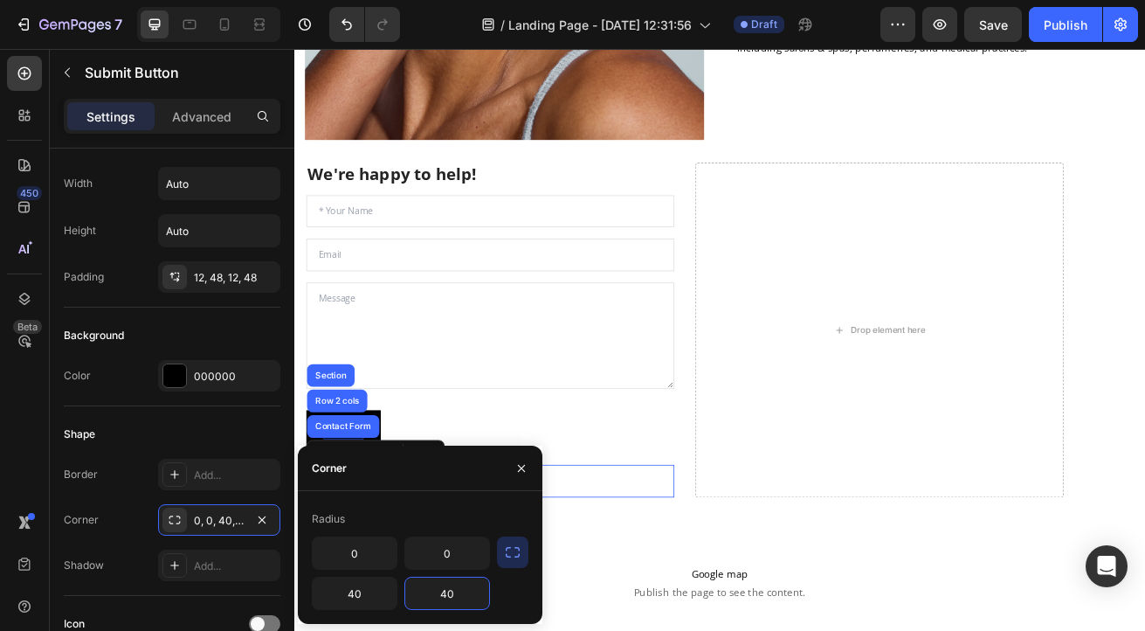
drag, startPoint x: 463, startPoint y: 592, endPoint x: 423, endPoint y: 592, distance: 40.2
click at [423, 592] on input "40" at bounding box center [447, 593] width 84 height 31
drag, startPoint x: 464, startPoint y: 596, endPoint x: 416, endPoint y: 595, distance: 48.1
click at [416, 595] on input "40" at bounding box center [447, 593] width 84 height 31
type input "0"
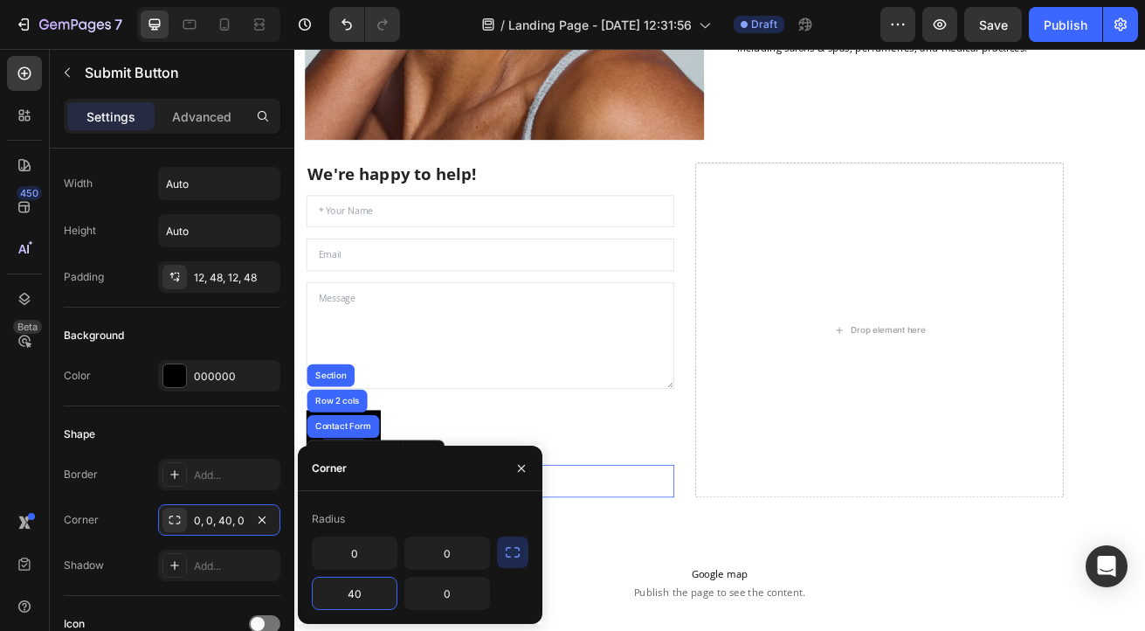
drag, startPoint x: 363, startPoint y: 592, endPoint x: 315, endPoint y: 592, distance: 48.1
click at [315, 592] on input "40" at bounding box center [355, 593] width 84 height 31
drag, startPoint x: 369, startPoint y: 593, endPoint x: 332, endPoint y: 592, distance: 36.7
click at [332, 592] on input "40" at bounding box center [355, 593] width 84 height 31
type input "0"
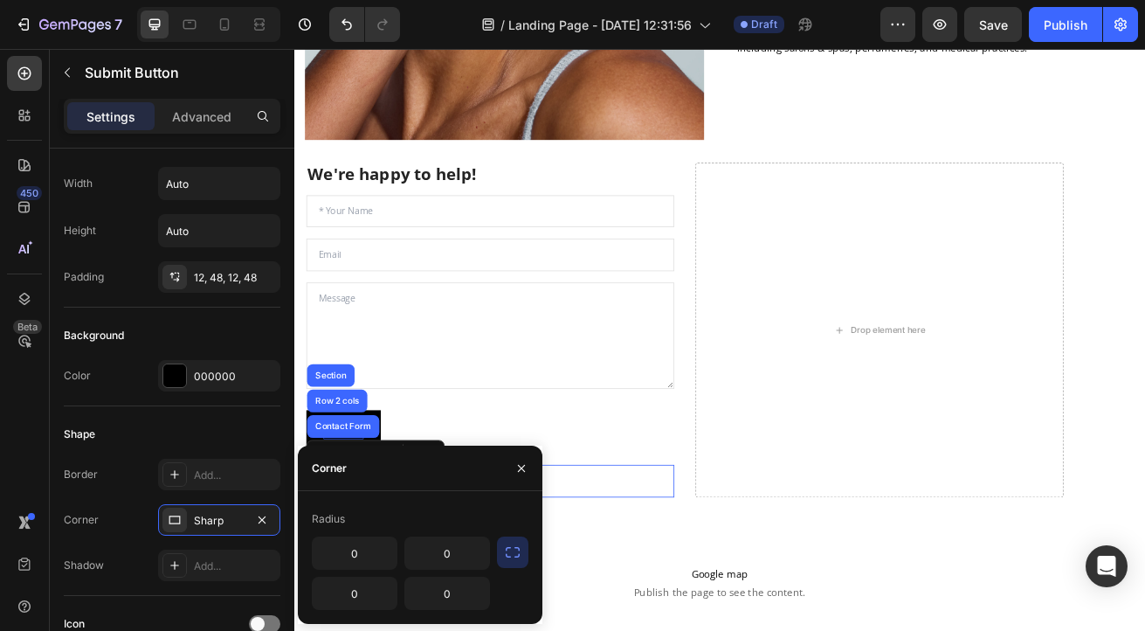
click at [465, 474] on div "Corner" at bounding box center [420, 468] width 245 height 45
click at [524, 463] on icon "button" at bounding box center [522, 468] width 14 height 14
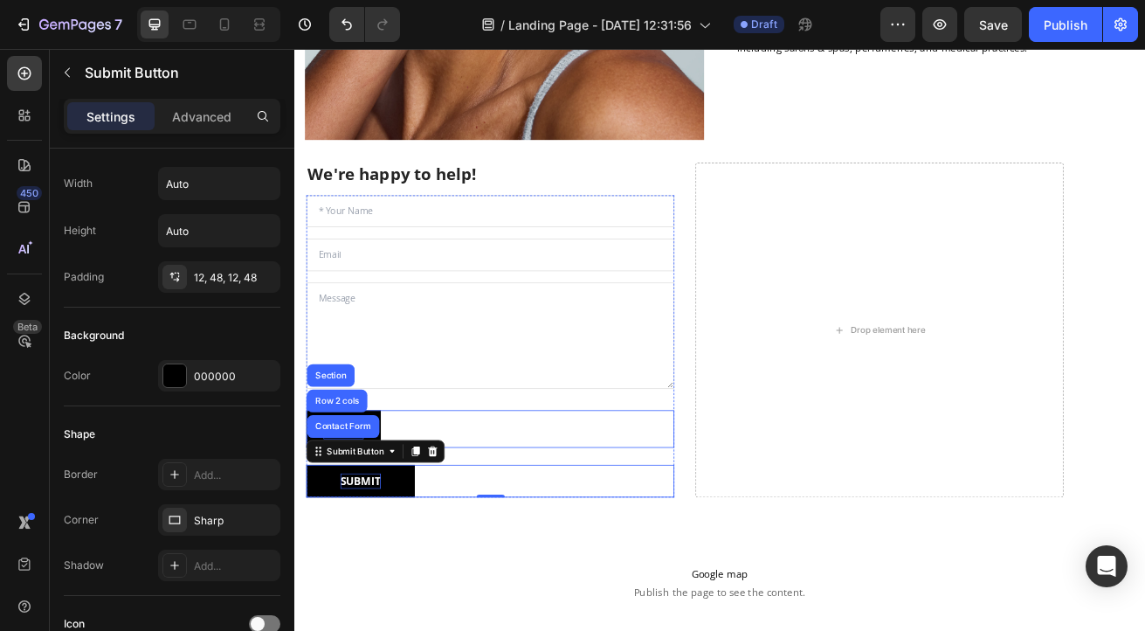
click at [412, 494] on div "SUBMIT Button" at bounding box center [535, 517] width 453 height 46
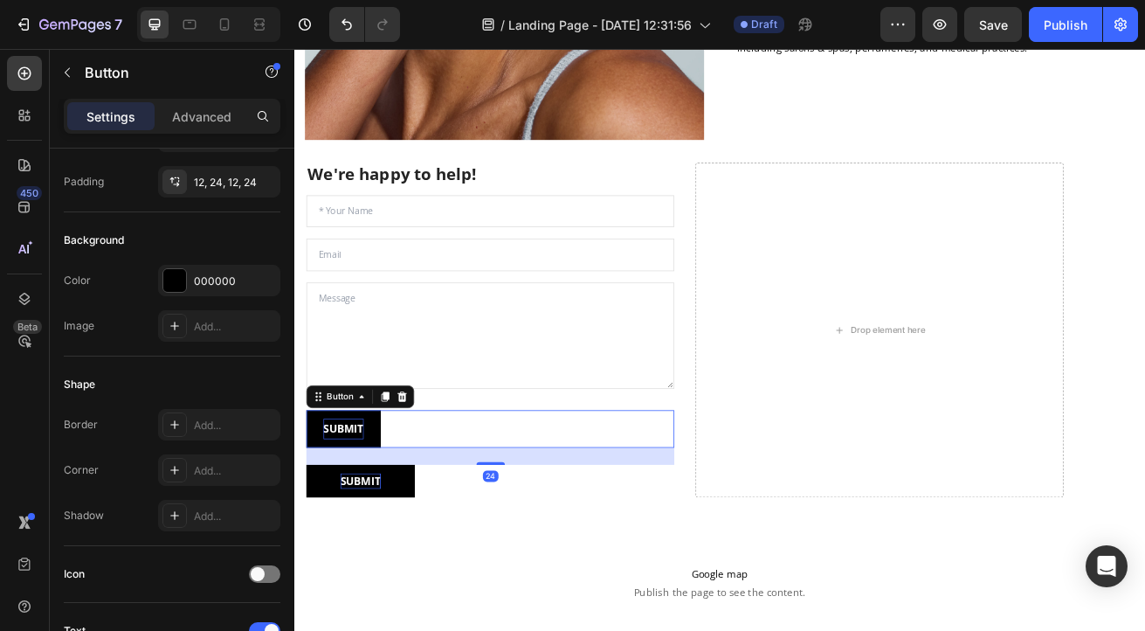
scroll to position [0, 0]
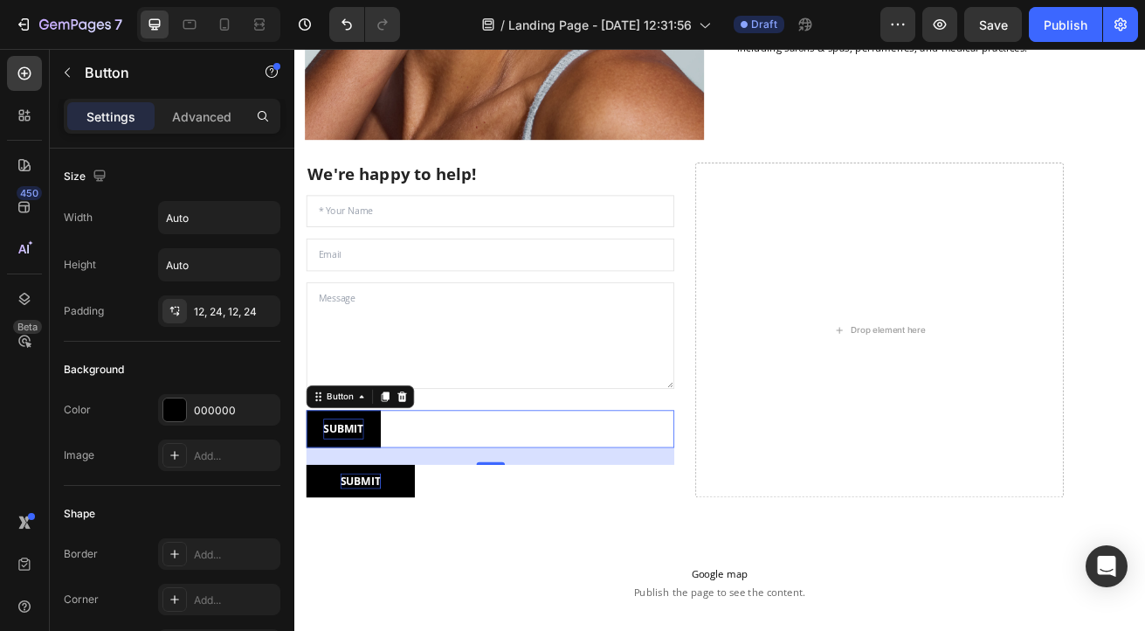
click at [461, 494] on div "SUBMIT Button 24" at bounding box center [535, 517] width 453 height 46
click at [461, 508] on div "SUBMIT Button 24" at bounding box center [535, 517] width 453 height 46
click at [394, 519] on button "SUBMIT" at bounding box center [355, 517] width 92 height 46
click at [429, 470] on icon at bounding box center [427, 477] width 14 height 14
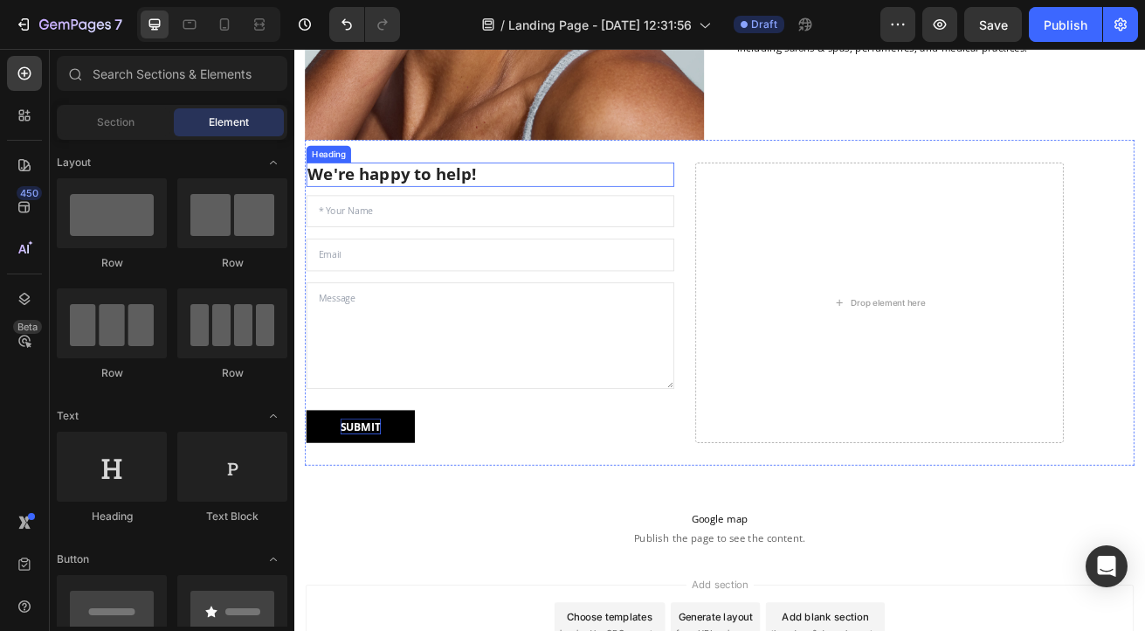
click at [455, 191] on p "We're happy to help!" at bounding box center [536, 203] width 450 height 26
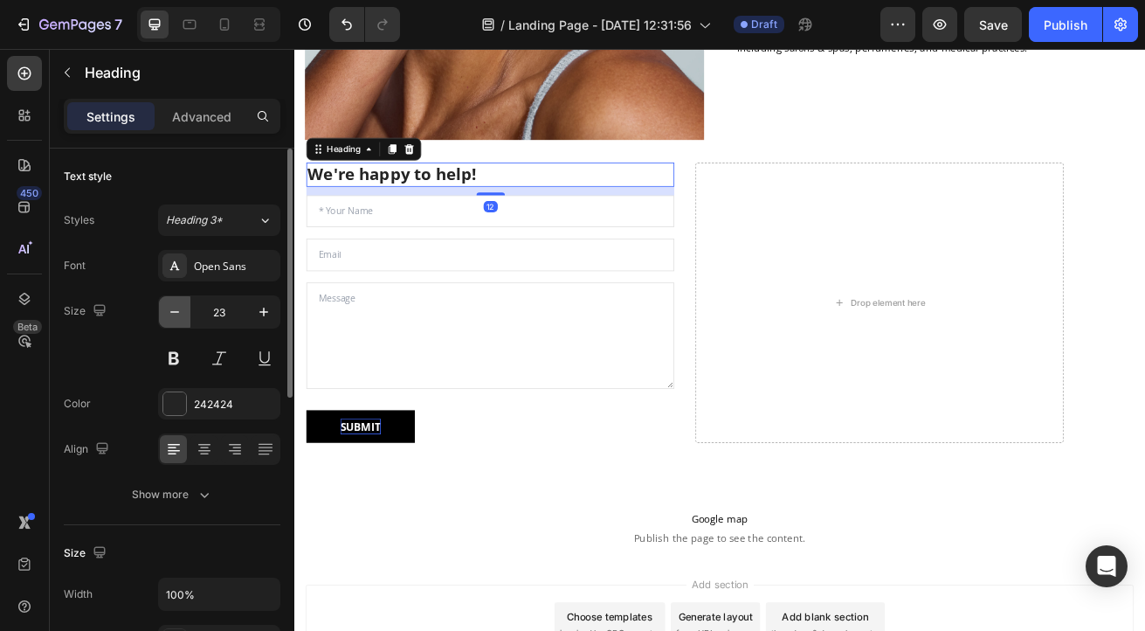
click at [175, 309] on icon "button" at bounding box center [174, 311] width 17 height 17
type input "20"
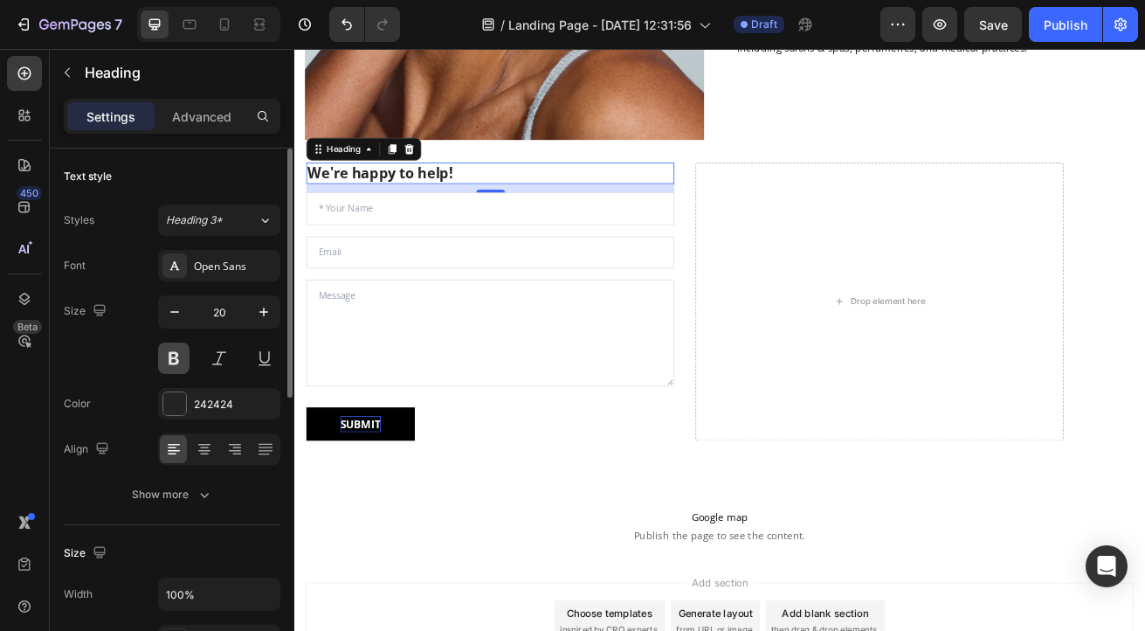
click at [175, 350] on button at bounding box center [173, 357] width 31 height 31
click at [177, 400] on div at bounding box center [174, 403] width 23 height 23
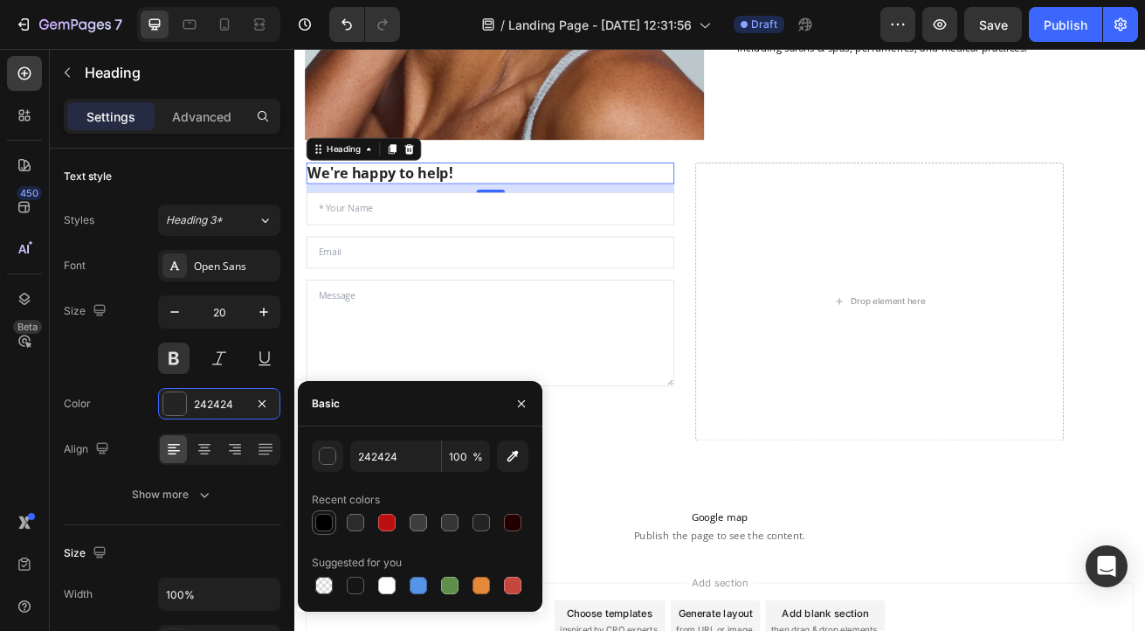
click at [324, 523] on div at bounding box center [323, 522] width 17 height 17
type input "000000"
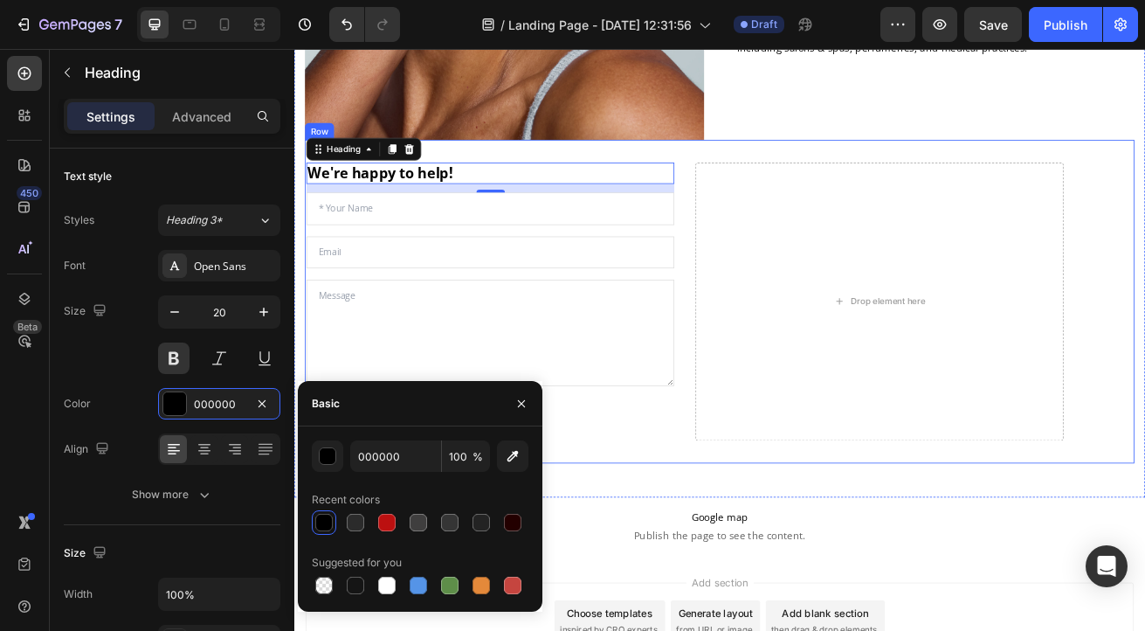
click at [694, 536] on div "We're happy to help! Heading 12 Text Field Email Field Text Area SUBMIT Submit …" at bounding box center [819, 360] width 1022 height 398
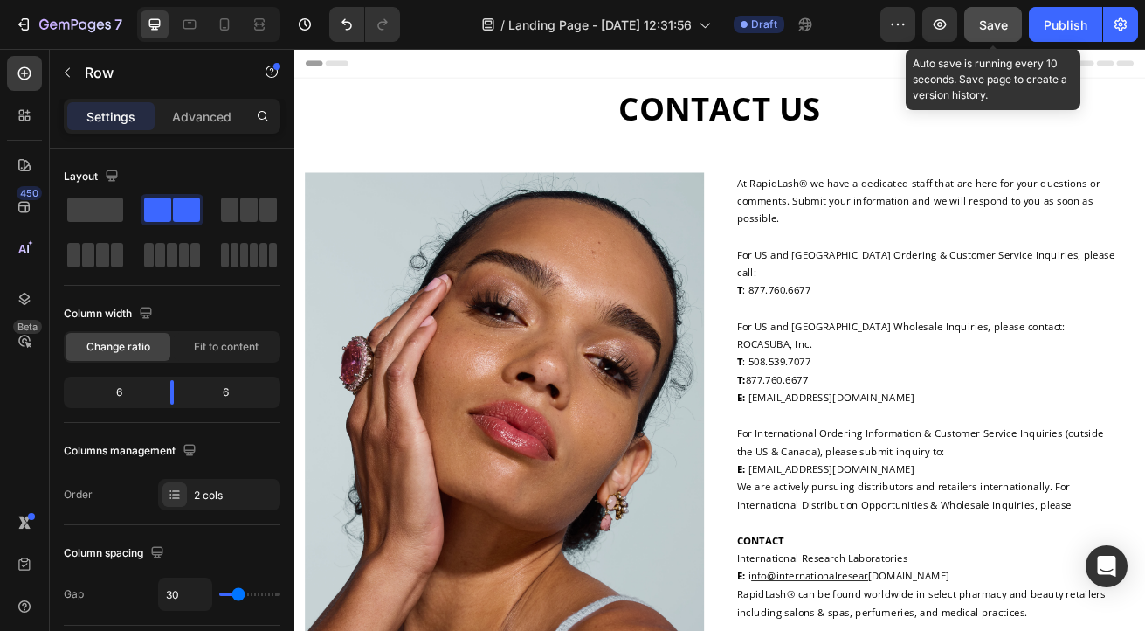
click at [993, 24] on span "Save" at bounding box center [993, 24] width 29 height 15
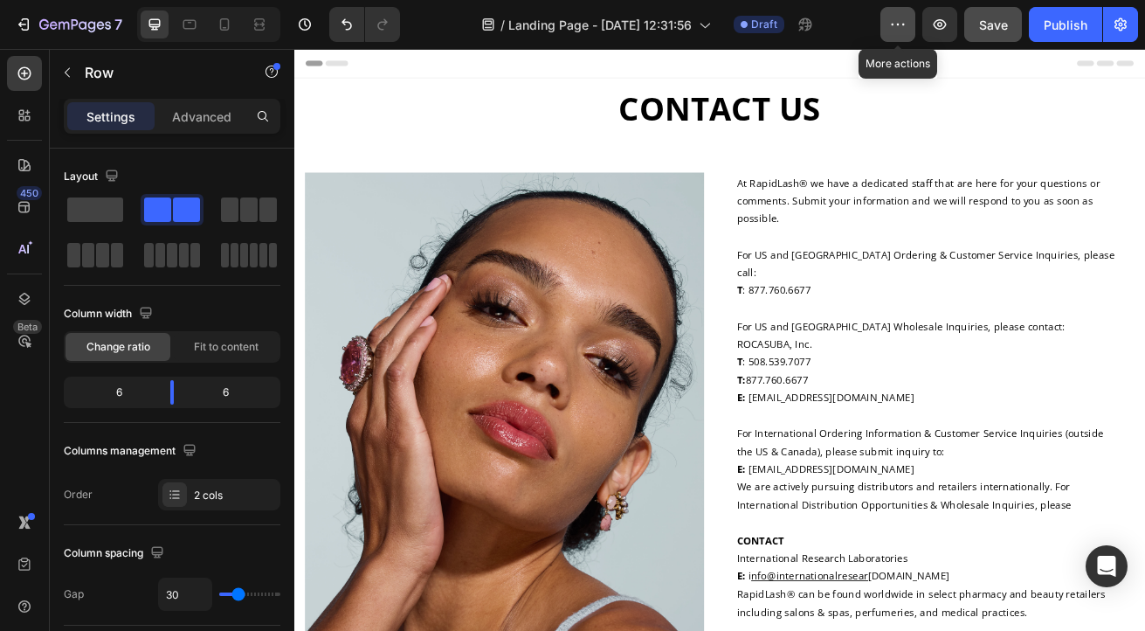
click at [901, 24] on icon "button" at bounding box center [897, 24] width 17 height 17
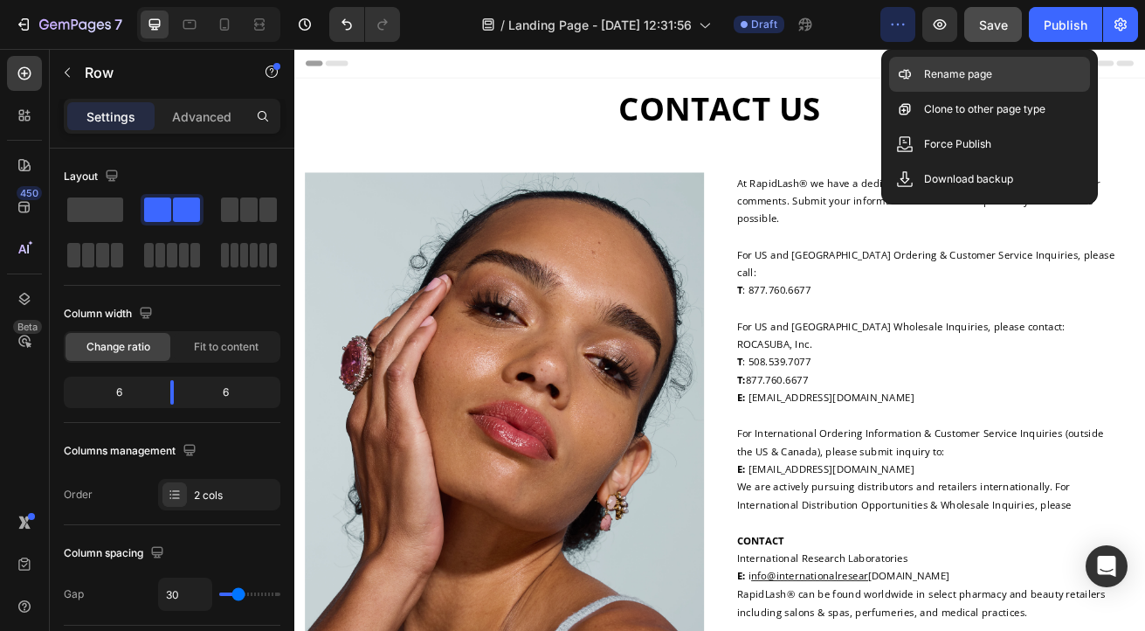
click at [937, 74] on p "Rename page" at bounding box center [958, 74] width 68 height 17
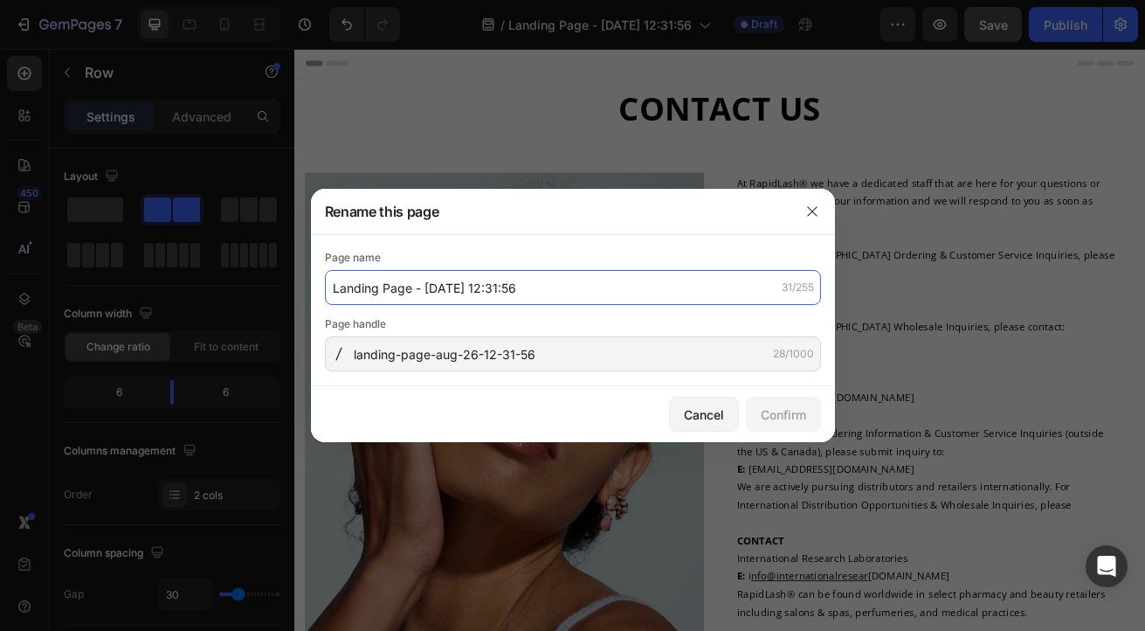
drag, startPoint x: 555, startPoint y: 289, endPoint x: 590, endPoint y: 274, distance: 38.0
click at [592, 281] on input "Landing Page - [DATE] 12:31:56" at bounding box center [573, 287] width 496 height 35
type input "Contact Us"
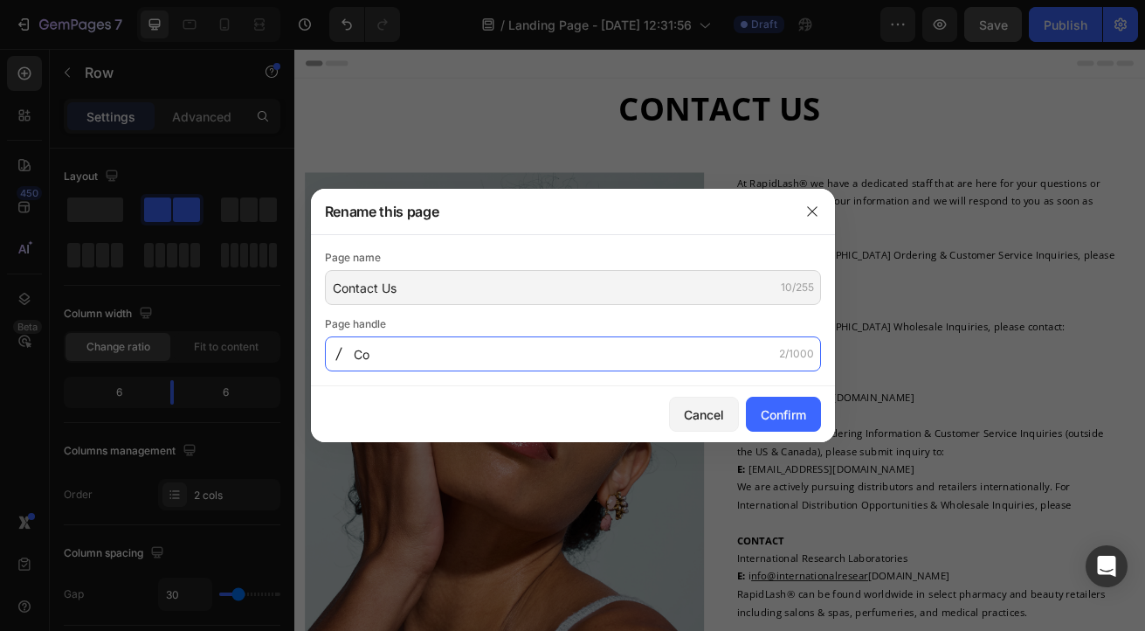
type input "C"
type input "Contact-Us"
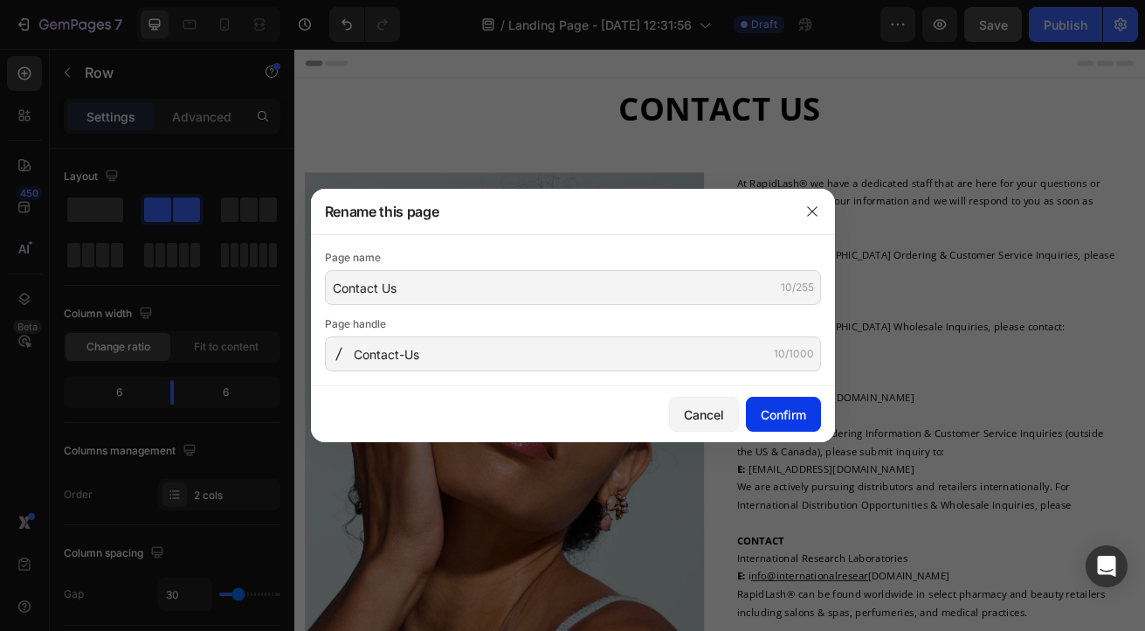
click at [776, 421] on div "Confirm" at bounding box center [783, 414] width 45 height 18
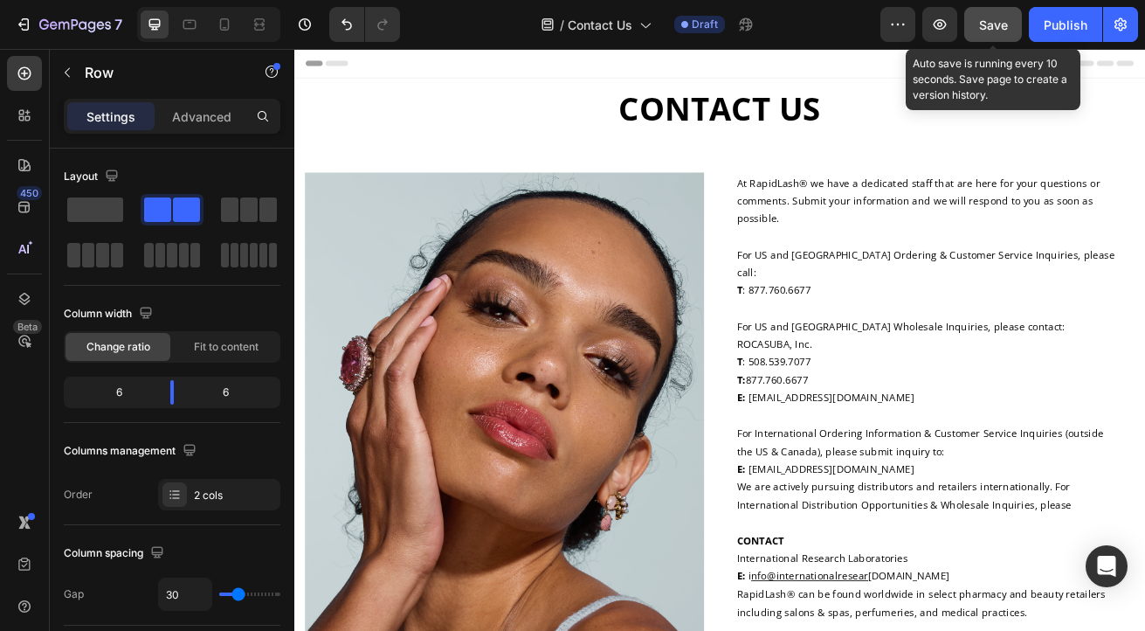
click at [993, 25] on span "Save" at bounding box center [993, 24] width 29 height 15
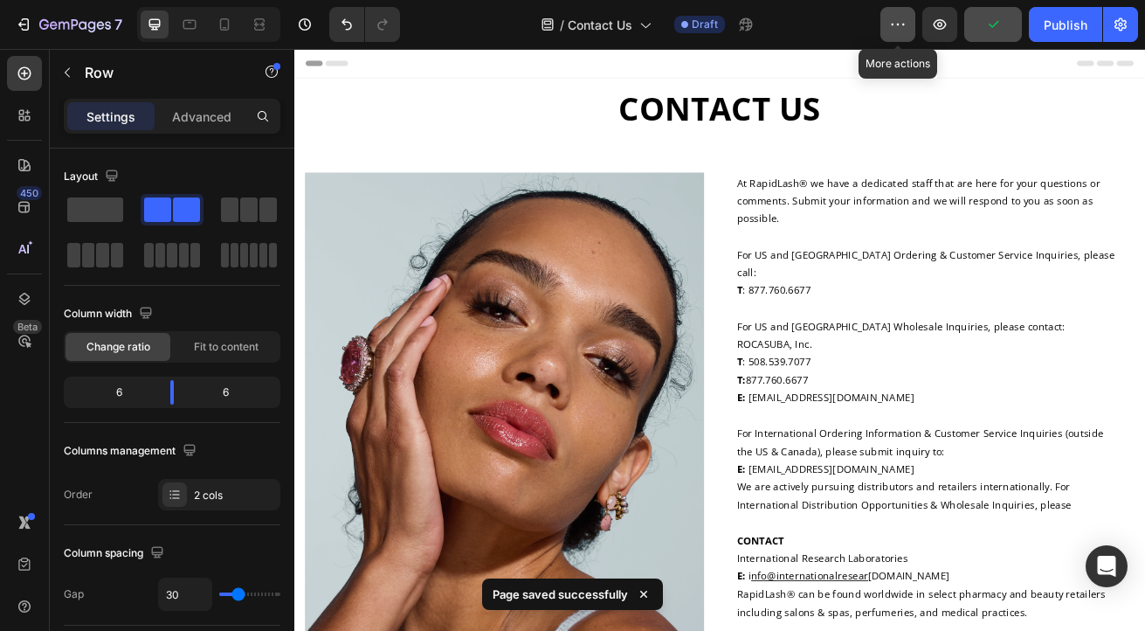
click at [900, 30] on icon "button" at bounding box center [897, 24] width 17 height 17
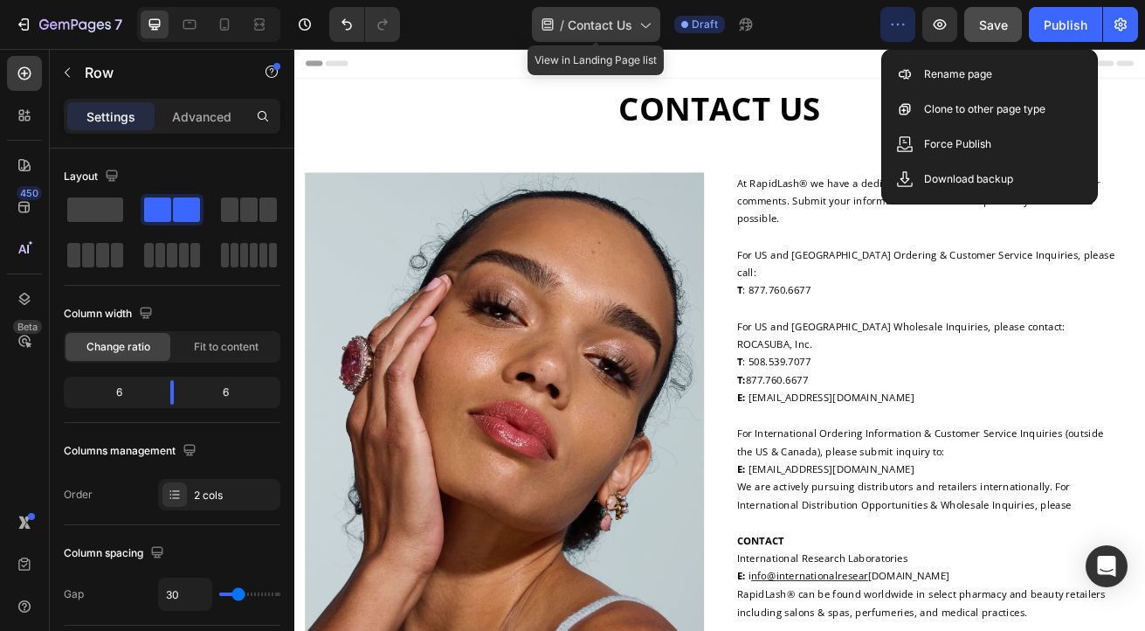
click at [650, 23] on icon at bounding box center [644, 24] width 17 height 17
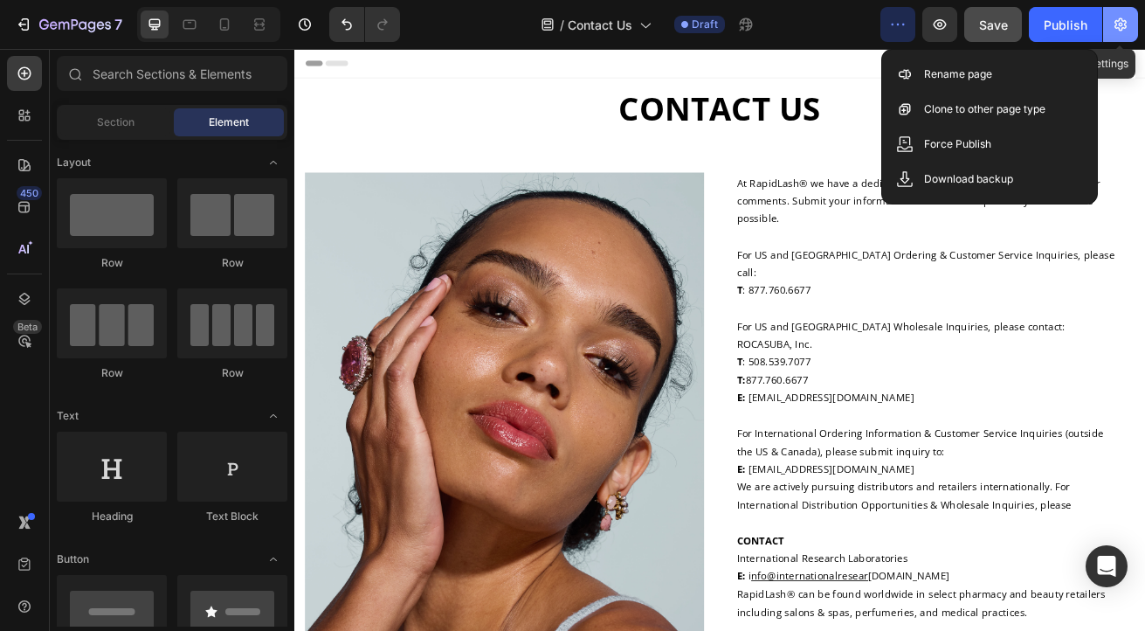
click at [1121, 29] on icon "button" at bounding box center [1120, 24] width 17 height 17
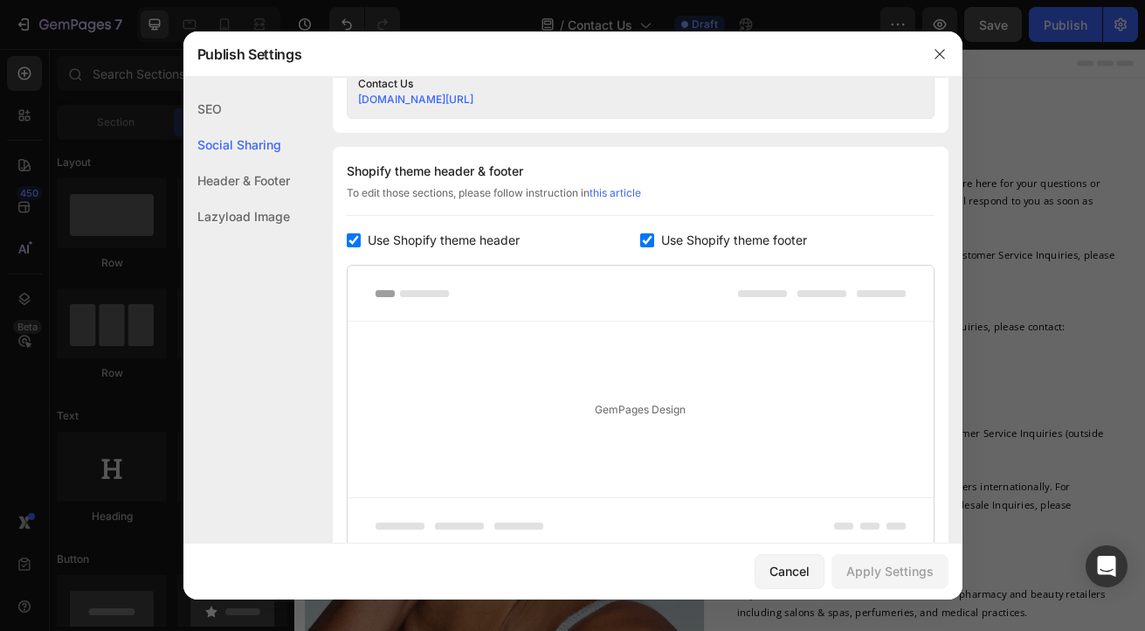
scroll to position [920, 0]
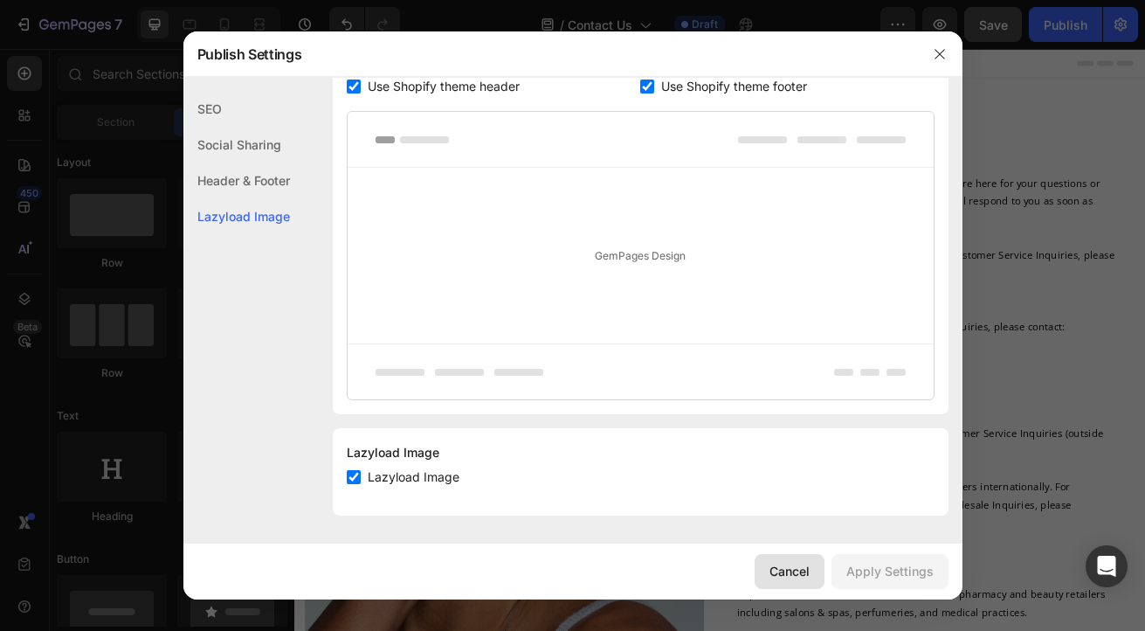
click at [799, 570] on div "Cancel" at bounding box center [790, 571] width 40 height 18
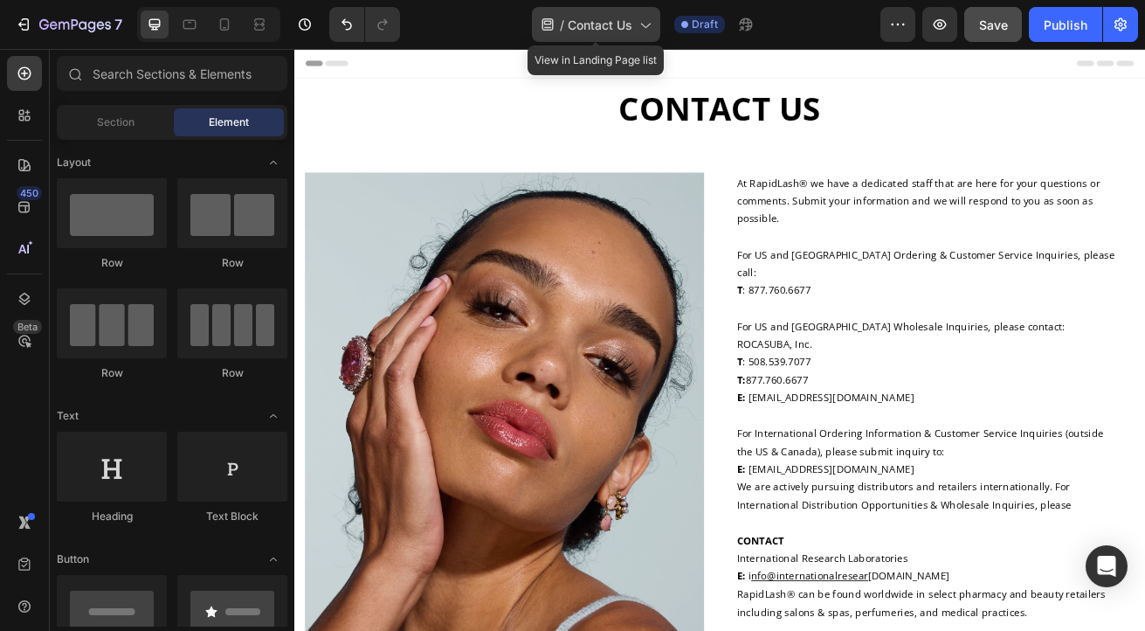
click at [549, 29] on icon at bounding box center [547, 24] width 11 height 12
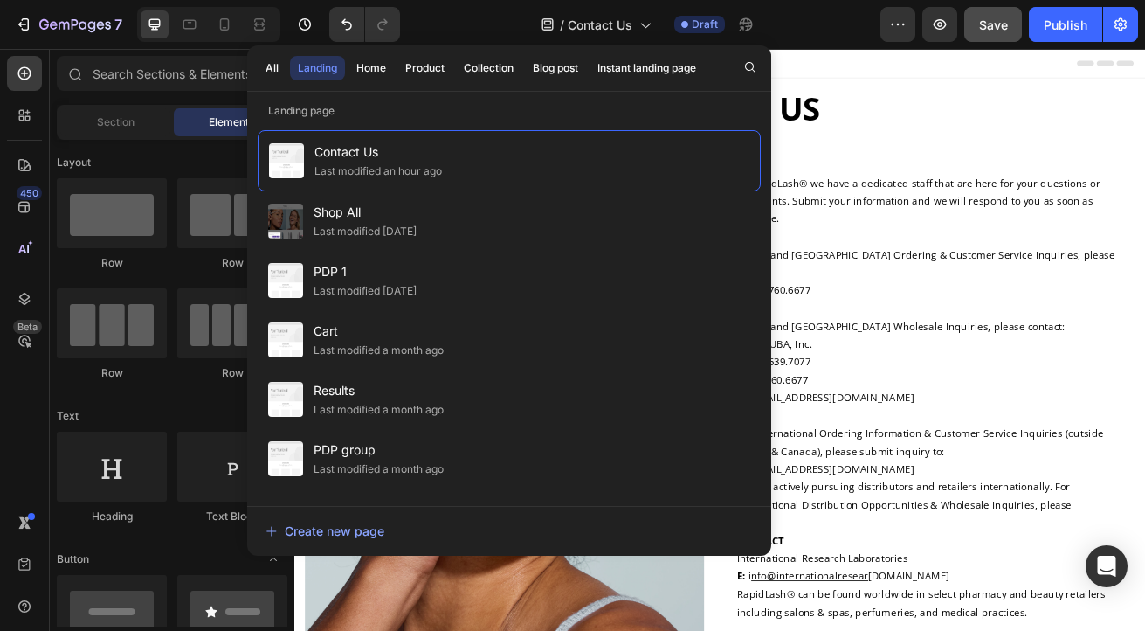
click at [811, 25] on div "/ Contact Us Draft" at bounding box center [647, 24] width 467 height 35
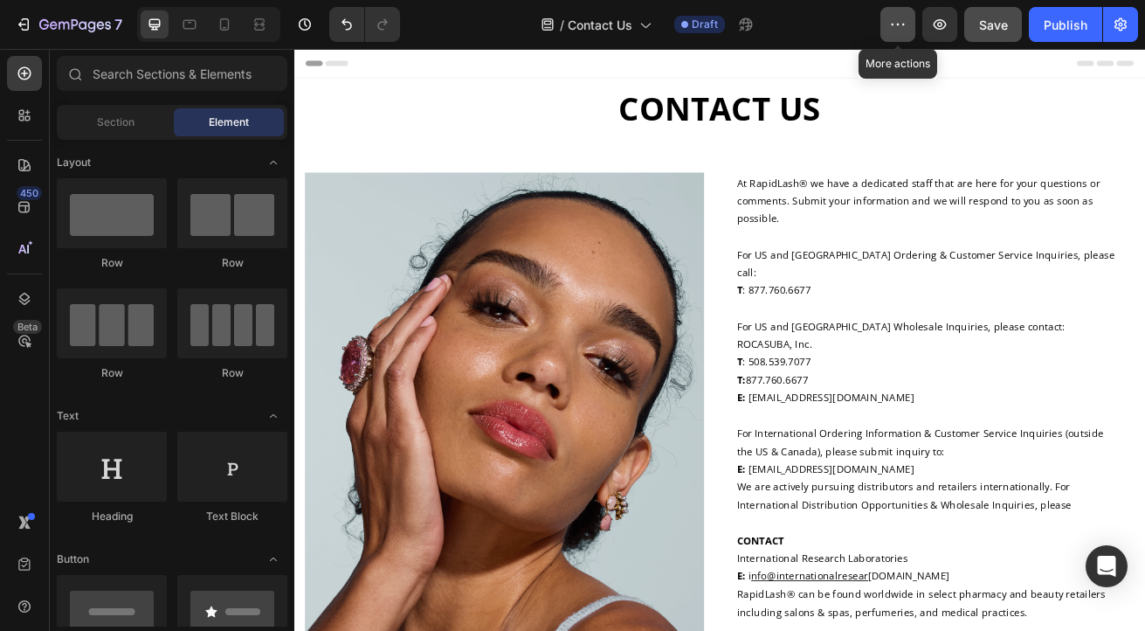
click at [895, 21] on icon "button" at bounding box center [897, 24] width 17 height 17
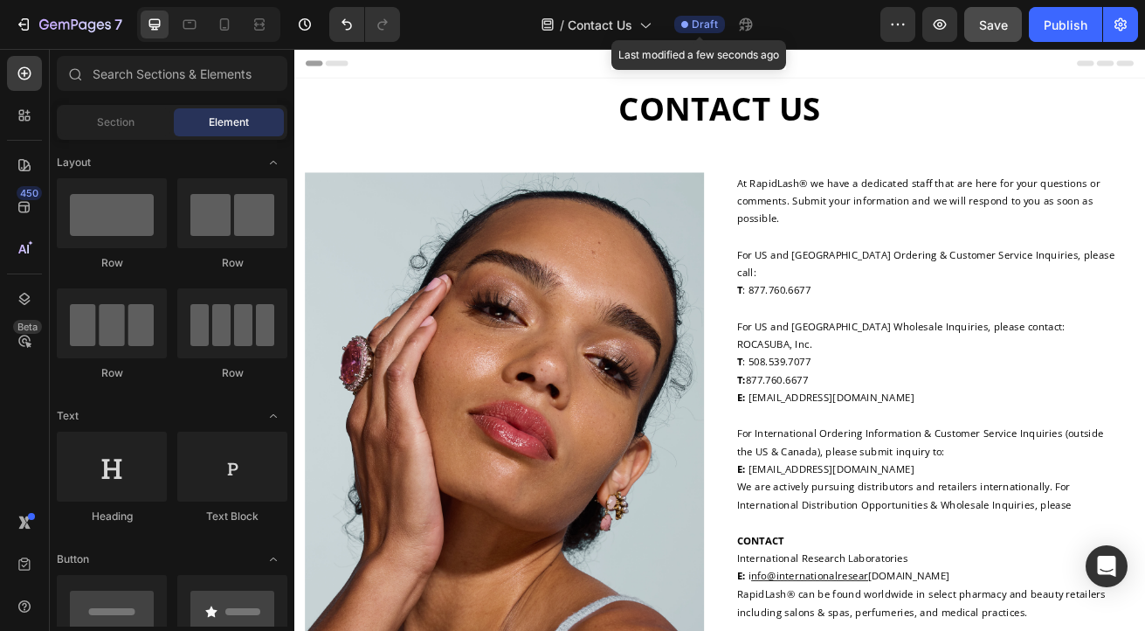
click at [709, 25] on span "Draft" at bounding box center [705, 25] width 26 height 16
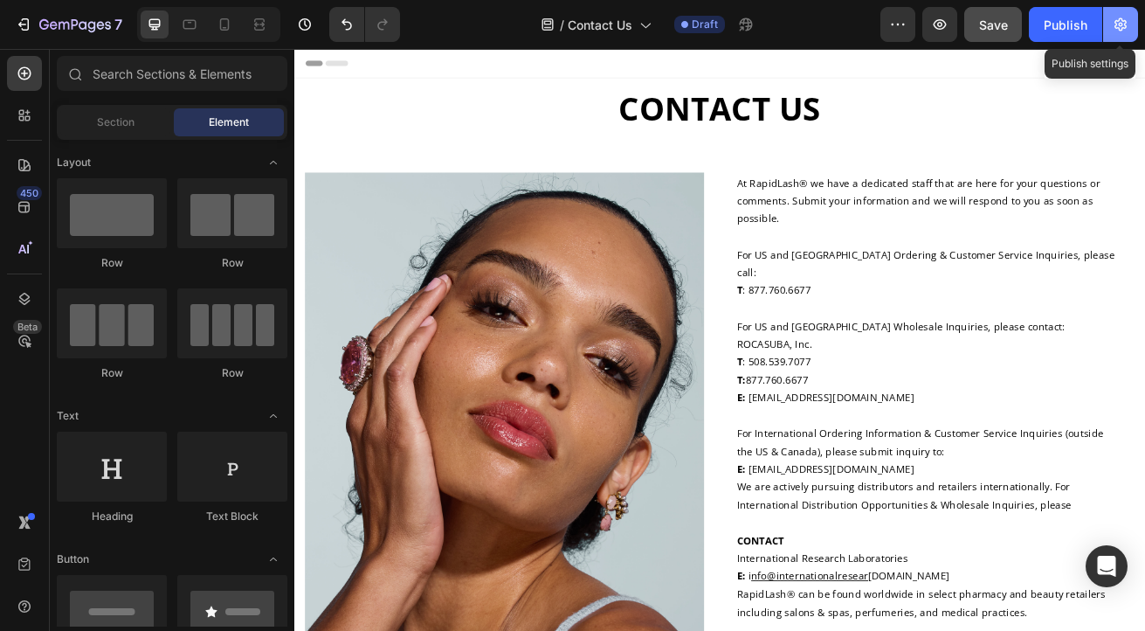
click at [1122, 19] on icon "button" at bounding box center [1121, 24] width 12 height 13
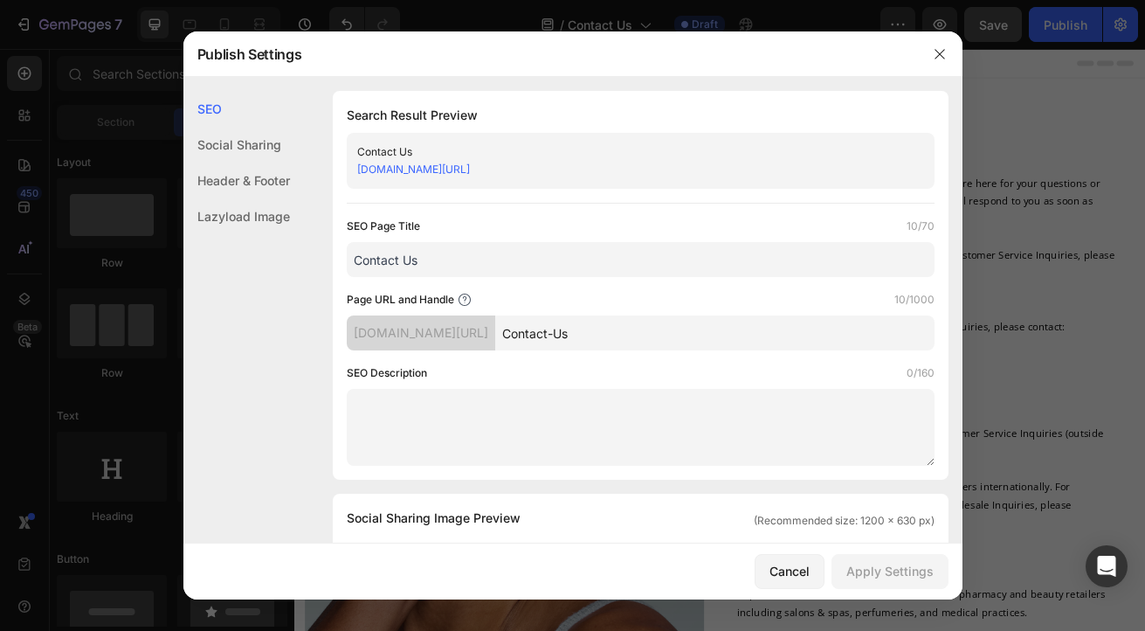
click at [1064, 140] on div at bounding box center [572, 315] width 1145 height 631
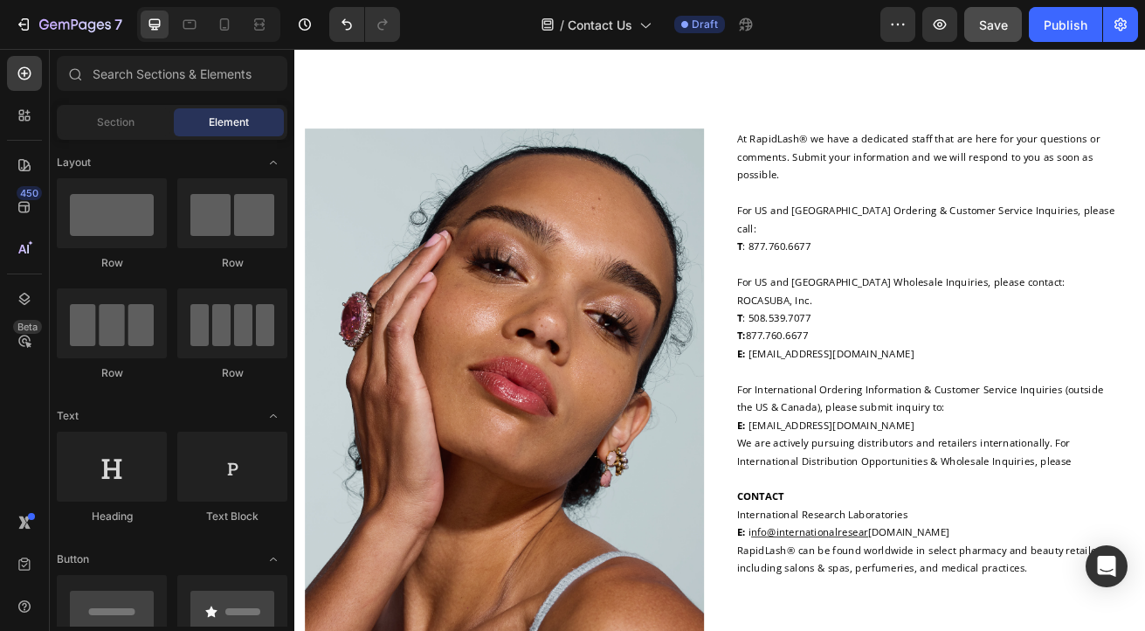
scroll to position [0, 0]
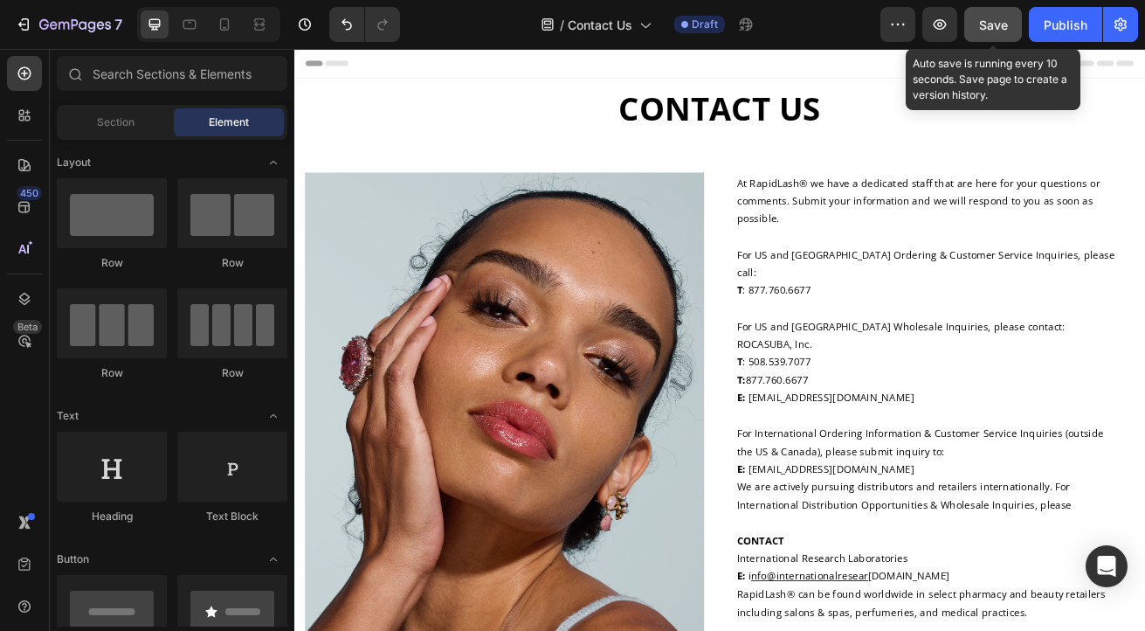
click at [1007, 17] on span "Save" at bounding box center [993, 24] width 29 height 15
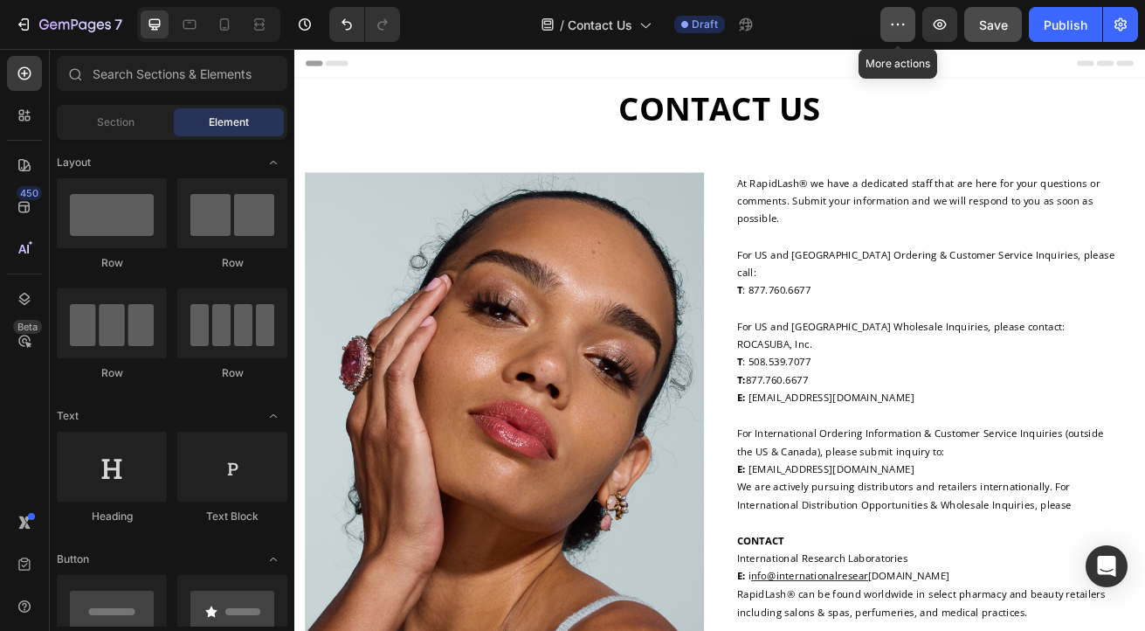
click at [897, 27] on icon "button" at bounding box center [897, 24] width 17 height 17
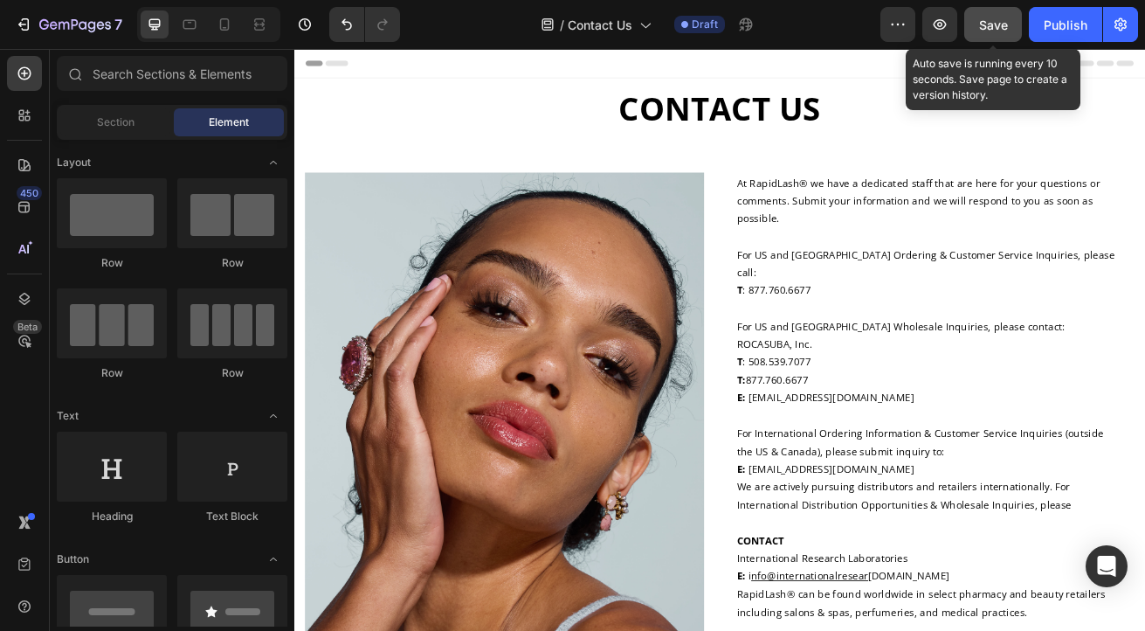
click at [995, 24] on span "Save" at bounding box center [993, 24] width 29 height 15
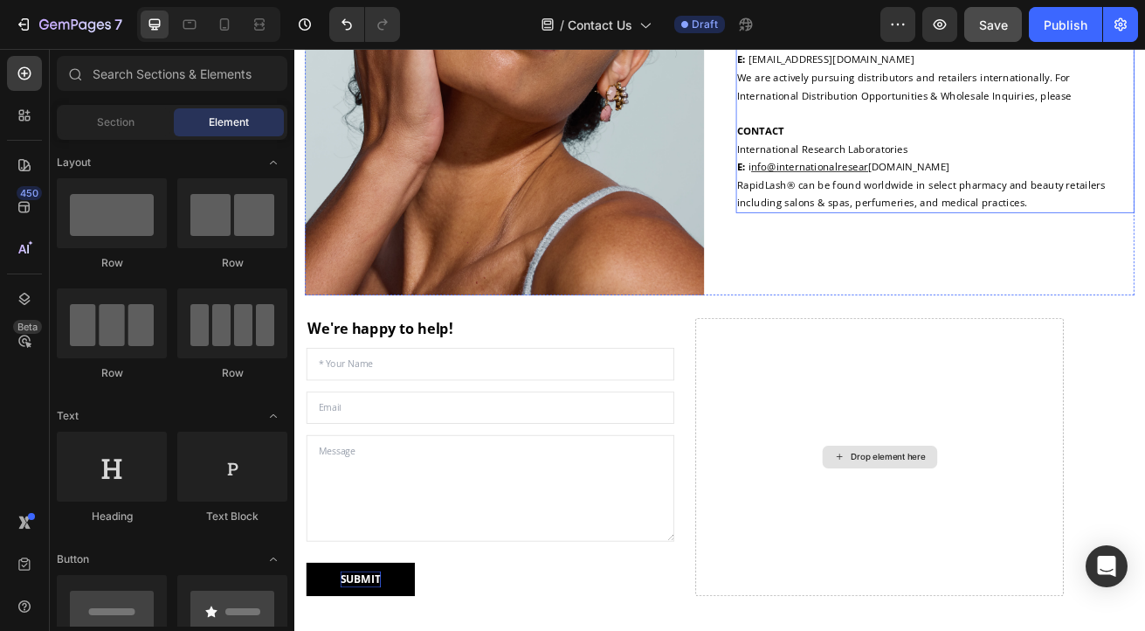
scroll to position [227, 0]
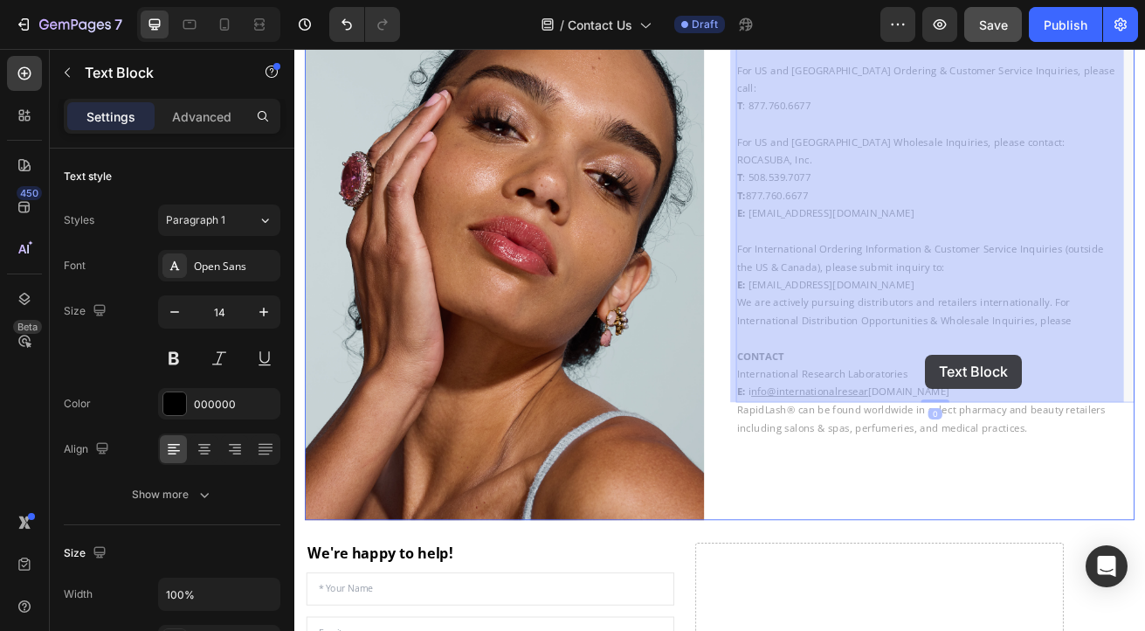
drag, startPoint x: 1103, startPoint y: 425, endPoint x: 1069, endPoint y: 425, distance: 33.2
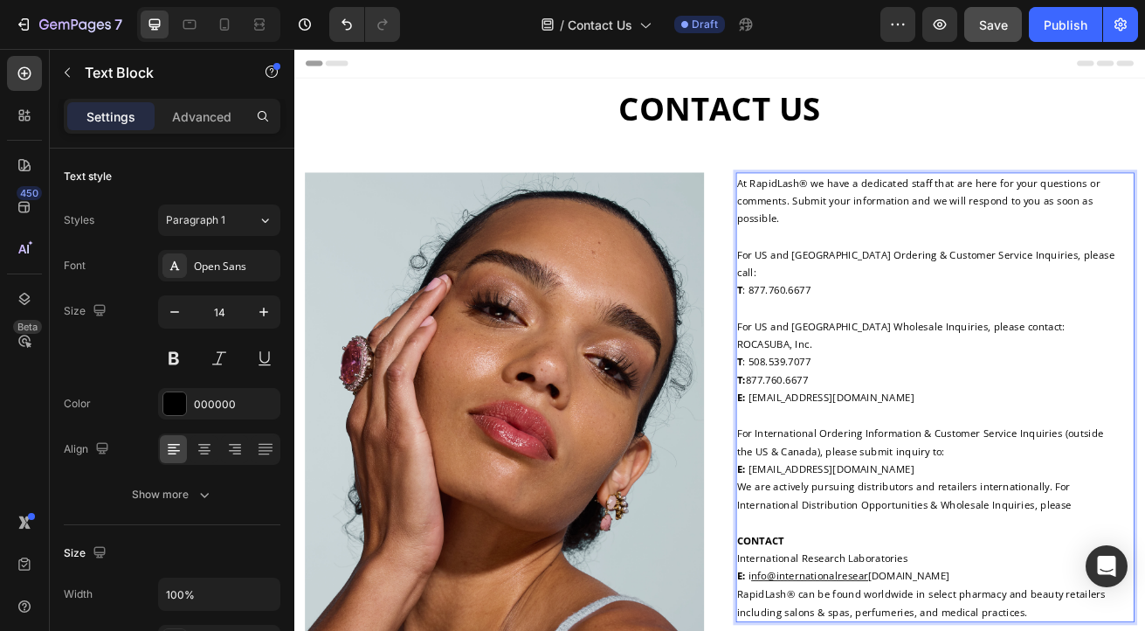
scroll to position [0, 0]
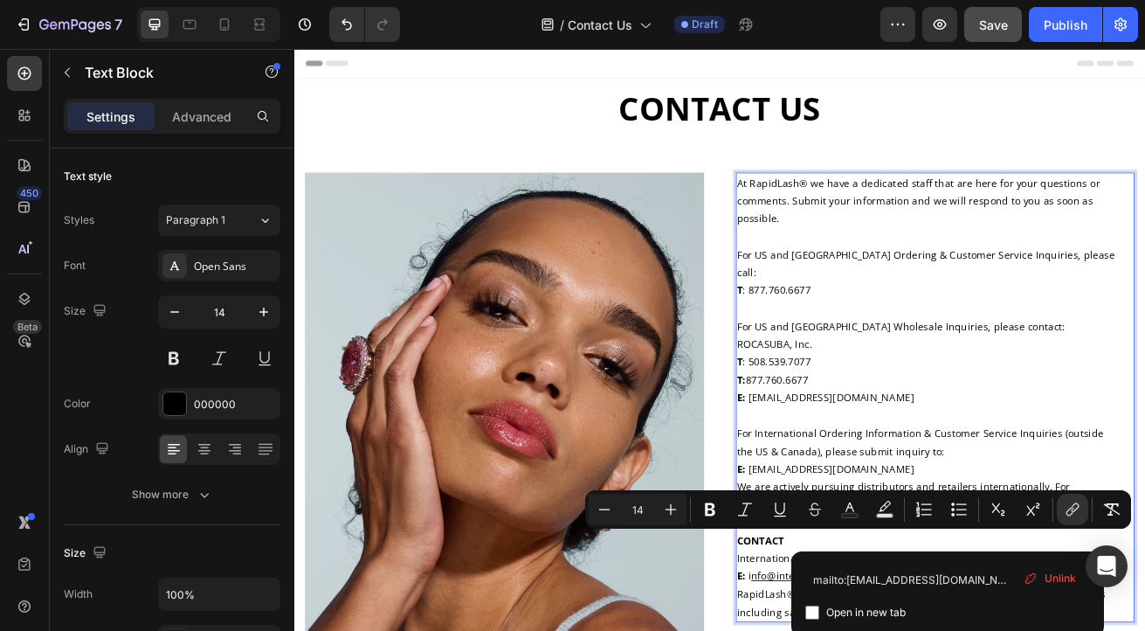
drag, startPoint x: 1098, startPoint y: 655, endPoint x: 848, endPoint y: 664, distance: 250.0
click at [776, 508] on icon "Editor contextual toolbar" at bounding box center [780, 508] width 10 height 12
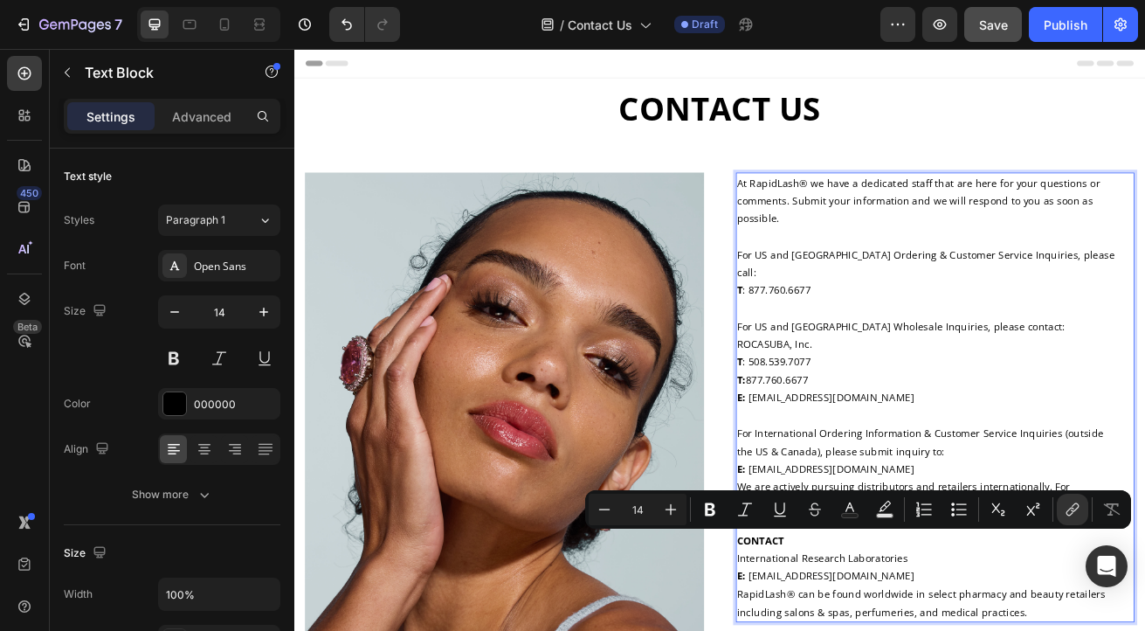
click at [1119, 533] on p "the US & Canada), please submit inquiry to:" at bounding box center [1085, 544] width 488 height 22
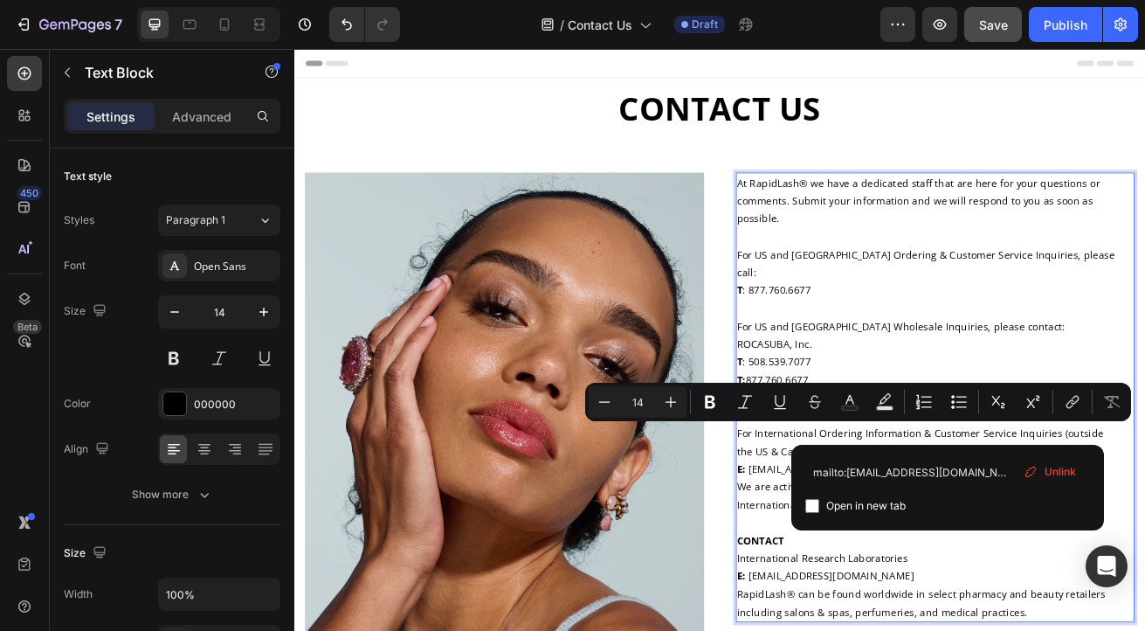
drag, startPoint x: 1101, startPoint y: 521, endPoint x: 844, endPoint y: 529, distance: 257.0
click at [844, 555] on p "E: [EMAIL_ADDRESS][DOMAIN_NAME]" at bounding box center [1085, 566] width 488 height 22
copy p "[EMAIL_ADDRESS][DOMAIN_NAME]"
click at [1027, 356] on p "Rich Text Editor. Editing area: main" at bounding box center [1085, 367] width 488 height 22
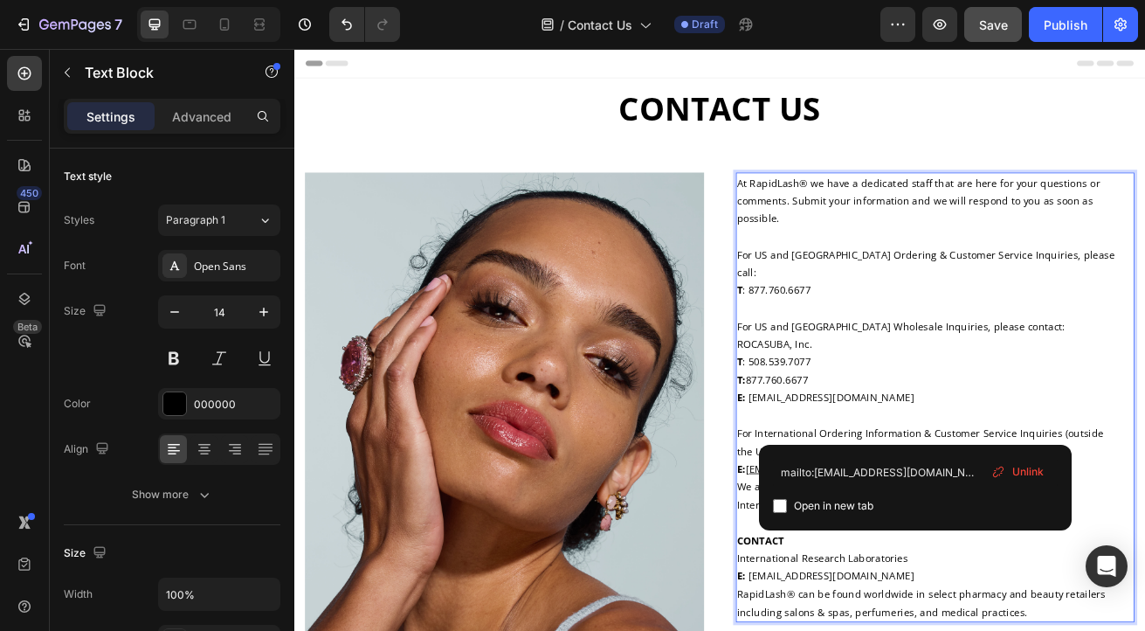
drag, startPoint x: 1058, startPoint y: 528, endPoint x: 1035, endPoint y: 528, distance: 22.7
click at [1035, 557] on u "[EMAIL_ADDRESS][DOMAIN_NAME]" at bounding box center [953, 565] width 204 height 17
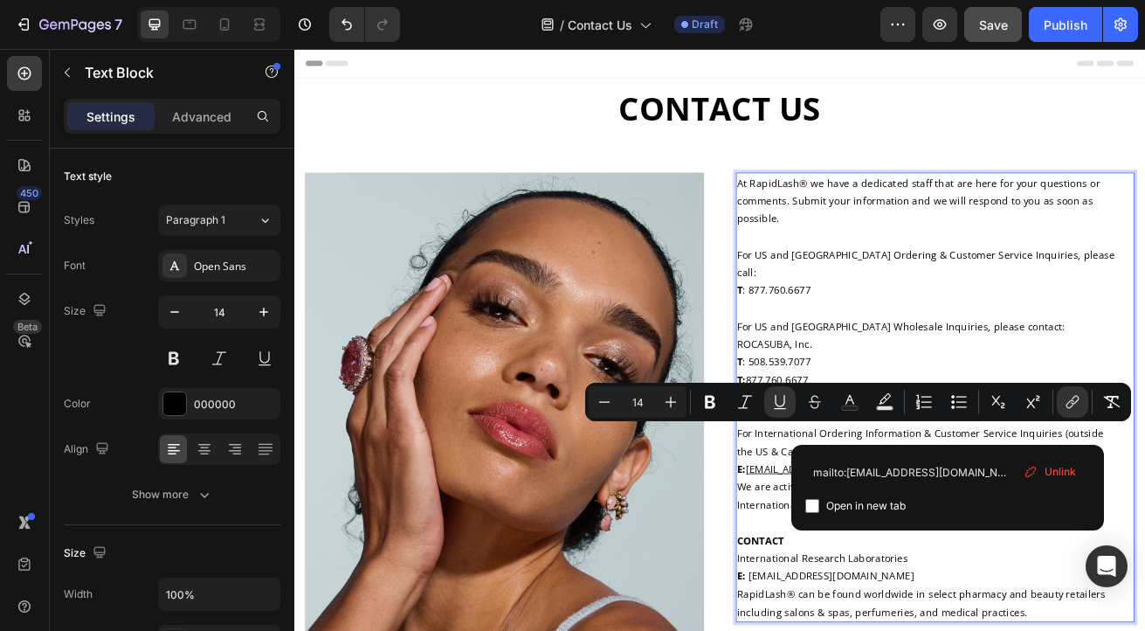
drag, startPoint x: 1112, startPoint y: 522, endPoint x: 843, endPoint y: 526, distance: 269.1
click at [843, 555] on p "E: [EMAIL_ADDRESS][DOMAIN_NAME]" at bounding box center [1085, 566] width 488 height 22
click at [778, 403] on icon "Editor contextual toolbar" at bounding box center [779, 401] width 17 height 17
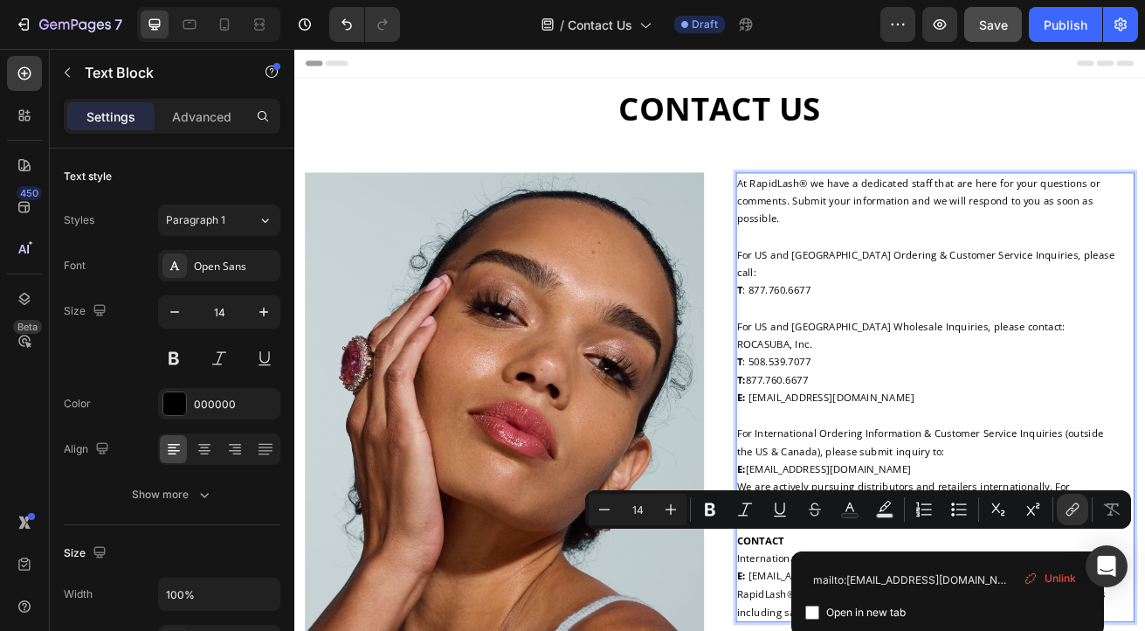
drag, startPoint x: 1124, startPoint y: 656, endPoint x: 847, endPoint y: 657, distance: 277.0
copy link "[EMAIL_ADDRESS][DOMAIN_NAME]"
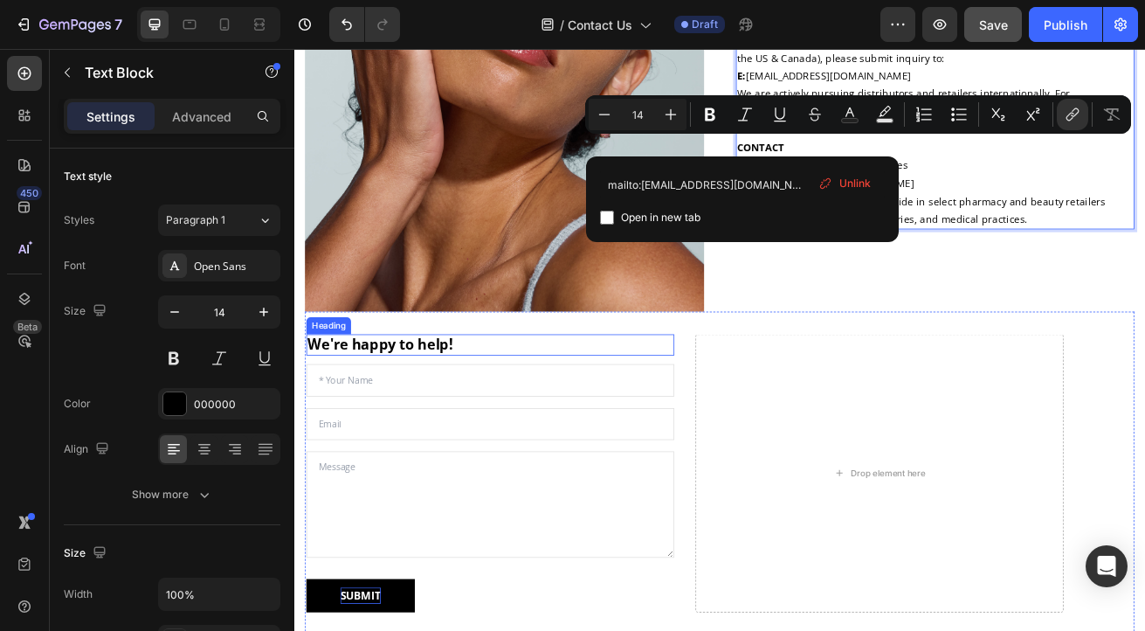
scroll to position [487, 0]
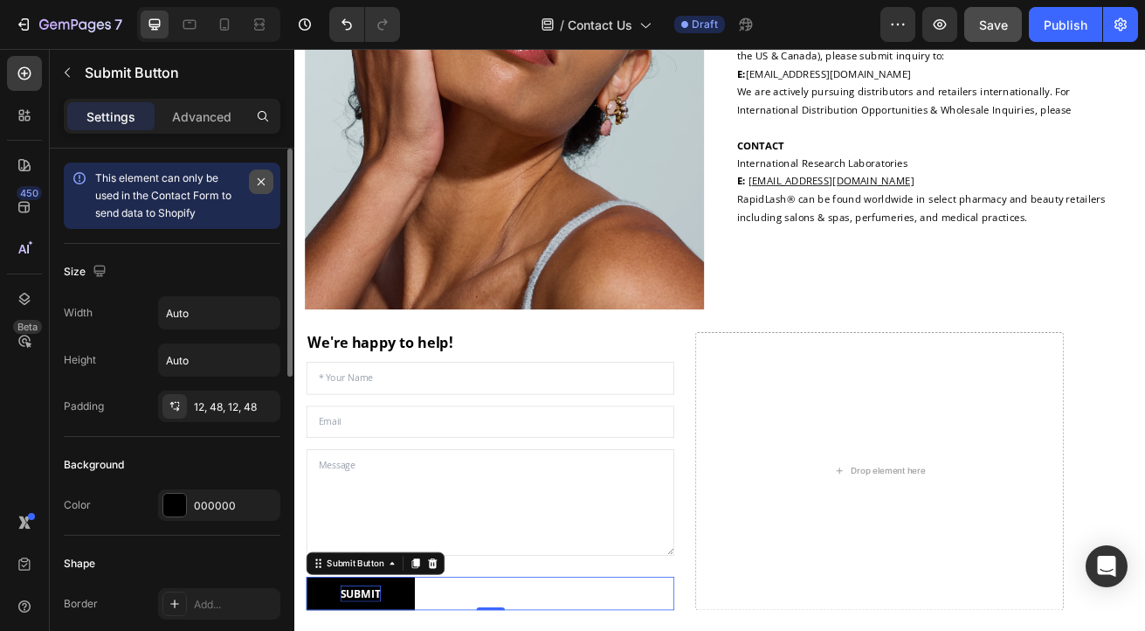
click at [259, 183] on icon "button" at bounding box center [261, 181] width 7 height 7
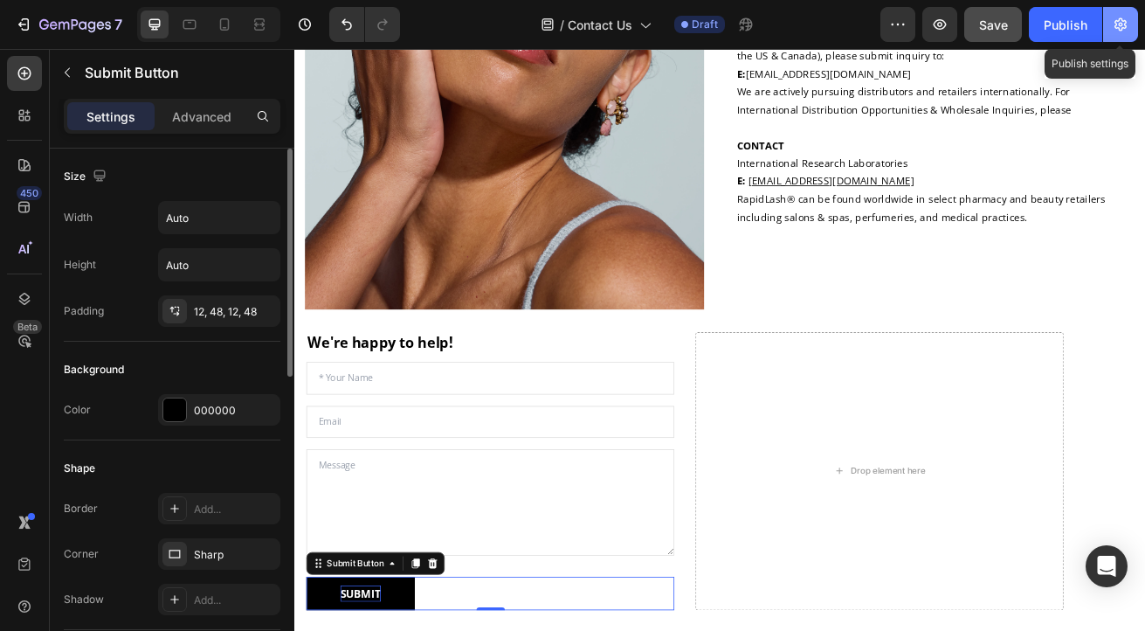
click at [1124, 23] on icon "button" at bounding box center [1120, 24] width 17 height 17
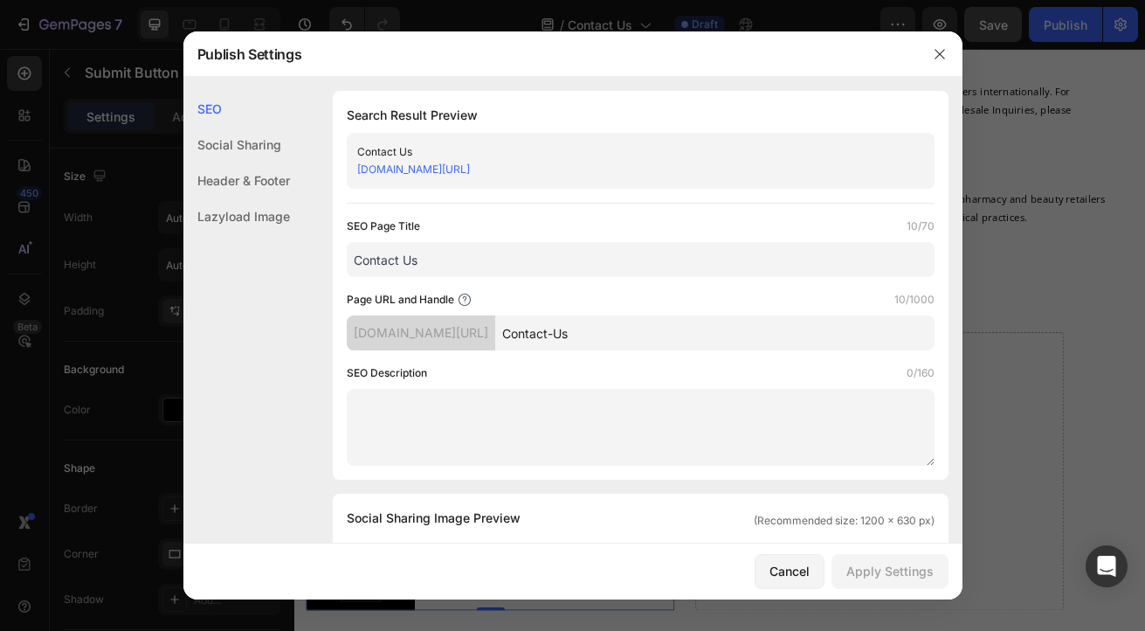
click at [1098, 247] on div at bounding box center [572, 315] width 1145 height 631
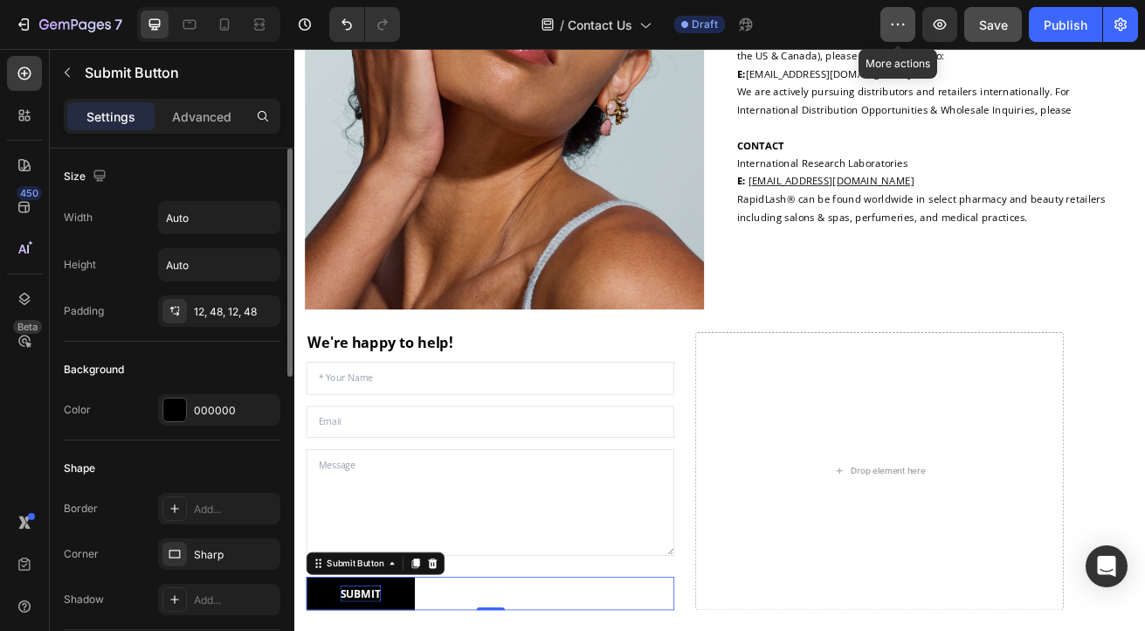
click at [898, 24] on icon "button" at bounding box center [898, 25] width 3 height 2
